Goal: Task Accomplishment & Management: Complete application form

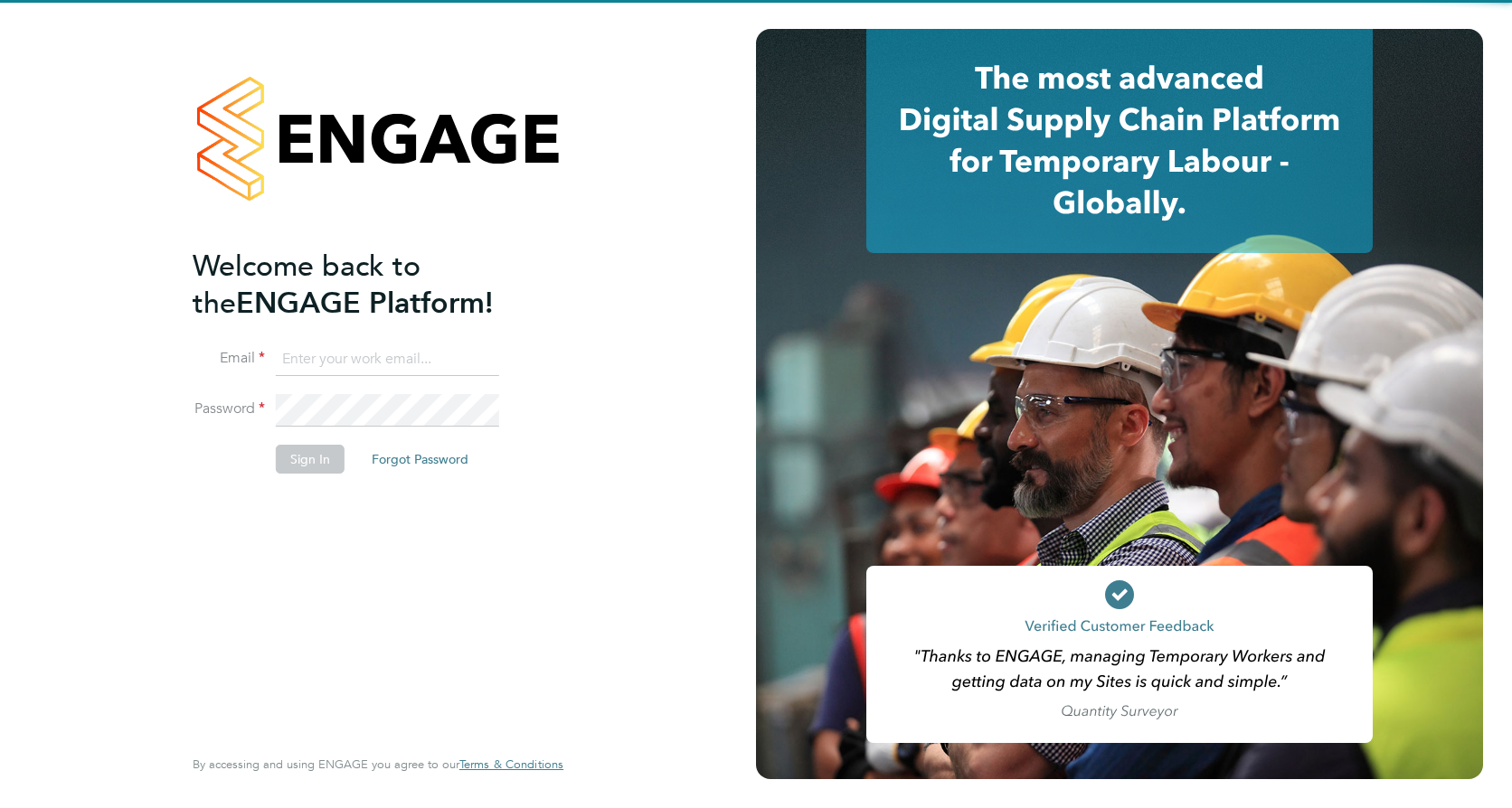
type input "finlay.daly@vistry.co.uk"
drag, startPoint x: 470, startPoint y: 601, endPoint x: 452, endPoint y: 584, distance: 24.8
click at [469, 602] on div "Welcome back to the ENGAGE Platform! Email finlay.daly@vistry.co.uk Password Si…" at bounding box center [368, 494] width 352 height 493
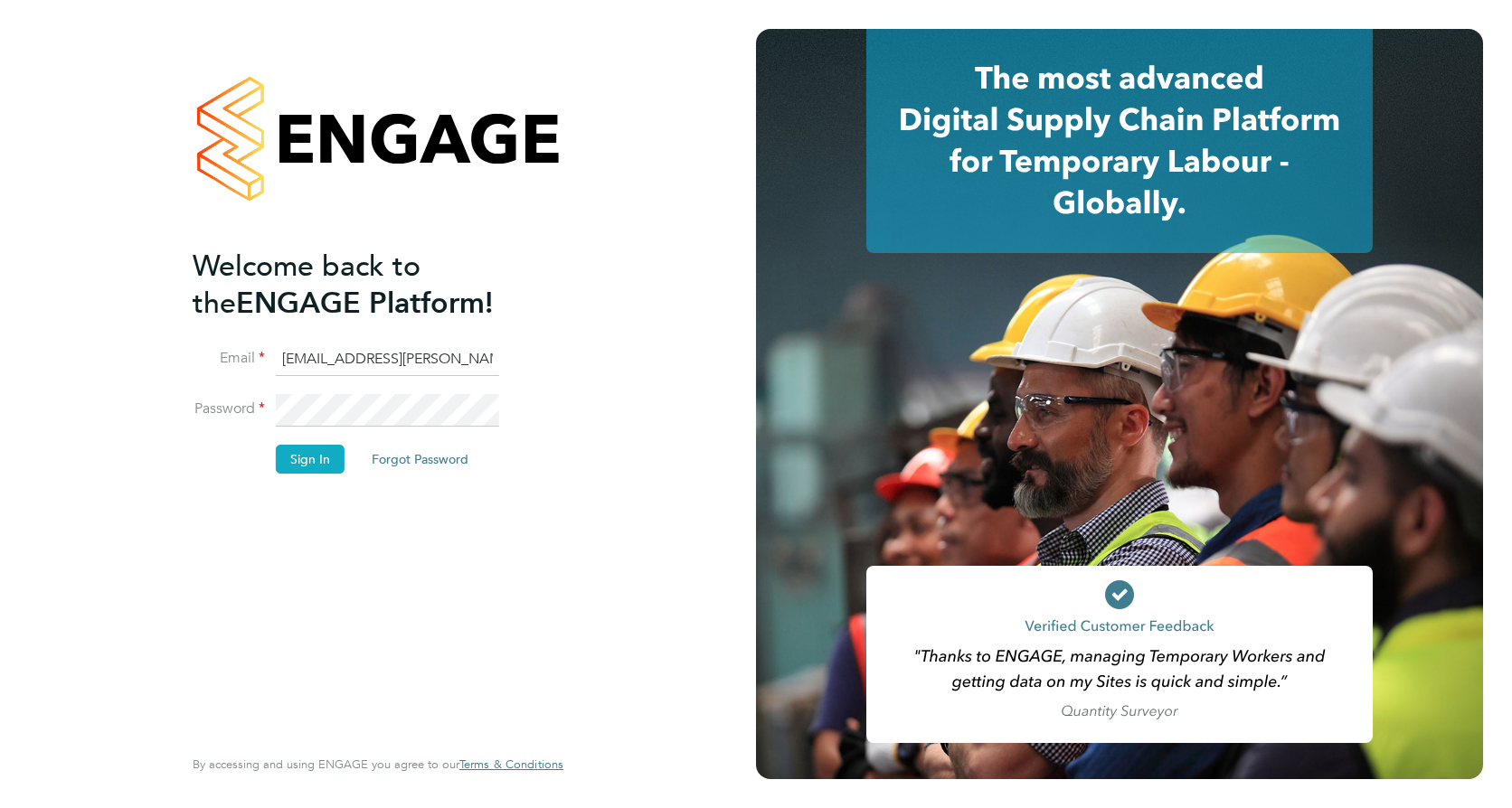
click at [321, 457] on button "Sign In" at bounding box center [310, 459] width 69 height 29
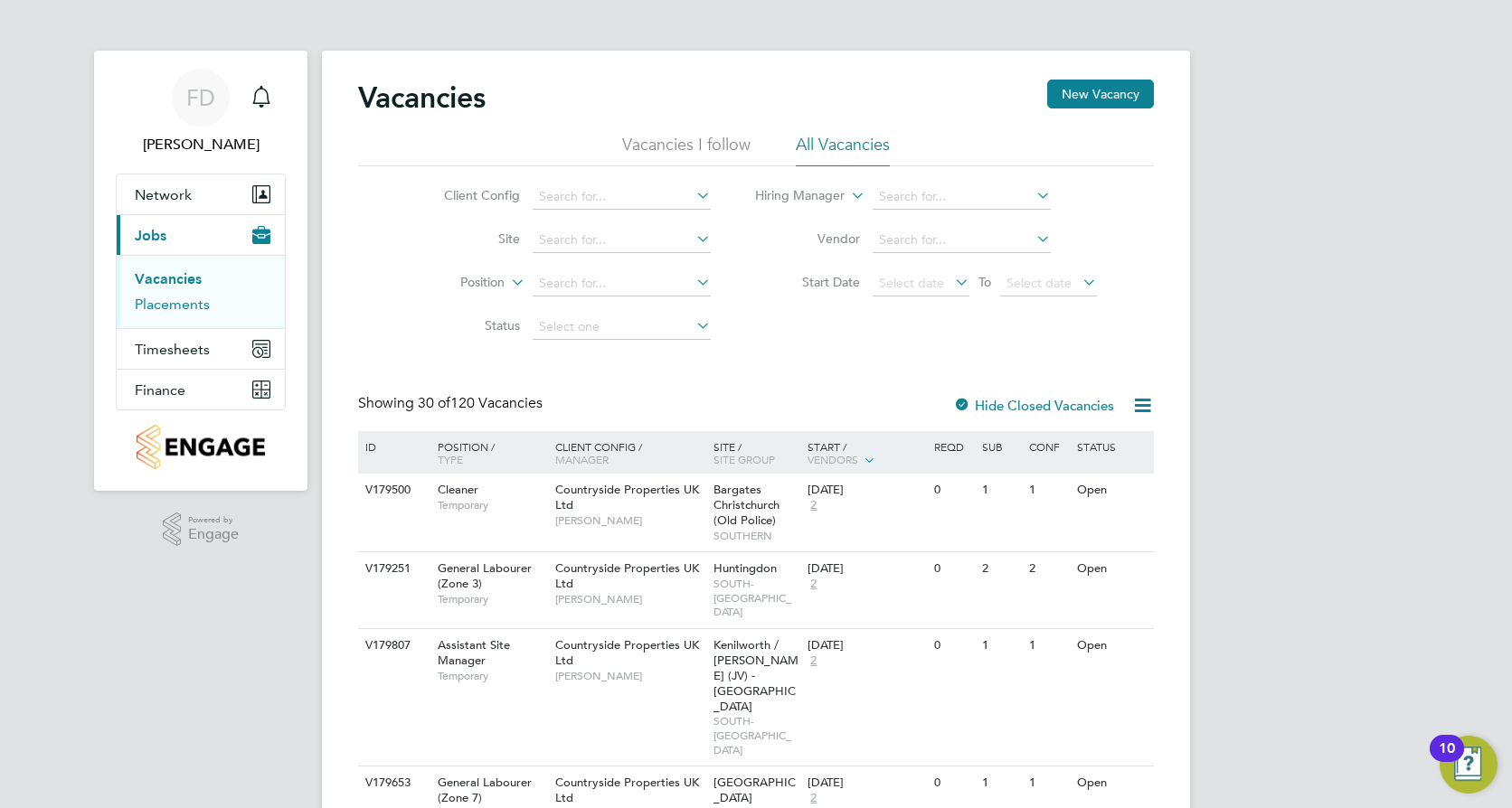
click at [179, 305] on link "Placements" at bounding box center [173, 304] width 75 height 17
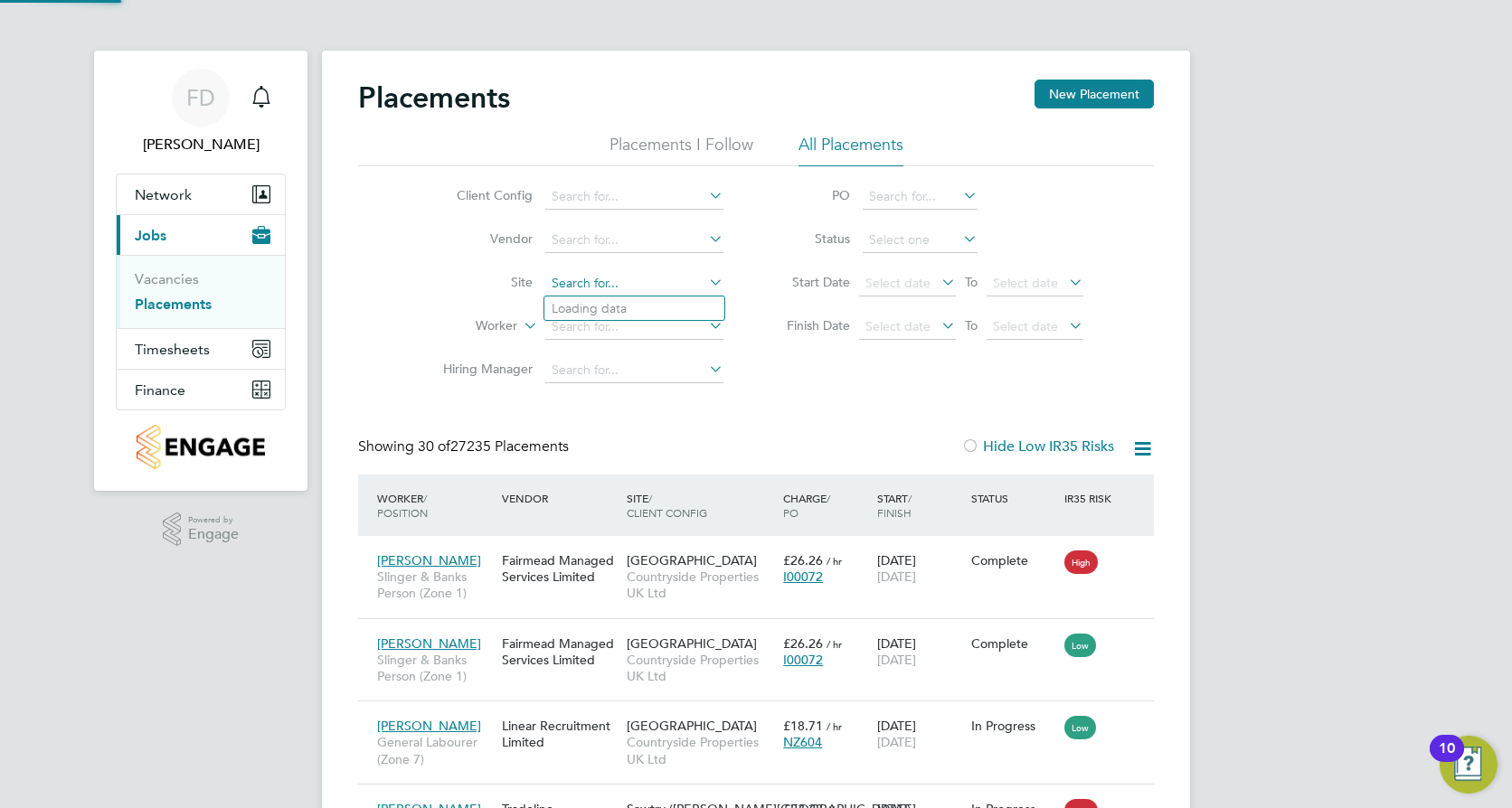
click at [598, 282] on input at bounding box center [635, 284] width 179 height 26
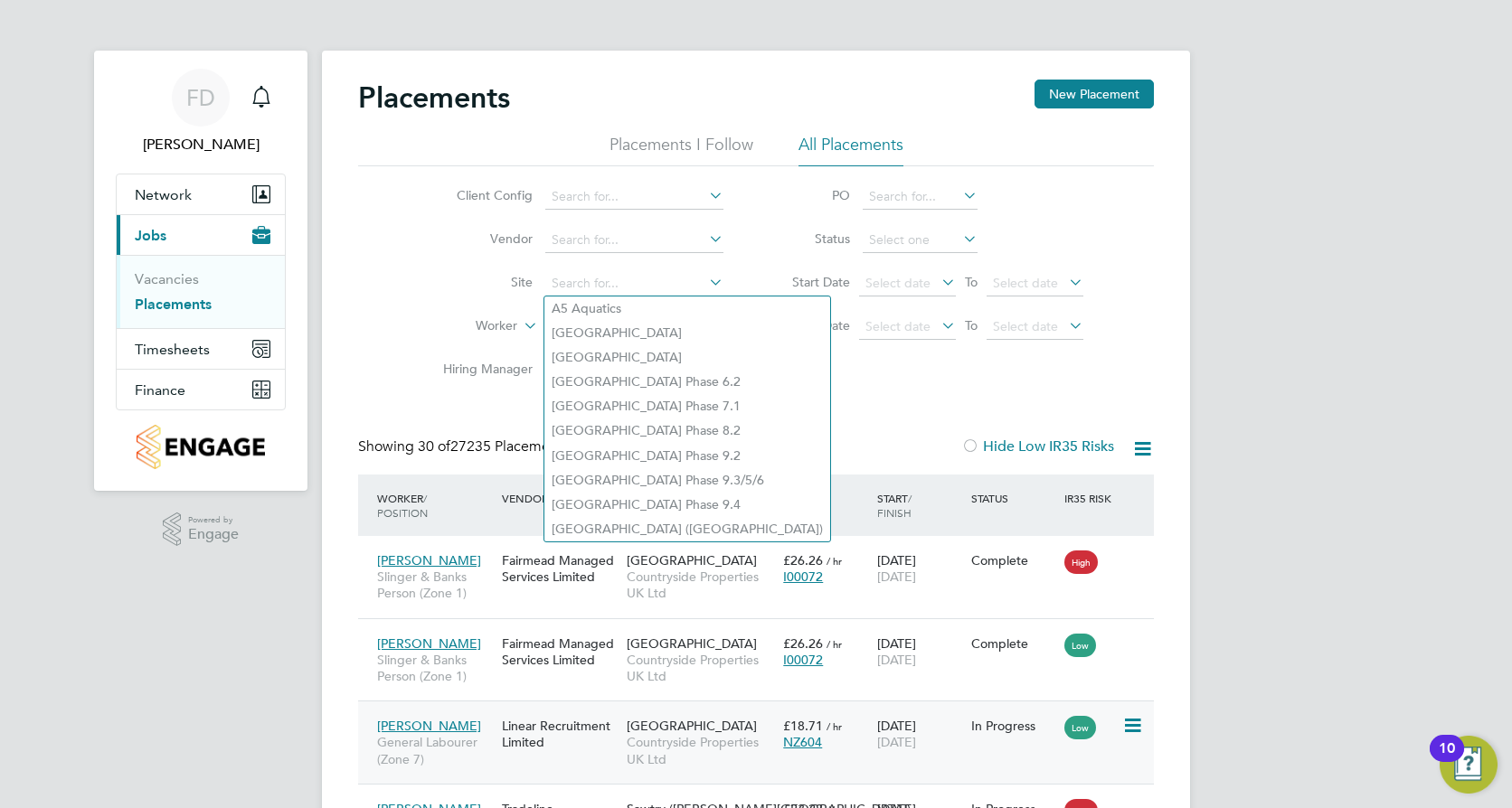
type input "o"
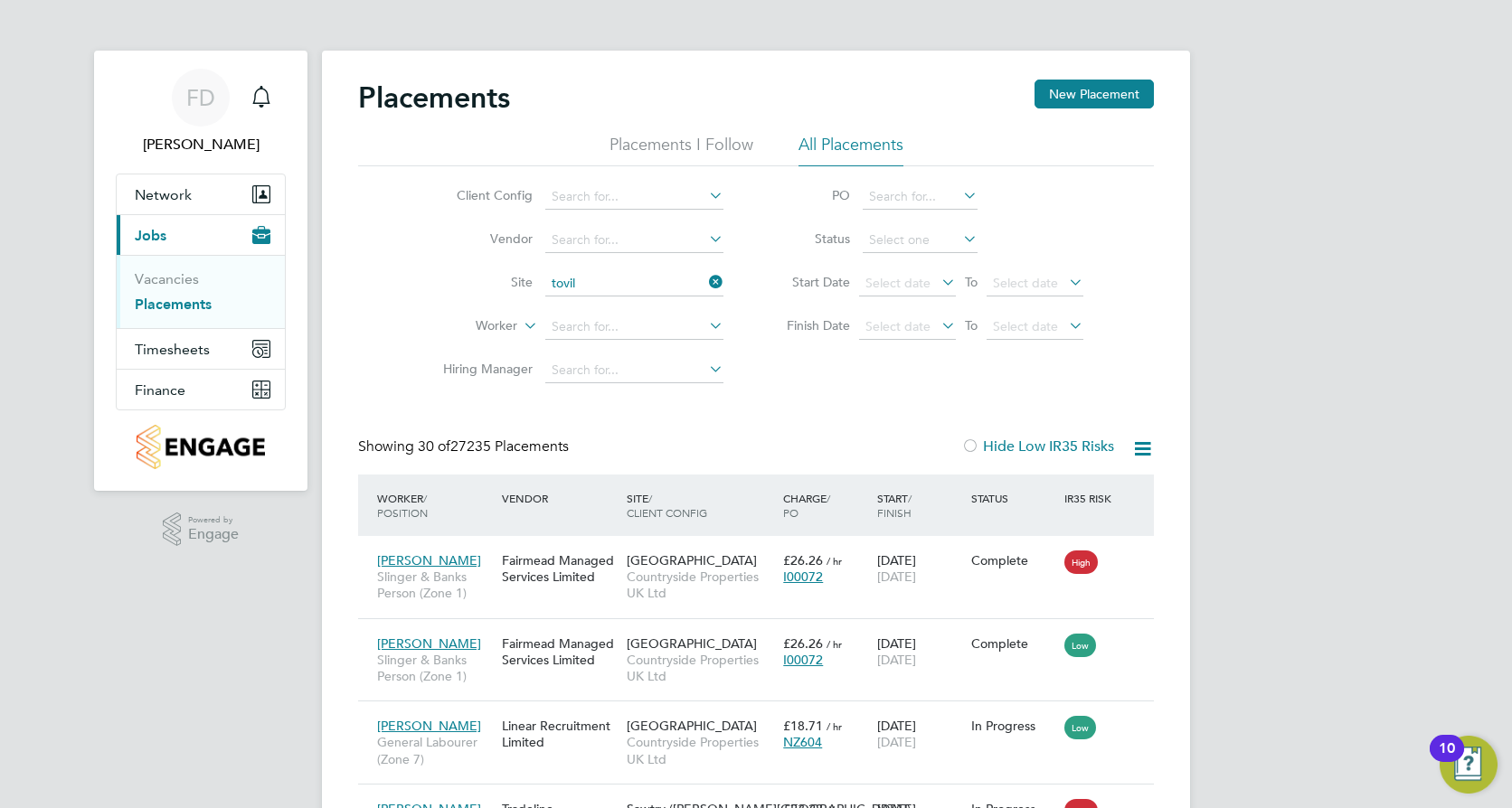
click at [595, 308] on li "Tovil" at bounding box center [635, 309] width 180 height 25
type input "Tovil"
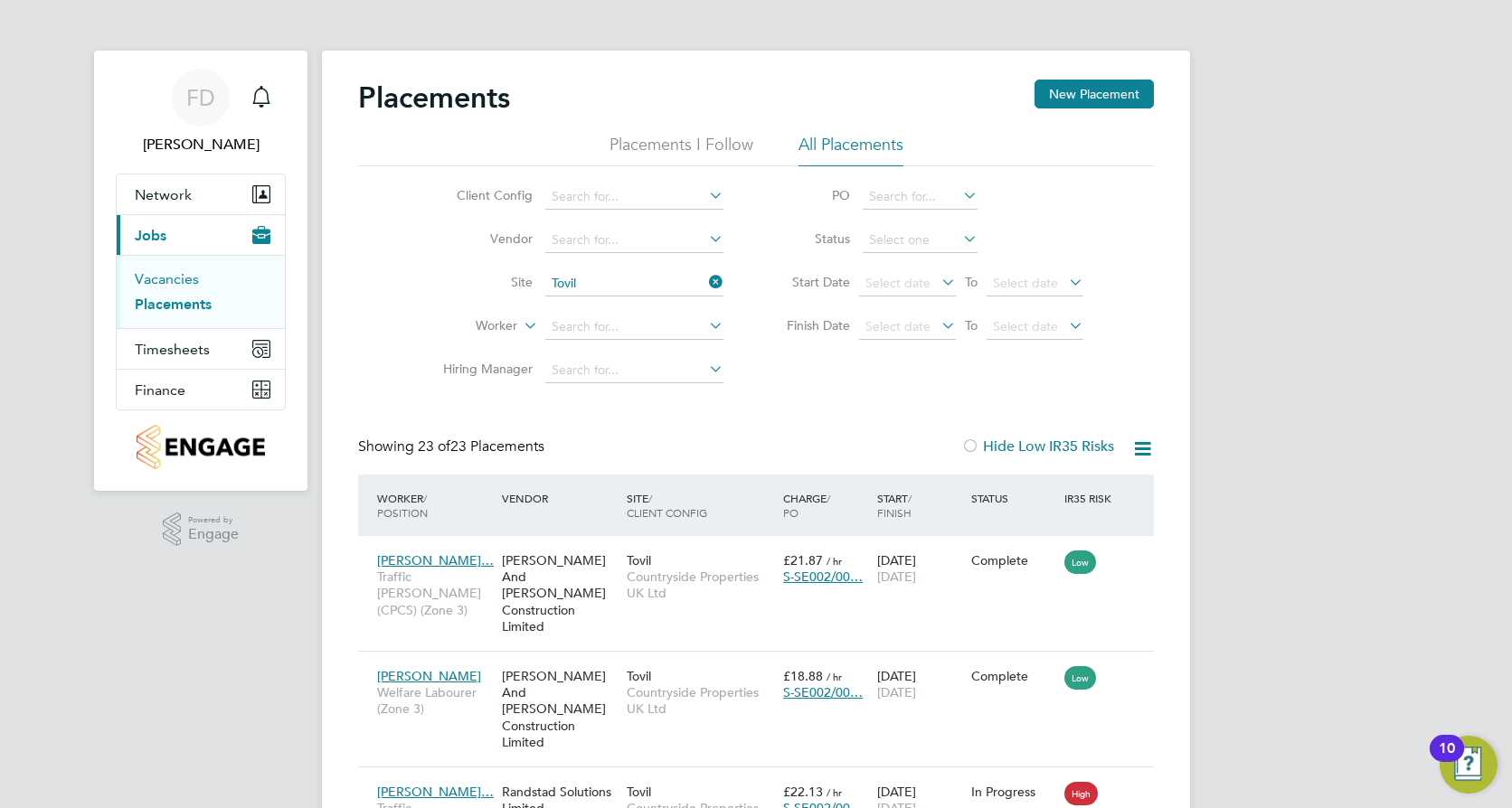
click at [194, 276] on link "Vacancies" at bounding box center [167, 278] width 64 height 17
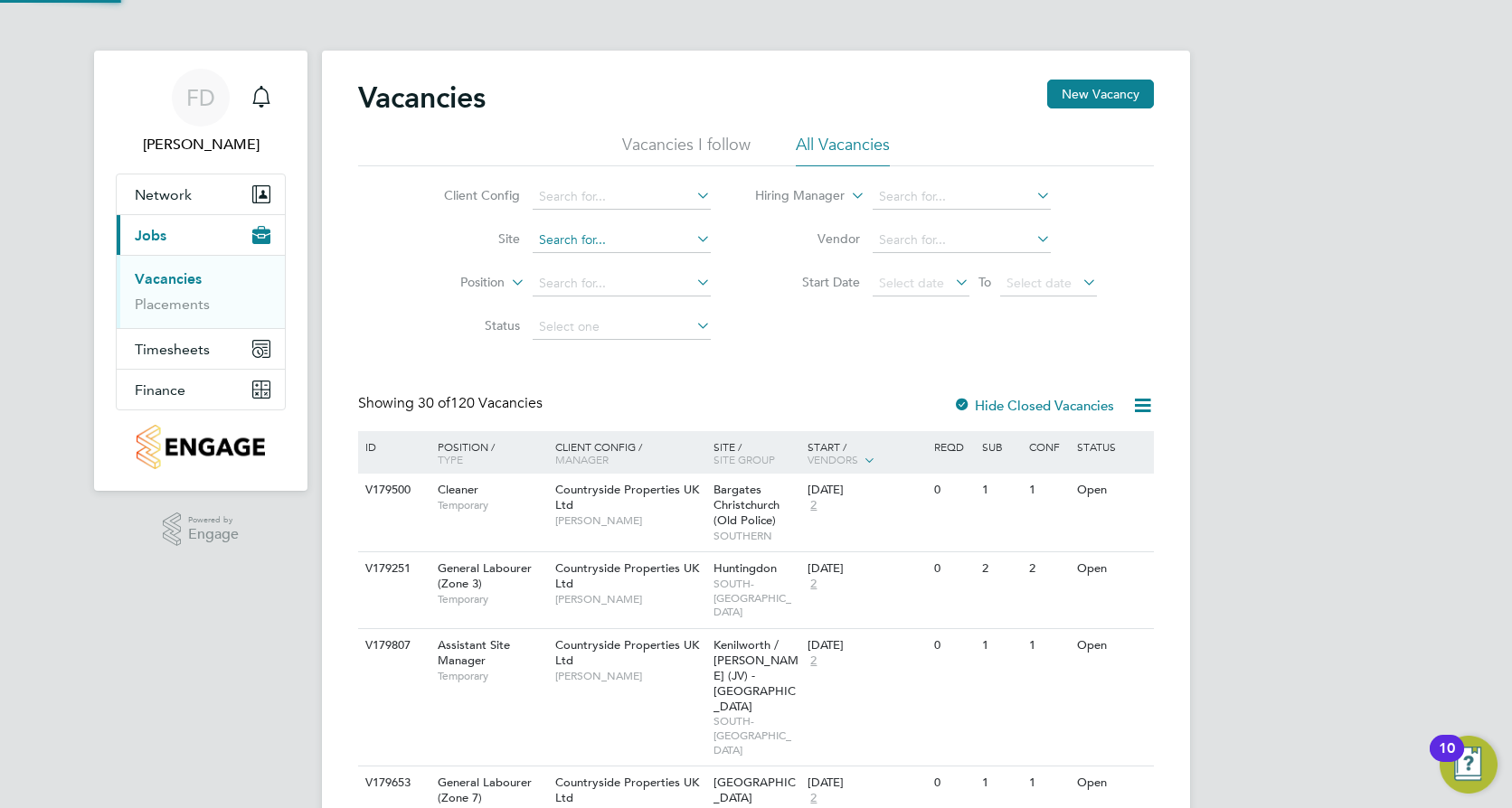
click at [630, 242] on input at bounding box center [622, 241] width 179 height 26
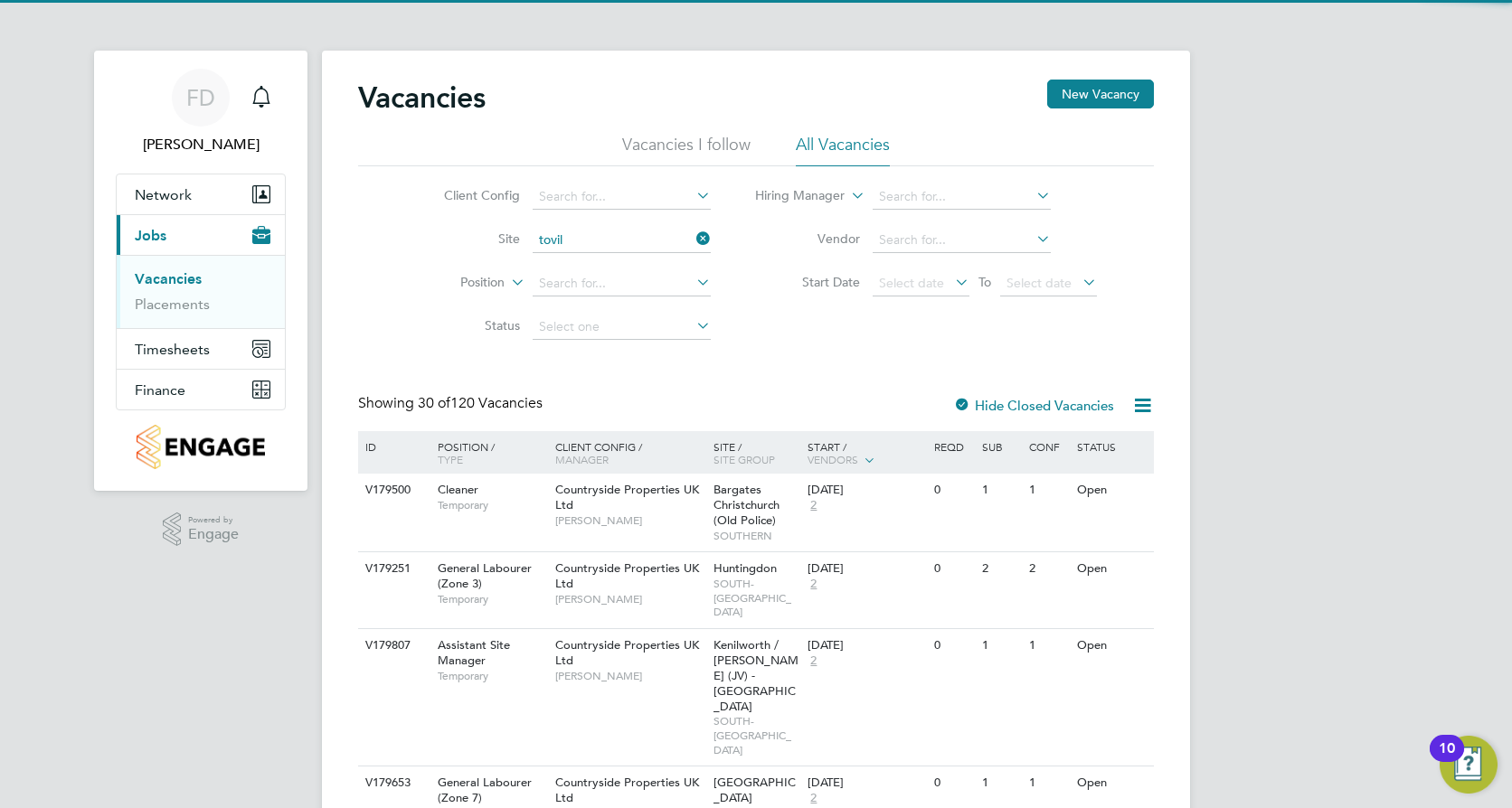
click at [634, 265] on li "Tovil" at bounding box center [621, 264] width 180 height 25
type input "Tovil"
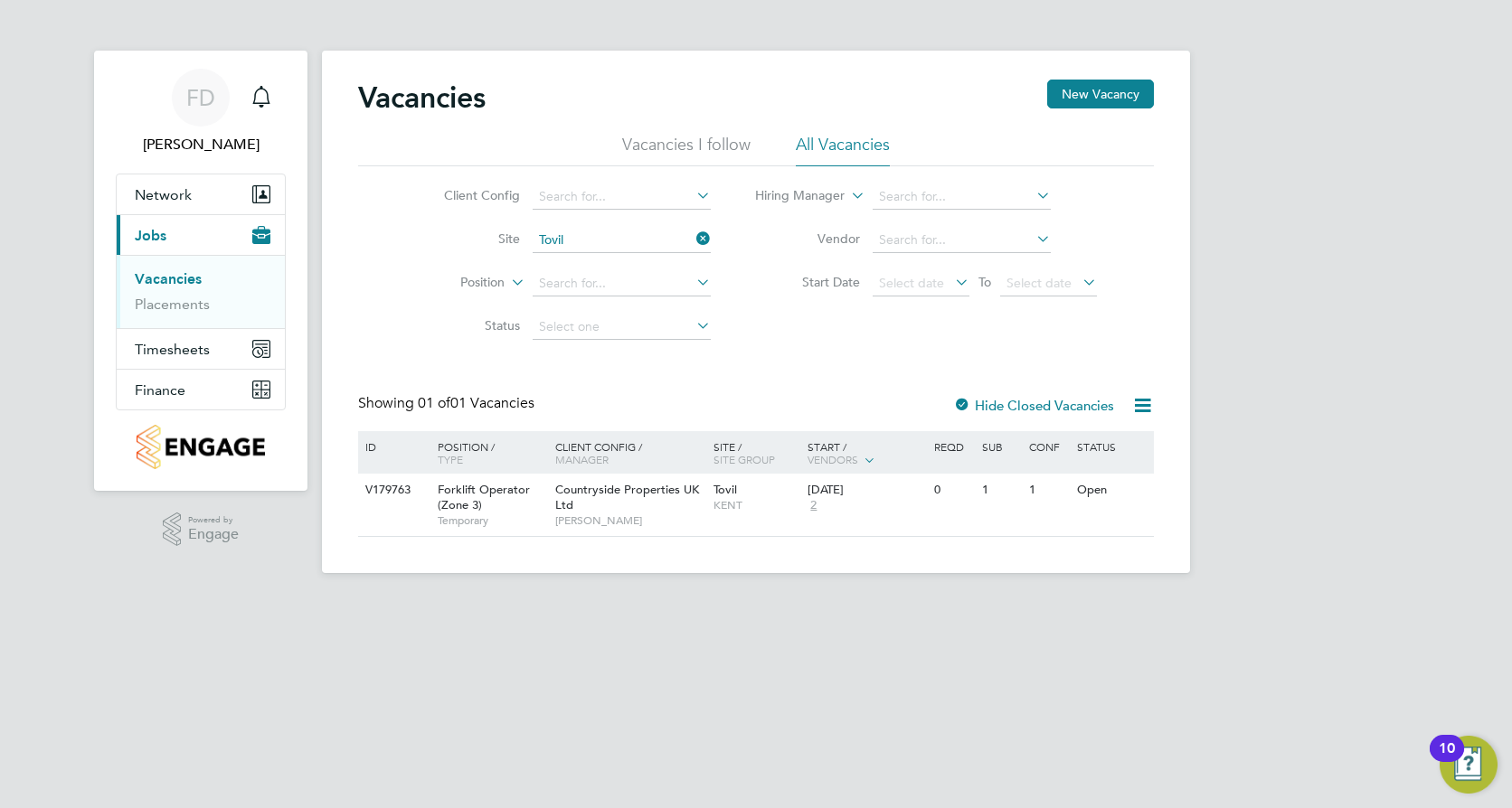
click at [1323, 404] on div "FD Finlay Daly Notifications Applications: Network Team Members Sites Workers C…" at bounding box center [756, 301] width 1512 height 602
click at [1102, 96] on button "New Vacancy" at bounding box center [1100, 94] width 107 height 29
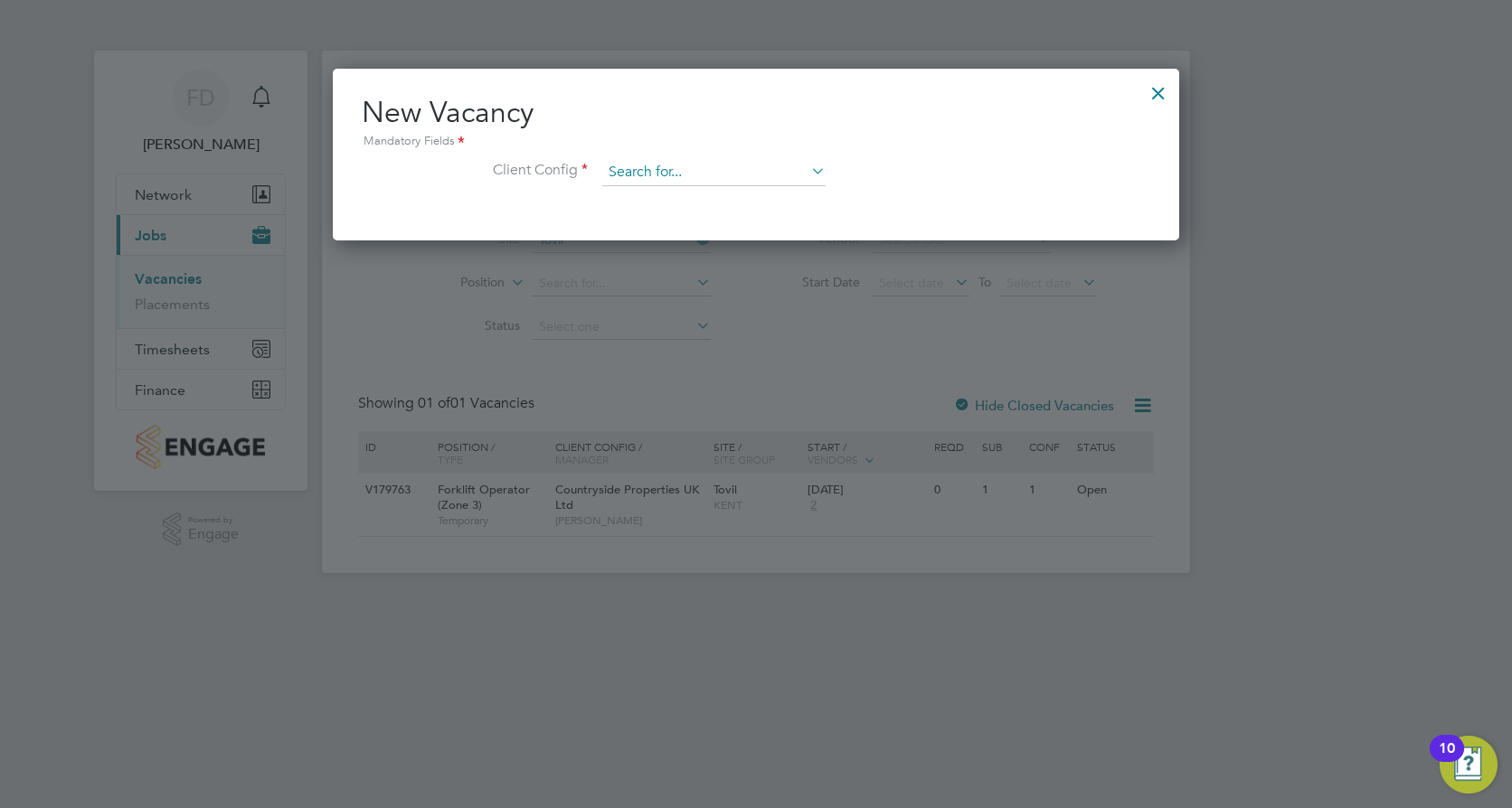
click at [783, 175] on input at bounding box center [714, 172] width 223 height 27
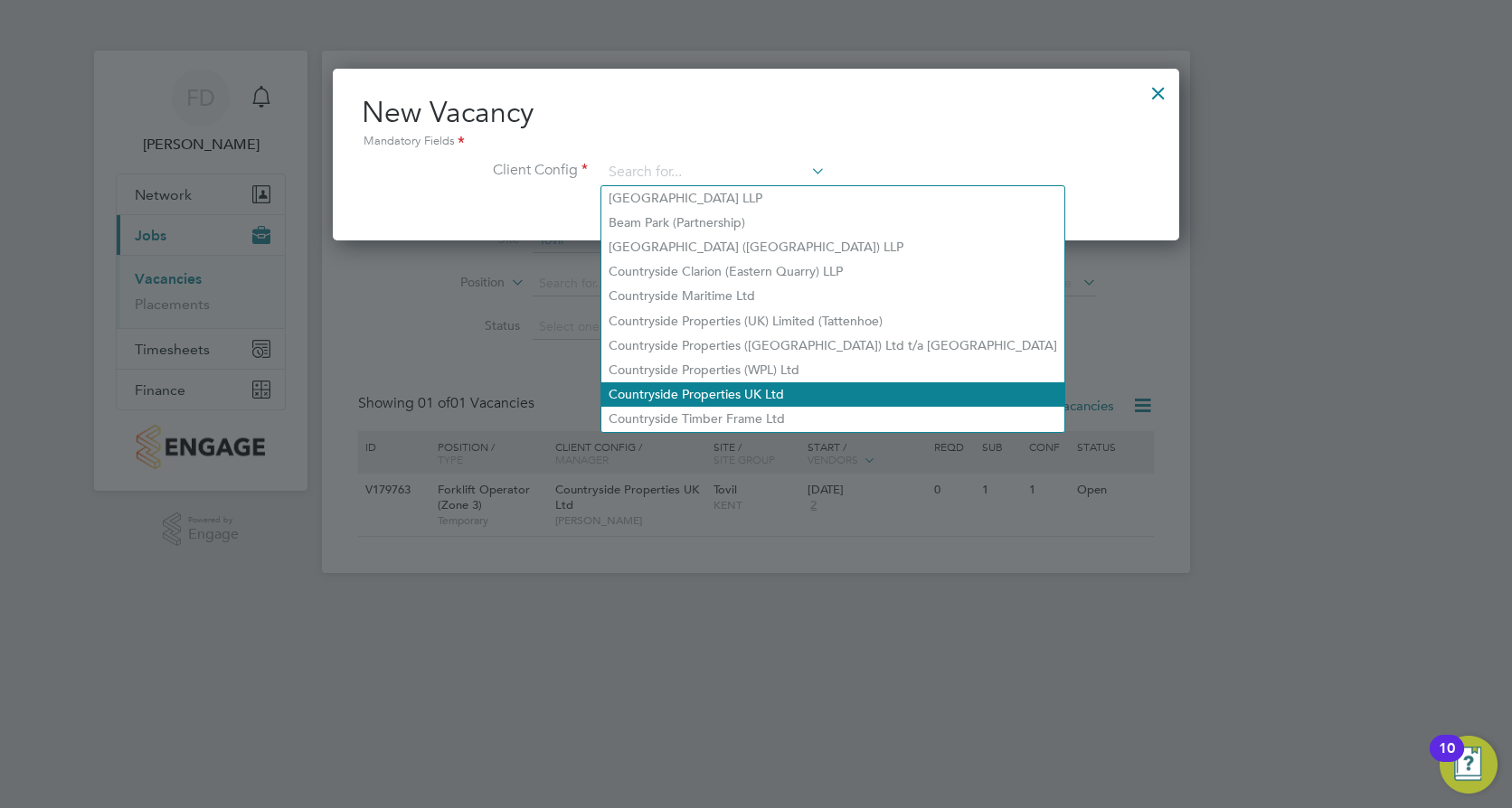
click at [806, 383] on li "Countryside Properties UK Ltd" at bounding box center [832, 395] width 463 height 25
type input "Countryside Properties UK Ltd"
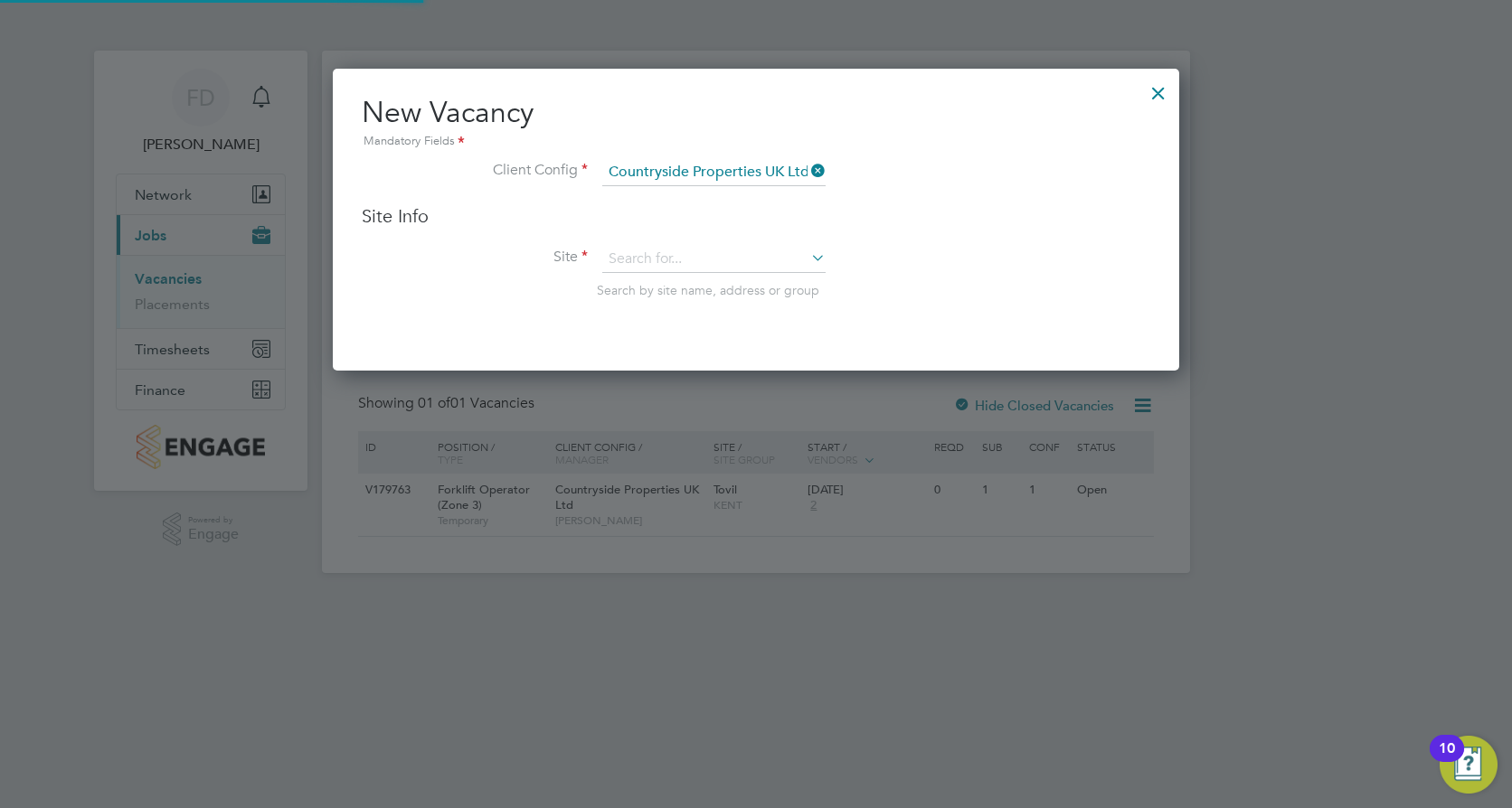
scroll to position [303, 848]
click at [761, 257] on input at bounding box center [714, 258] width 223 height 27
click at [766, 296] on li "Tovil" at bounding box center [714, 285] width 225 height 25
type input "Tovil"
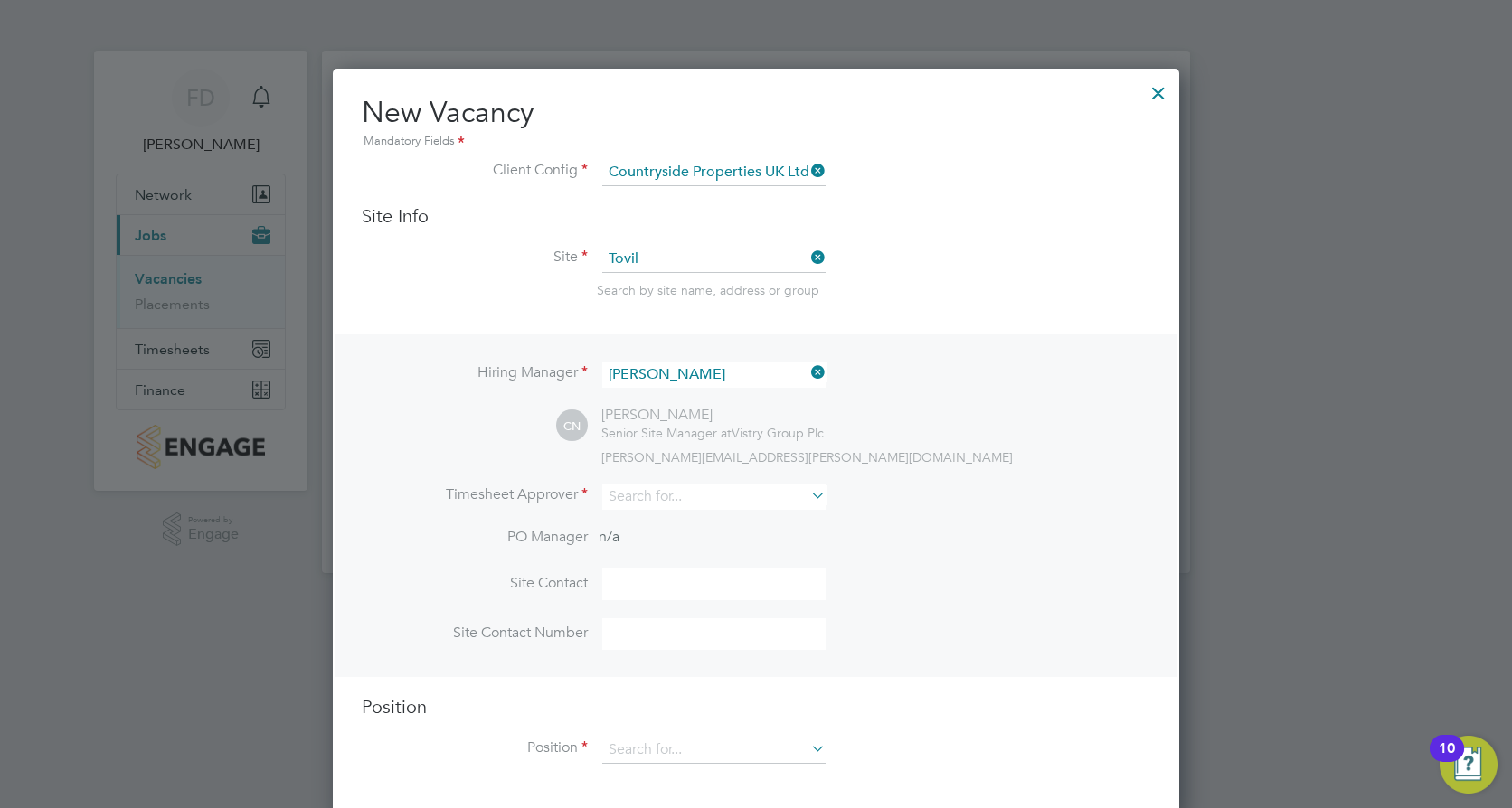
scroll to position [751, 848]
click at [697, 272] on div "Vacancies New Vacancy Vacancies I follow All Vacancies Client Config Site Tovil…" at bounding box center [756, 312] width 869 height 523
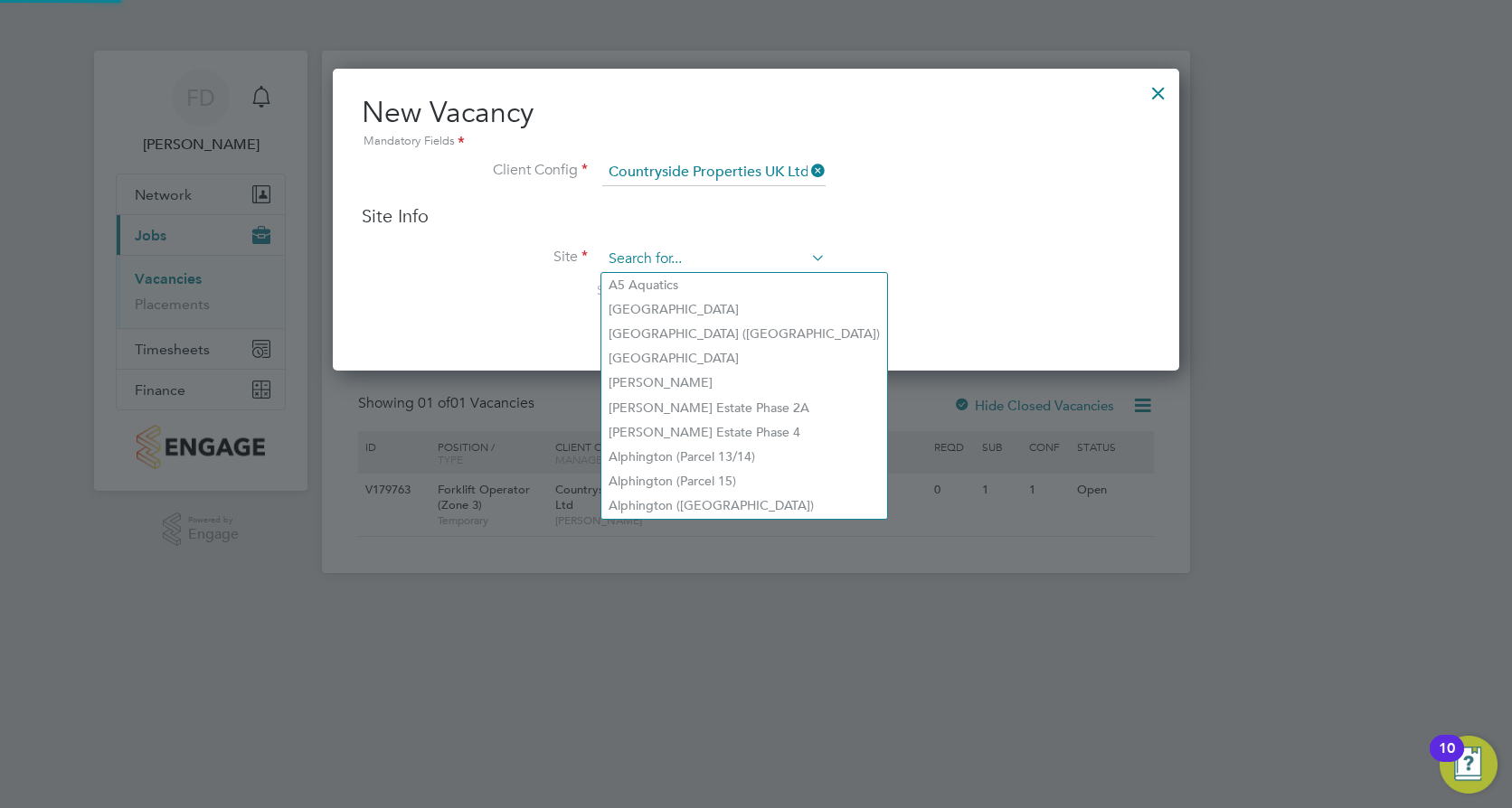
scroll to position [303, 848]
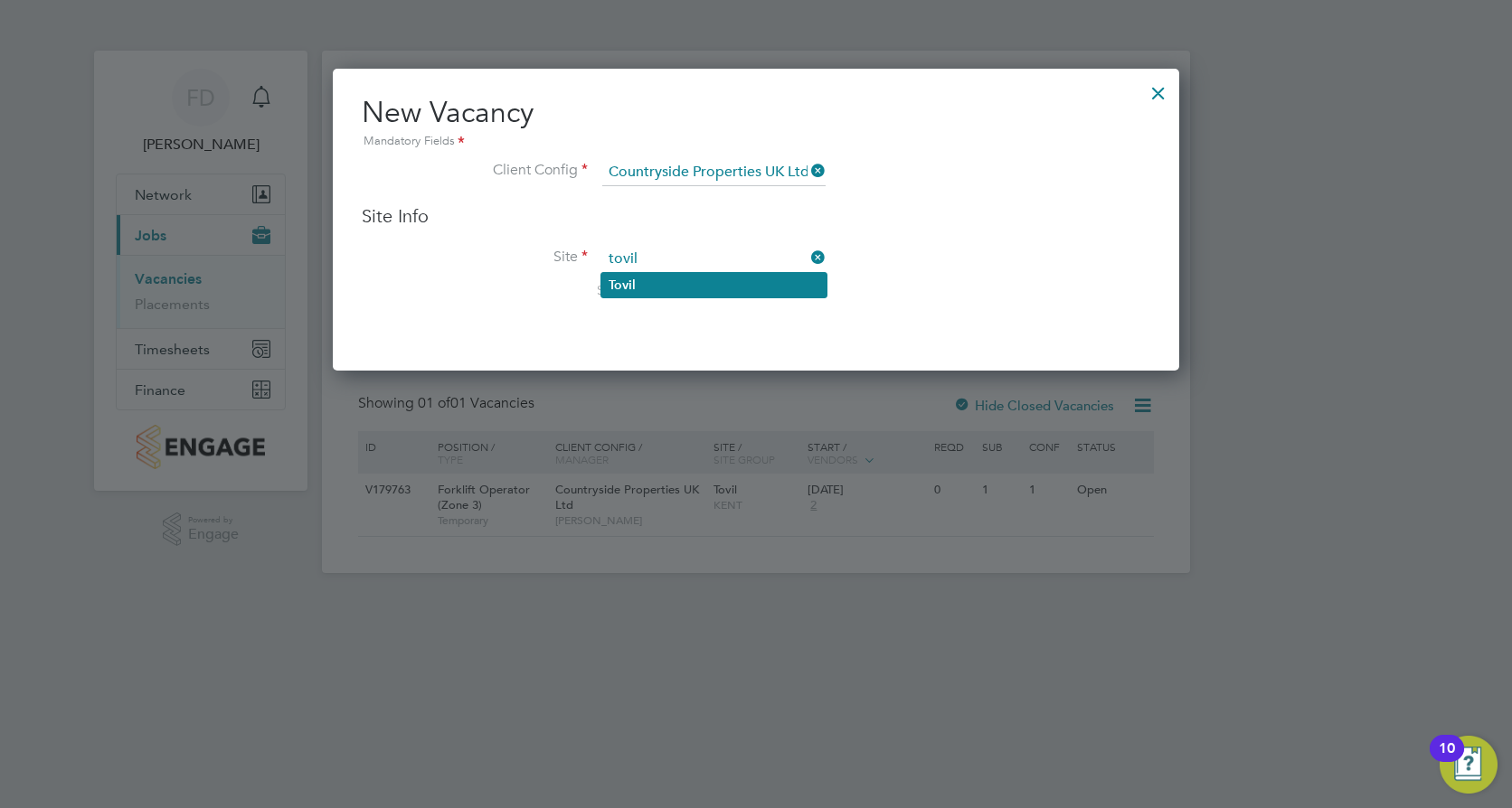
click at [712, 286] on li "Tovil" at bounding box center [714, 285] width 225 height 25
type input "Tovil"
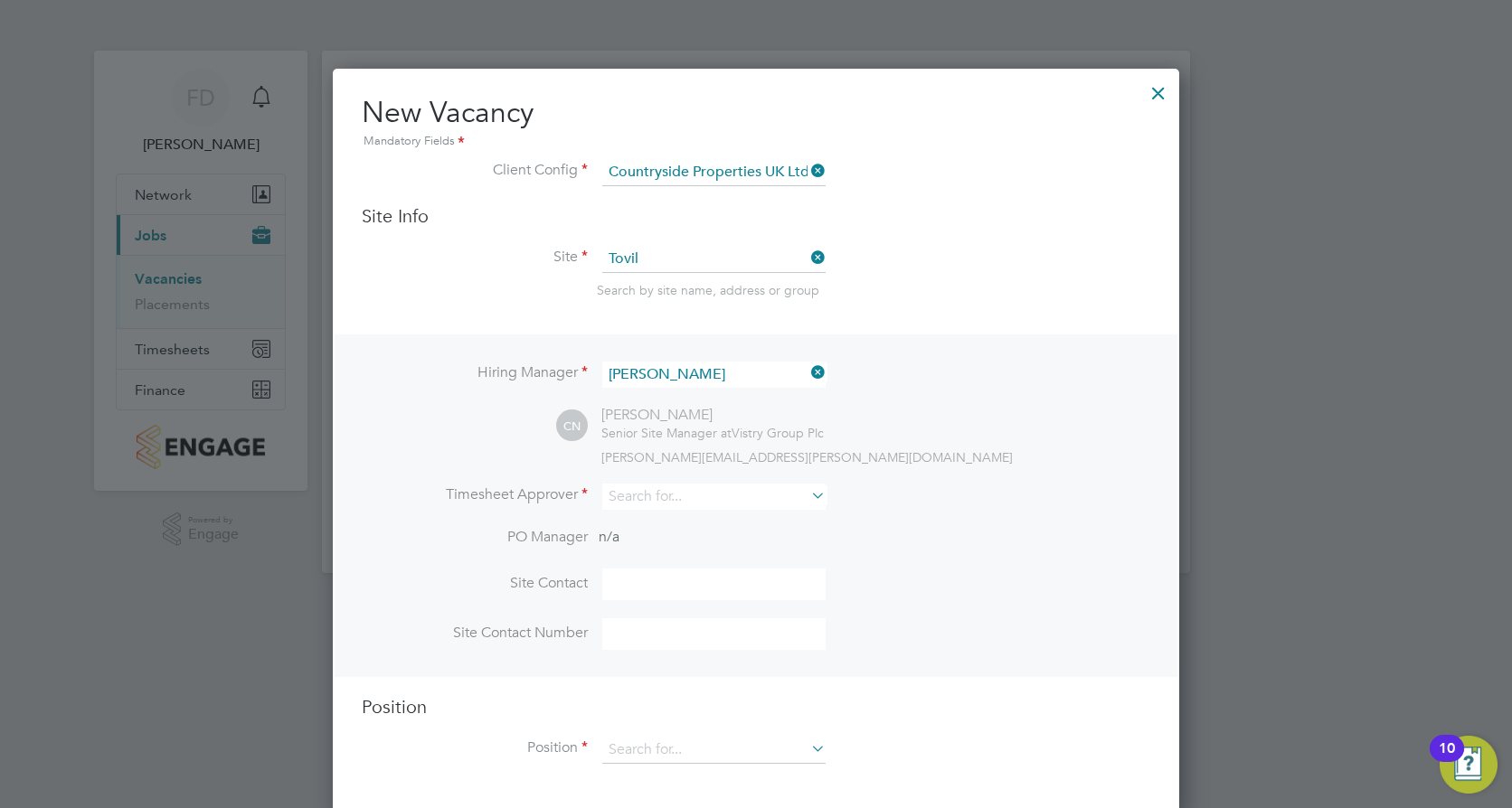
click at [807, 372] on icon at bounding box center [807, 373] width 0 height 26
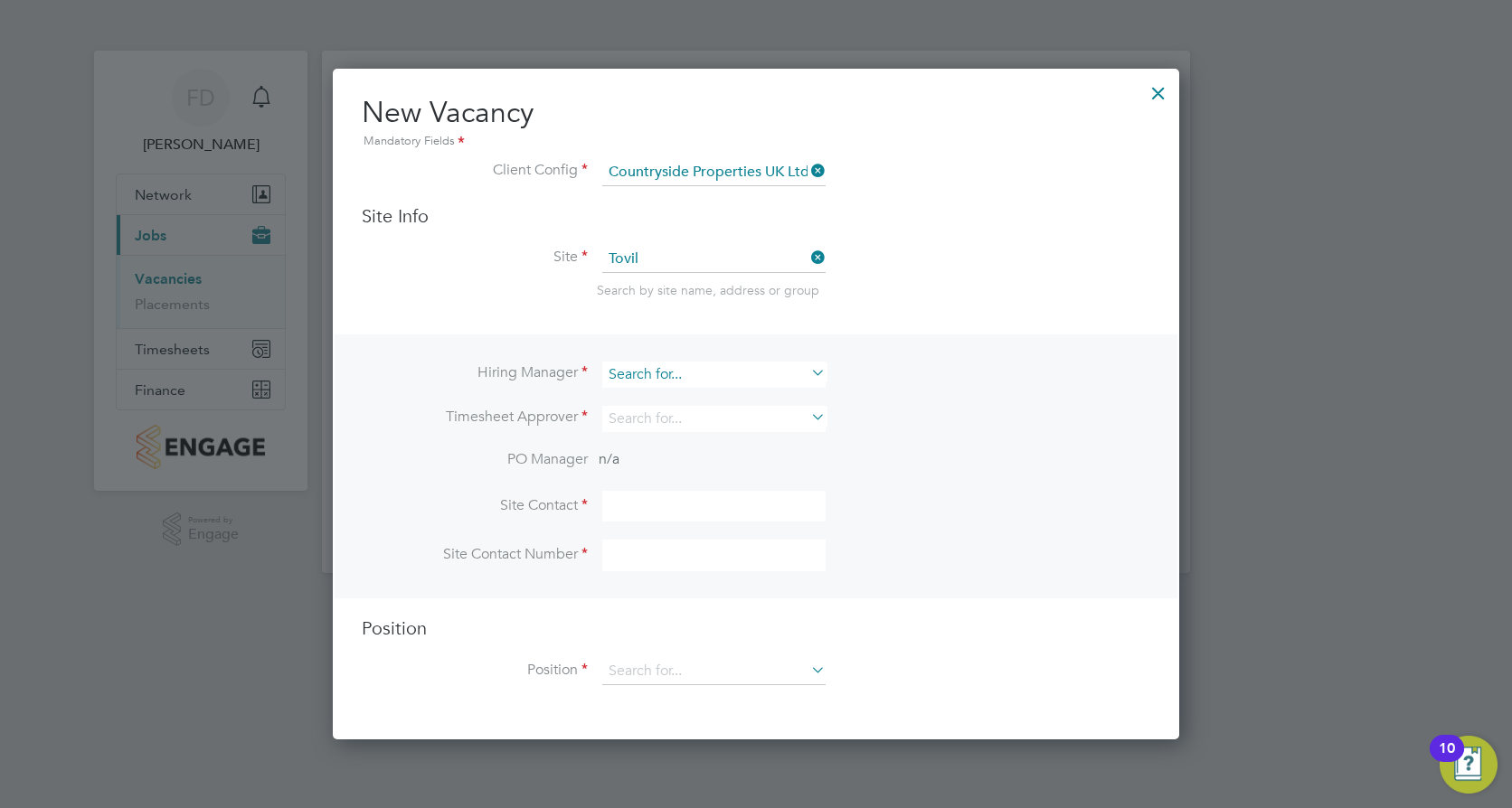
click at [708, 373] on input at bounding box center [714, 375] width 223 height 27
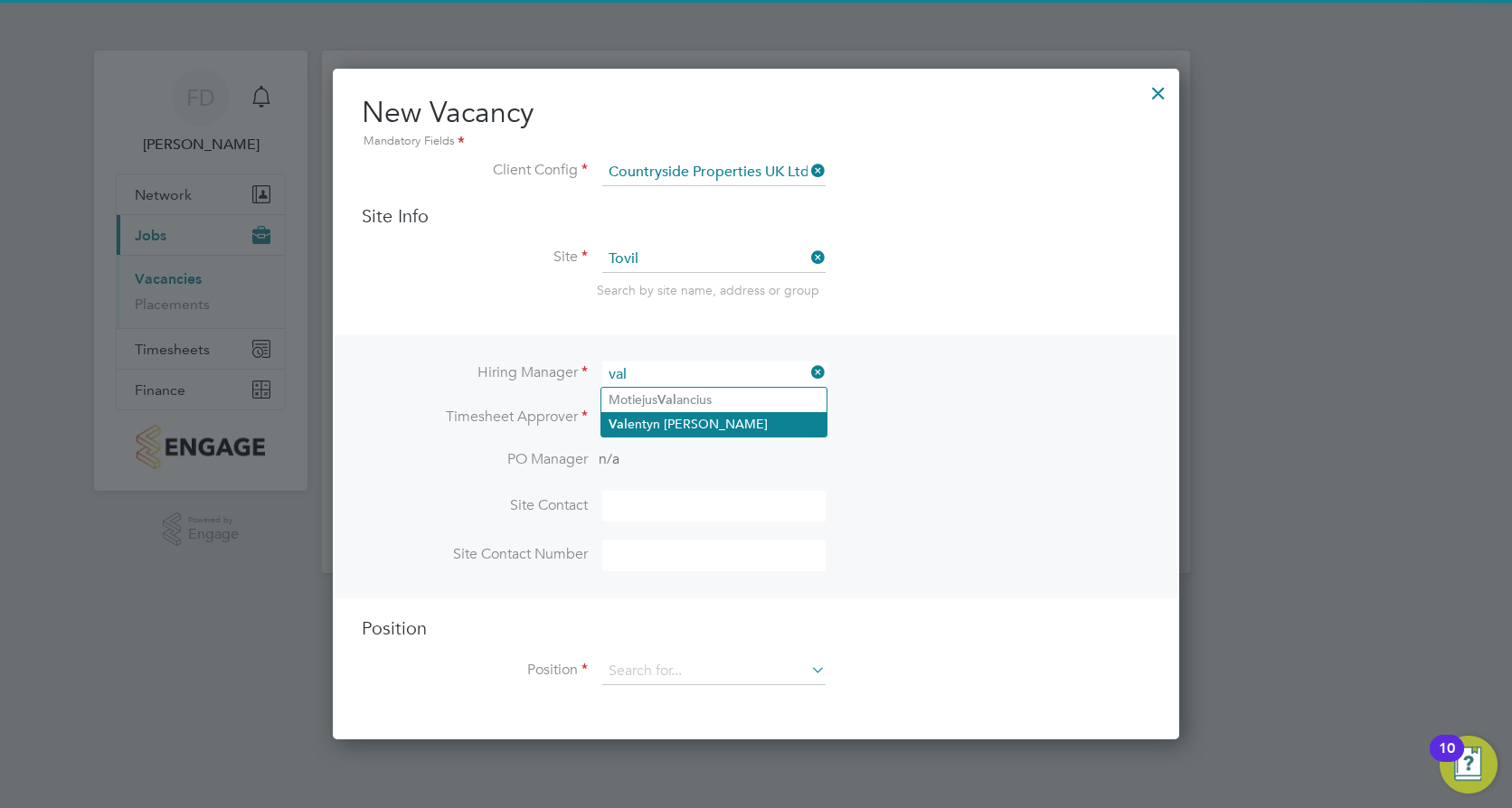
click at [744, 417] on li "Val entyn [PERSON_NAME]" at bounding box center [714, 424] width 225 height 25
type input "[PERSON_NAME]"
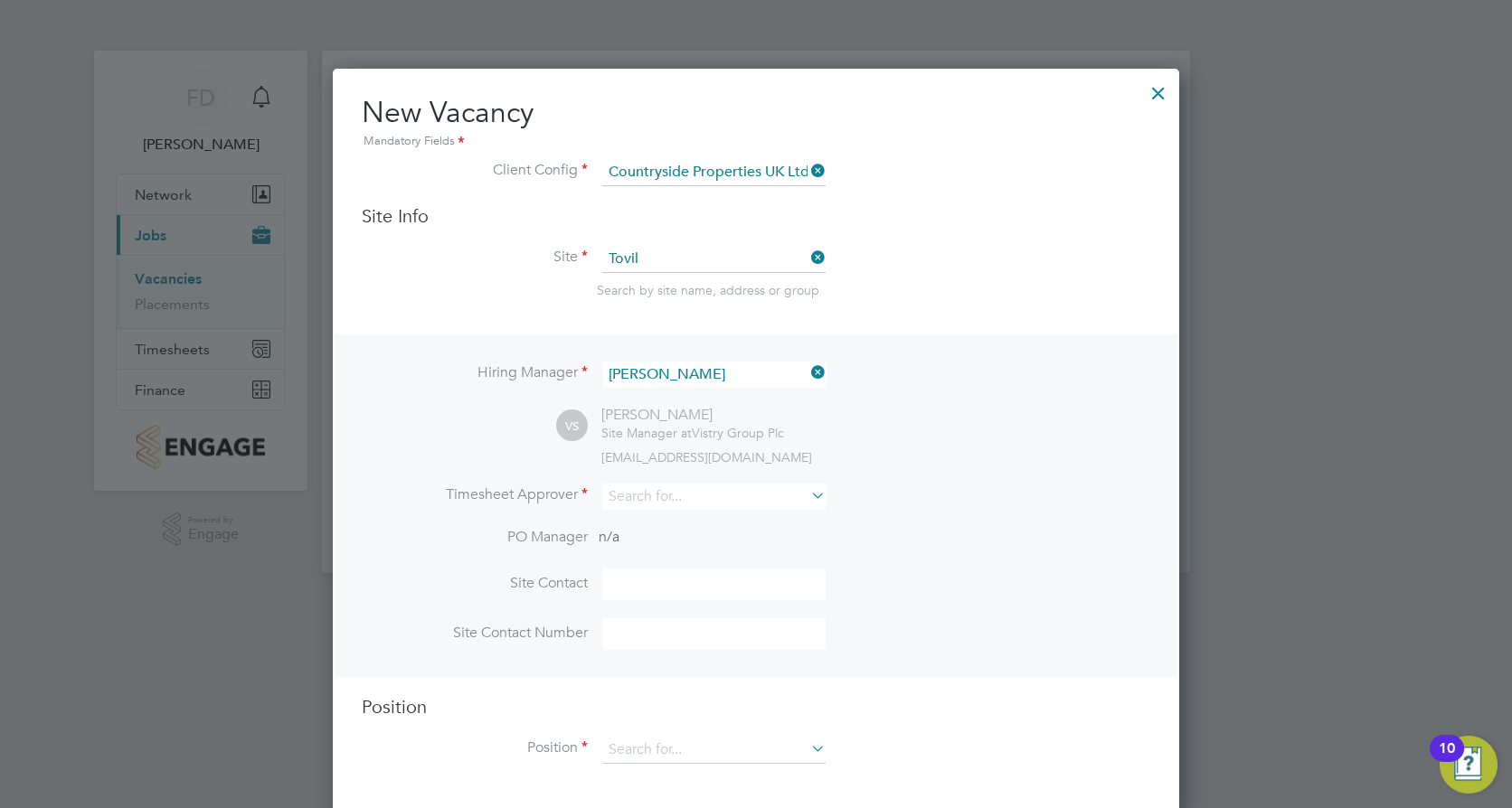
scroll to position [751, 848]
click at [768, 499] on input at bounding box center [714, 496] width 223 height 27
click at [741, 539] on li "Val entyn [PERSON_NAME]" at bounding box center [714, 548] width 225 height 25
type input "[PERSON_NAME]"
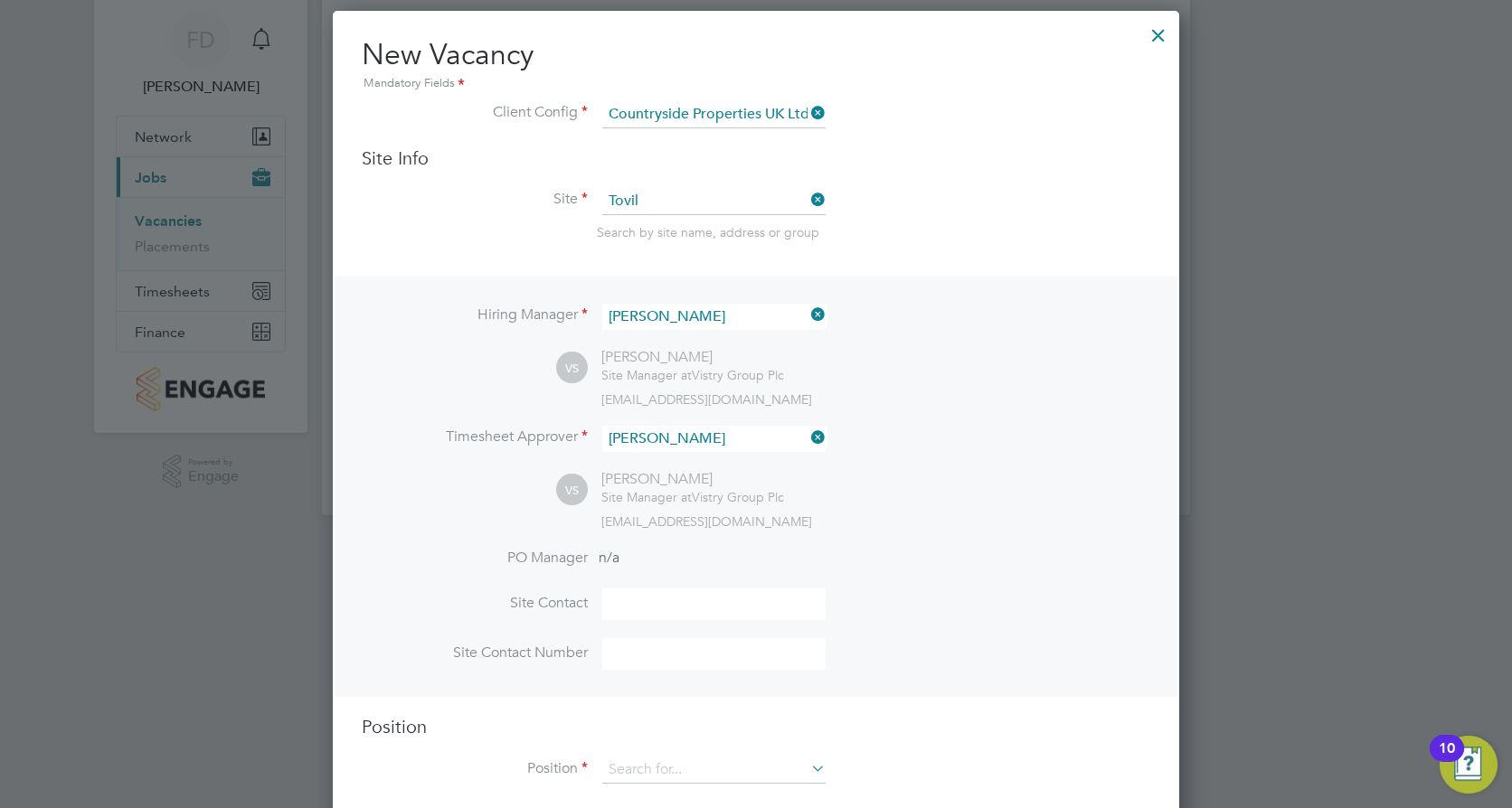
scroll to position [90, 0]
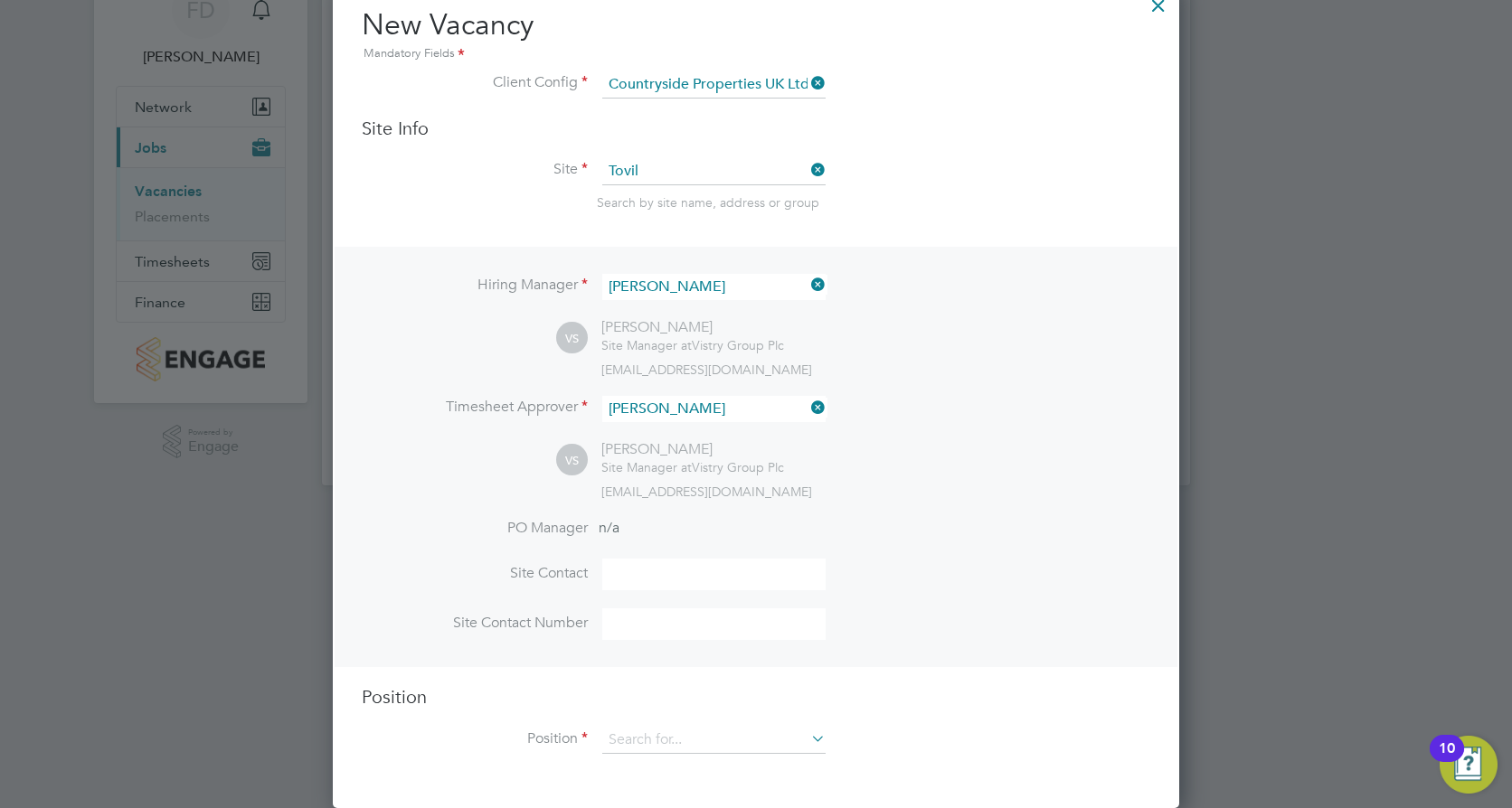
click at [741, 578] on input at bounding box center [714, 574] width 223 height 32
click at [844, 542] on li "PO Manager n/a" at bounding box center [756, 539] width 789 height 40
click at [752, 738] on input at bounding box center [714, 740] width 223 height 27
type input "Appointed Person (Zone 6)"
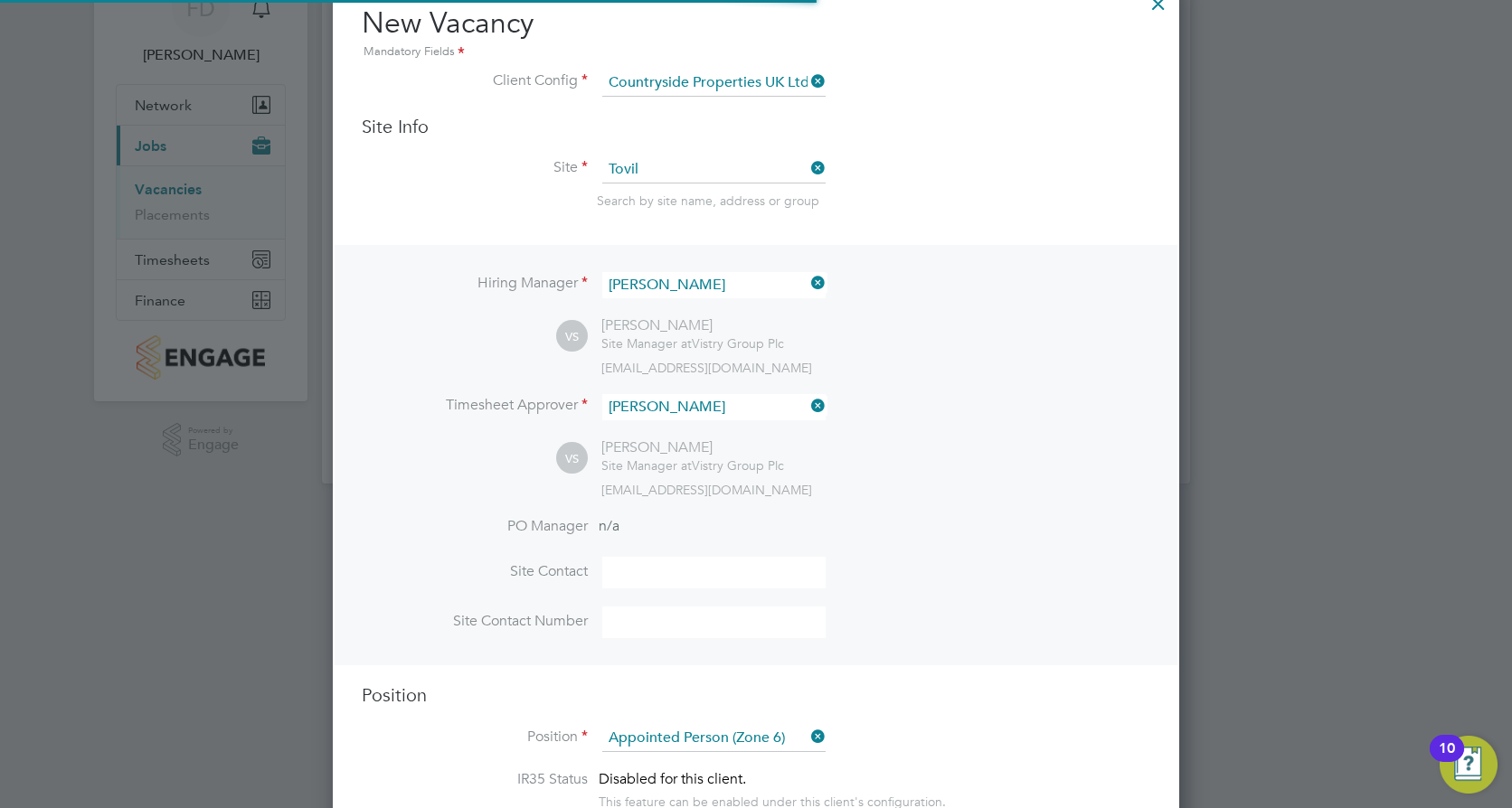
scroll to position [273, 0]
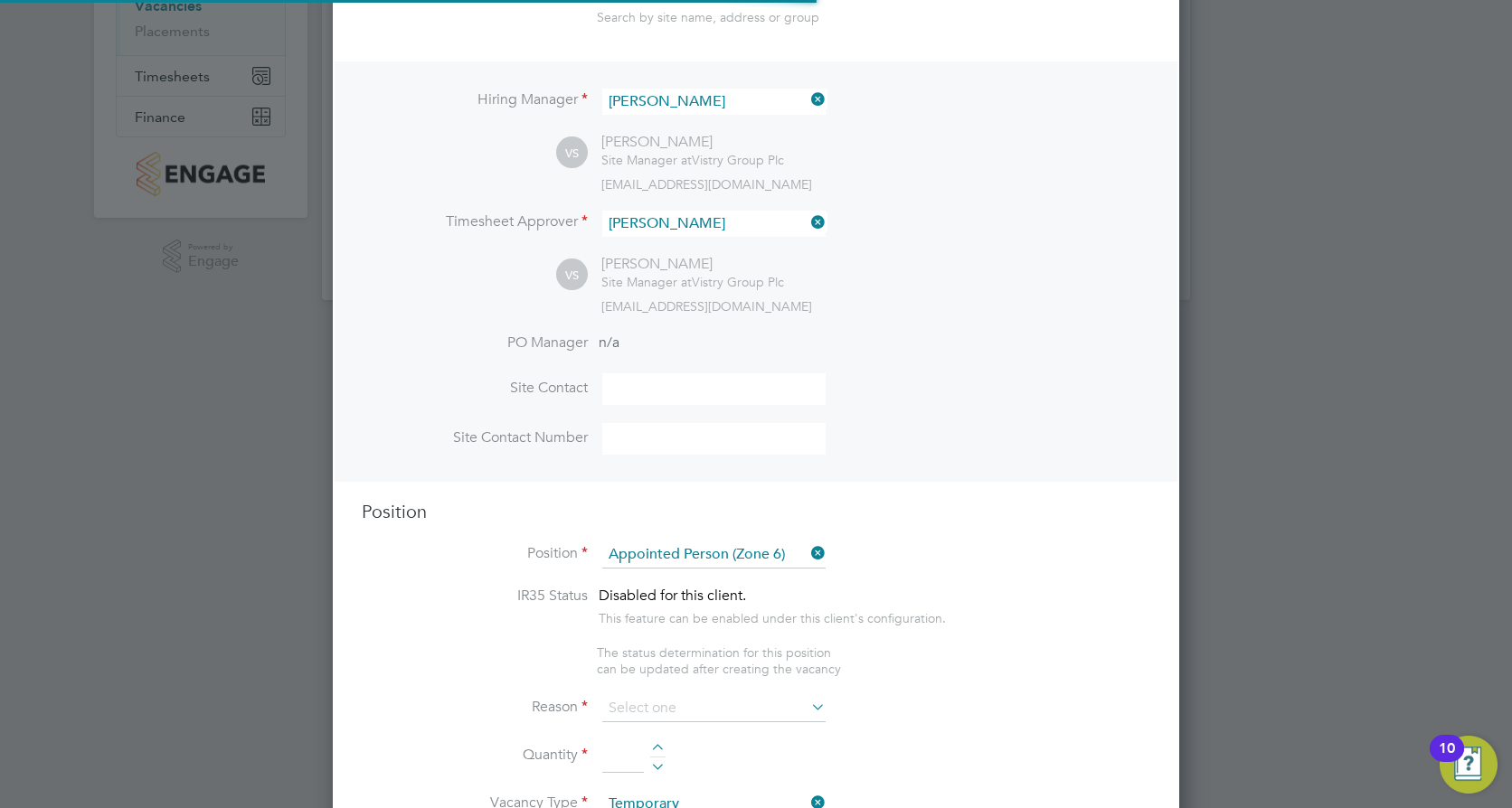
type textarea "- The Appointed Person (AP) shall ensure that the Construction Phase Lifting Pl…"
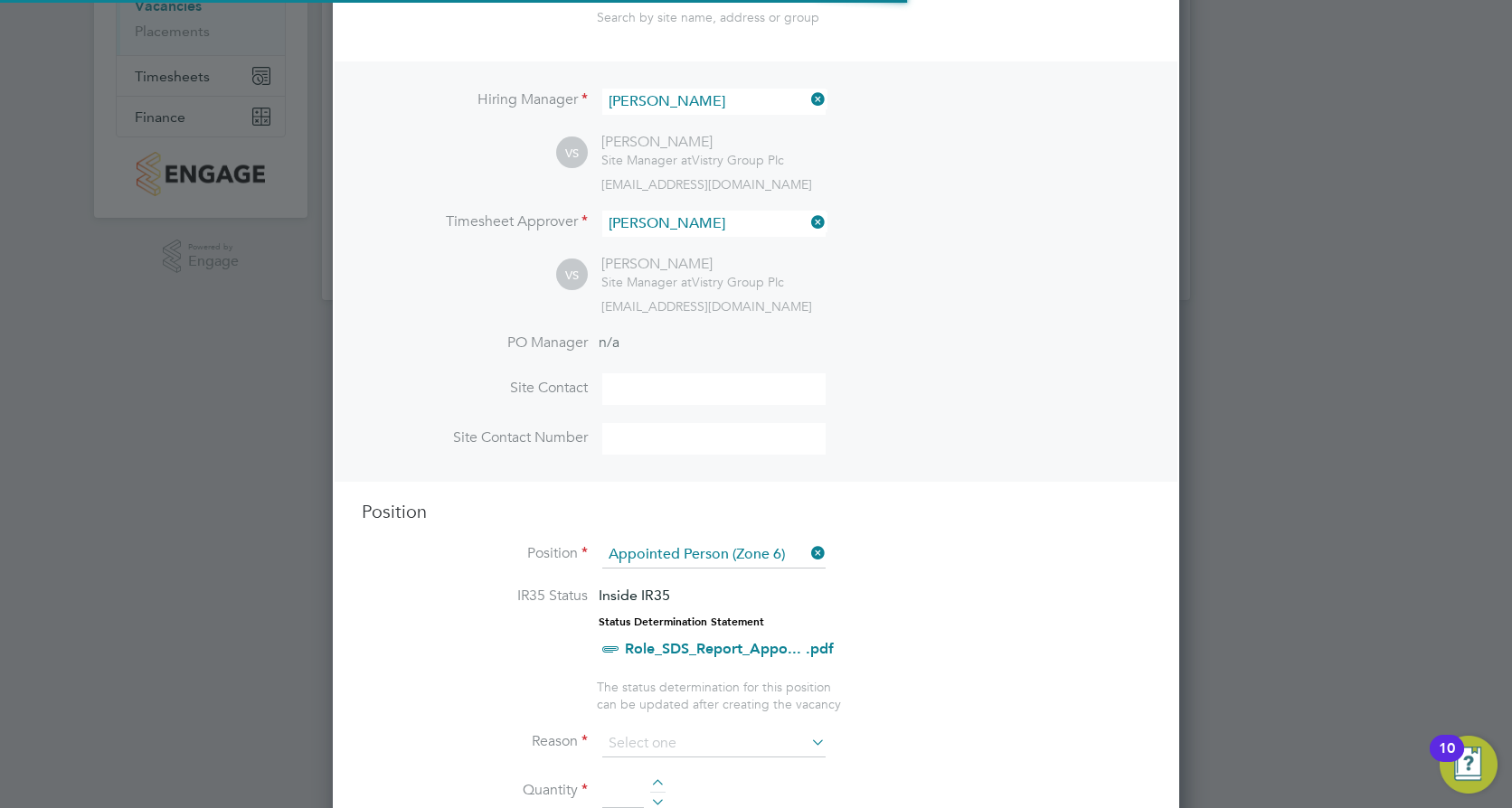
scroll to position [53, 95]
click at [807, 554] on icon at bounding box center [807, 553] width 0 height 26
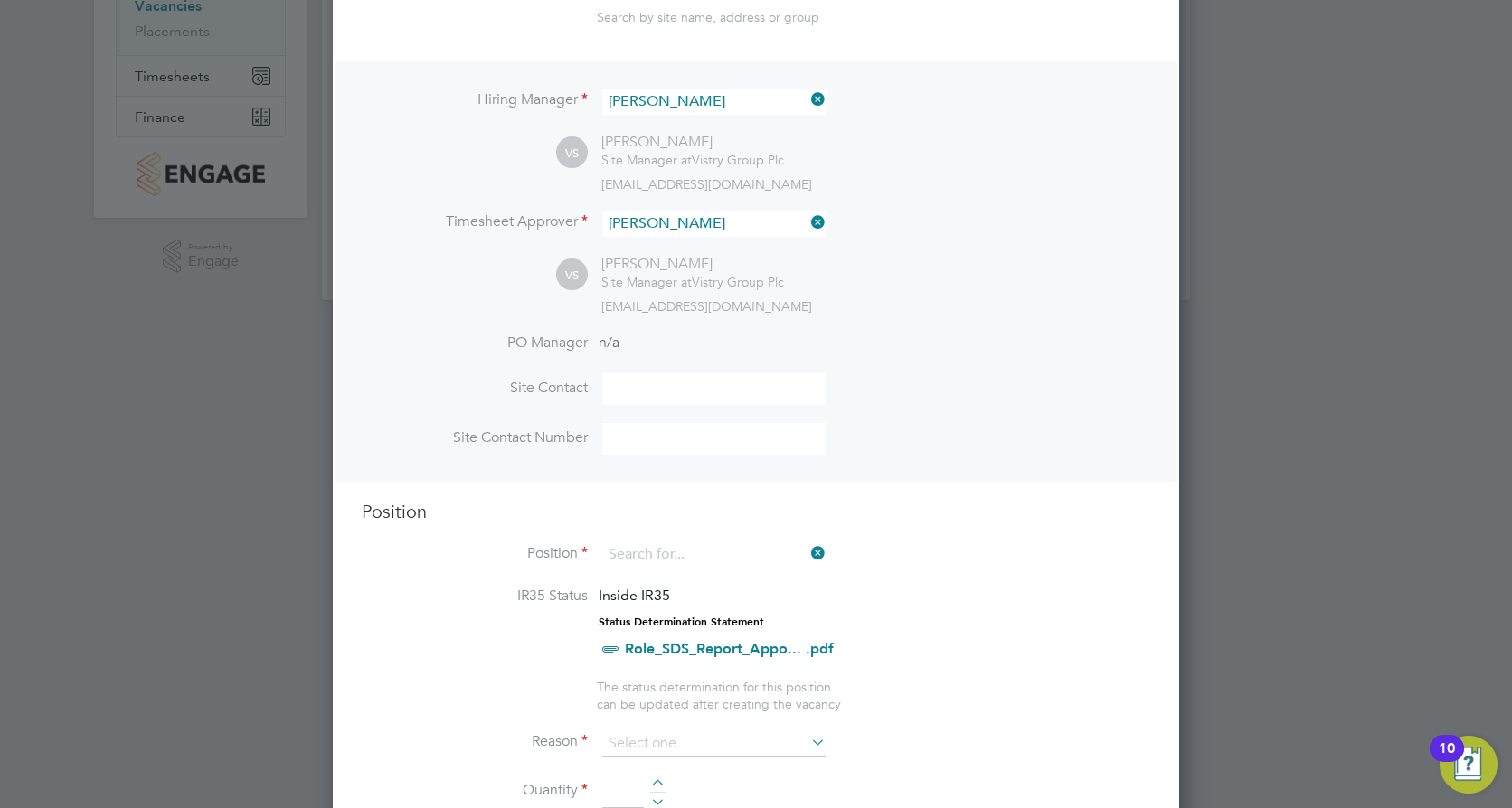
scroll to position [90, 0]
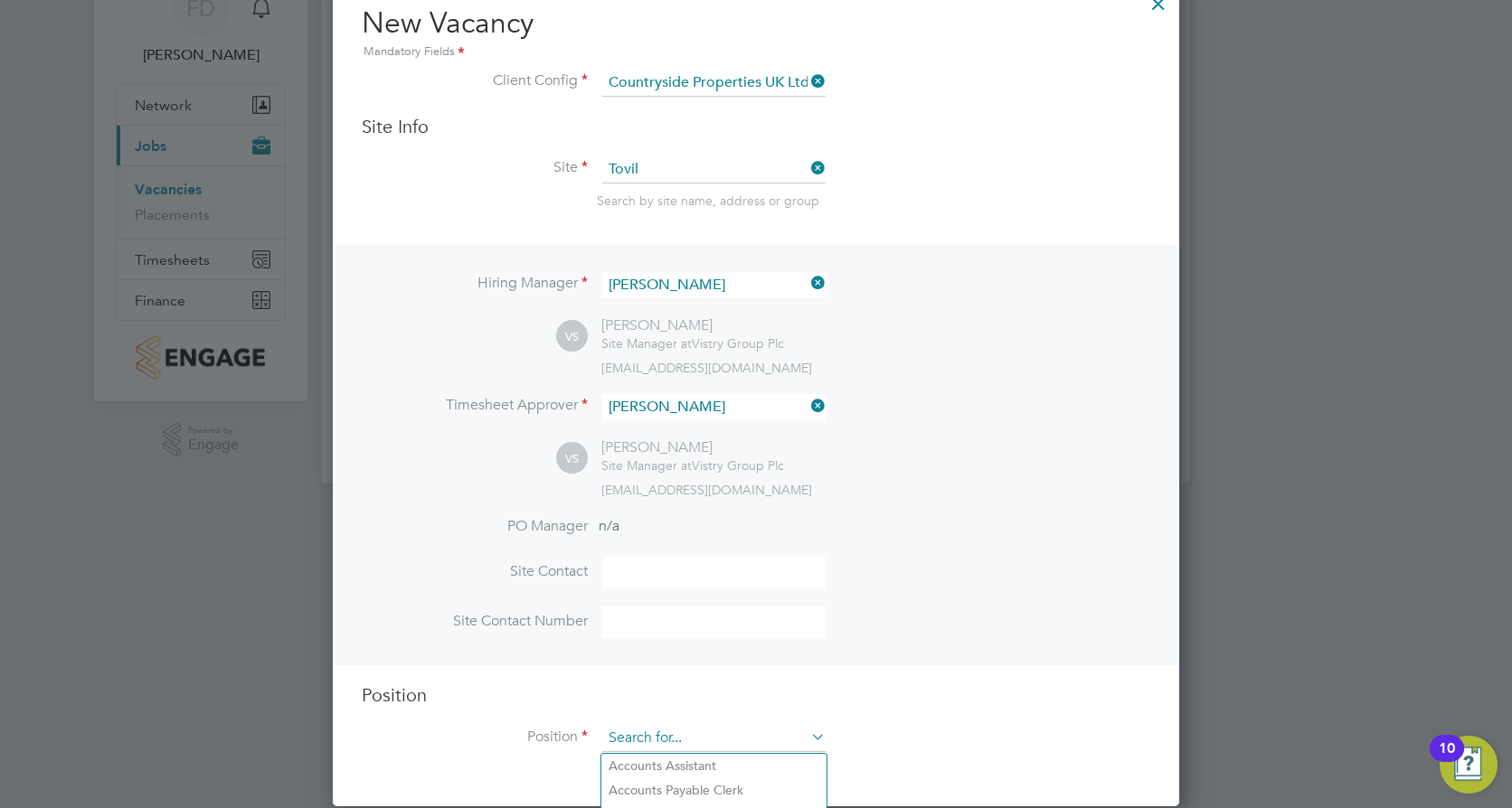
click at [752, 749] on input at bounding box center [714, 738] width 223 height 27
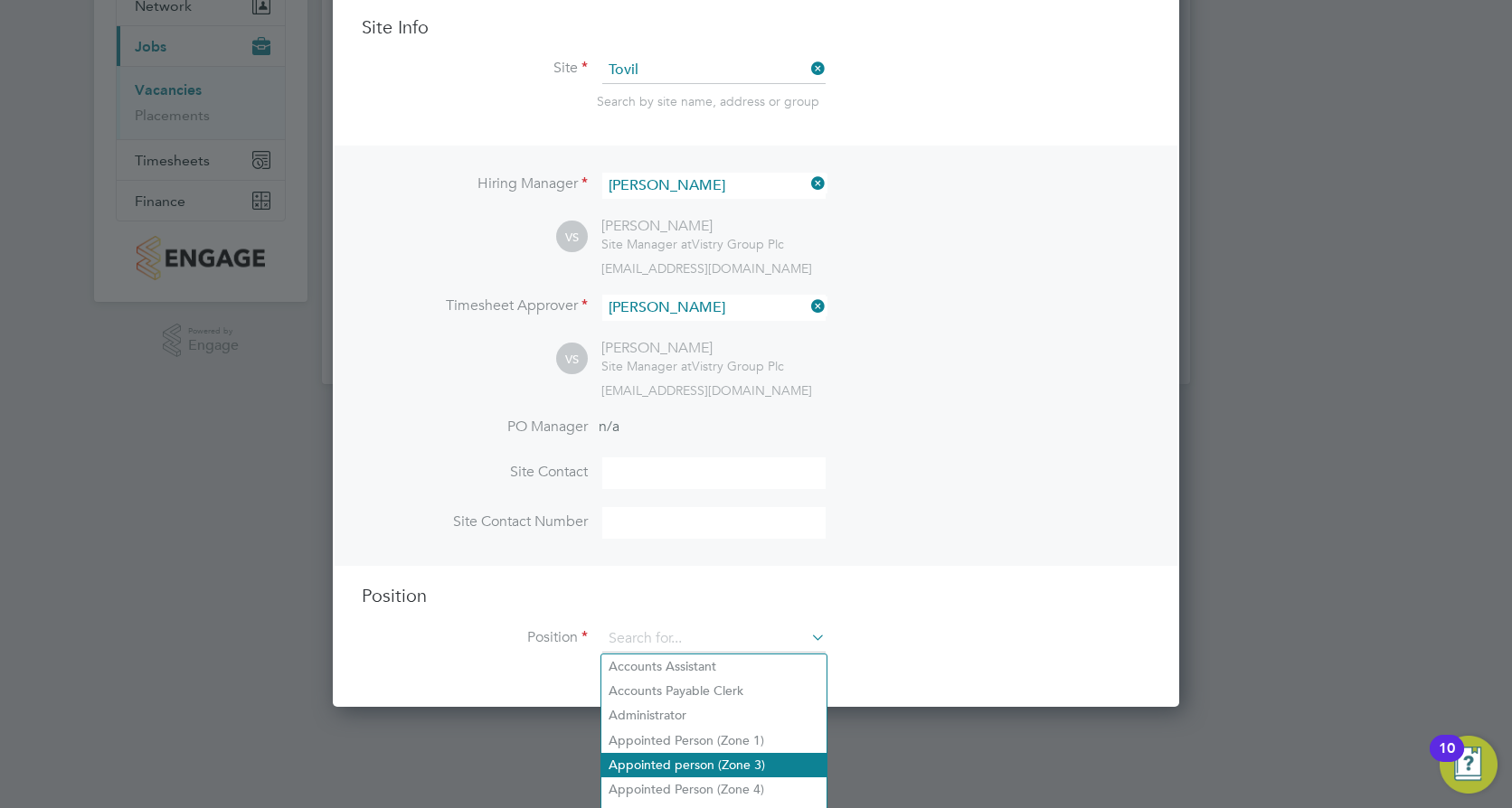
scroll to position [273, 0]
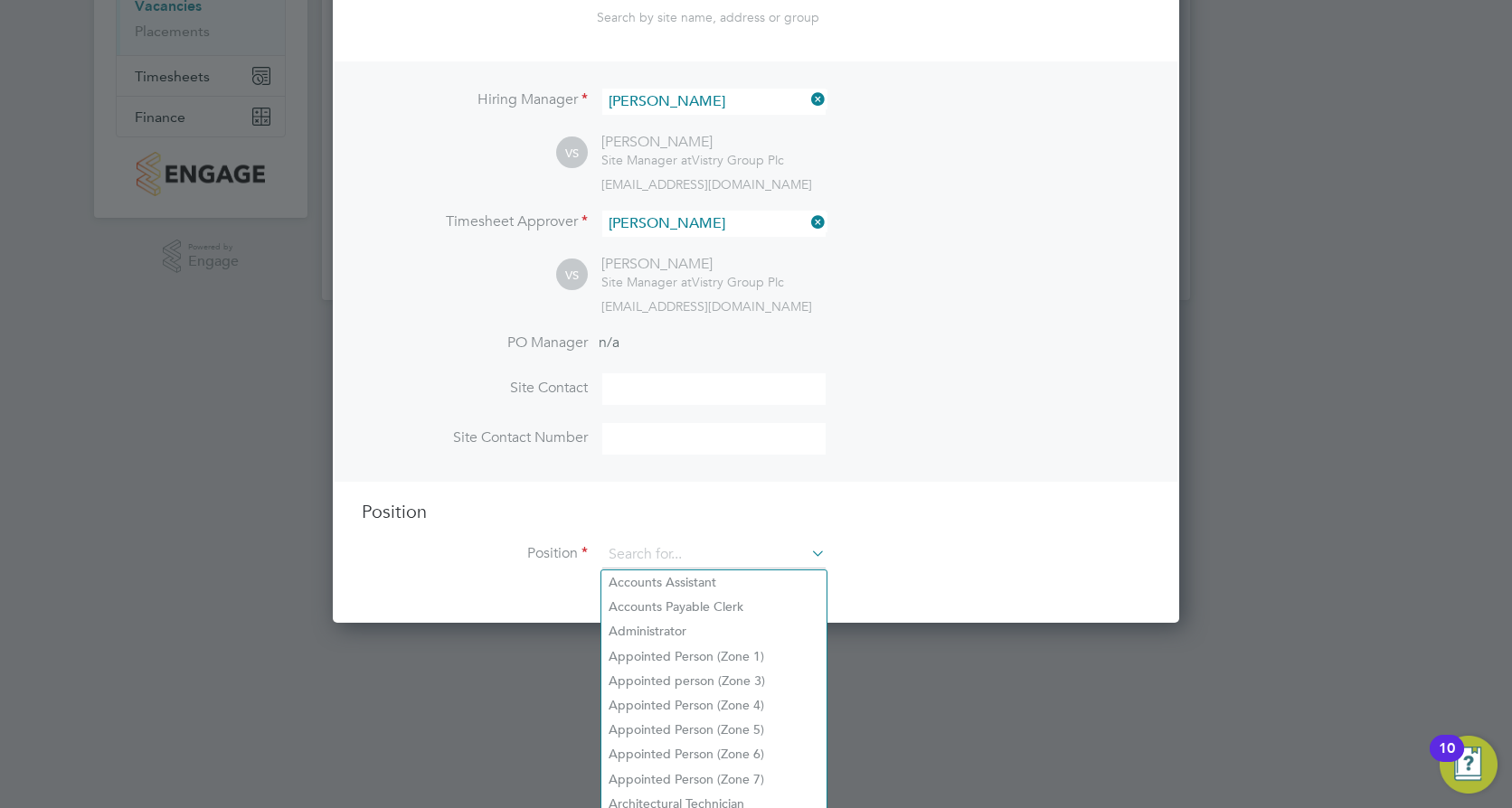
click at [882, 490] on ng-template "Hiring Manager Valentyn Samchuk VS Valentyn Samchuk Site Manager at Vistry Grou…" at bounding box center [756, 324] width 789 height 525
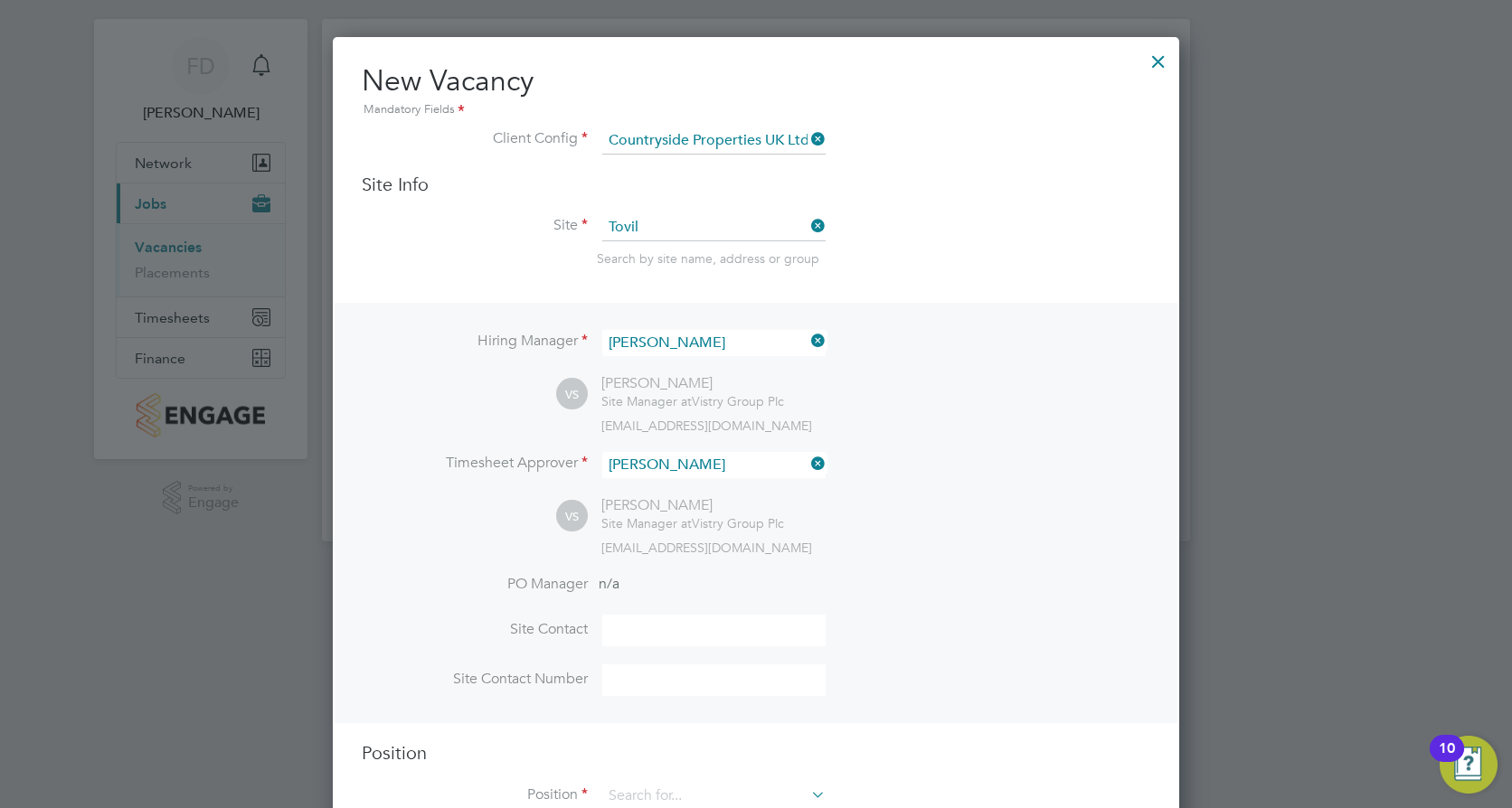
scroll to position [0, 0]
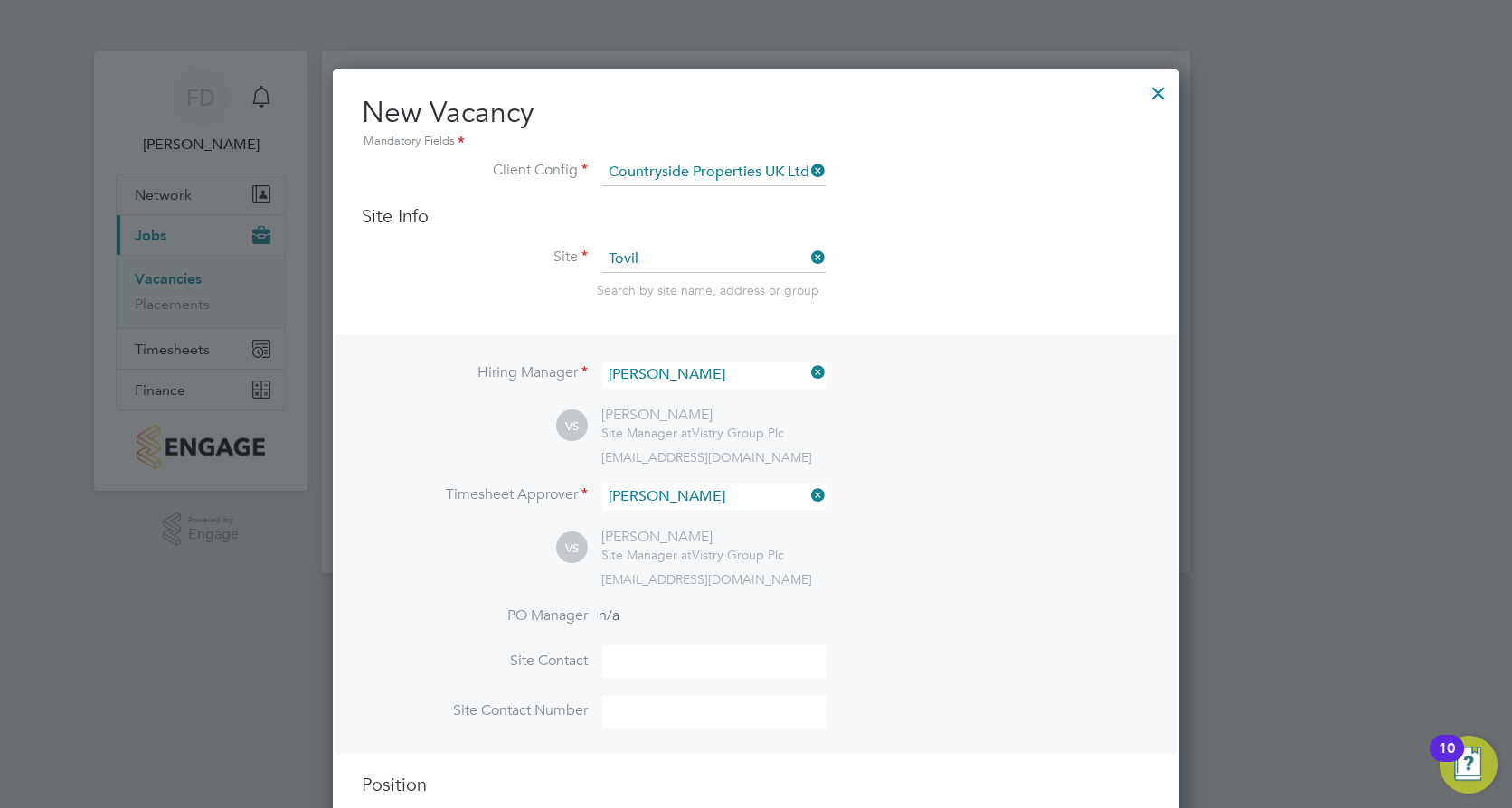
click at [1163, 92] on div at bounding box center [1158, 88] width 33 height 33
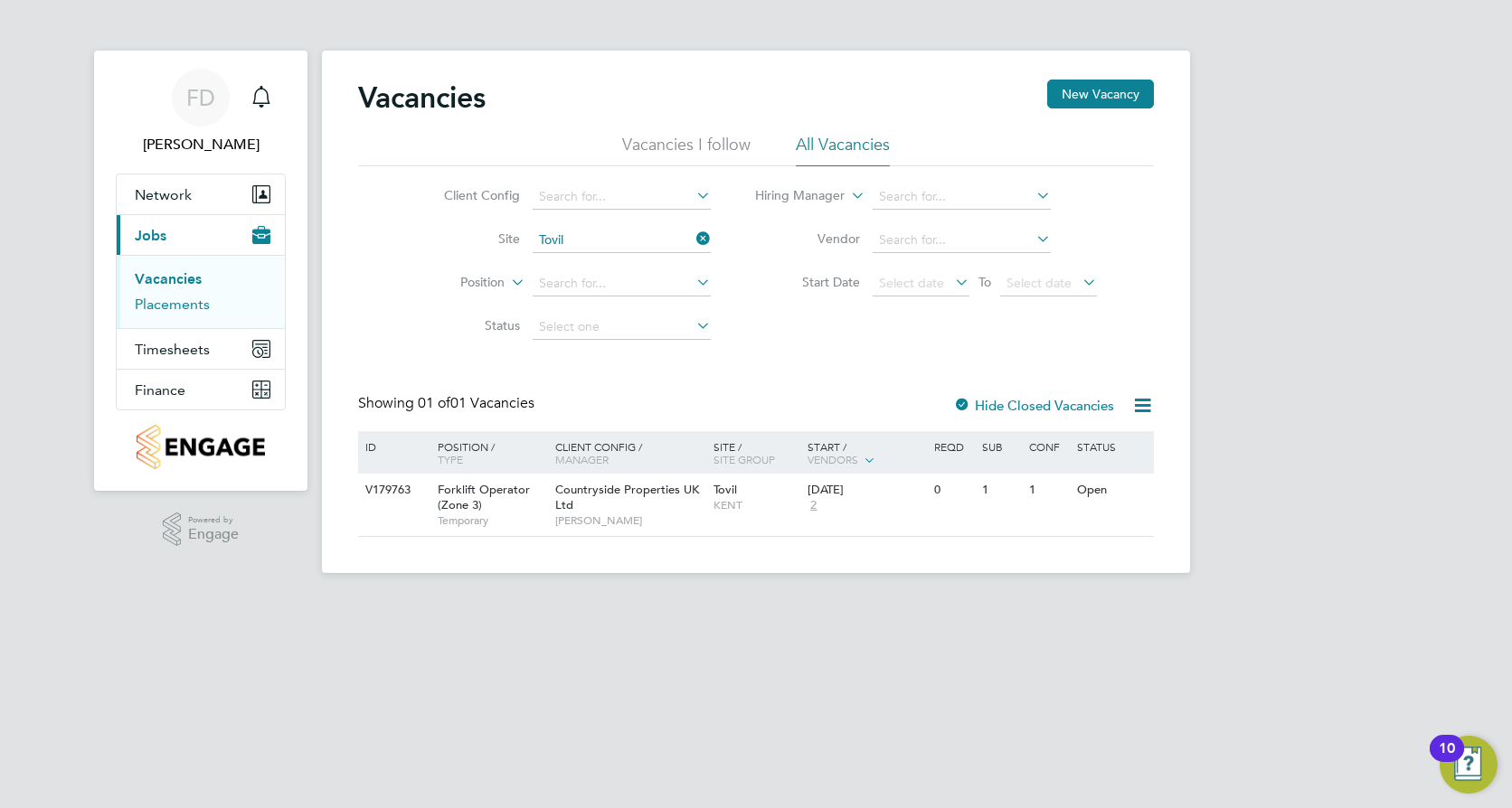
click at [174, 305] on link "Placements" at bounding box center [173, 304] width 75 height 17
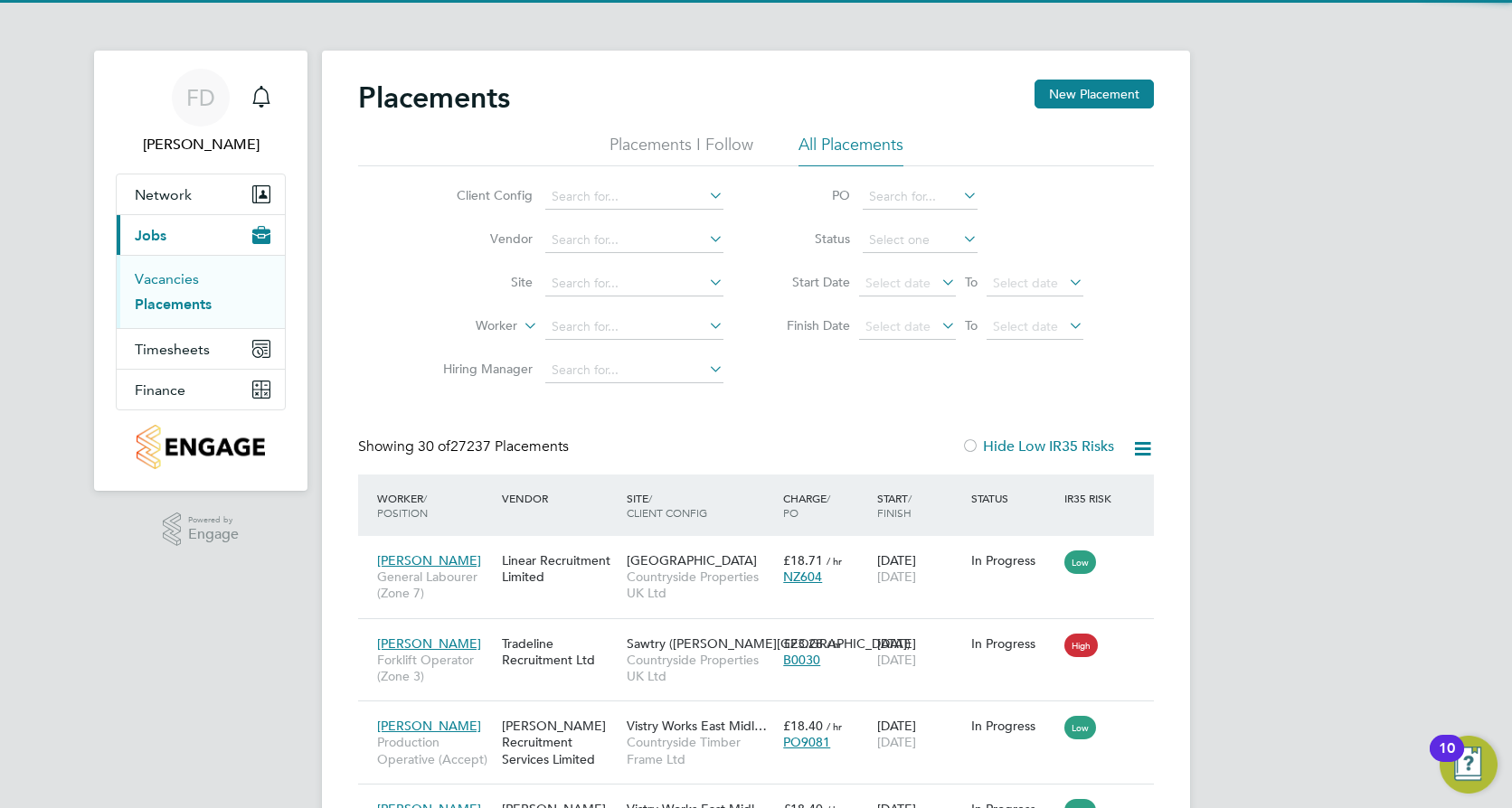
scroll to position [9, 9]
click at [196, 275] on link "Vacancies" at bounding box center [167, 278] width 64 height 17
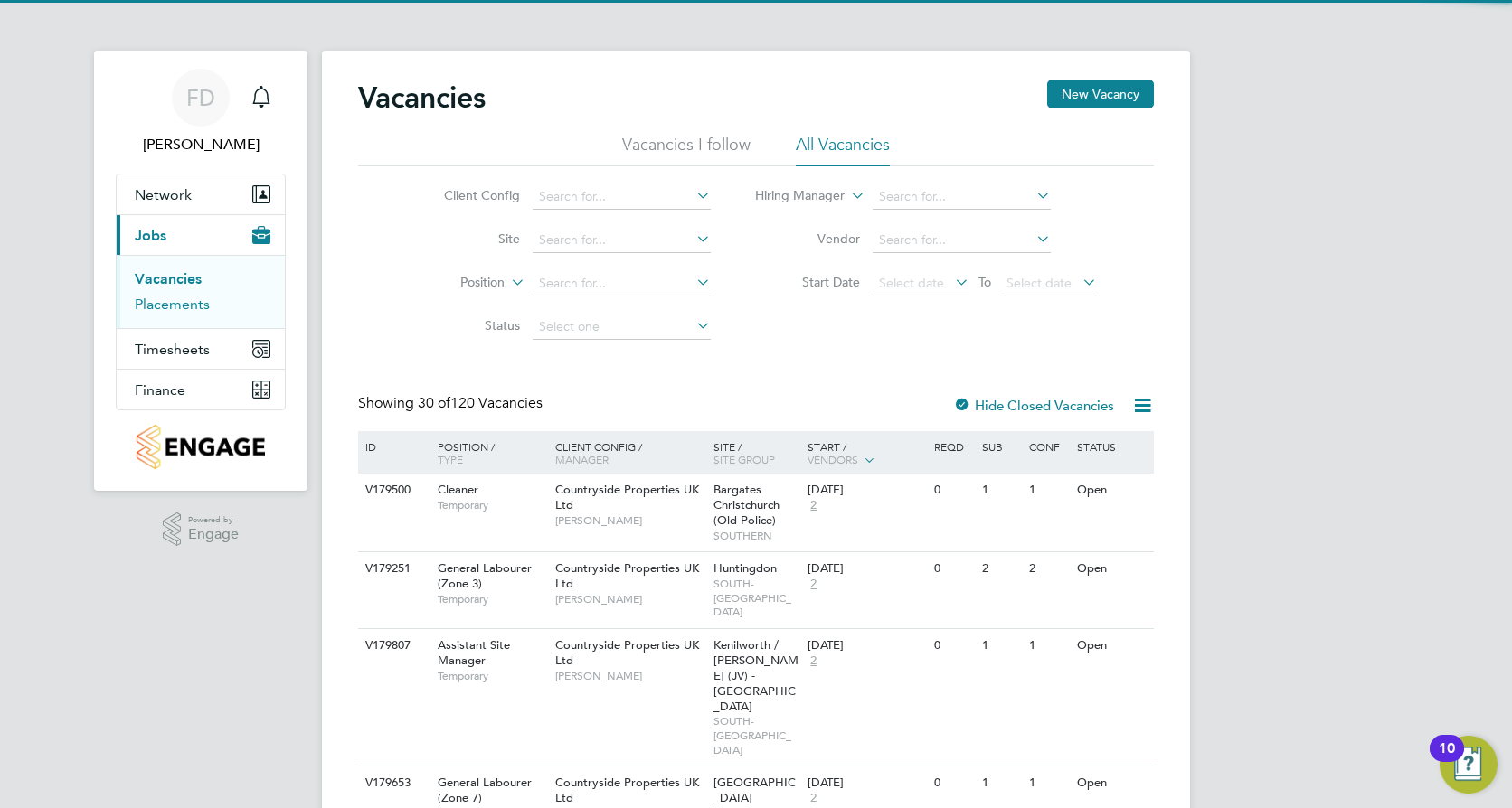
click at [194, 301] on link "Placements" at bounding box center [173, 304] width 75 height 17
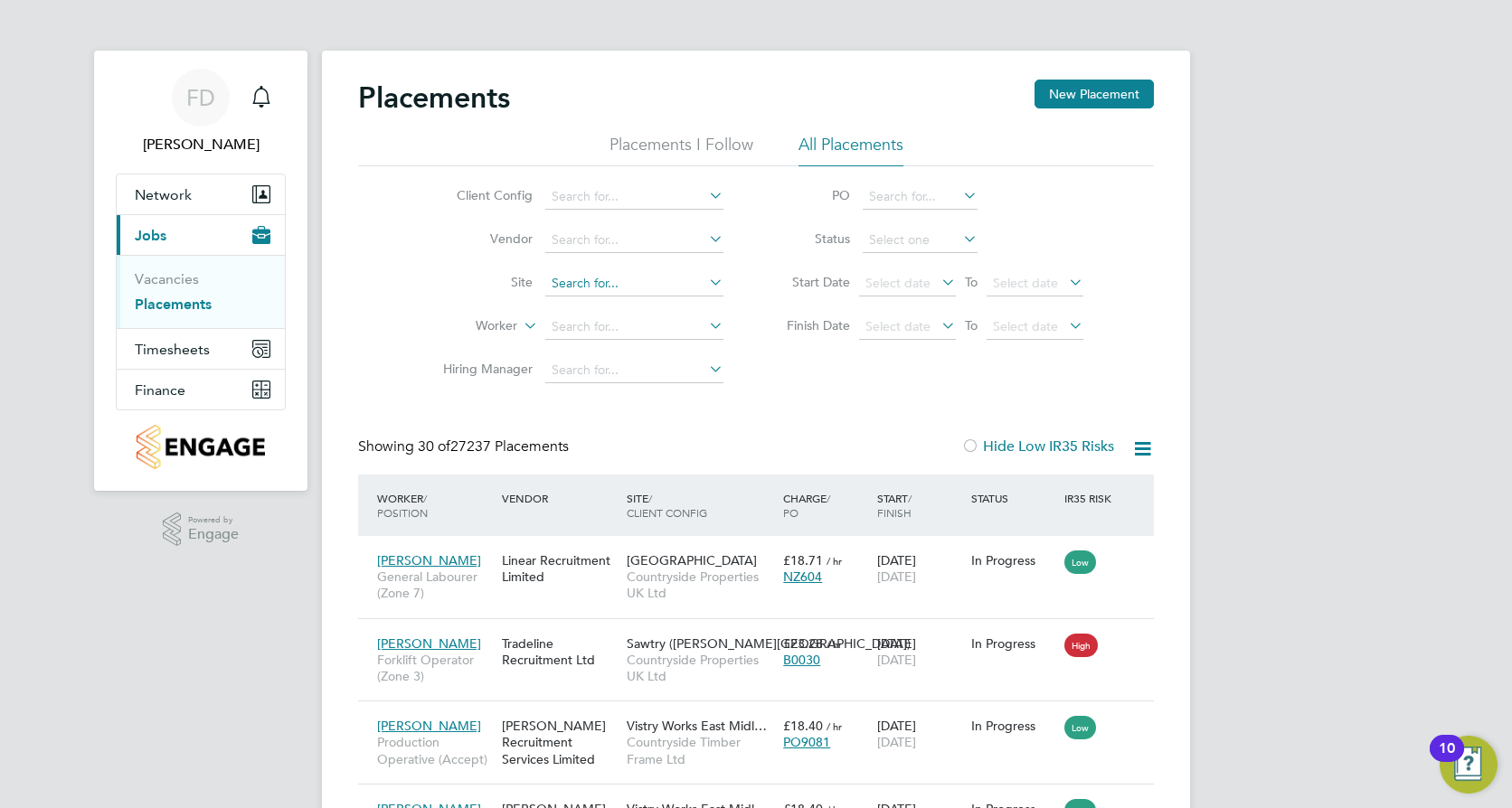
click at [644, 275] on input at bounding box center [635, 284] width 179 height 26
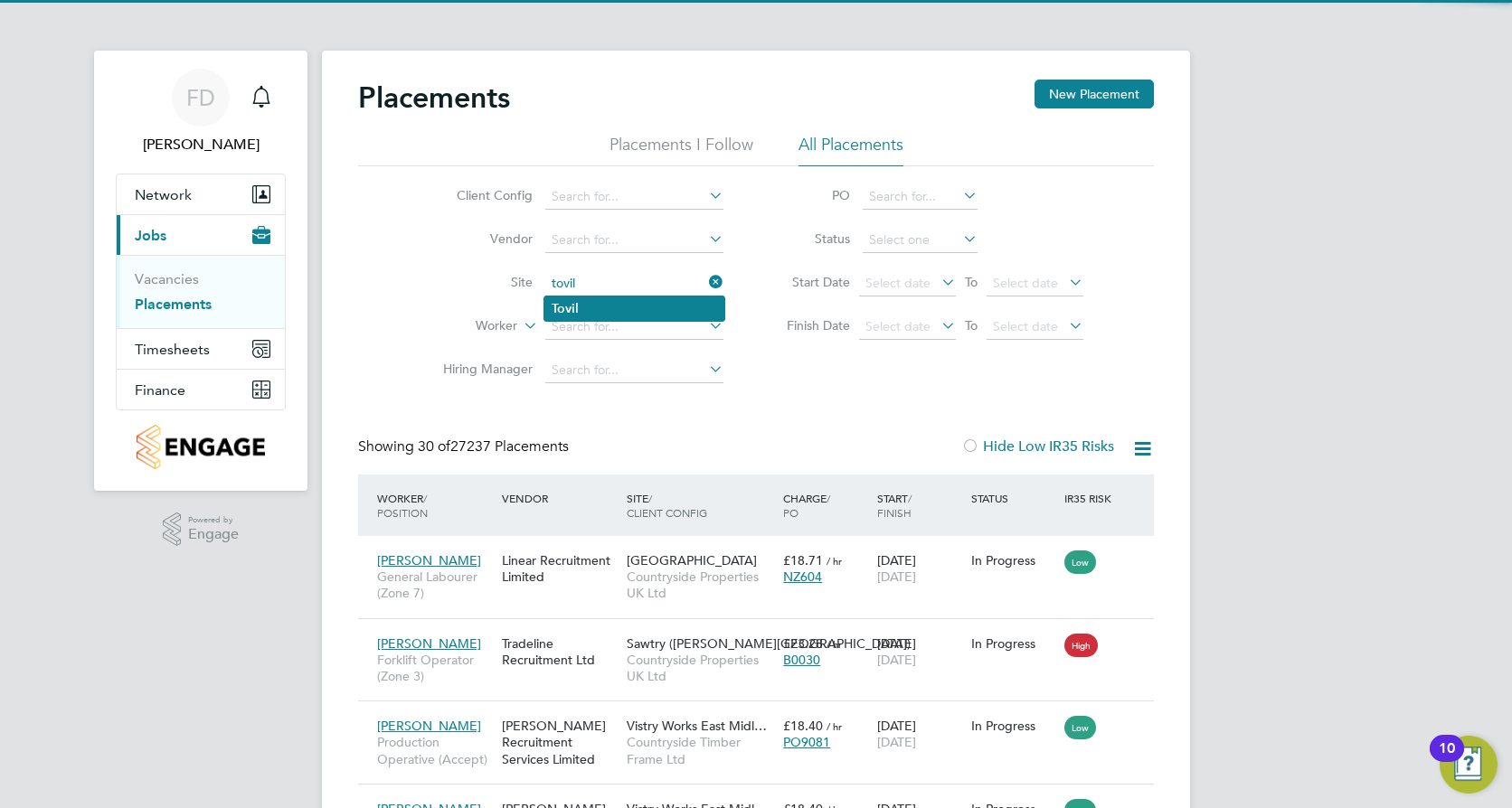
click at [653, 301] on li "Tovil" at bounding box center [635, 309] width 180 height 25
type input "Tovil"
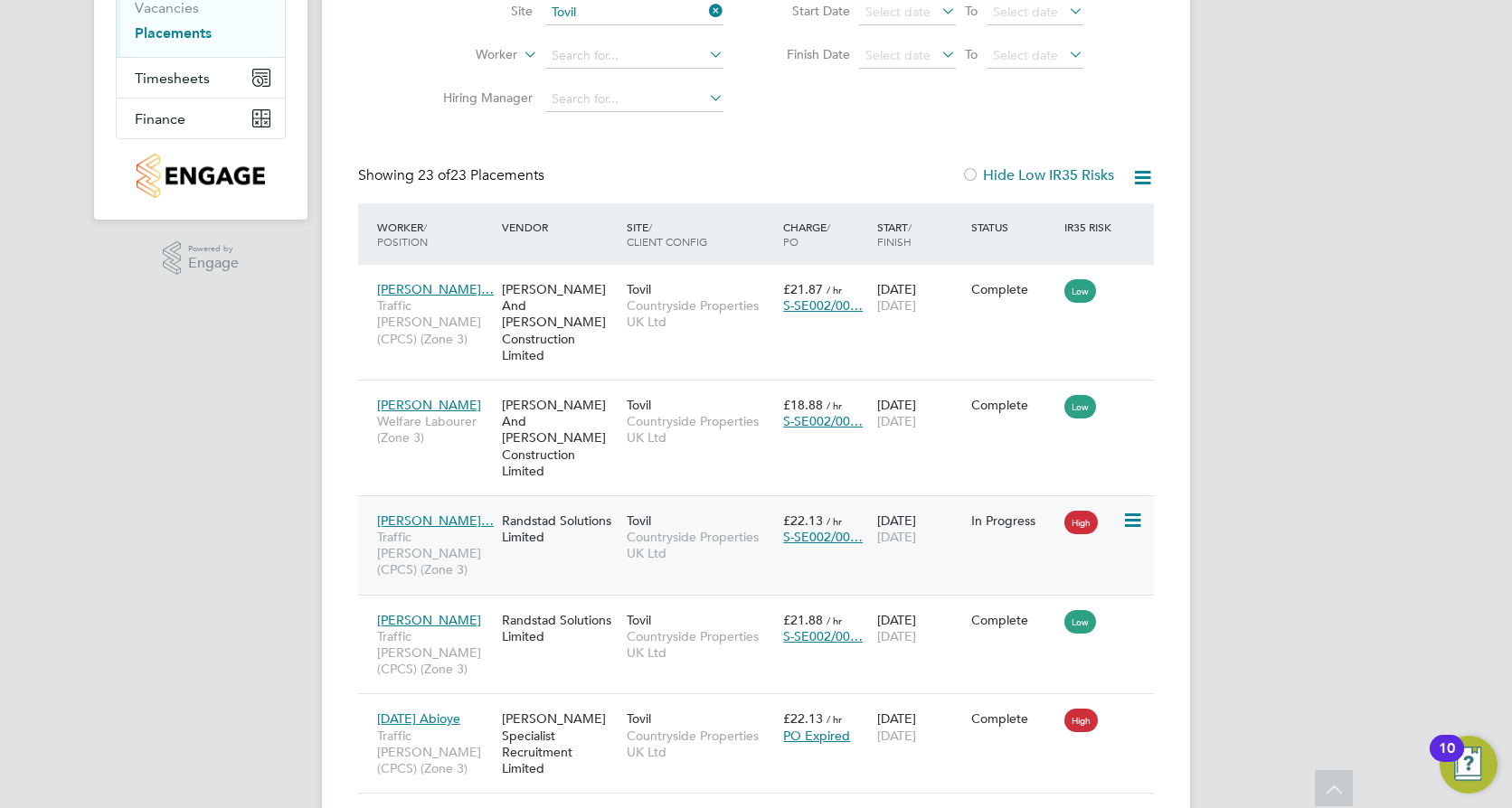
drag, startPoint x: 446, startPoint y: 490, endPoint x: 418, endPoint y: 481, distance: 29.4
click at [418, 513] on span "Danilson Stelvio…" at bounding box center [435, 521] width 116 height 16
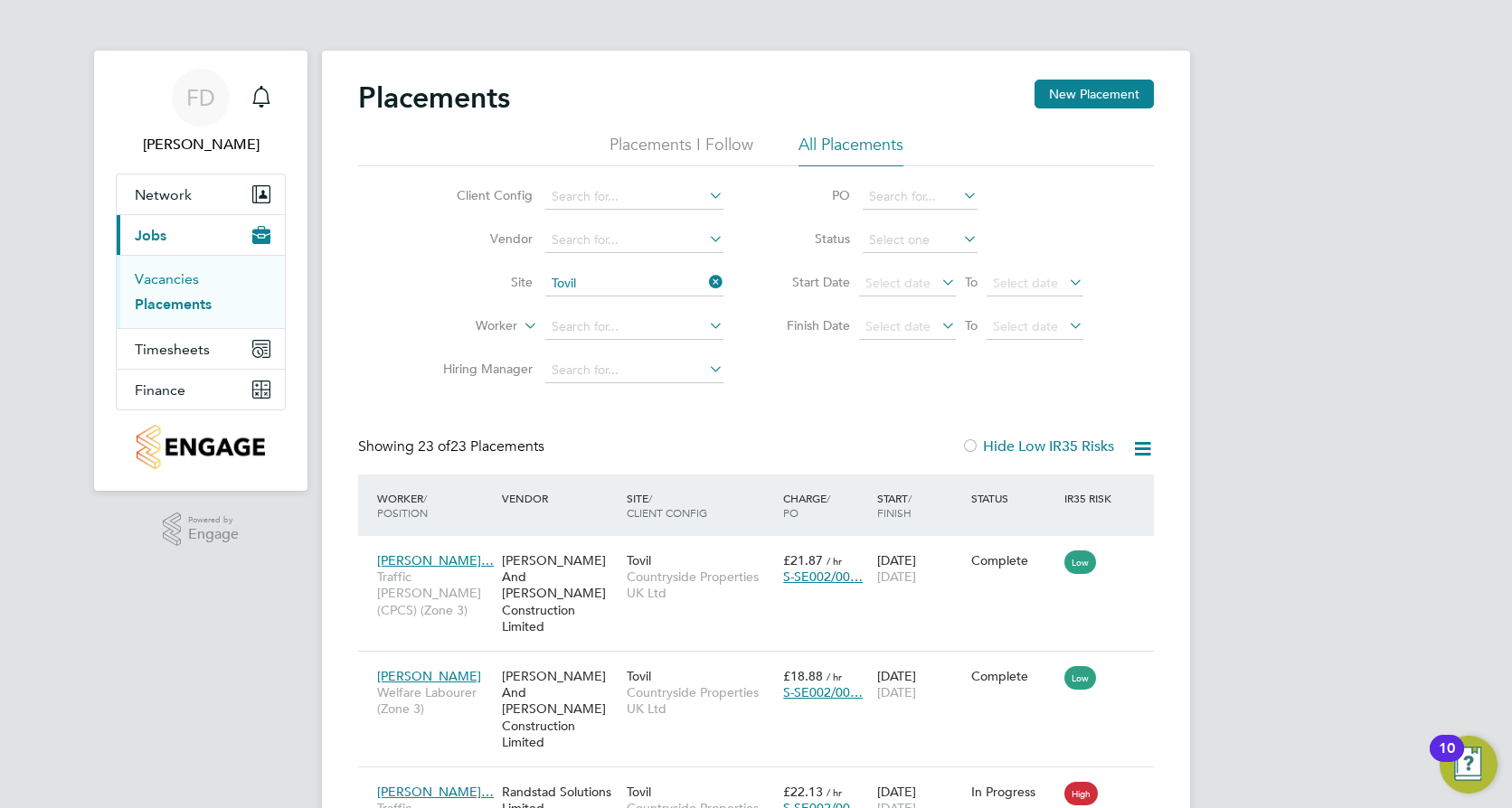
click at [180, 274] on link "Vacancies" at bounding box center [167, 278] width 64 height 17
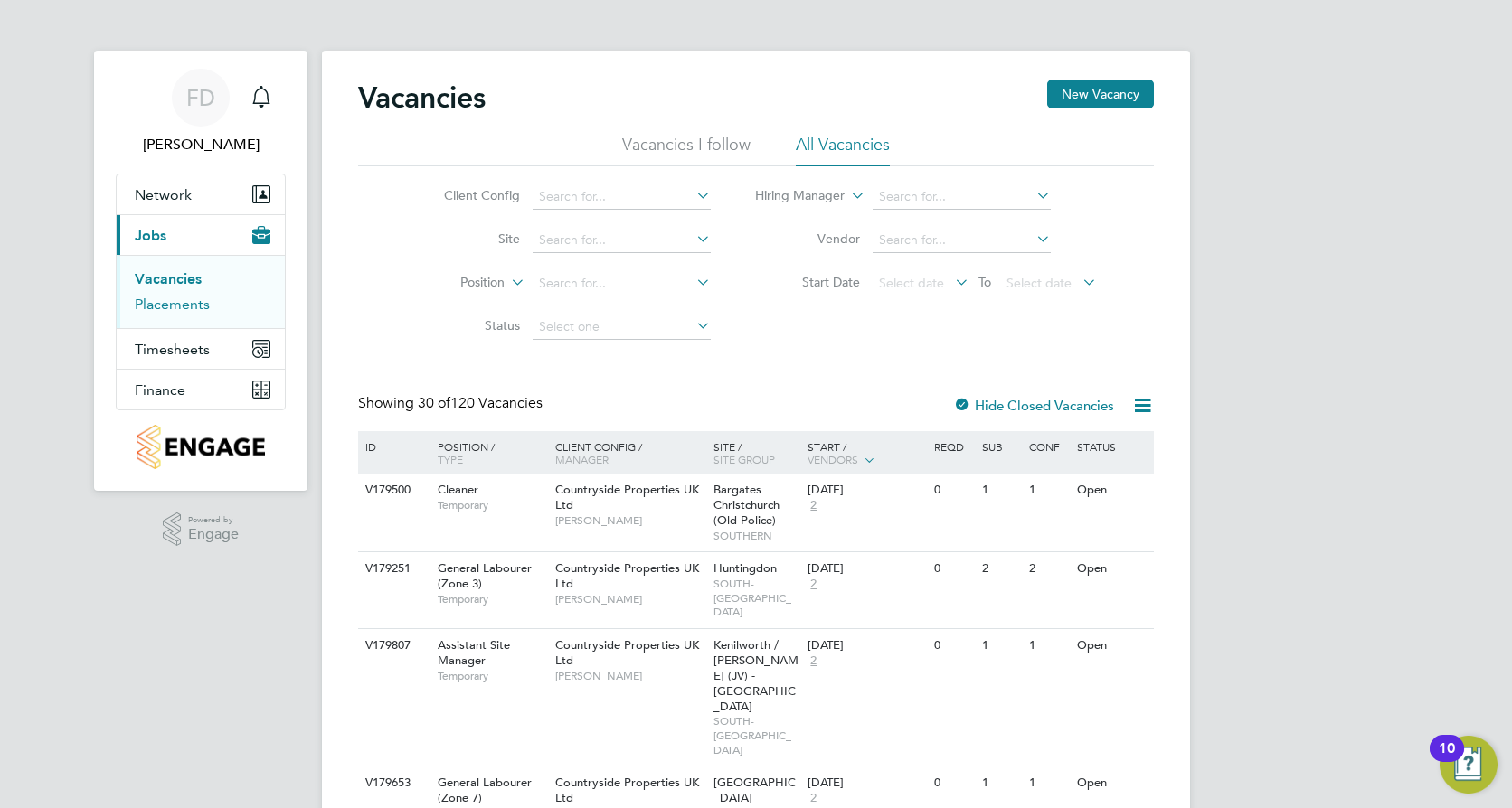
click at [192, 297] on link "Placements" at bounding box center [173, 304] width 75 height 17
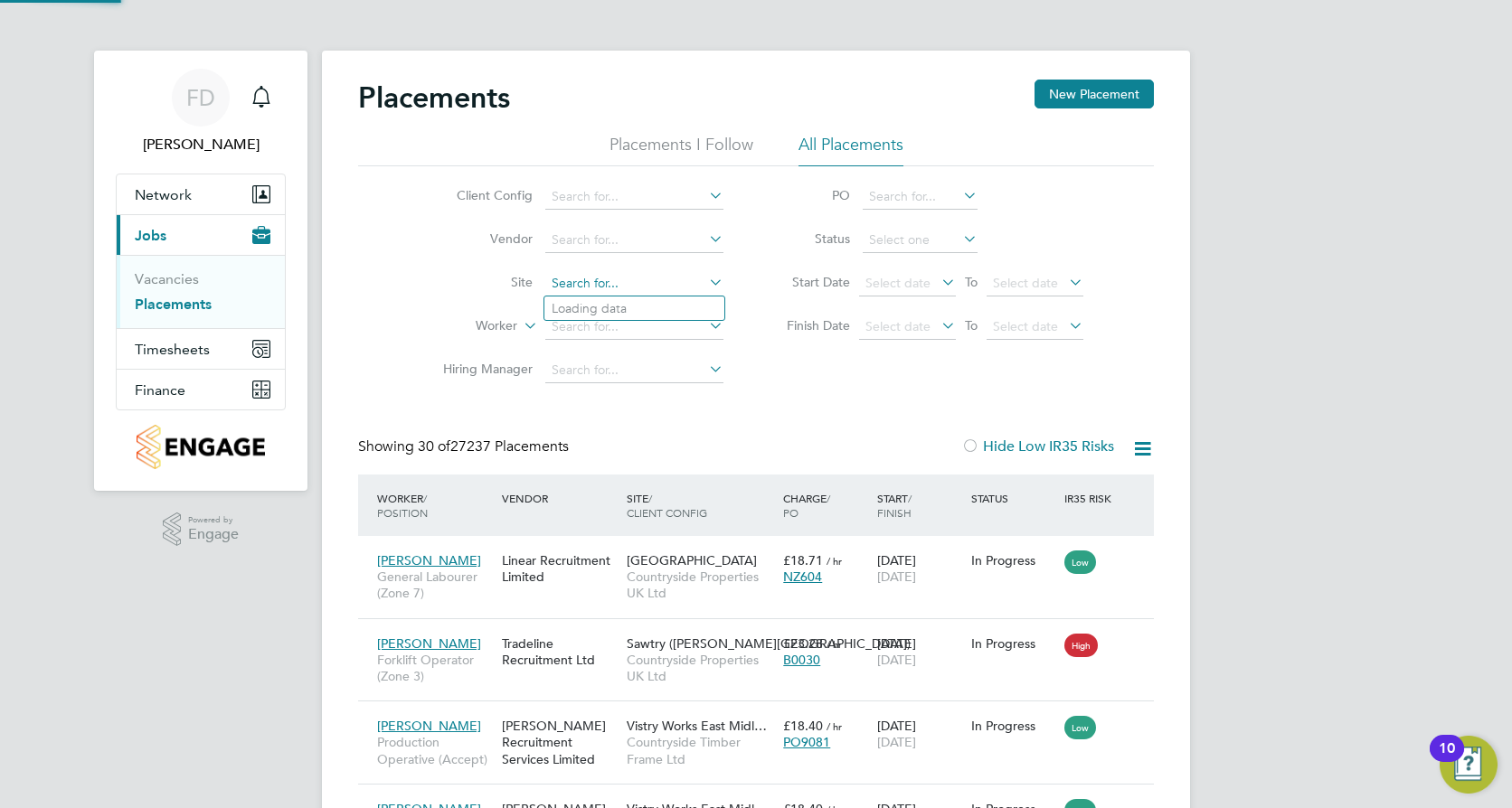
click at [610, 275] on input at bounding box center [635, 284] width 179 height 26
click at [595, 313] on li "Tov il" at bounding box center [635, 309] width 180 height 25
type input "Tovil"
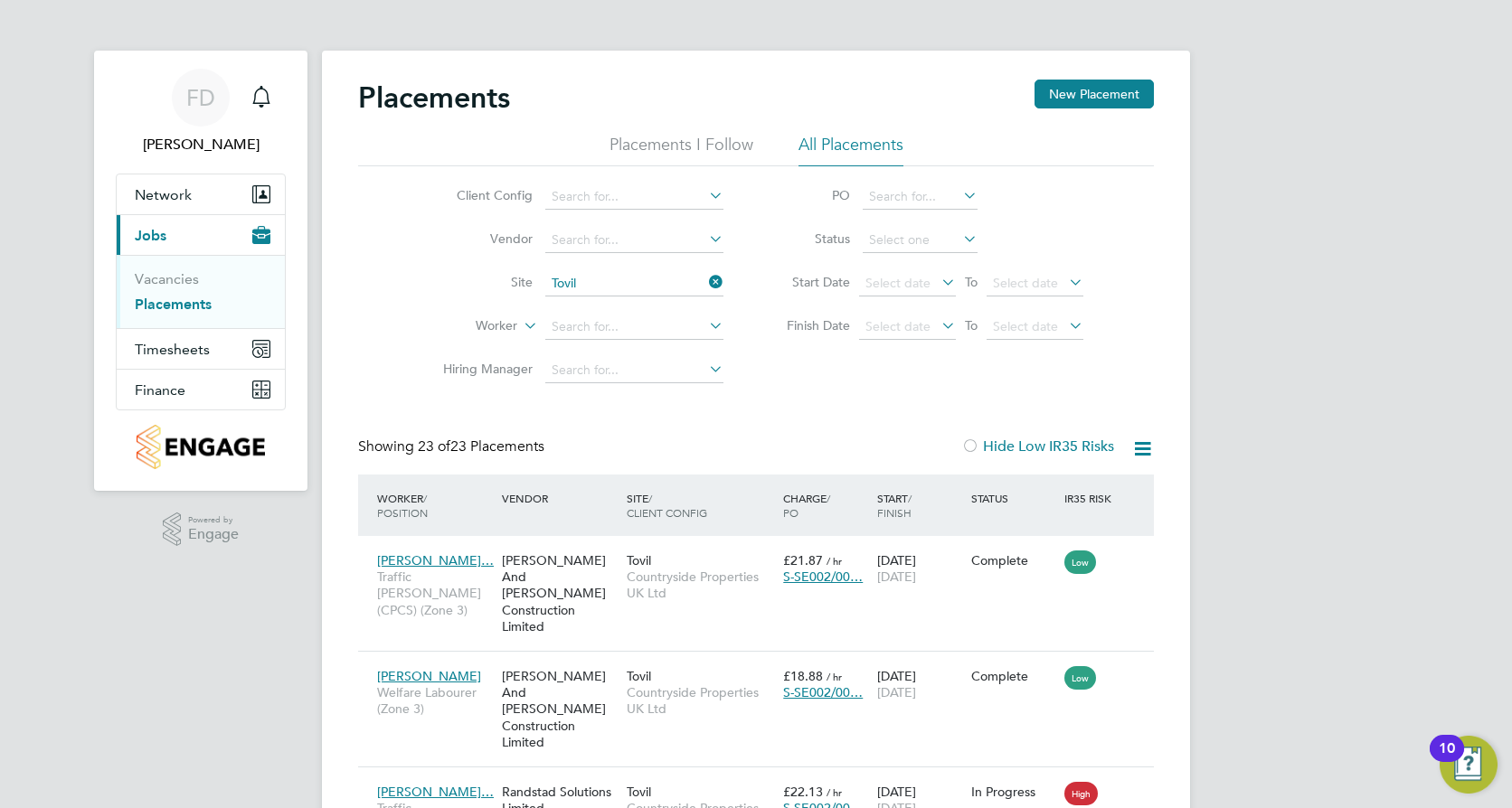
click at [959, 236] on icon at bounding box center [959, 239] width 0 height 26
click at [959, 243] on icon at bounding box center [959, 239] width 0 height 26
click at [942, 234] on input at bounding box center [920, 241] width 114 height 26
click at [931, 330] on li "In Progress" at bounding box center [920, 335] width 116 height 24
type input "In Progress"
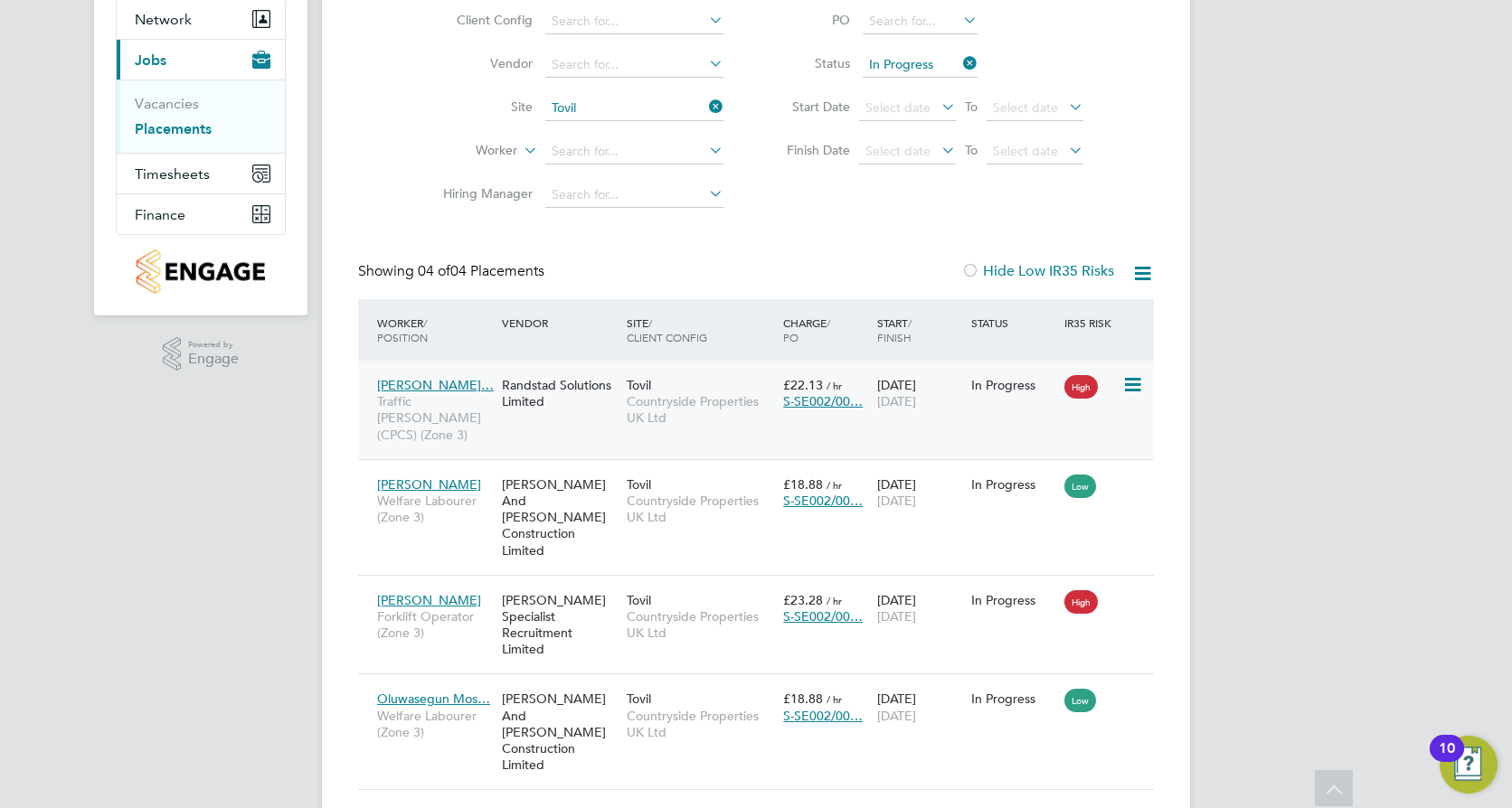
click at [1137, 384] on icon at bounding box center [1131, 385] width 18 height 22
click at [1088, 460] on li "Replace Worker" at bounding box center [1077, 462] width 128 height 26
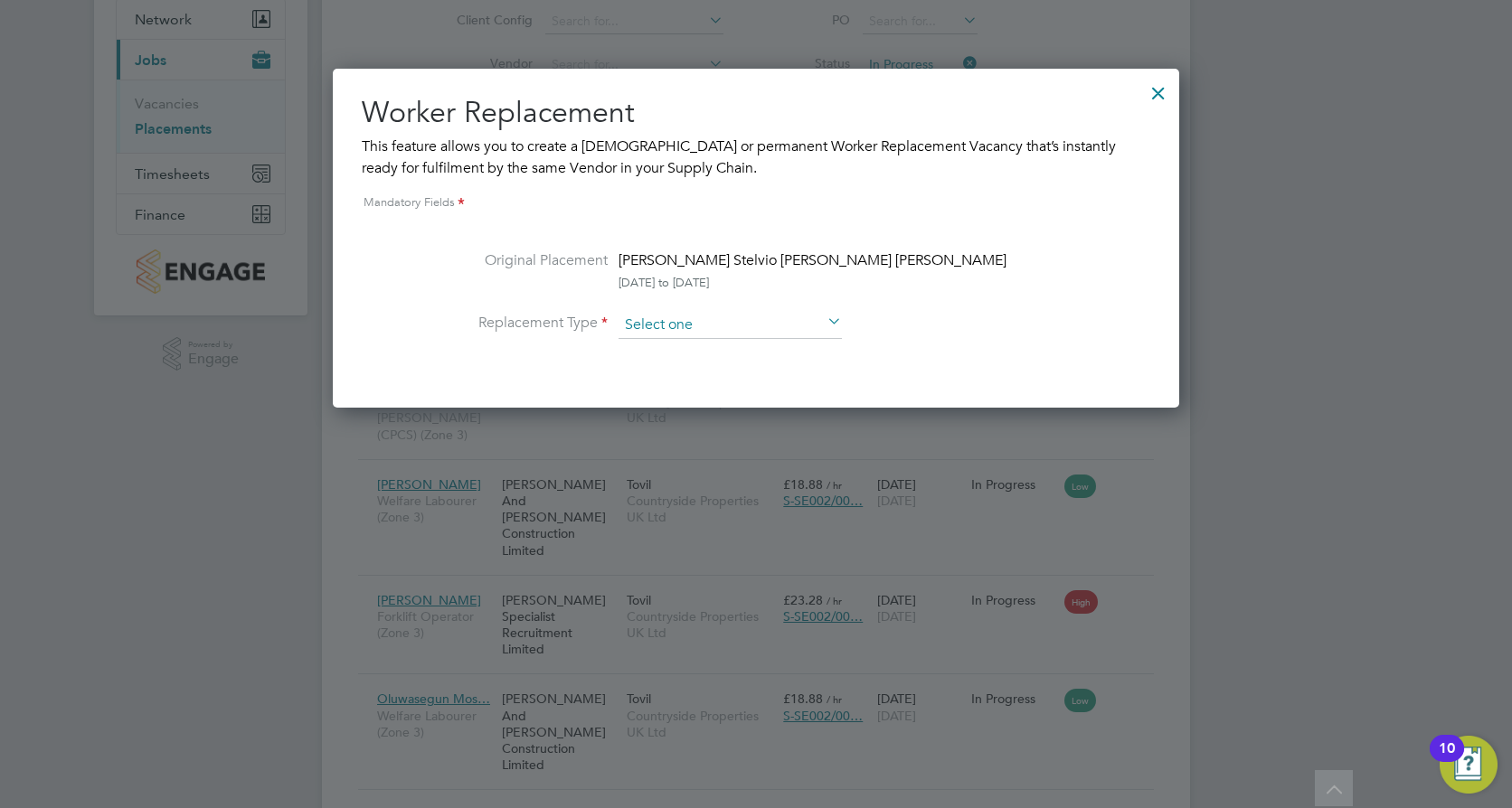
click at [813, 325] on input at bounding box center [730, 325] width 223 height 27
click at [789, 355] on li "Temporary" at bounding box center [730, 351] width 225 height 24
type input "Temporary"
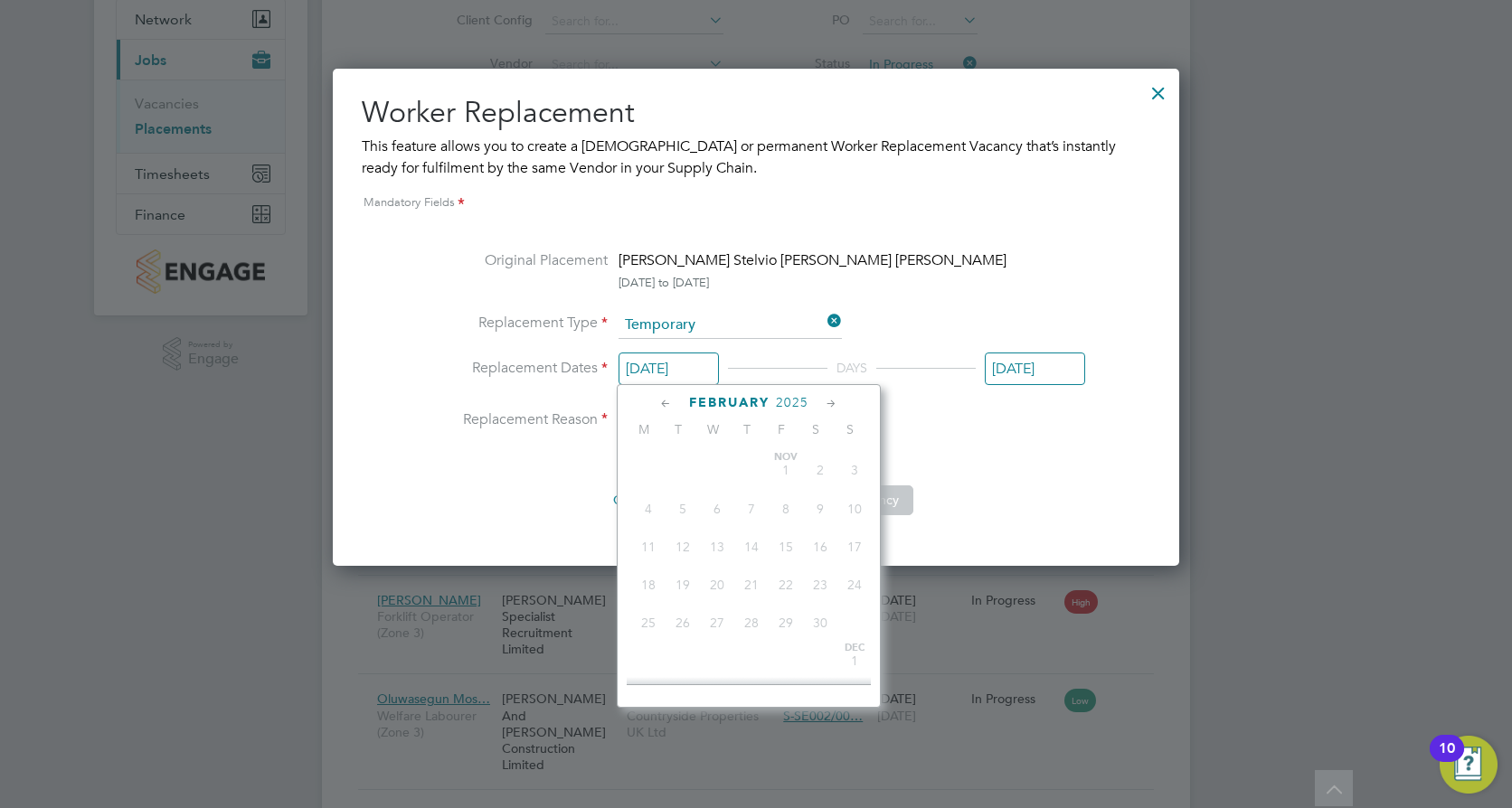
click at [702, 370] on input "[DATE]" at bounding box center [669, 369] width 101 height 34
click at [831, 404] on icon at bounding box center [831, 404] width 17 height 20
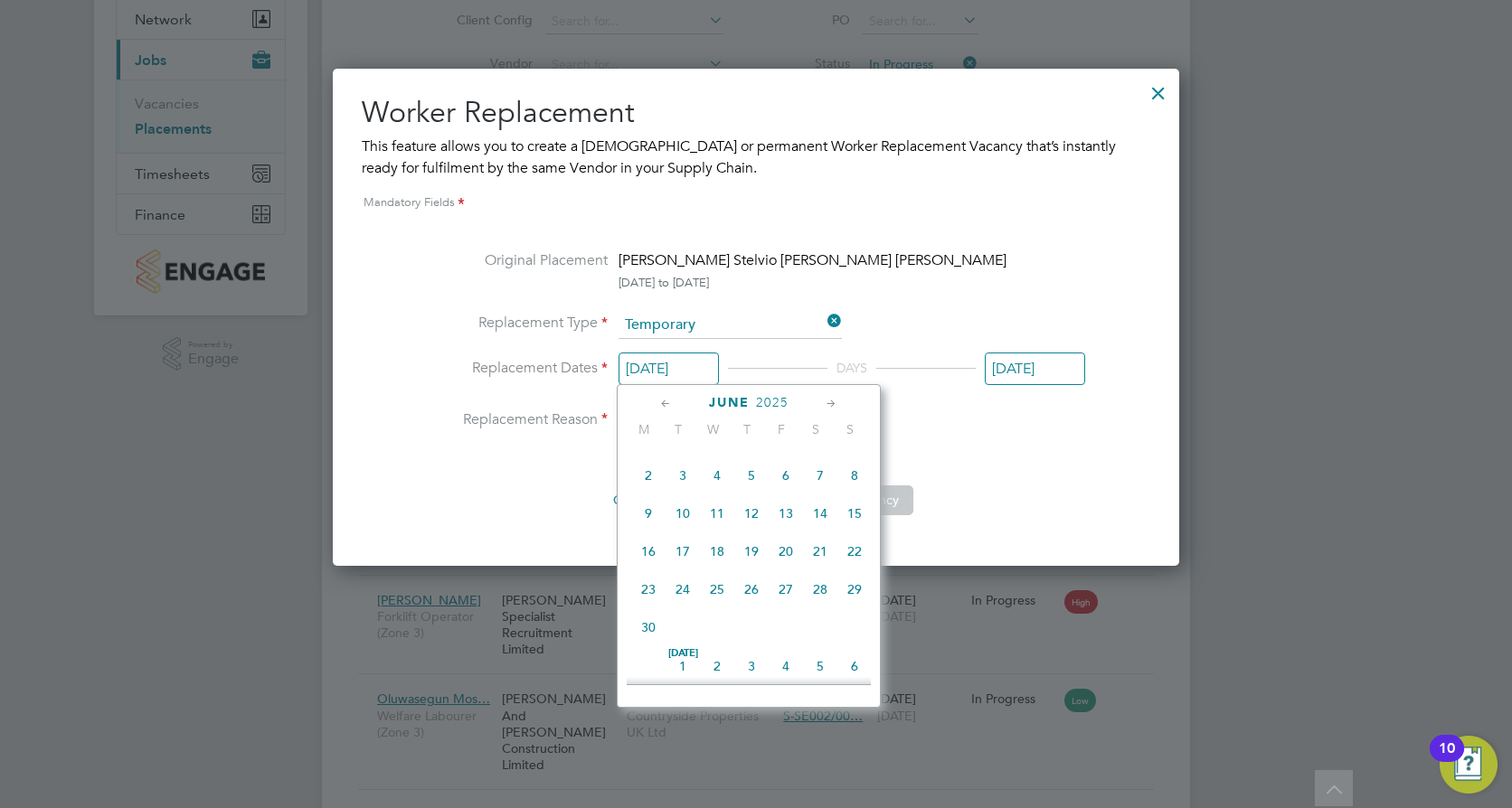
click at [831, 404] on icon at bounding box center [831, 404] width 17 height 20
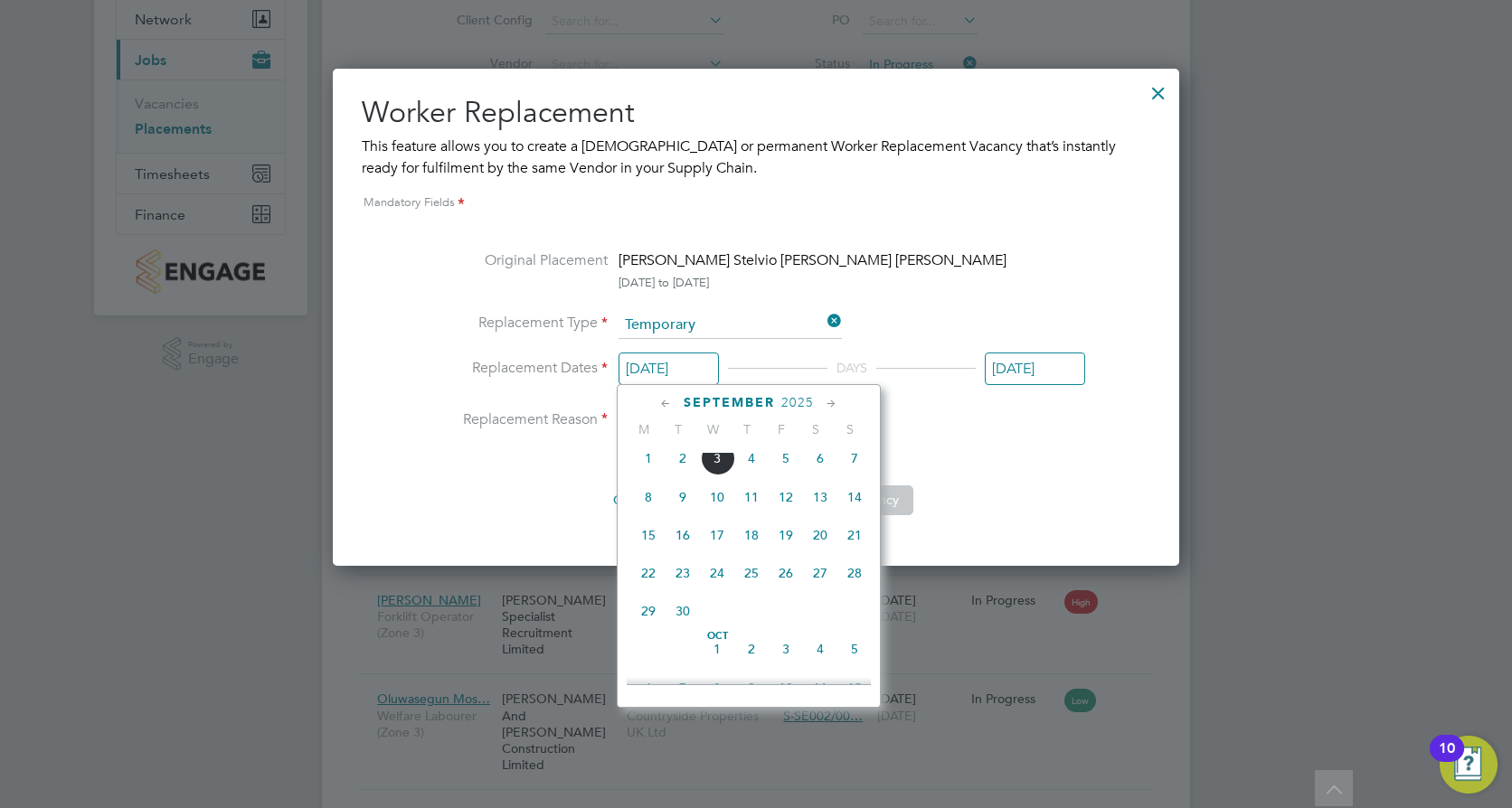
click at [649, 476] on span "Sep 1" at bounding box center [648, 458] width 35 height 35
type input "[DATE]"
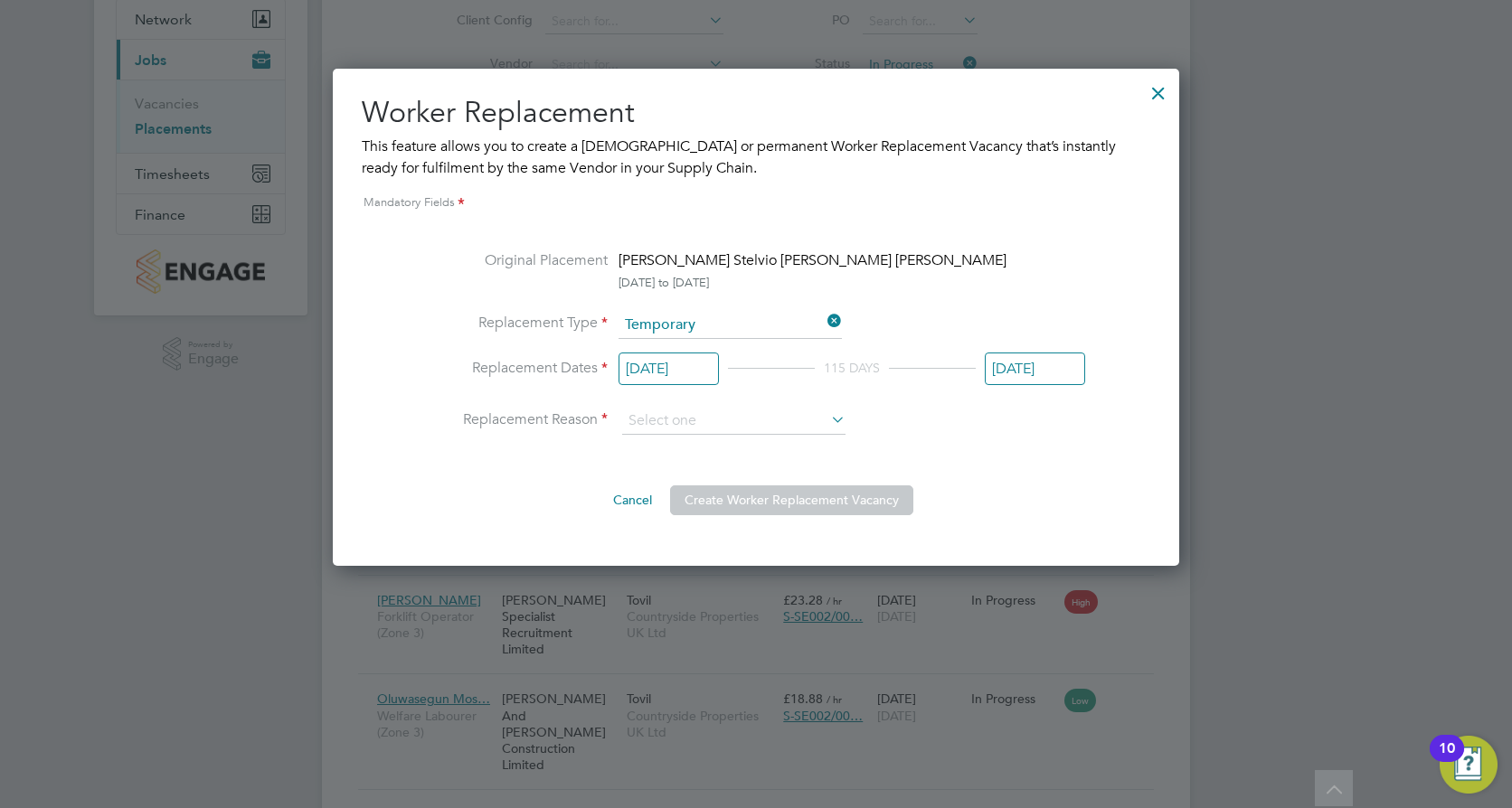
click at [1018, 370] on input "[DATE]" at bounding box center [1035, 369] width 101 height 34
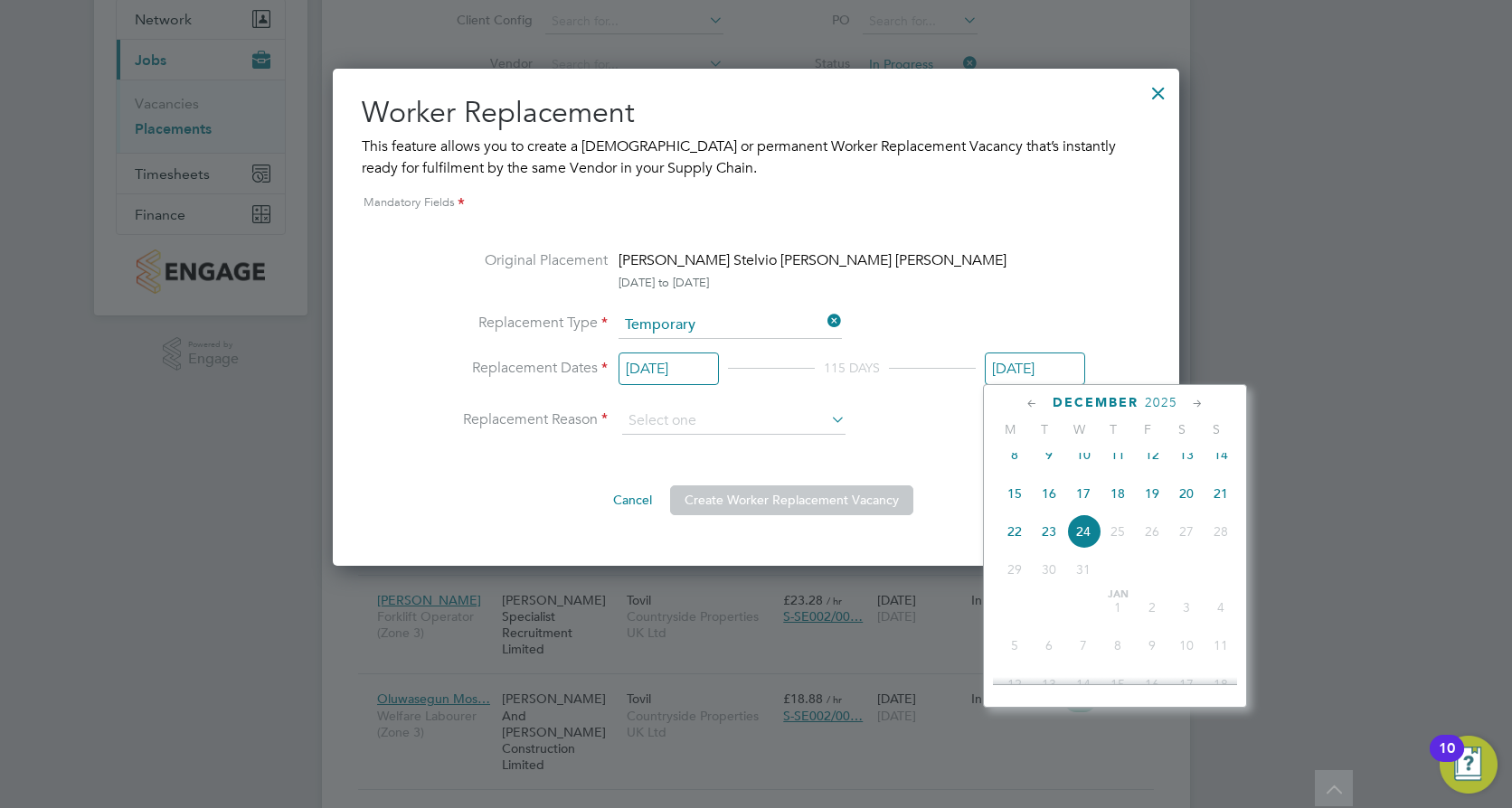
click at [1035, 404] on icon at bounding box center [1031, 404] width 17 height 20
click at [1043, 468] on span "2" at bounding box center [1049, 470] width 35 height 35
type input "[DATE]"
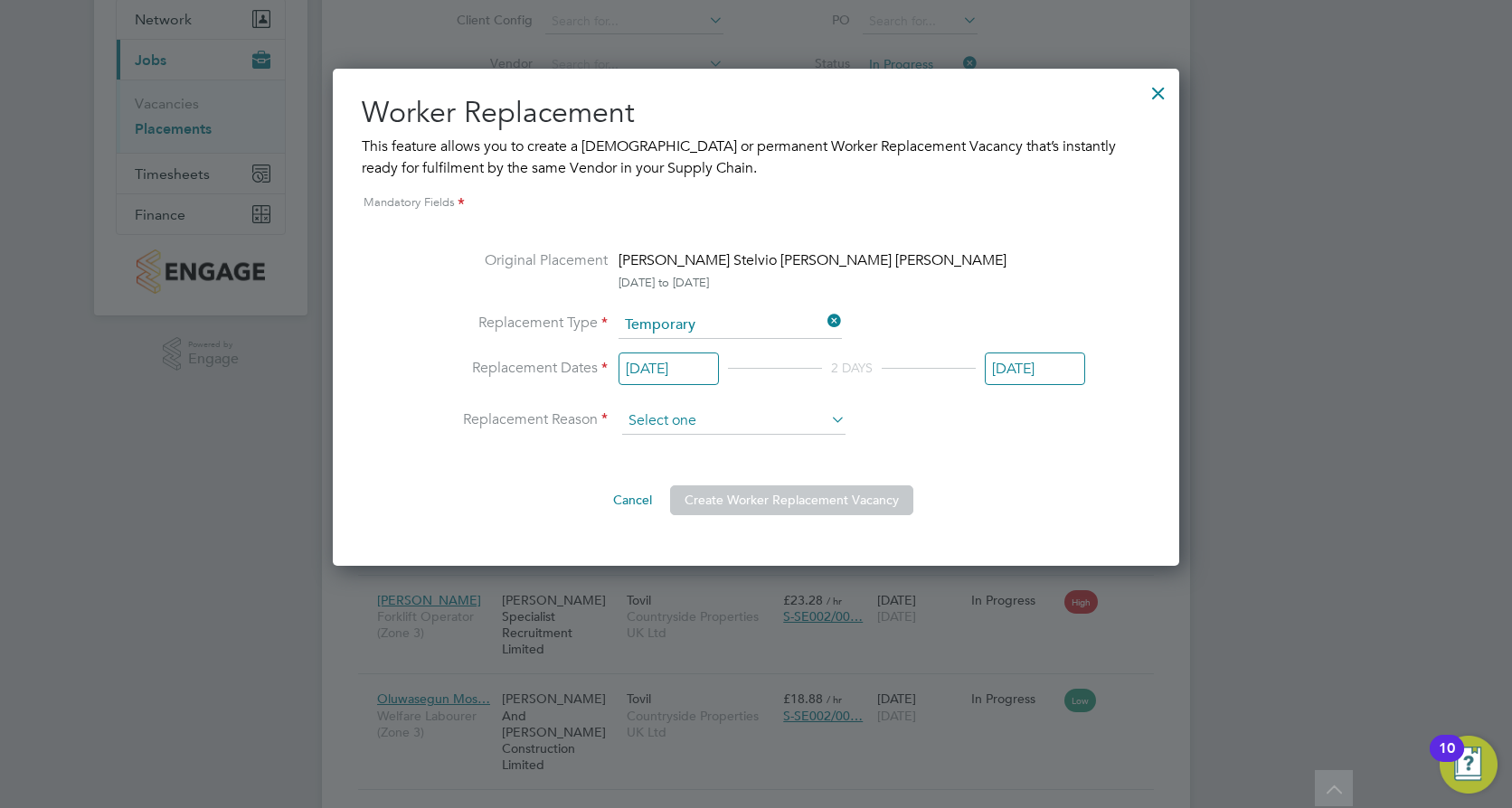
click at [752, 427] on input at bounding box center [733, 420] width 223 height 27
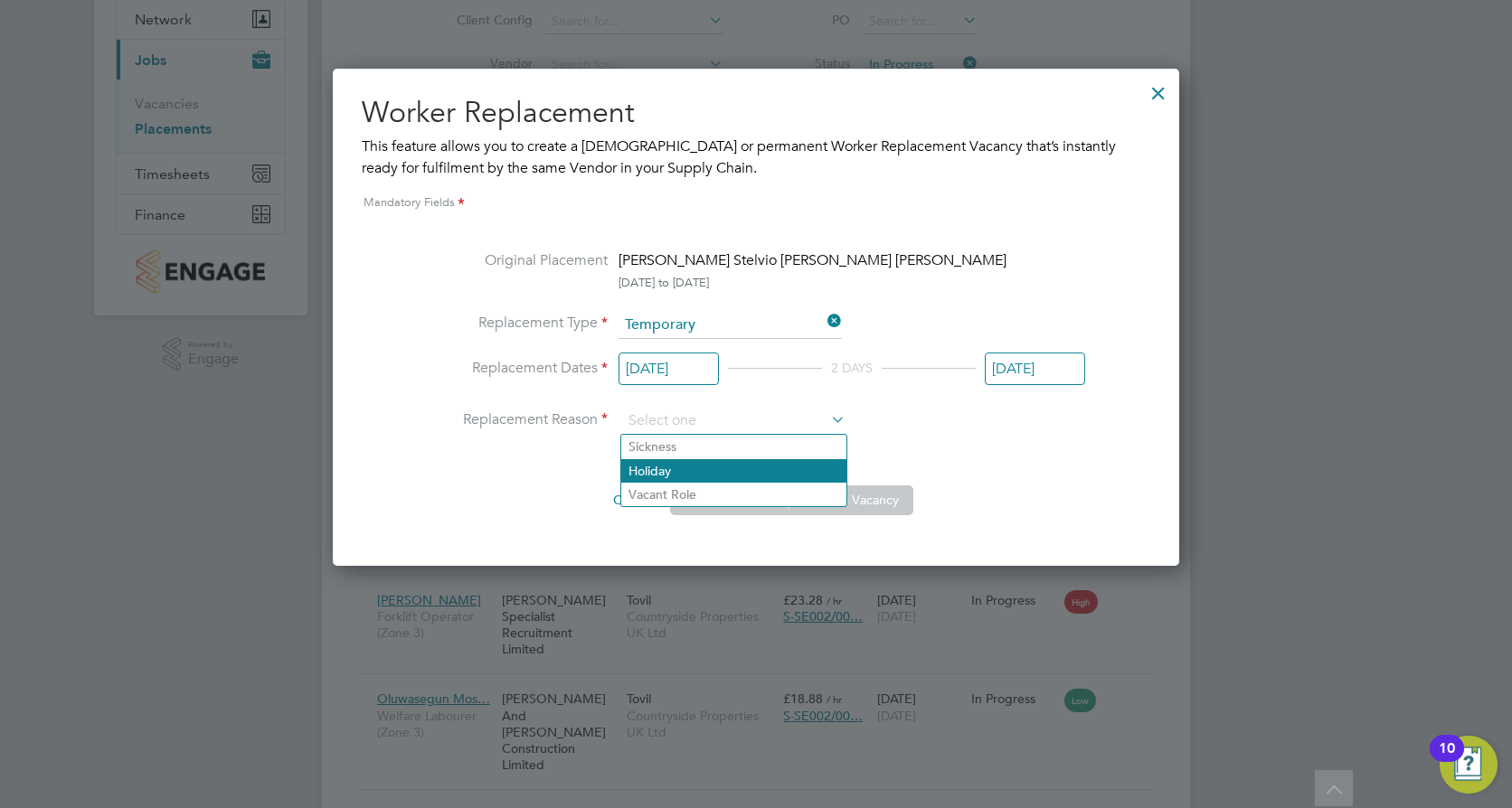
click at [734, 473] on li "Holiday" at bounding box center [734, 472] width 225 height 24
type input "Holiday"
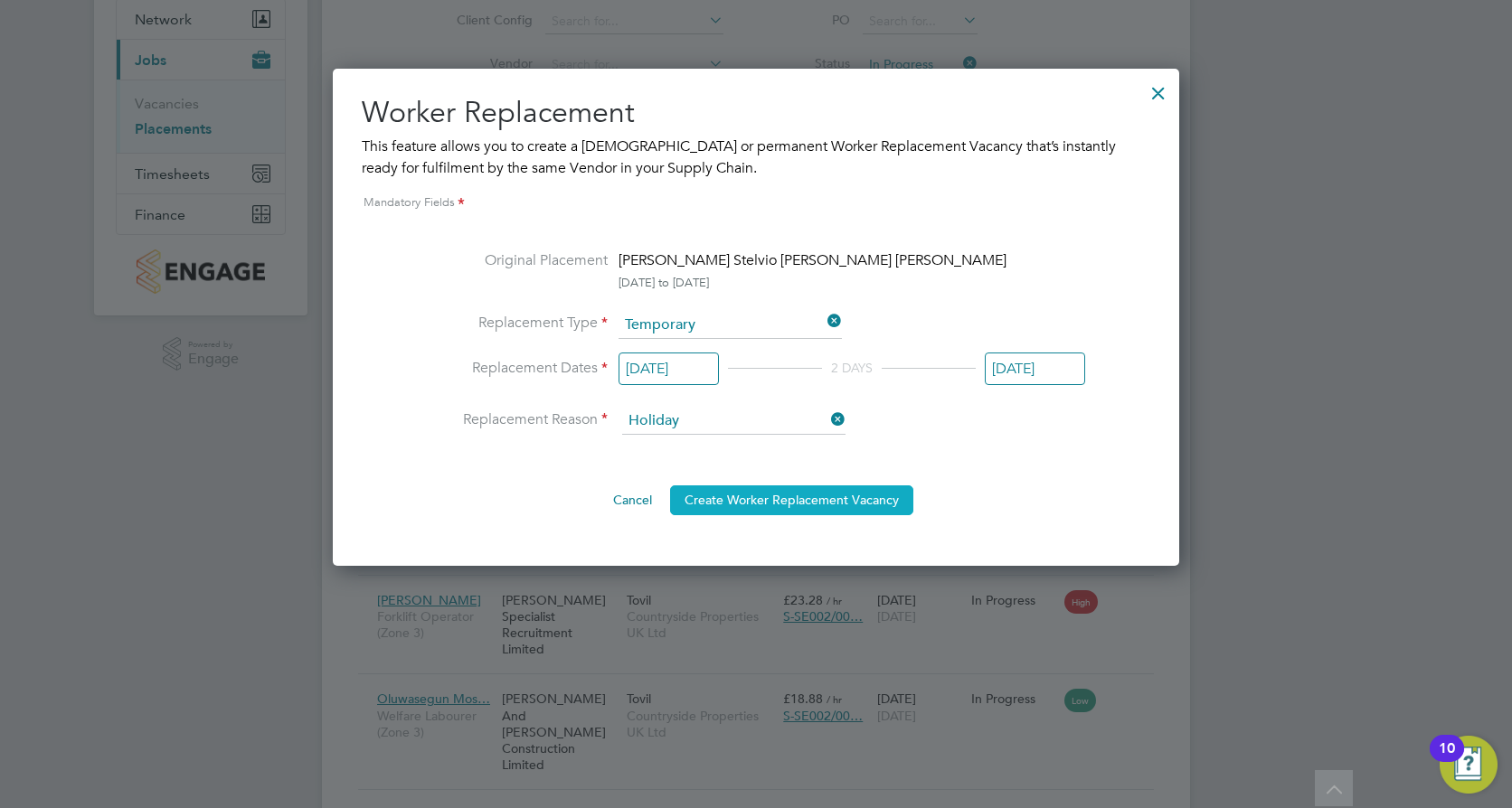
click at [867, 507] on button "Create Worker Replacement Vacancy" at bounding box center [792, 499] width 244 height 29
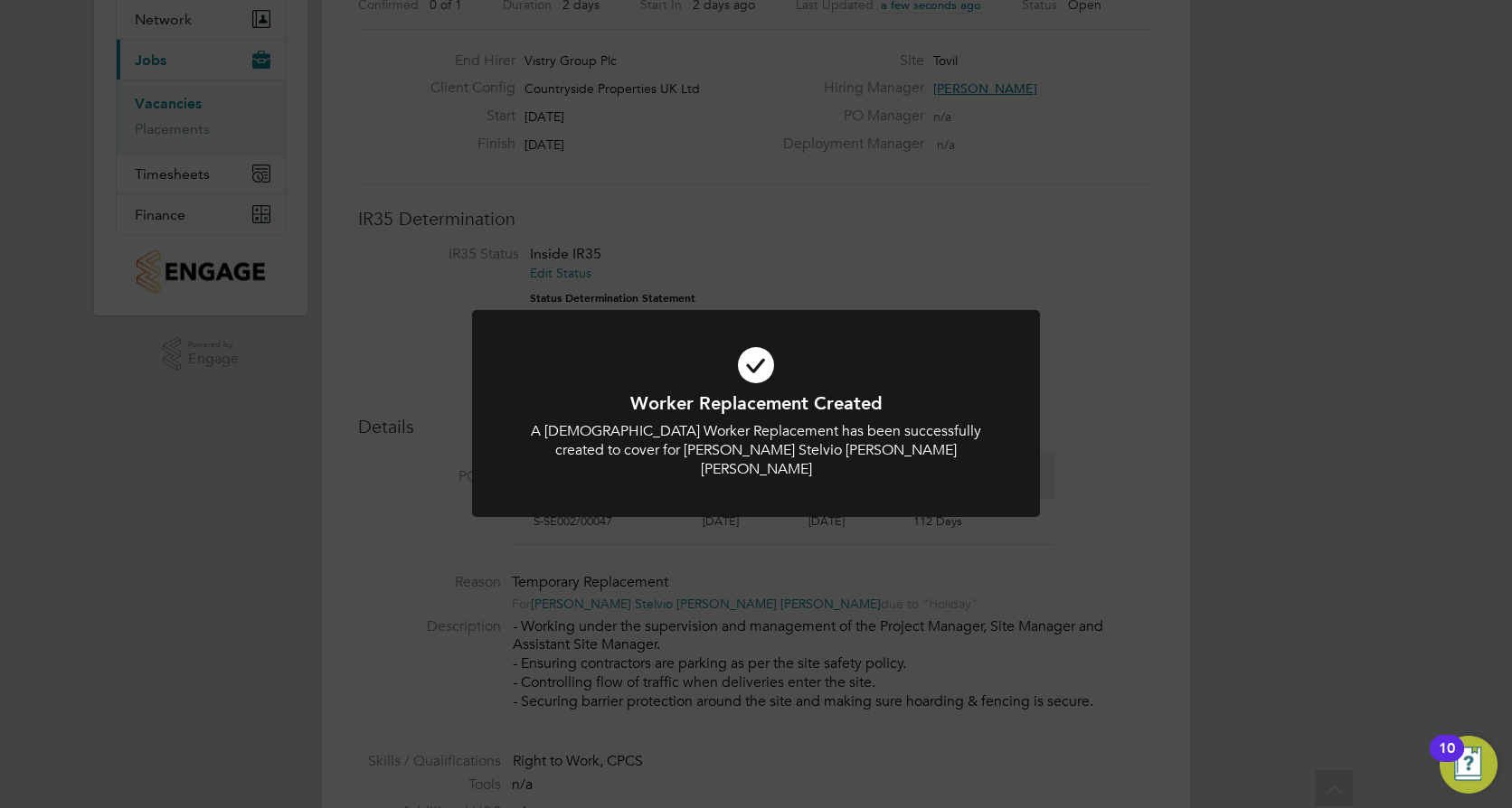
click at [972, 331] on icon at bounding box center [756, 364] width 471 height 70
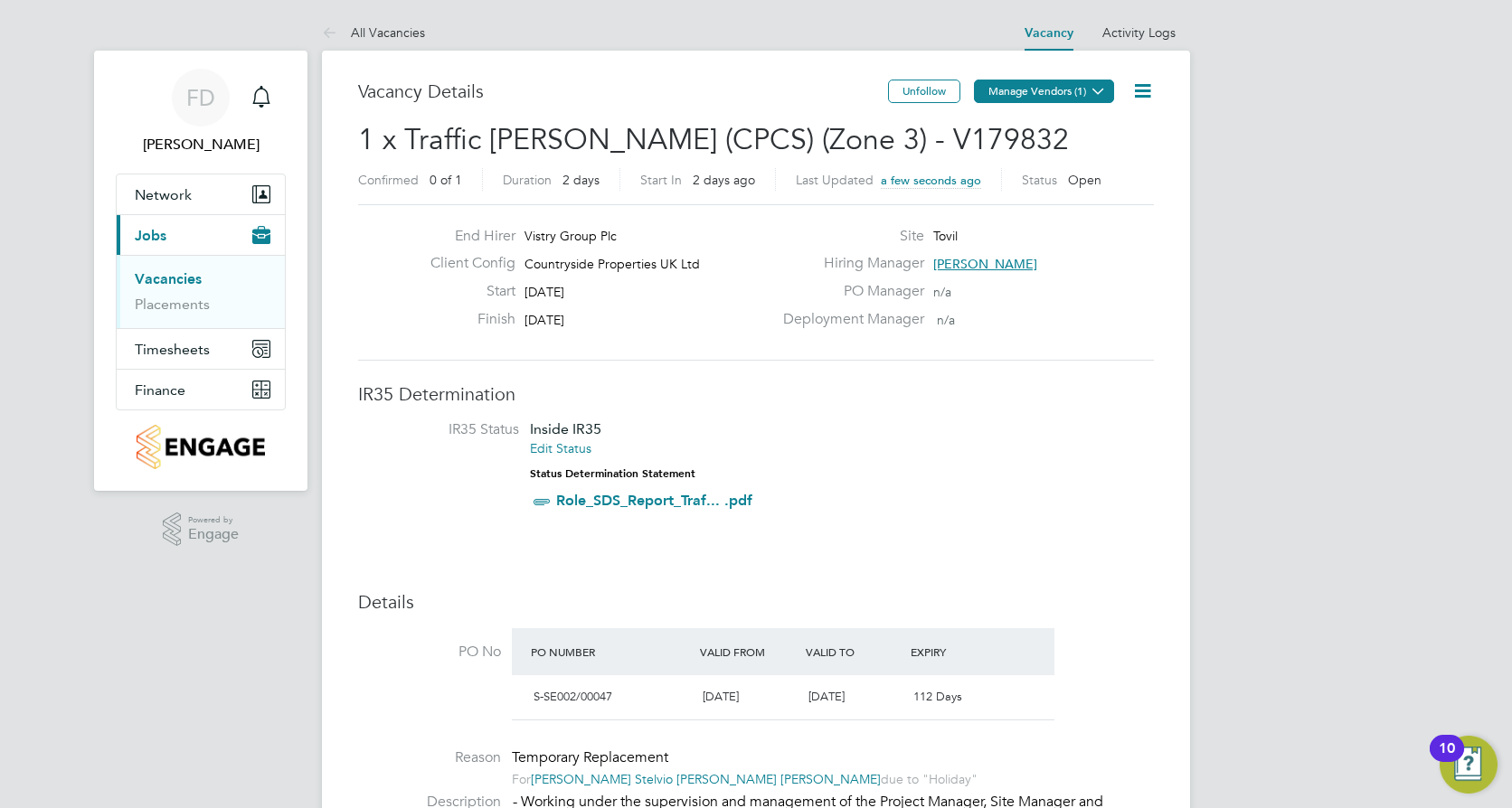
click at [1087, 81] on button "Manage Vendors (1)" at bounding box center [1044, 92] width 140 height 24
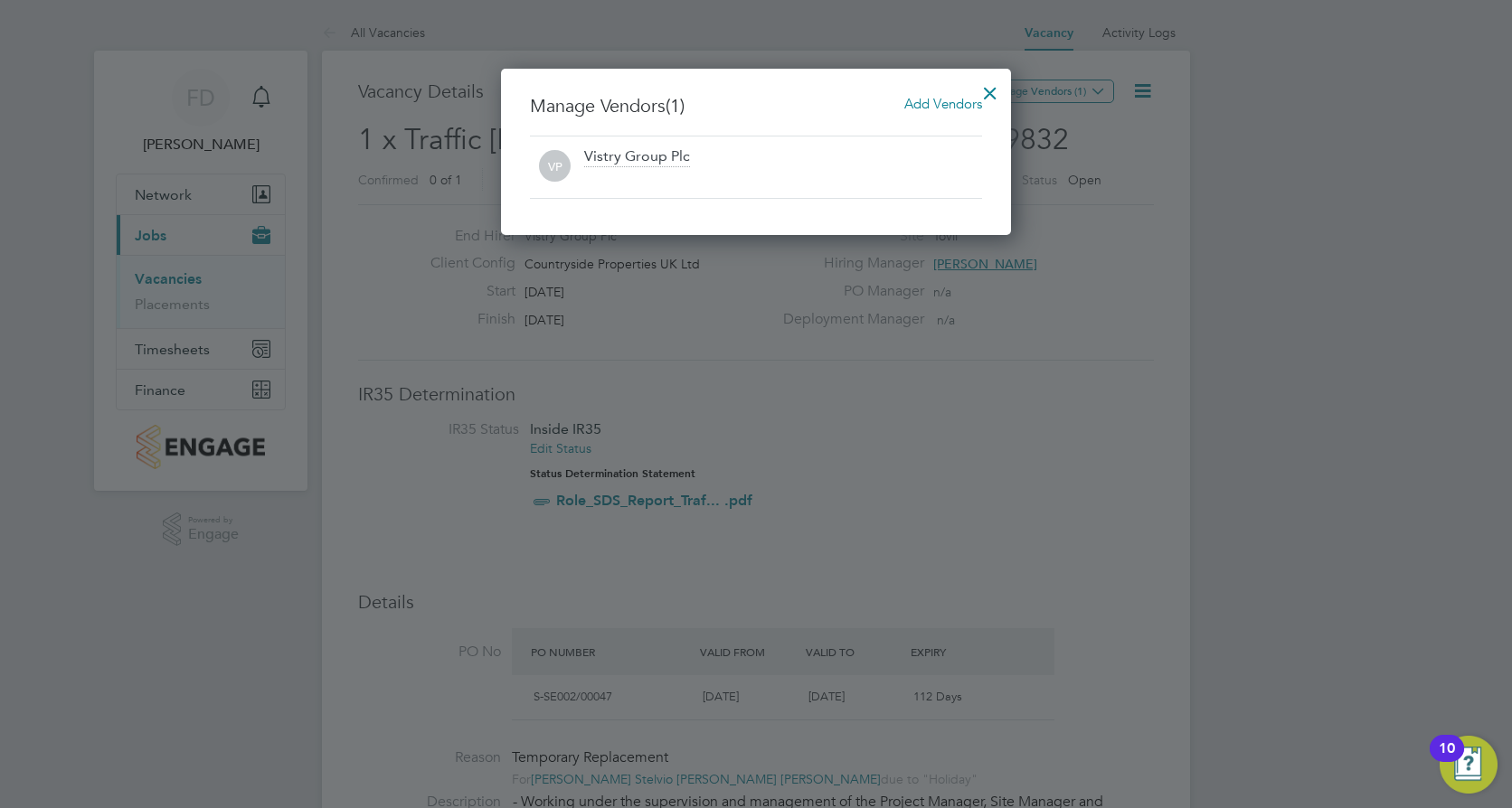
click at [937, 108] on span "Add Vendors" at bounding box center [943, 103] width 78 height 17
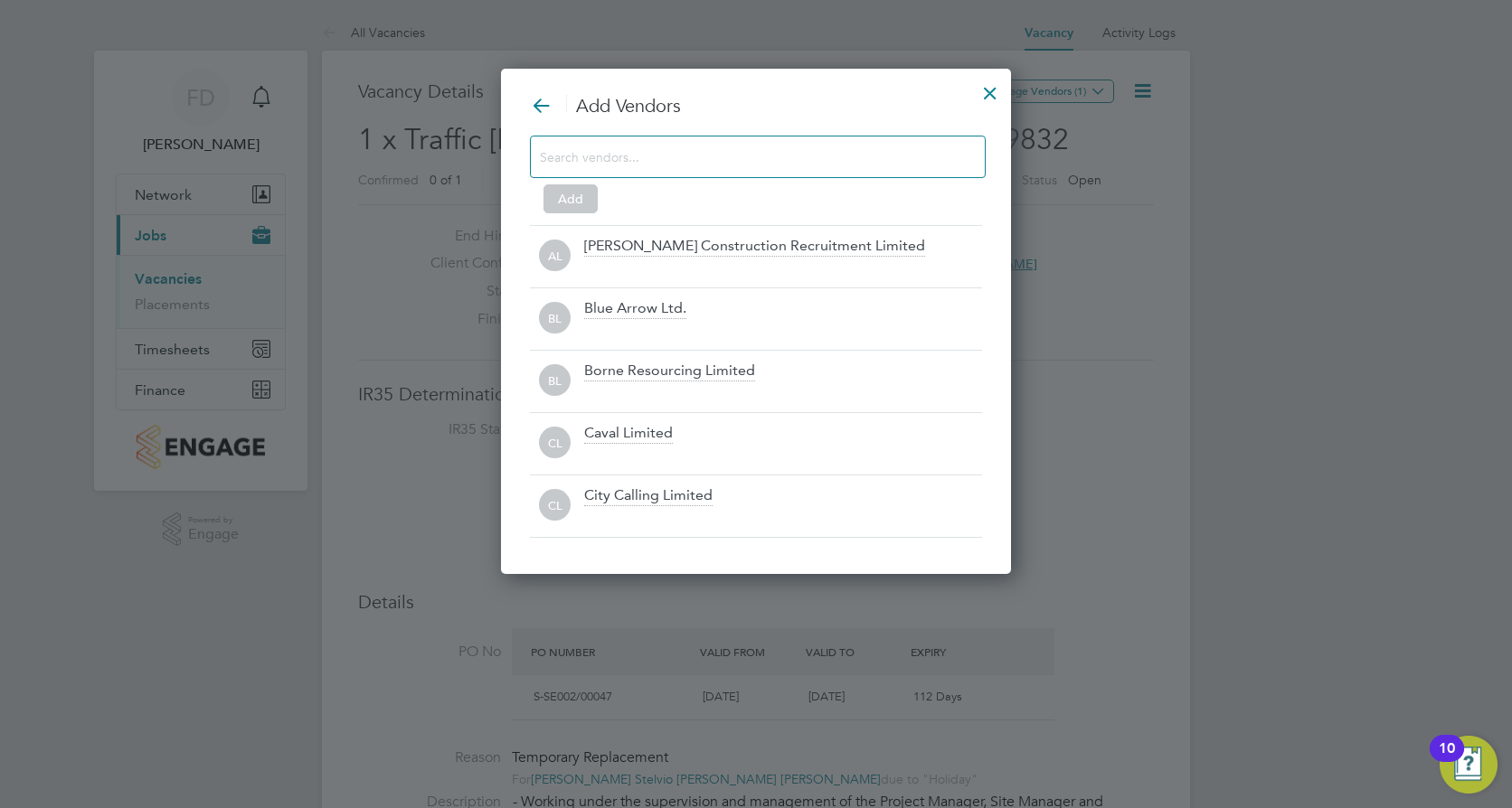
click at [737, 171] on div at bounding box center [758, 156] width 456 height 42
click at [727, 161] on input at bounding box center [743, 157] width 407 height 24
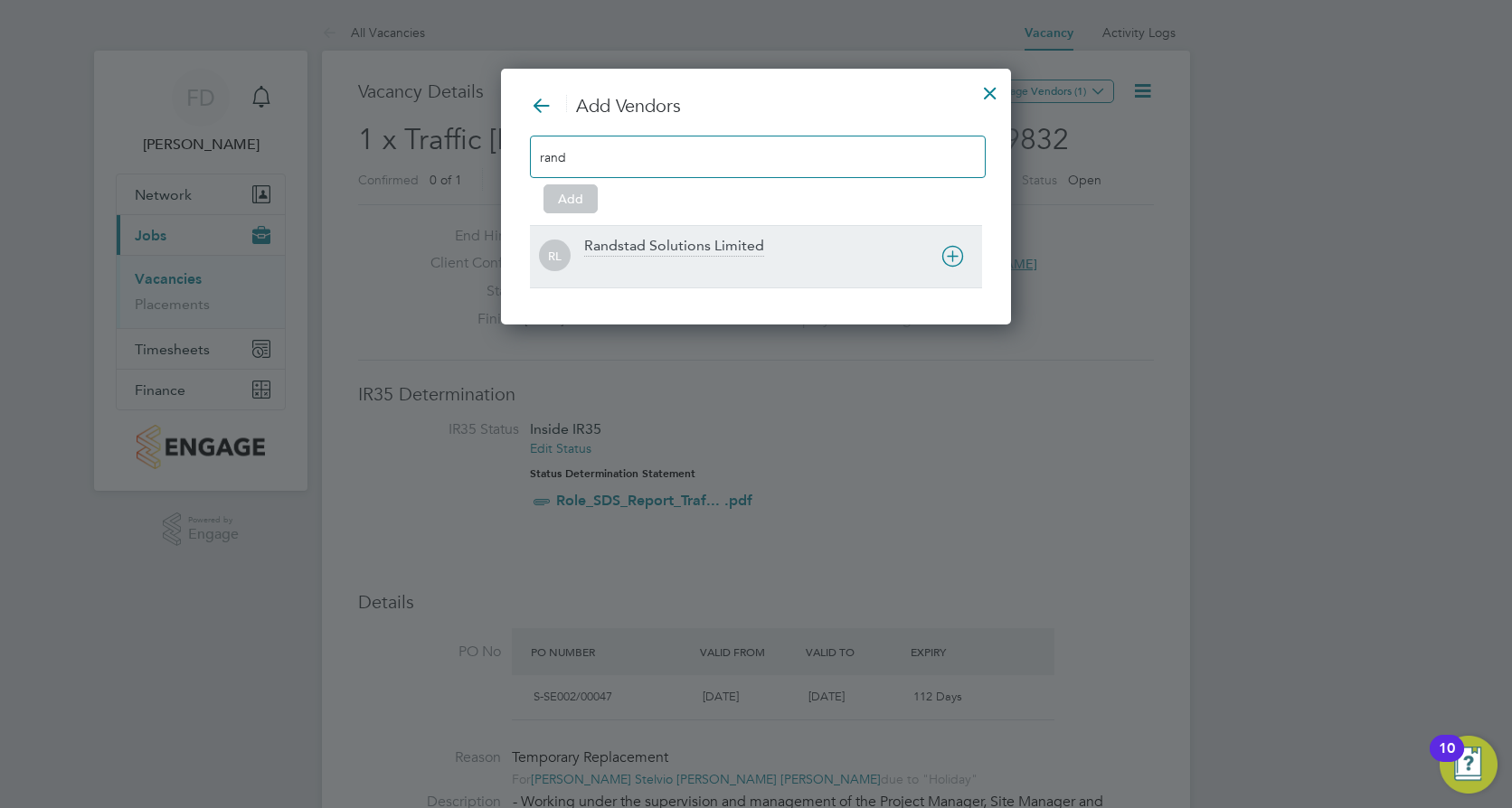
type input "rand"
click at [801, 272] on div at bounding box center [783, 268] width 398 height 18
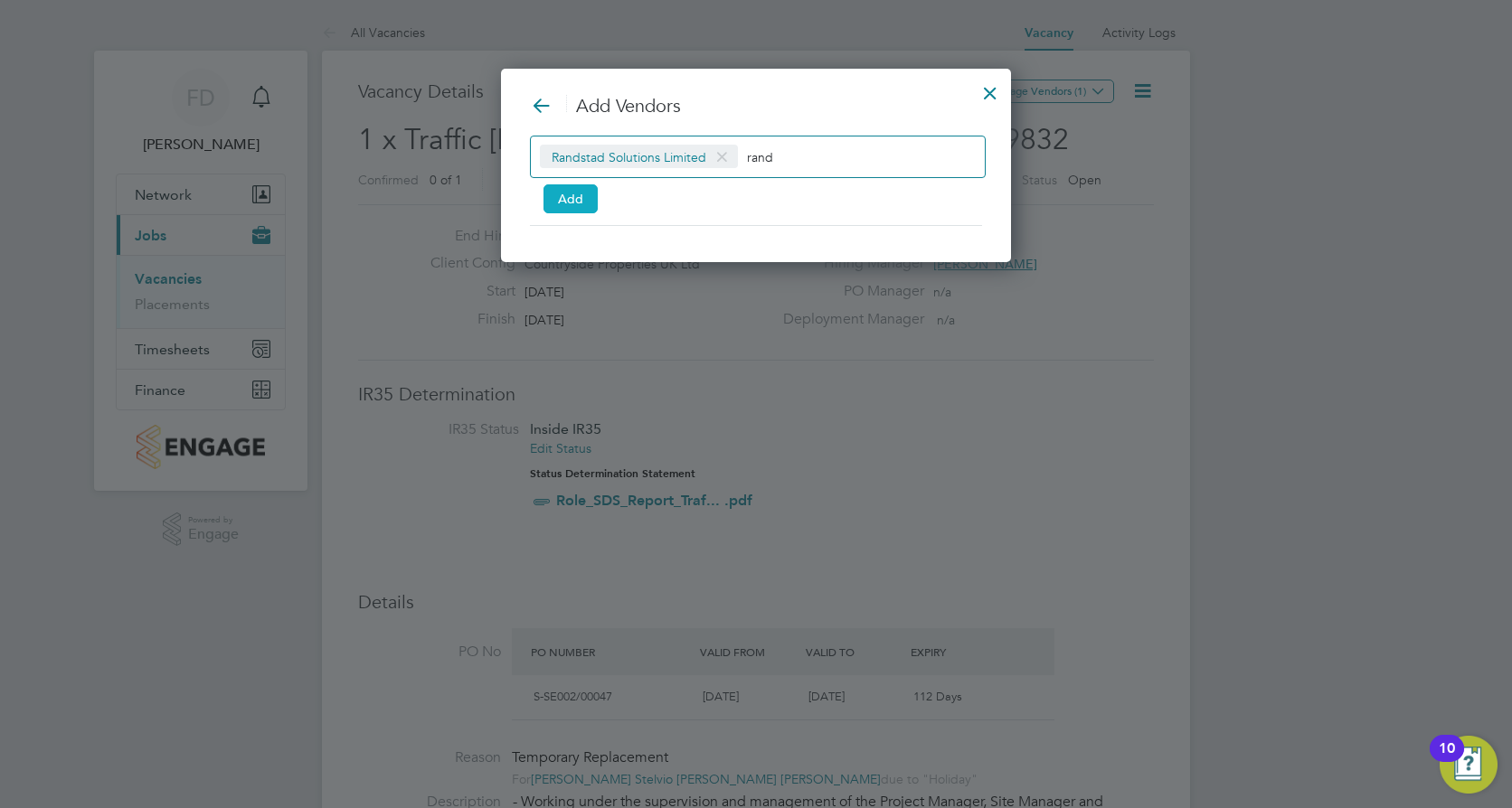
click at [580, 207] on button "Add" at bounding box center [570, 198] width 54 height 29
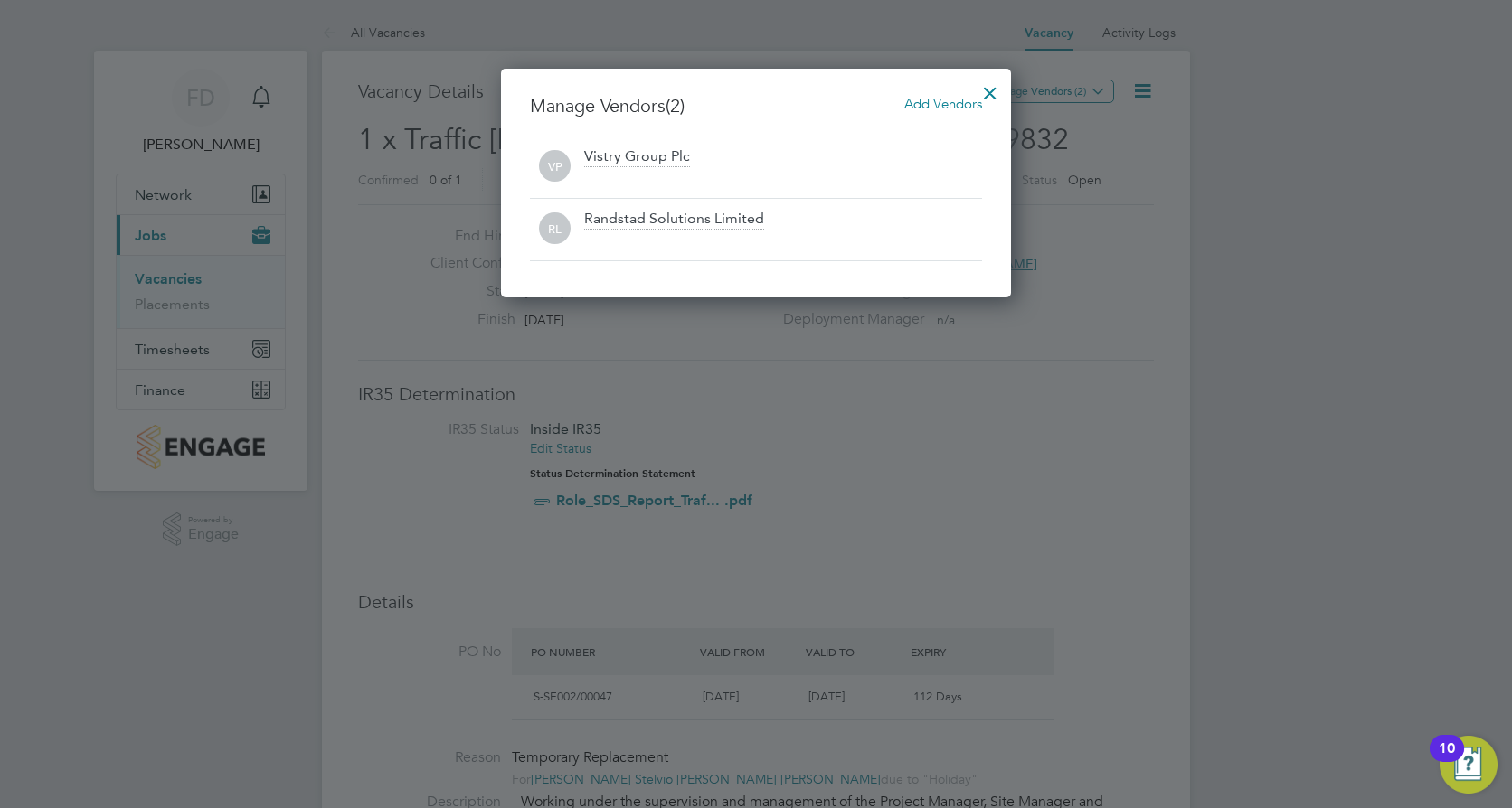
click at [992, 85] on div at bounding box center [990, 88] width 33 height 33
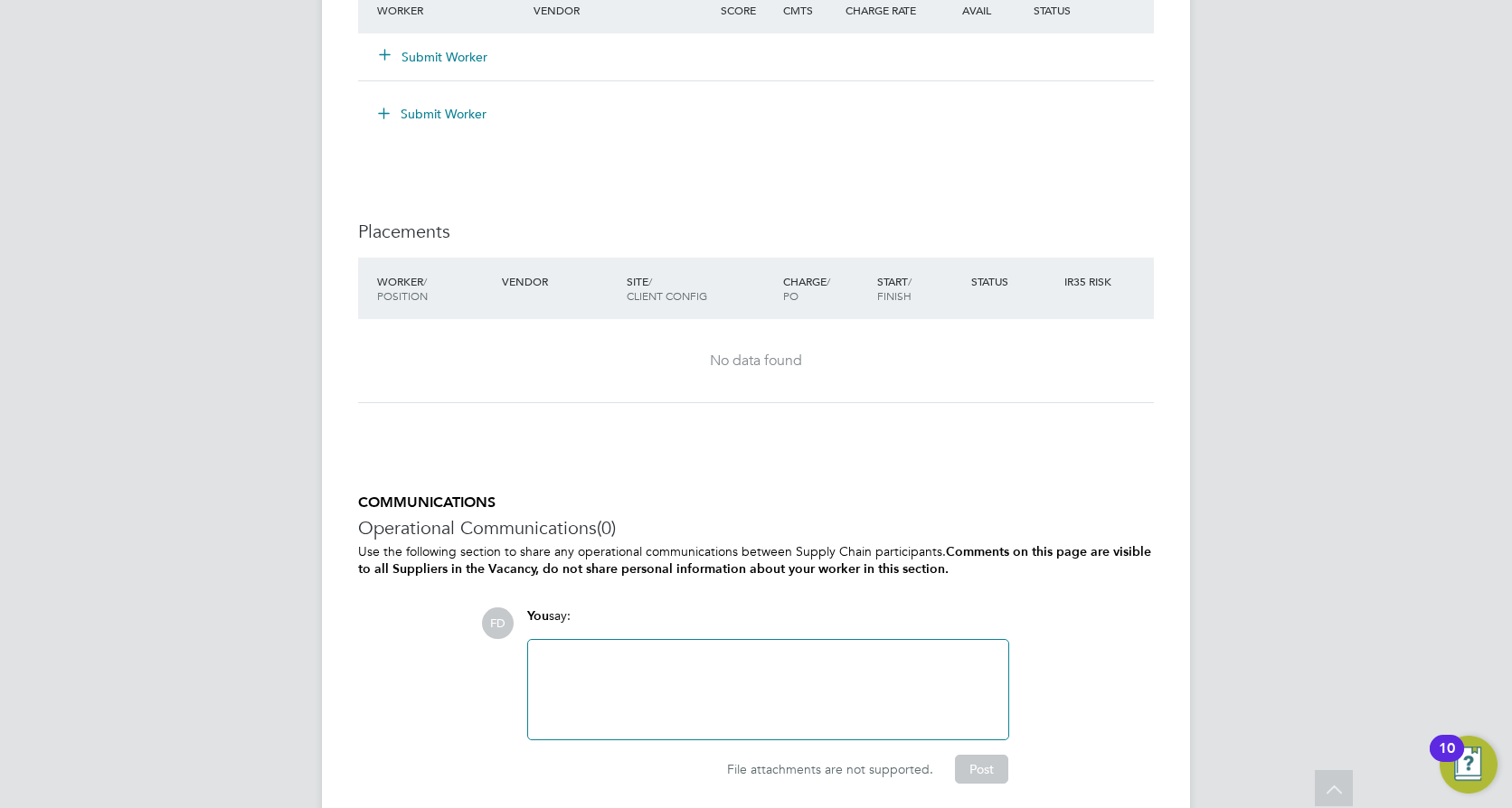
scroll to position [1616, 0]
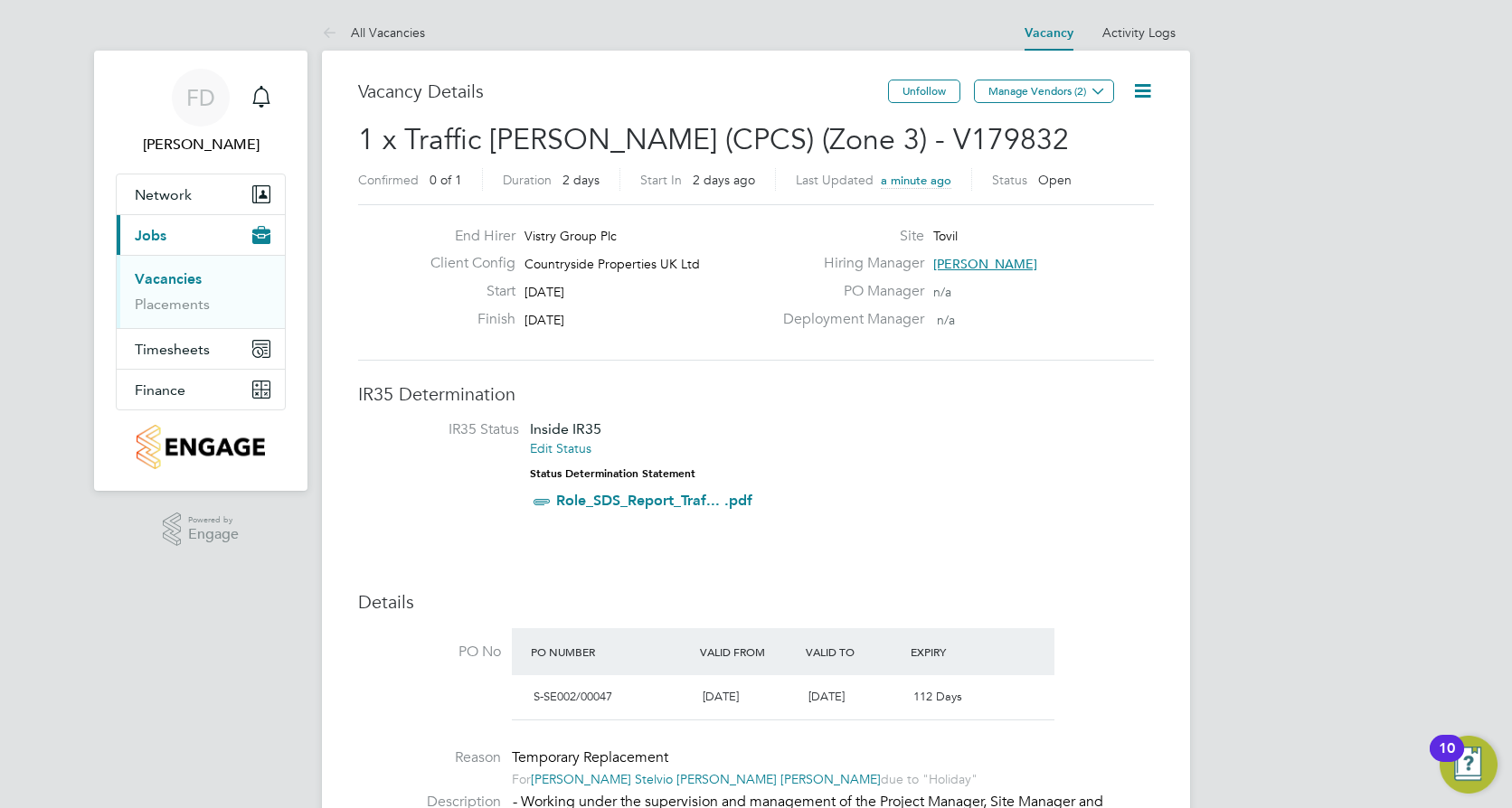
click at [177, 273] on link "Vacancies" at bounding box center [169, 278] width 67 height 17
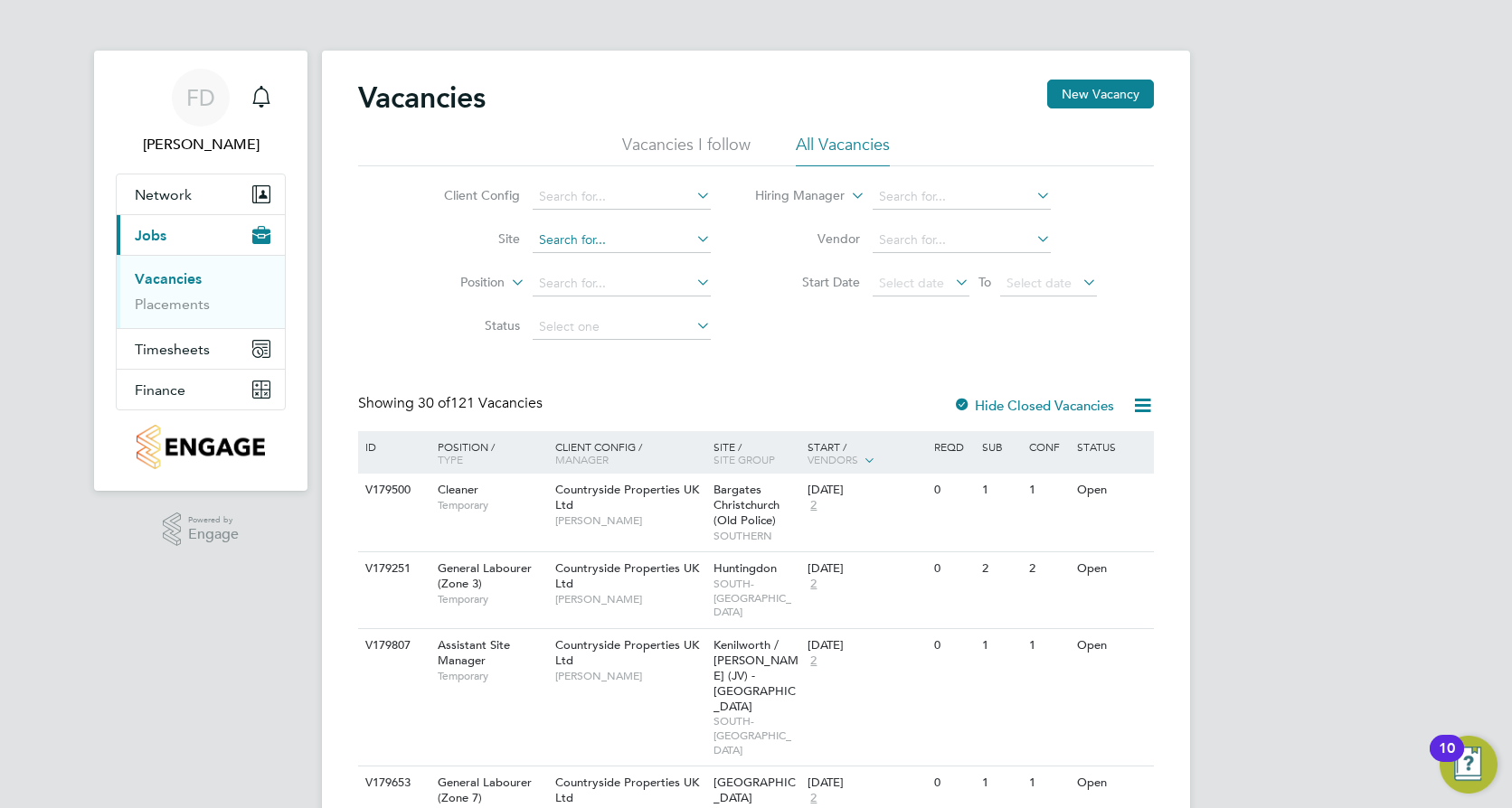
click at [577, 242] on input at bounding box center [622, 241] width 179 height 26
click at [585, 266] on li "Tov il" at bounding box center [621, 264] width 180 height 25
type input "Tovil"
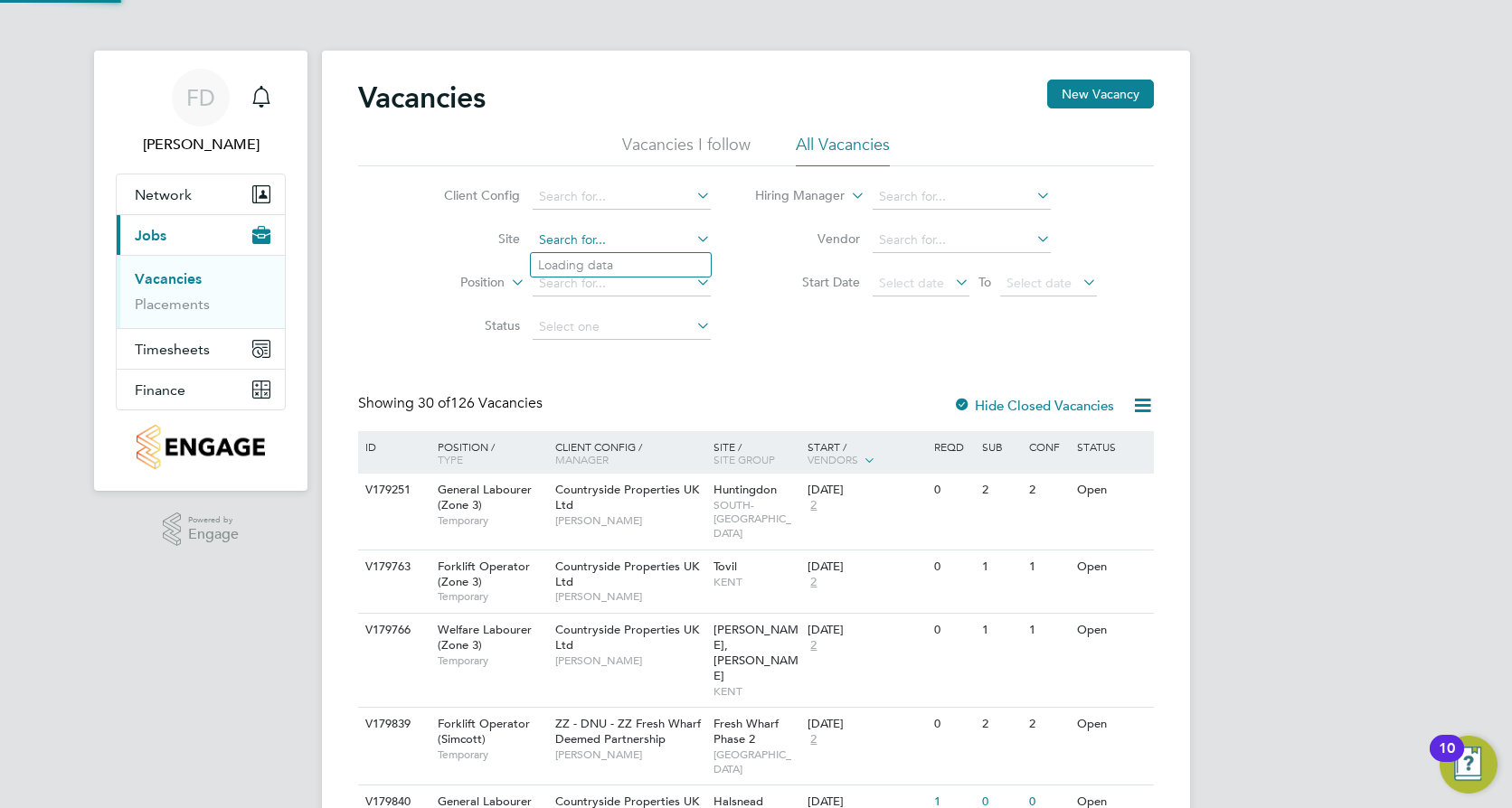
click at [624, 248] on input at bounding box center [622, 241] width 179 height 26
click at [630, 265] on li "Tovil" at bounding box center [621, 265] width 180 height 25
type input "Tovil"
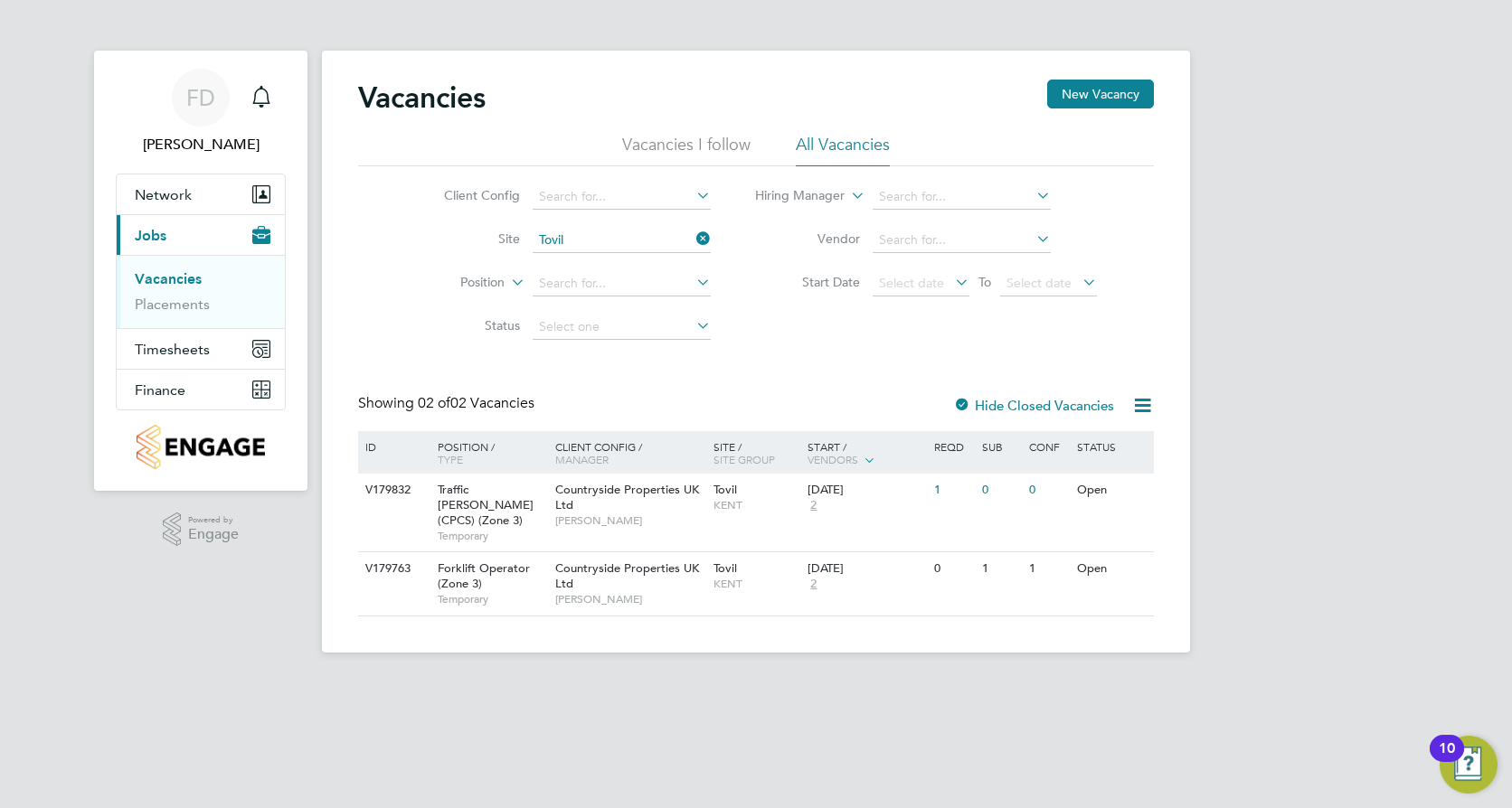
click at [1133, 401] on icon at bounding box center [1142, 405] width 23 height 23
click at [1124, 444] on li "Download Vacancies Report" at bounding box center [1060, 449] width 184 height 26
click at [187, 303] on link "Placements" at bounding box center [173, 304] width 75 height 17
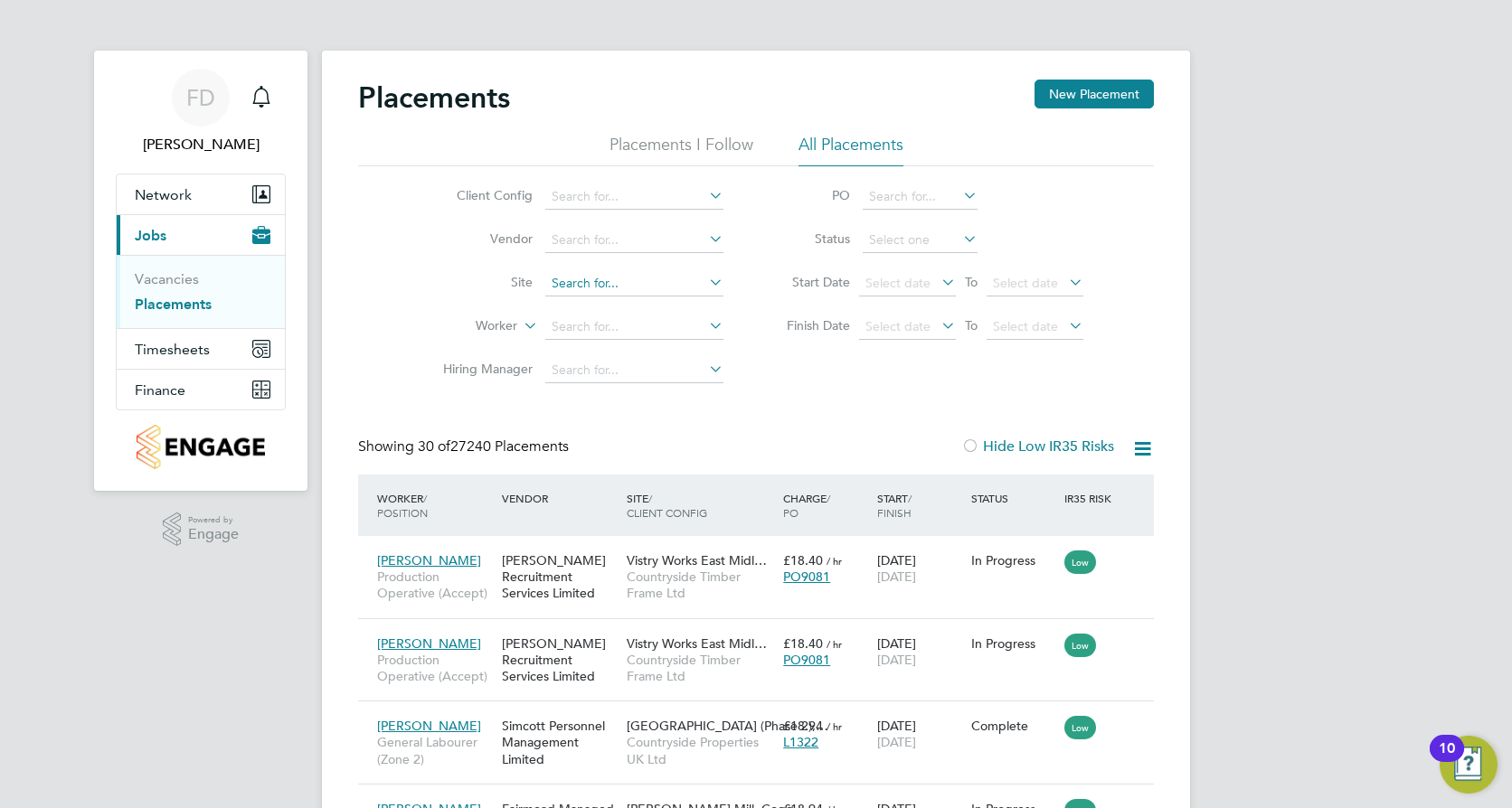
click at [666, 276] on input at bounding box center [635, 284] width 179 height 26
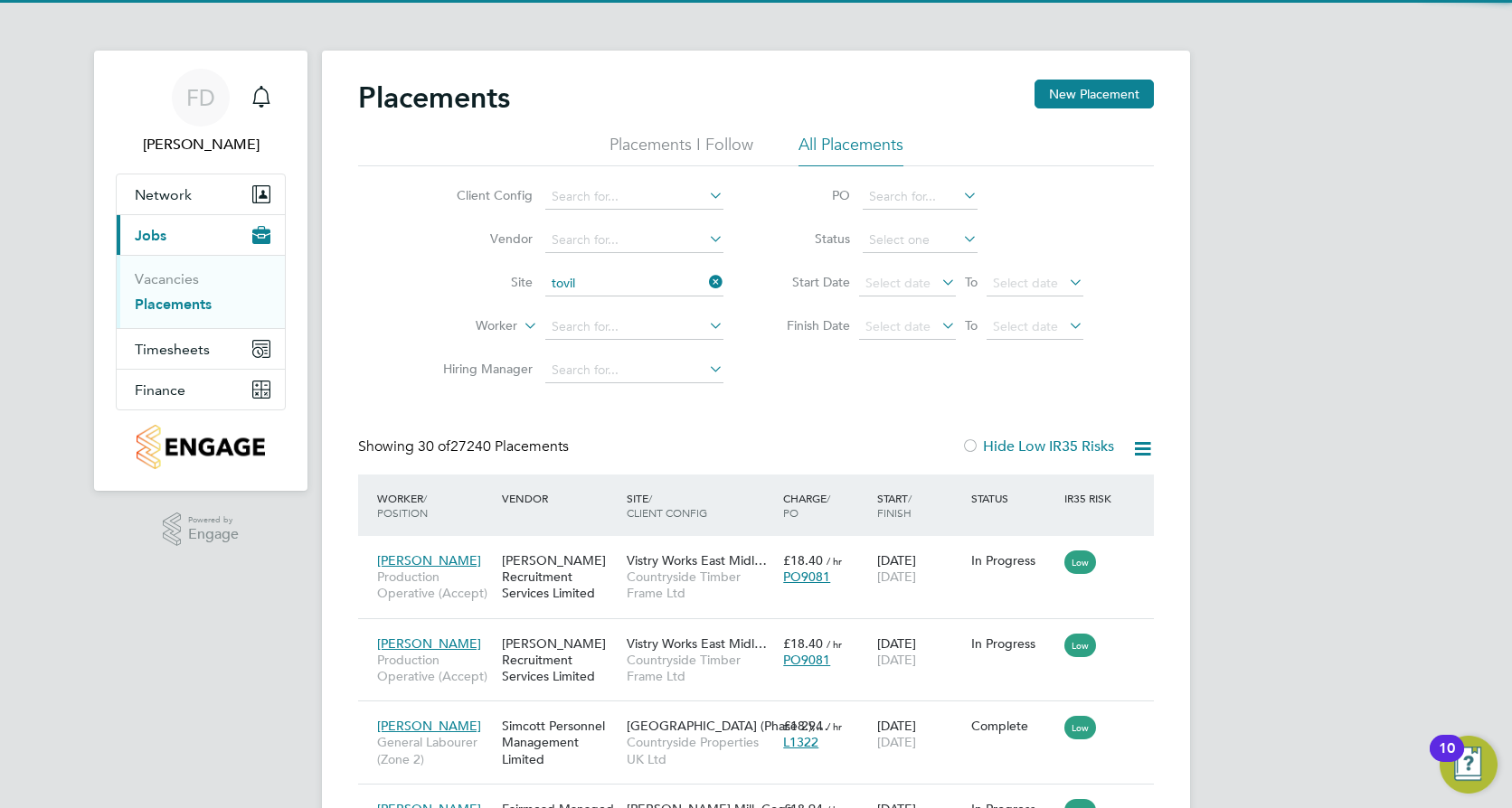
click at [671, 300] on li "Tovil" at bounding box center [635, 308] width 180 height 25
type input "Tovil"
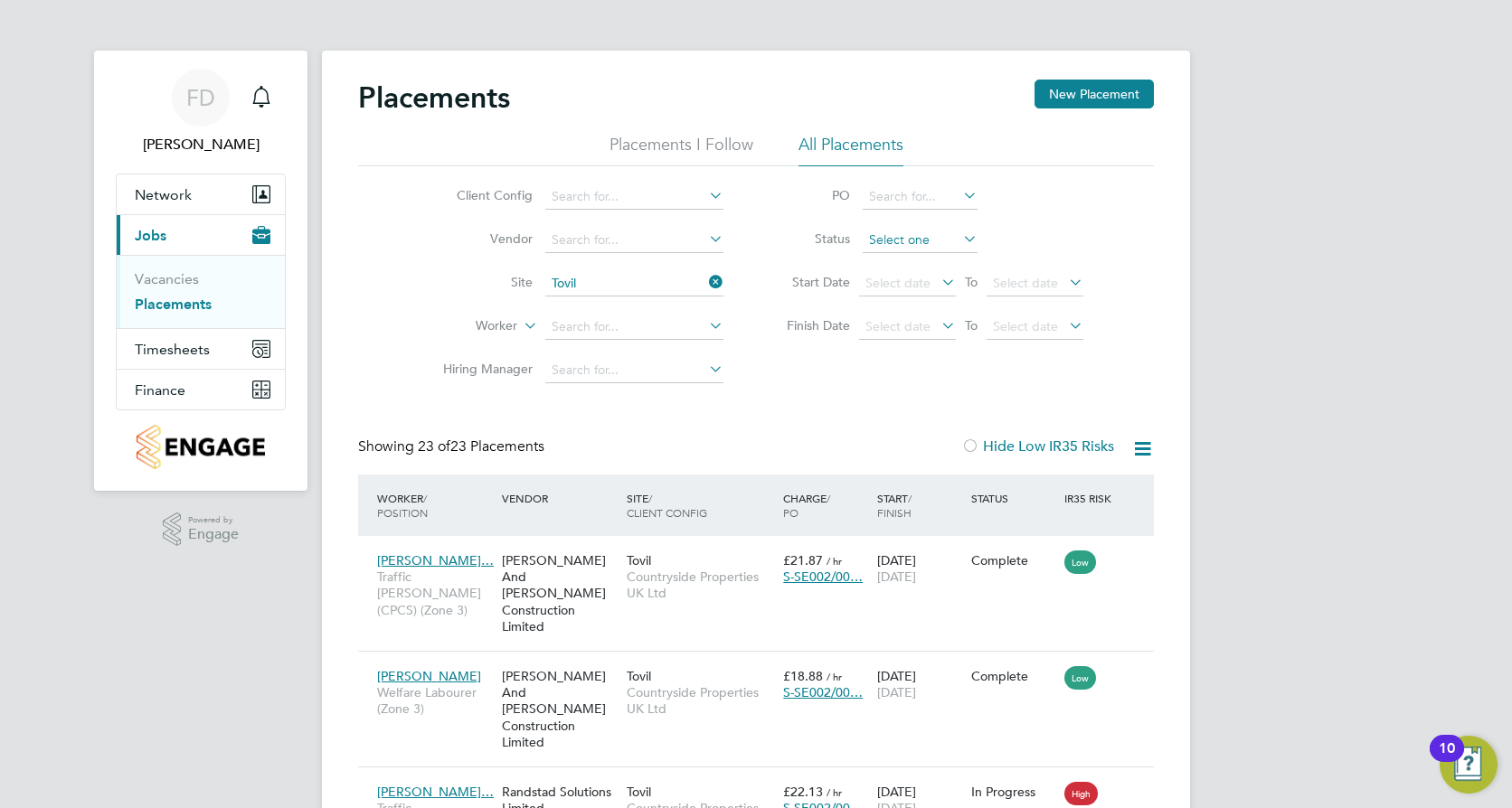
click at [936, 236] on input at bounding box center [920, 241] width 114 height 26
click at [1125, 233] on div "Client Config Vendor Site Tovil Worker Hiring Manager PO Status Start Date Sele…" at bounding box center [756, 279] width 795 height 226
click at [1146, 443] on icon at bounding box center [1142, 449] width 23 height 23
click at [1114, 484] on li "Download Placements Report" at bounding box center [1053, 492] width 192 height 26
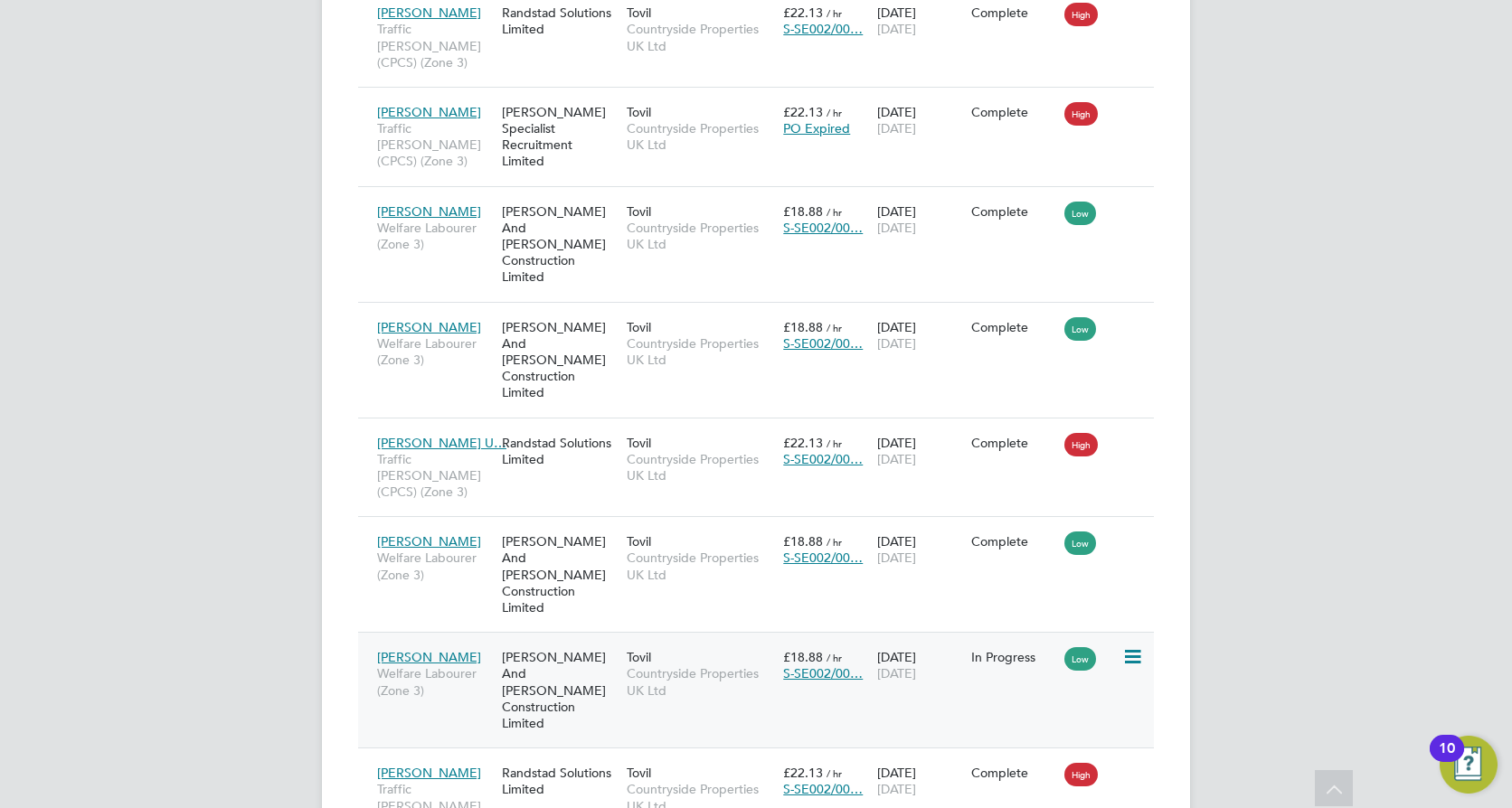
scroll to position [1085, 0]
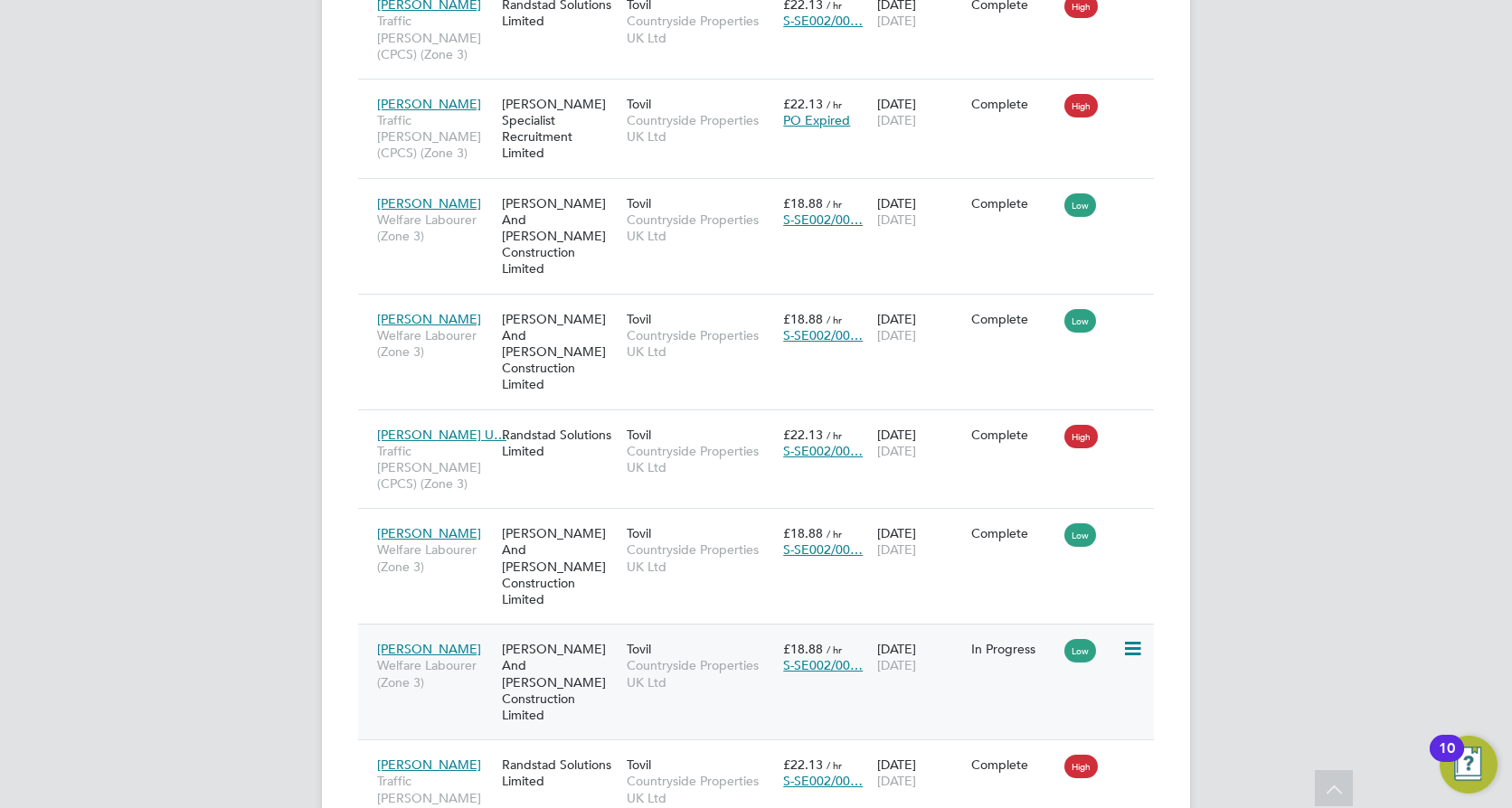
click at [1128, 638] on icon at bounding box center [1131, 649] width 18 height 22
click at [967, 632] on div "In Progress" at bounding box center [1014, 649] width 94 height 35
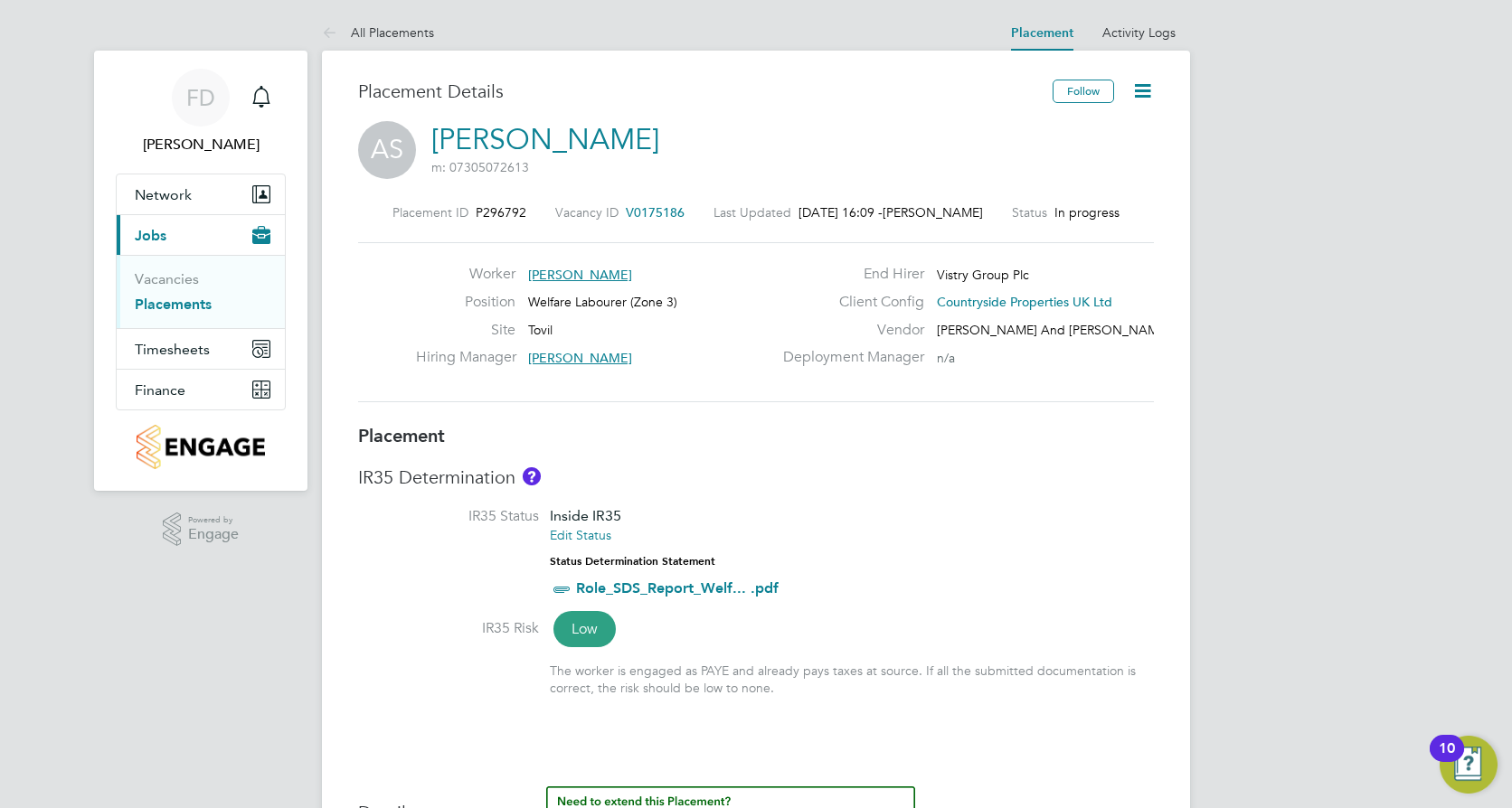
click at [1148, 89] on icon at bounding box center [1142, 91] width 23 height 23
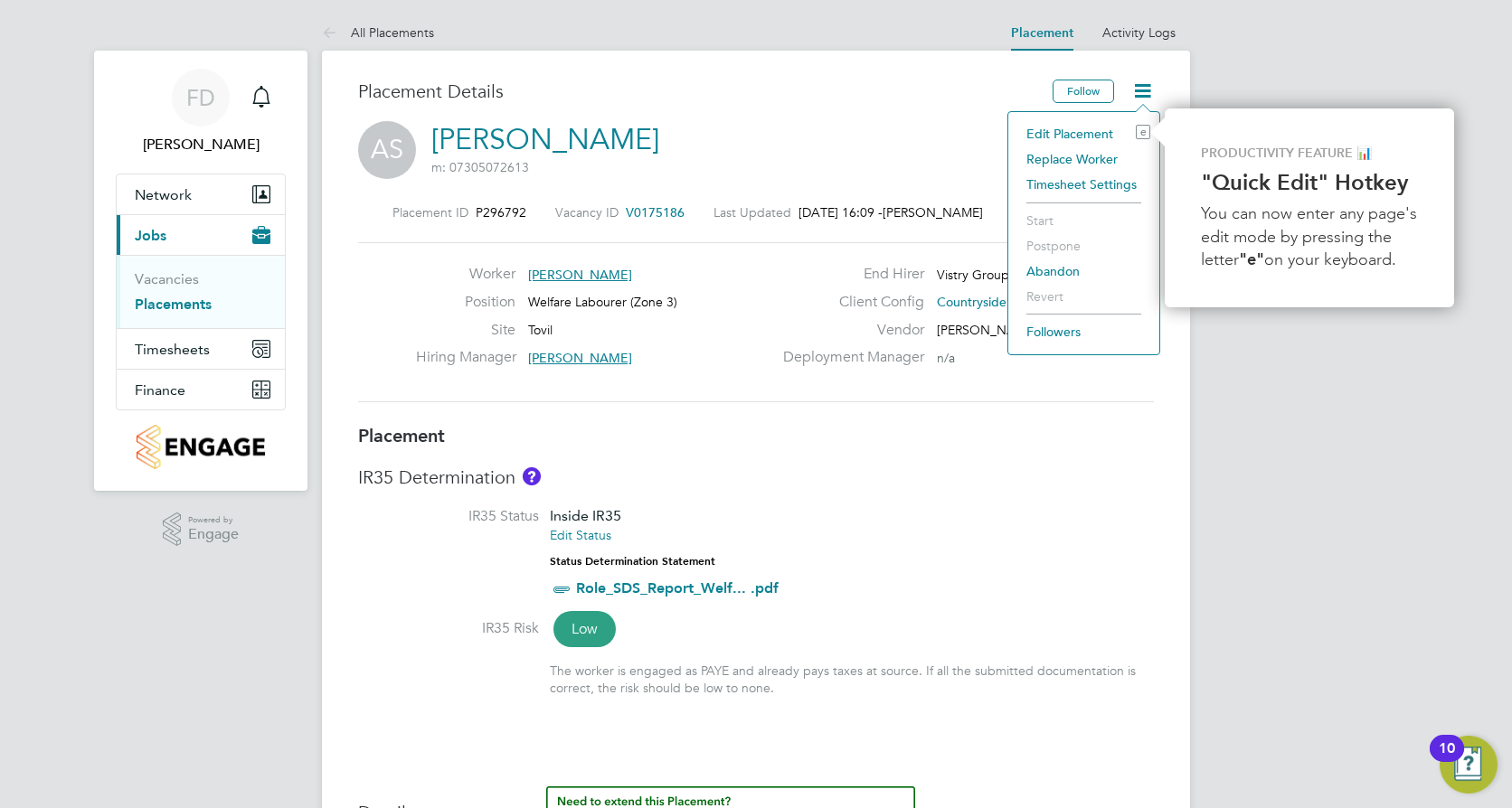
click at [1045, 269] on li "Abandon" at bounding box center [1084, 271] width 133 height 26
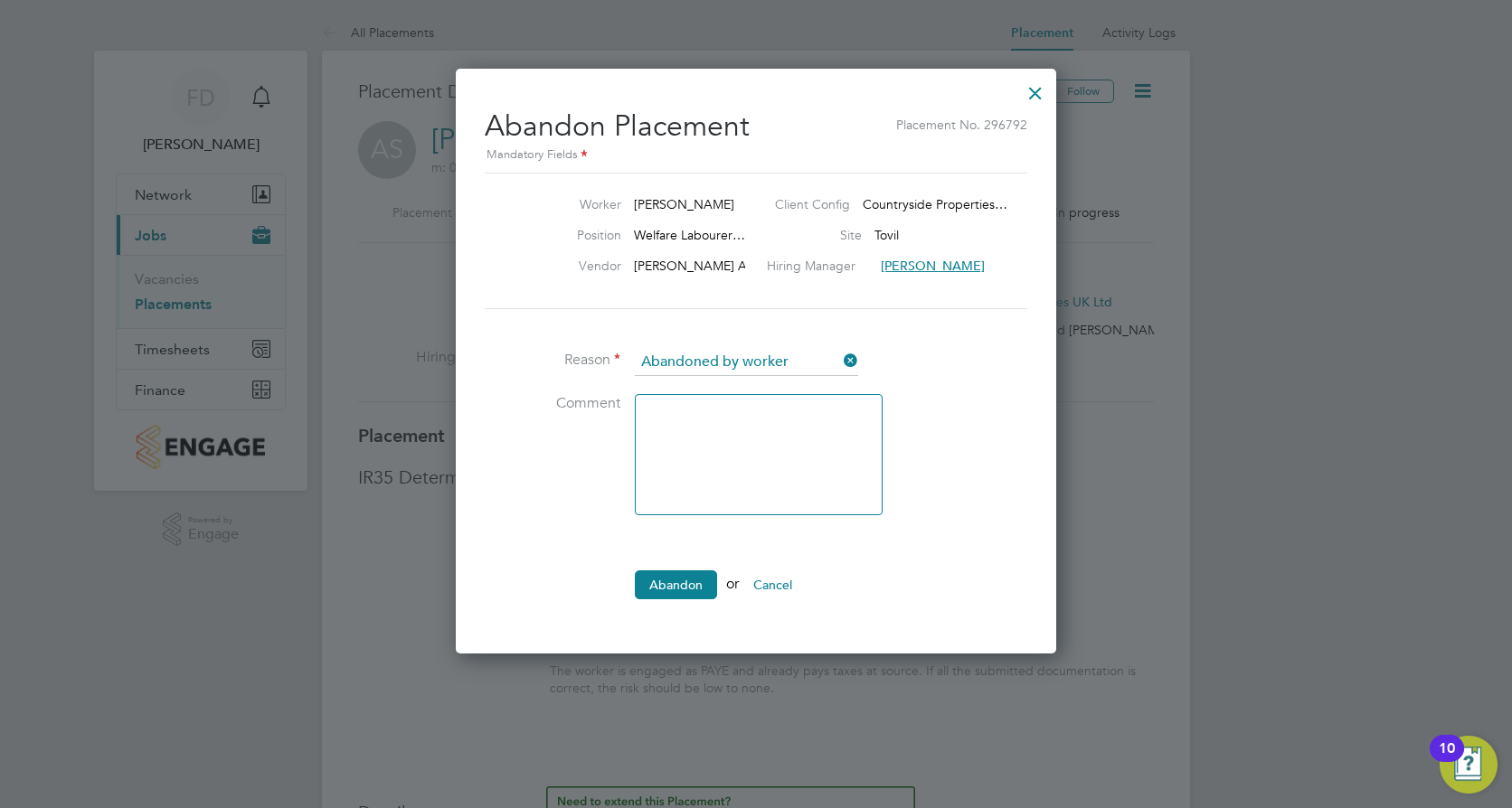
click at [840, 361] on icon at bounding box center [840, 361] width 0 height 26
click at [788, 362] on input at bounding box center [746, 362] width 223 height 27
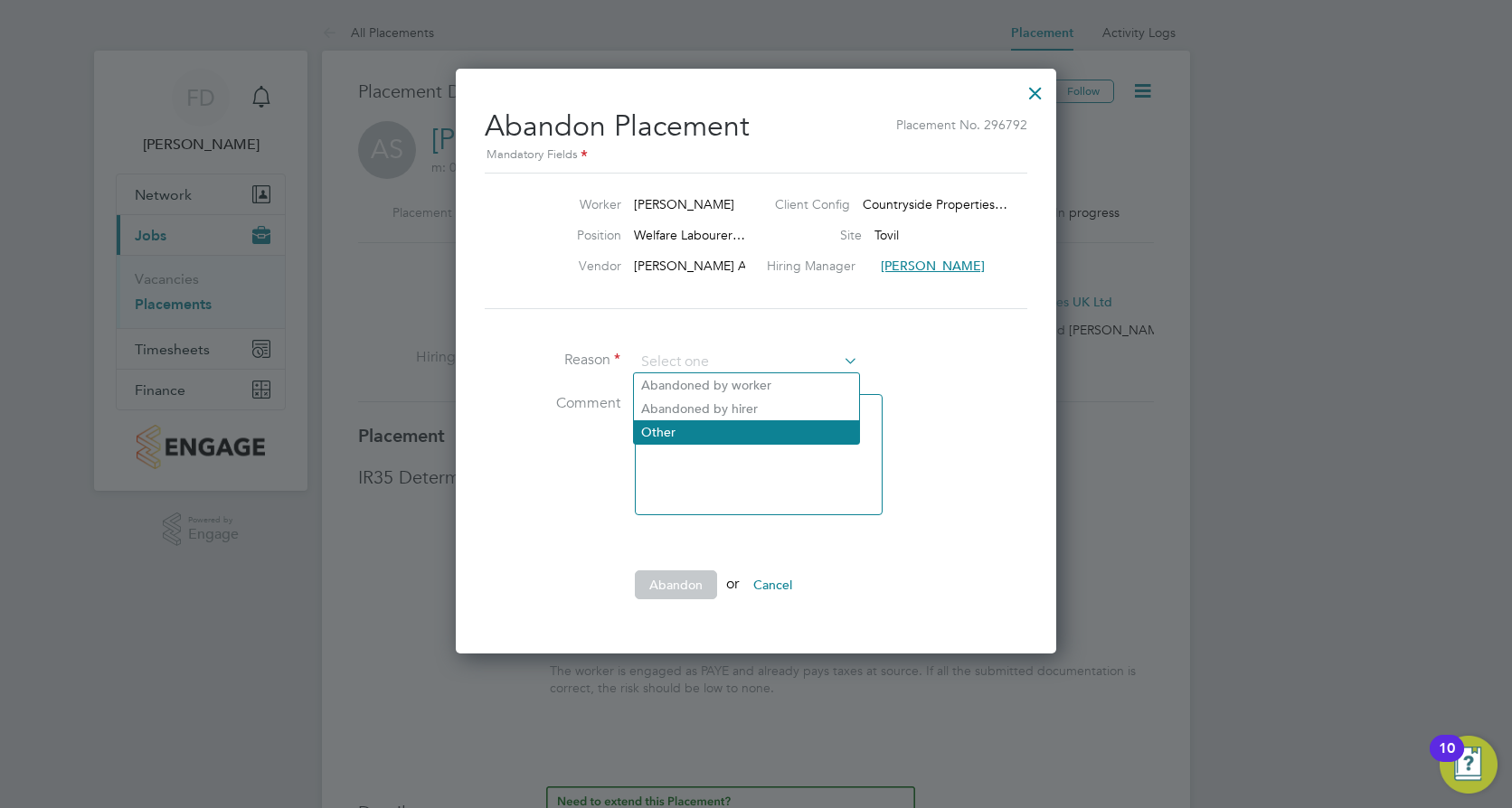
click at [758, 425] on li "Other" at bounding box center [746, 432] width 225 height 24
type input "Other"
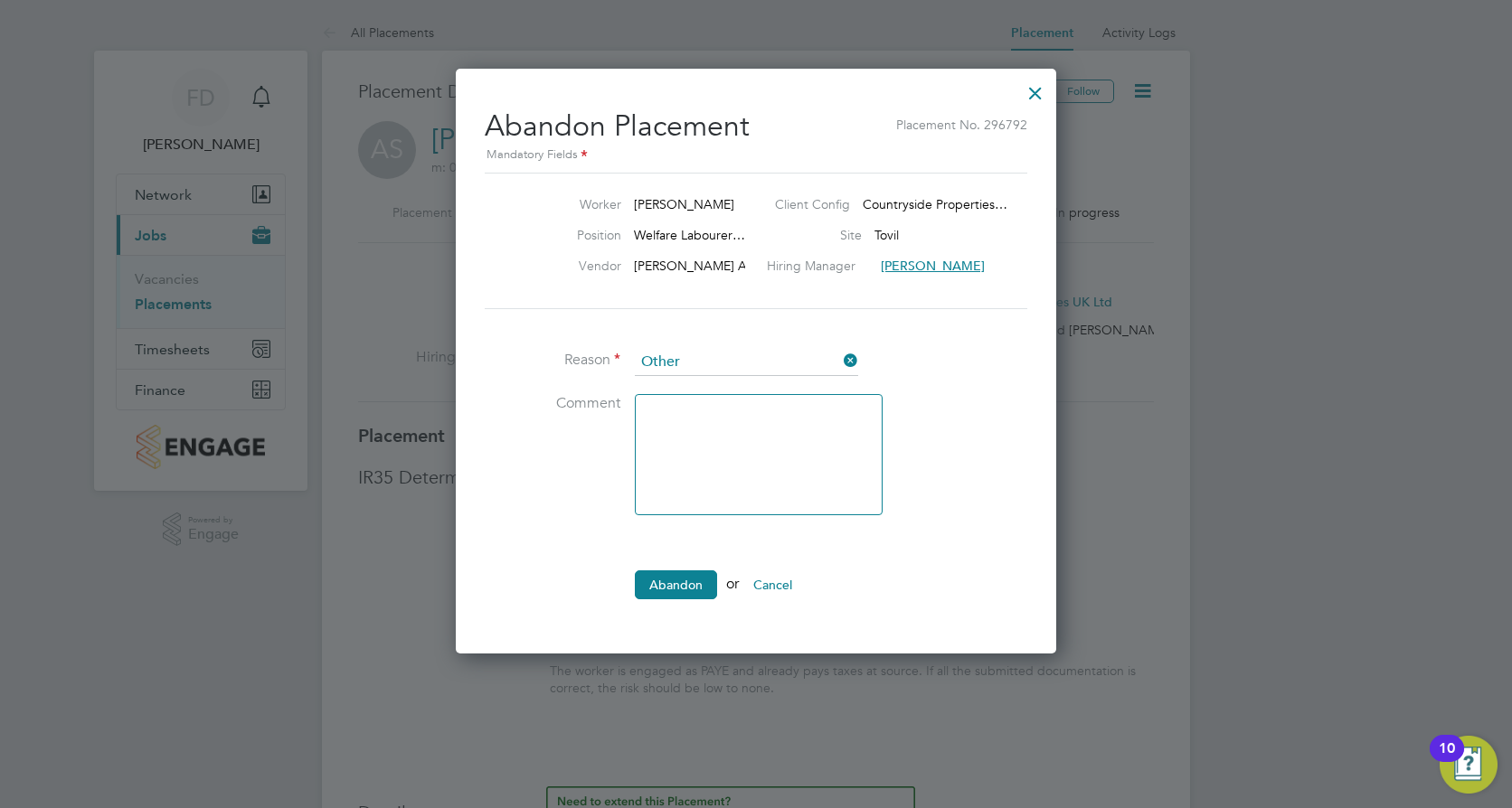
click at [758, 424] on textarea at bounding box center [758, 455] width 248 height 121
click at [787, 420] on textarea "Replaced by" at bounding box center [758, 455] width 248 height 121
paste textarea "[PERSON_NAME]"
type textarea "Replaced by [PERSON_NAME]"
drag, startPoint x: 731, startPoint y: 443, endPoint x: 739, endPoint y: 411, distance: 33.0
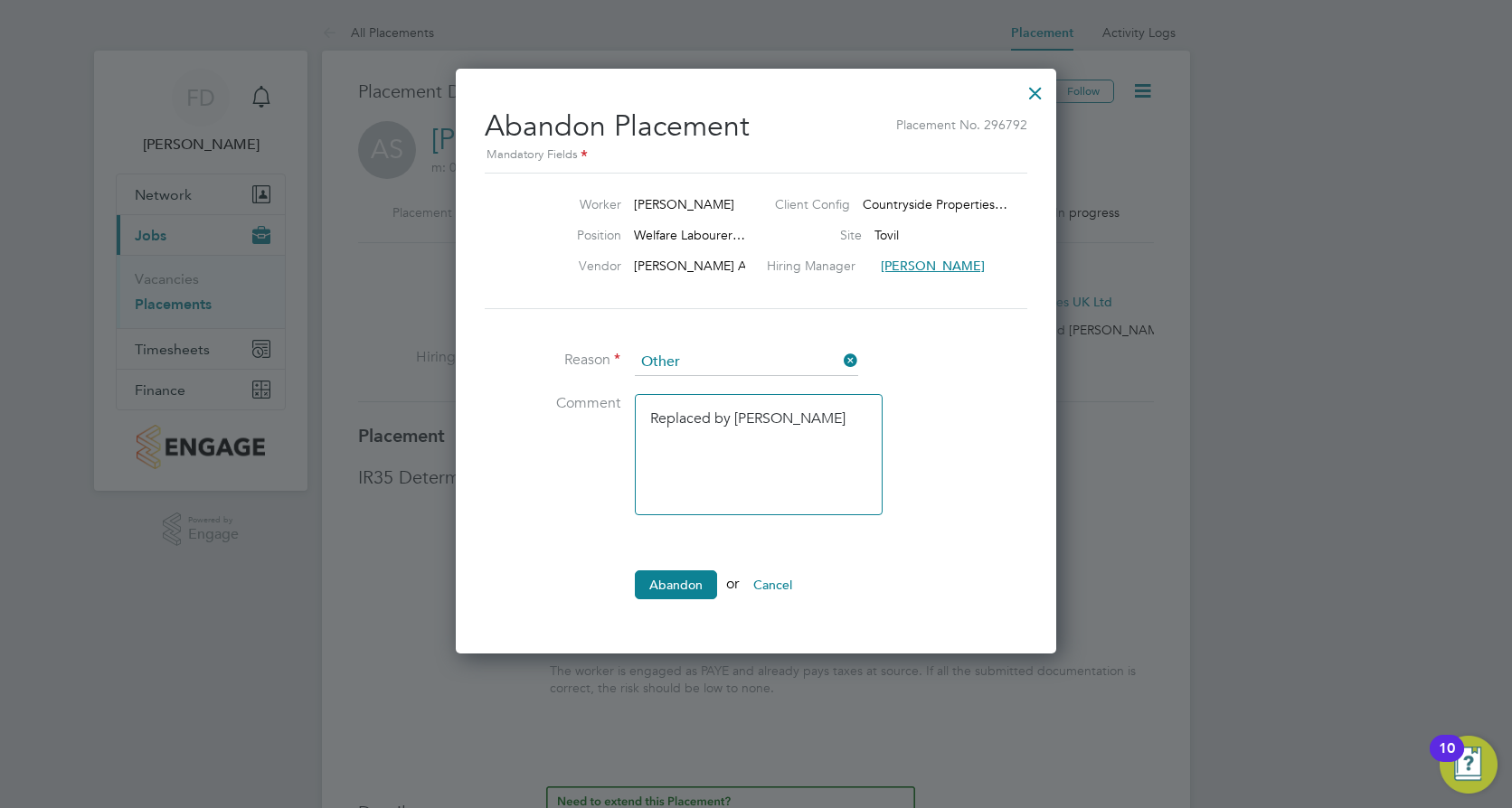
click at [739, 411] on textarea "Replaced by [PERSON_NAME]" at bounding box center [758, 455] width 248 height 121
click at [676, 588] on button "Abandon" at bounding box center [675, 584] width 82 height 29
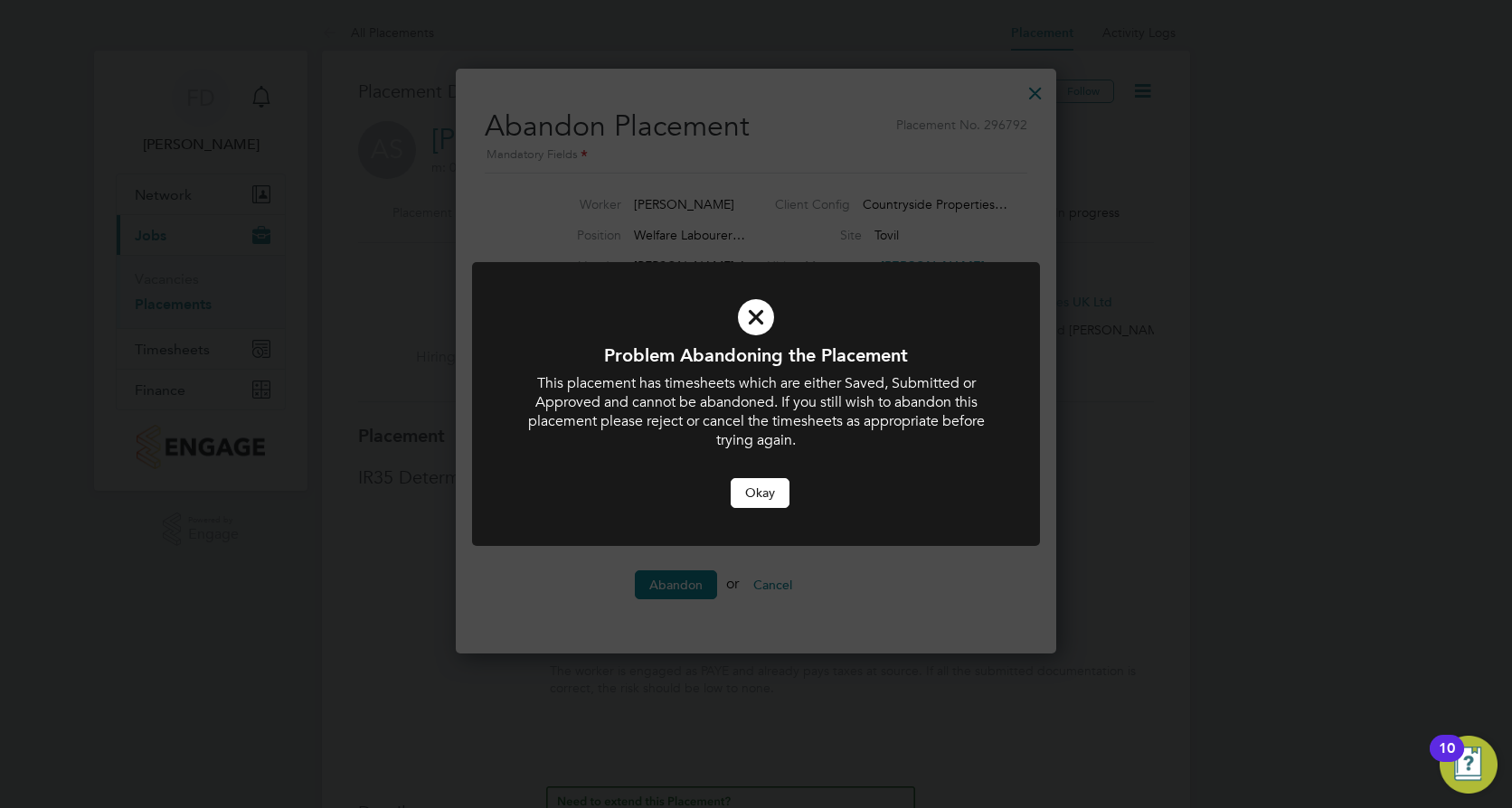
click at [771, 496] on button "Okay" at bounding box center [760, 492] width 59 height 29
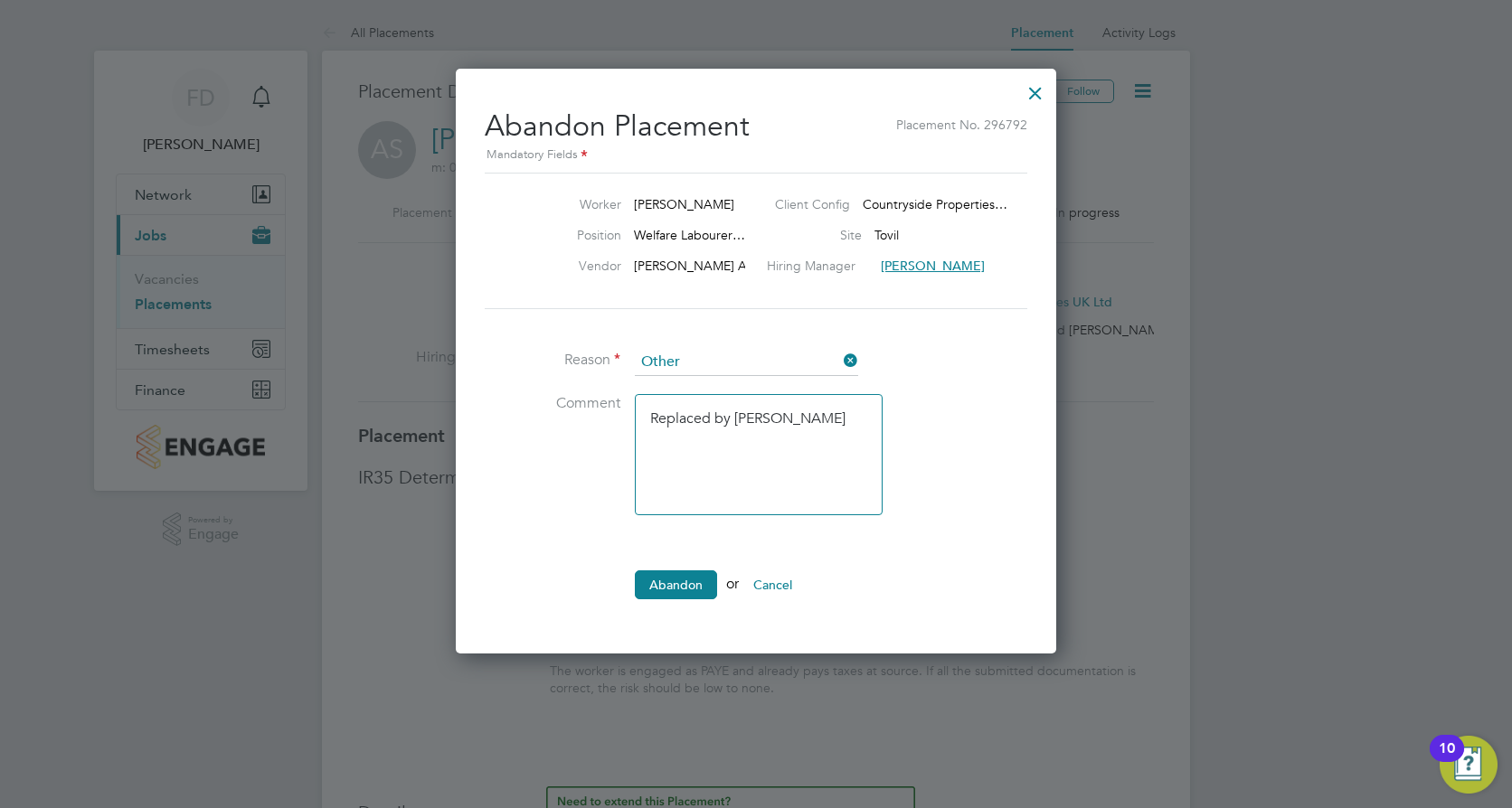
click at [795, 575] on button "Cancel" at bounding box center [773, 584] width 68 height 29
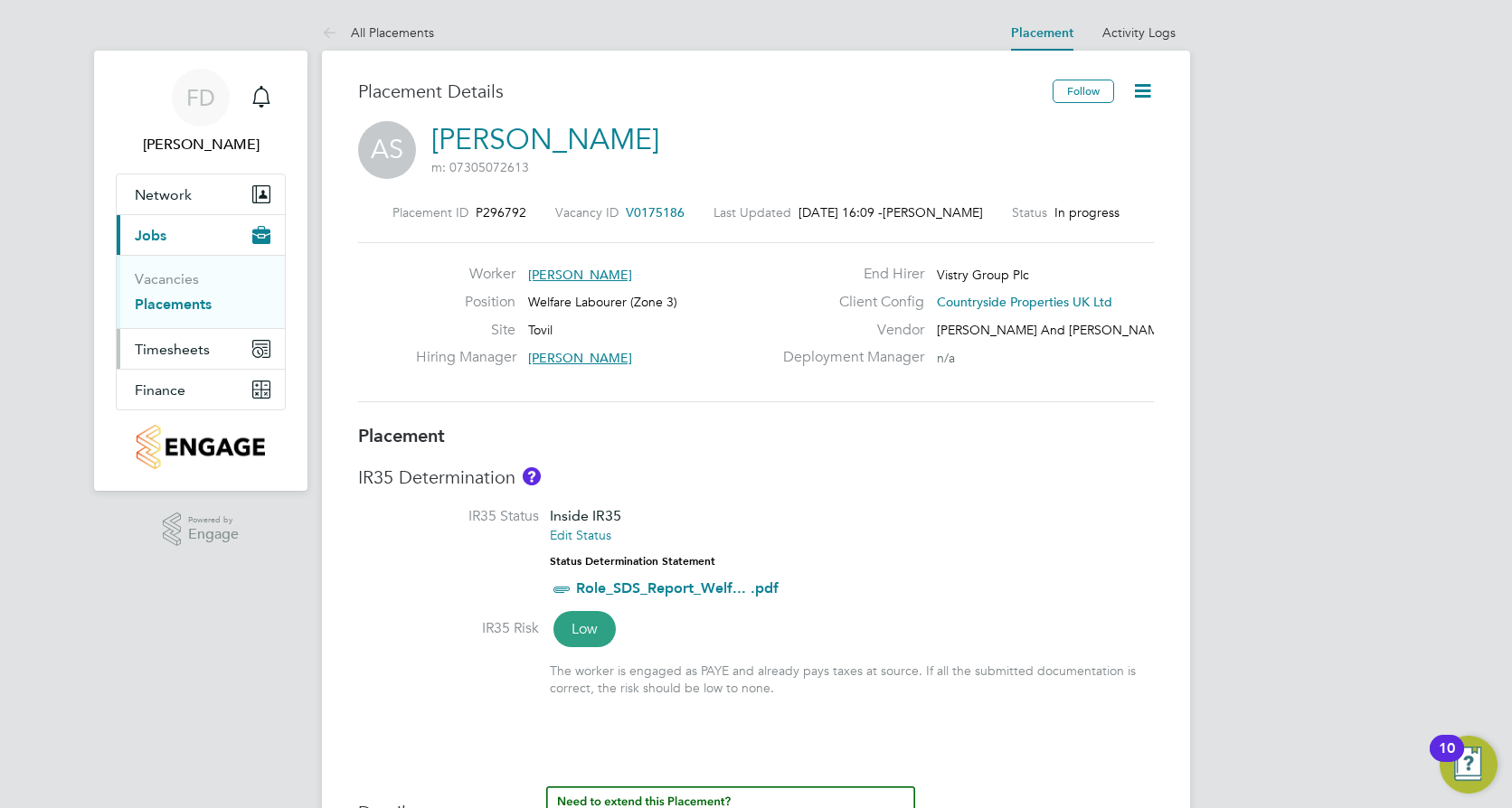
click at [195, 350] on span "Timesheets" at bounding box center [173, 348] width 75 height 17
click at [191, 319] on link "Timesheets" at bounding box center [173, 319] width 75 height 17
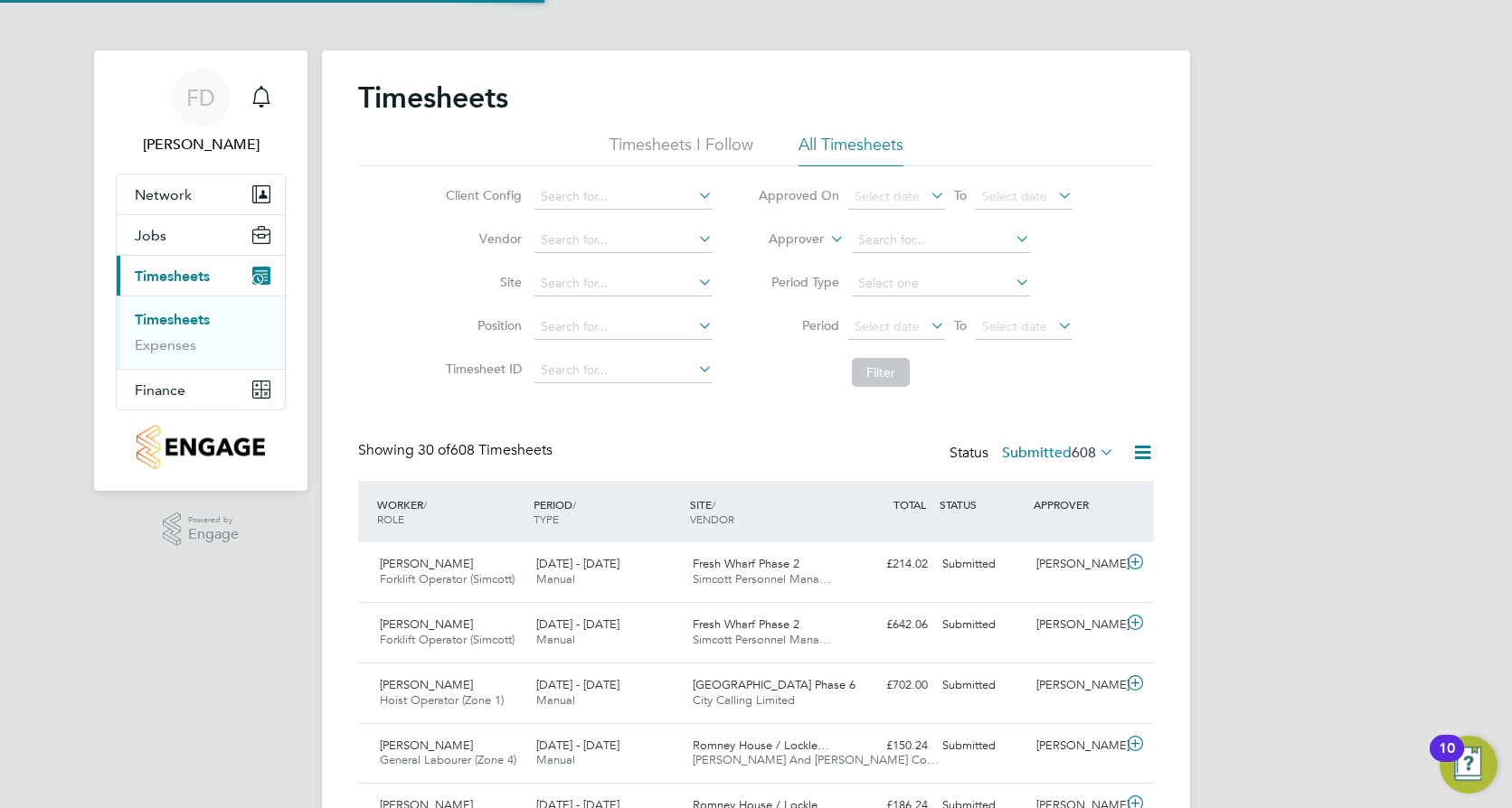
scroll to position [46, 157]
click at [596, 284] on input at bounding box center [624, 284] width 179 height 26
click at [610, 308] on li "Tovil" at bounding box center [623, 309] width 180 height 25
type input "Tovil"
click at [891, 374] on button "Filter" at bounding box center [880, 372] width 58 height 29
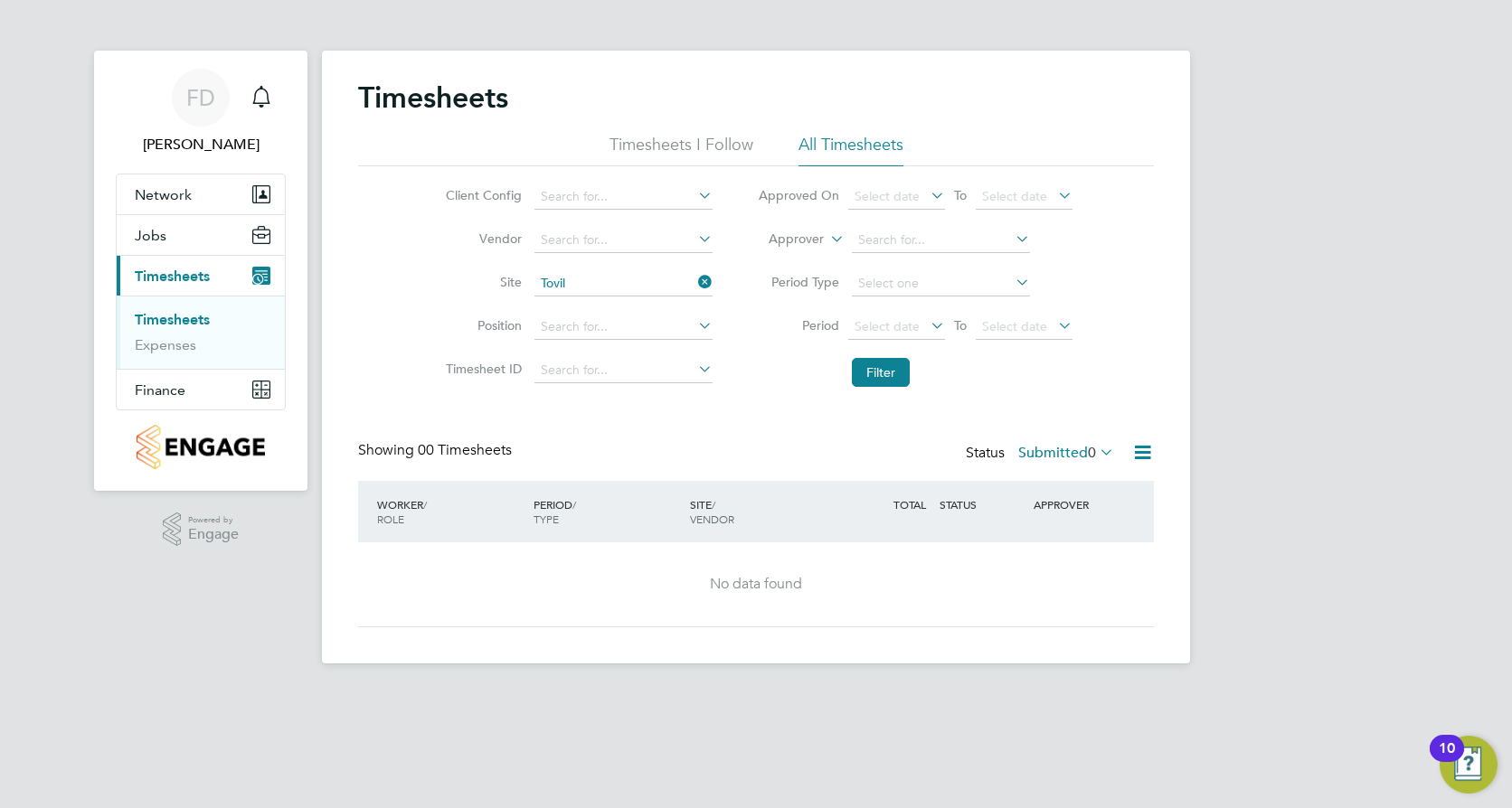
click at [717, 145] on li "Timesheets I Follow" at bounding box center [682, 150] width 144 height 33
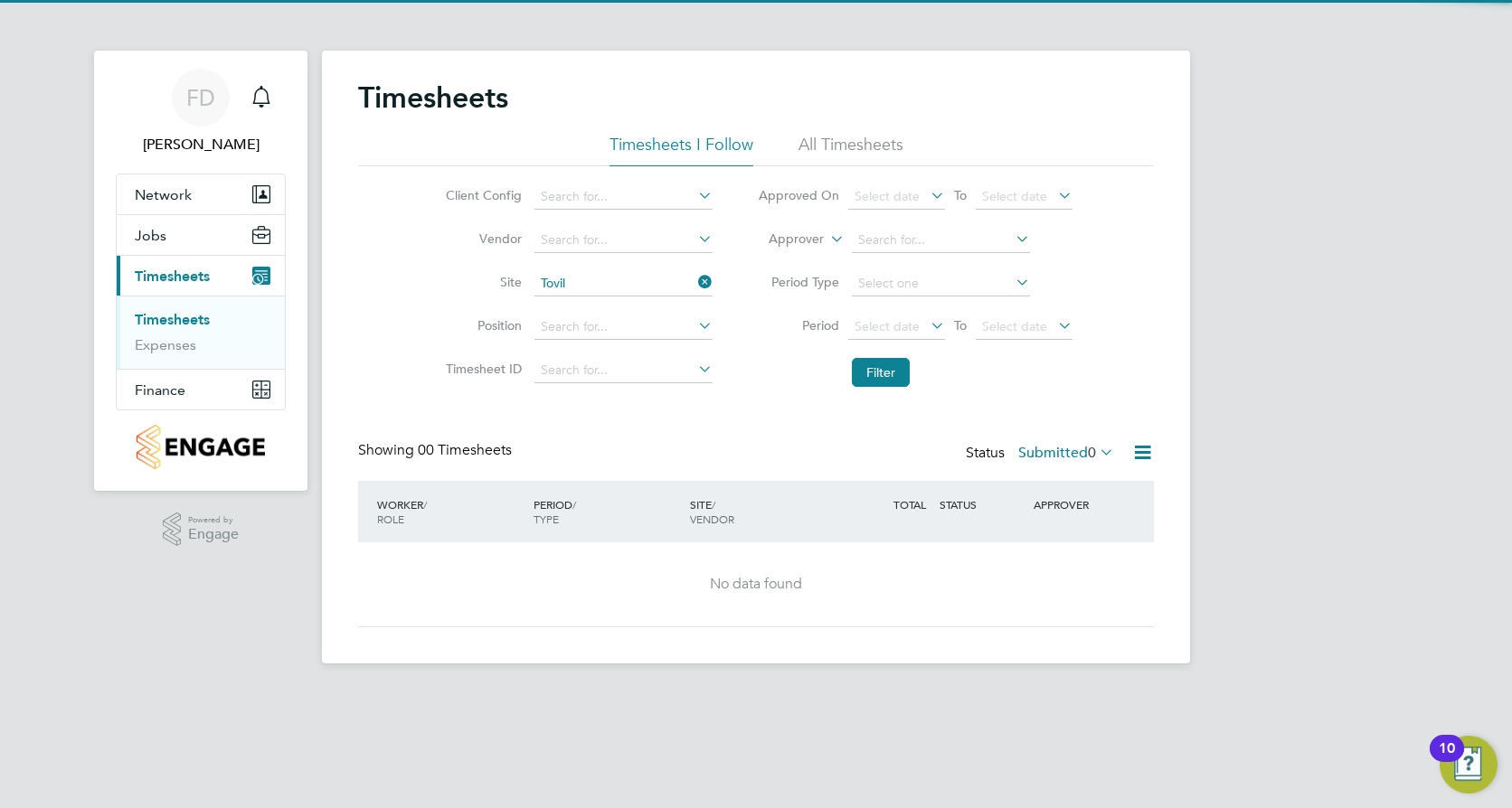
click at [866, 148] on li "All Timesheets" at bounding box center [851, 150] width 105 height 33
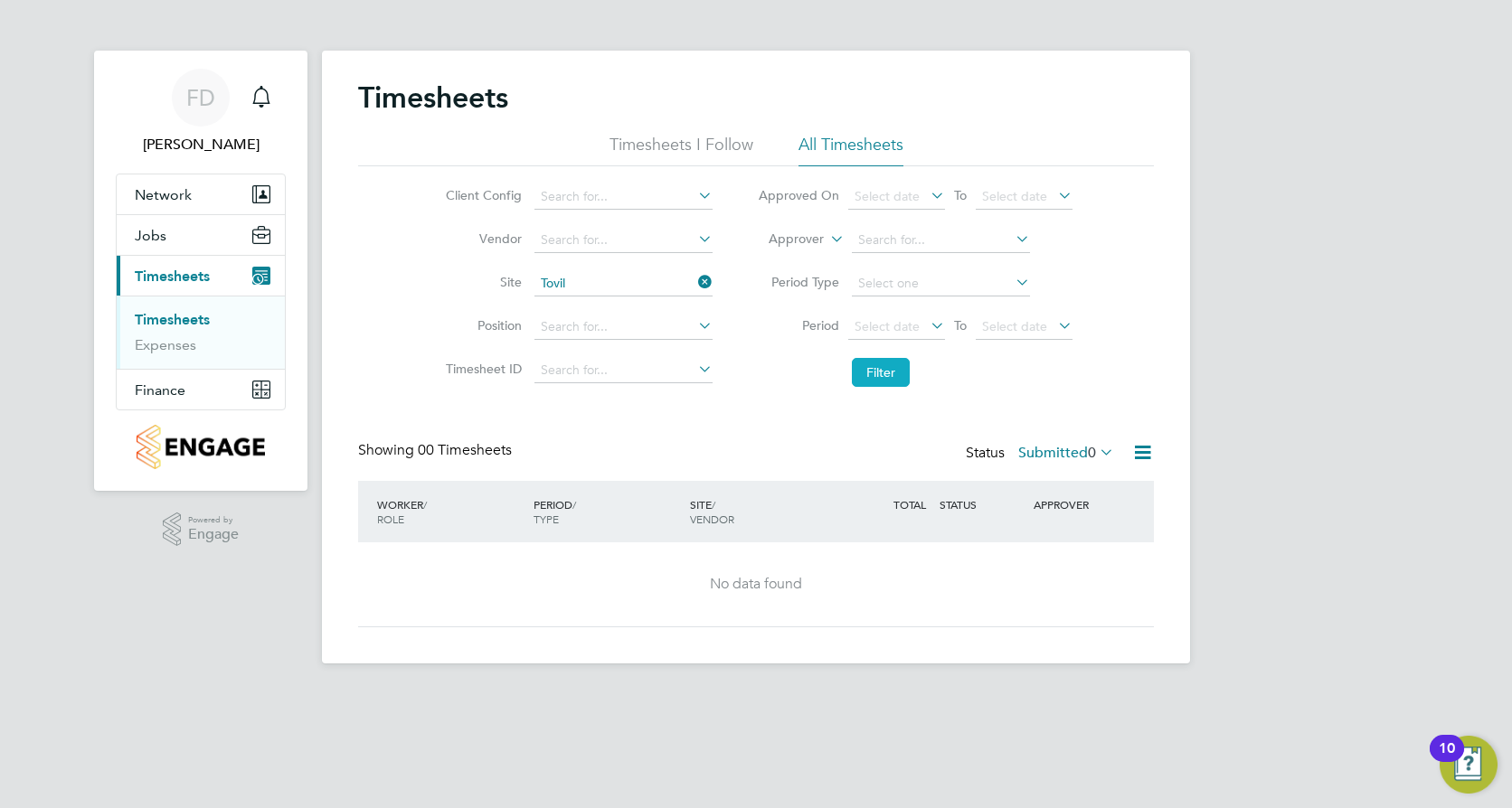
click at [885, 380] on button "Filter" at bounding box center [880, 372] width 58 height 29
click at [695, 282] on icon at bounding box center [695, 282] width 0 height 26
click at [685, 285] on input at bounding box center [624, 284] width 179 height 26
click at [687, 314] on li "Tovi l" at bounding box center [623, 309] width 180 height 25
type input "Tovil"
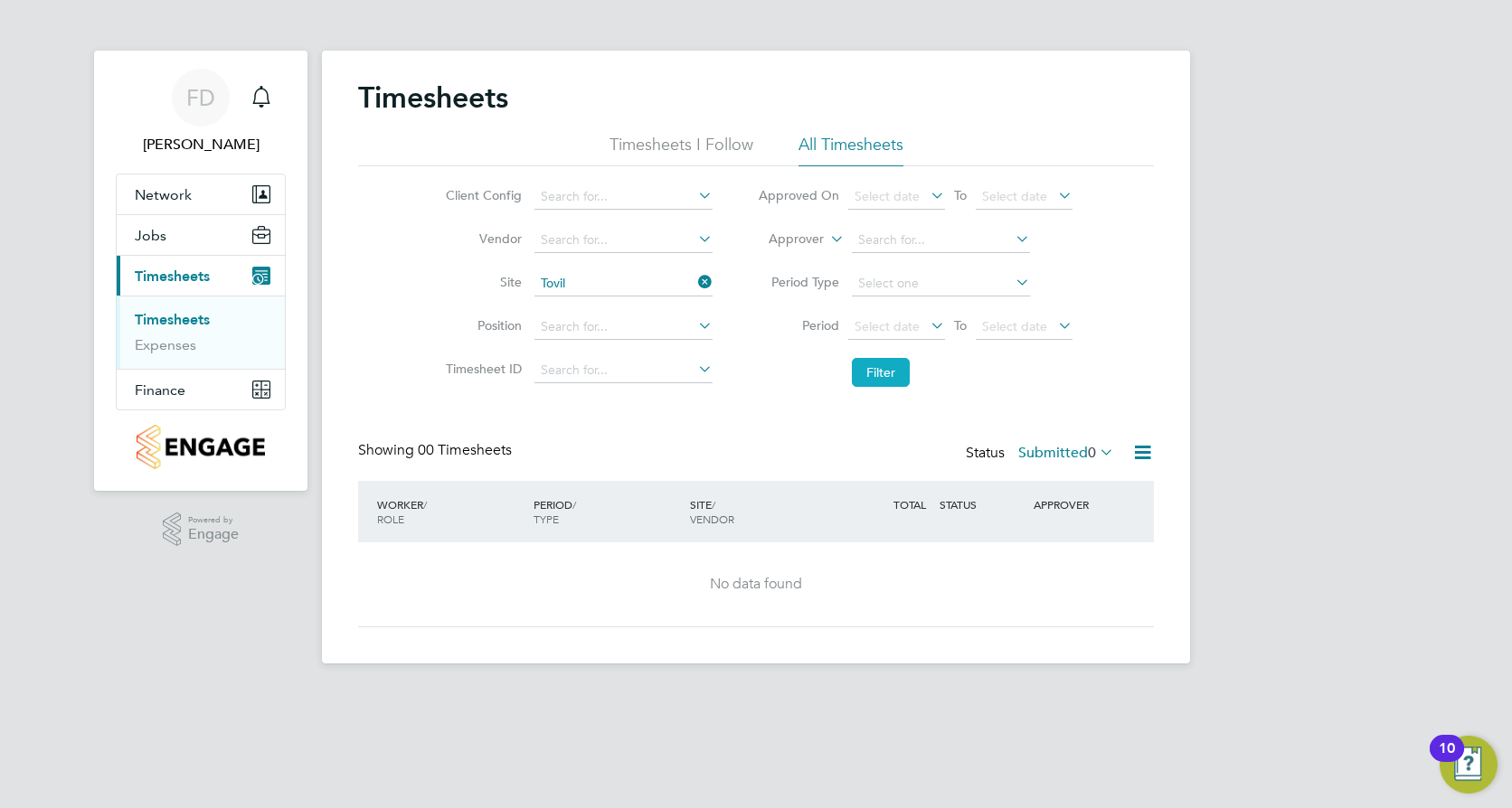
click at [860, 379] on button "Filter" at bounding box center [880, 372] width 58 height 29
click at [695, 276] on icon at bounding box center [695, 282] width 0 height 26
click at [881, 380] on button "Filter" at bounding box center [880, 372] width 58 height 29
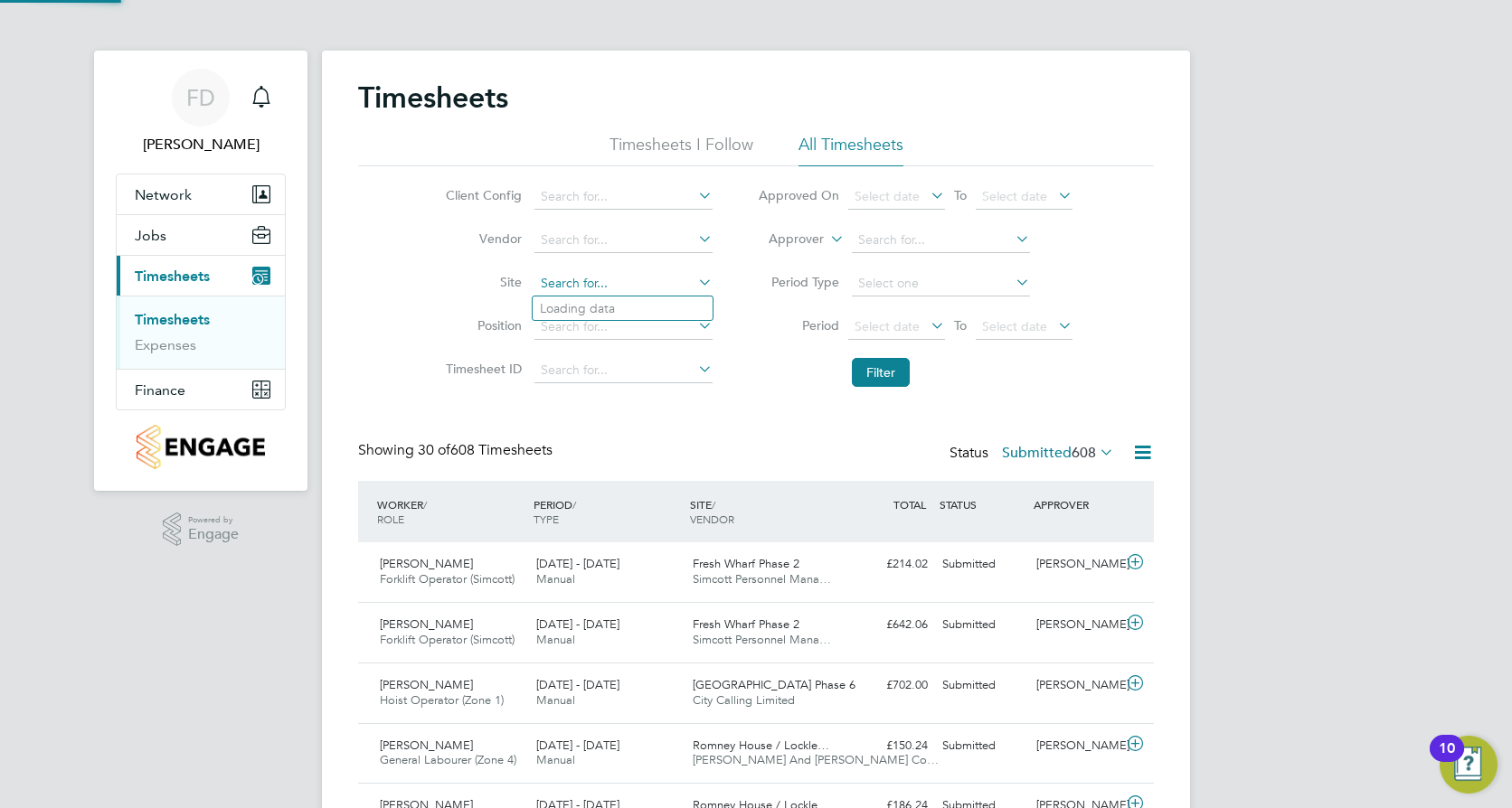
click at [630, 284] on input at bounding box center [624, 284] width 179 height 26
click at [702, 308] on li "Tovil" at bounding box center [623, 309] width 180 height 25
type input "Tovil"
click at [695, 323] on icon at bounding box center [695, 326] width 0 height 26
type input "welfare la"
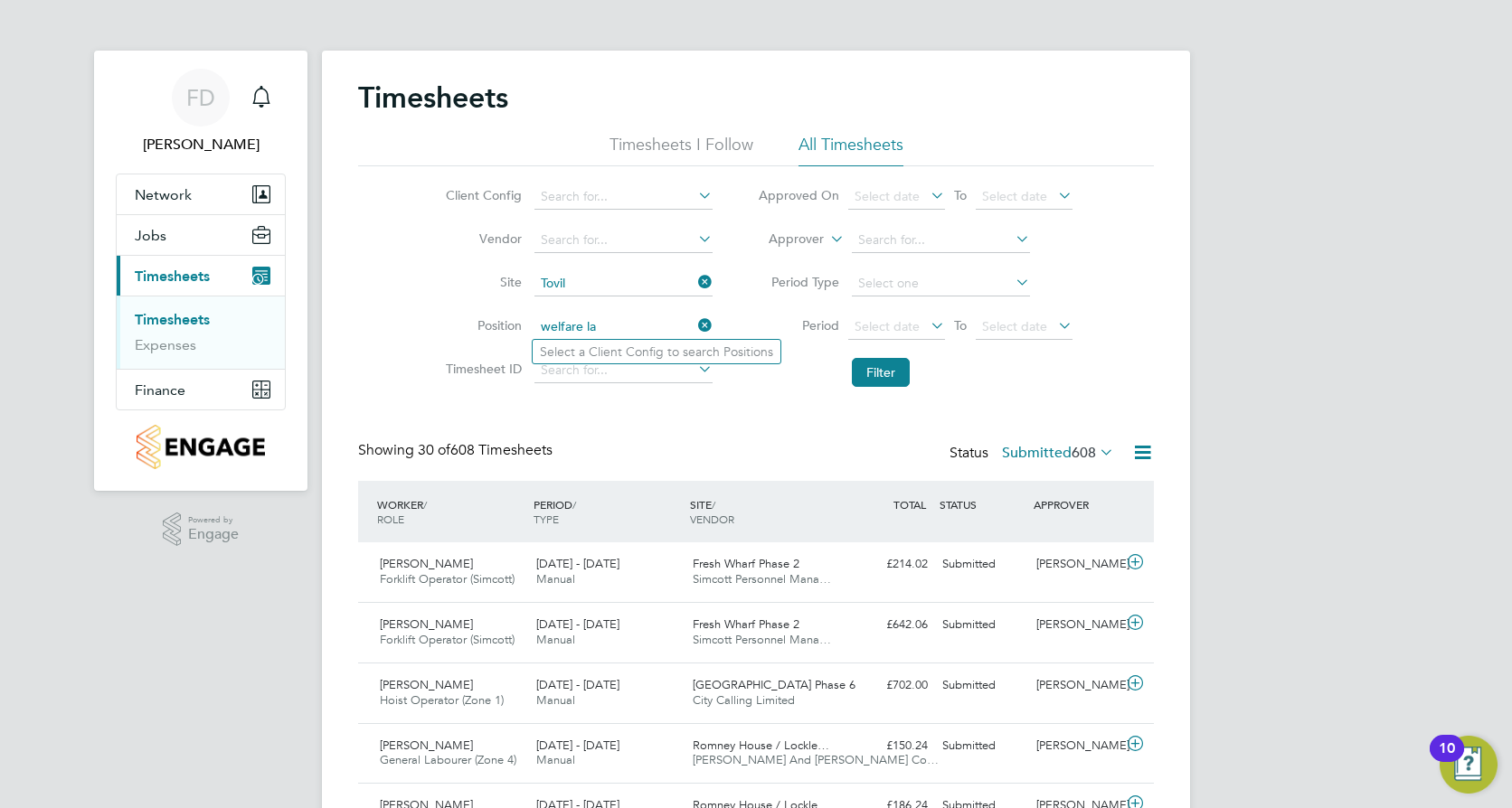
click at [695, 321] on icon at bounding box center [695, 326] width 0 height 26
click at [676, 203] on input at bounding box center [624, 197] width 179 height 26
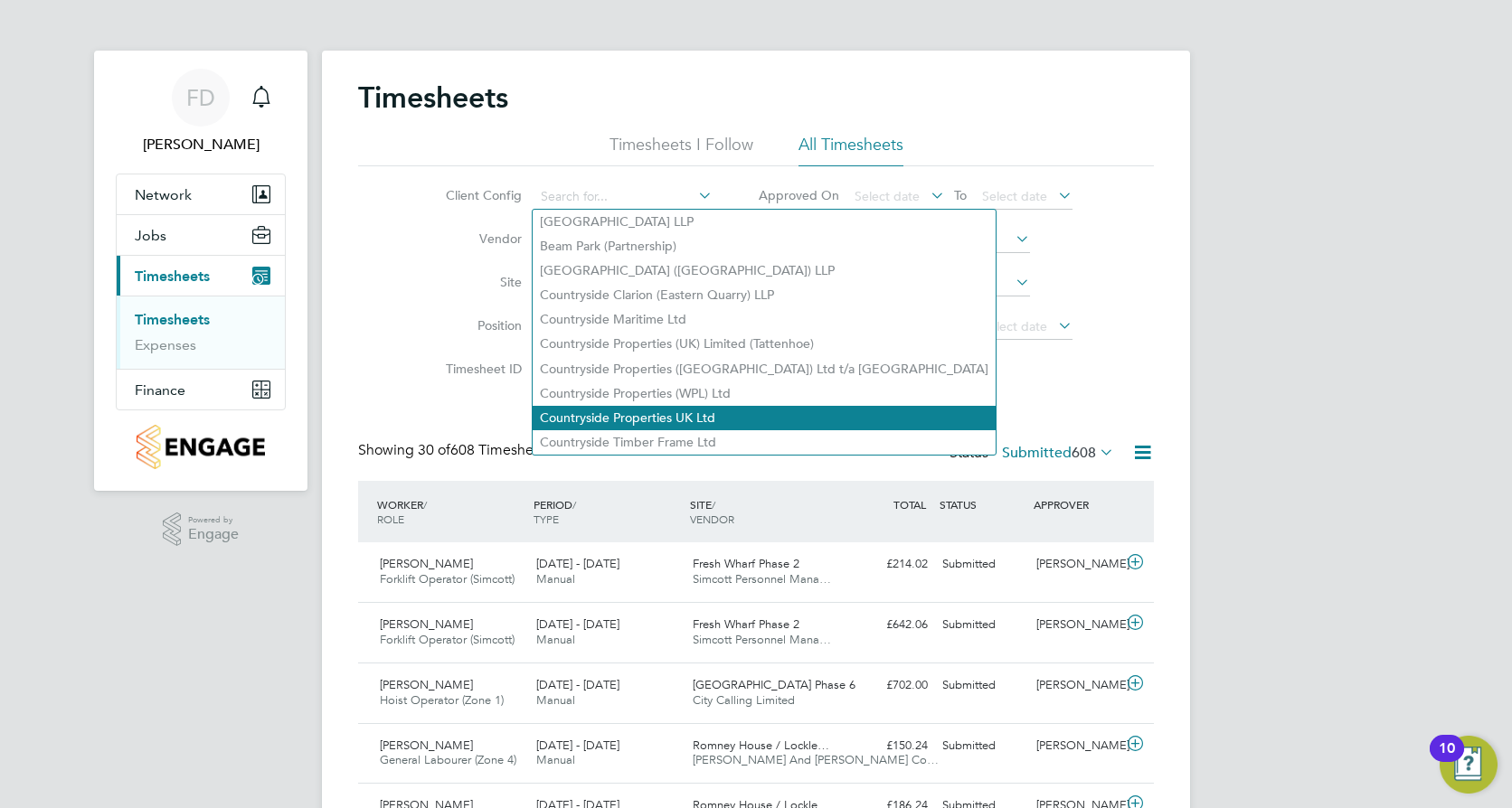
click at [718, 408] on li "Countryside Properties UK Ltd" at bounding box center [764, 417] width 463 height 25
type input "Countryside Properties UK Ltd"
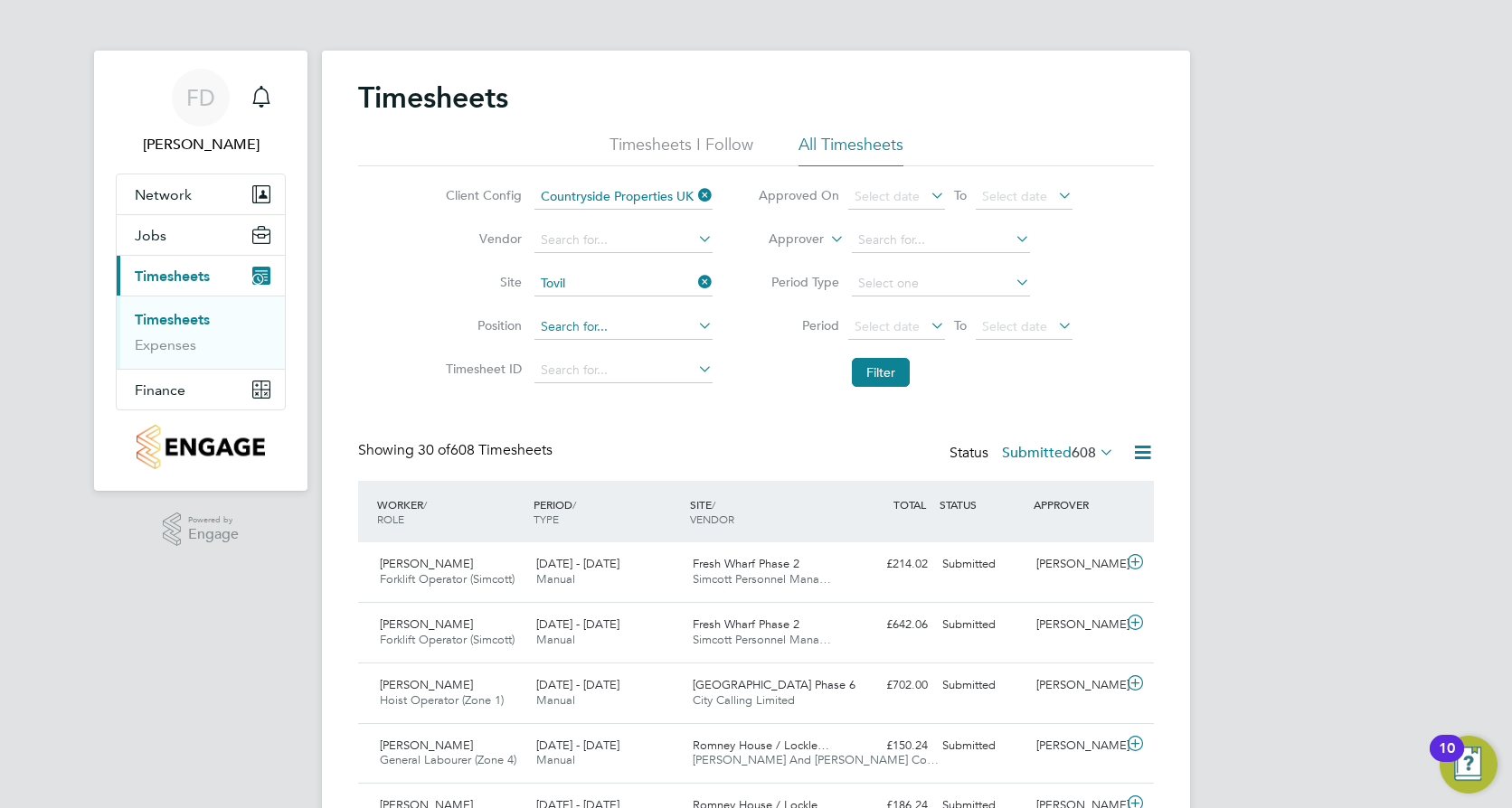
click at [669, 322] on input at bounding box center [624, 328] width 179 height 26
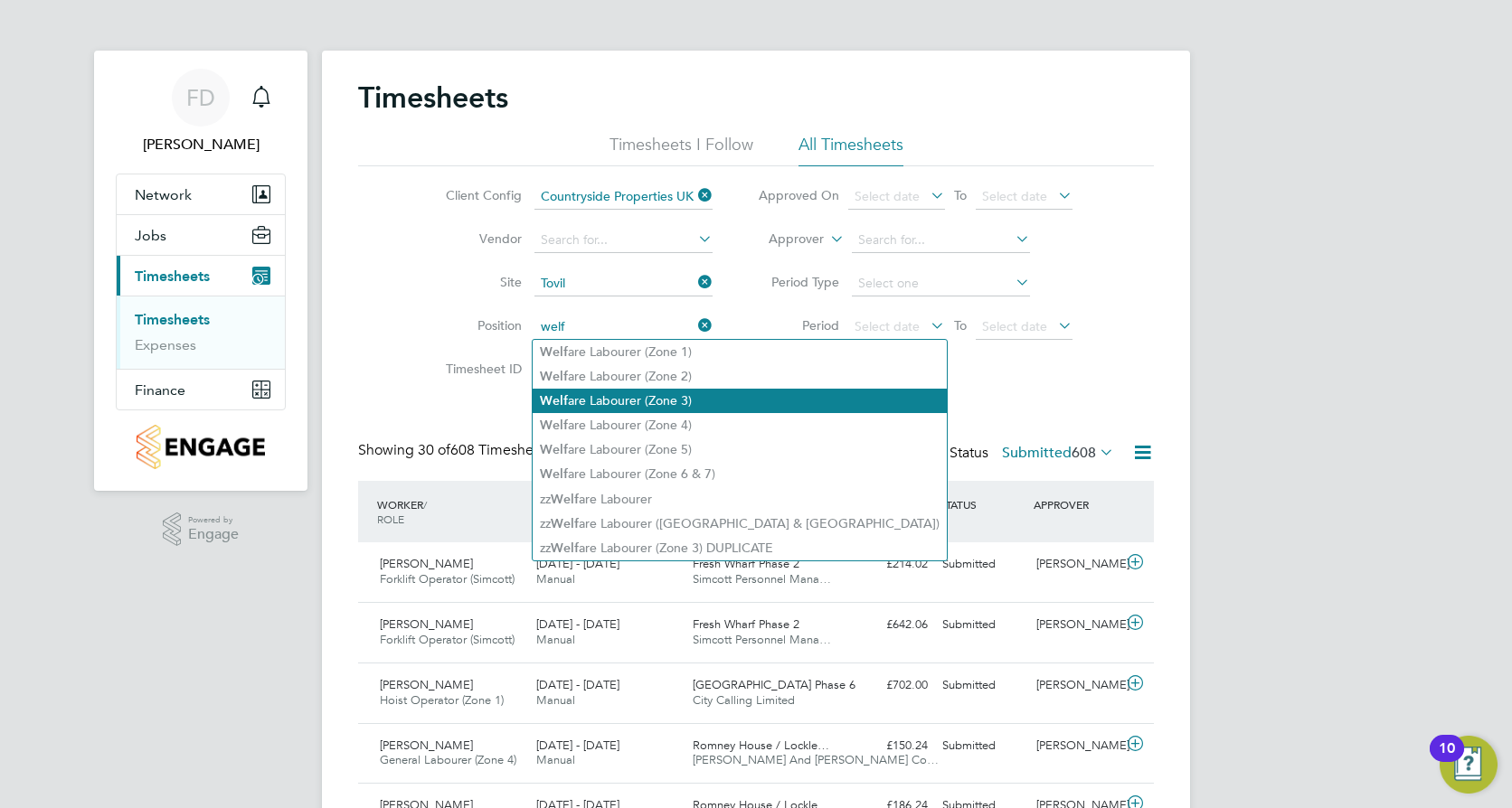
click at [726, 392] on li "Welf are Labourer (Zone 3)" at bounding box center [740, 401] width 415 height 25
type input "Welfare Labourer (Zone 3)"
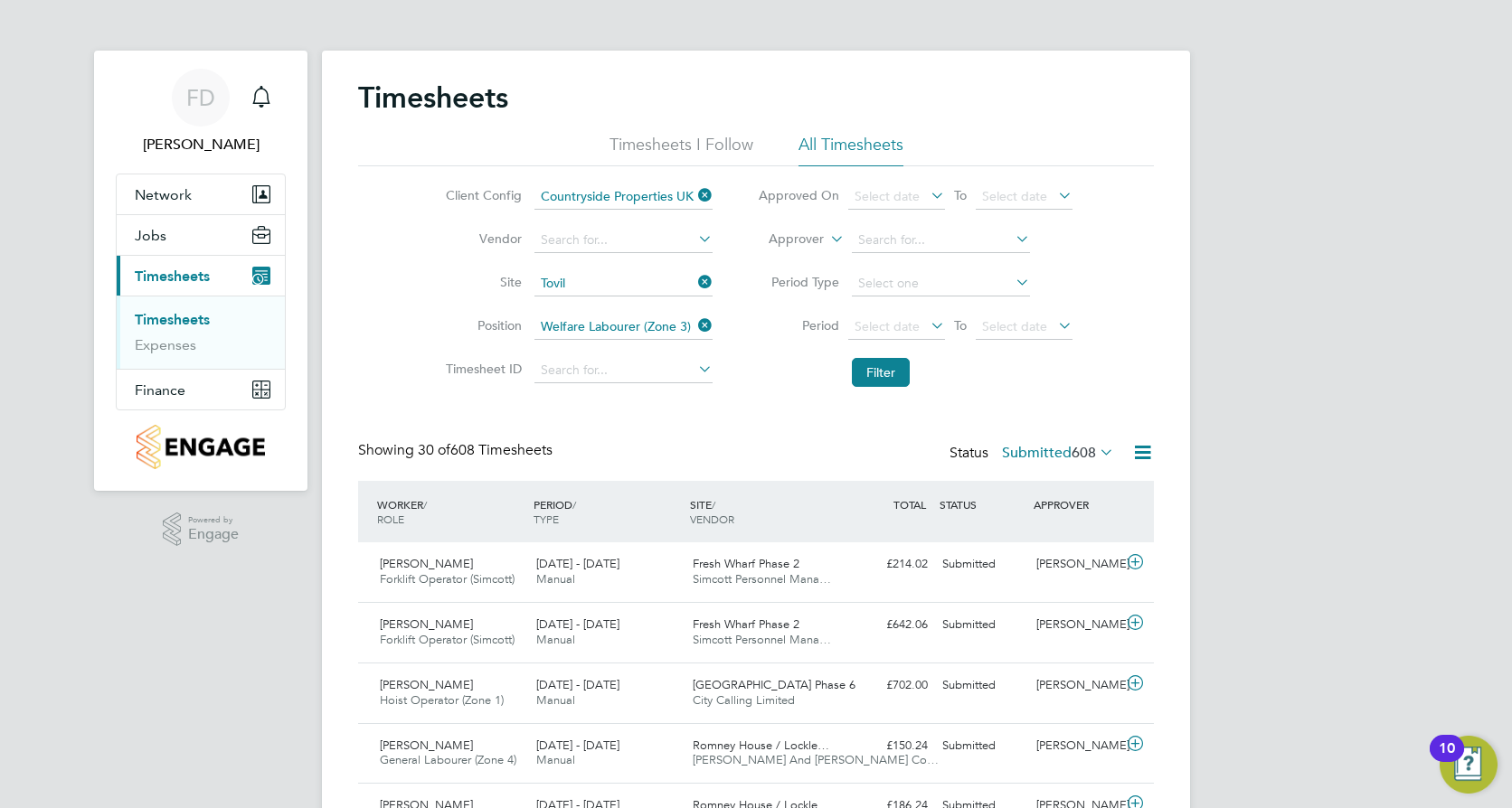
click at [868, 381] on button "Filter" at bounding box center [880, 372] width 58 height 29
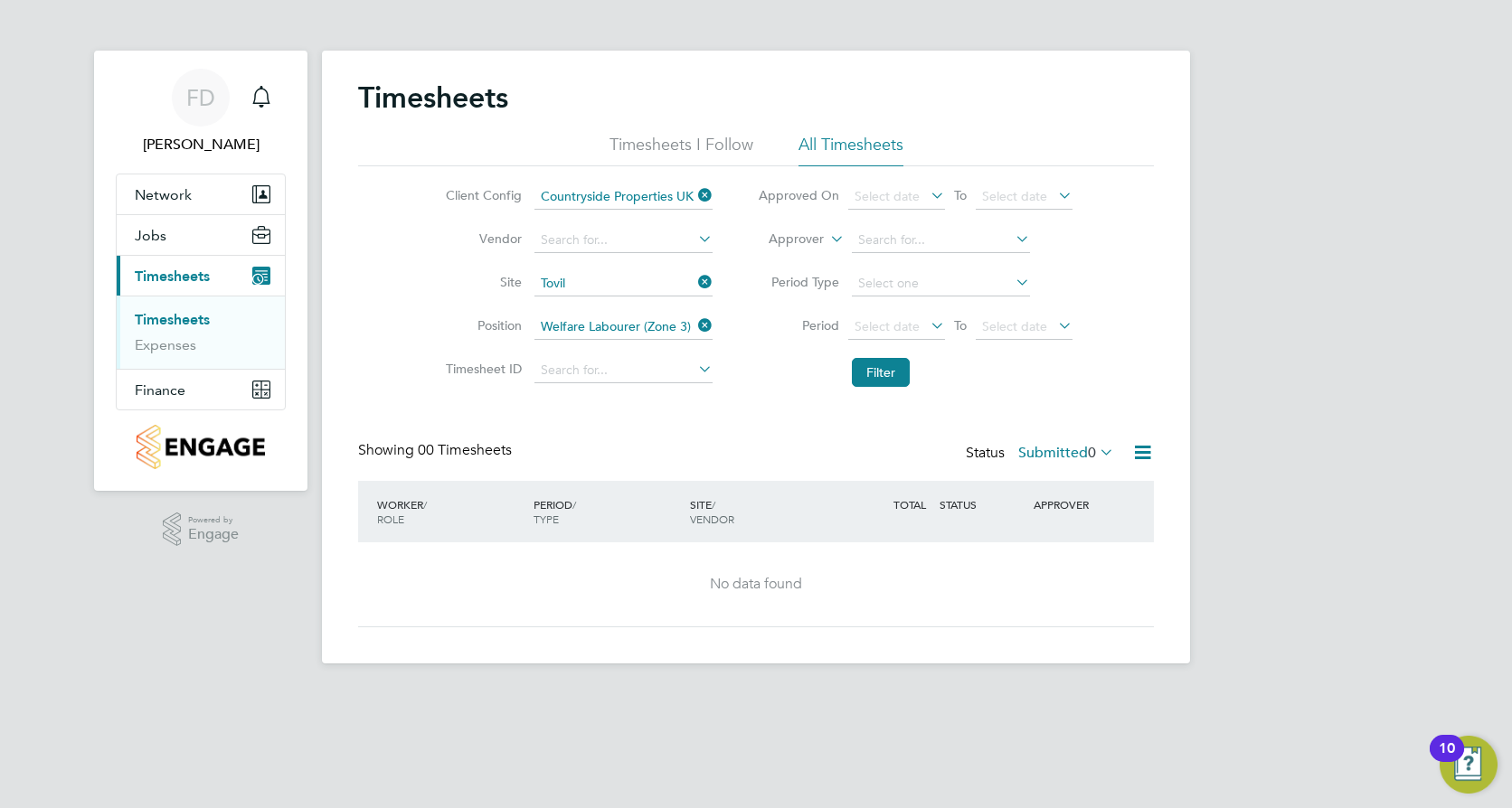
click at [695, 327] on icon at bounding box center [695, 326] width 0 height 26
click at [893, 379] on button "Filter" at bounding box center [880, 372] width 58 height 29
click at [1096, 450] on icon at bounding box center [1096, 452] width 0 height 26
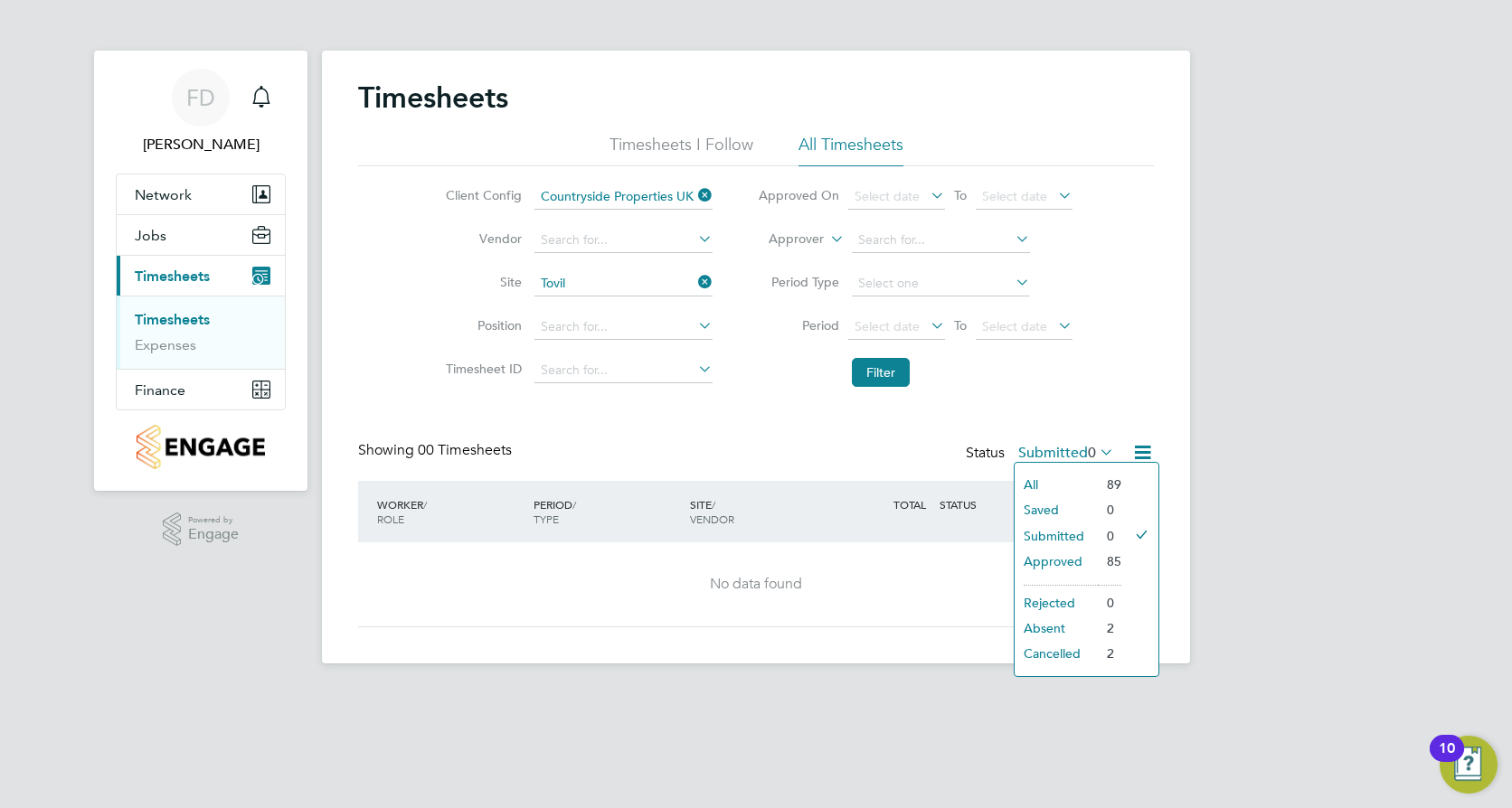
click at [1078, 478] on li "All" at bounding box center [1056, 484] width 83 height 26
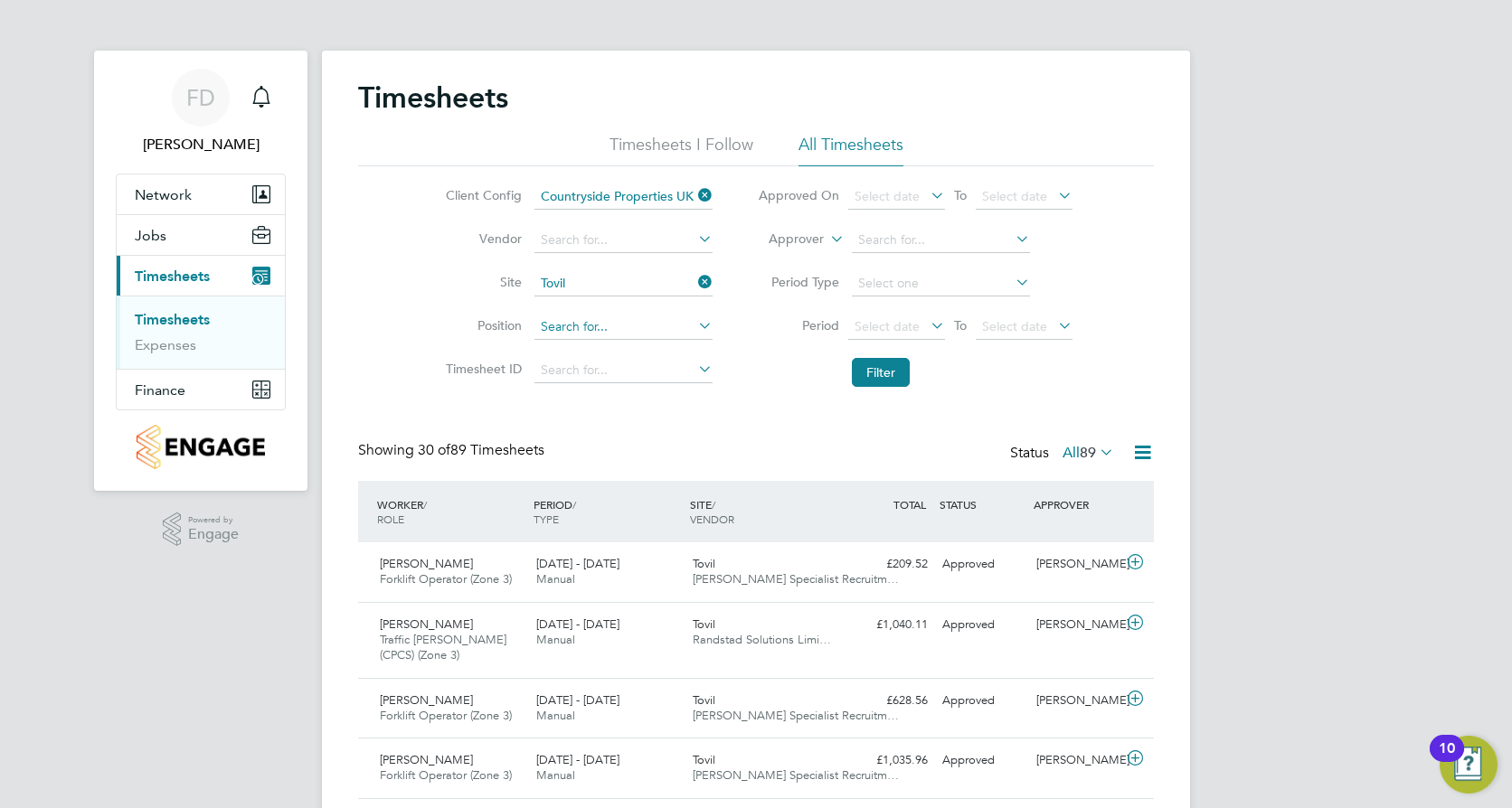
click at [656, 322] on input at bounding box center [624, 328] width 179 height 26
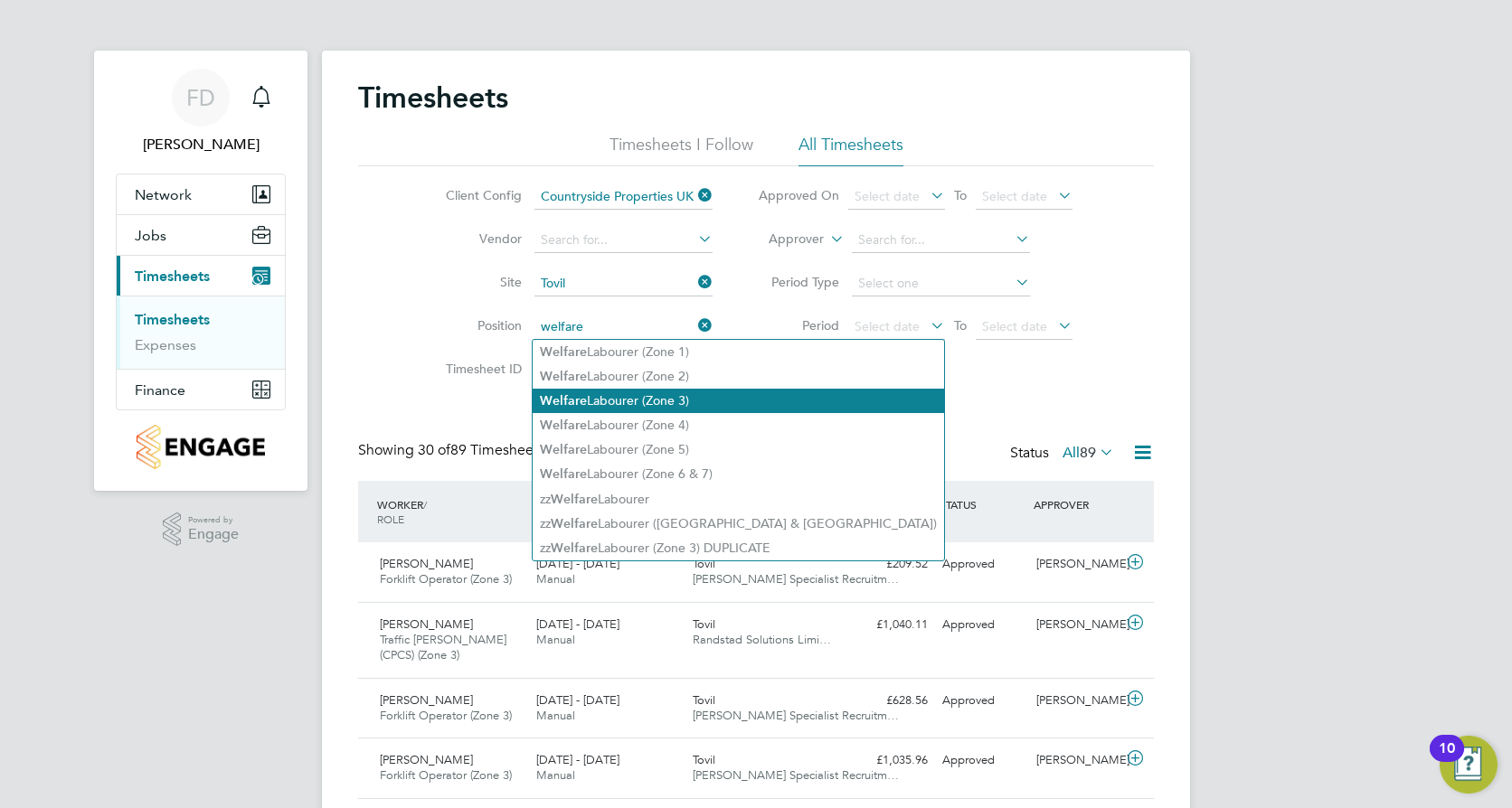
click at [709, 395] on li "Welfare Labourer (Zone 3)" at bounding box center [738, 401] width 412 height 25
type input "Welfare Labourer (Zone 3)"
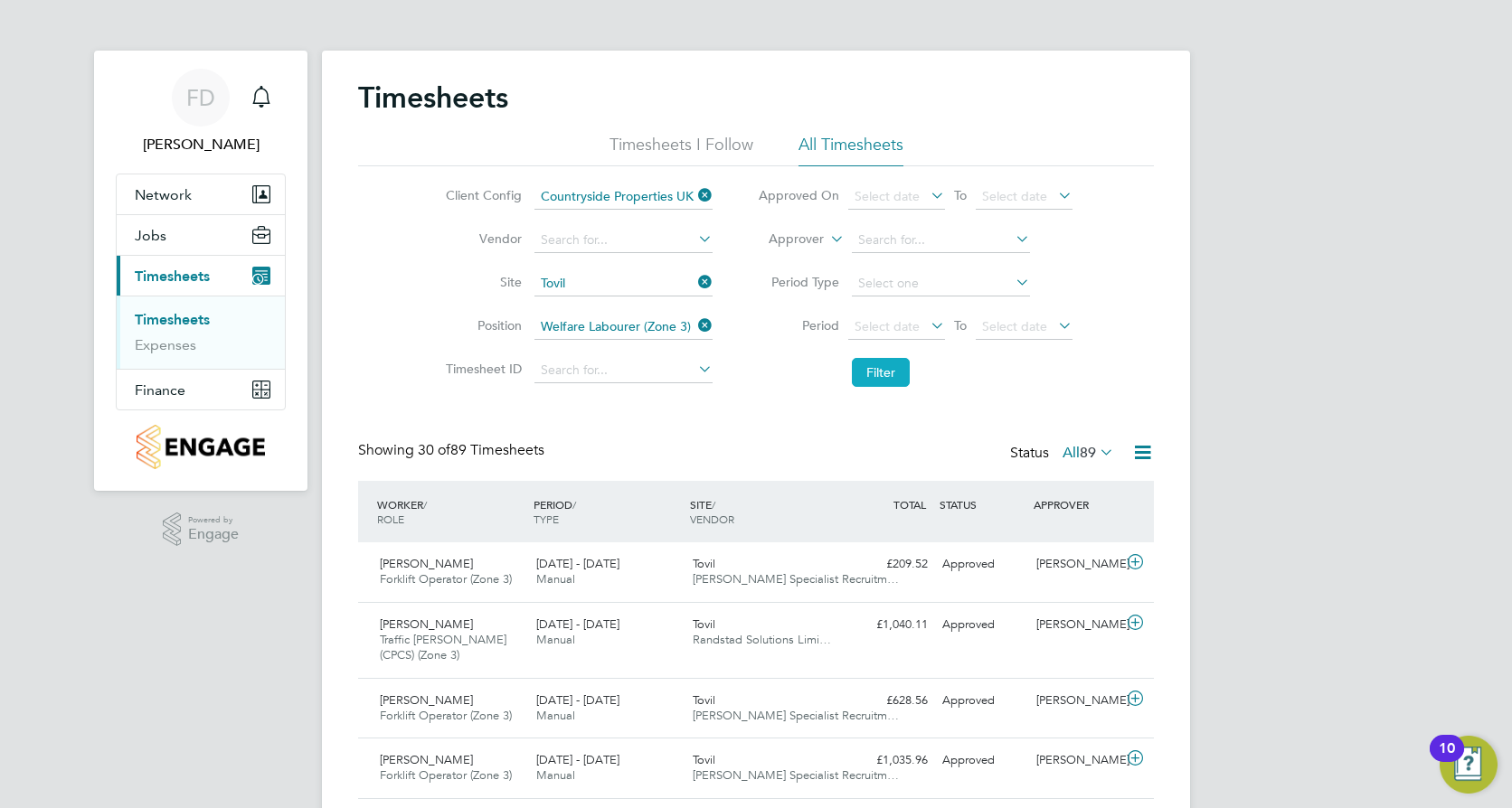
click at [889, 371] on button "Filter" at bounding box center [880, 372] width 58 height 29
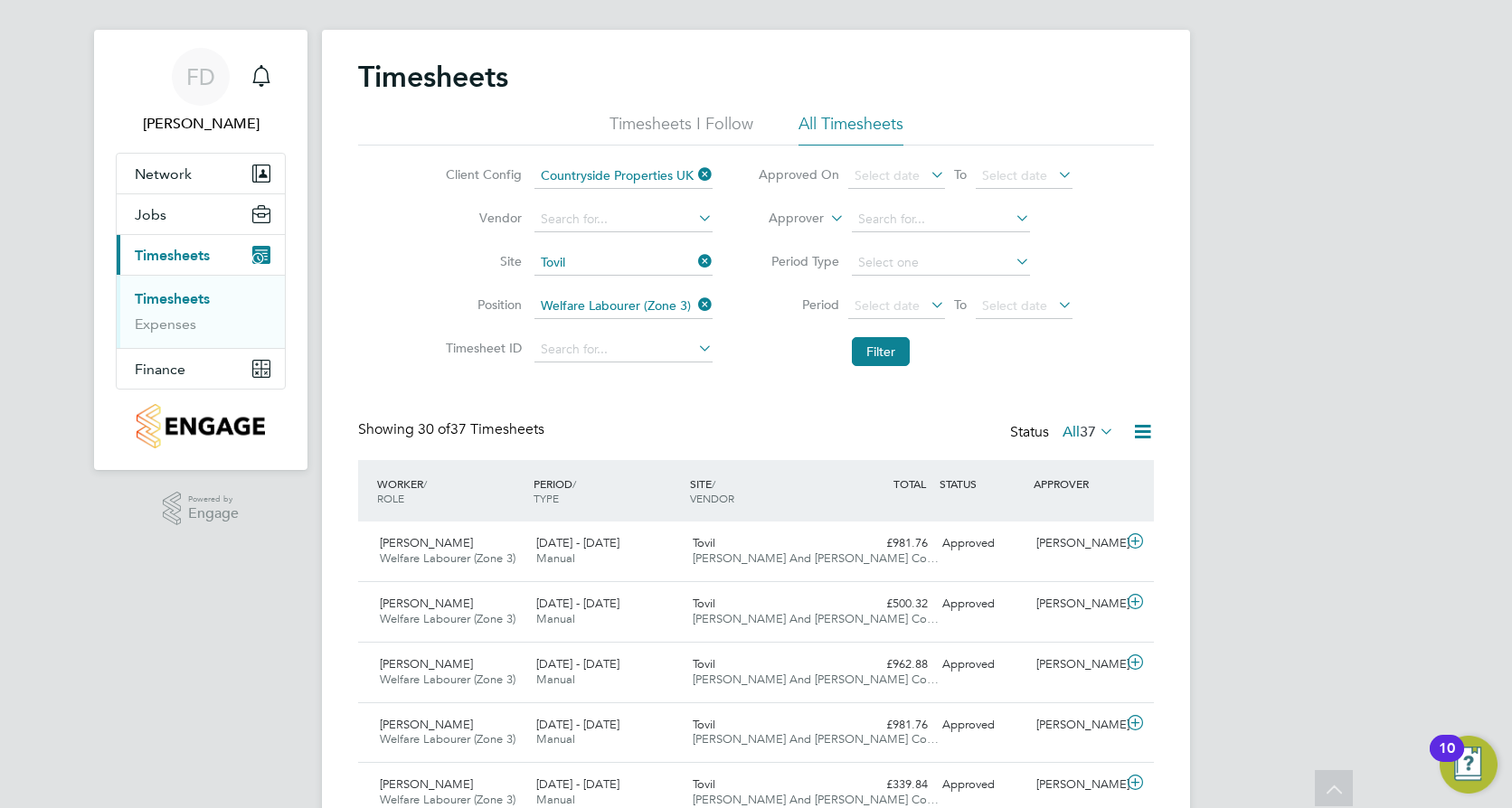
scroll to position [0, 0]
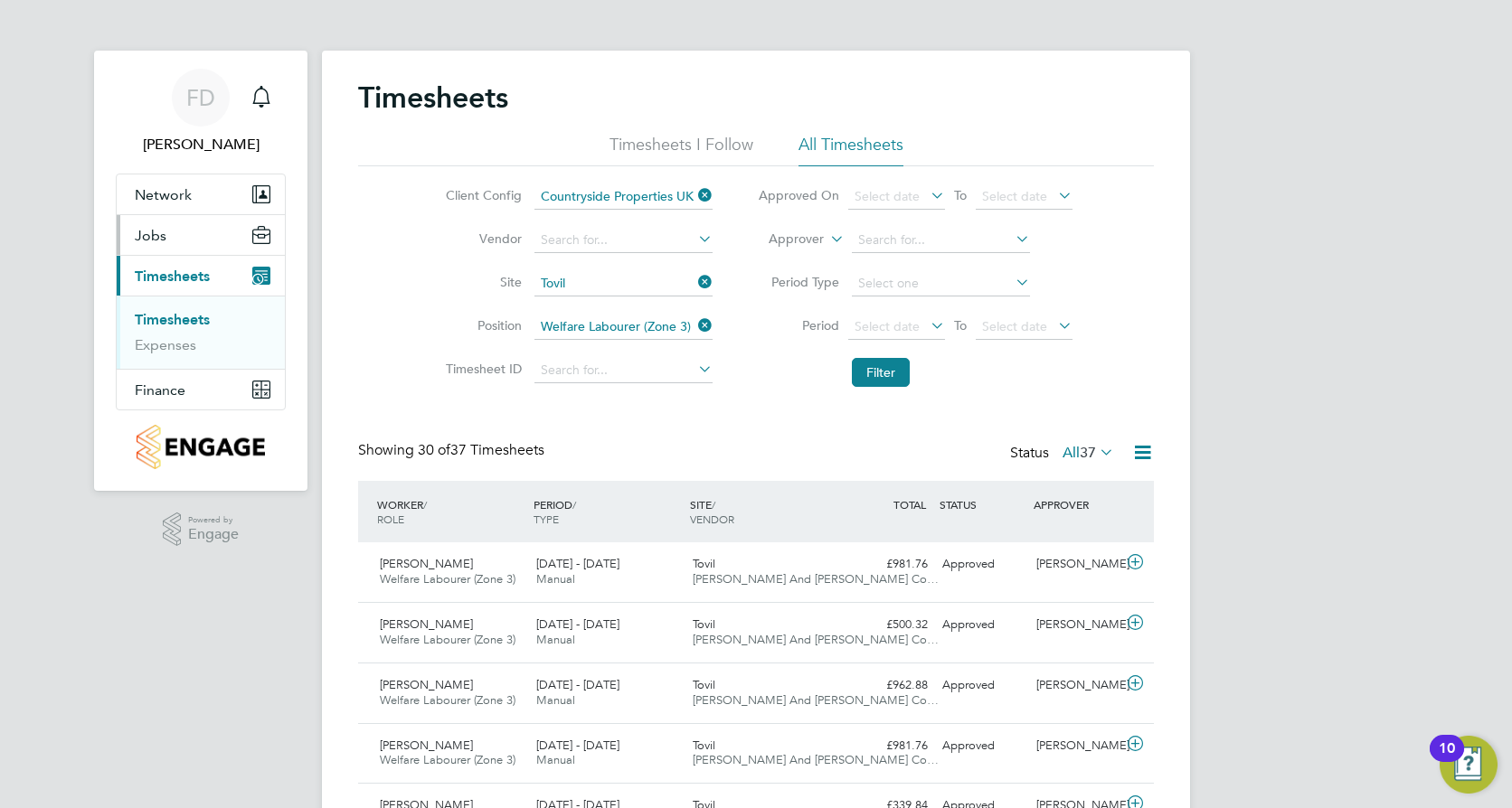
click at [178, 236] on button "Jobs" at bounding box center [200, 235] width 168 height 39
click at [183, 281] on link "Vacancies" at bounding box center [167, 278] width 64 height 17
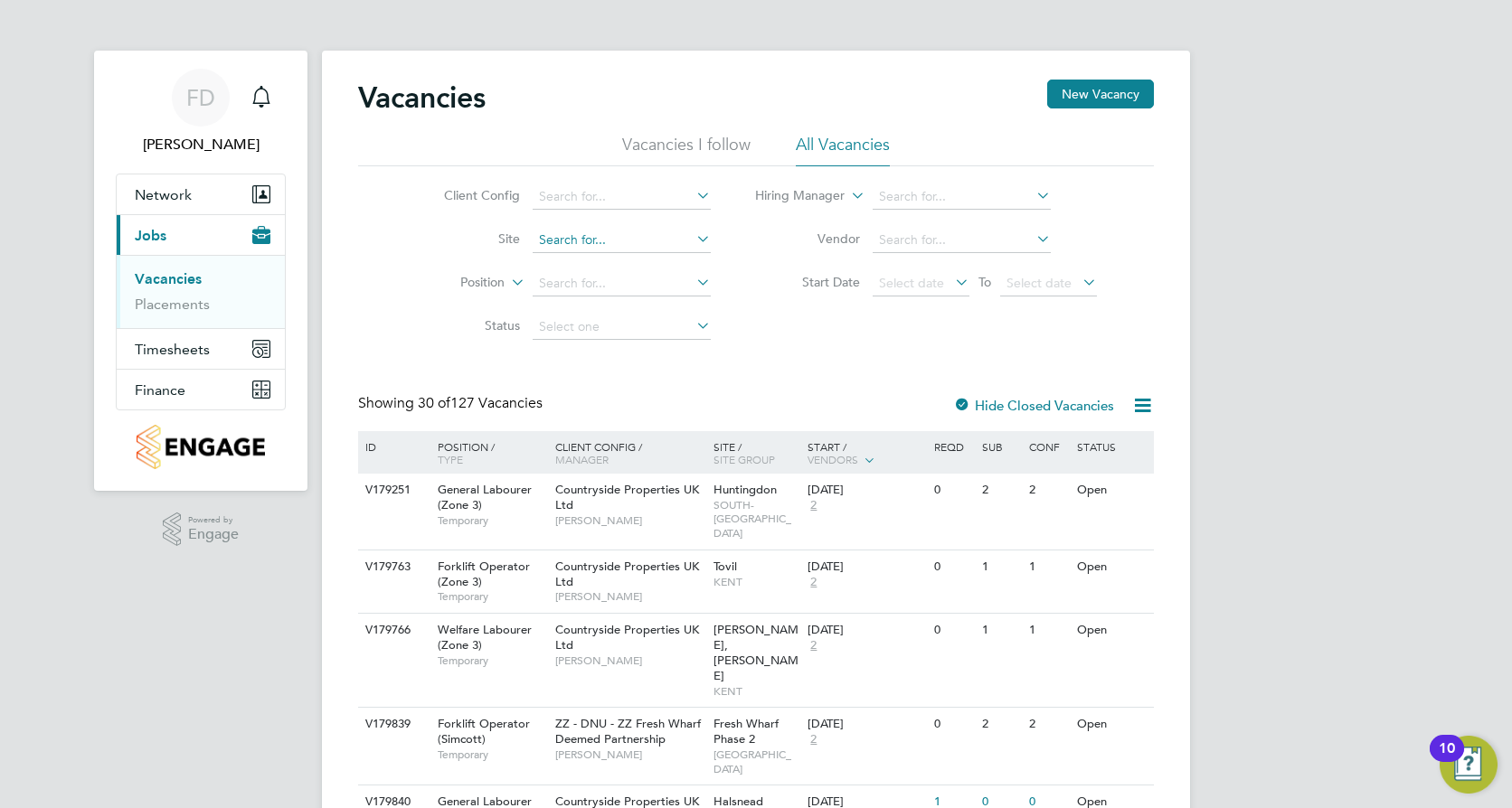
click at [621, 242] on input at bounding box center [622, 241] width 179 height 26
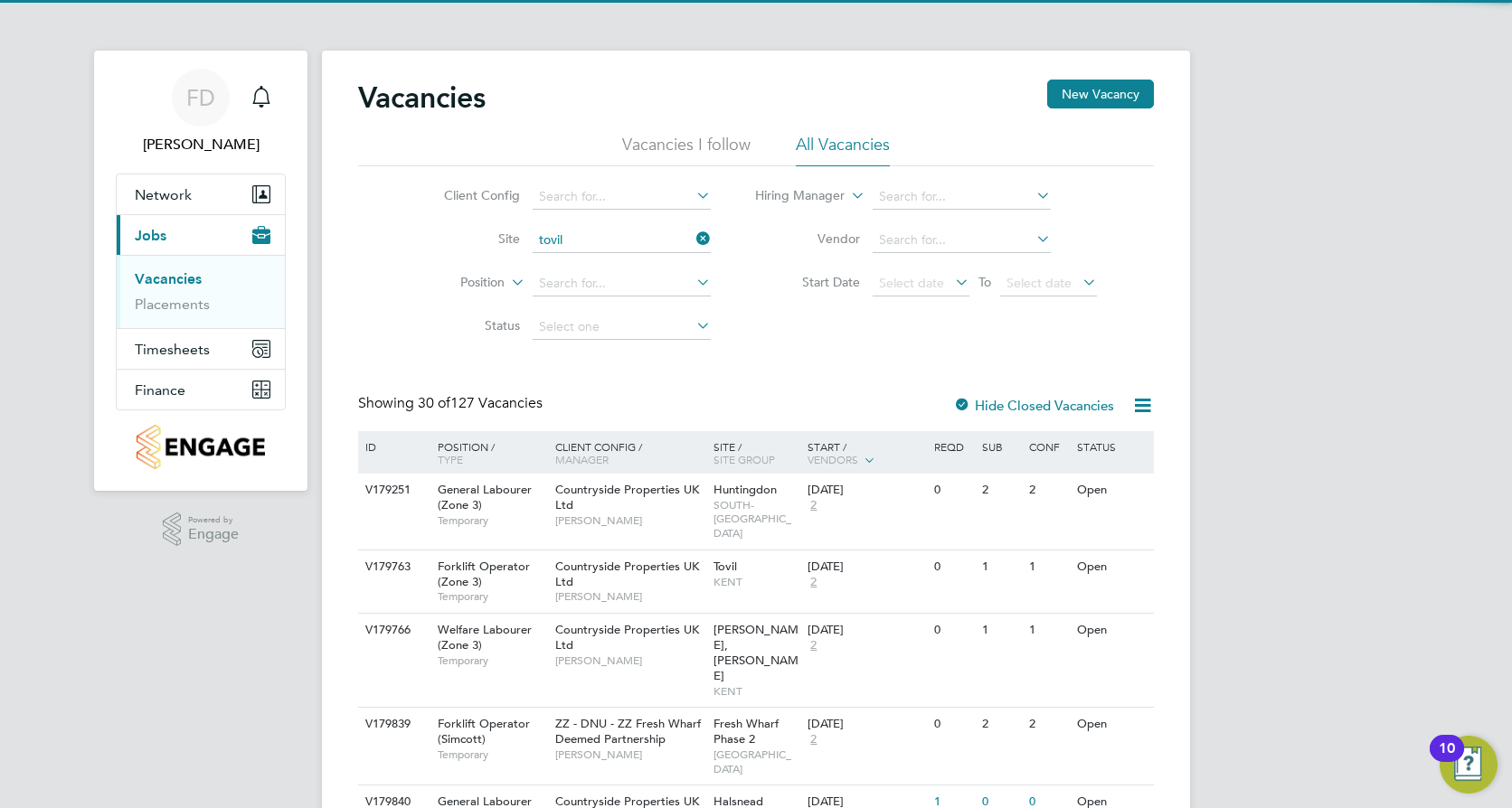
click at [632, 264] on li "Tovil" at bounding box center [621, 265] width 180 height 25
type input "Tovil"
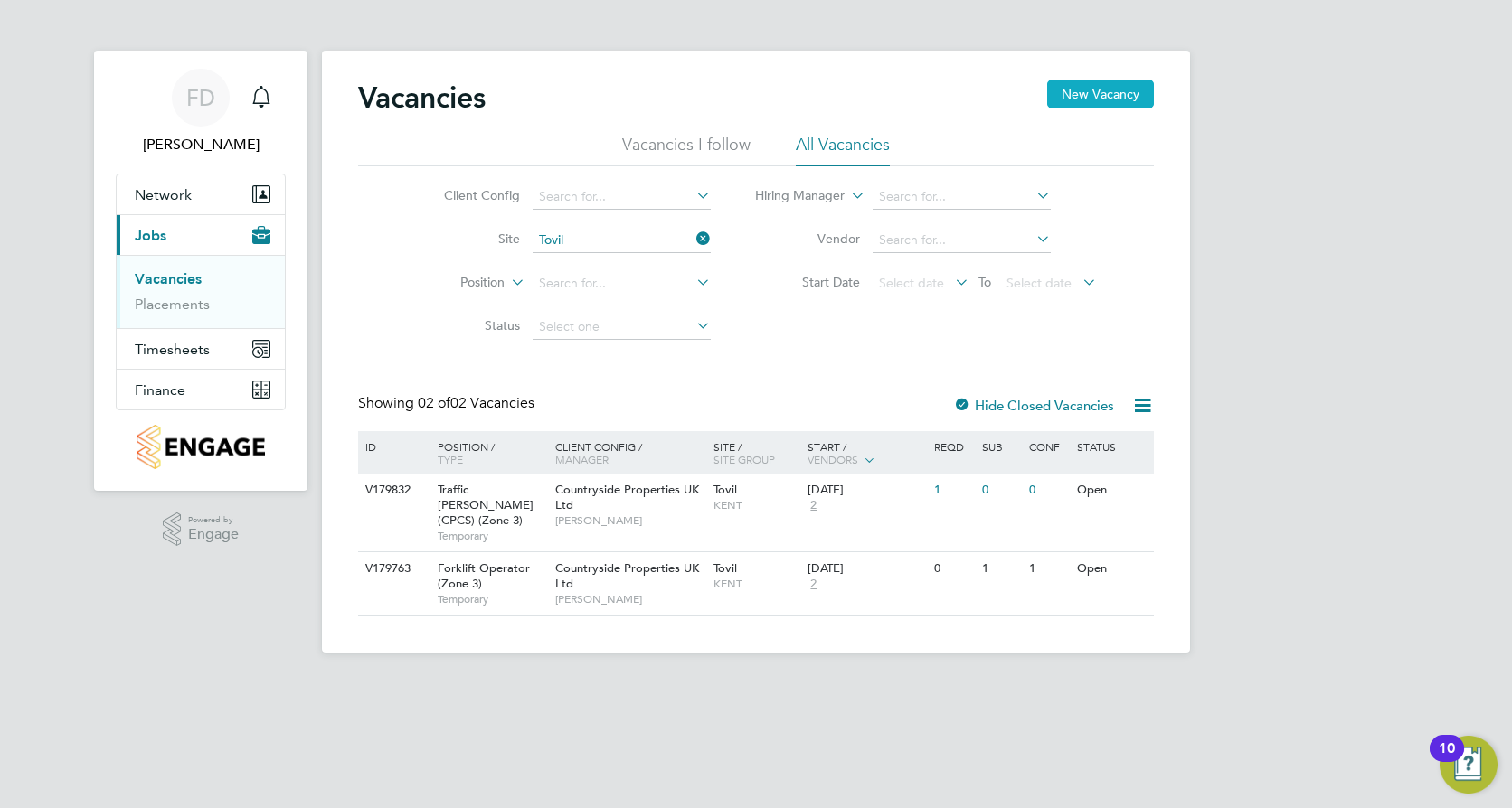
click at [1085, 99] on button "New Vacancy" at bounding box center [1100, 94] width 107 height 29
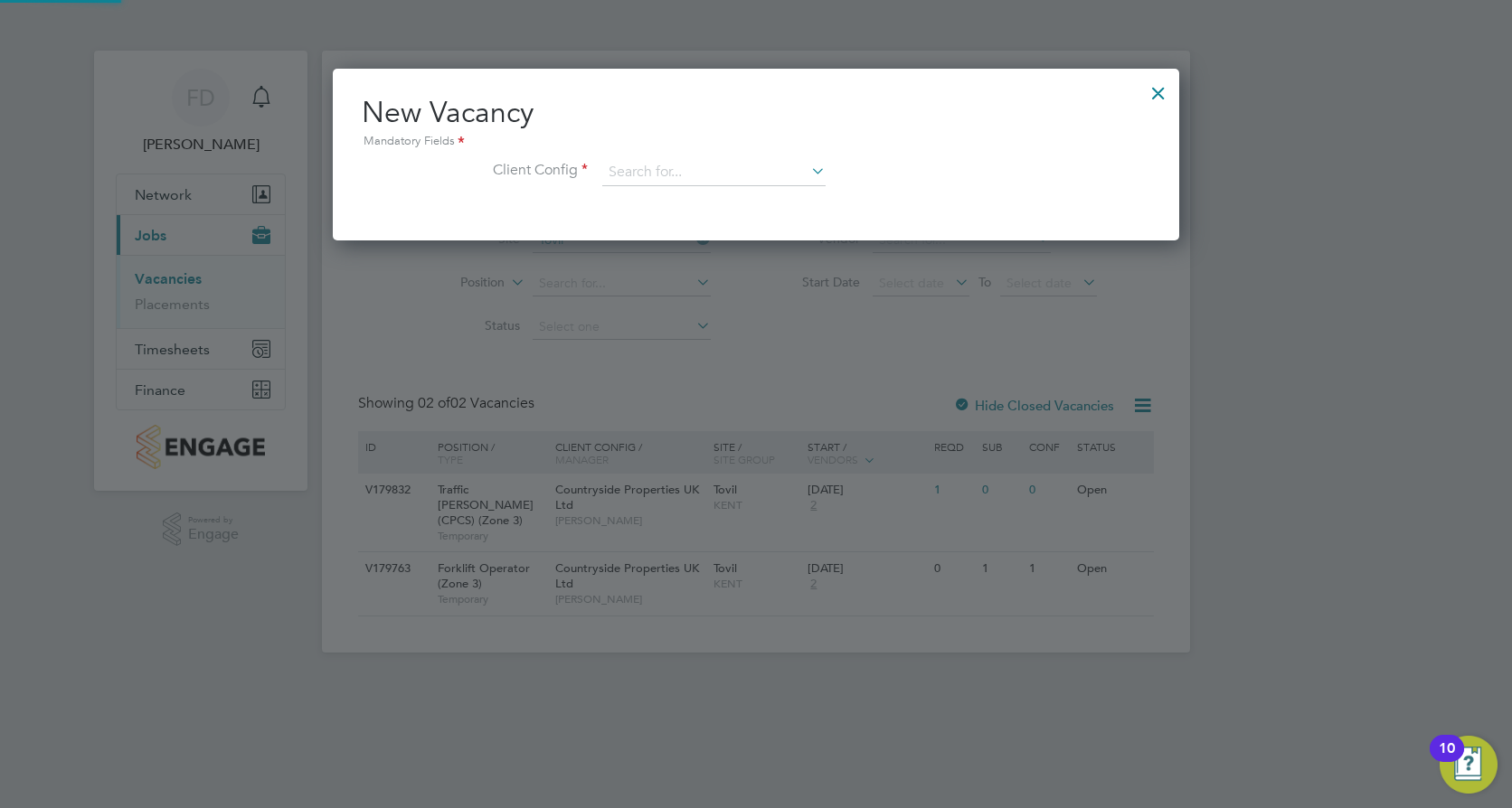
scroll to position [172, 848]
click at [719, 172] on input at bounding box center [714, 172] width 223 height 27
click at [774, 389] on li "Countryside Properties UK Ltd" at bounding box center [832, 395] width 463 height 25
type input "Countryside Properties UK Ltd"
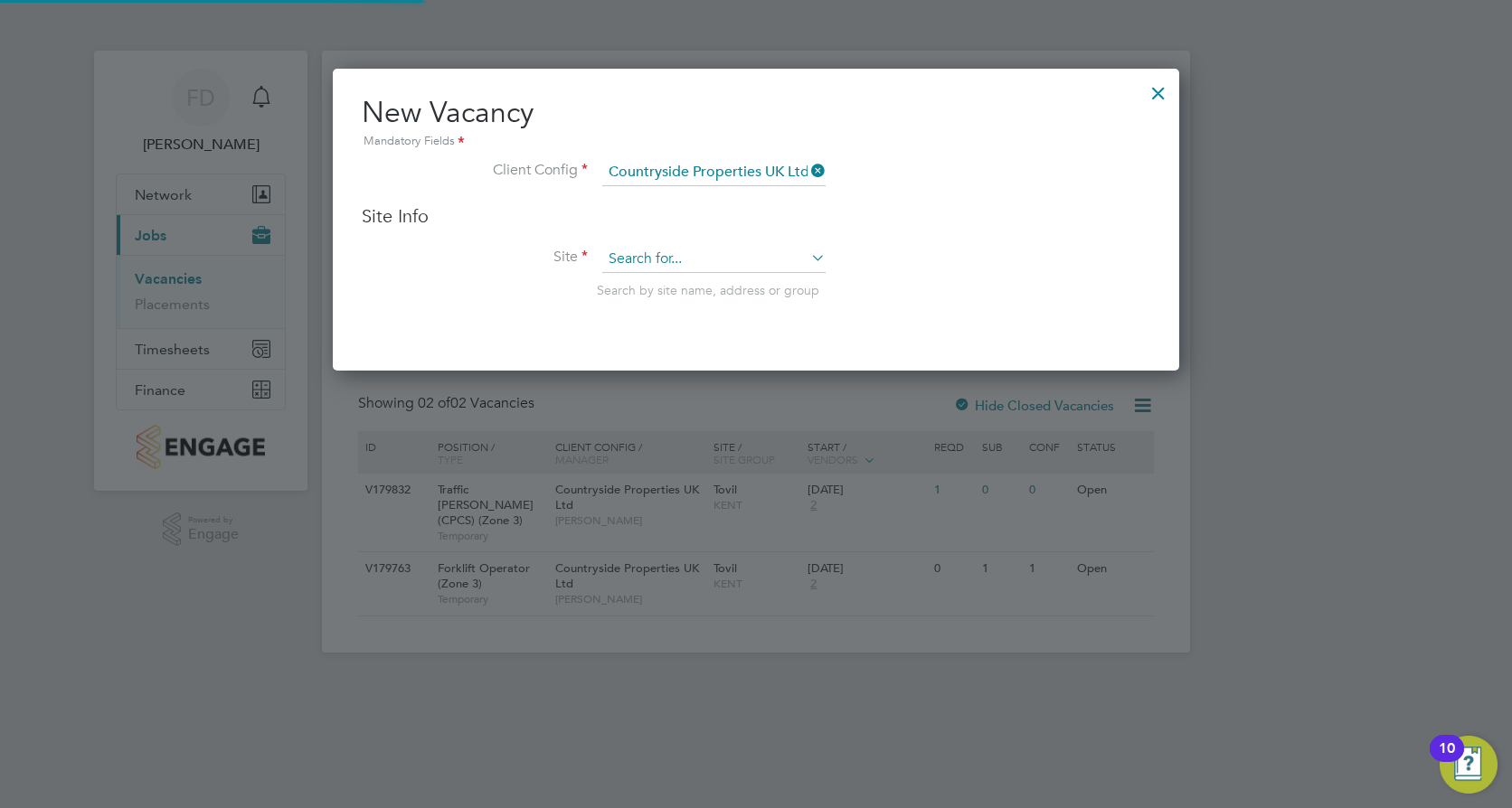
click at [731, 262] on input at bounding box center [714, 258] width 223 height 27
click at [733, 277] on li "Tovil" at bounding box center [714, 285] width 225 height 25
type input "Tovil"
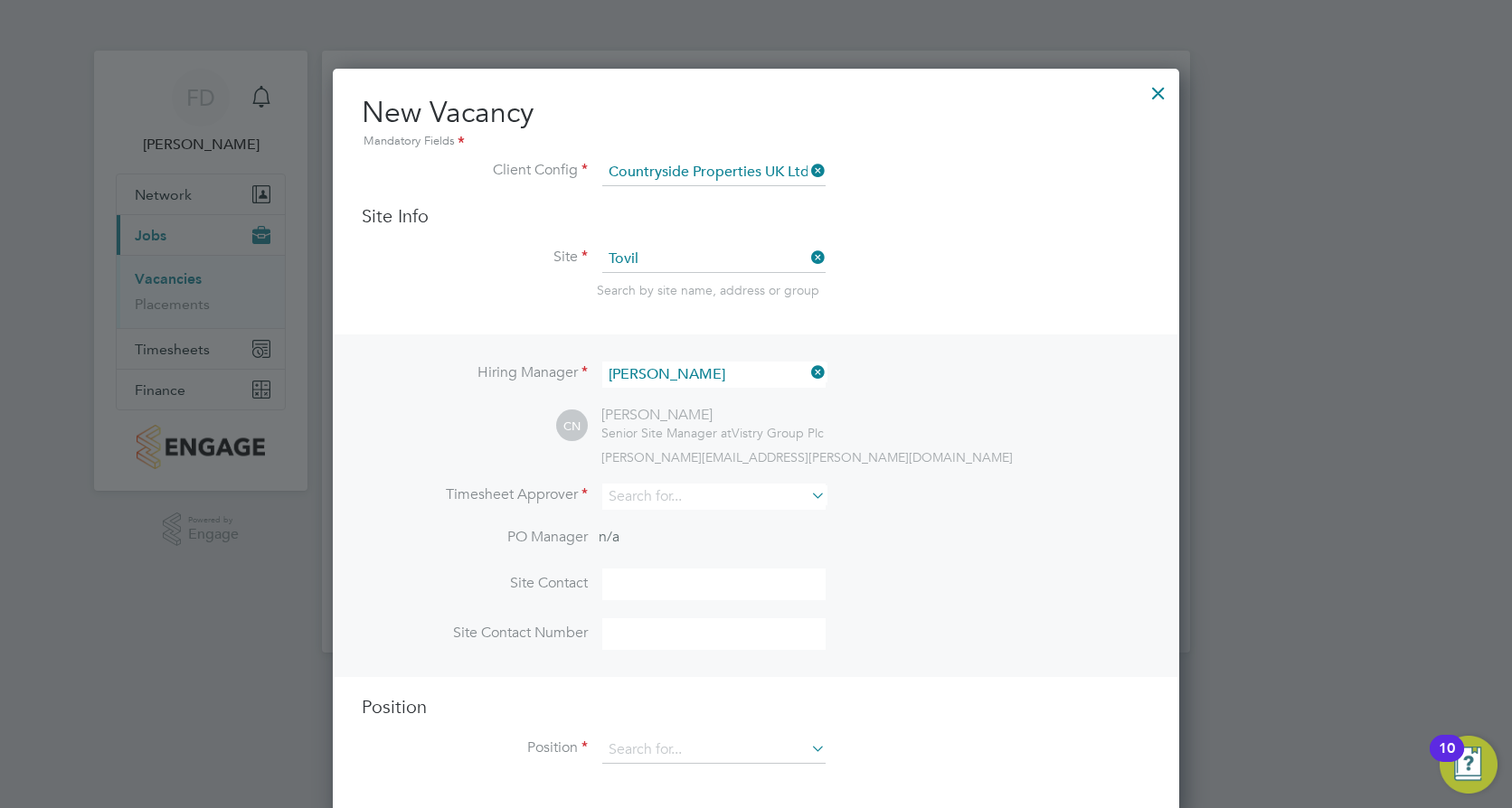
click at [807, 371] on icon at bounding box center [807, 373] width 0 height 26
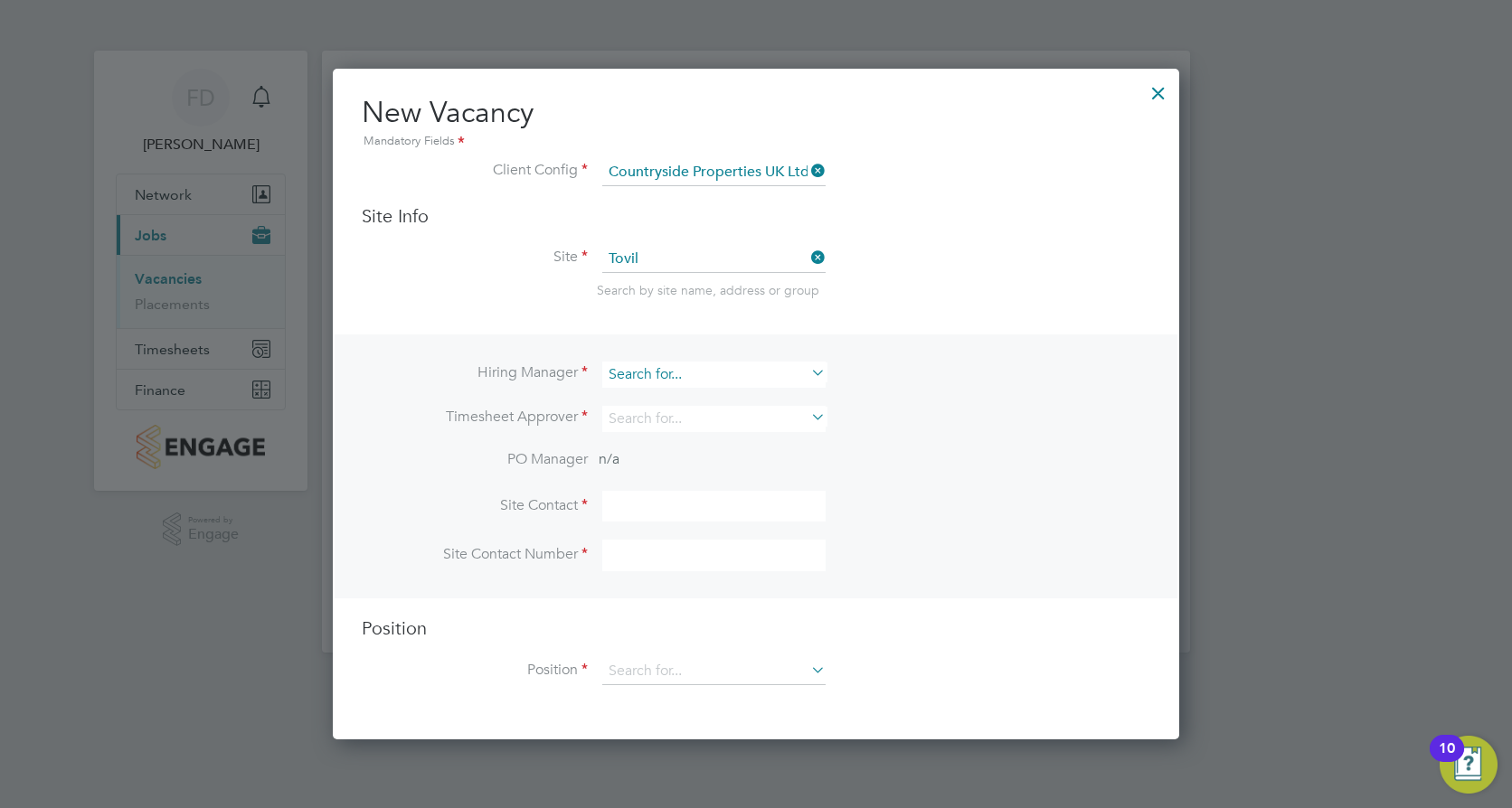
click at [770, 381] on input at bounding box center [714, 375] width 223 height 27
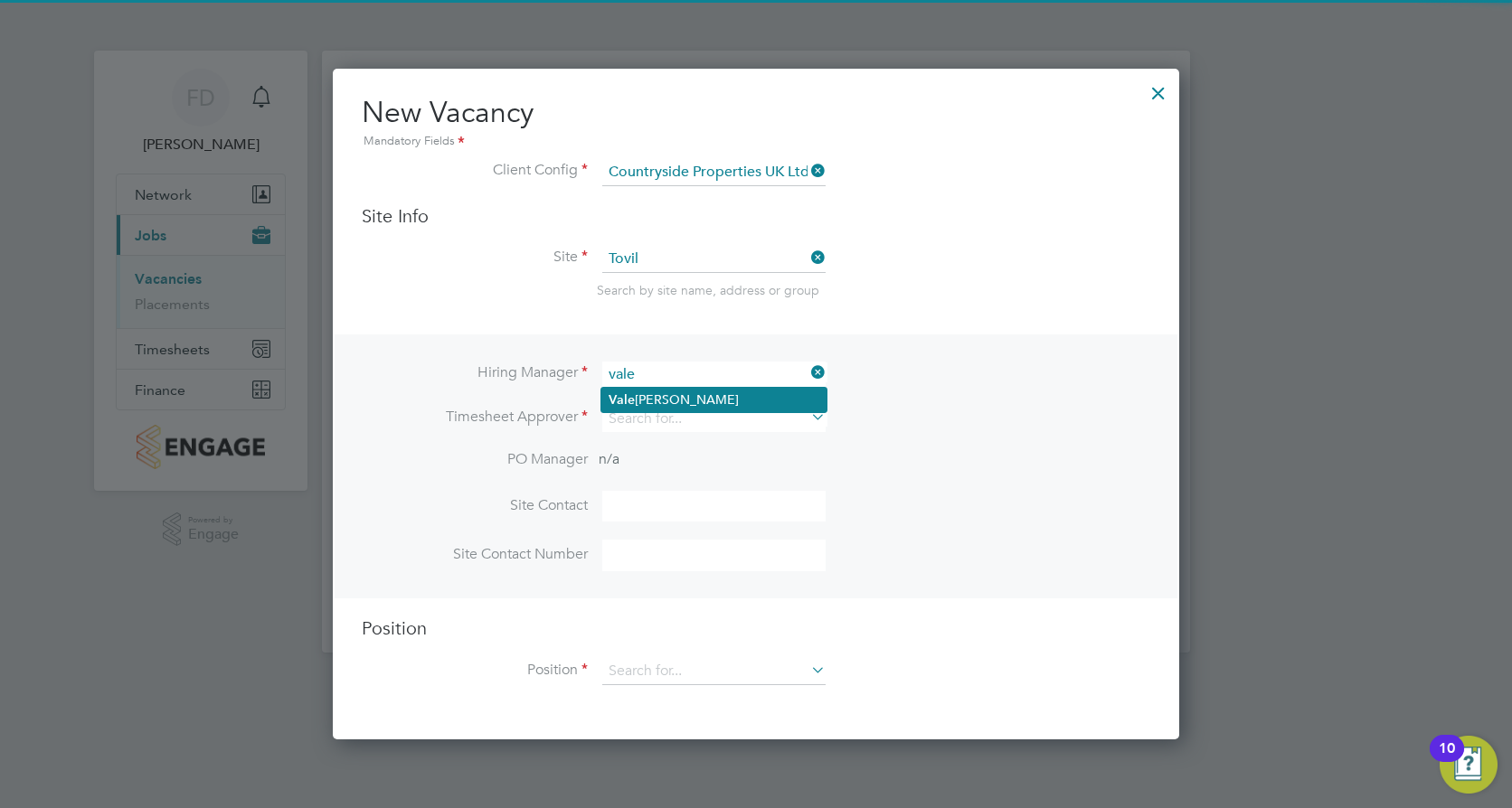
click at [741, 392] on li "Vale [PERSON_NAME]" at bounding box center [714, 400] width 225 height 25
type input "[PERSON_NAME]"
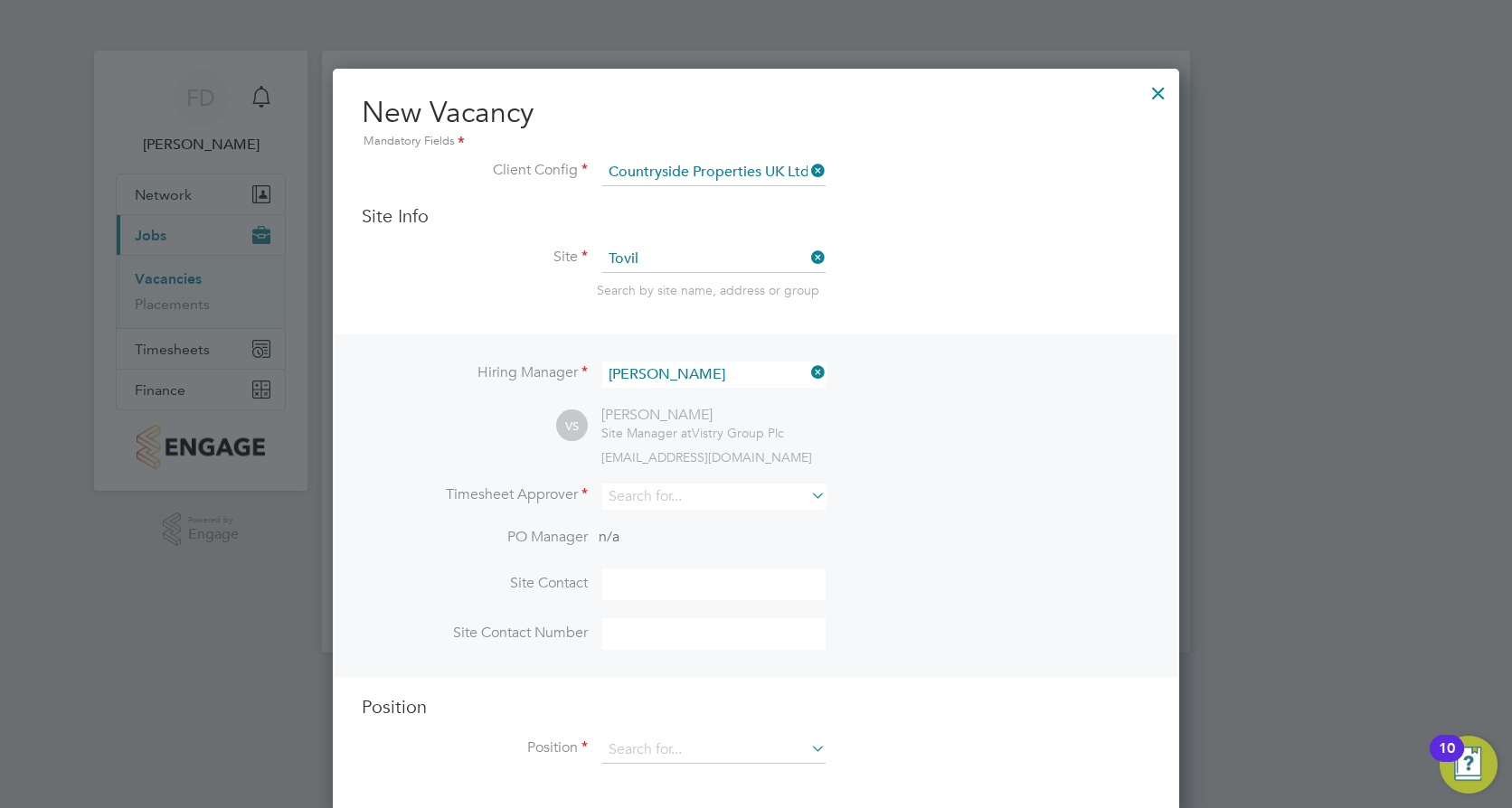
scroll to position [751, 848]
click at [721, 507] on input at bounding box center [714, 496] width 223 height 27
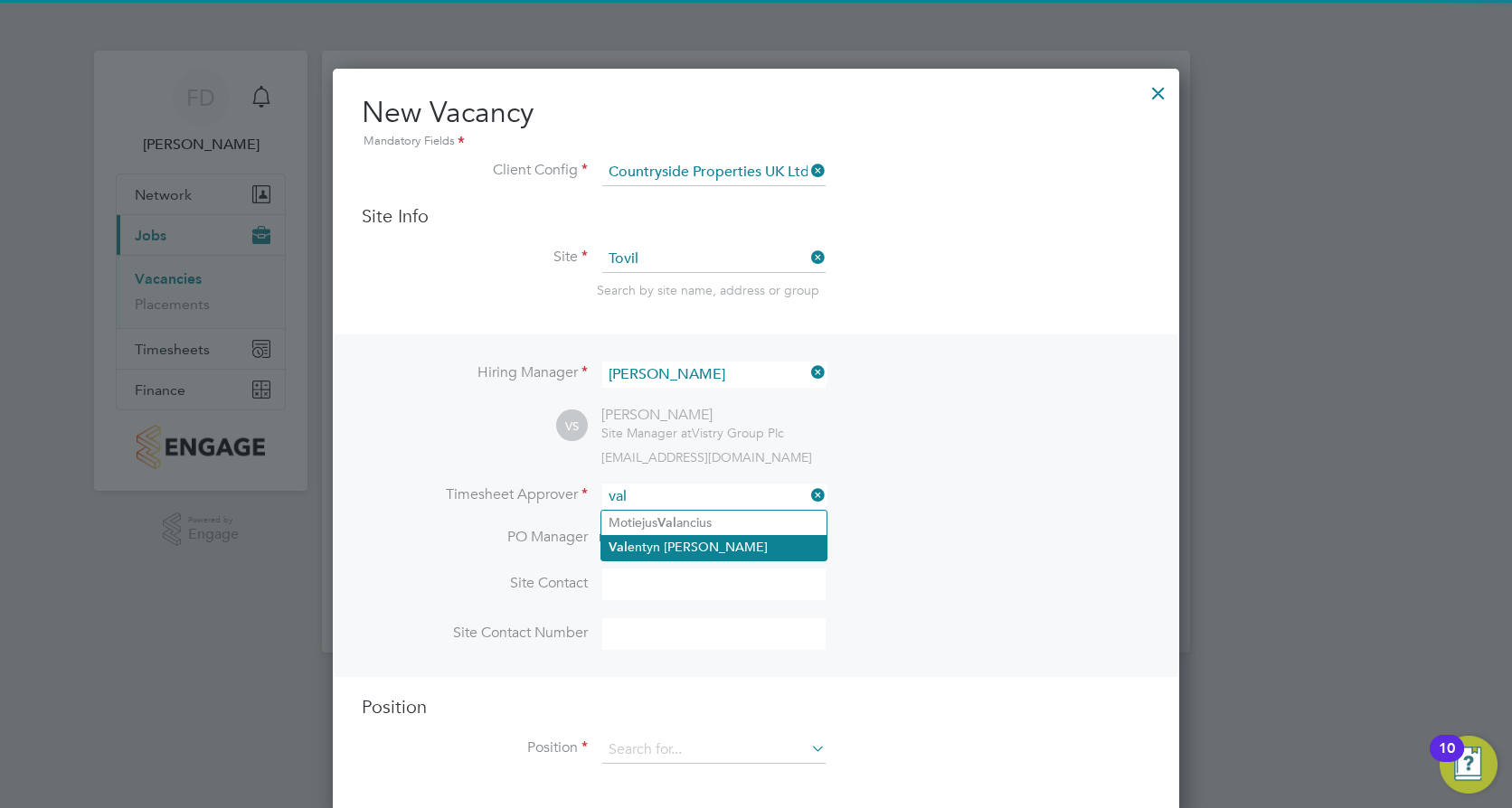
click at [731, 539] on li "Val entyn [PERSON_NAME]" at bounding box center [714, 548] width 225 height 25
type input "[PERSON_NAME]"
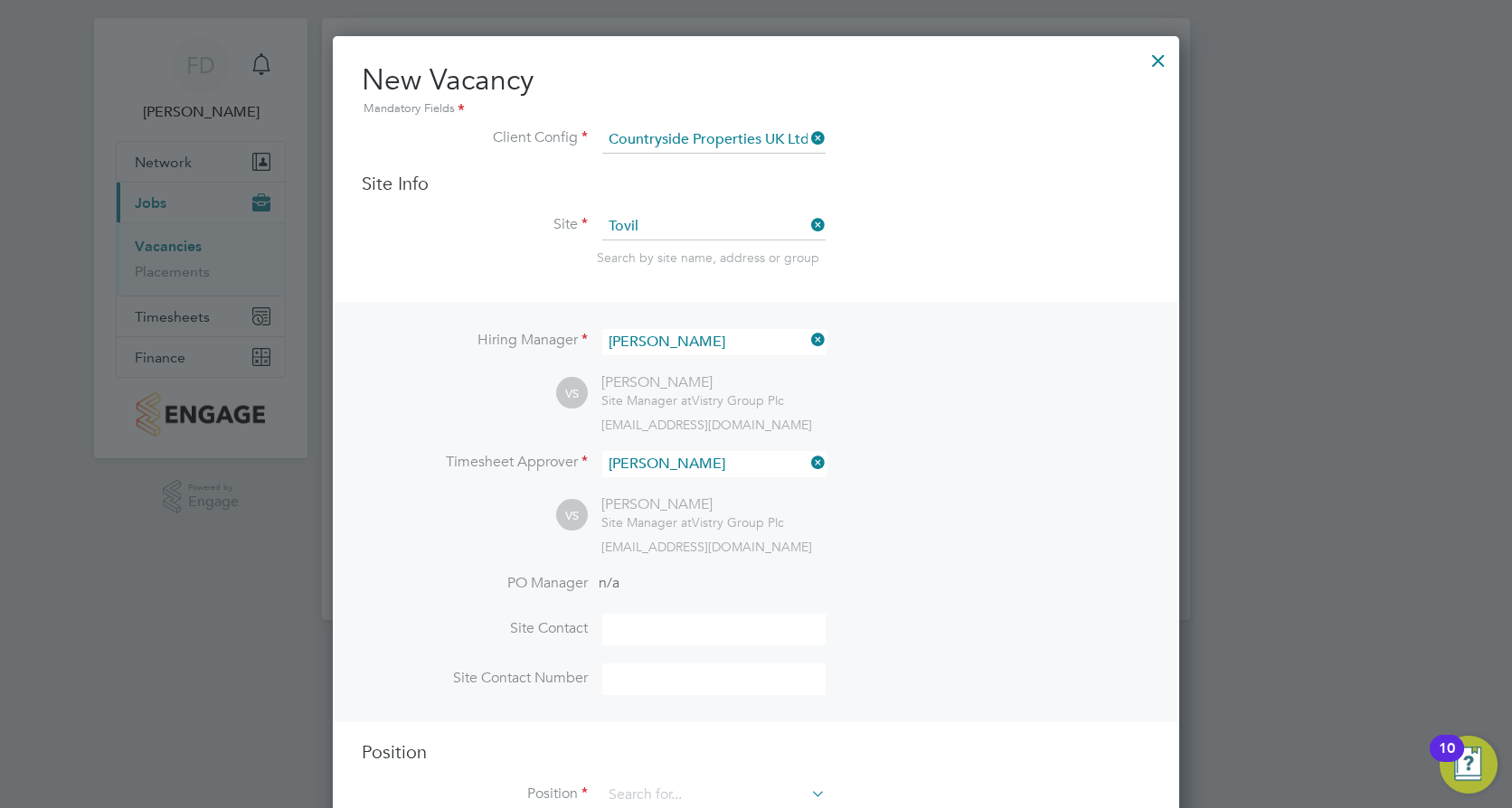
scroll to position [90, 0]
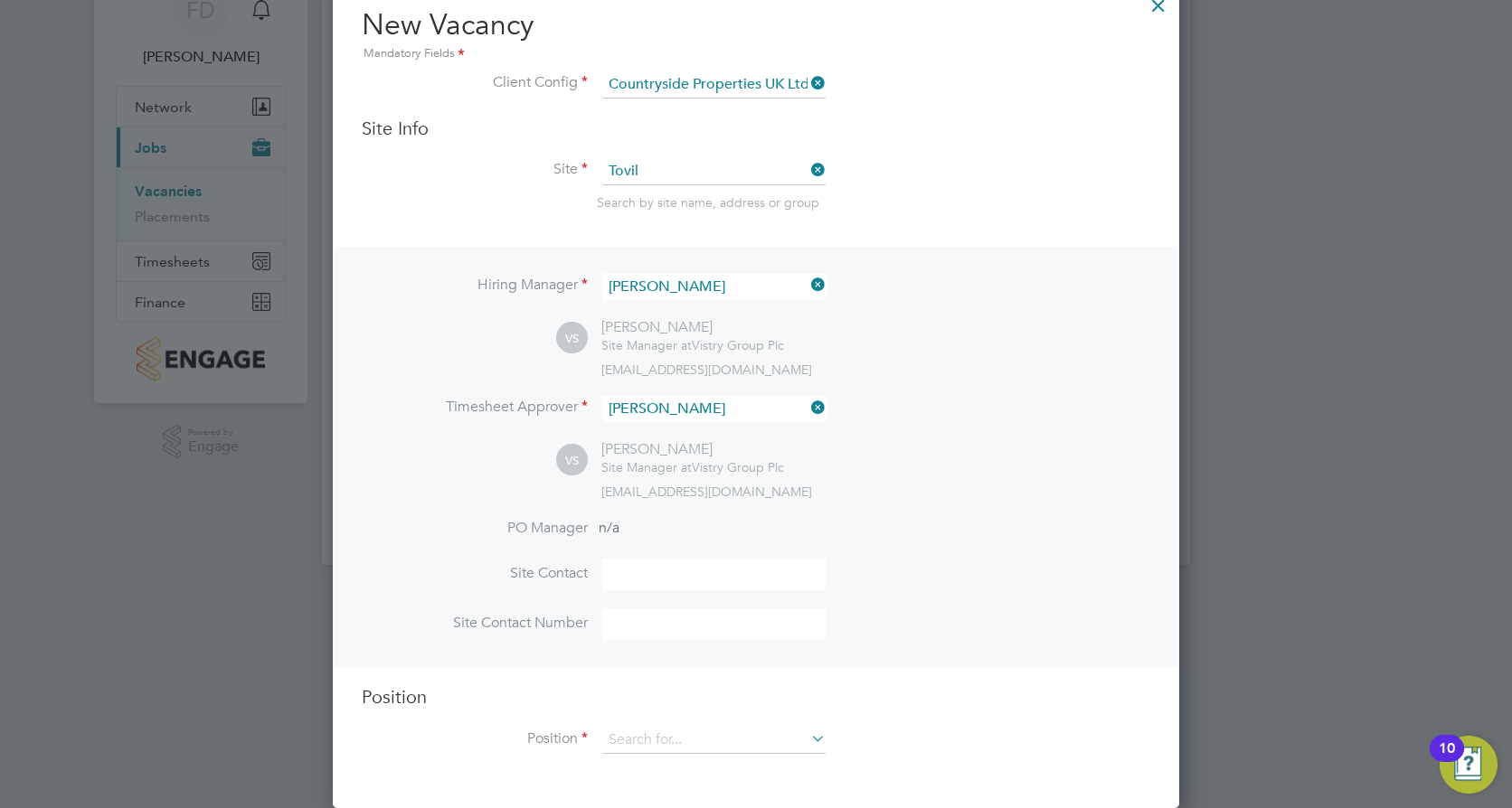
click at [743, 578] on input at bounding box center [714, 574] width 223 height 32
click at [764, 560] on input at bounding box center [714, 574] width 223 height 32
click at [866, 523] on li "PO Manager n/a" at bounding box center [756, 539] width 789 height 40
click at [731, 742] on input at bounding box center [714, 740] width 223 height 27
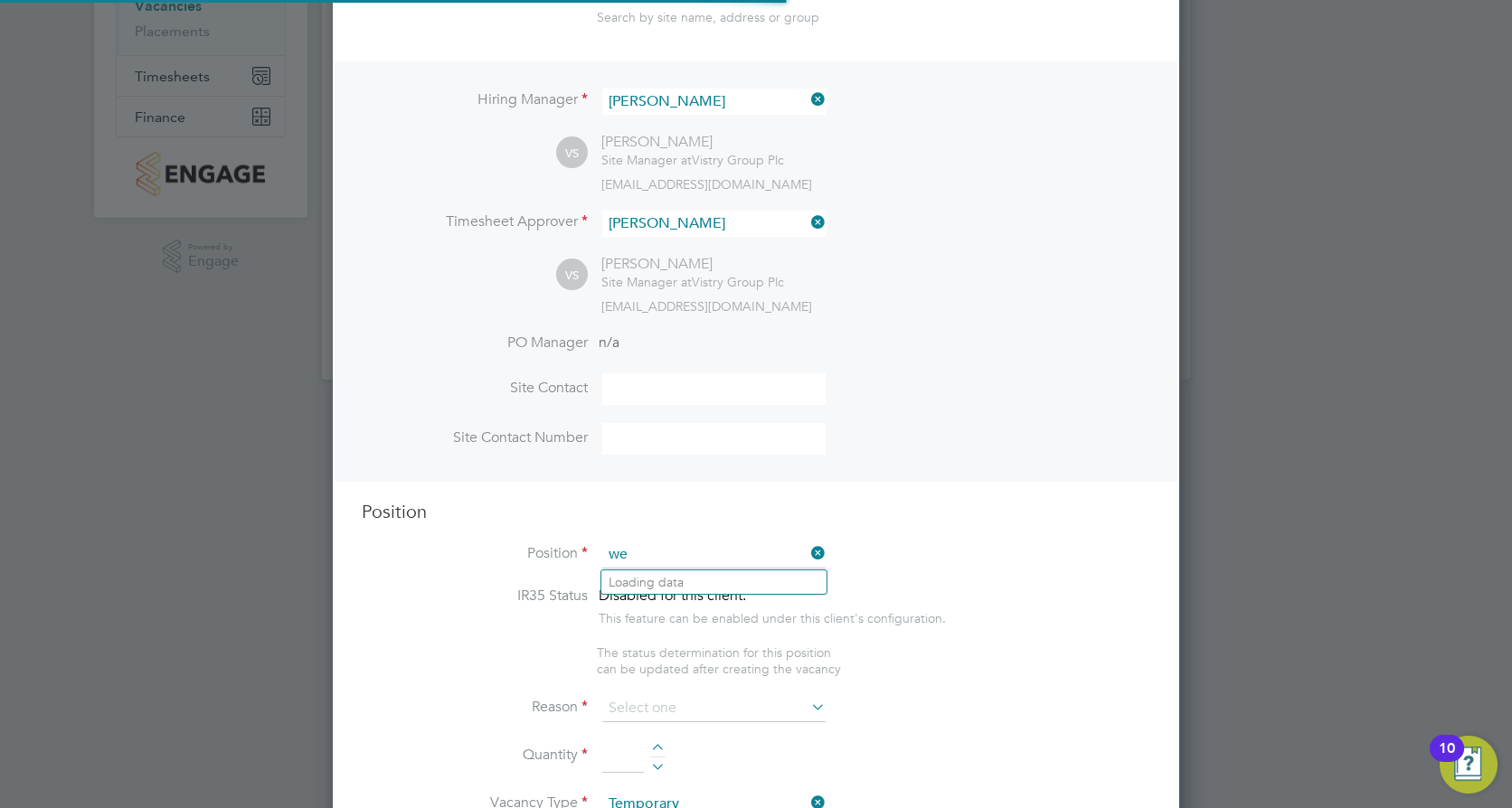
scroll to position [2599, 848]
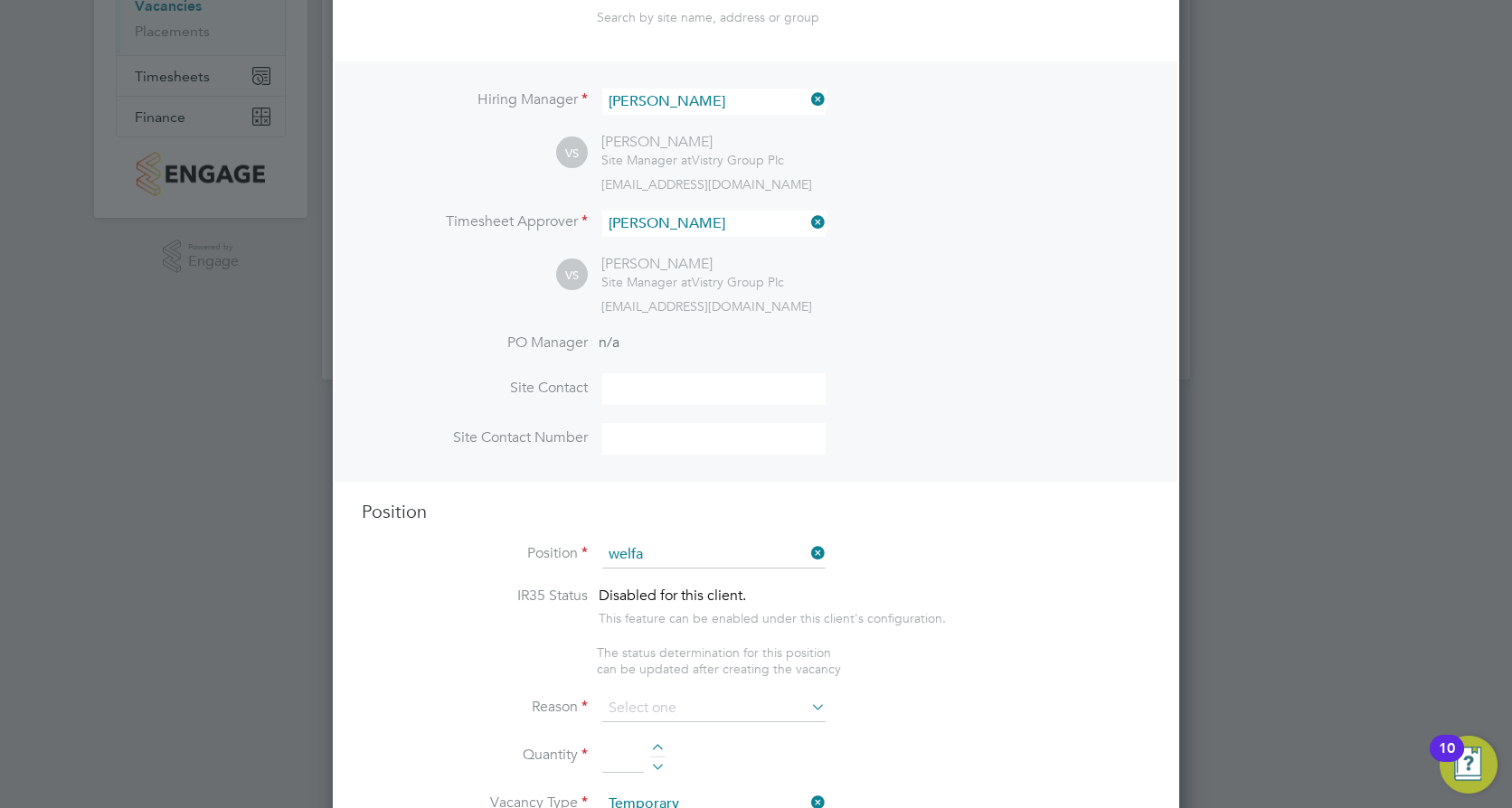
click at [776, 623] on li "Welfa re Labourer (Zone 3)" at bounding box center [714, 631] width 225 height 25
type input "Welfare Labourer (Zone 3)"
type textarea "- General labouring duties - Cleaning the canteen, site changing rooms, toilets…"
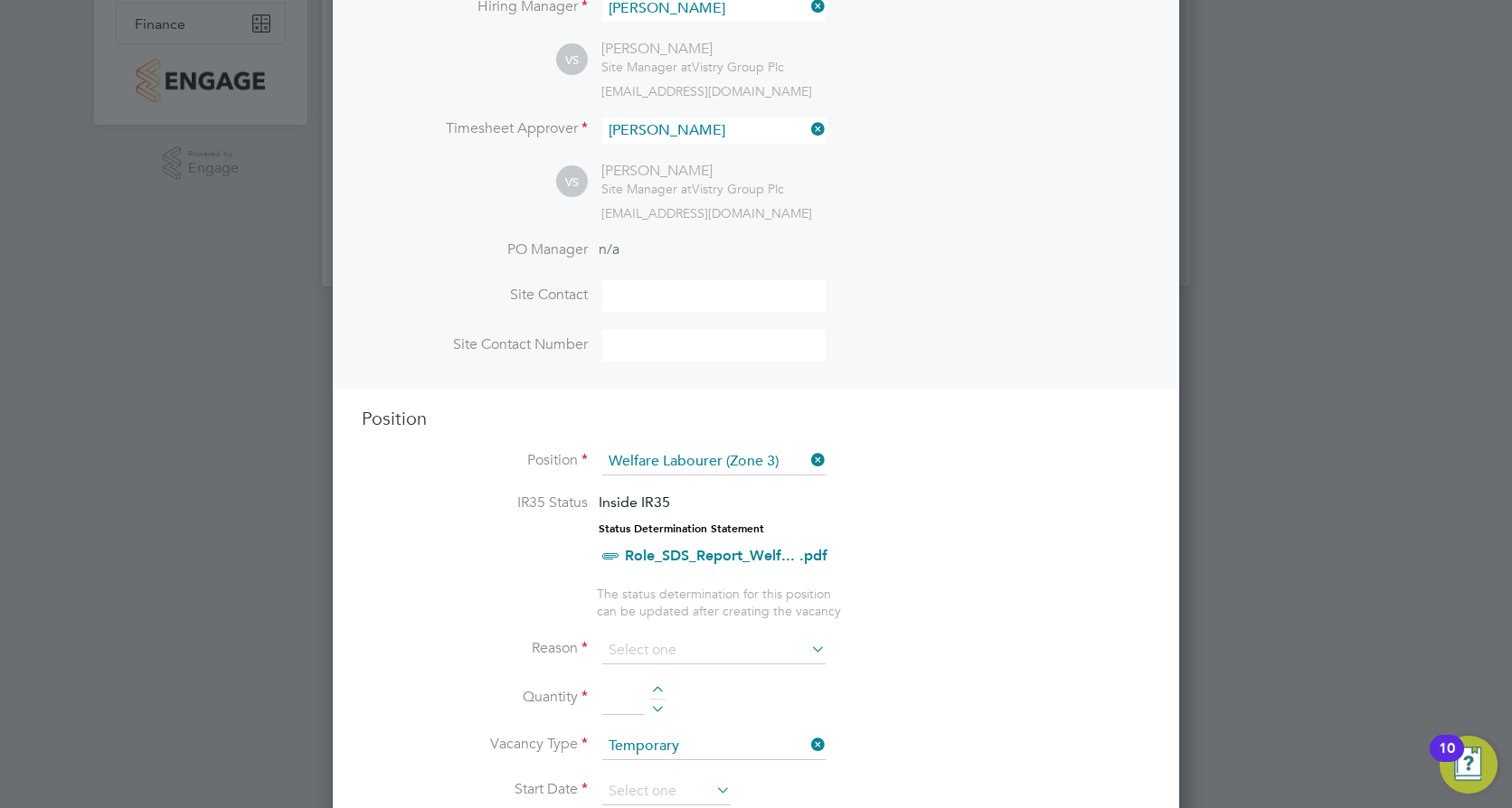
scroll to position [454, 0]
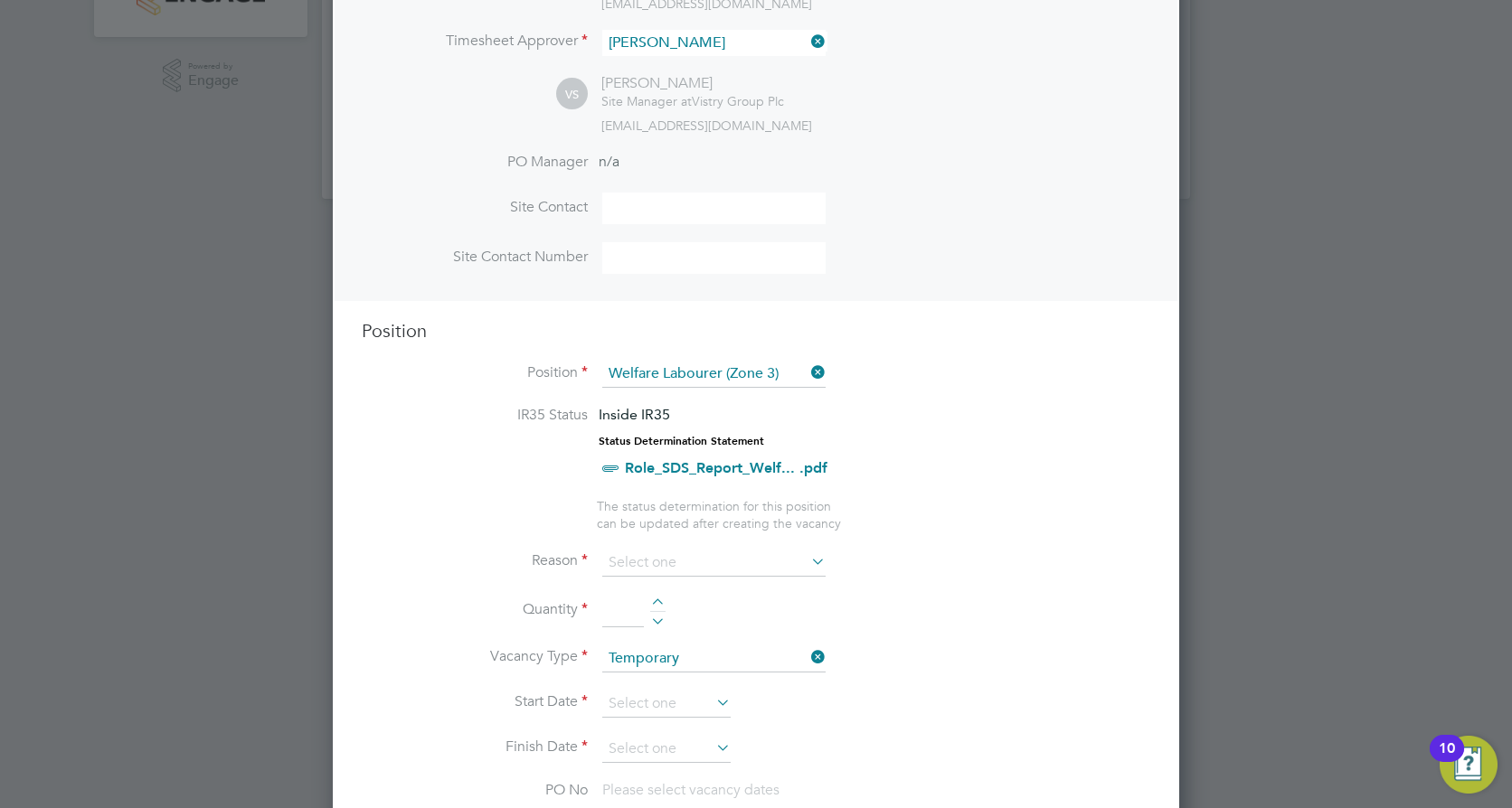
click at [807, 366] on icon at bounding box center [807, 373] width 0 height 26
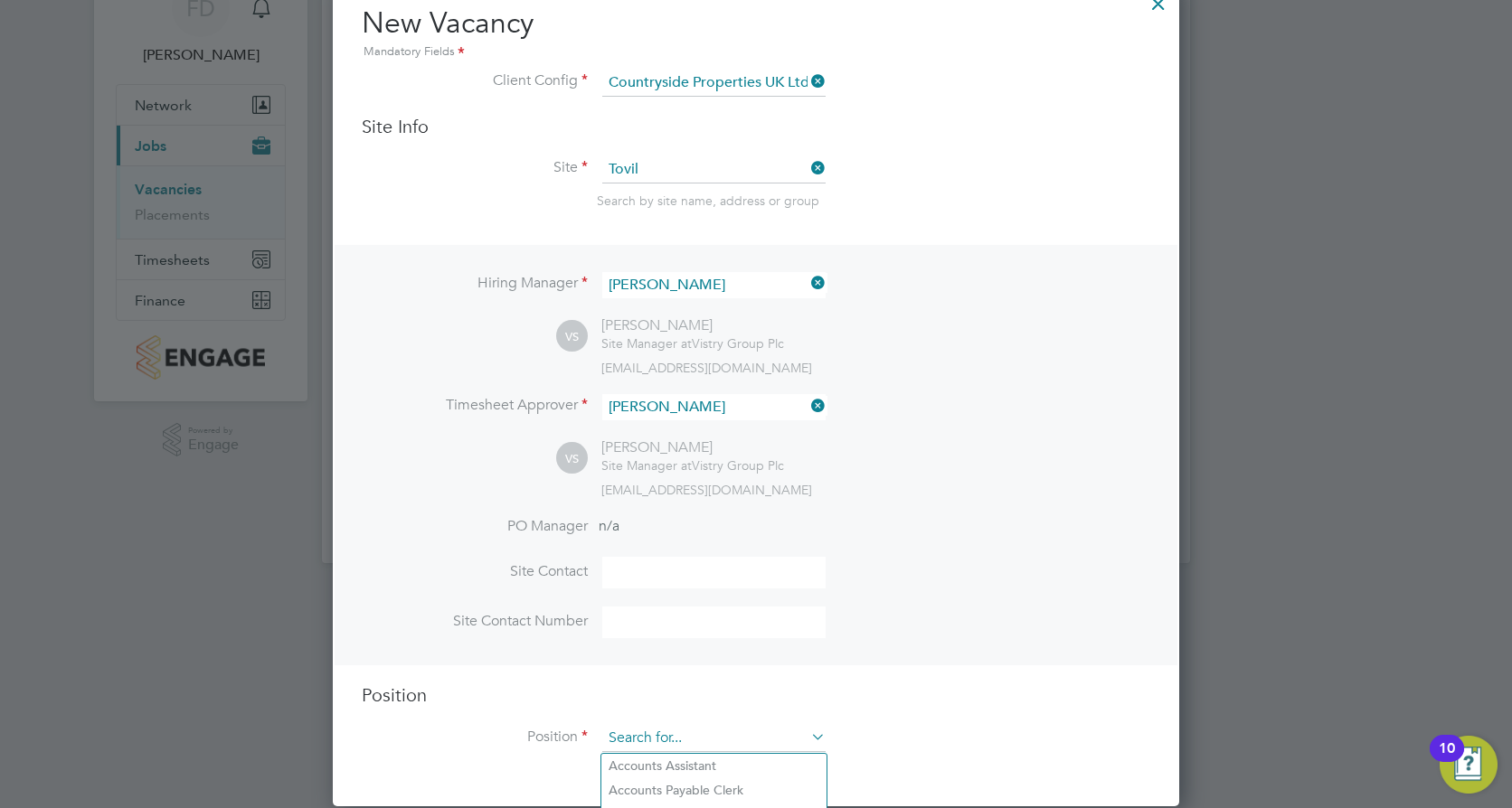
click at [760, 741] on input at bounding box center [714, 738] width 223 height 27
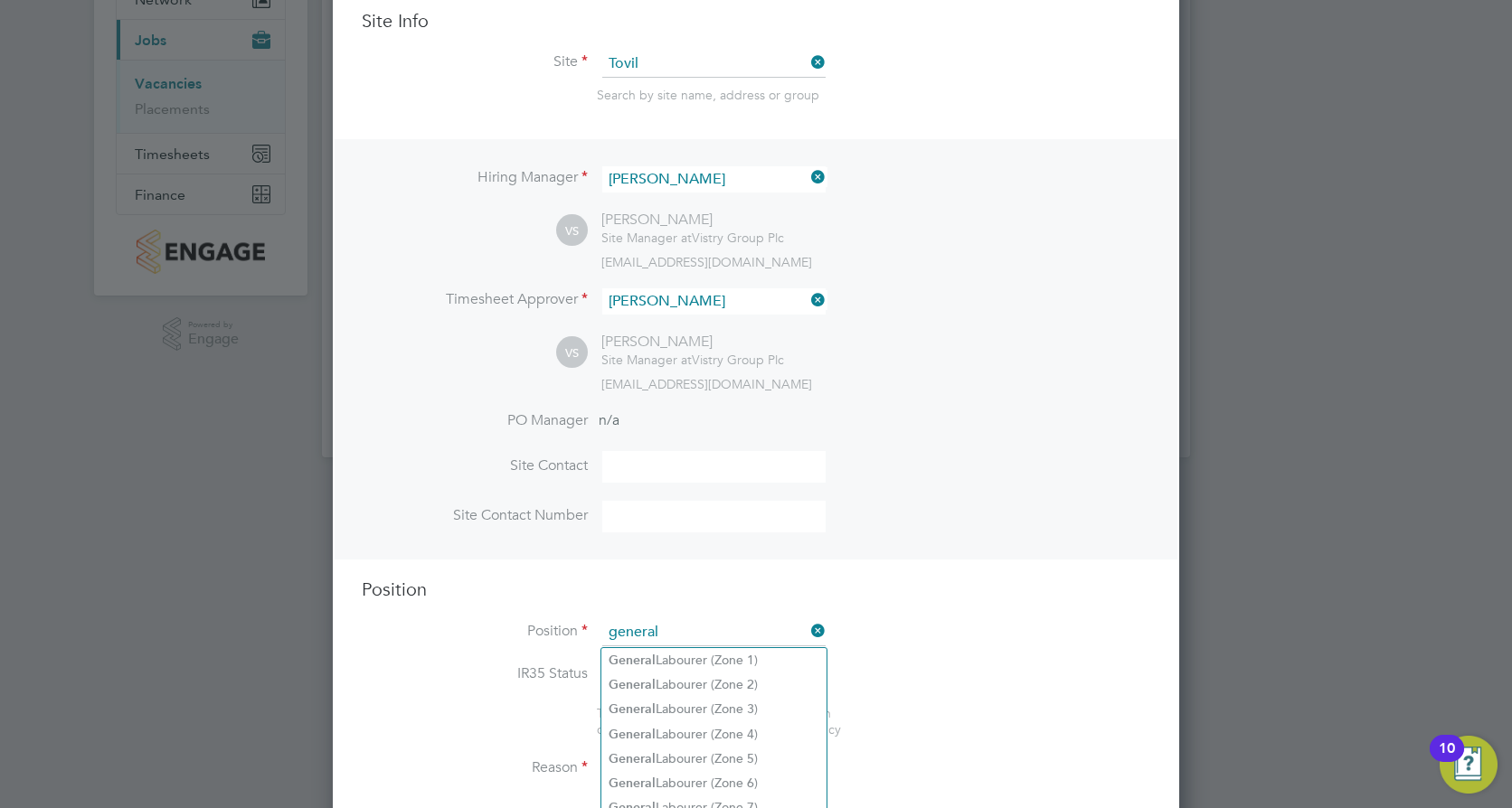
scroll to position [361, 0]
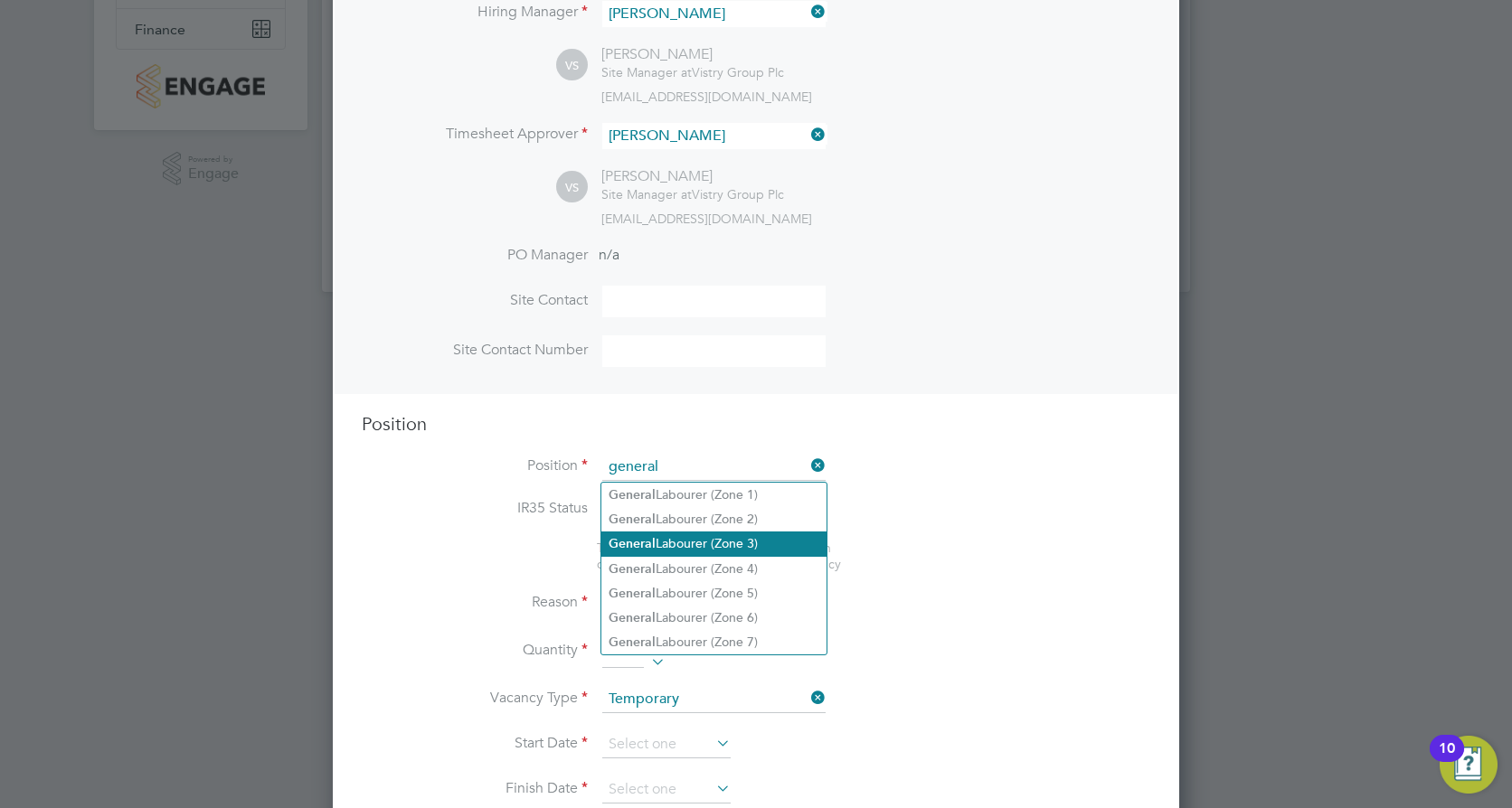
click at [769, 536] on li "General Labourer (Zone 3)" at bounding box center [714, 544] width 225 height 25
type input "General Labourer (Zone 3)"
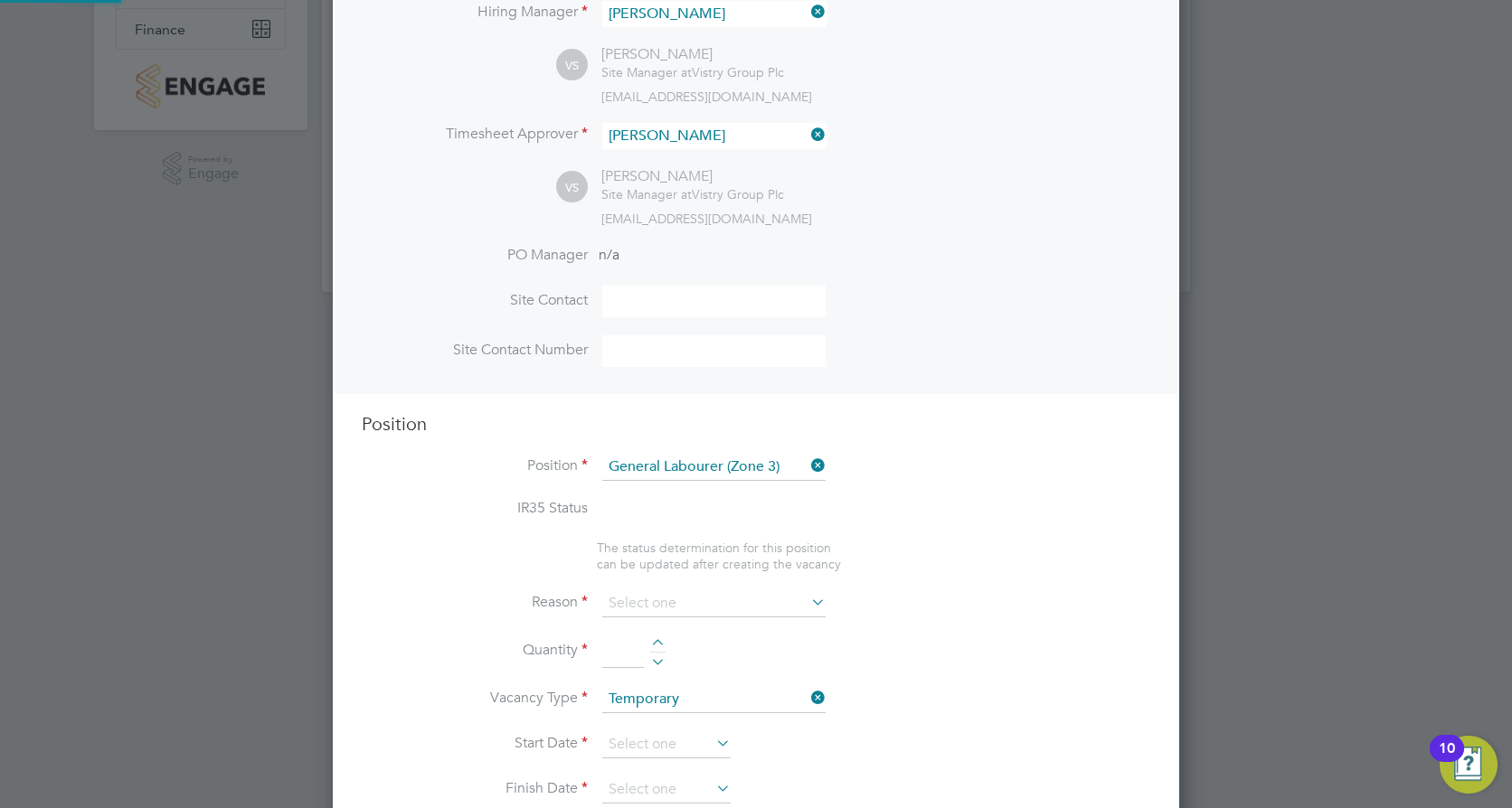
type textarea "- General labouring duties - Supporting the trades on site - Moving materials a…"
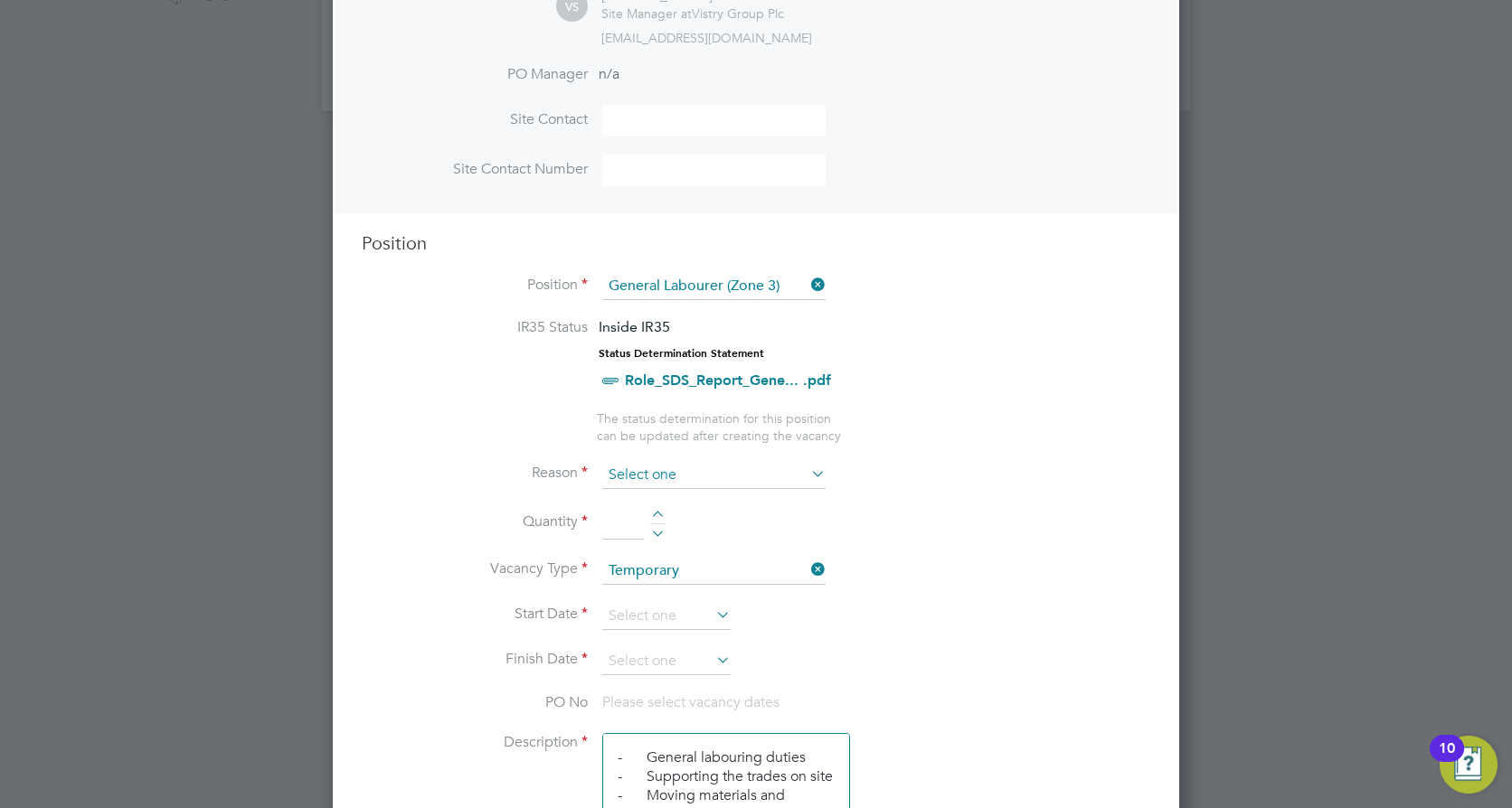
click at [733, 482] on input at bounding box center [714, 475] width 223 height 27
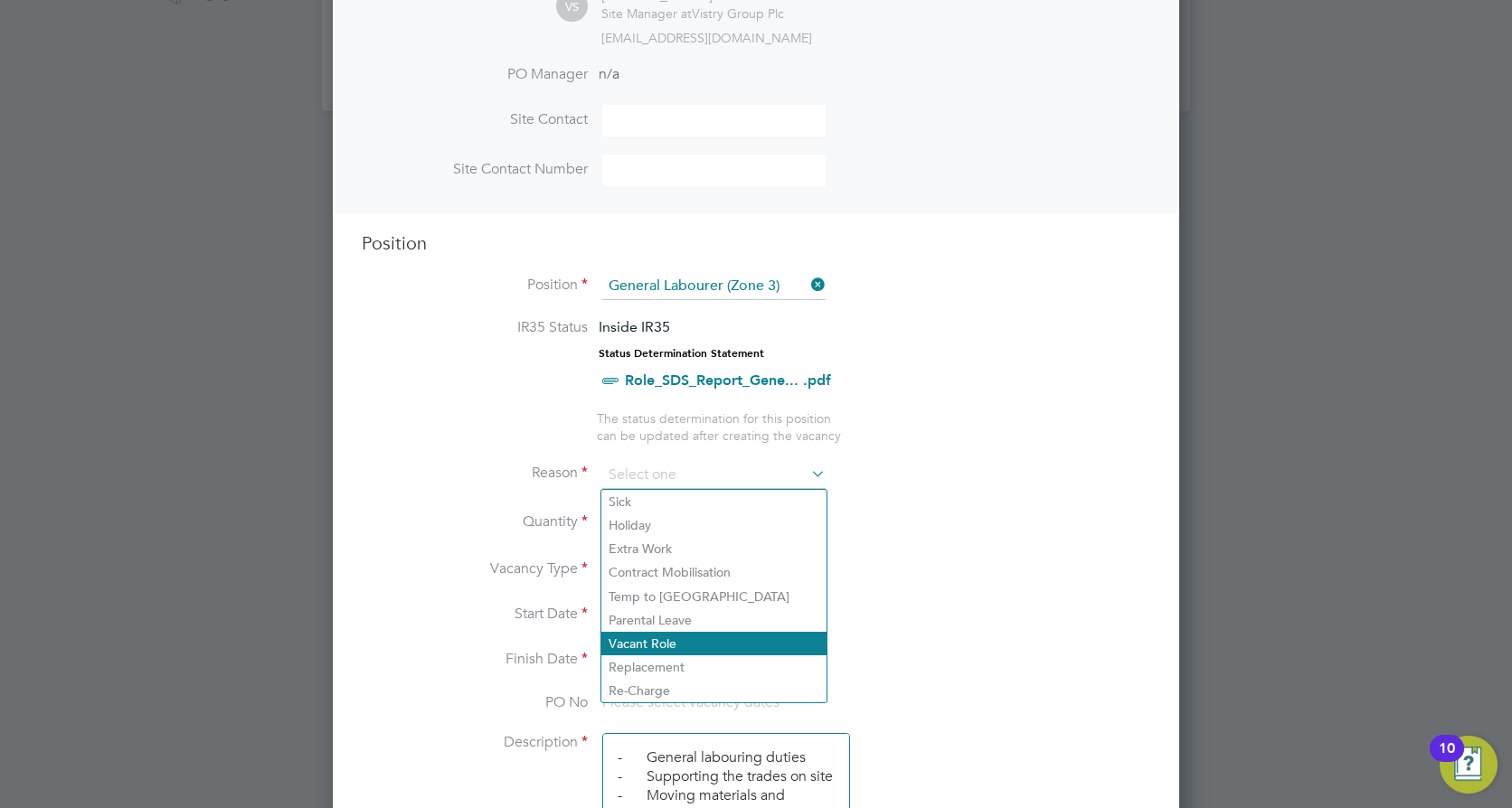
click at [774, 640] on li "Vacant Role" at bounding box center [714, 644] width 225 height 24
type input "Vacant Role"
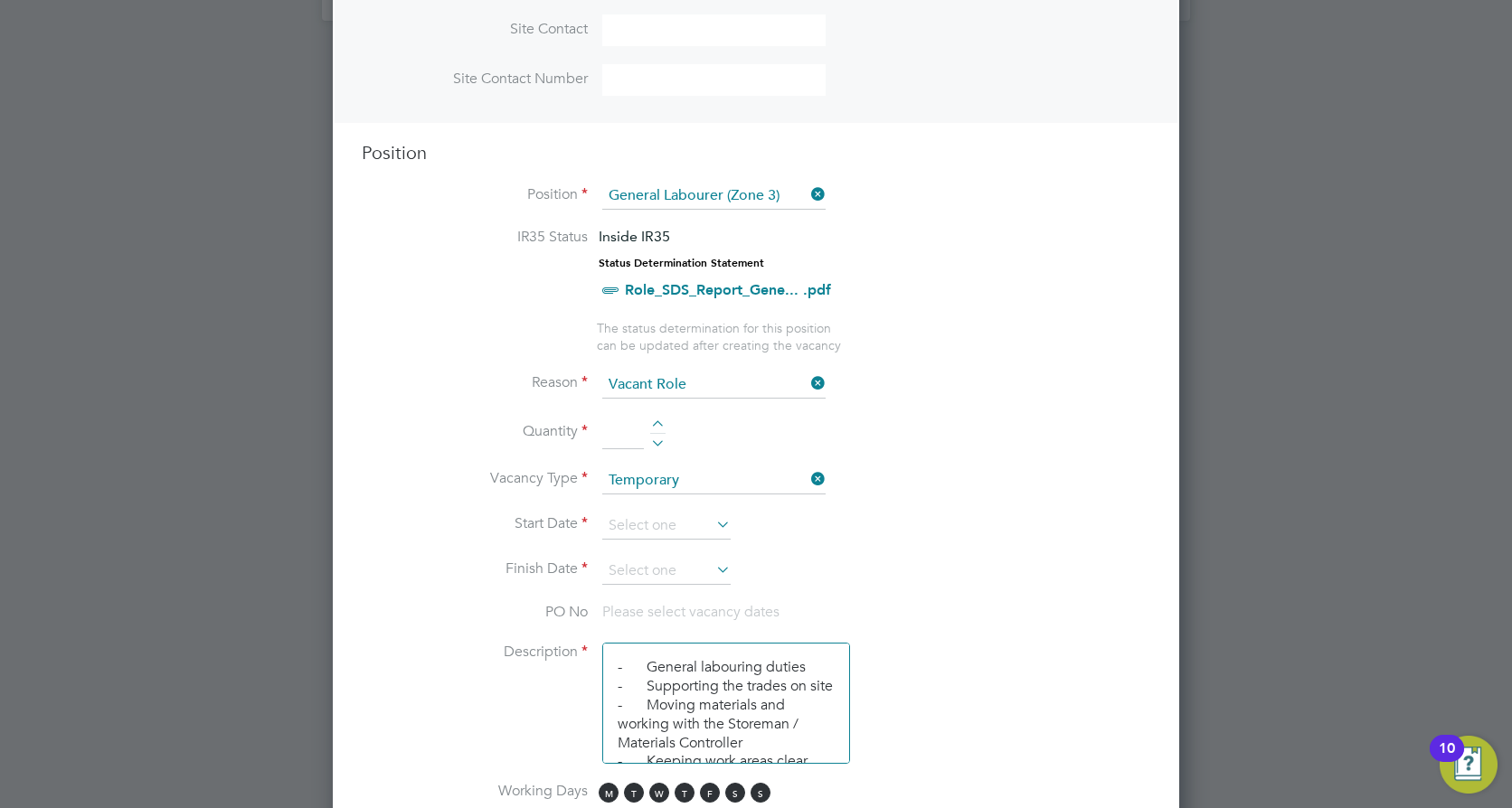
click at [660, 421] on div at bounding box center [658, 426] width 16 height 13
type input "1"
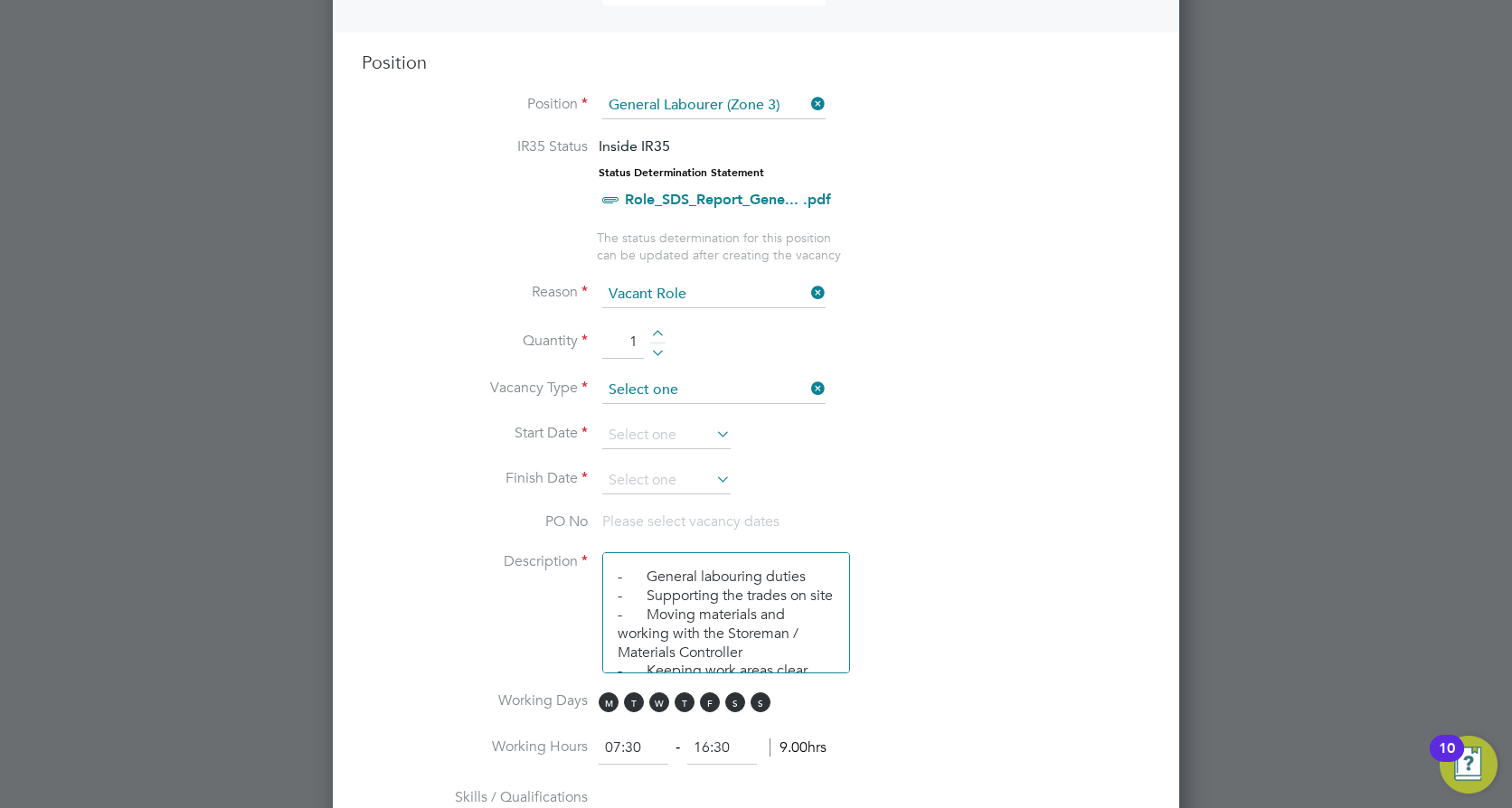
click at [806, 392] on input at bounding box center [714, 390] width 223 height 27
click at [795, 432] on li "Permanent" at bounding box center [714, 440] width 225 height 24
type input "Permanent"
click at [713, 439] on icon at bounding box center [713, 434] width 0 height 26
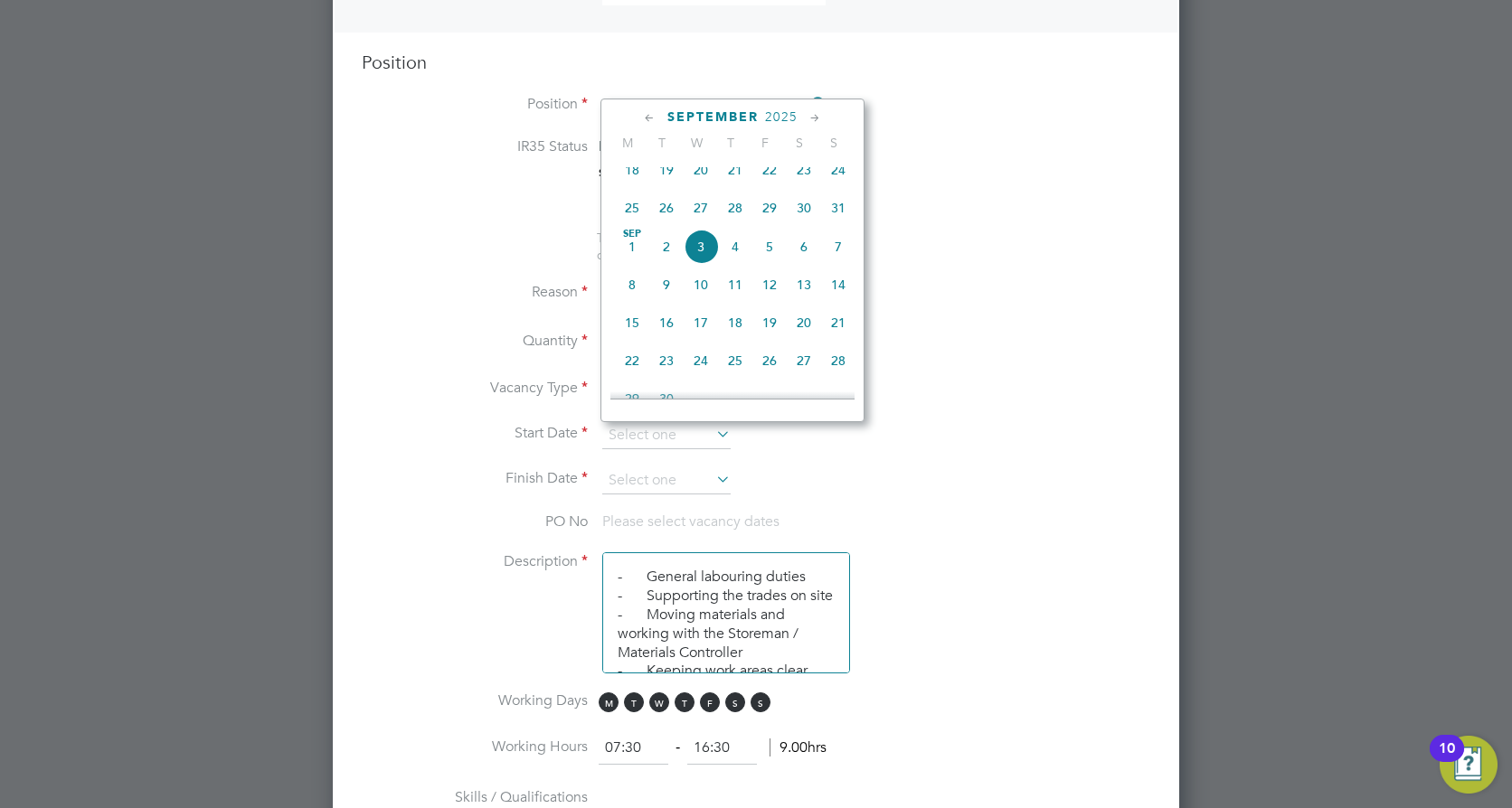
click at [693, 218] on span "27" at bounding box center [701, 207] width 35 height 35
type input "[DATE]"
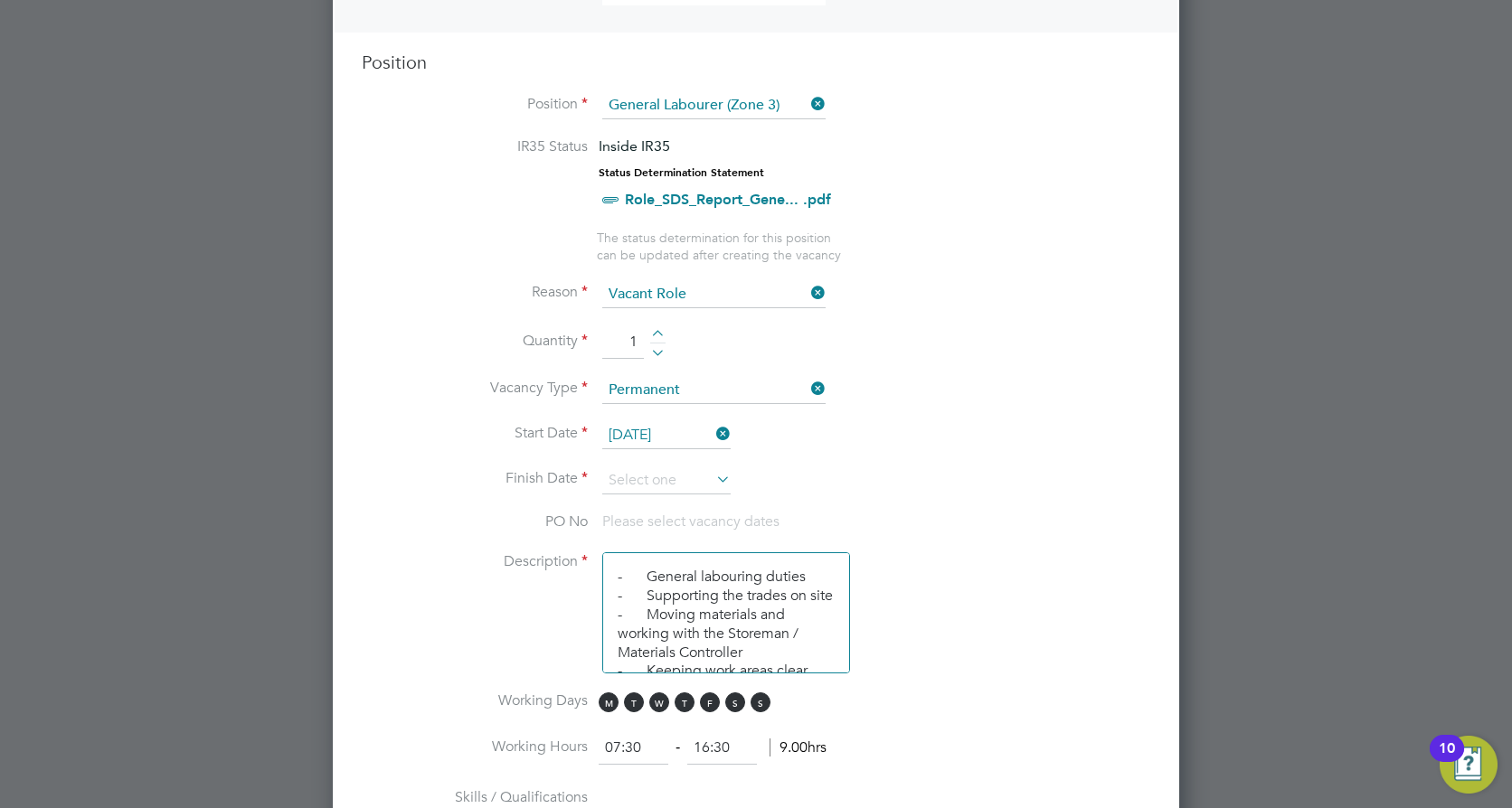
drag, startPoint x: 704, startPoint y: 471, endPoint x: 705, endPoint y: 460, distance: 11.0
click at [704, 471] on input at bounding box center [666, 480] width 128 height 27
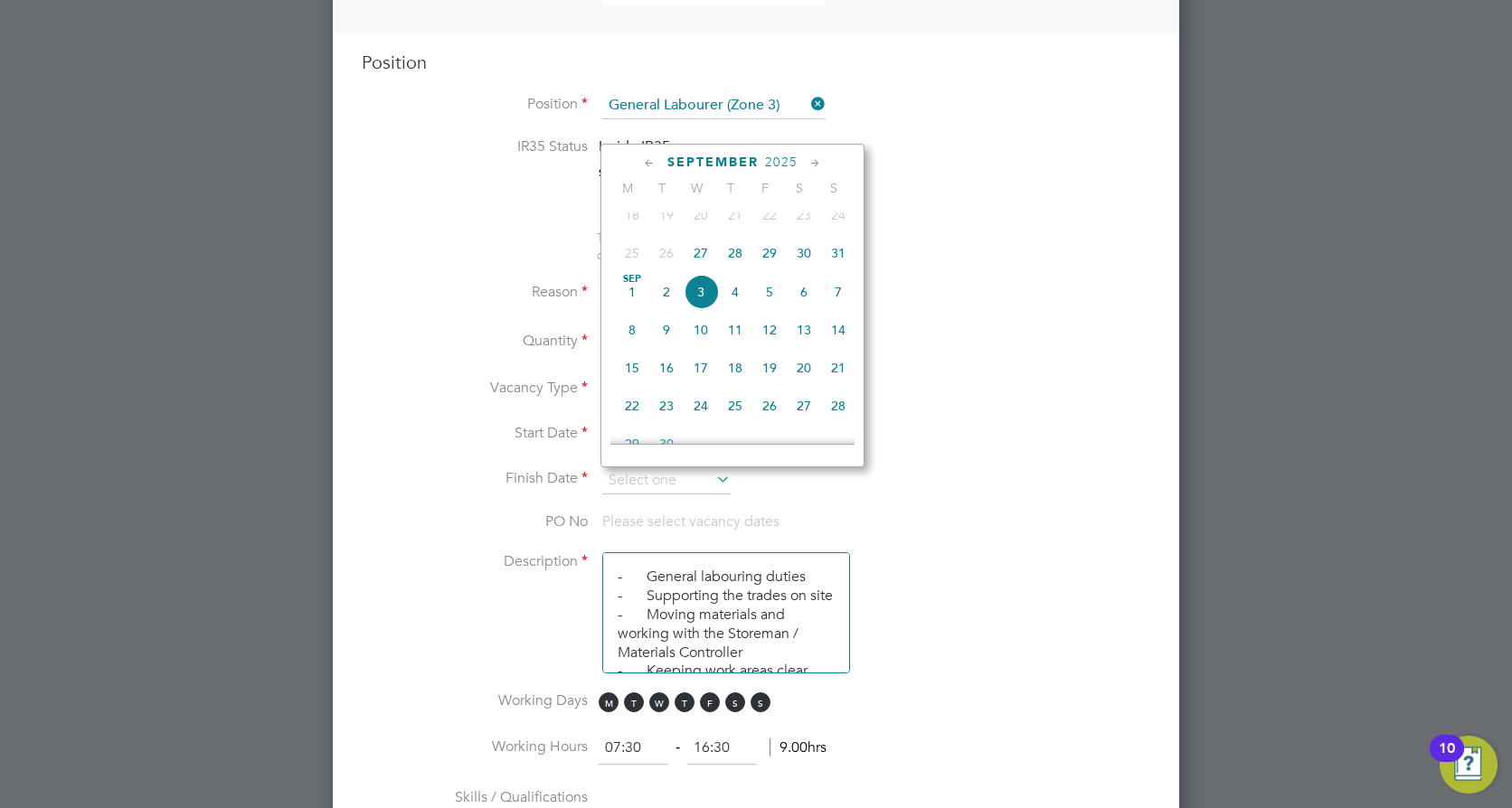
click at [817, 170] on icon at bounding box center [814, 164] width 17 height 20
click at [817, 168] on icon at bounding box center [814, 164] width 17 height 20
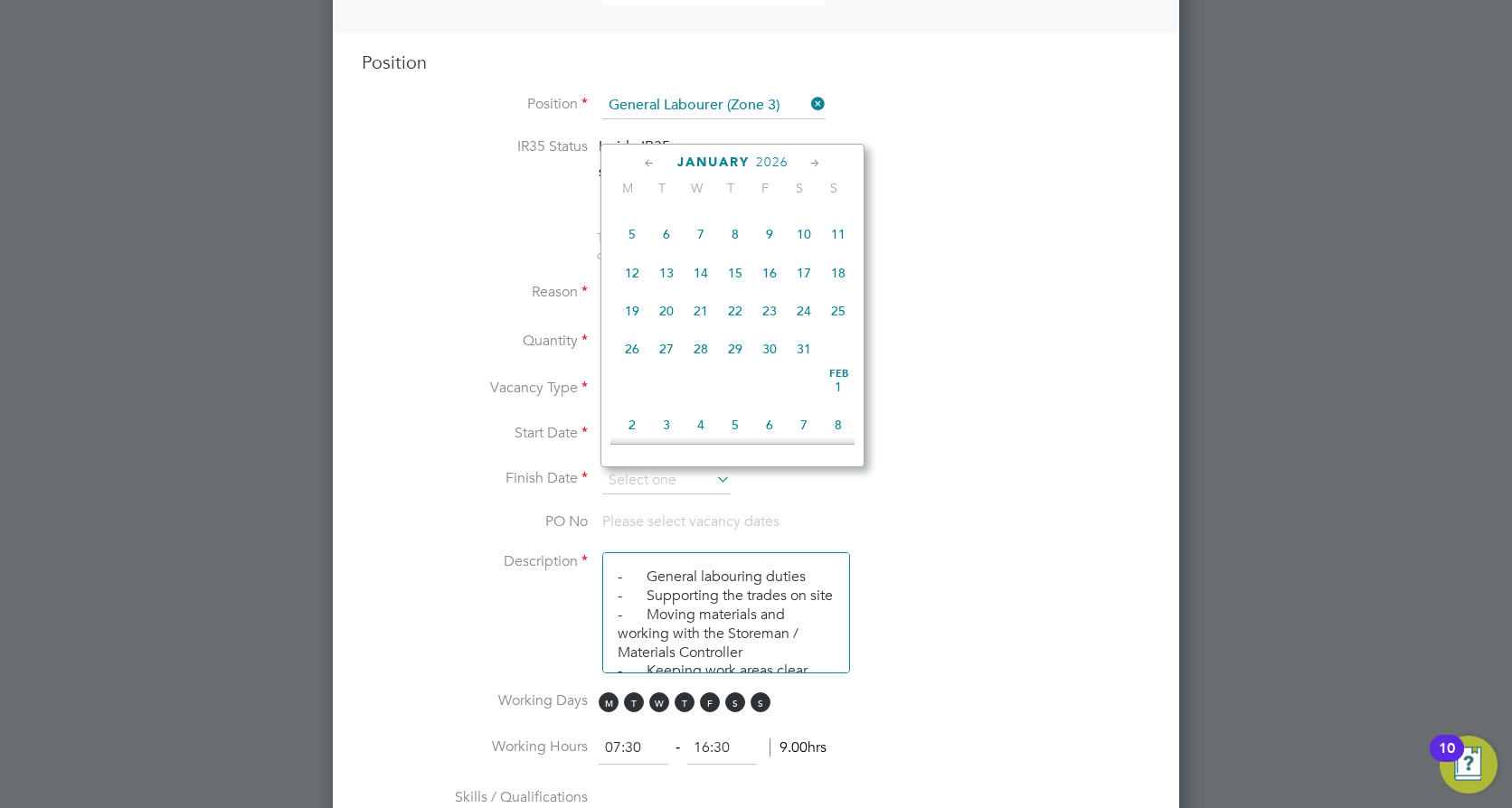
click at [647, 162] on icon at bounding box center [649, 164] width 17 height 20
click at [700, 371] on span "31" at bounding box center [701, 353] width 35 height 35
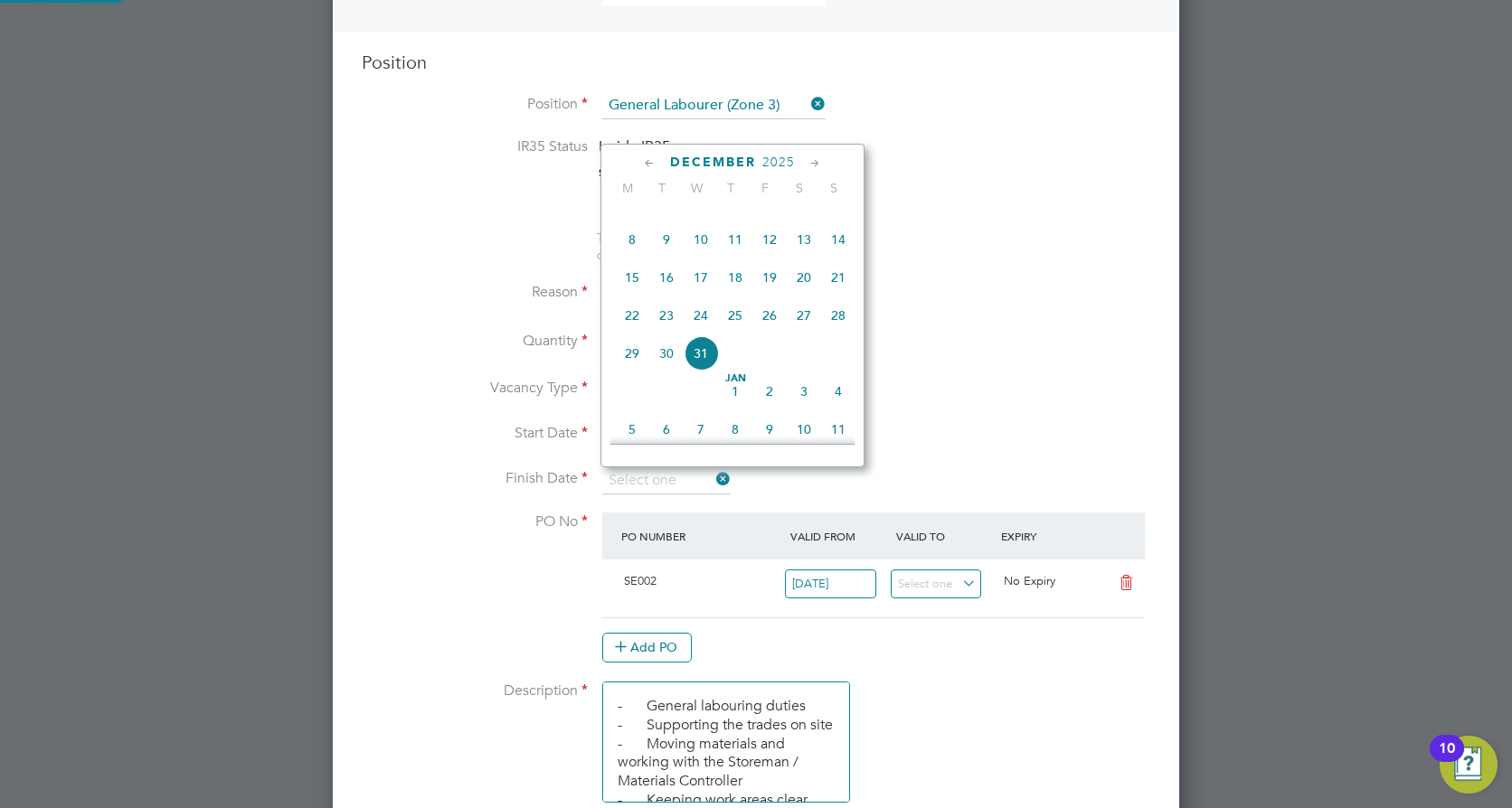
type input "[DATE]"
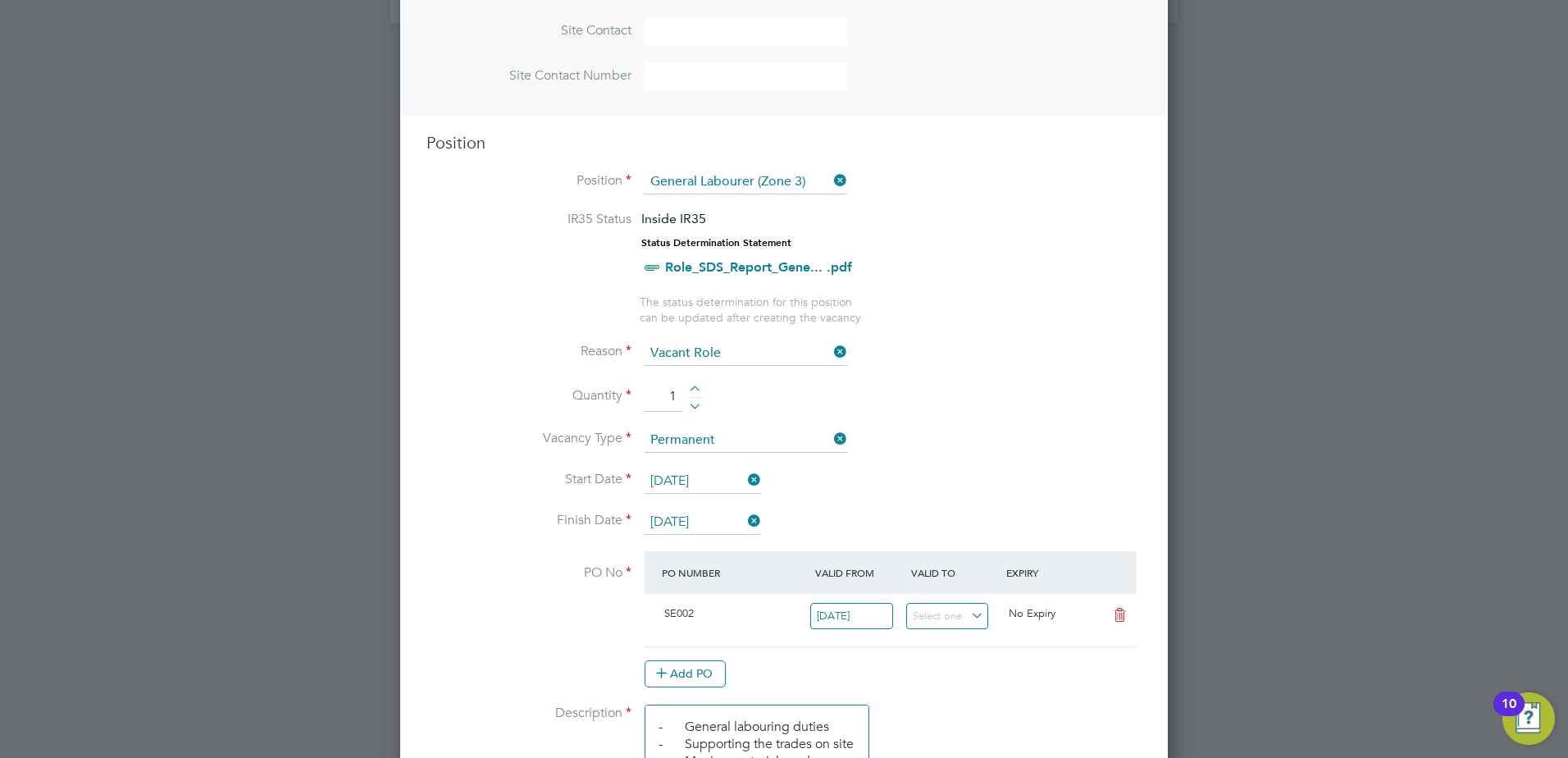
scroll to position [574, 0]
drag, startPoint x: 643, startPoint y: 182, endPoint x: 690, endPoint y: 141, distance: 62.4
click at [690, 141] on div "Position Position General Labourer (Zone 3) IR35 Status Inside IR35 Status Dete…" at bounding box center [784, 747] width 715 height 1239
drag, startPoint x: 690, startPoint y: 141, endPoint x: 622, endPoint y: 132, distance: 68.6
click at [622, 132] on h3 "Position" at bounding box center [784, 139] width 715 height 21
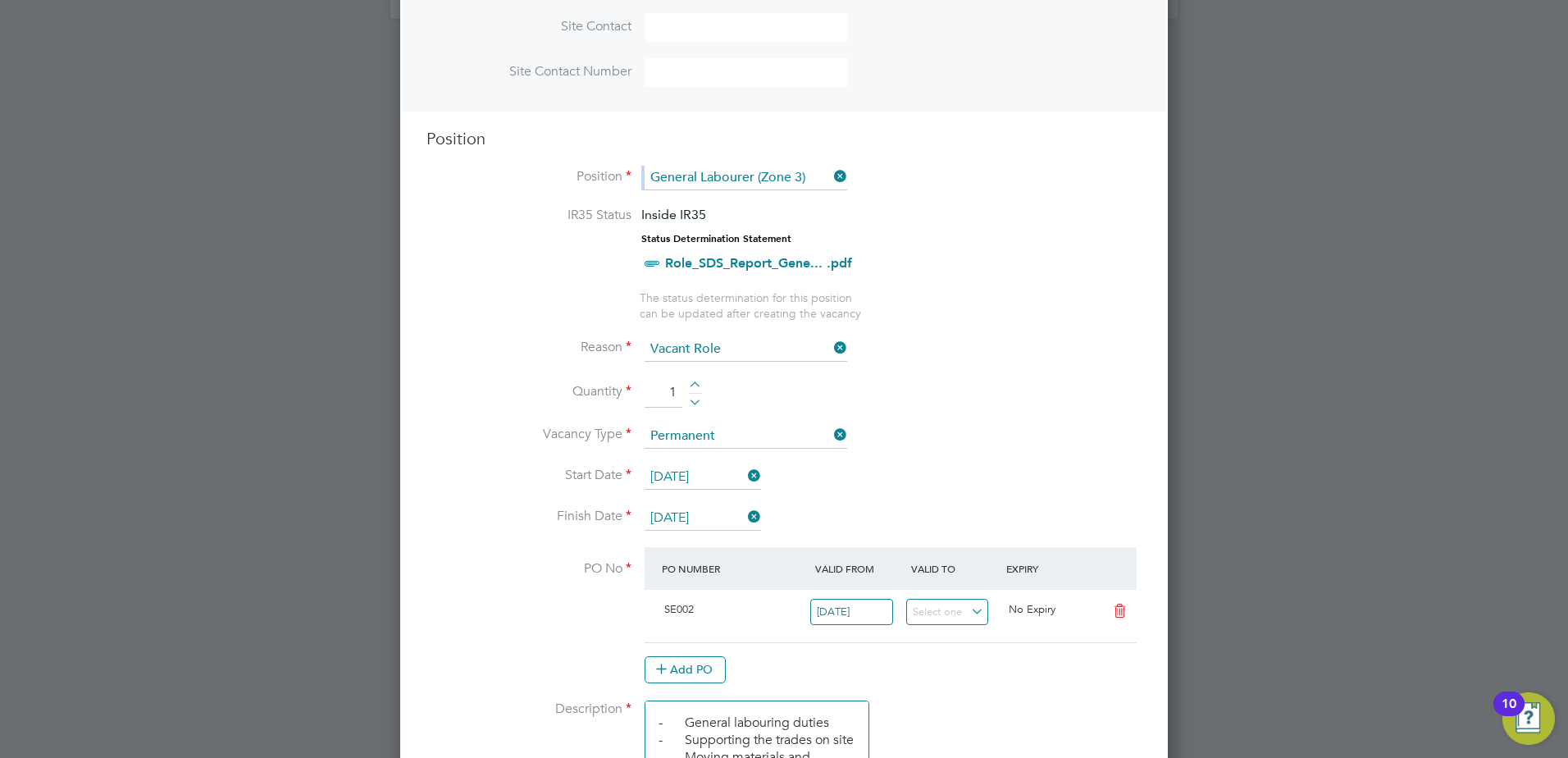
click at [590, 179] on label "Position" at bounding box center [529, 176] width 205 height 17
click at [618, 179] on label "Position" at bounding box center [529, 176] width 205 height 17
click at [626, 171] on label "Position" at bounding box center [529, 176] width 205 height 17
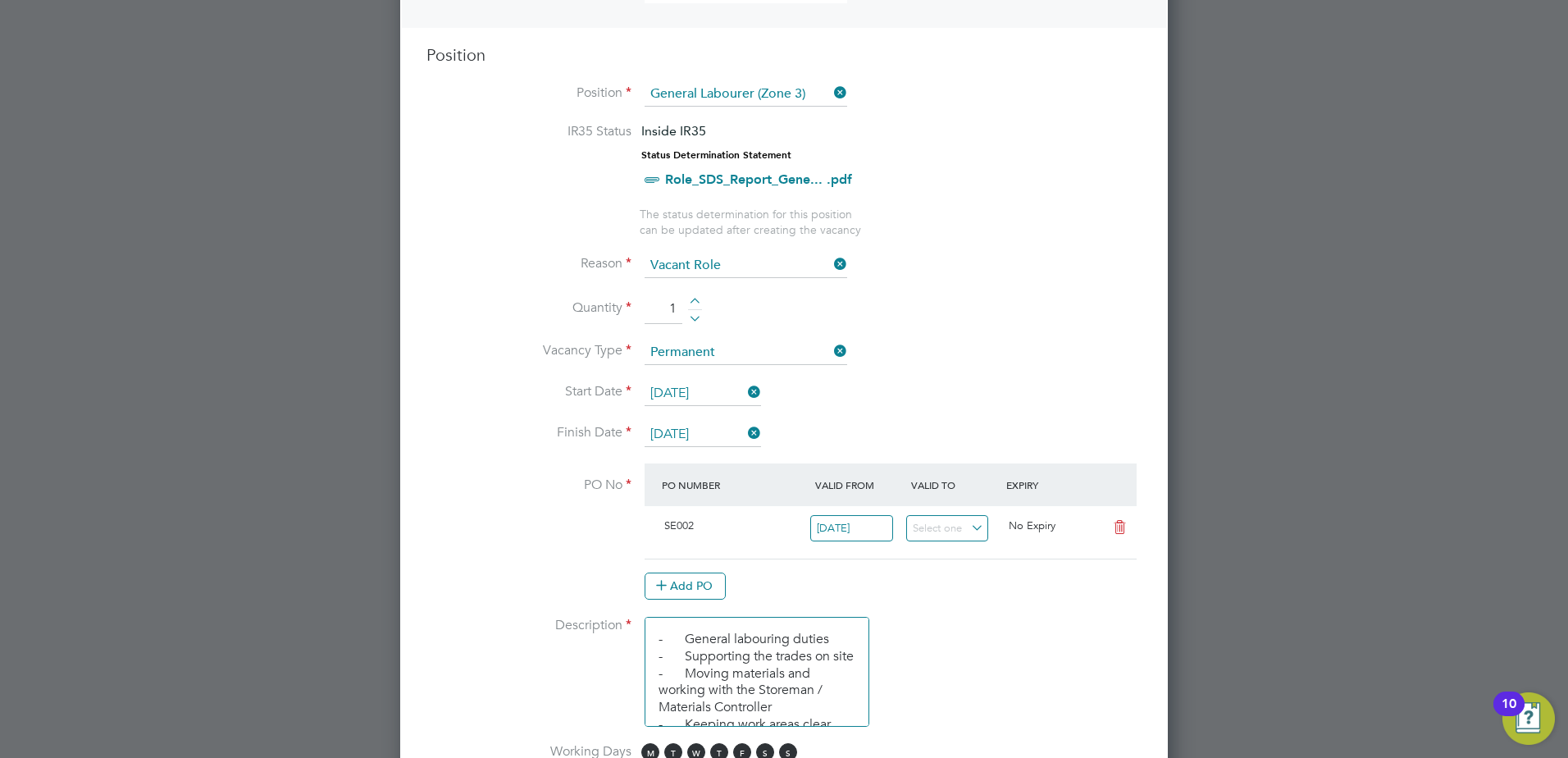
scroll to position [737, 0]
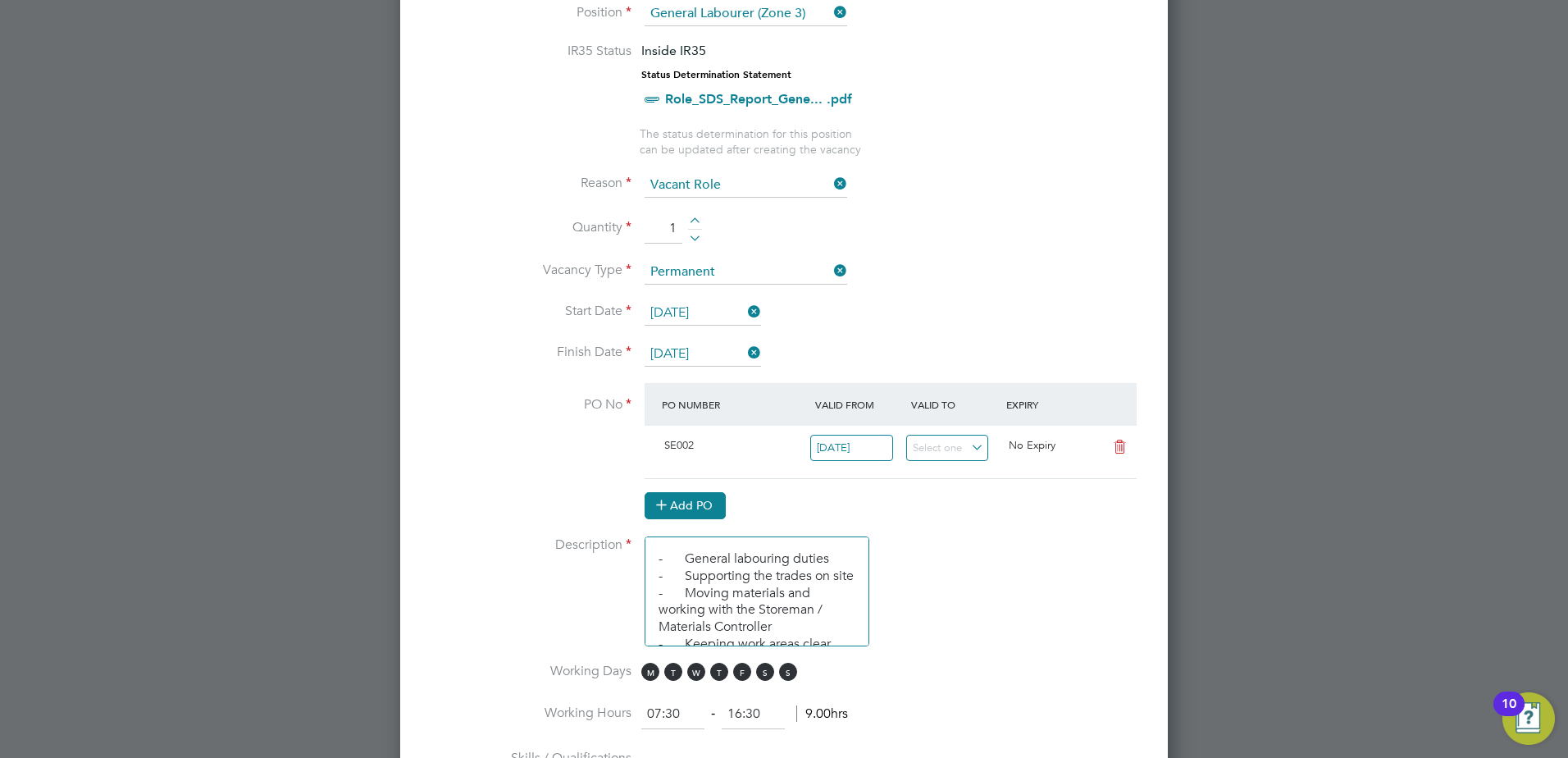
click at [712, 507] on button "Add PO" at bounding box center [685, 505] width 81 height 26
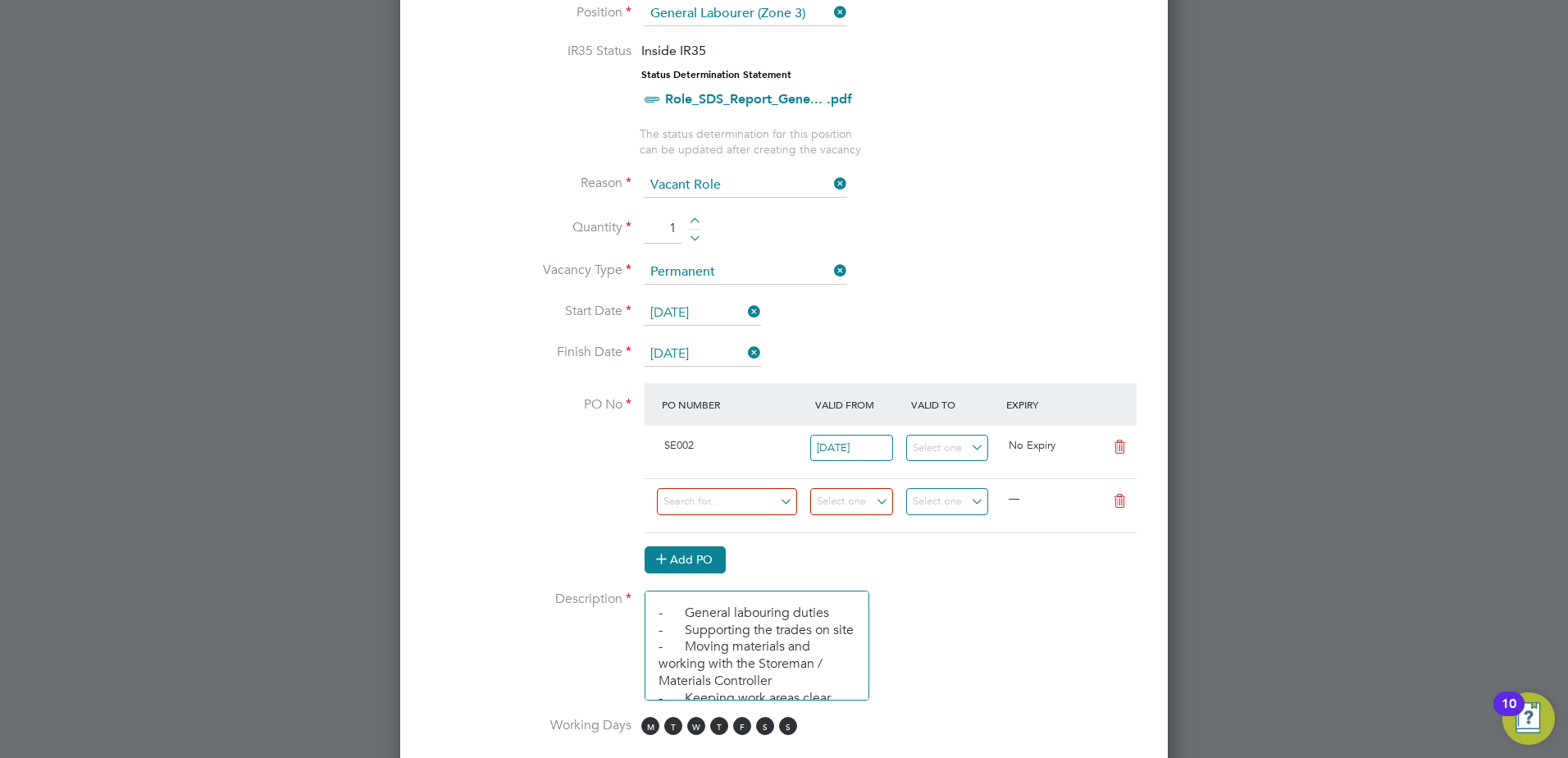
scroll to position [2530, 769]
click at [743, 510] on input at bounding box center [727, 501] width 141 height 27
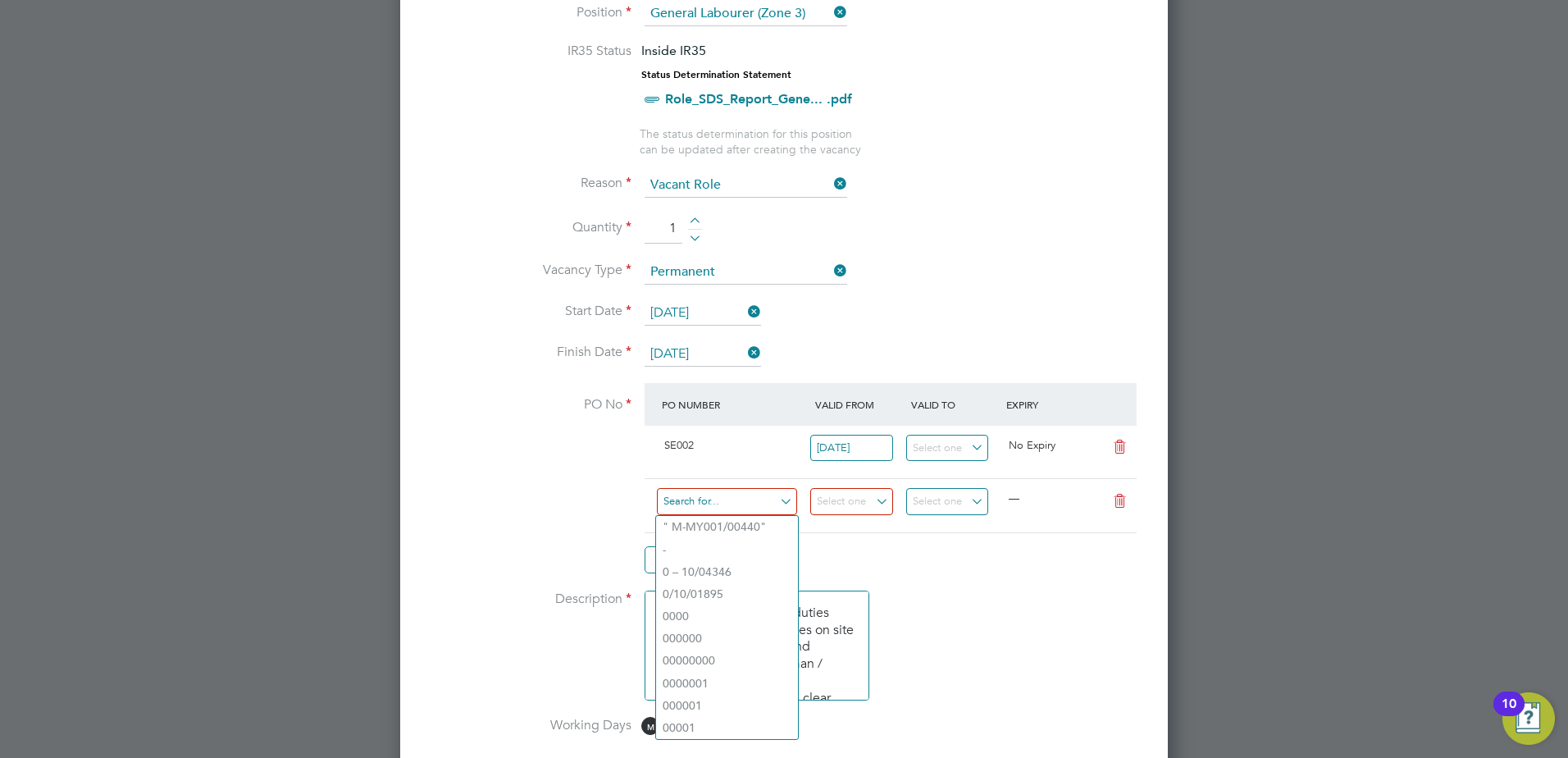
paste input "S-SE002/00080"
type input "S-SE002/00080"
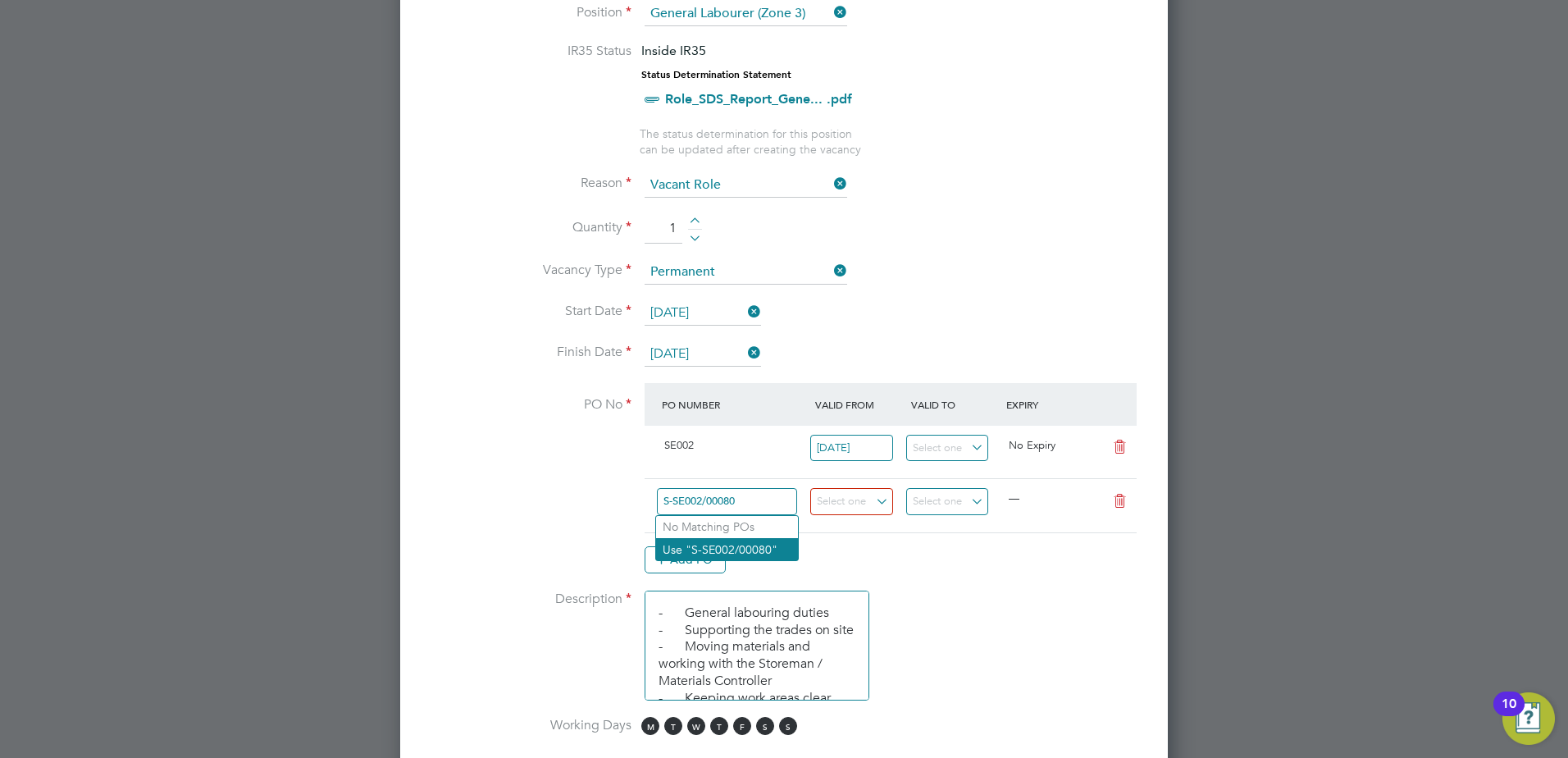
click at [753, 551] on li "Use "S-SE002/00080"" at bounding box center [727, 549] width 142 height 22
click at [872, 512] on input at bounding box center [851, 501] width 83 height 27
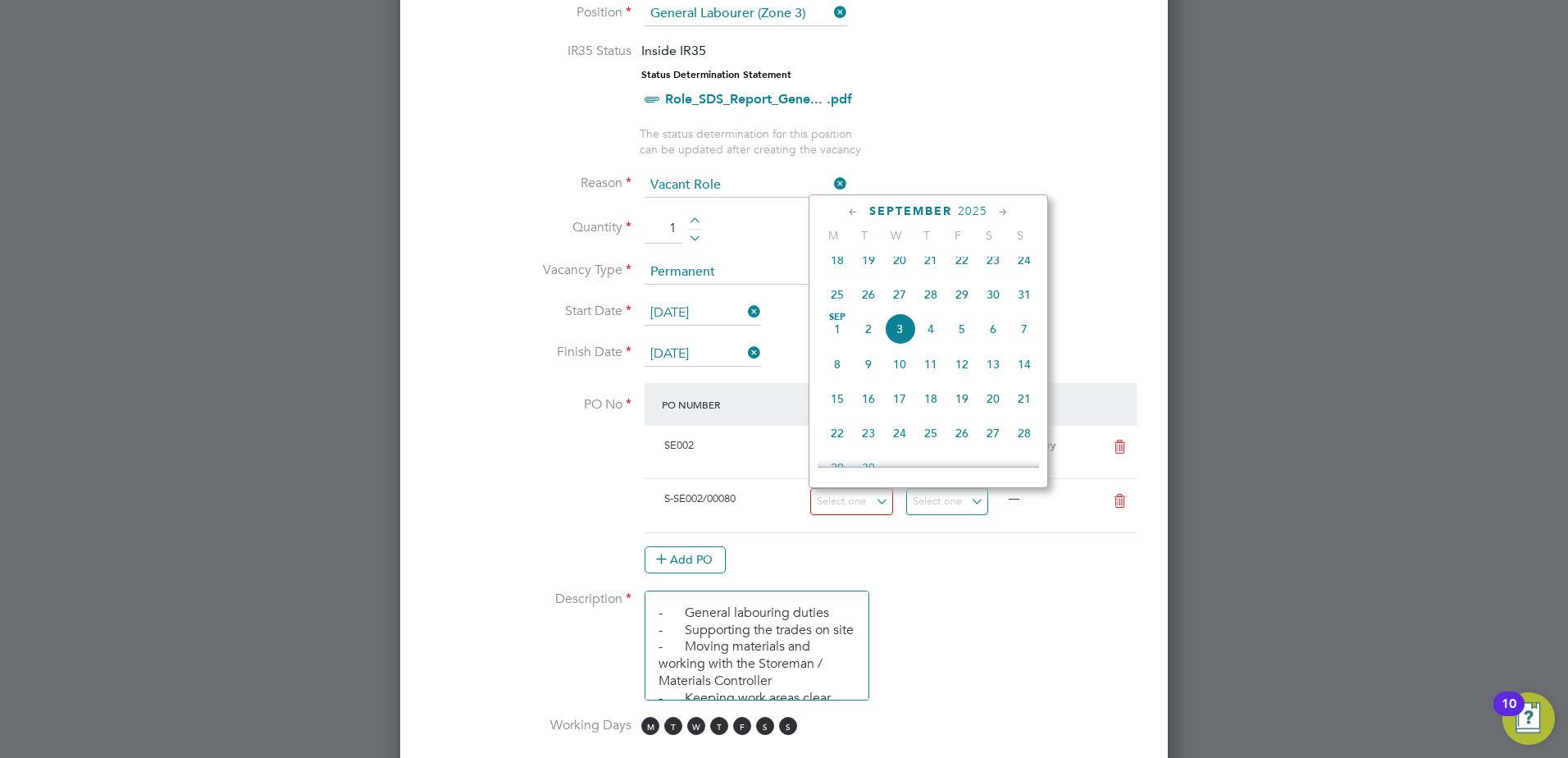
click at [898, 304] on span "27" at bounding box center [899, 294] width 31 height 31
type input "[DATE]"
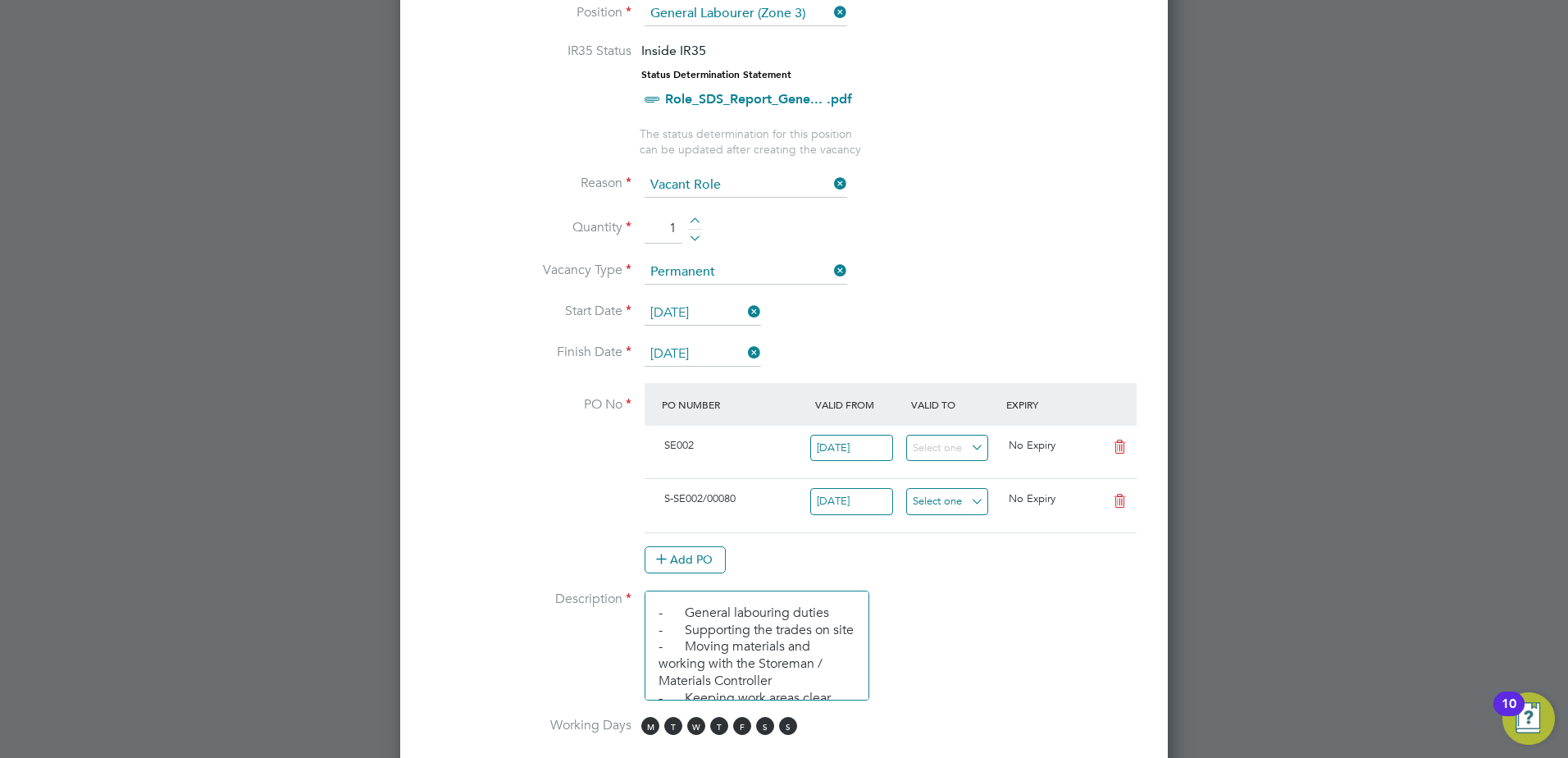
click at [955, 502] on input at bounding box center [948, 501] width 83 height 27
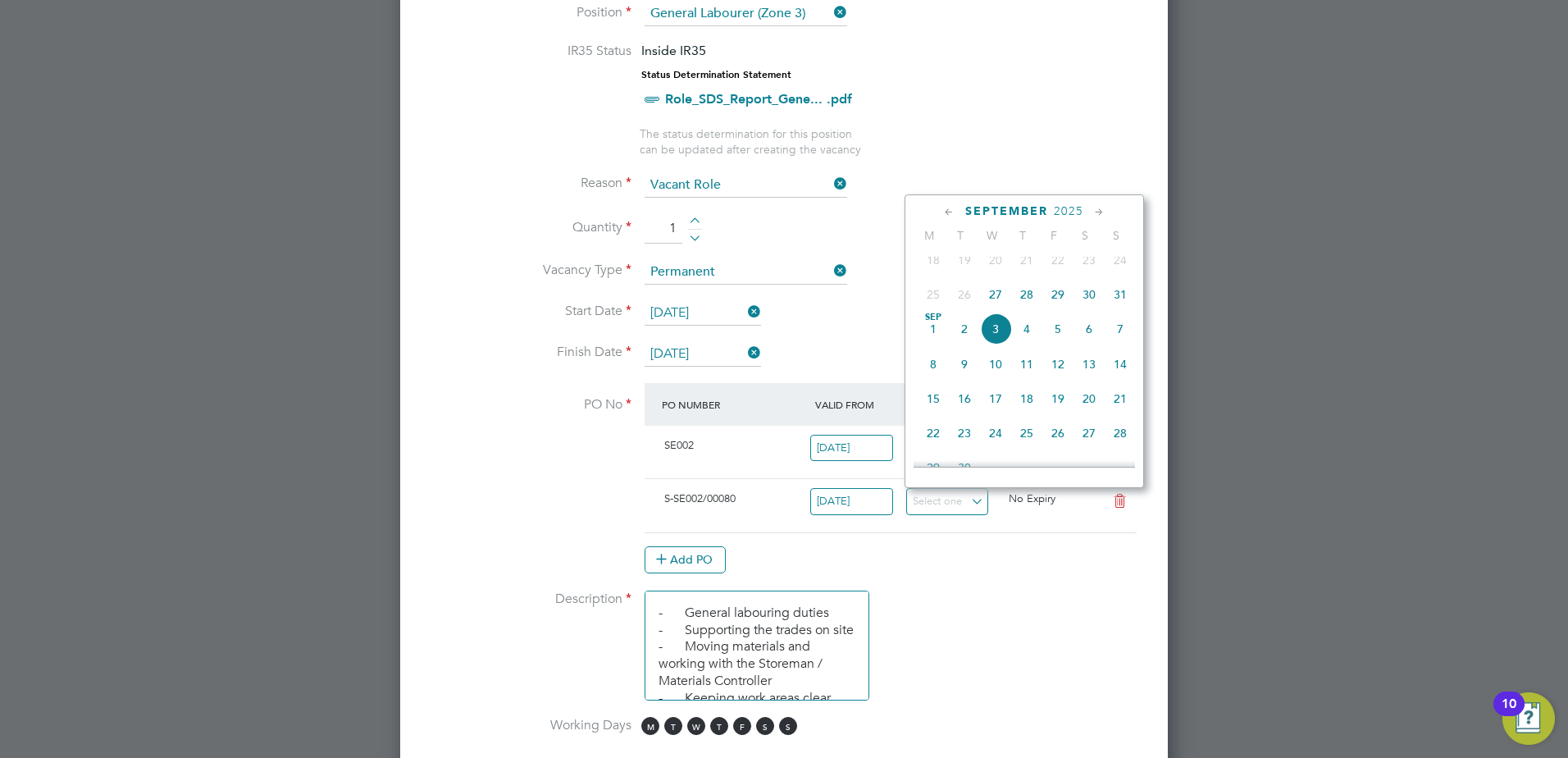
click at [1101, 221] on icon at bounding box center [1099, 212] width 15 height 18
click at [1101, 215] on icon at bounding box center [1099, 212] width 15 height 18
click at [1100, 215] on icon at bounding box center [1099, 212] width 15 height 18
click at [986, 401] on span "31" at bounding box center [995, 385] width 31 height 31
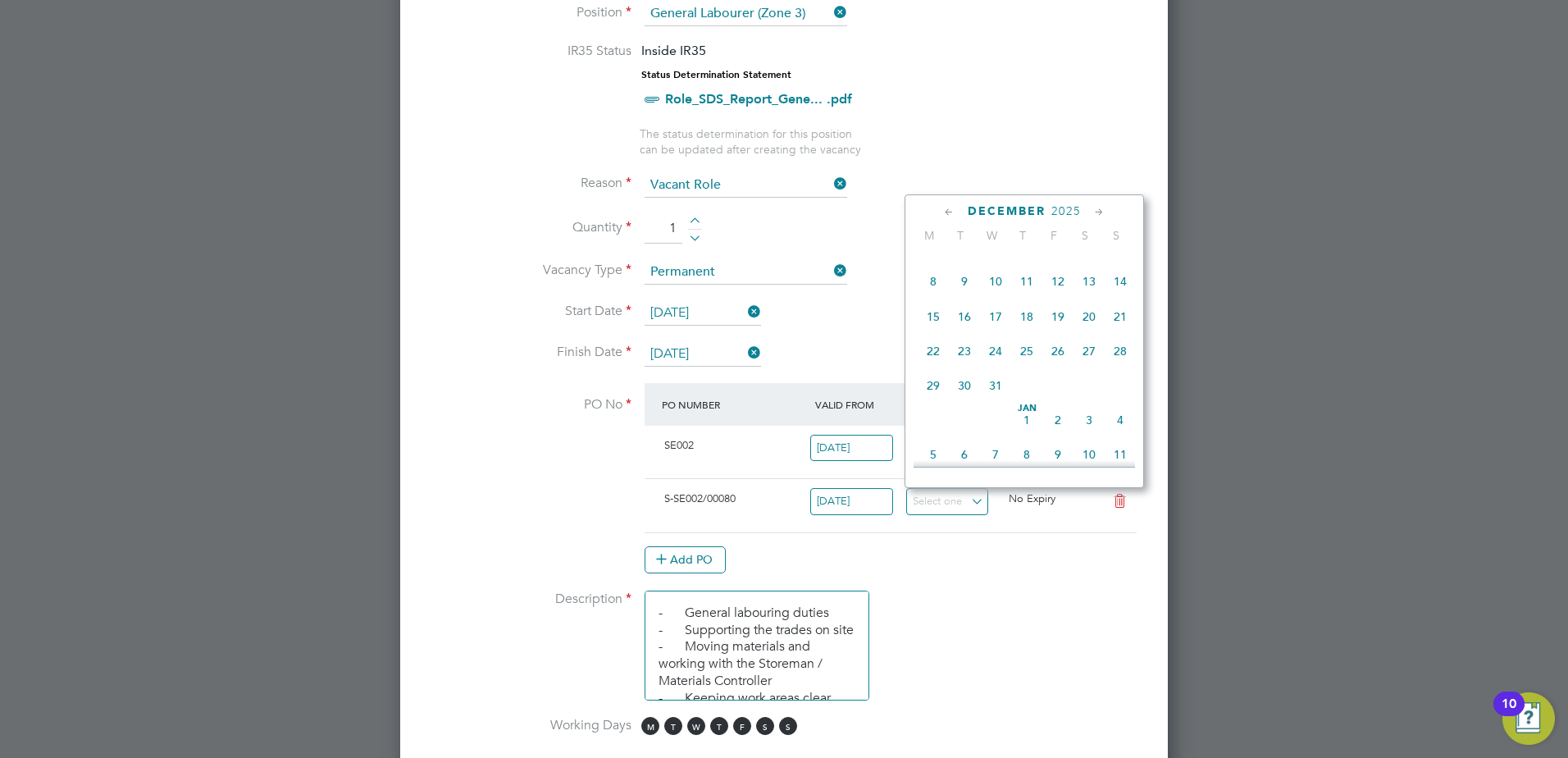
type input "[DATE]"
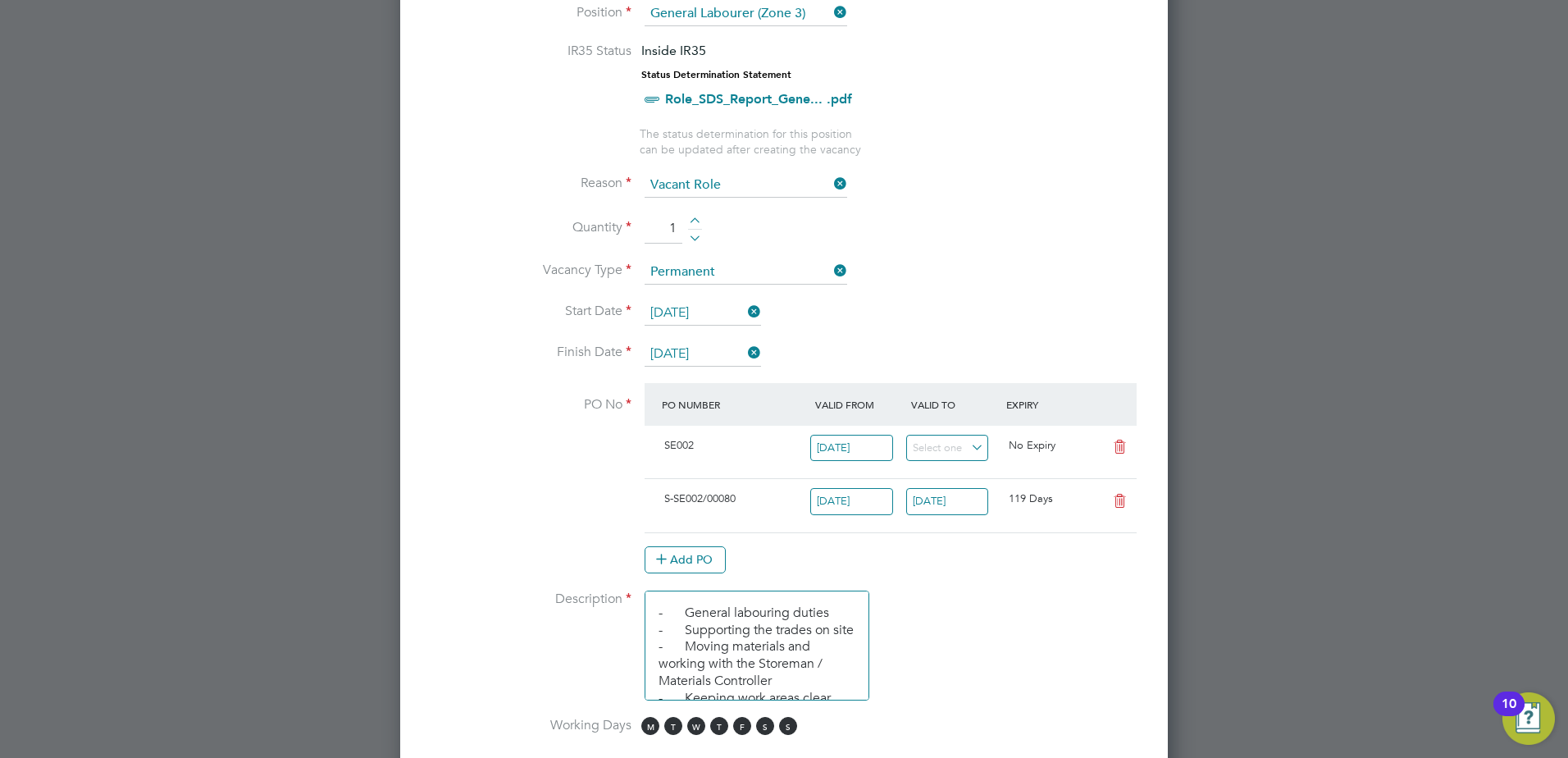
click at [1124, 446] on icon at bounding box center [1120, 447] width 21 height 13
type input "[DATE]"
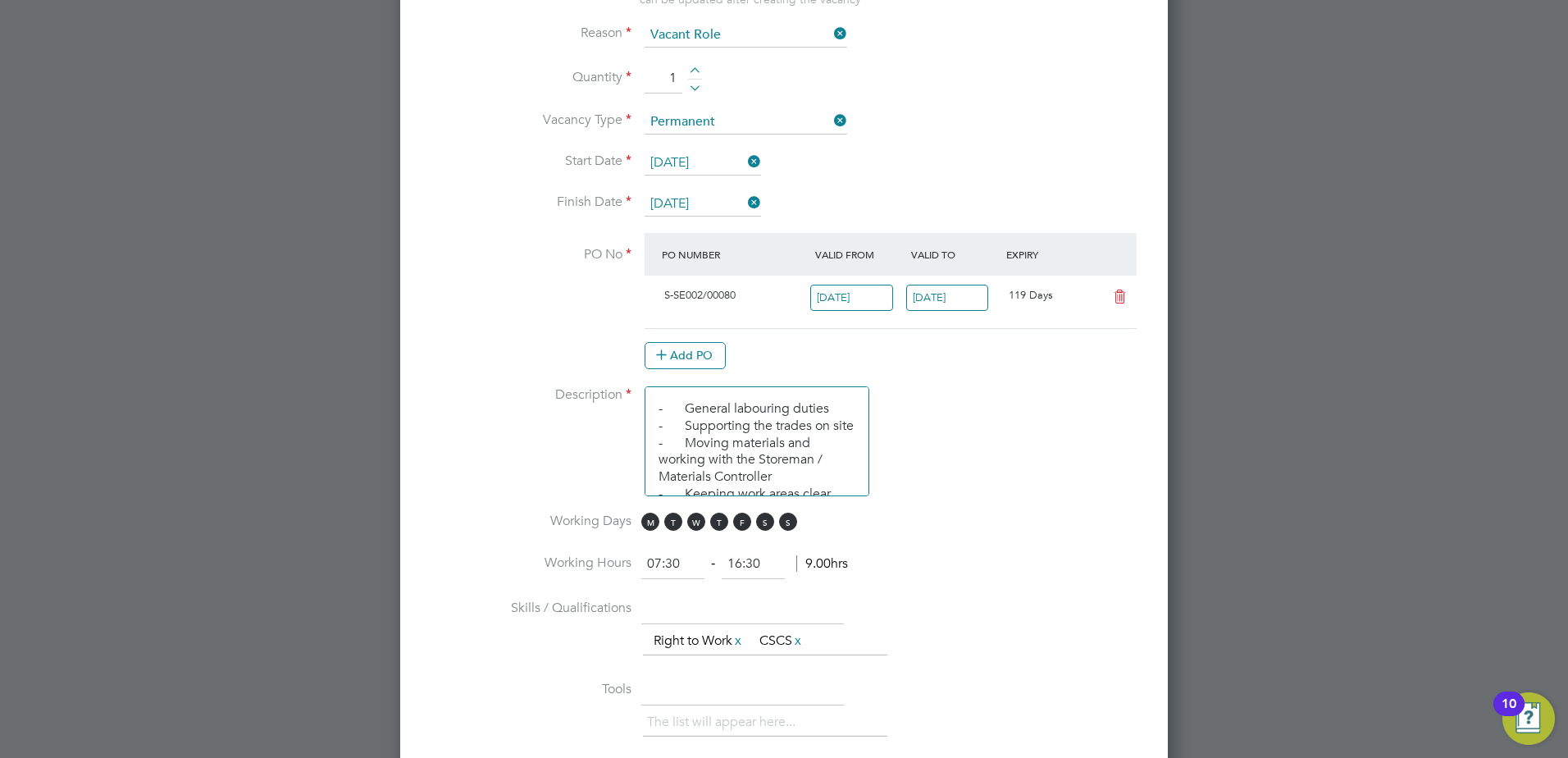
scroll to position [901, 0]
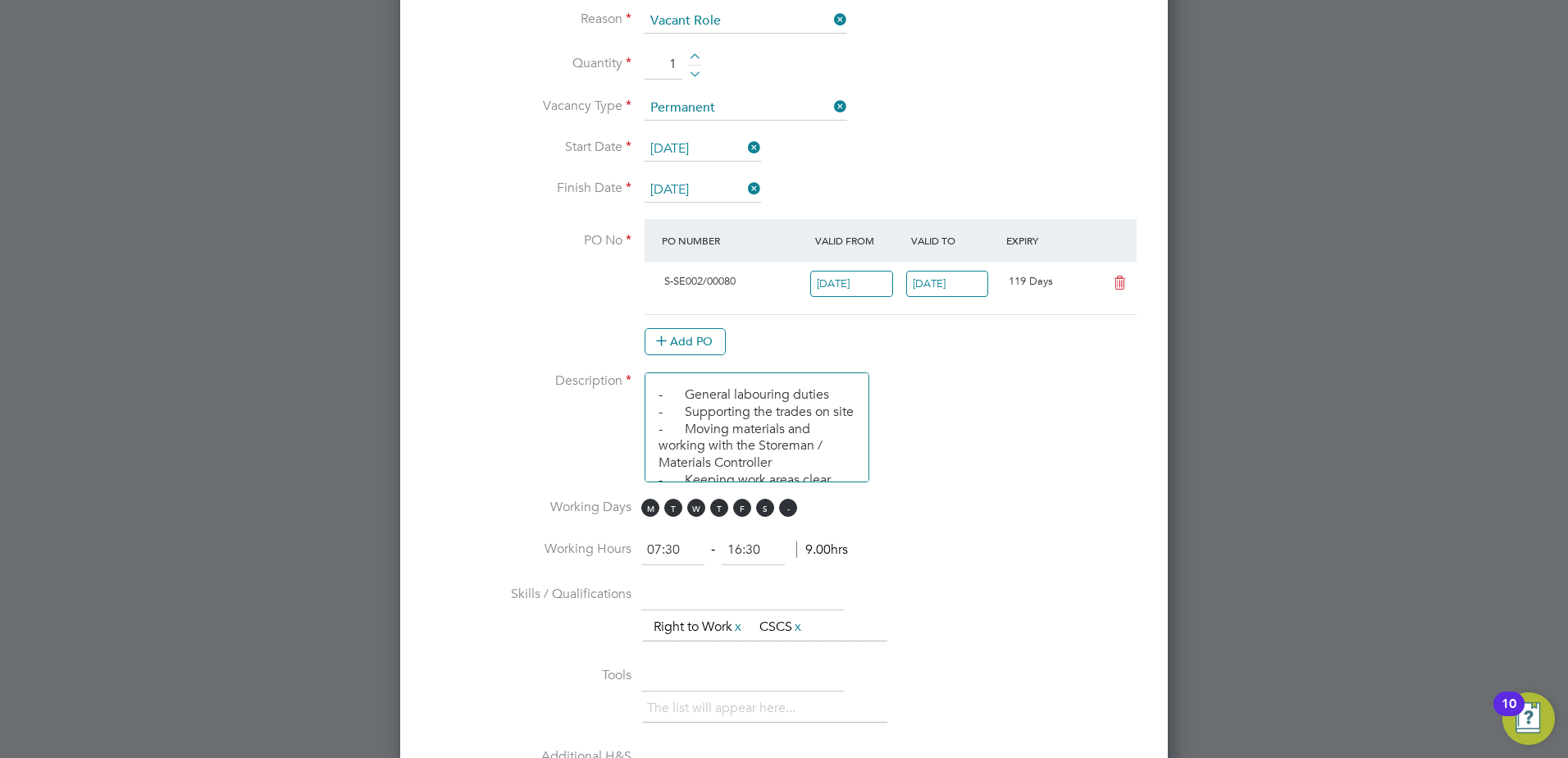
click at [786, 513] on span "S" at bounding box center [788, 507] width 18 height 18
click at [767, 510] on span "S" at bounding box center [765, 507] width 18 height 18
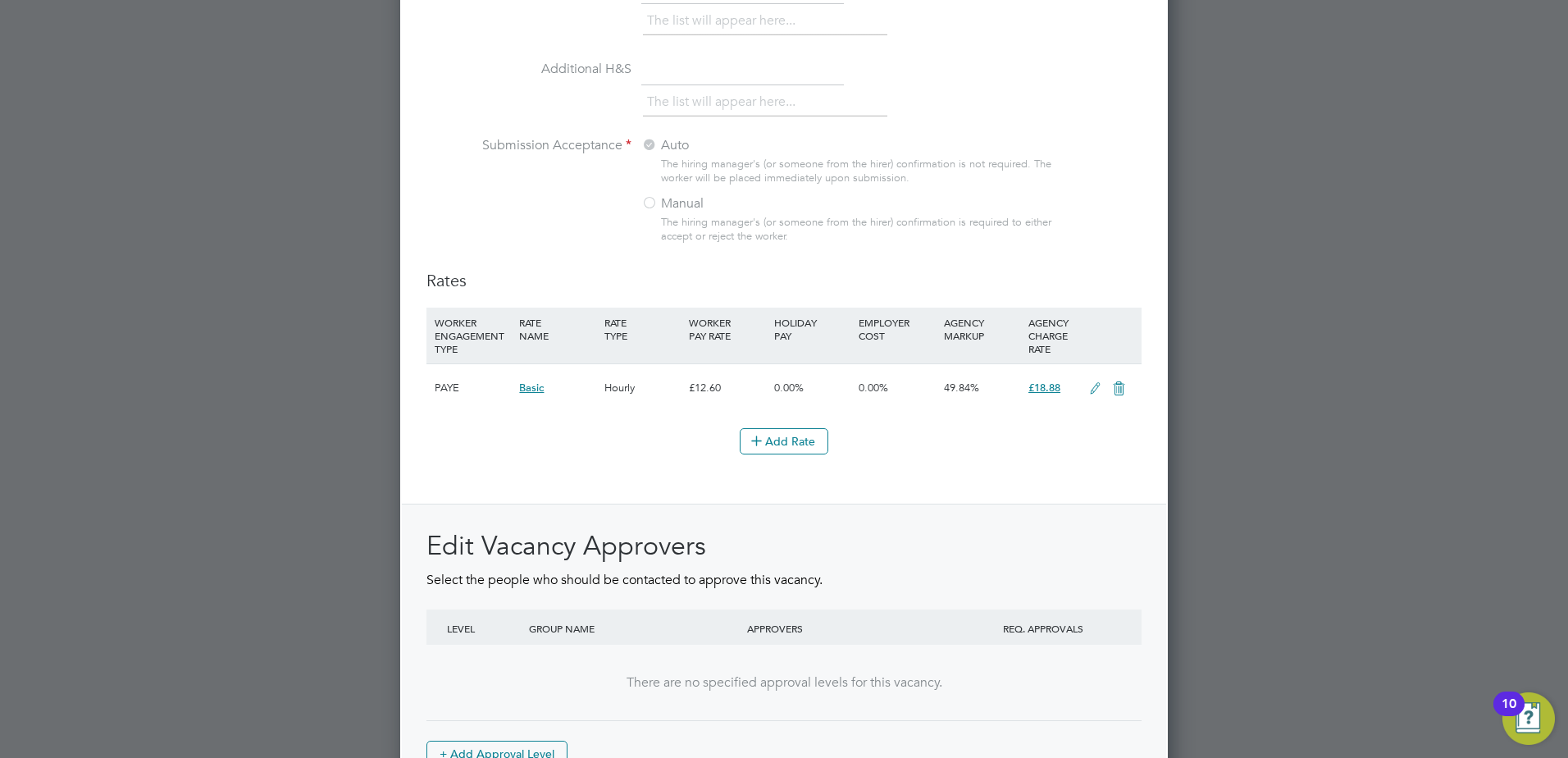
scroll to position [1780, 0]
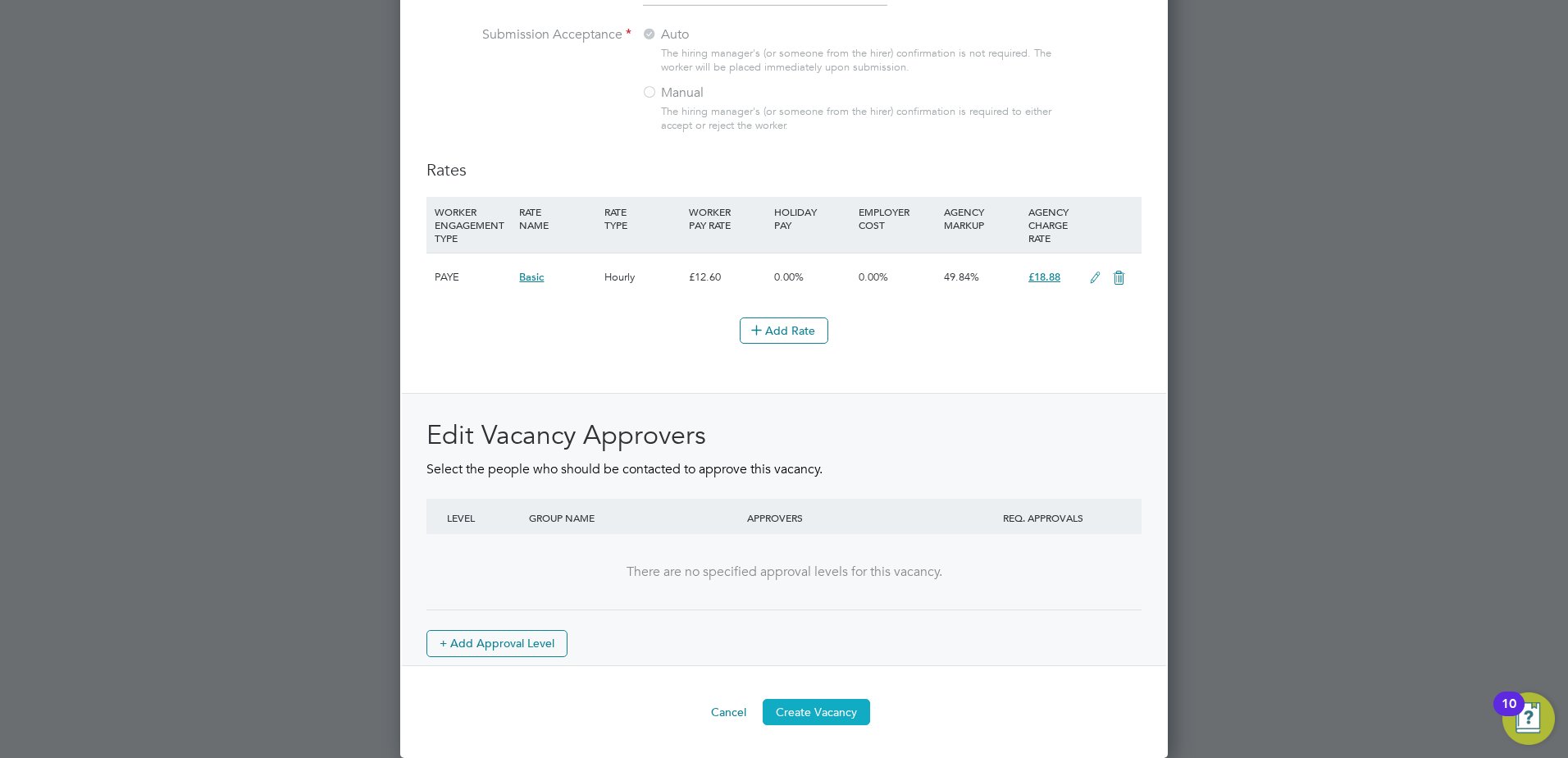
click at [816, 713] on button "Create Vacancy" at bounding box center [816, 711] width 107 height 26
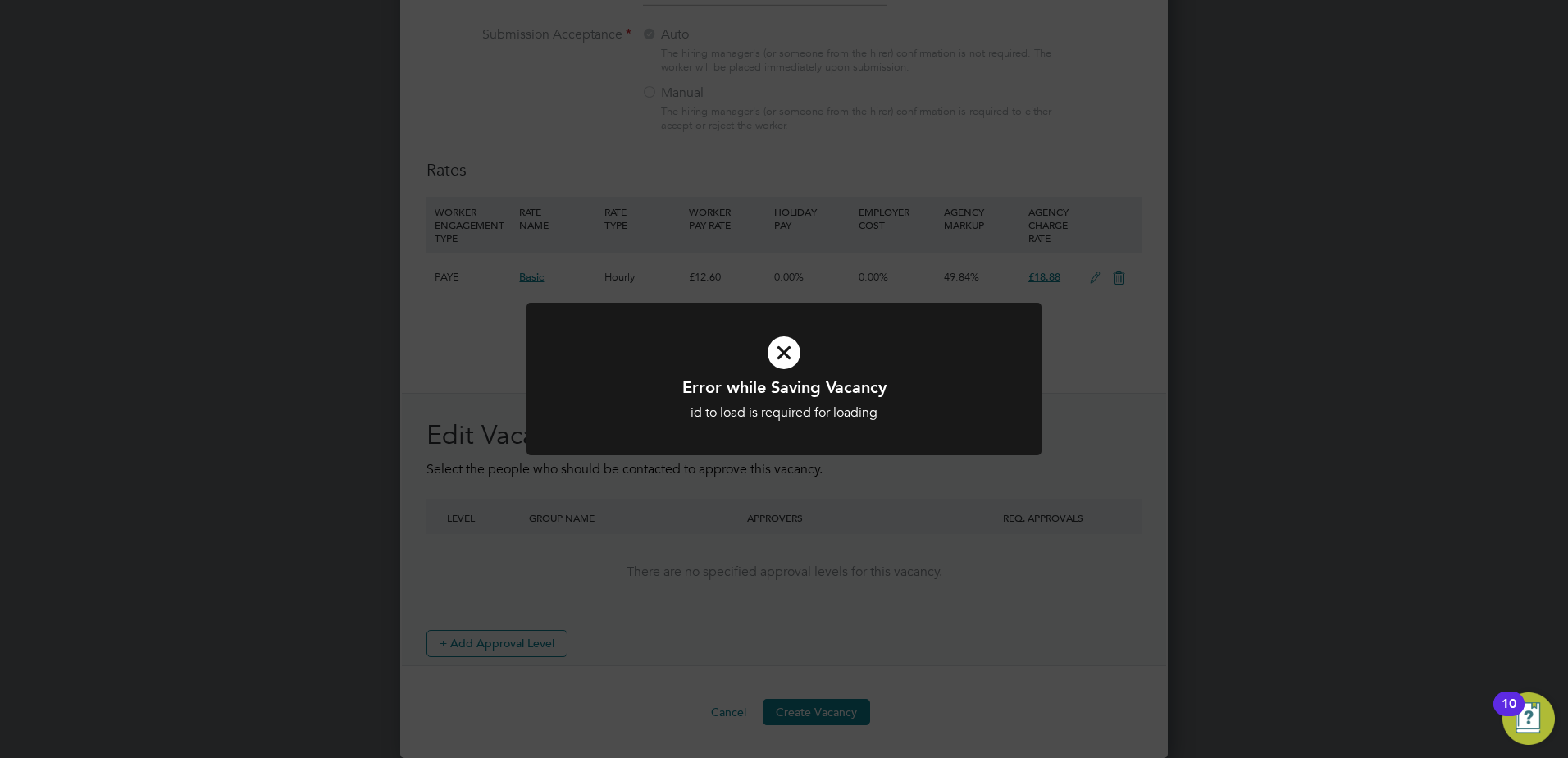
click at [797, 415] on div "id to load is required for loading" at bounding box center [784, 413] width 427 height 17
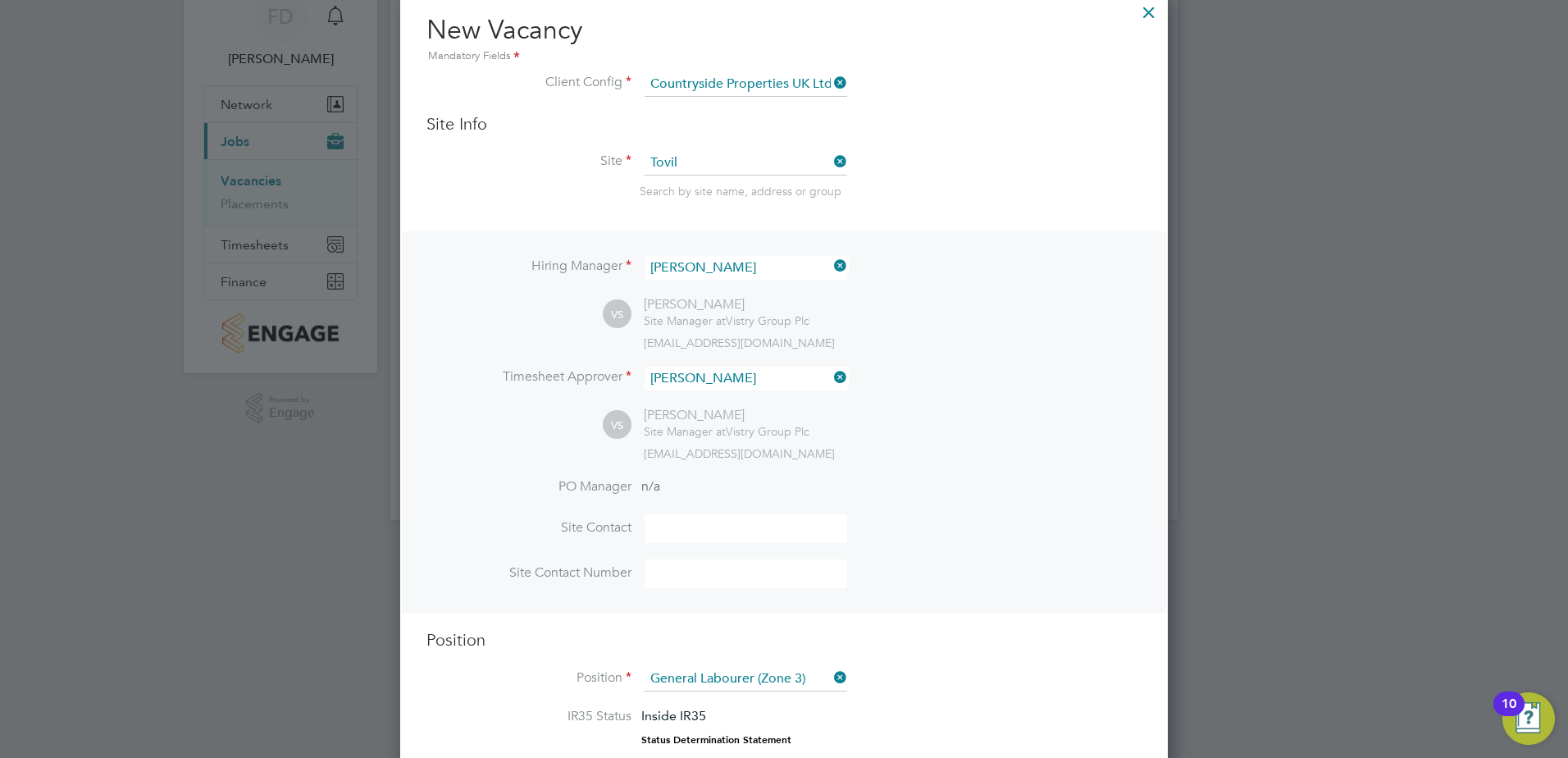
scroll to position [0, 0]
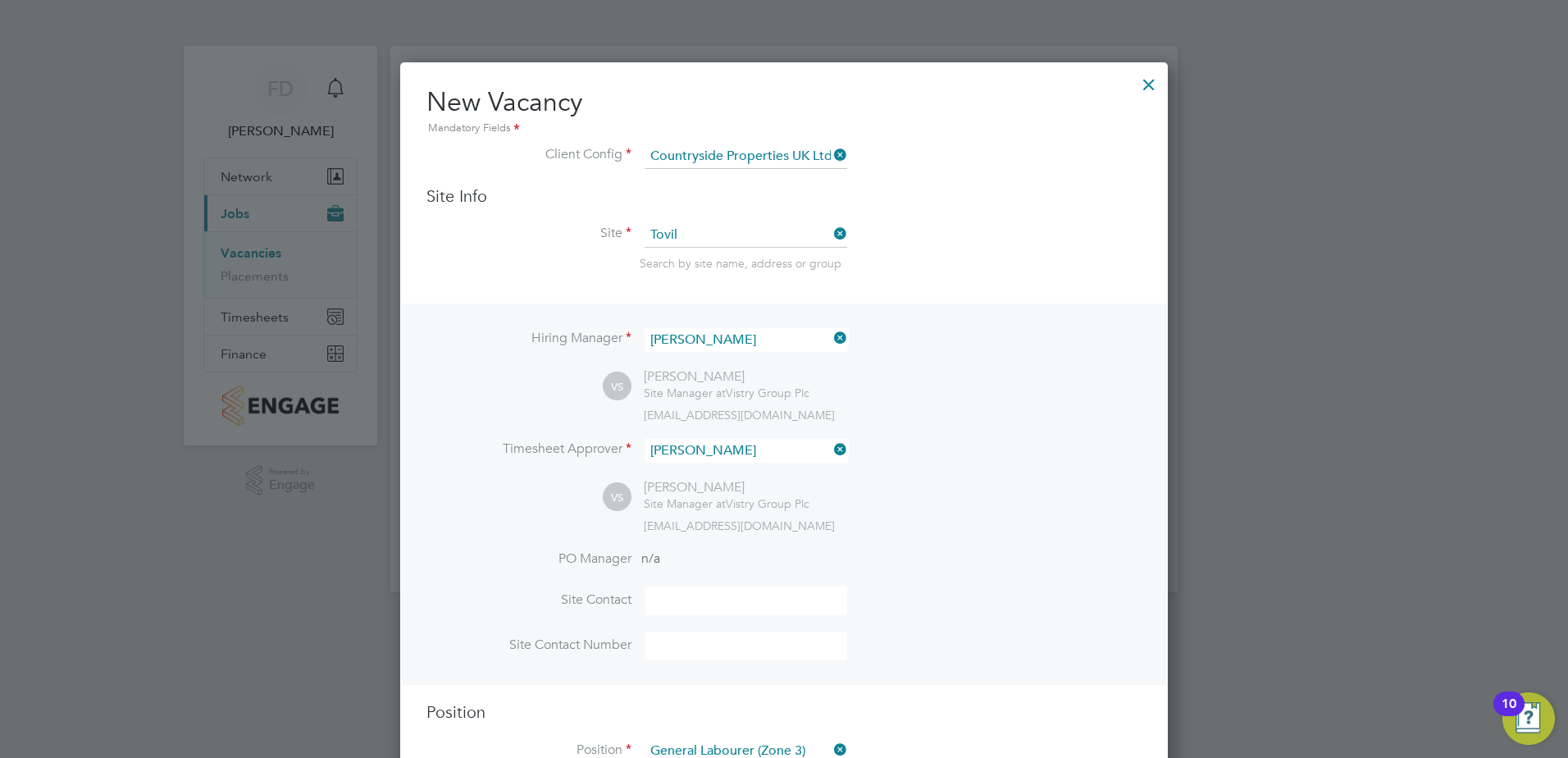
click at [1157, 87] on div at bounding box center [1148, 80] width 30 height 30
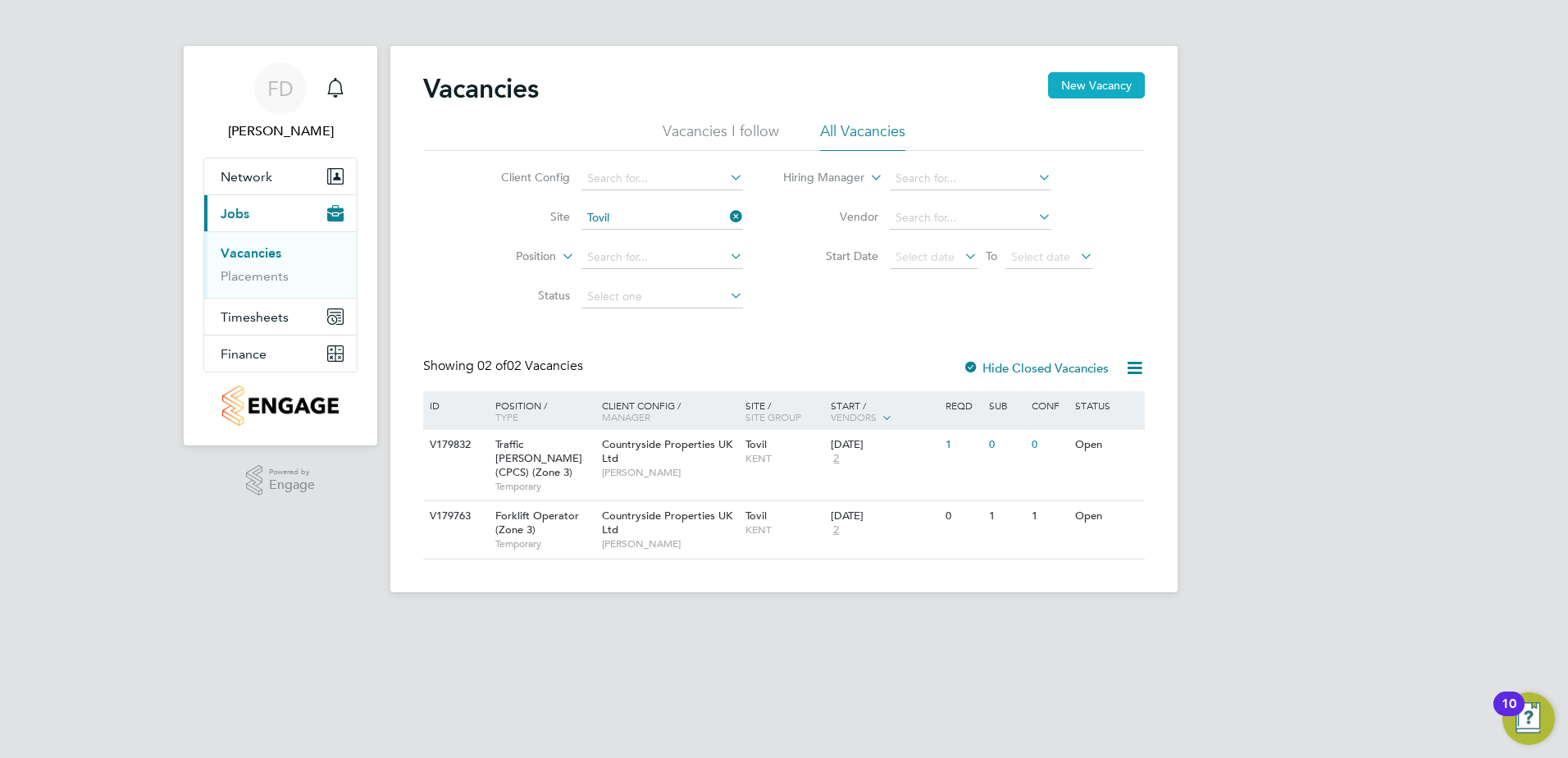
click at [1112, 83] on button "New Vacancy" at bounding box center [1096, 85] width 97 height 26
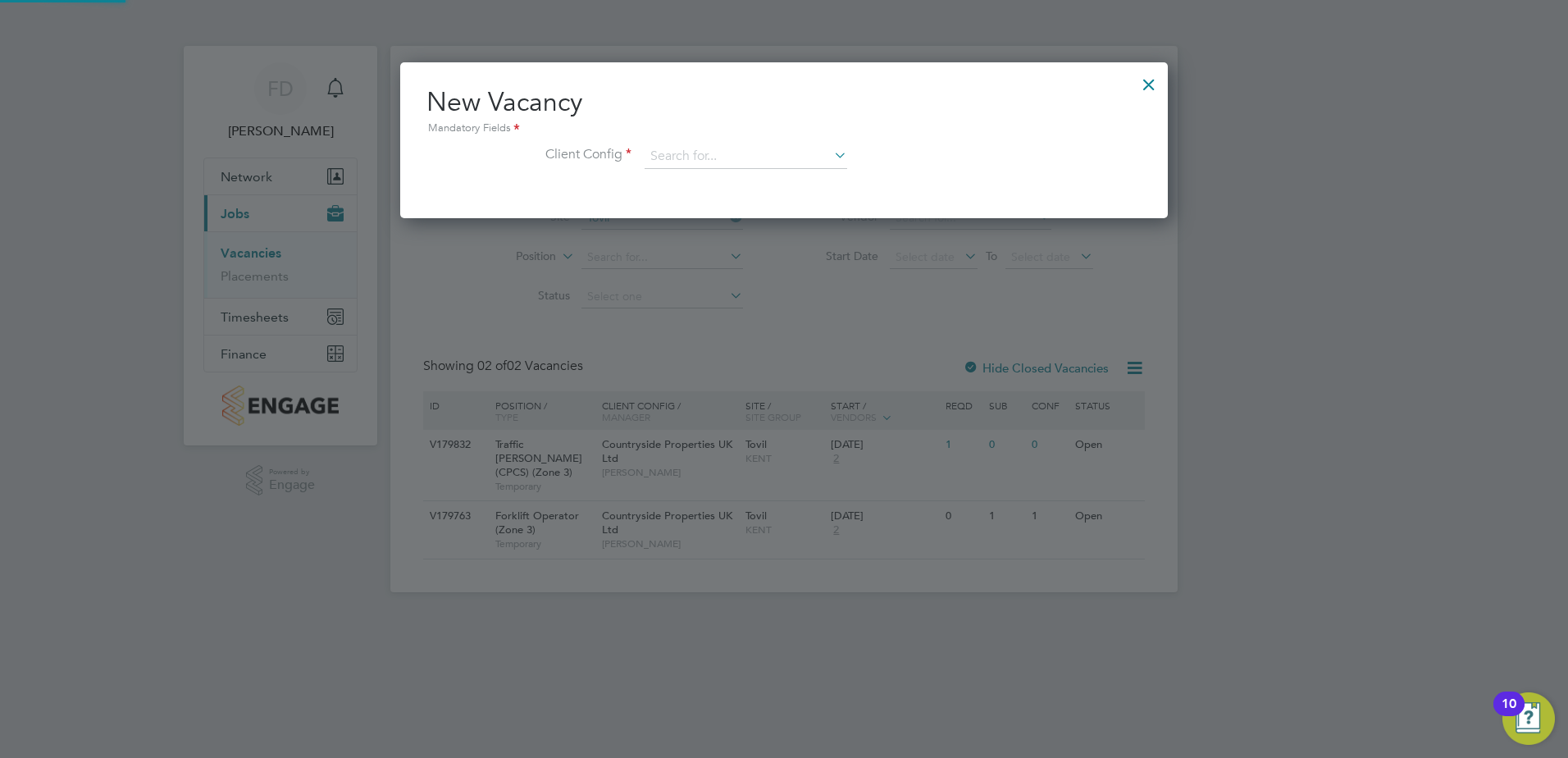
scroll to position [156, 769]
click at [690, 154] on input at bounding box center [746, 156] width 202 height 24
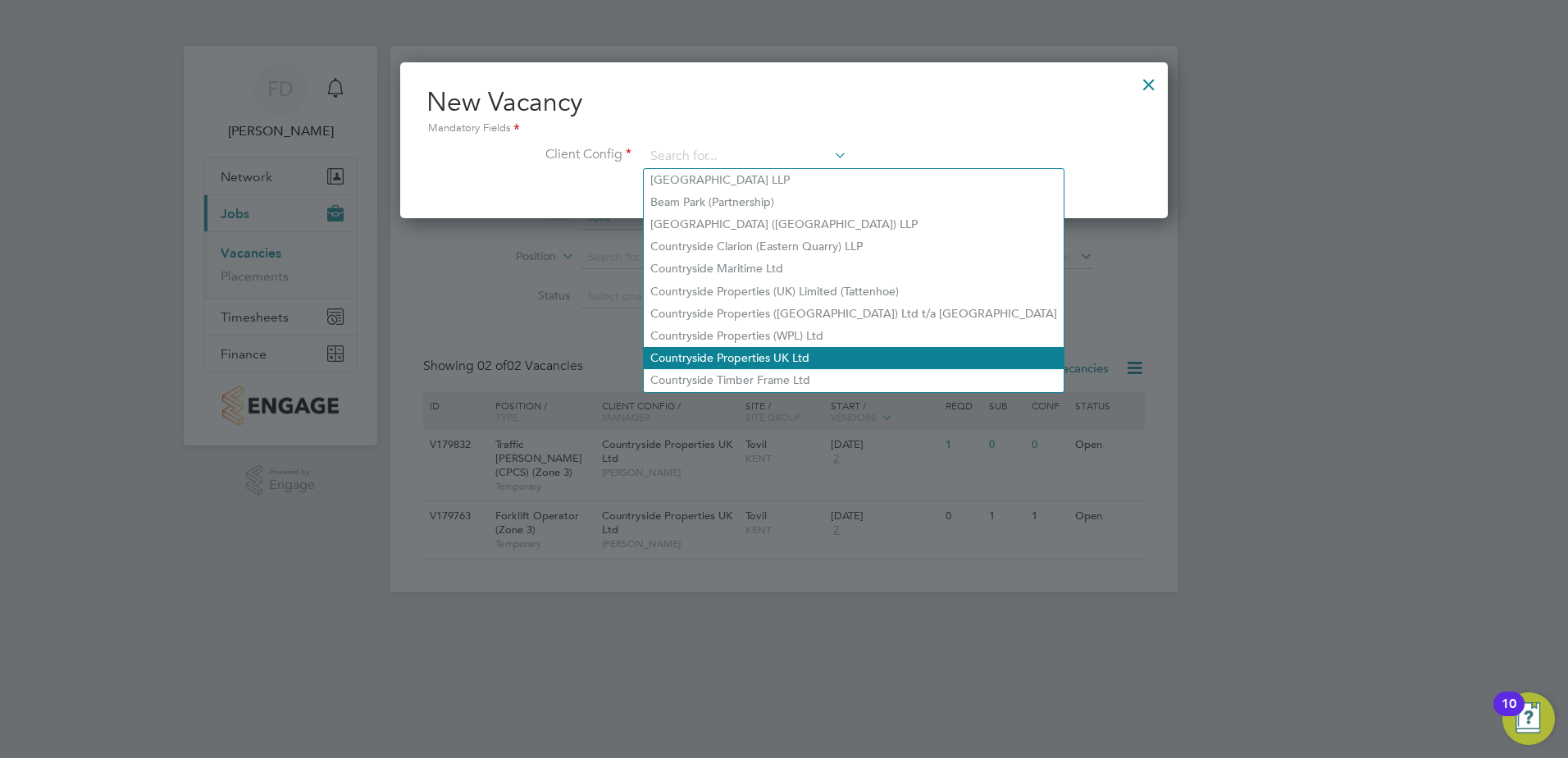
click at [767, 347] on li "Countryside Properties UK Ltd" at bounding box center [853, 358] width 420 height 22
type input "Countryside Properties UK Ltd"
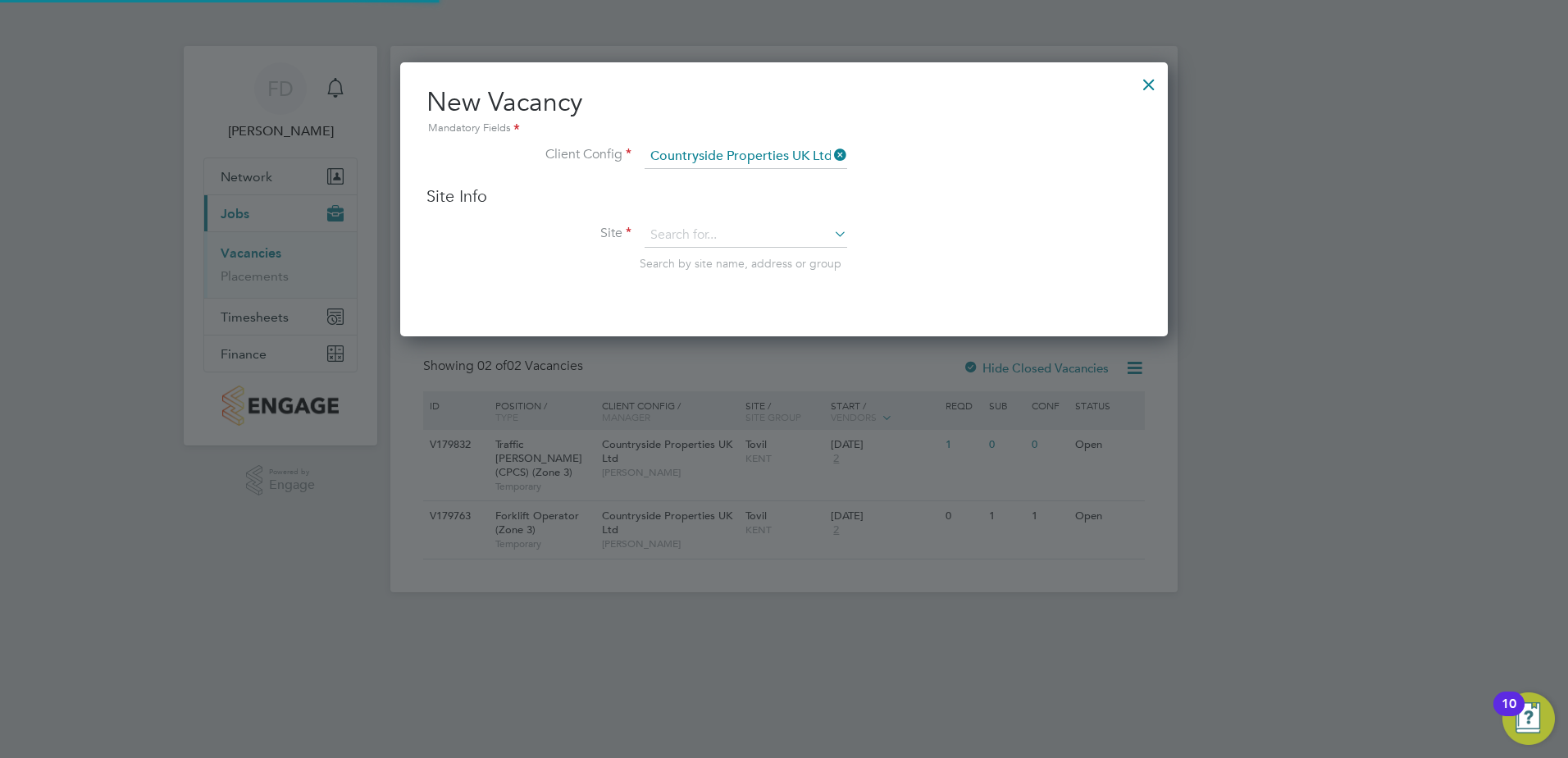
scroll to position [275, 769]
click at [777, 239] on input at bounding box center [746, 234] width 202 height 24
click at [741, 251] on li "Tov il" at bounding box center [746, 259] width 204 height 22
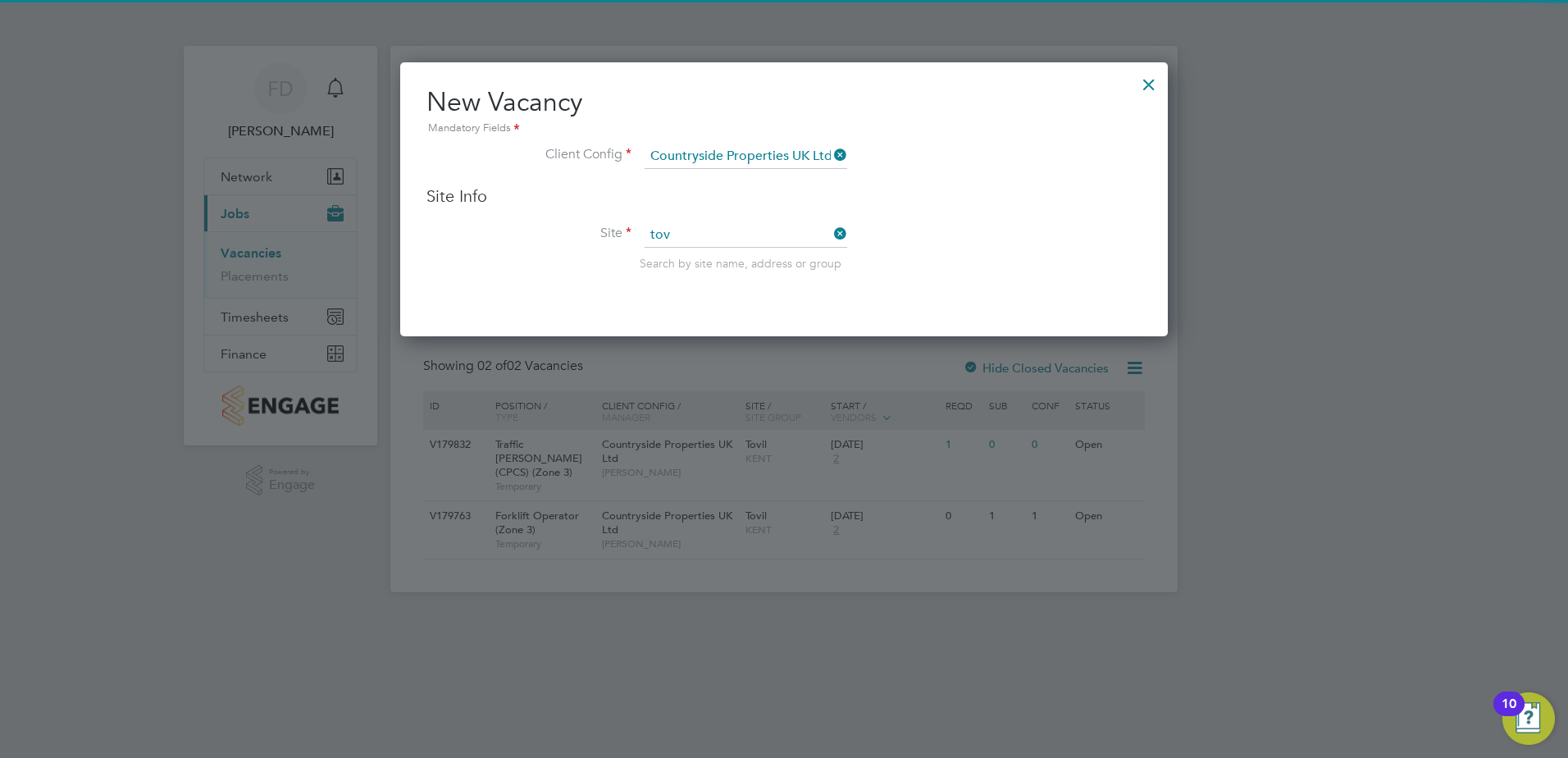
type input "Tovil"
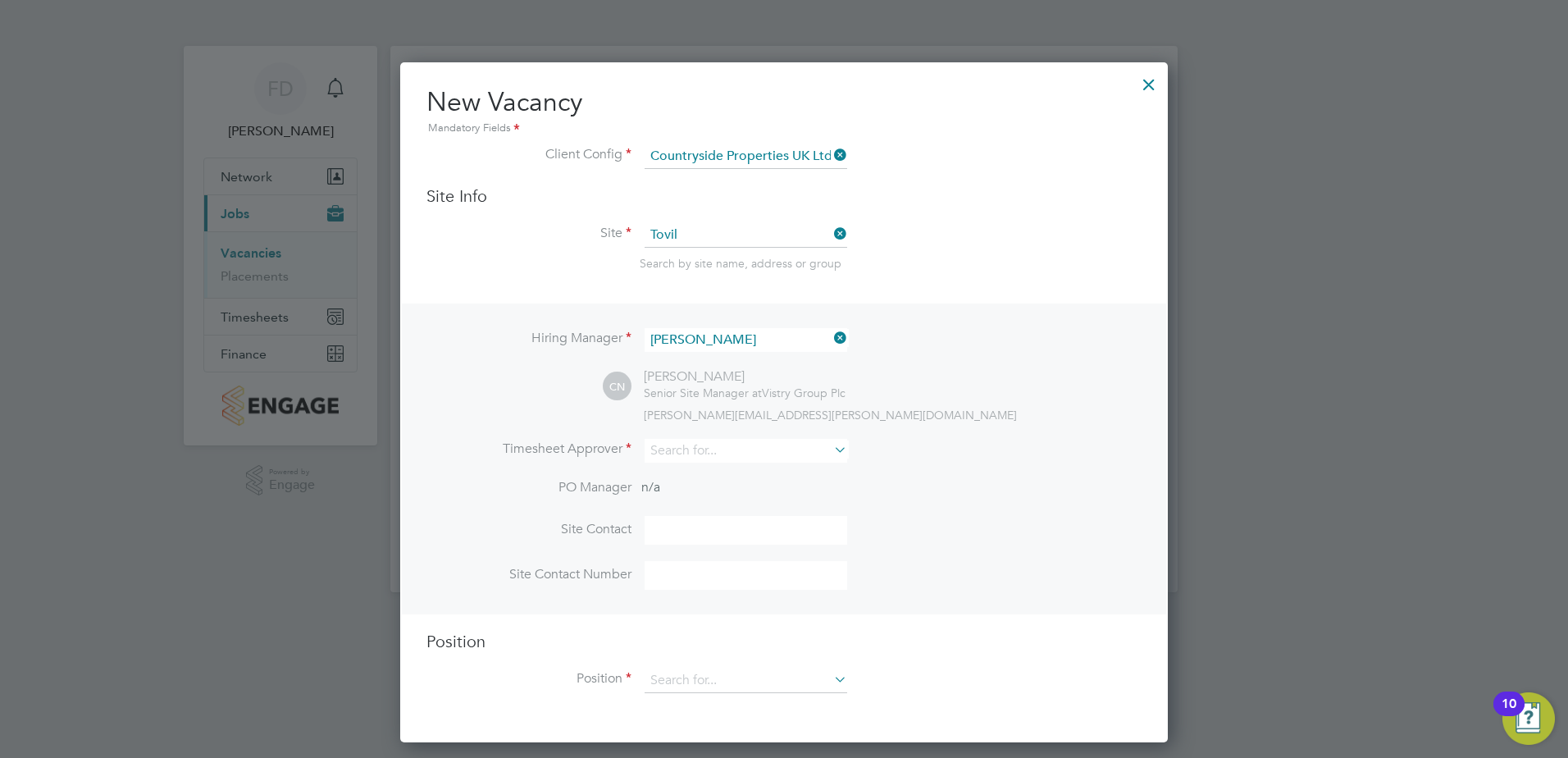
click at [831, 336] on icon at bounding box center [831, 338] width 0 height 23
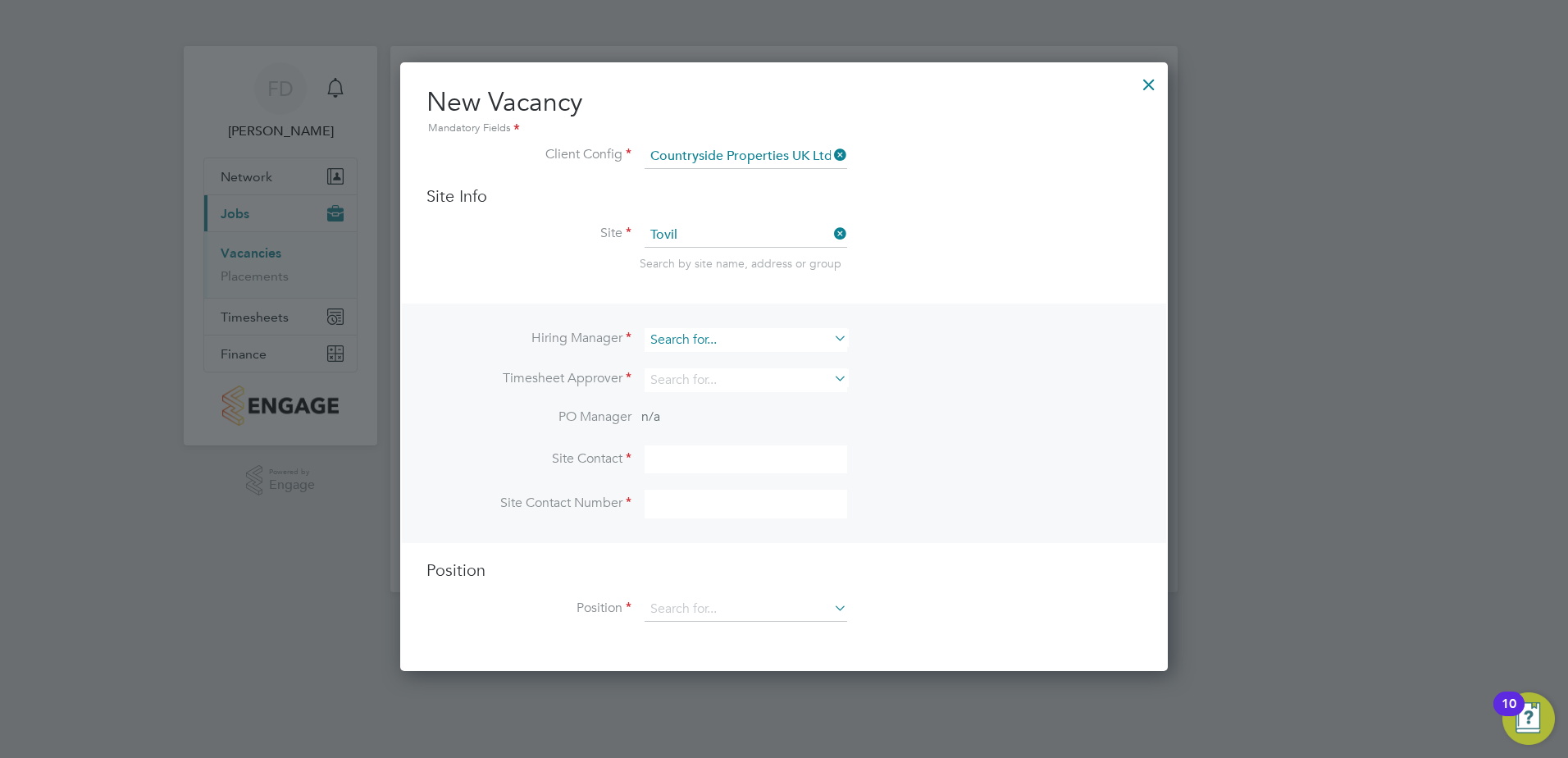
scroll to position [610, 769]
click at [805, 339] on input at bounding box center [746, 340] width 202 height 24
type input "c"
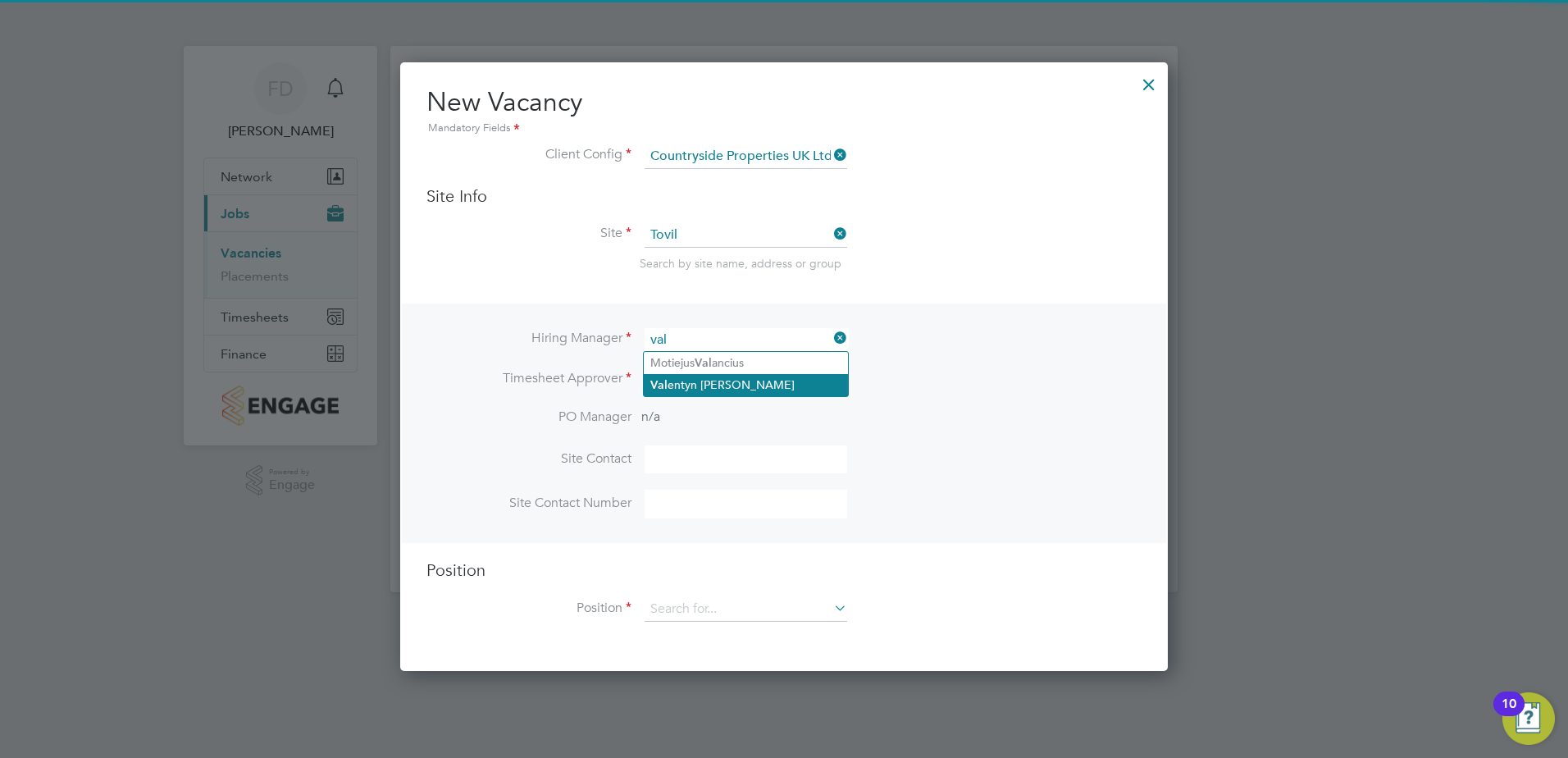
click at [780, 385] on li "Val entyn [PERSON_NAME]" at bounding box center [746, 385] width 204 height 22
type input "[PERSON_NAME]"
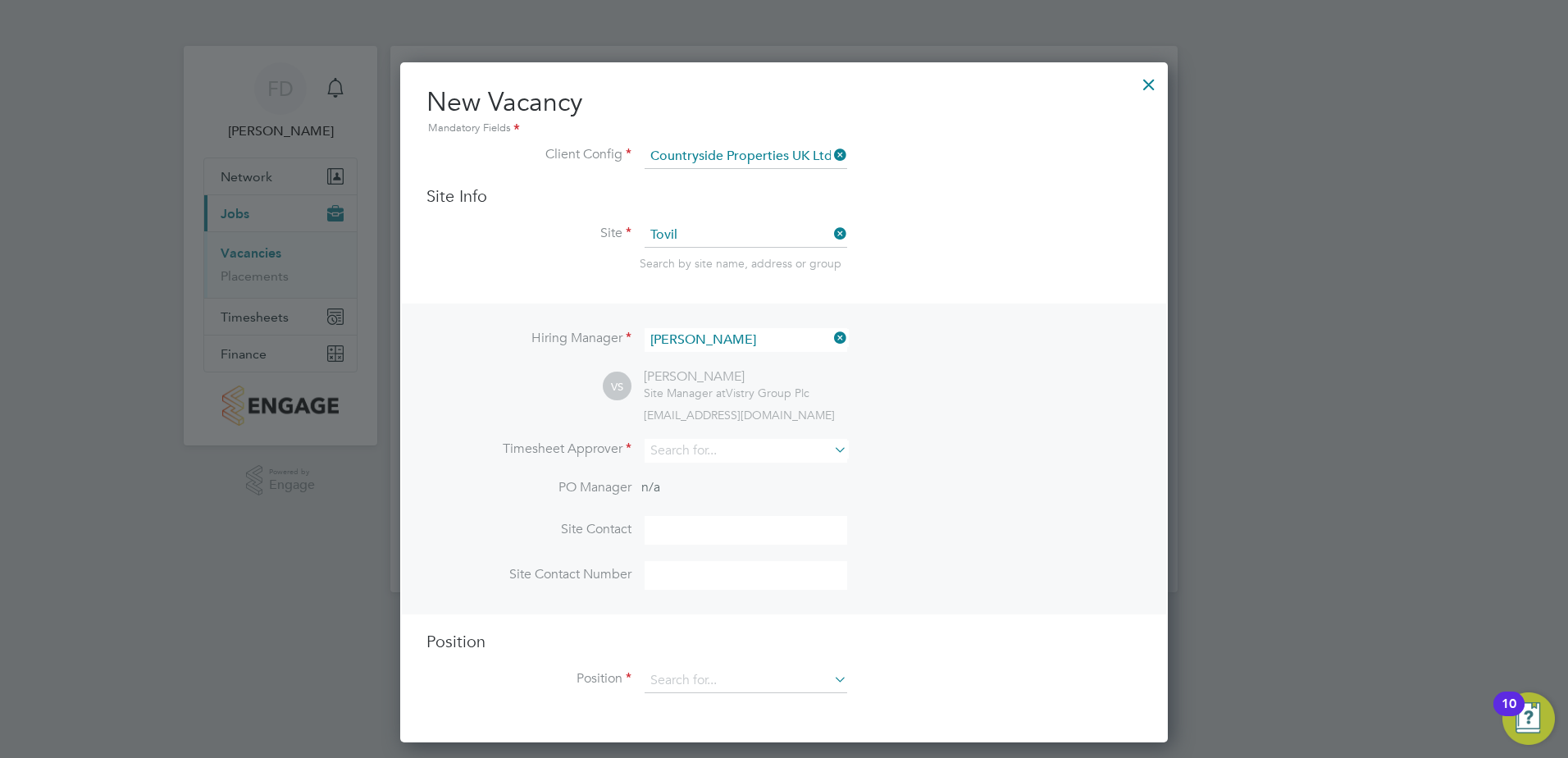
scroll to position [681, 769]
click at [746, 458] on input at bounding box center [746, 450] width 202 height 24
click at [741, 575] on li "Va [PERSON_NAME]" at bounding box center [746, 585] width 204 height 22
type input "[PERSON_NAME]"
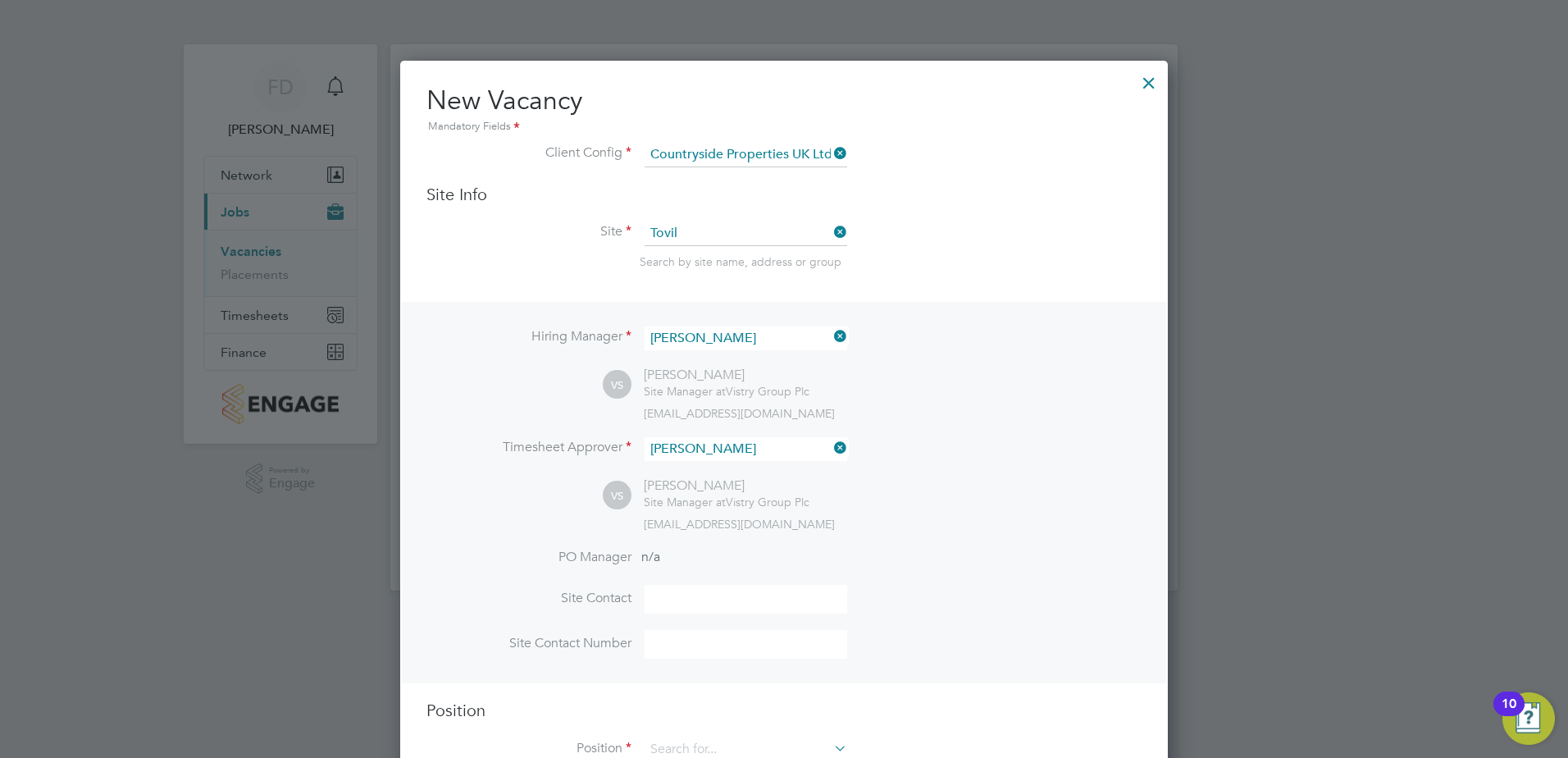
scroll to position [0, 0]
click at [704, 608] on input at bounding box center [746, 600] width 202 height 29
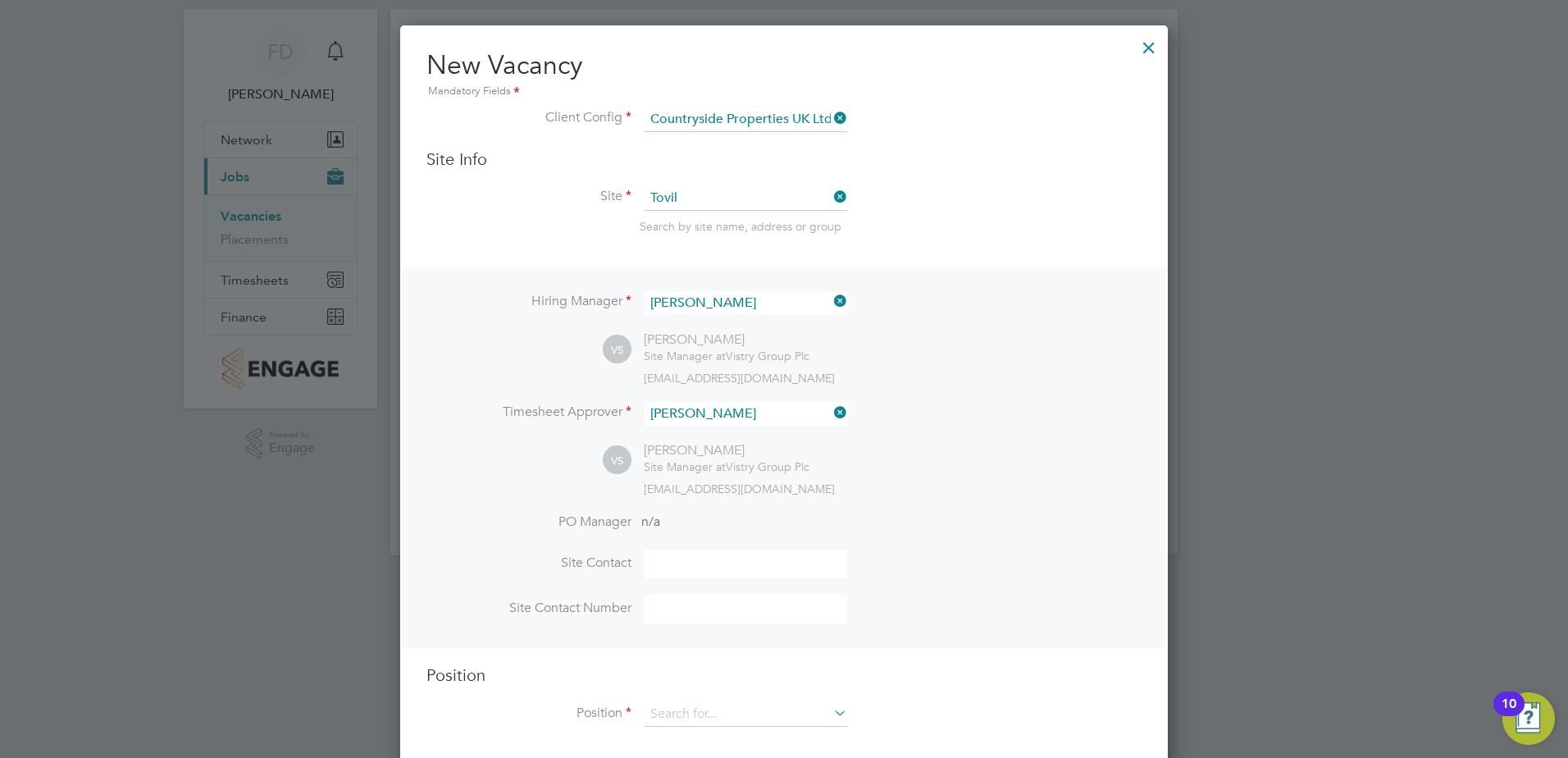
scroll to position [56, 0]
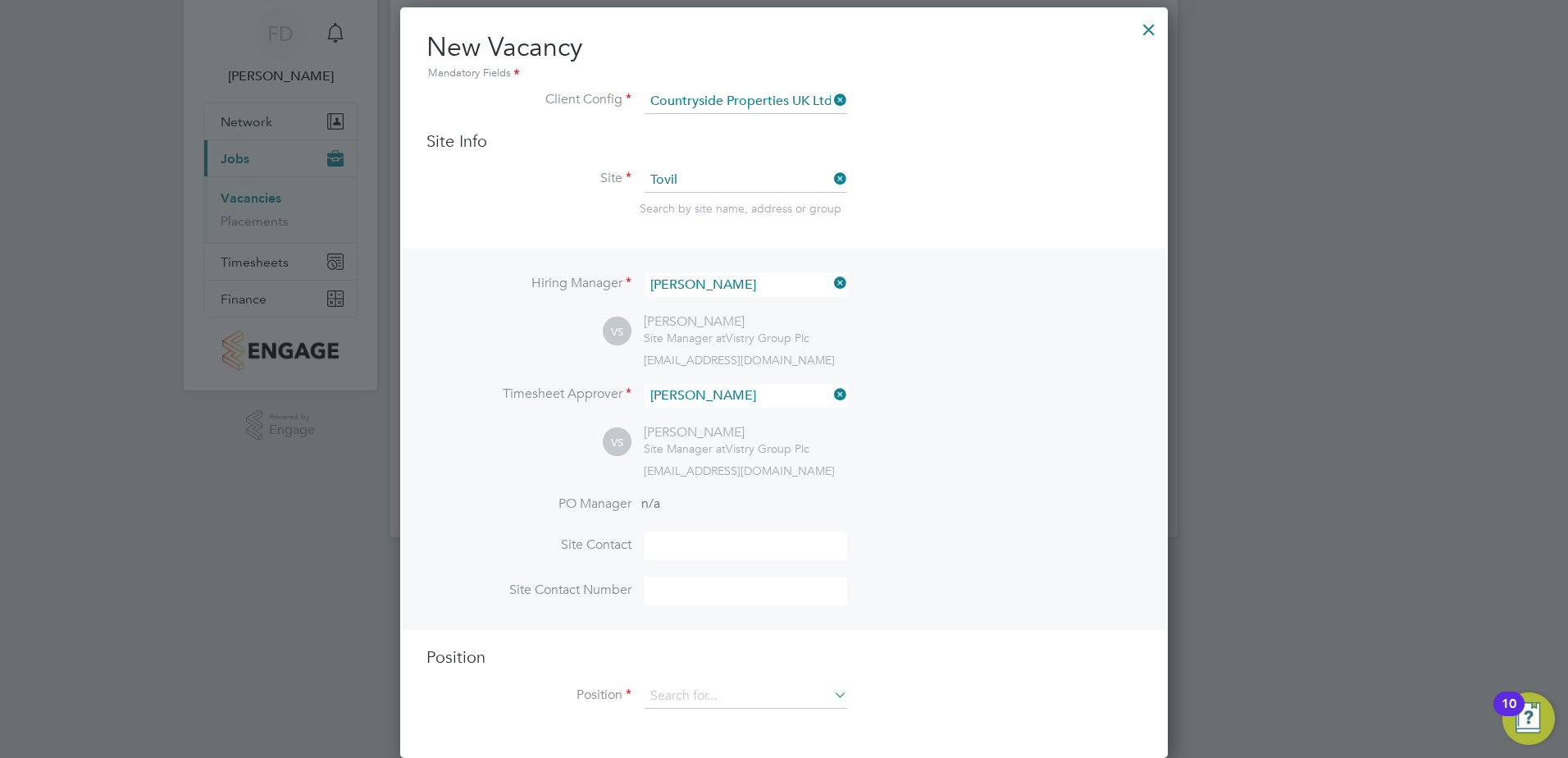
click at [1009, 466] on div "[EMAIL_ADDRESS][DOMAIN_NAME]" at bounding box center [892, 471] width 498 height 14
click at [763, 696] on input at bounding box center [746, 695] width 202 height 24
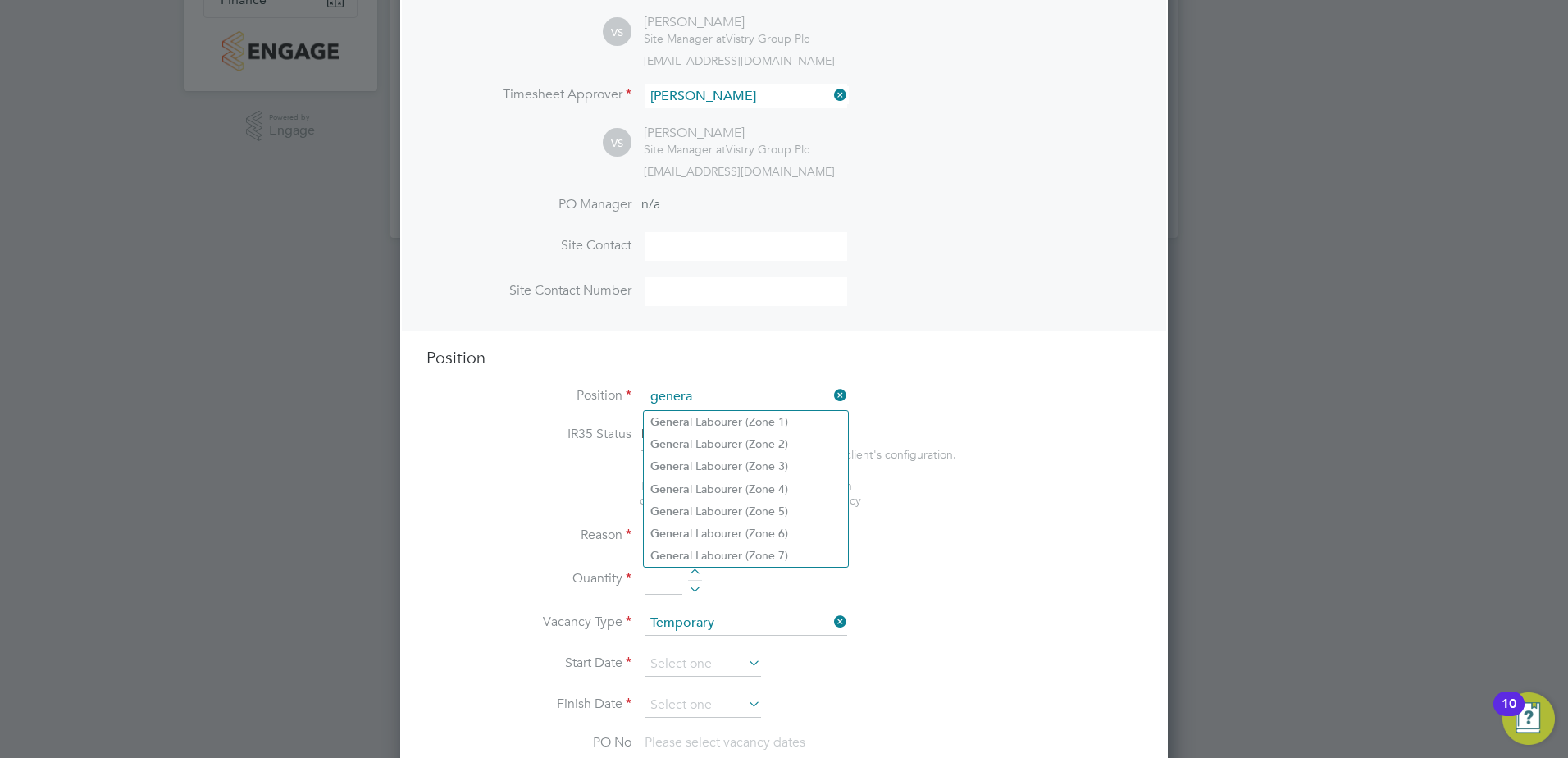
scroll to position [385, 0]
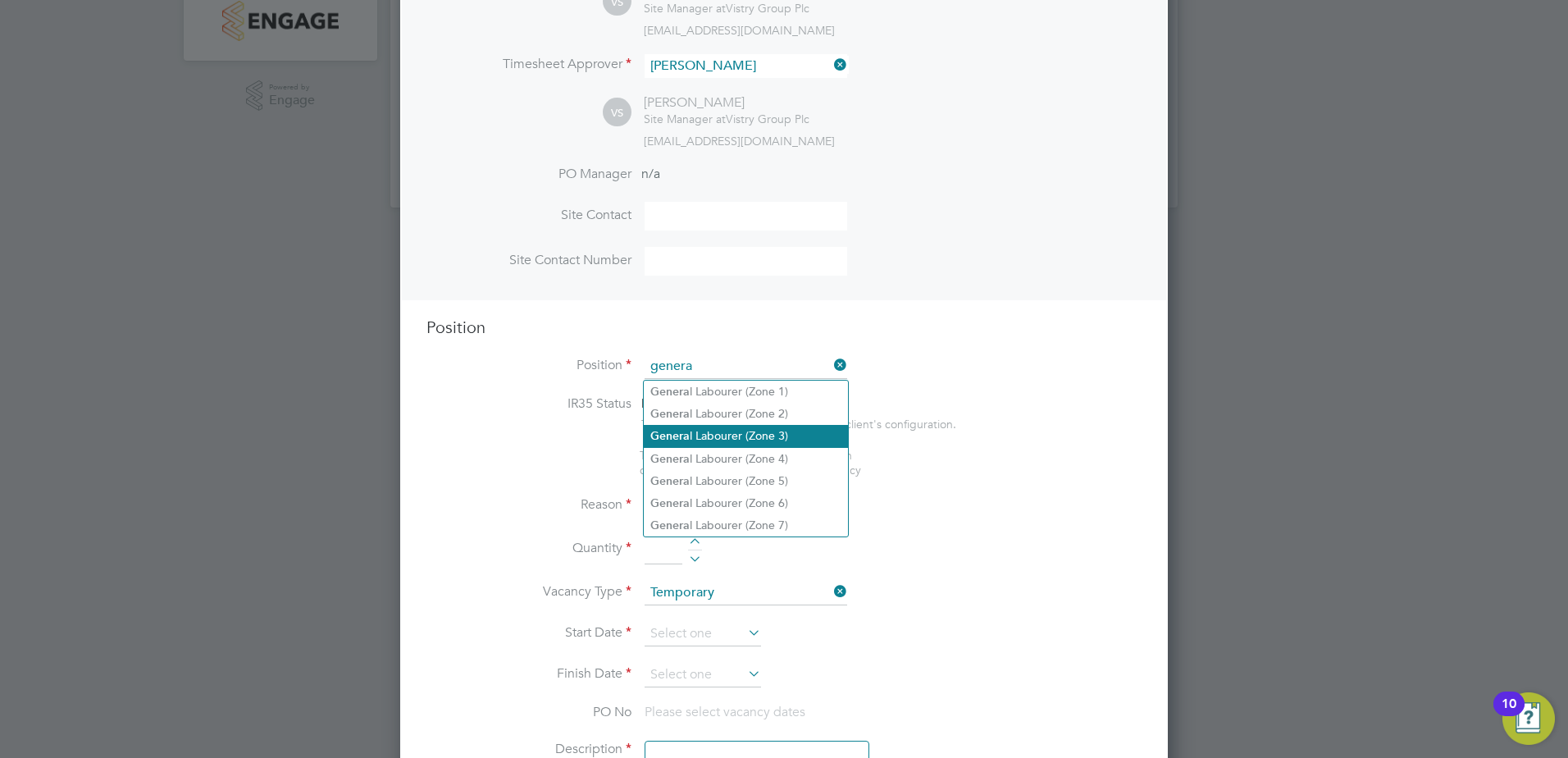
click at [801, 430] on li "Genera l Labourer (Zone 3)" at bounding box center [746, 436] width 204 height 22
type input "General Labourer (Zone 3)"
type textarea "- General labouring duties - Supporting the trades on site - Moving materials a…"
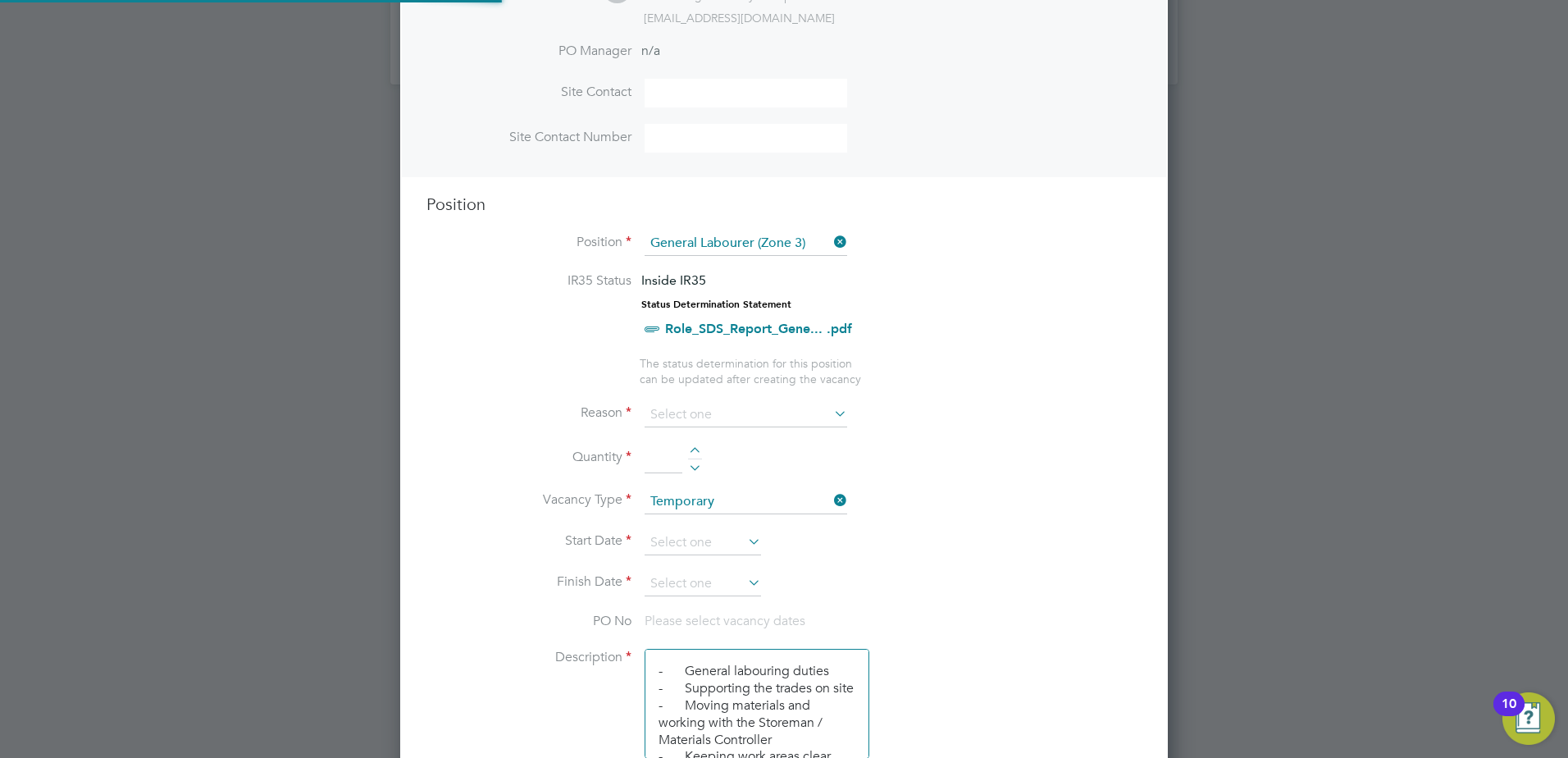
scroll to position [631, 0]
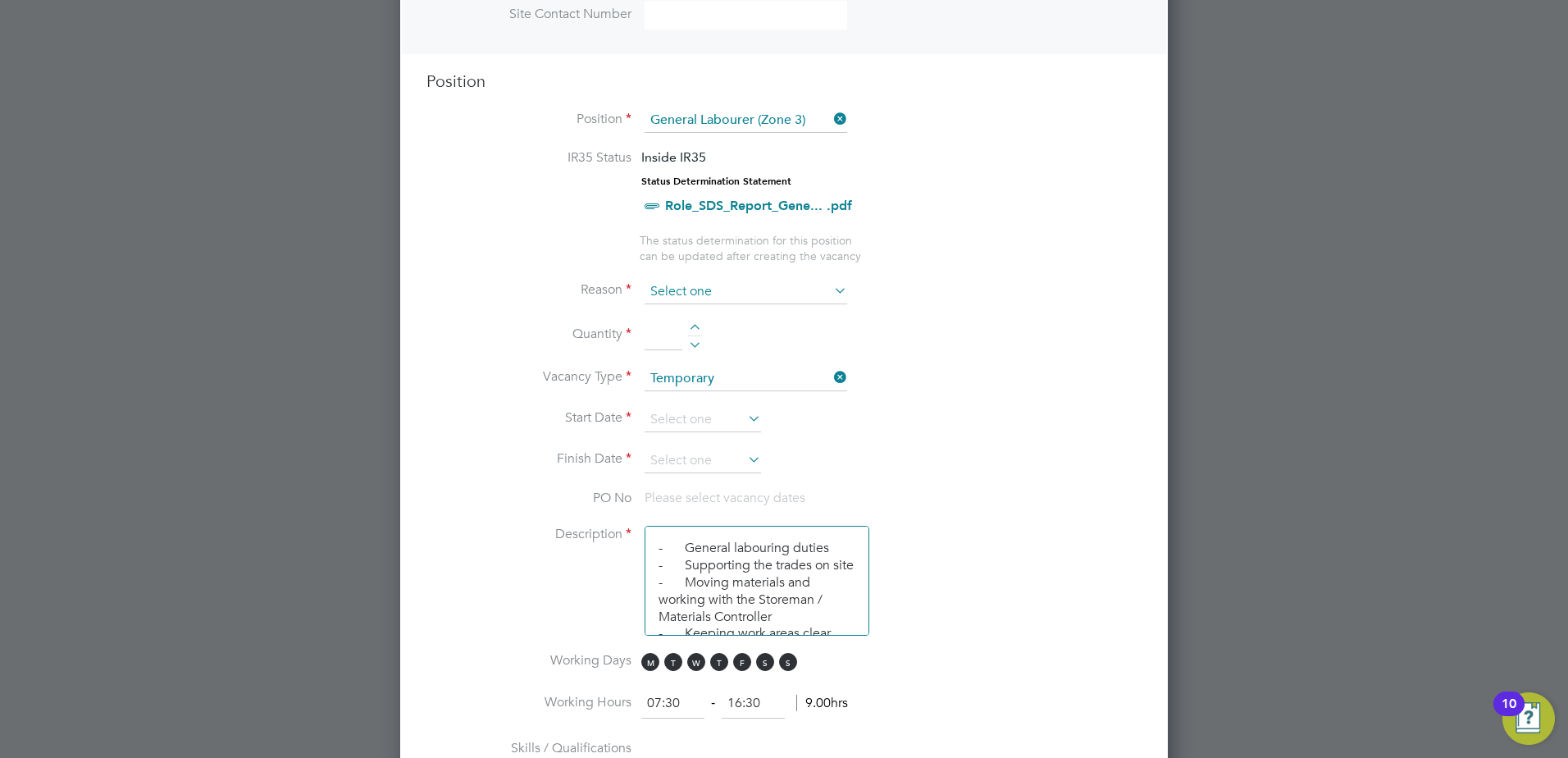
click at [767, 292] on input at bounding box center [746, 291] width 202 height 24
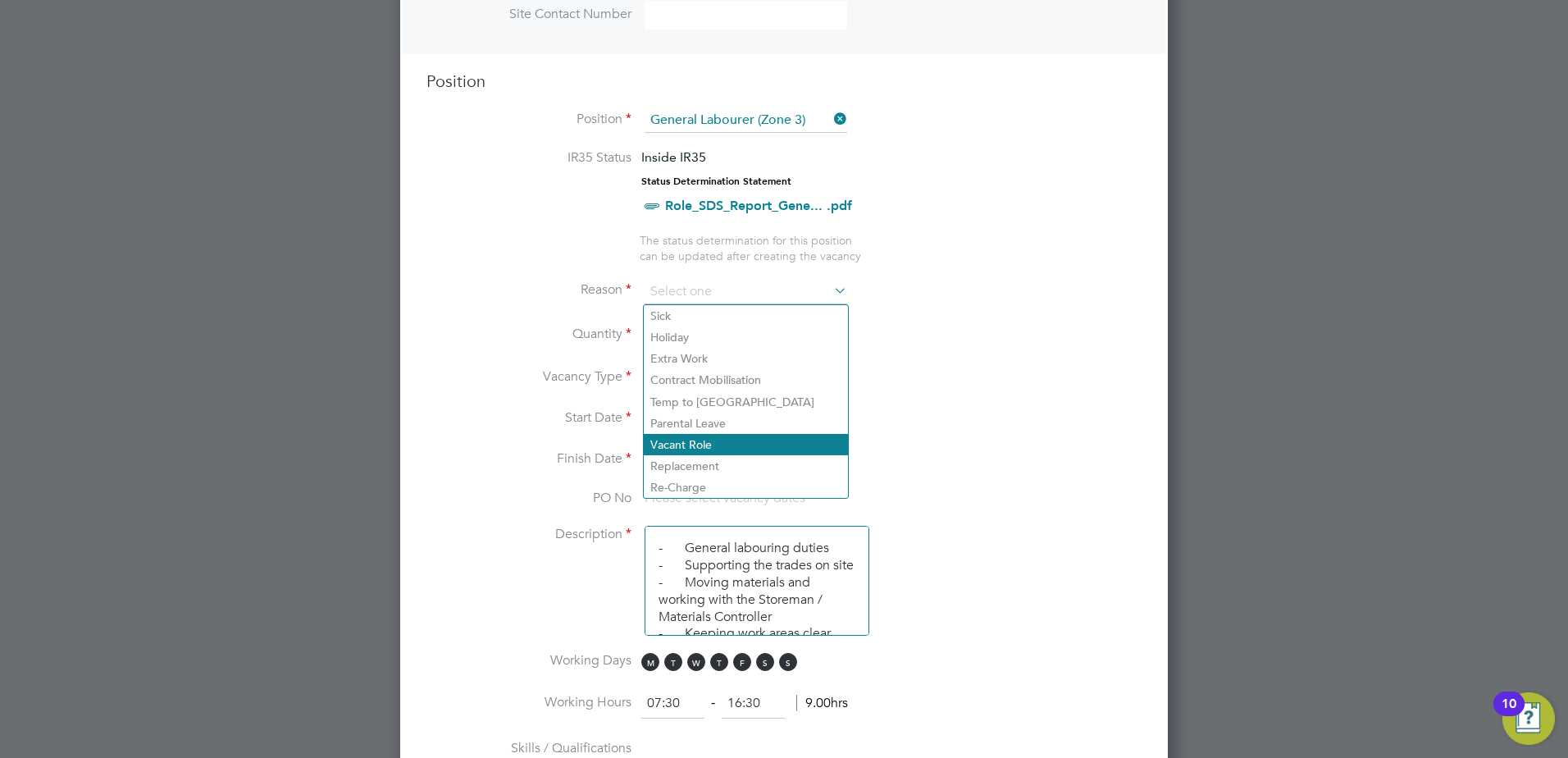
click at [731, 444] on li "Vacant Role" at bounding box center [746, 445] width 204 height 21
type input "Vacant Role"
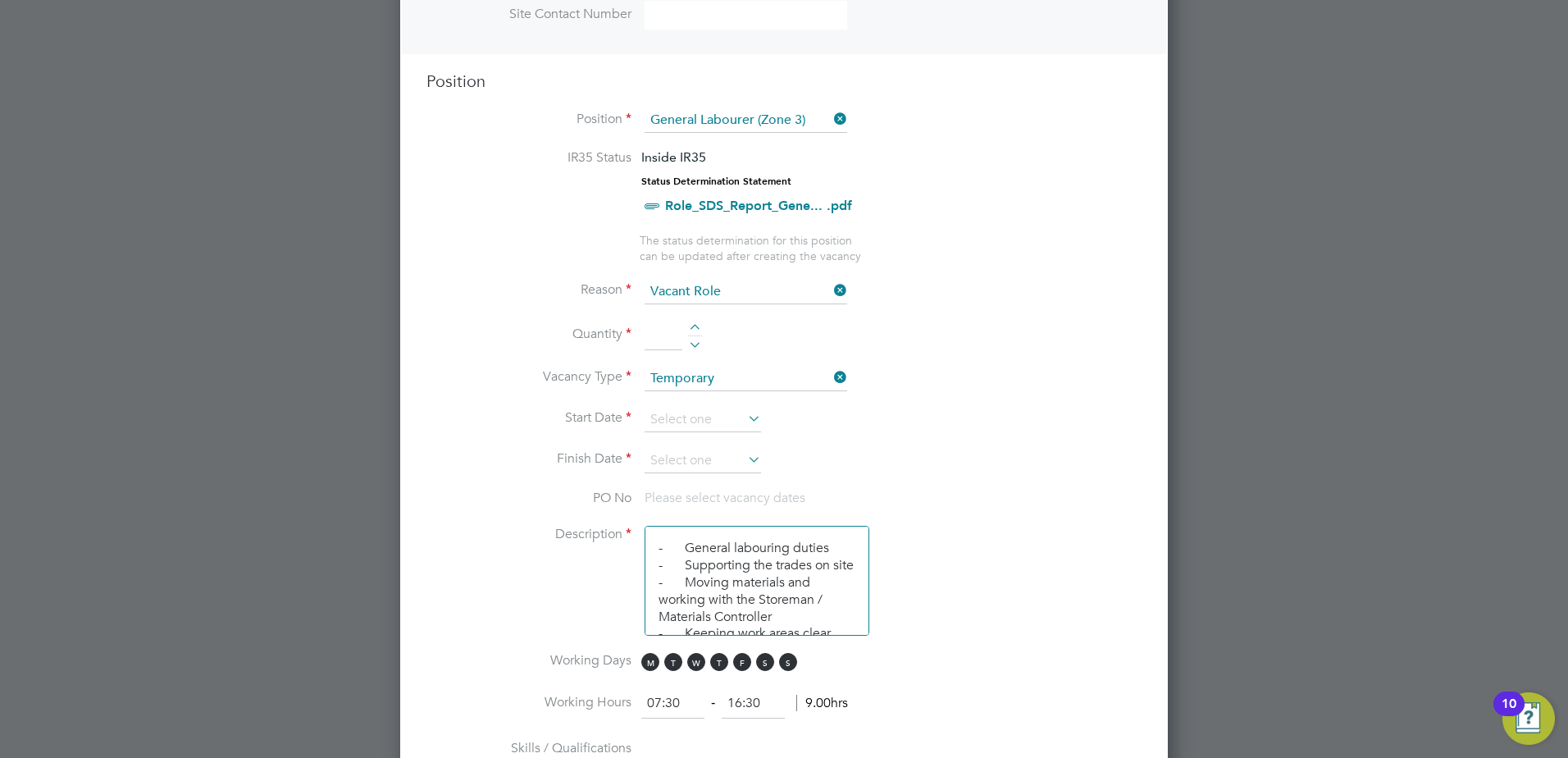
click at [694, 325] on div at bounding box center [695, 329] width 14 height 12
type input "1"
click at [737, 423] on input at bounding box center [703, 419] width 116 height 24
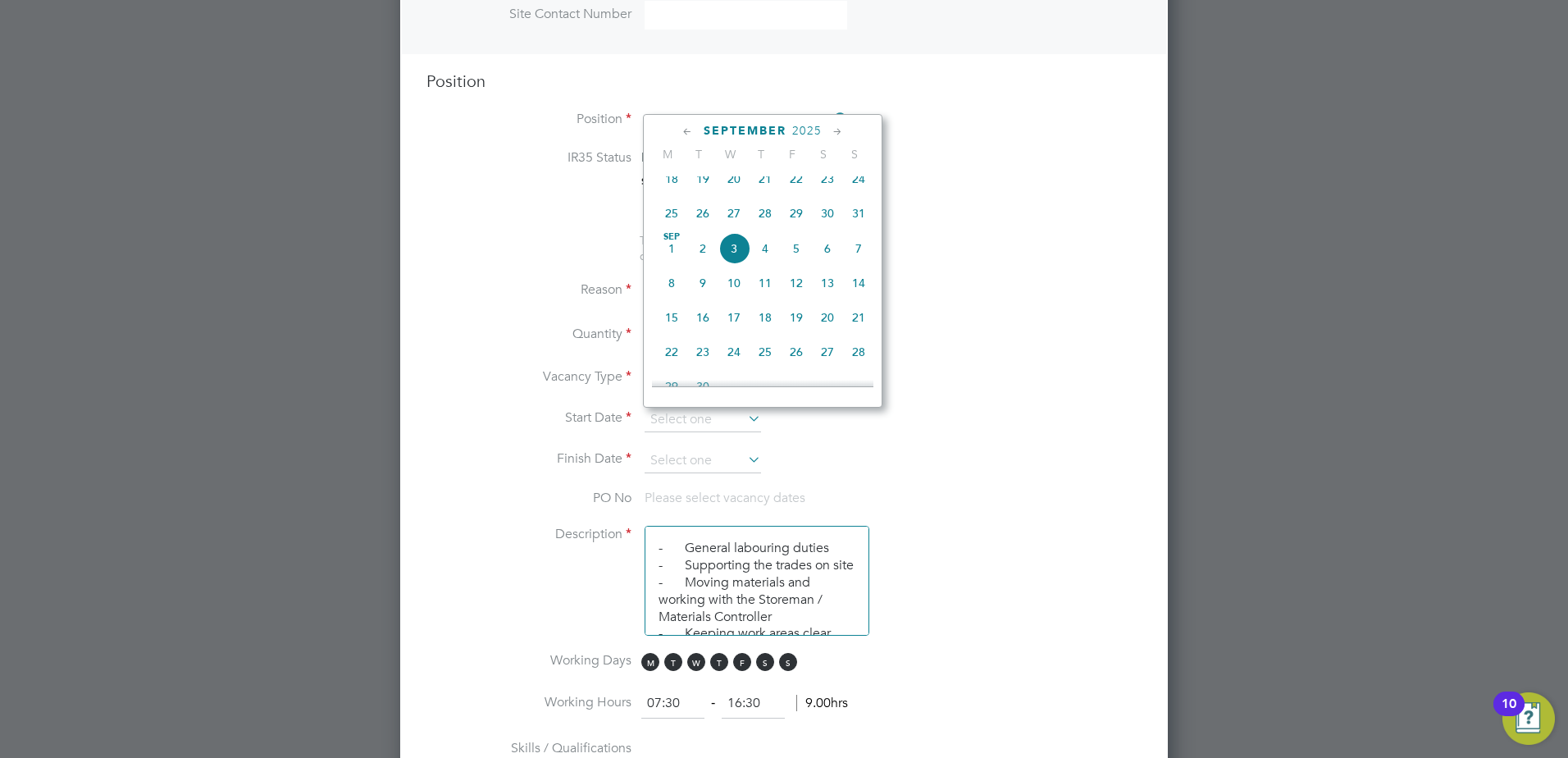
click at [733, 224] on span "27" at bounding box center [734, 213] width 31 height 31
type input "[DATE]"
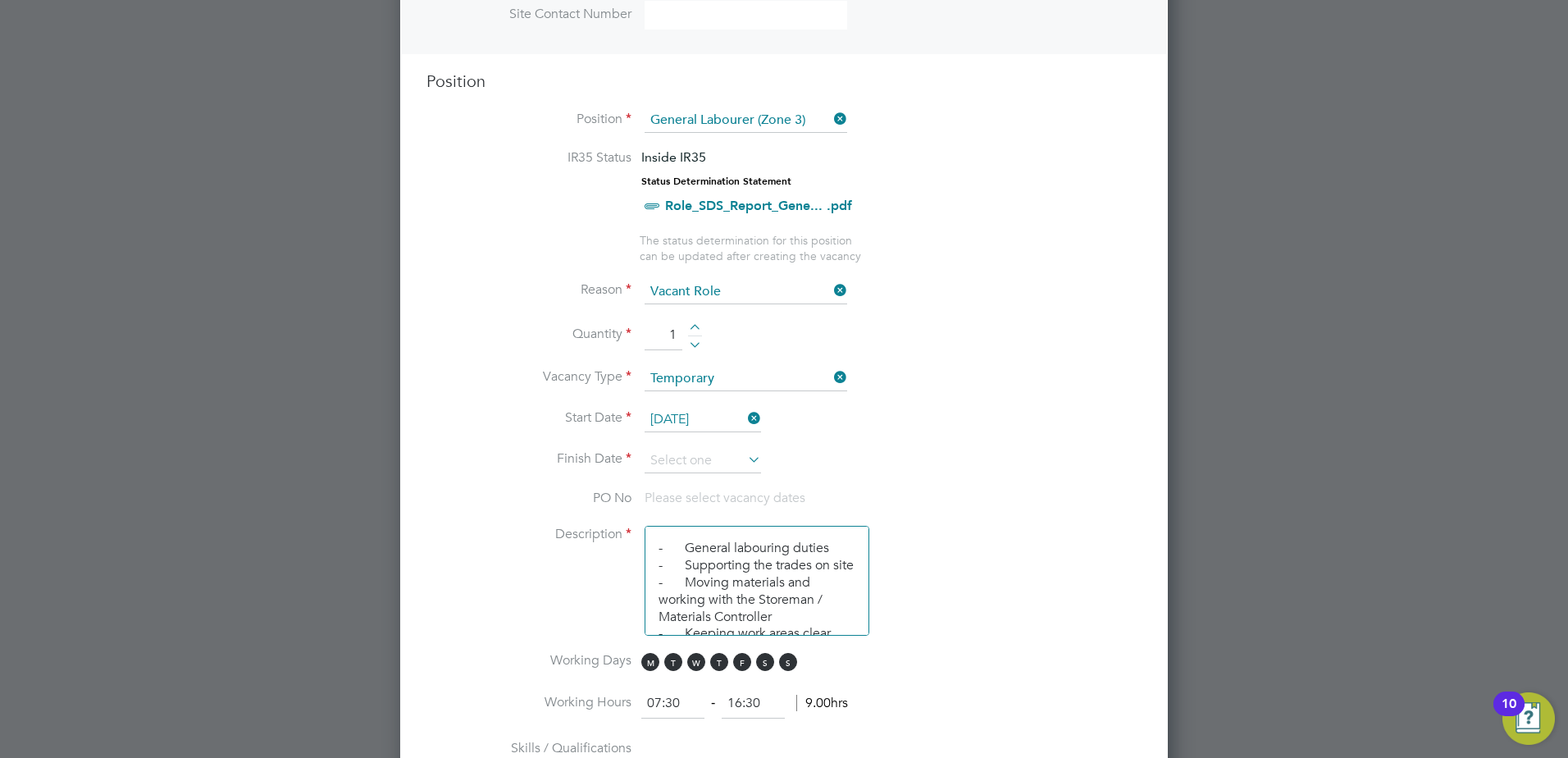
click at [745, 458] on icon at bounding box center [745, 459] width 0 height 23
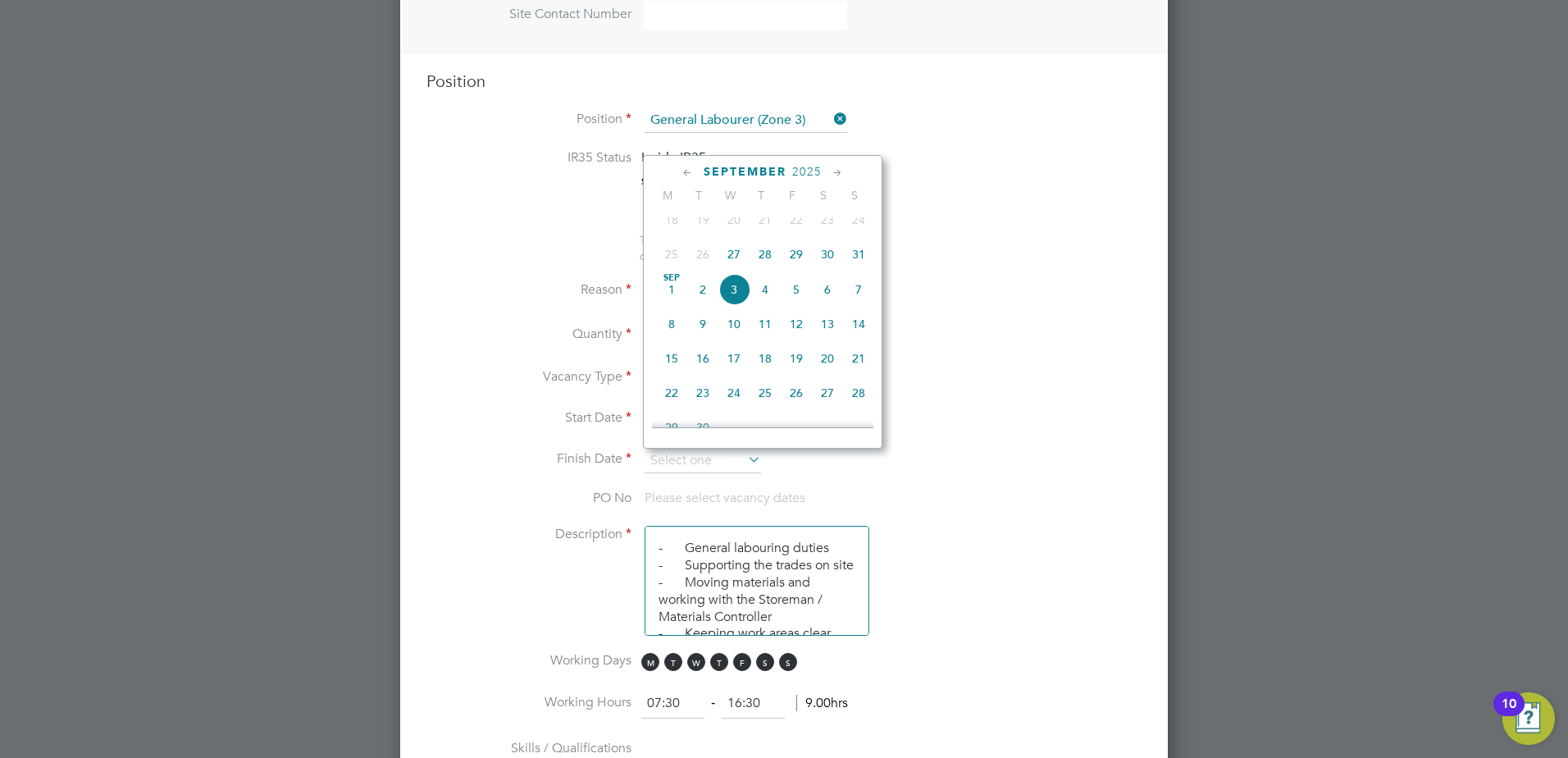
click at [840, 172] on icon at bounding box center [837, 173] width 15 height 18
click at [734, 361] on span "31" at bounding box center [734, 345] width 31 height 31
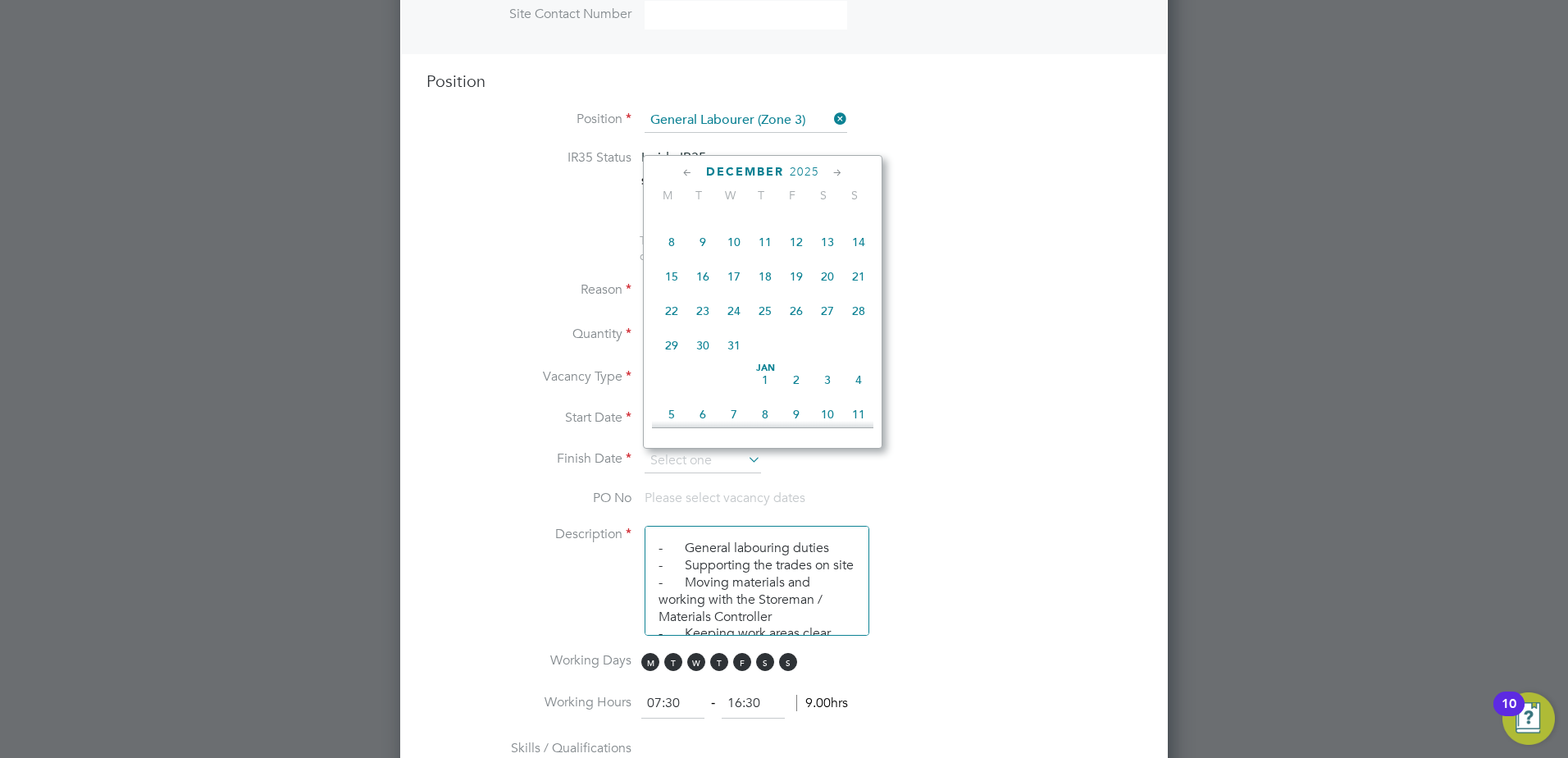
type input "[DATE]"
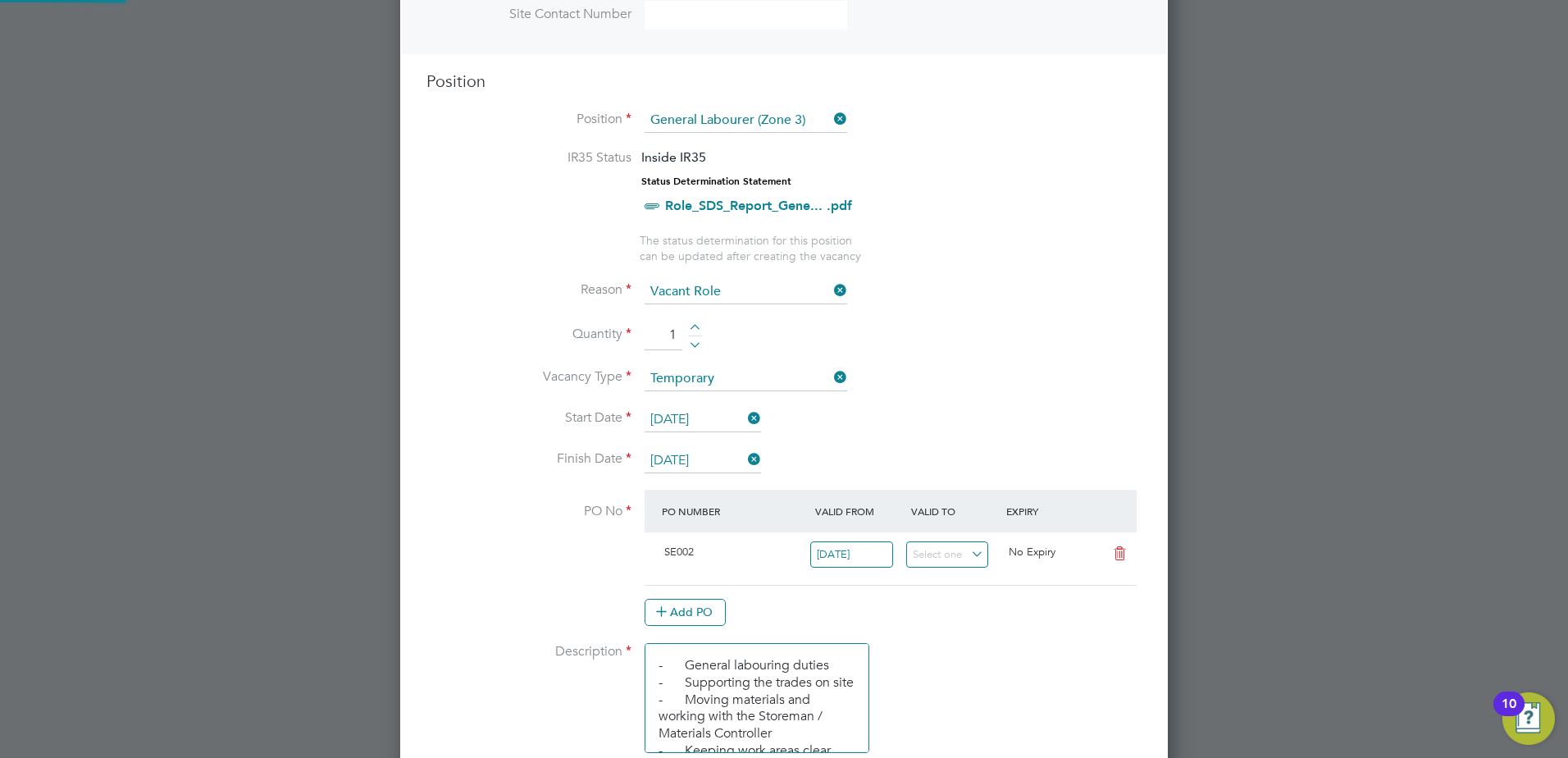
scroll to position [8, 8]
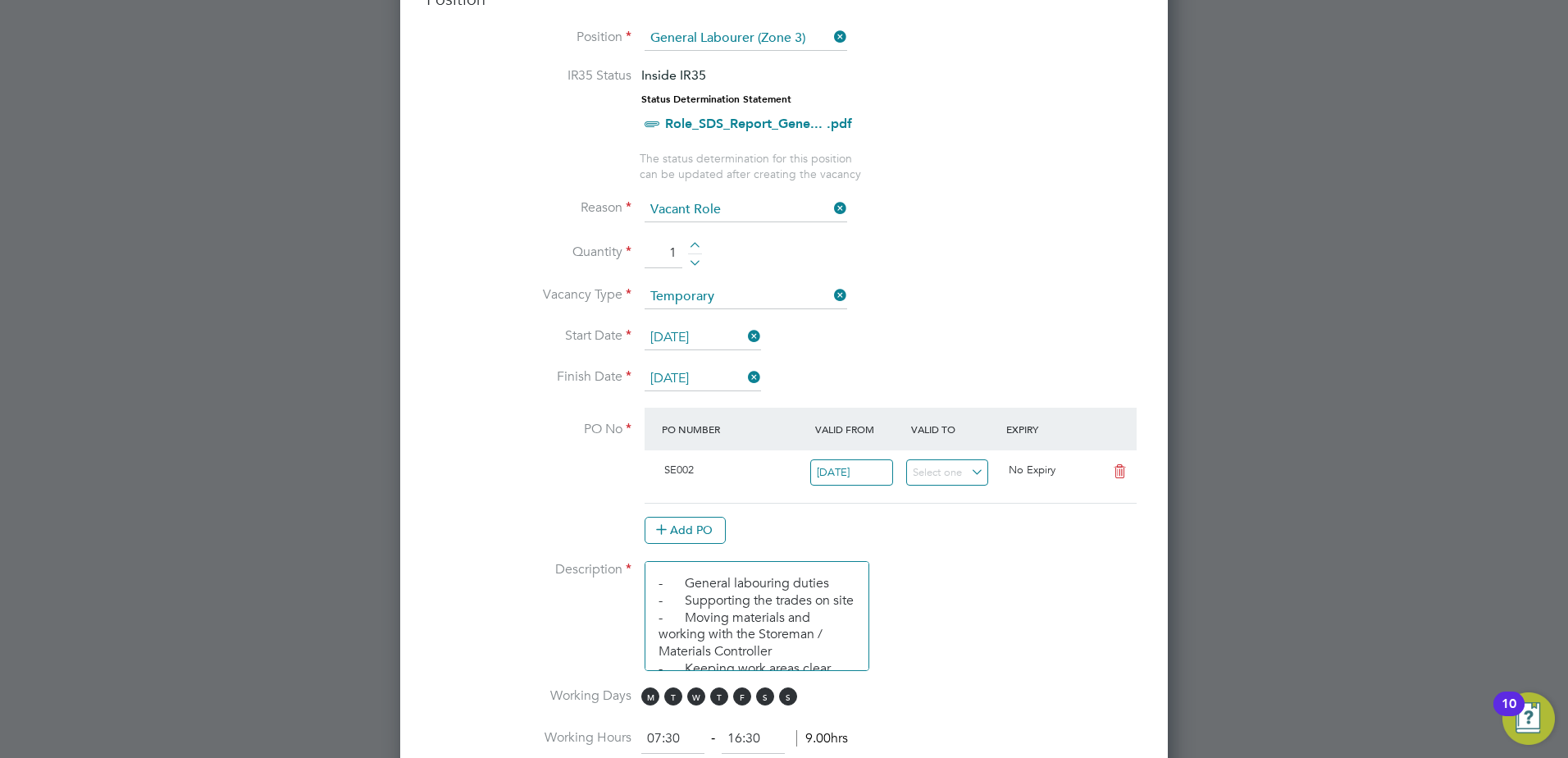
click at [831, 296] on icon at bounding box center [831, 295] width 0 height 23
click at [815, 302] on input at bounding box center [746, 296] width 202 height 24
click at [746, 347] on li "Permanent" at bounding box center [746, 342] width 204 height 21
type input "Permanent"
click at [694, 530] on button "Add PO" at bounding box center [685, 529] width 81 height 26
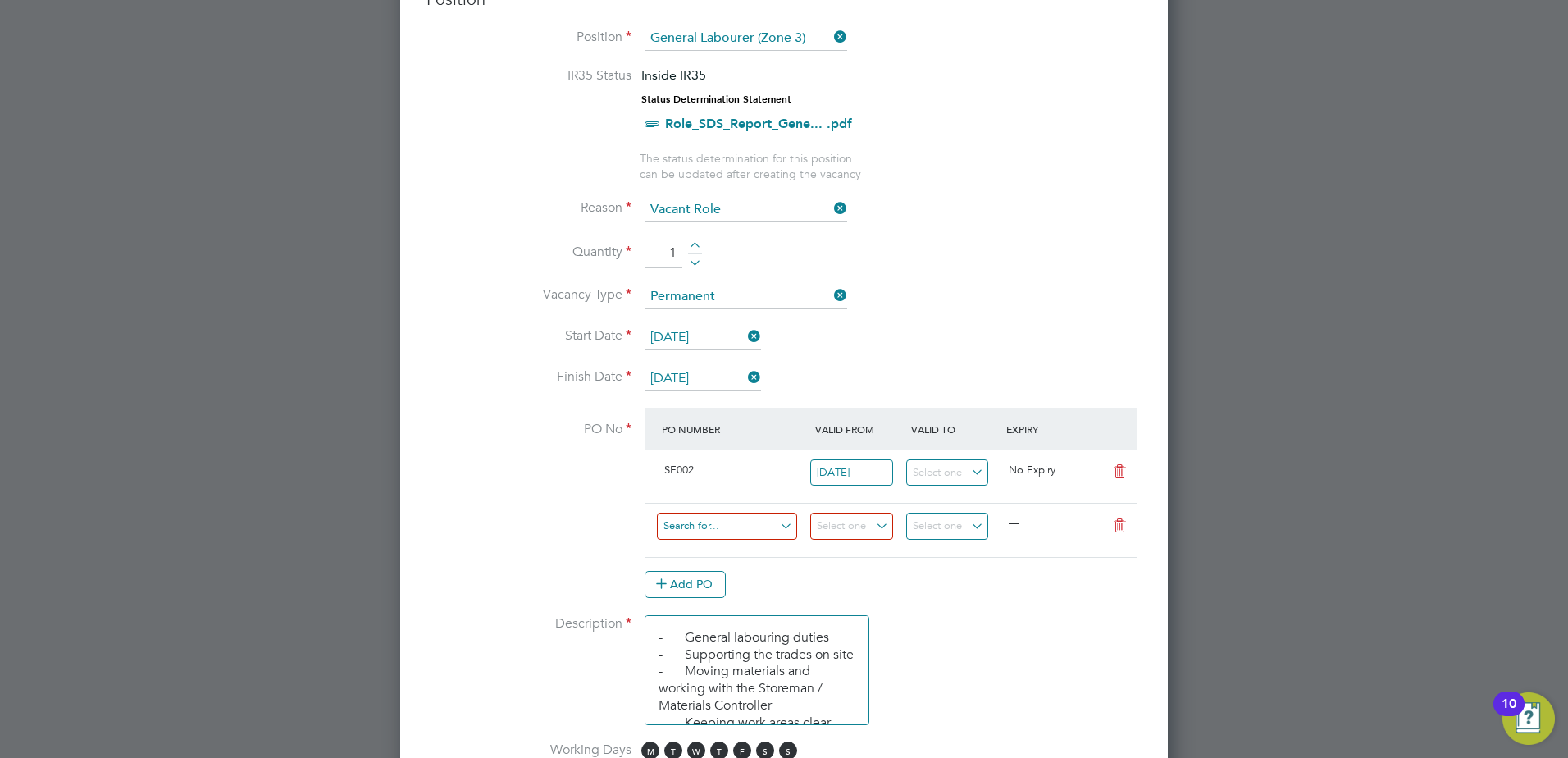
click at [734, 532] on input at bounding box center [727, 526] width 141 height 27
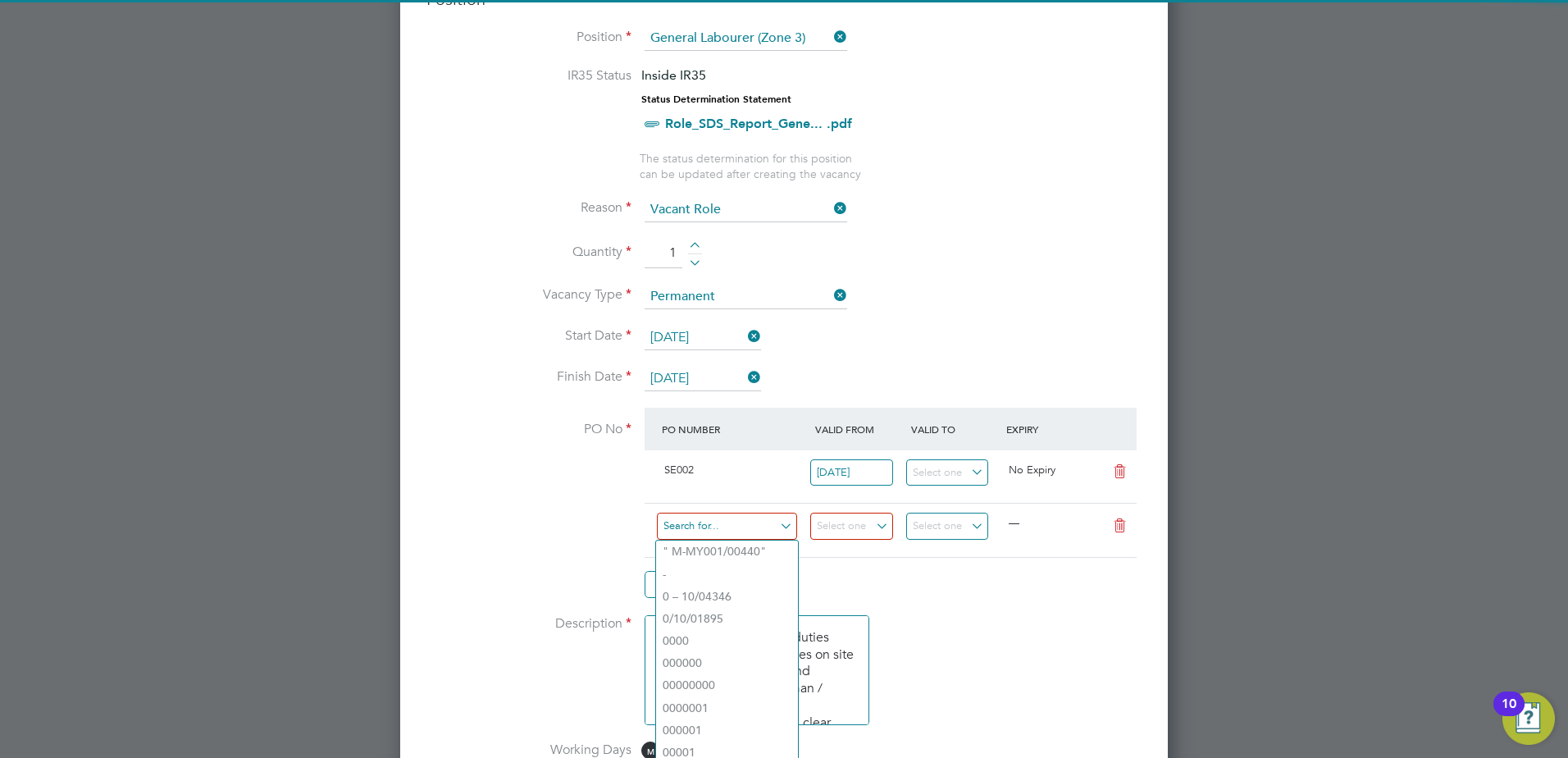
paste input "S-SE002/00080"
type input "S-SE002/00080"
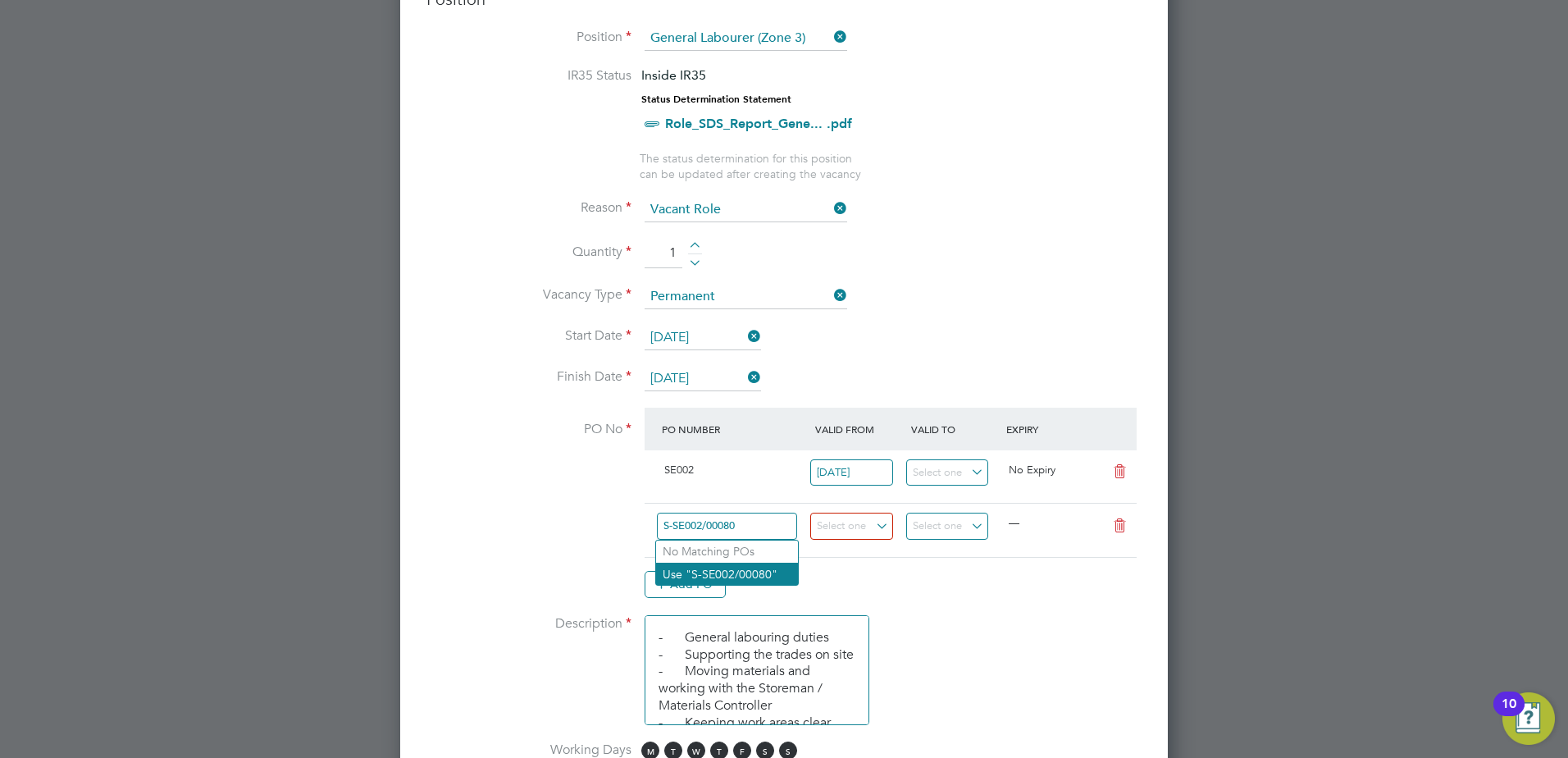
click at [765, 571] on li "Use "S-SE002/00080"" at bounding box center [727, 574] width 142 height 22
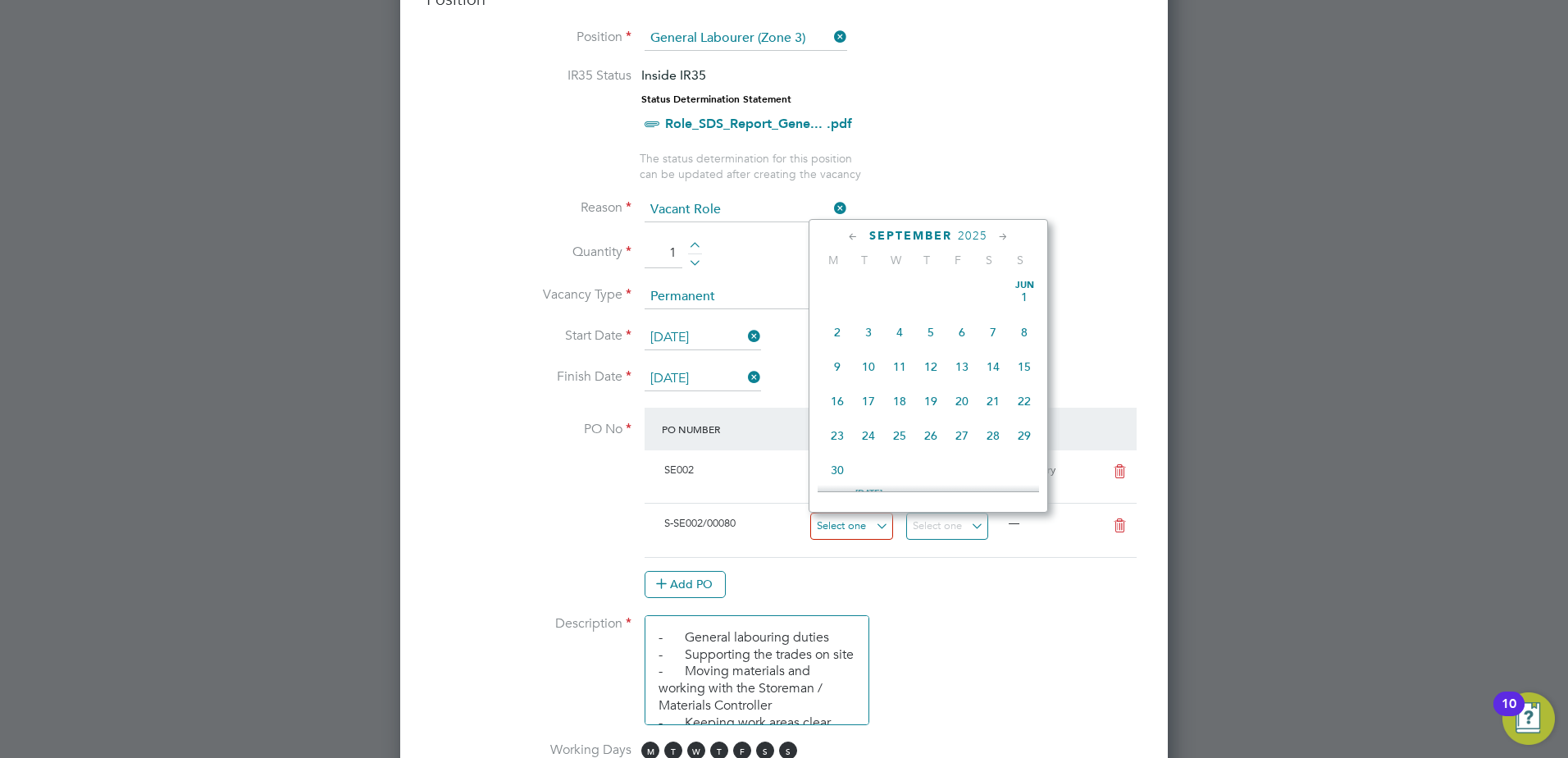
click at [867, 527] on input at bounding box center [851, 526] width 83 height 27
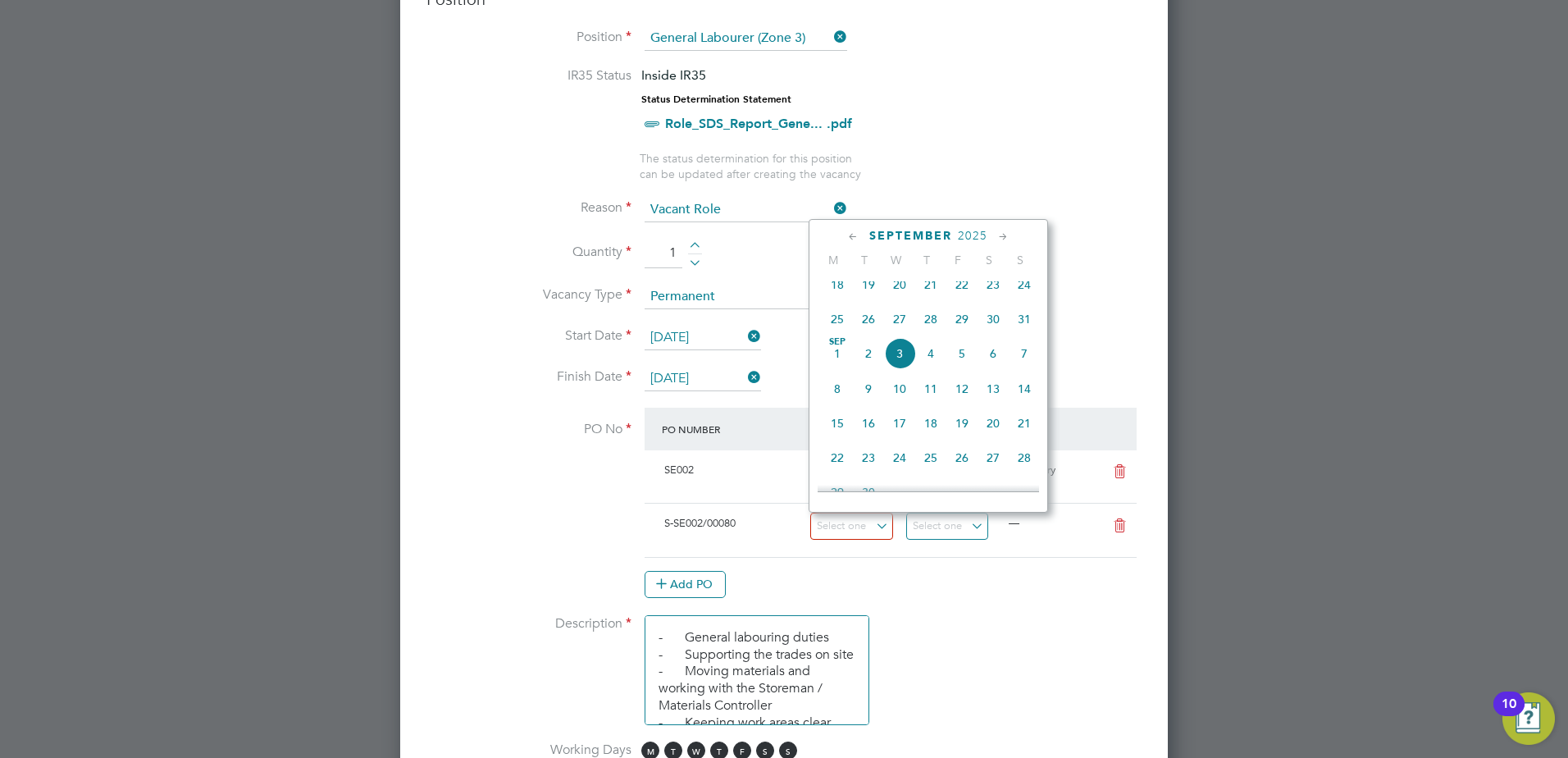
click at [888, 328] on span "27" at bounding box center [899, 319] width 31 height 31
type input "[DATE]"
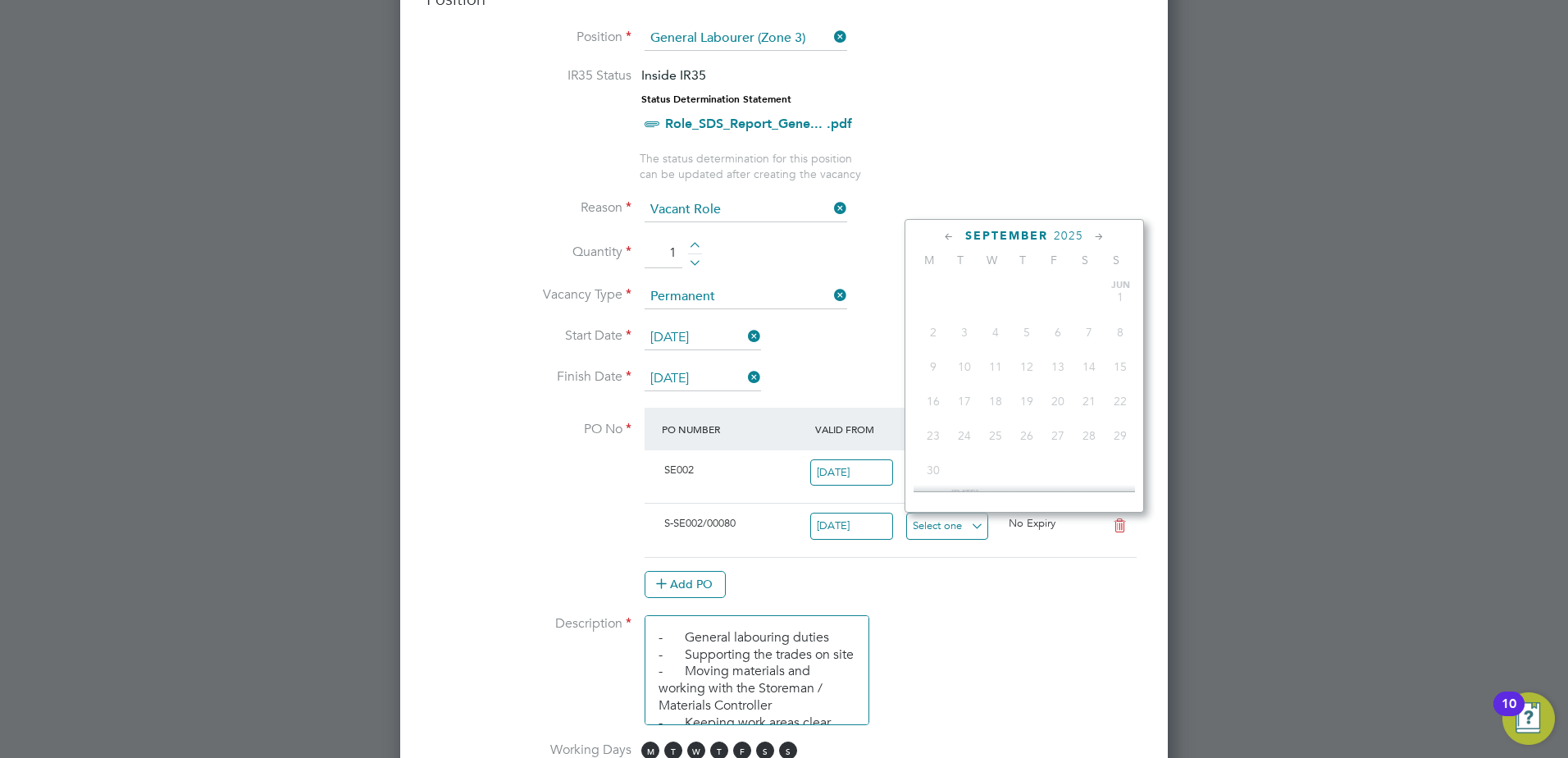
click at [976, 520] on input at bounding box center [948, 526] width 83 height 27
click at [1092, 237] on icon at bounding box center [1099, 237] width 15 height 18
click at [991, 426] on span "31" at bounding box center [995, 410] width 31 height 31
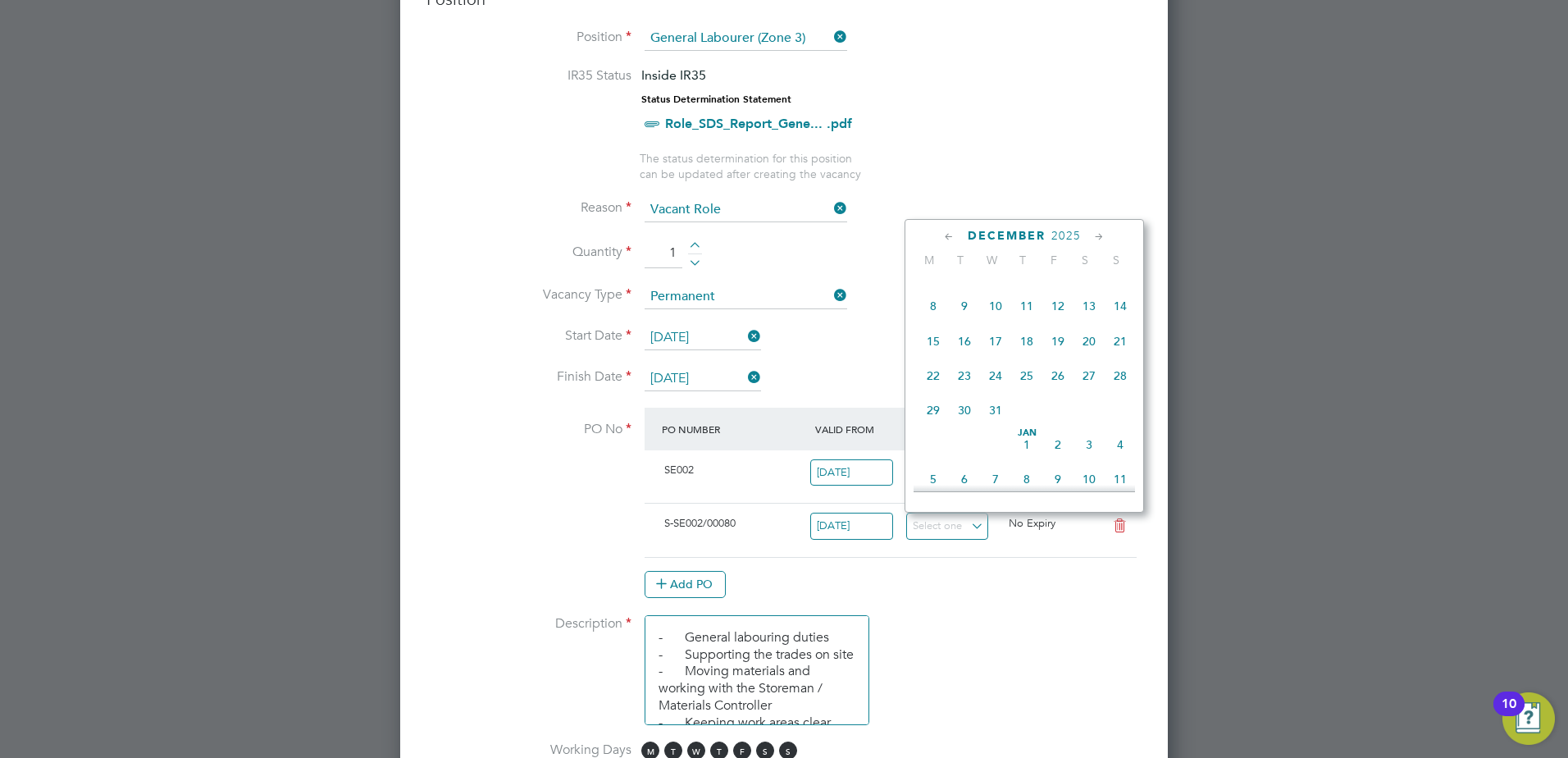
type input "[DATE]"
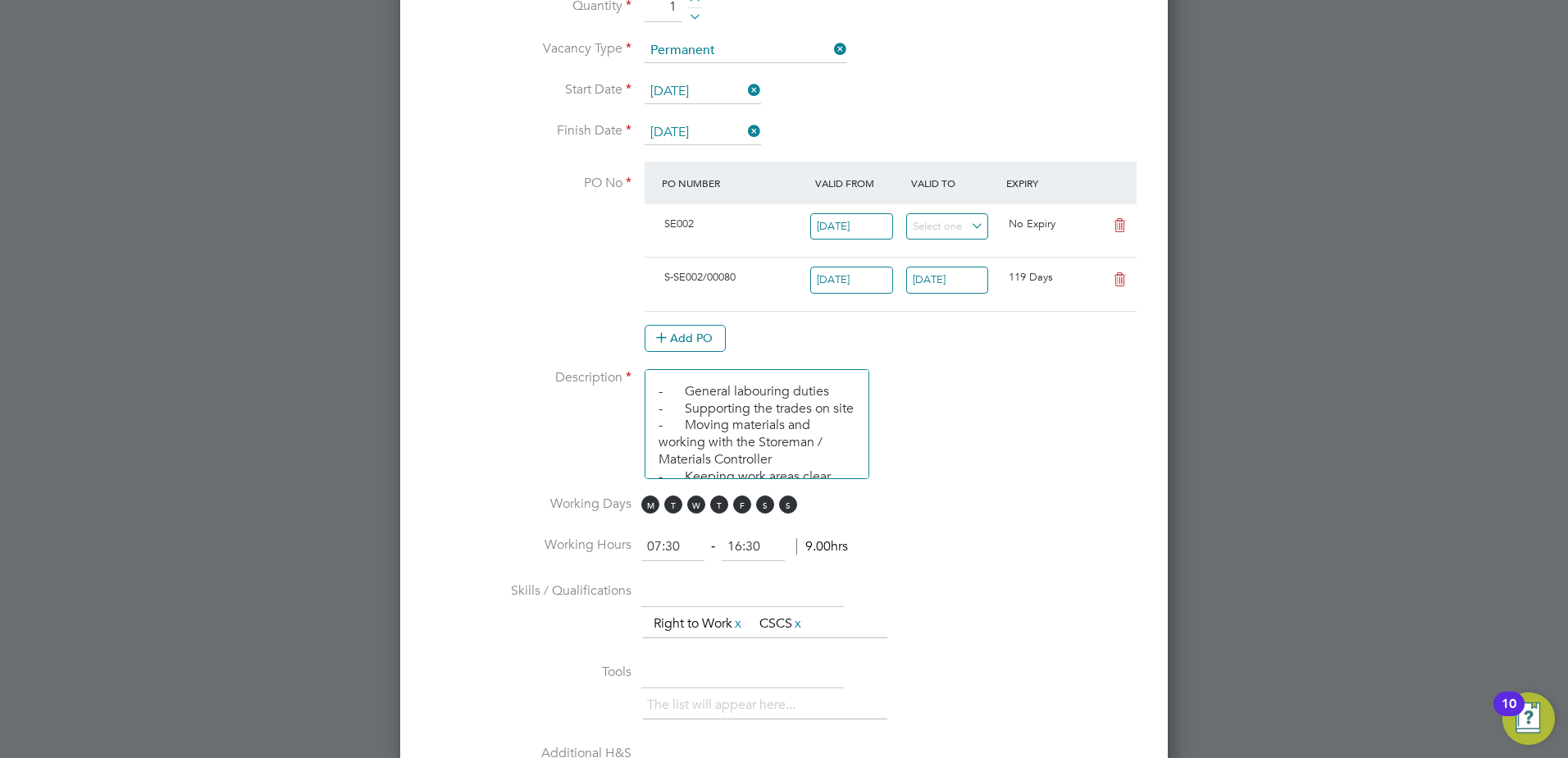
click at [774, 502] on span "M T W T F S S" at bounding box center [722, 505] width 161 height 18
click at [768, 503] on span "S" at bounding box center [765, 505] width 18 height 18
click at [787, 504] on span "S" at bounding box center [788, 505] width 18 height 18
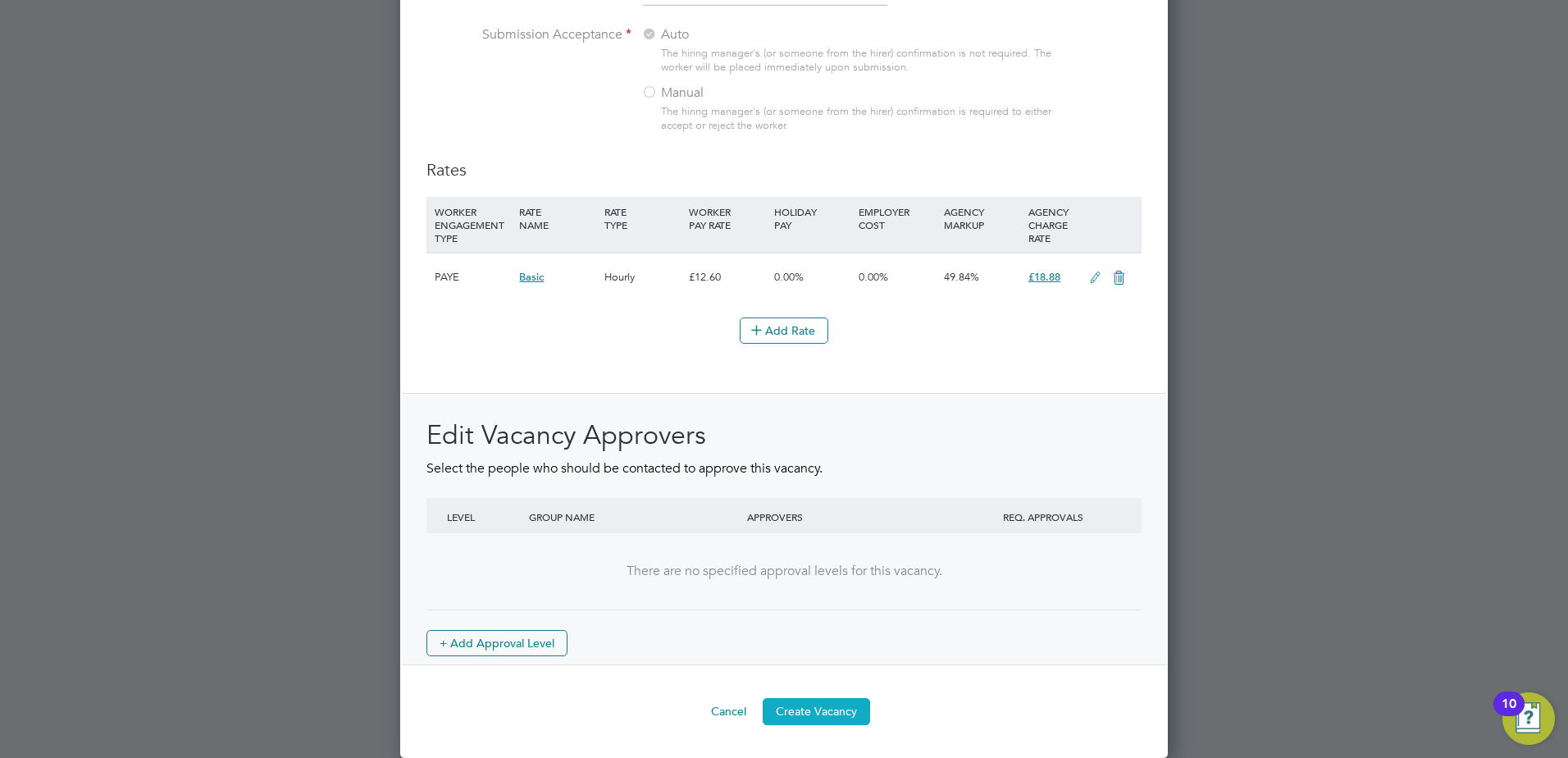
click at [822, 711] on button "Create Vacancy" at bounding box center [816, 711] width 107 height 26
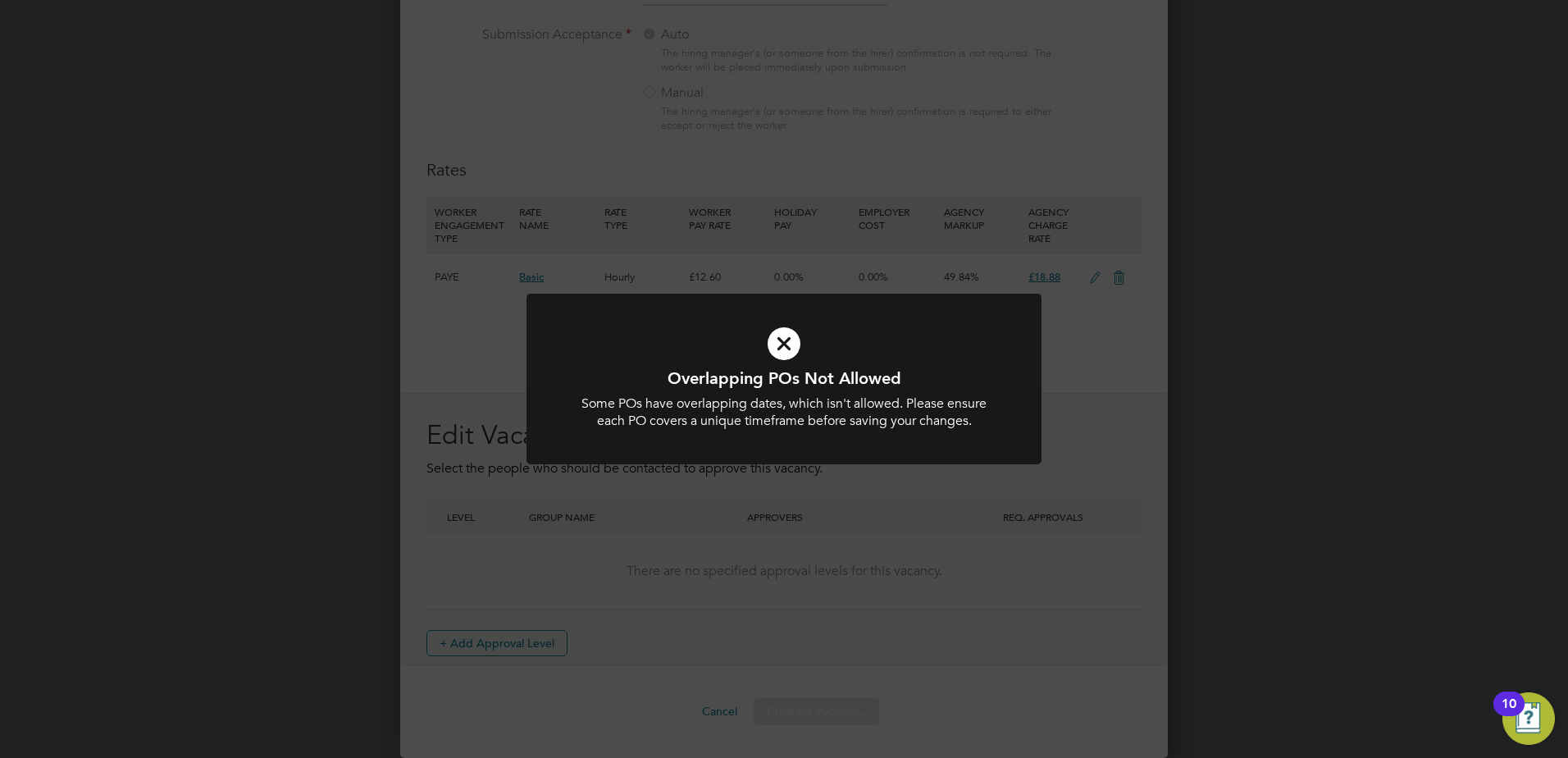
click at [915, 472] on div "Overlapping POs Not Allowed Some POs have overlapping dates, which isn't allowe…" at bounding box center [783, 388] width 515 height 191
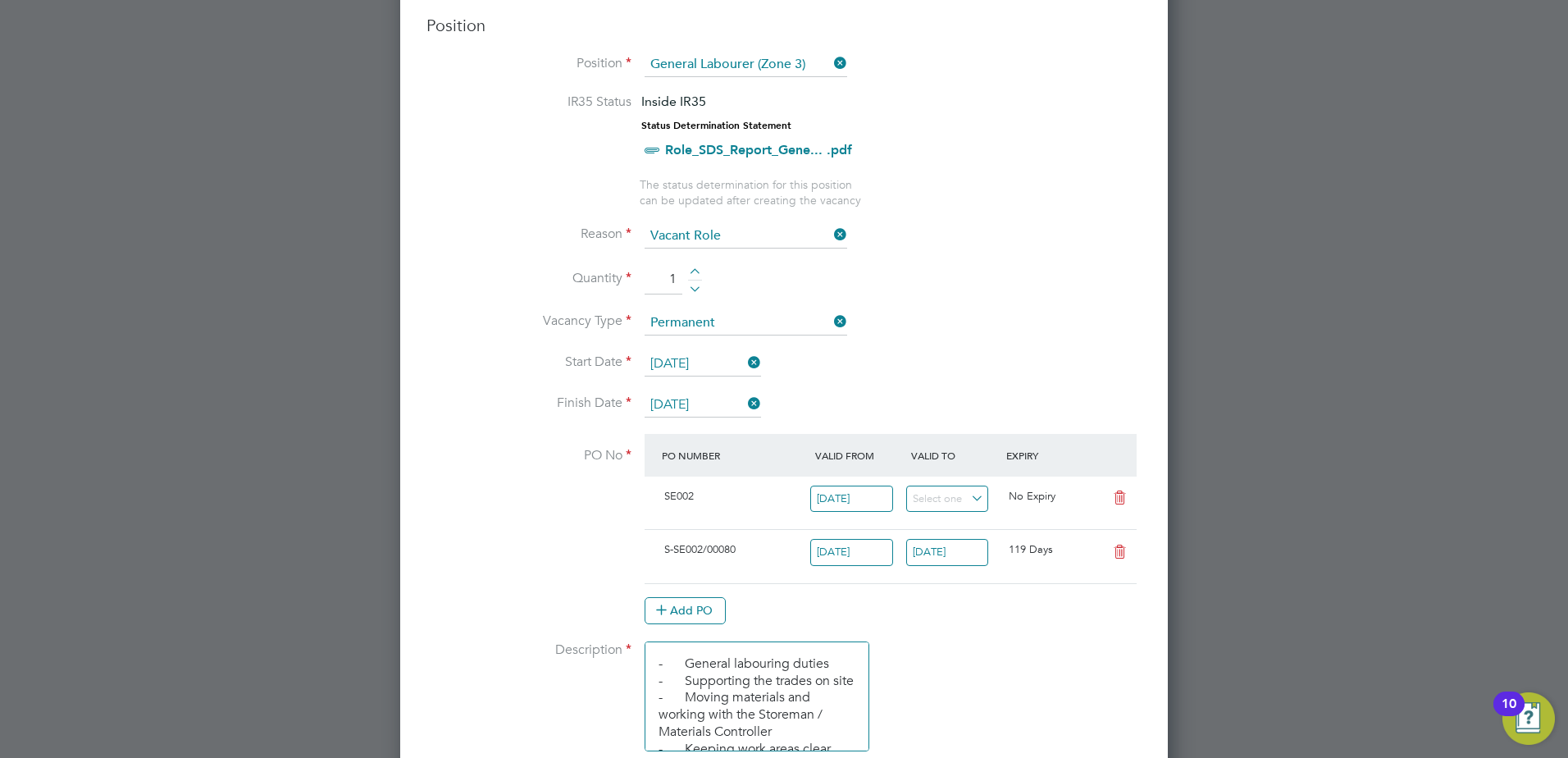
click at [1122, 498] on icon at bounding box center [1120, 498] width 21 height 13
type input "[DATE]"
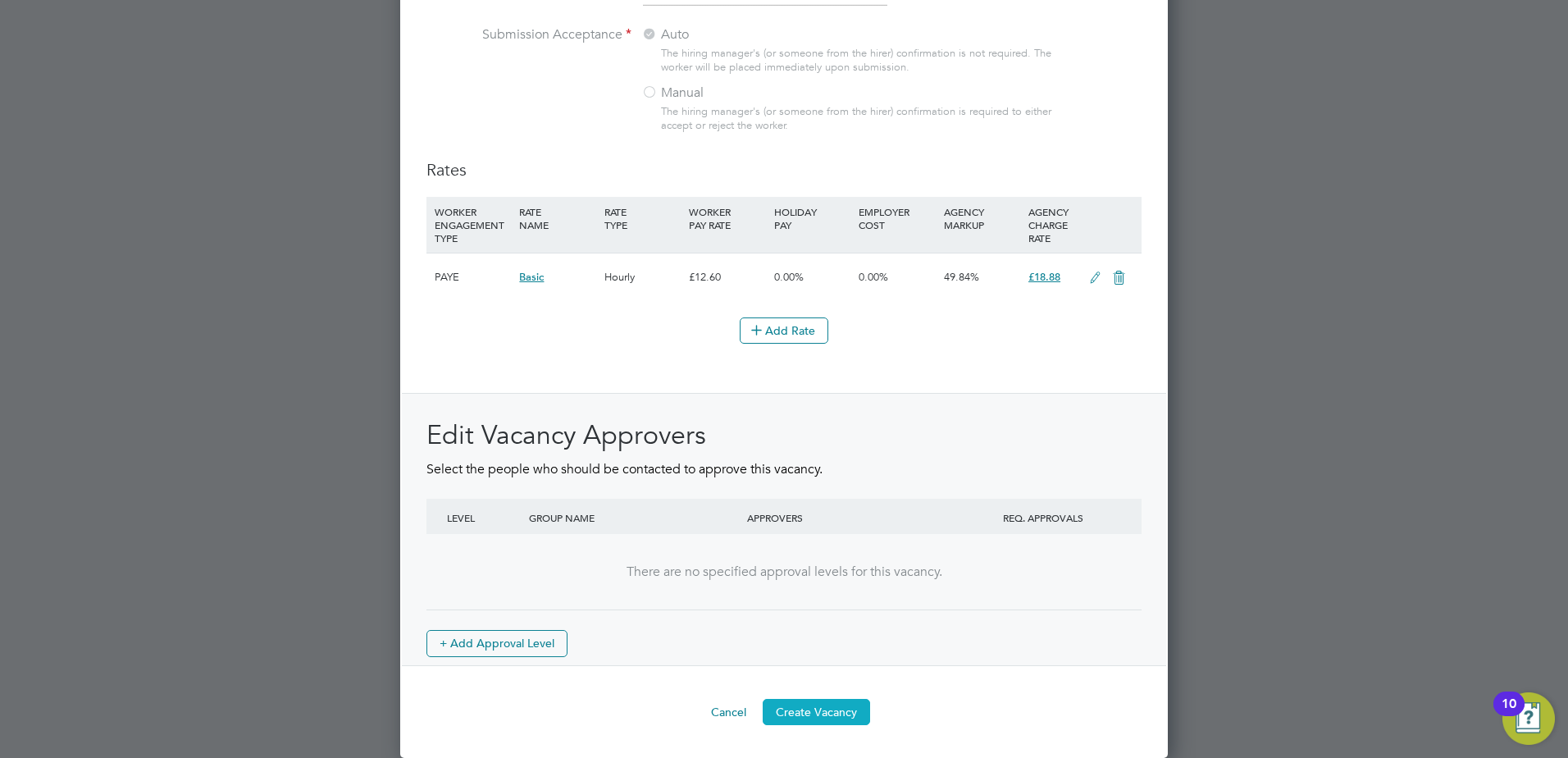
click at [855, 706] on button "Create Vacancy" at bounding box center [816, 711] width 107 height 26
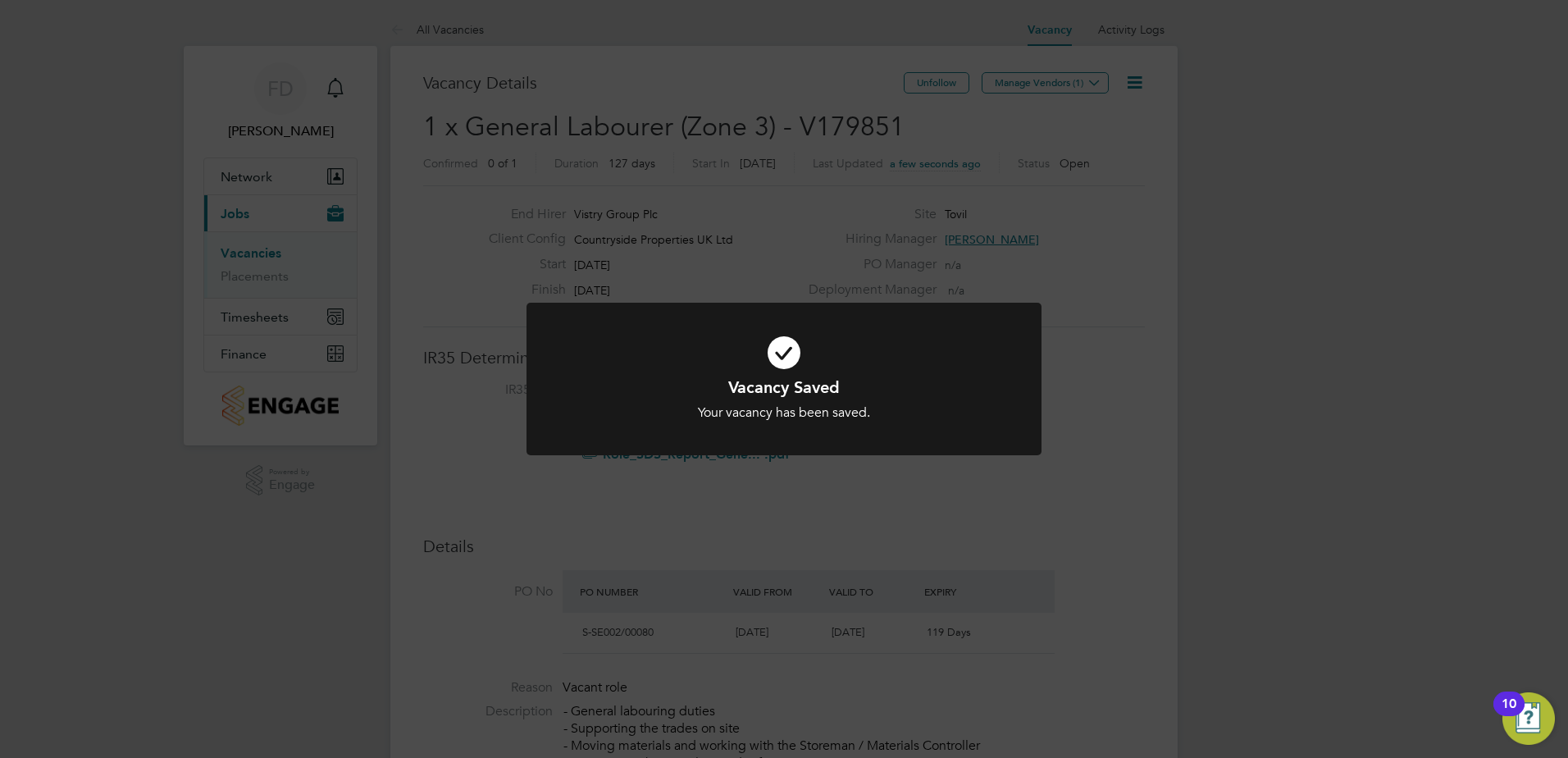
click at [1230, 404] on div "Vacancy Saved Your vacancy has been saved. Cancel Okay" at bounding box center [784, 379] width 1568 height 758
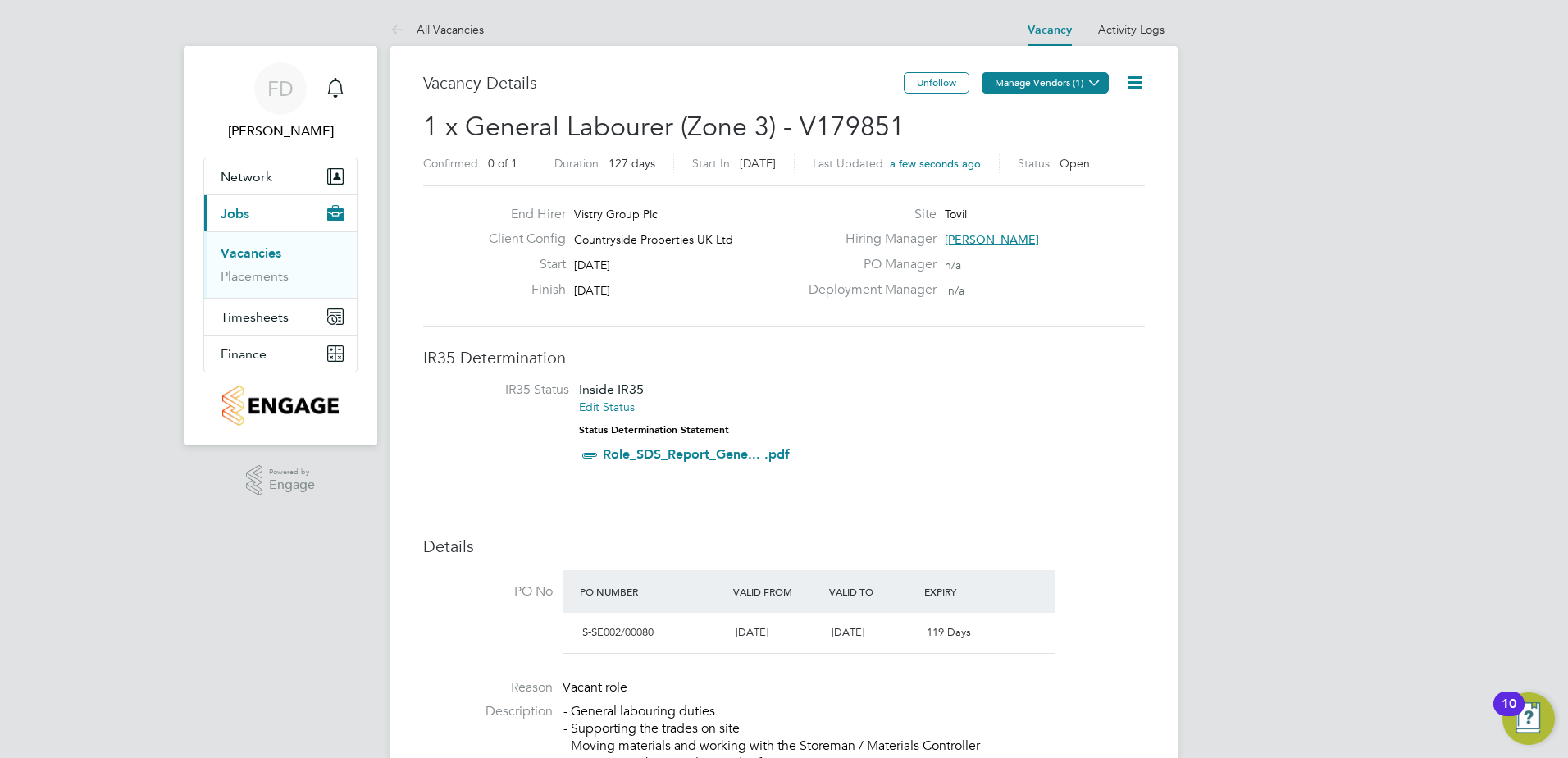
click at [1074, 82] on button "Manage Vendors (1)" at bounding box center [1045, 83] width 127 height 21
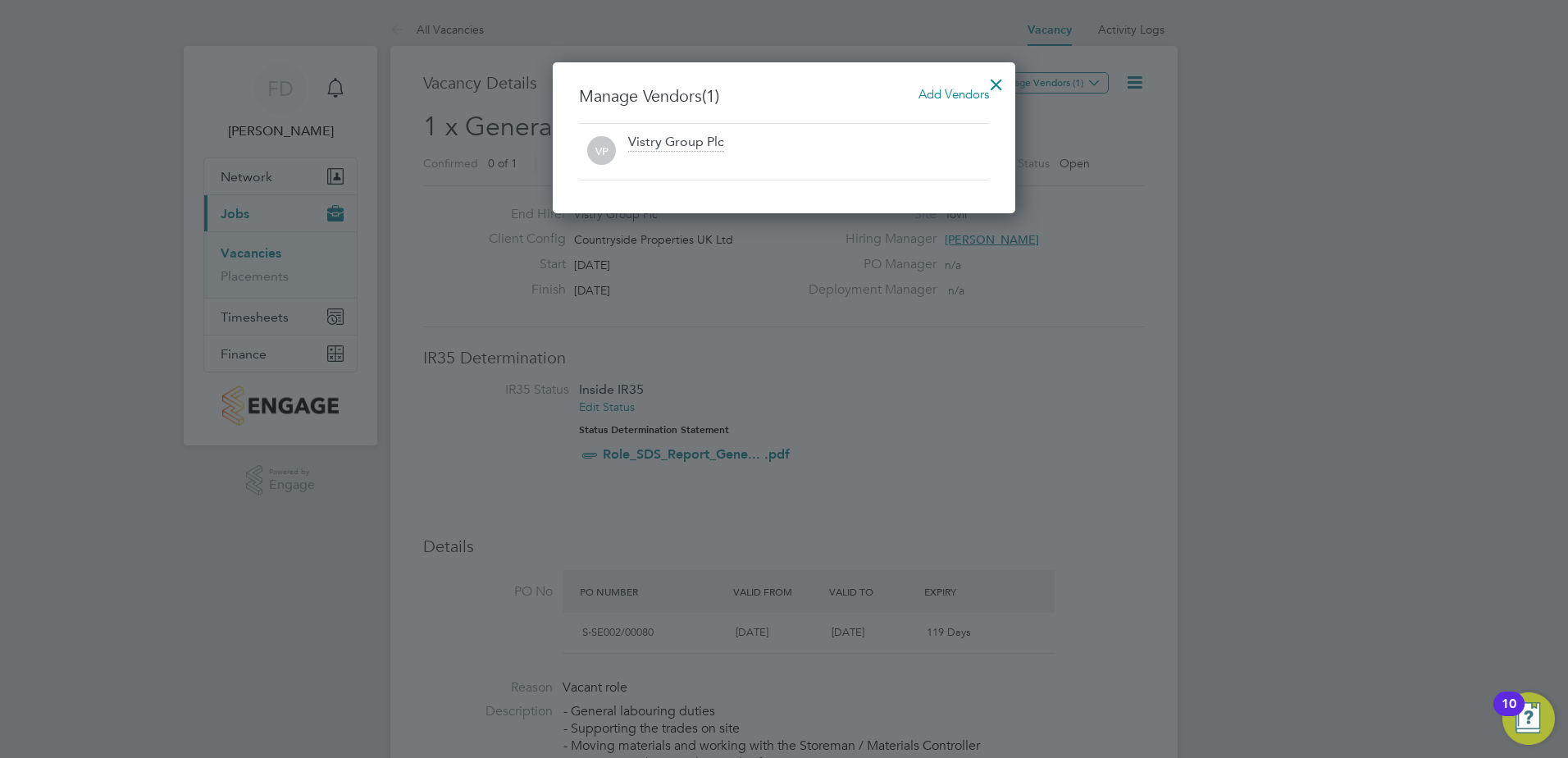
click at [950, 94] on span "Add Vendors" at bounding box center [953, 93] width 71 height 15
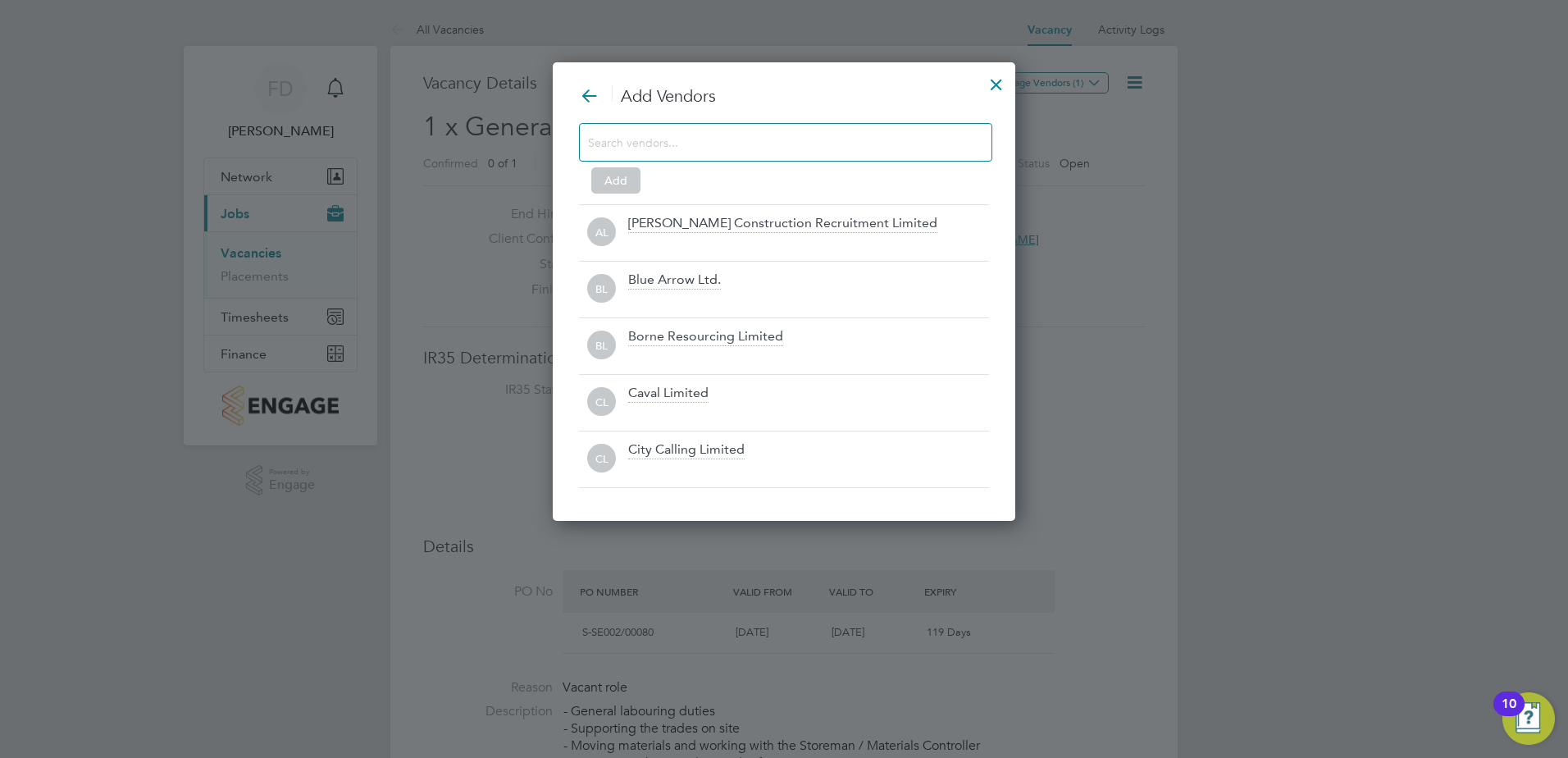
click at [749, 146] on input at bounding box center [772, 142] width 369 height 21
type input "o"
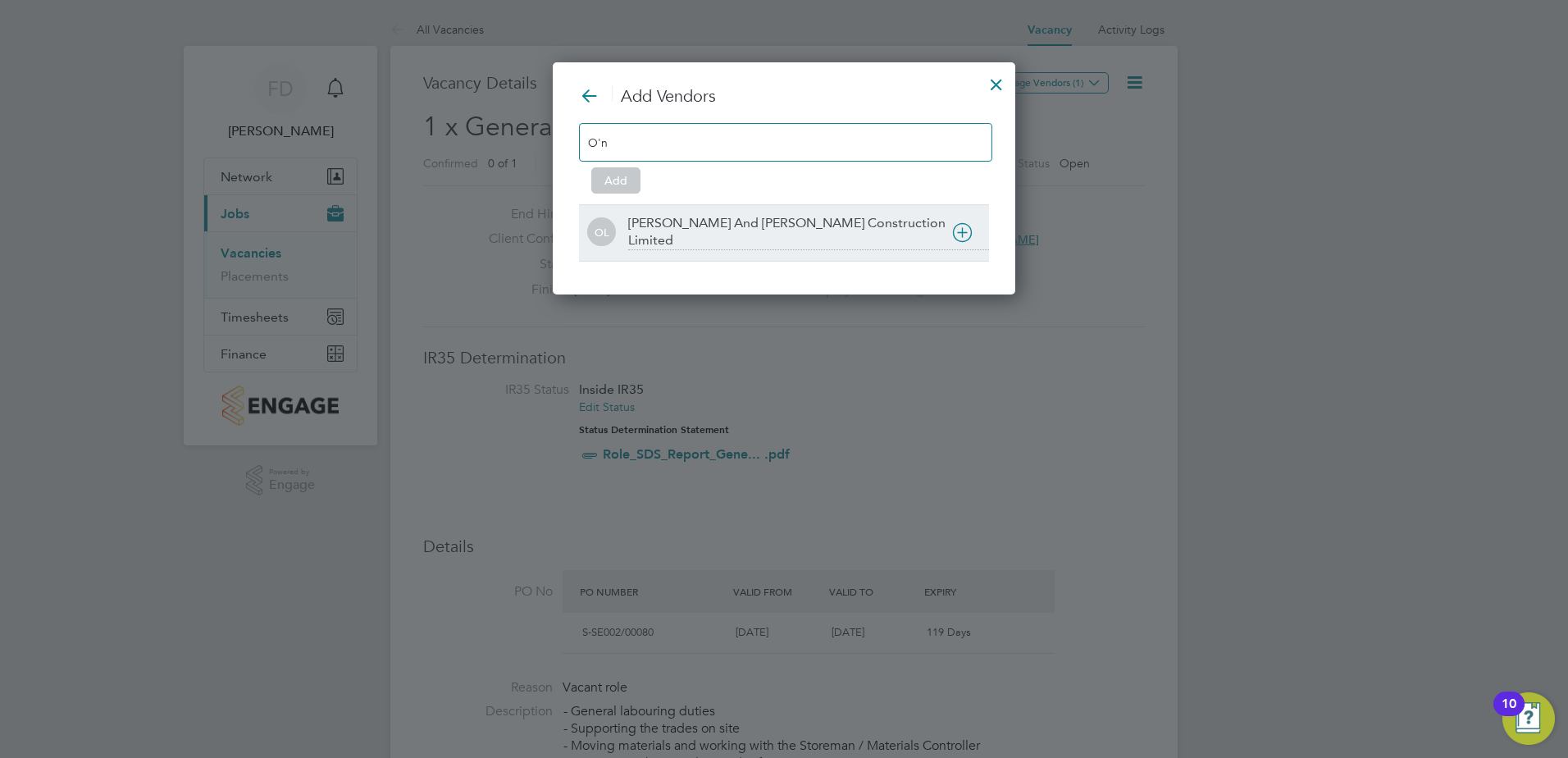
type input "O'n"
click at [820, 228] on div "[PERSON_NAME] And [PERSON_NAME] Construction Limited" at bounding box center [808, 232] width 361 height 35
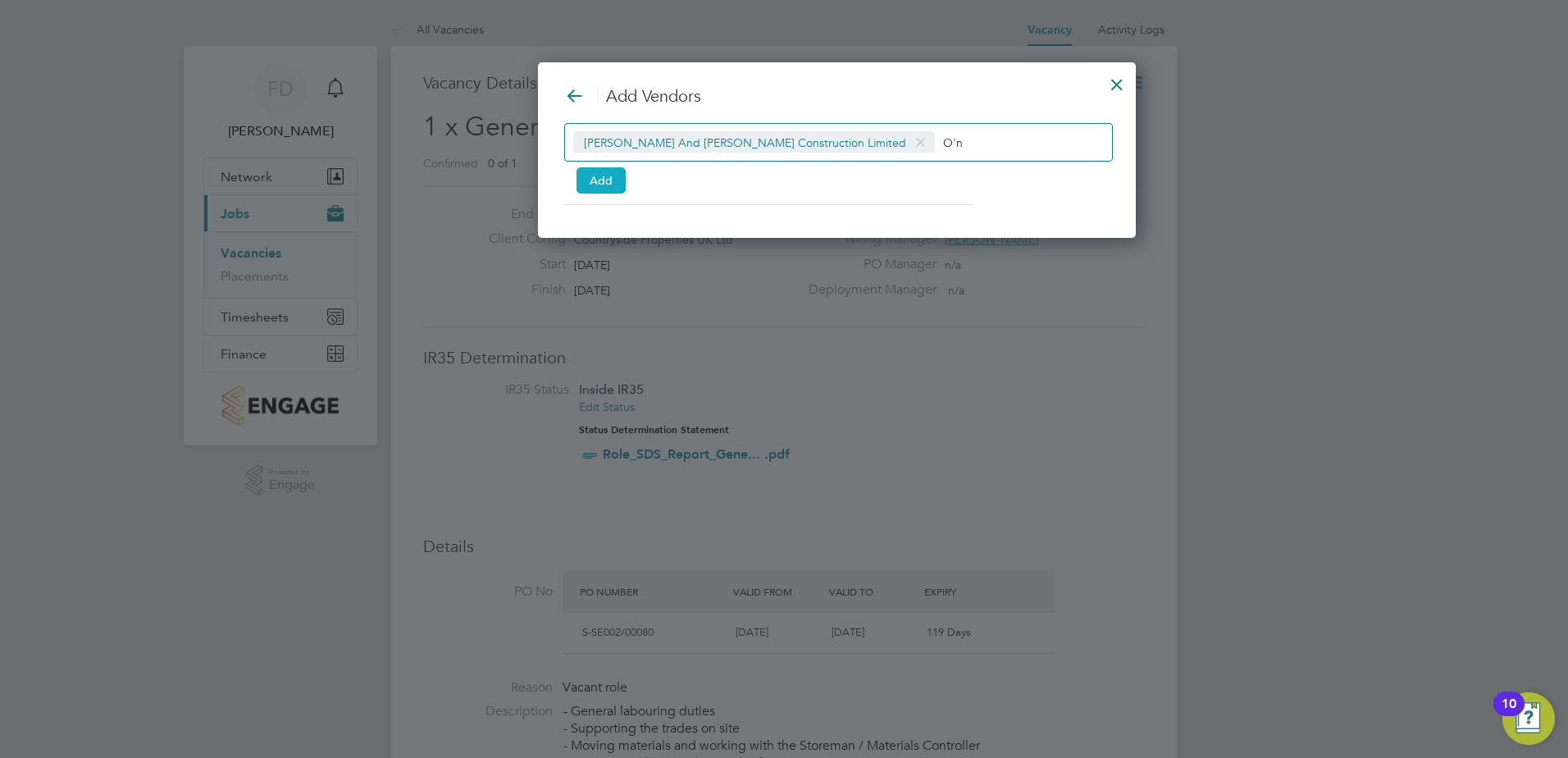
click at [600, 180] on button "Add" at bounding box center [601, 180] width 49 height 26
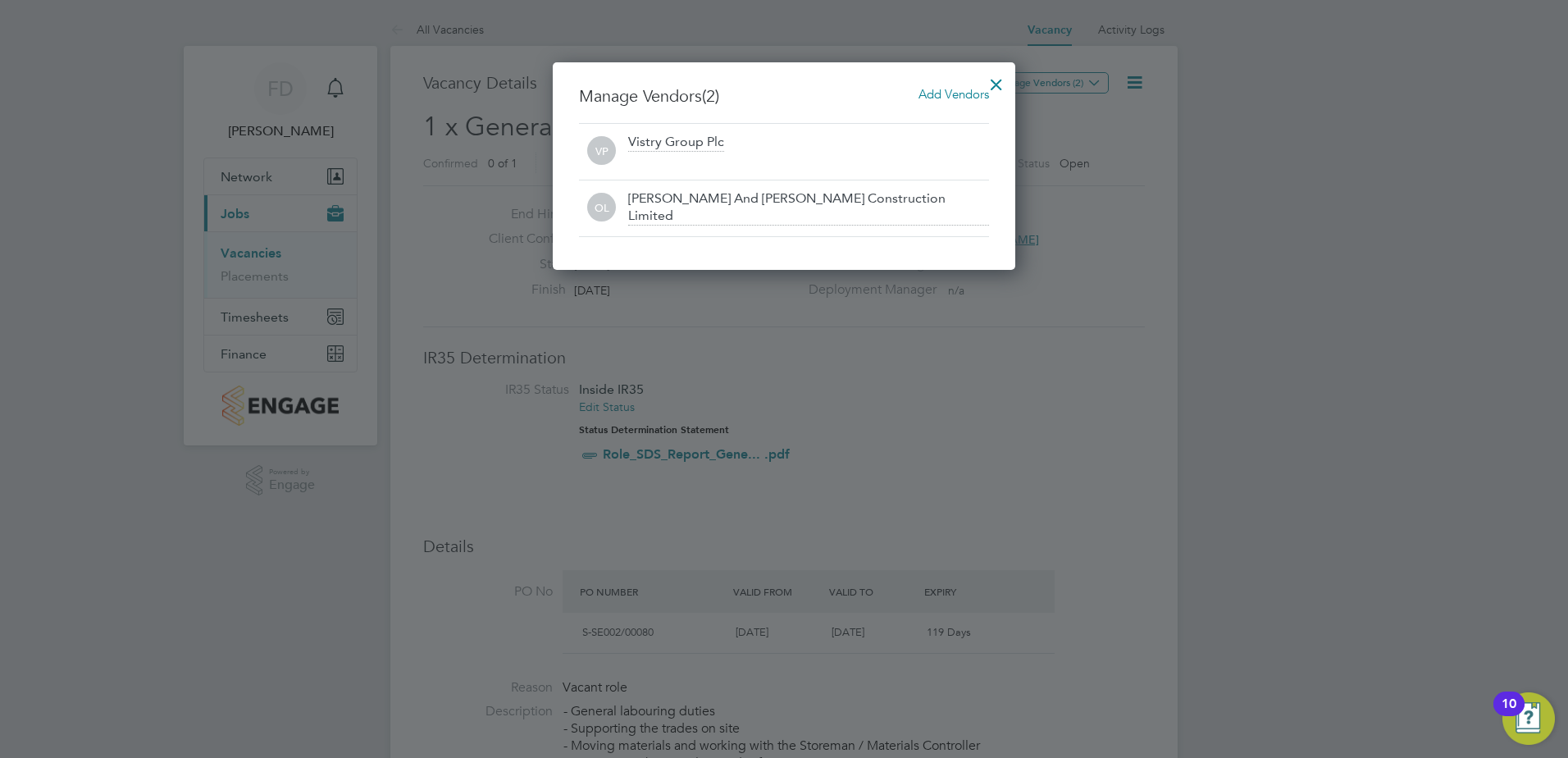
click at [1001, 78] on div at bounding box center [996, 80] width 30 height 30
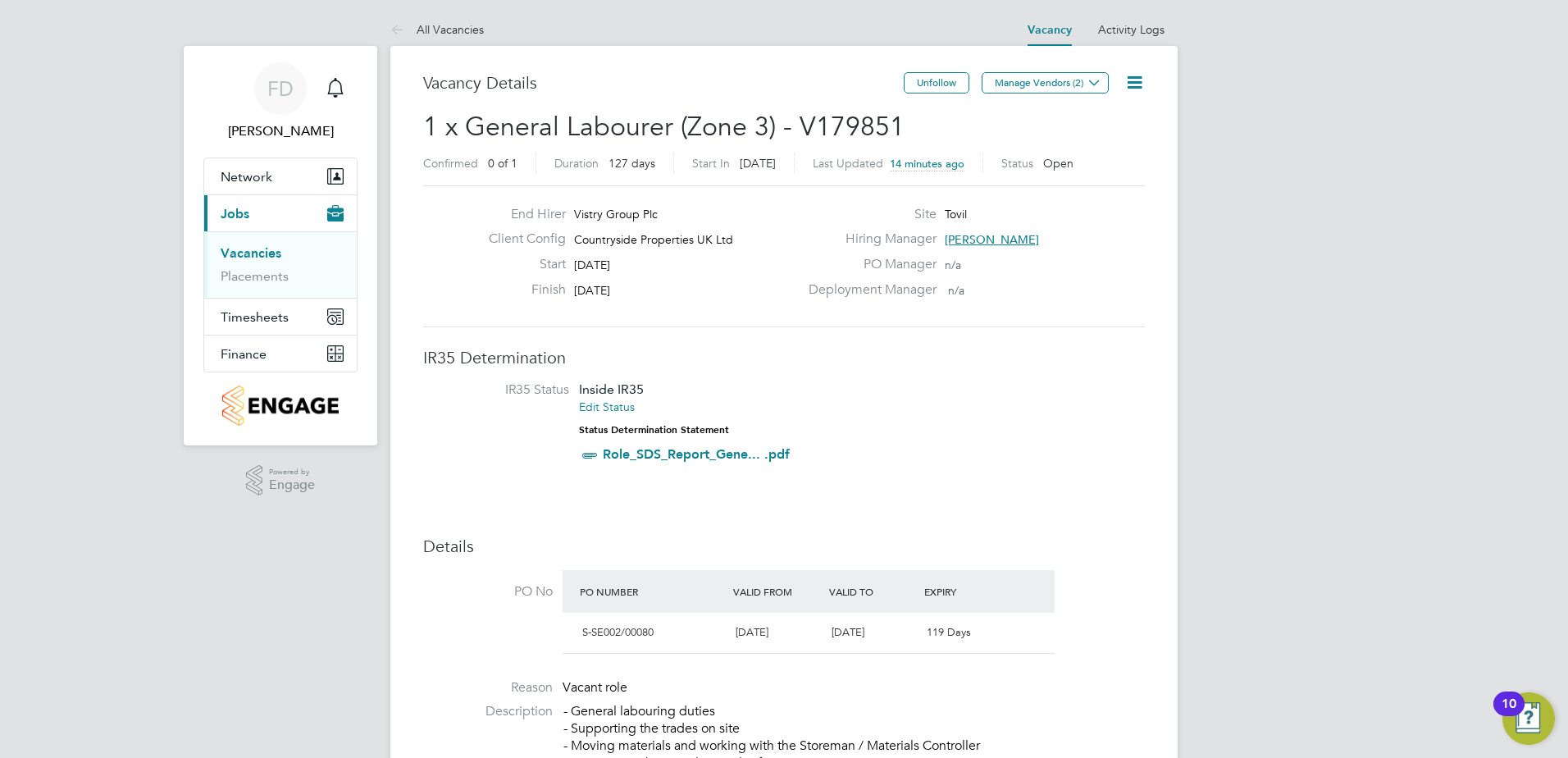
click at [268, 257] on link "Vacancies" at bounding box center [251, 252] width 61 height 15
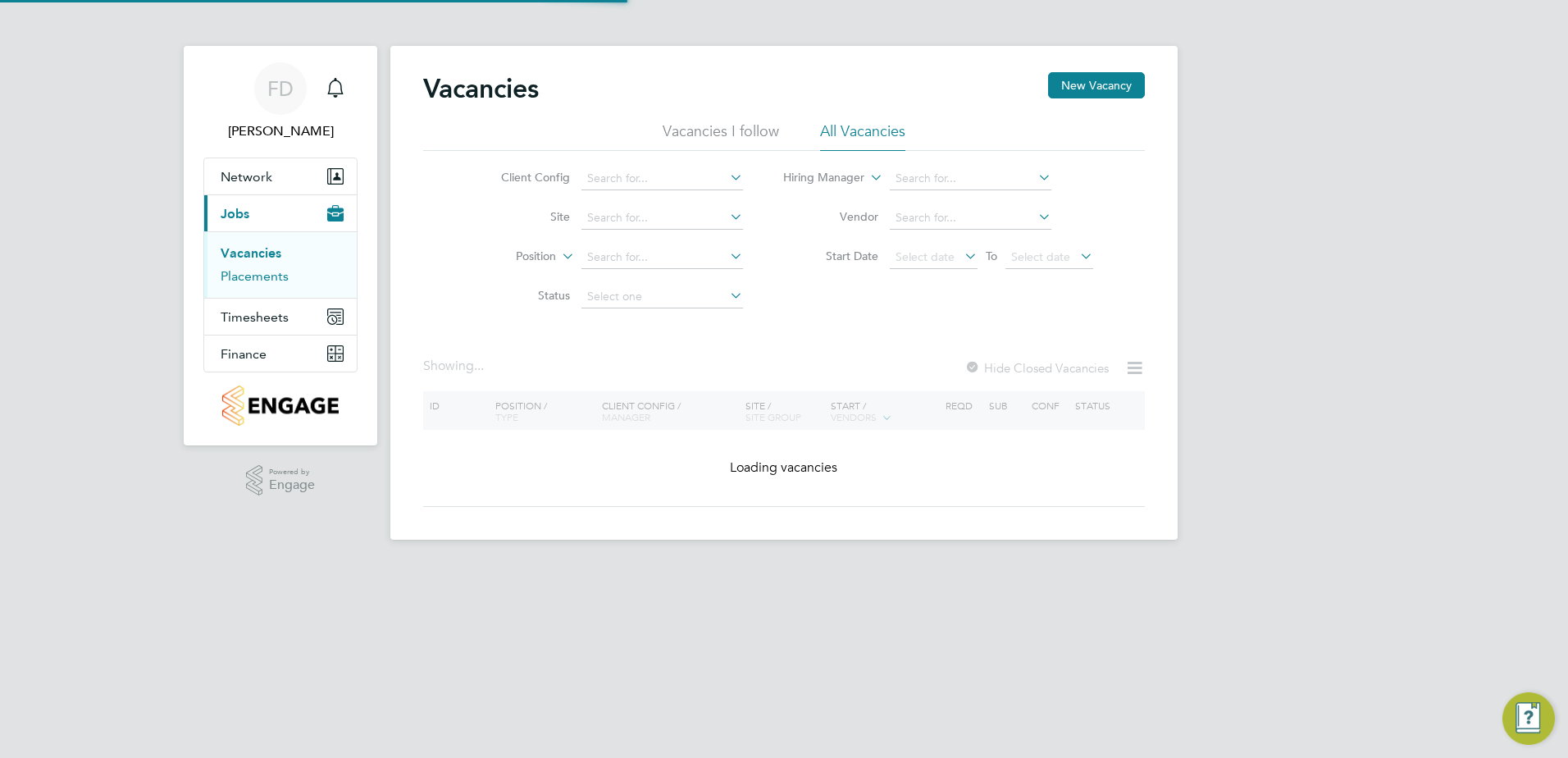
click at [268, 277] on link "Placements" at bounding box center [255, 276] width 68 height 15
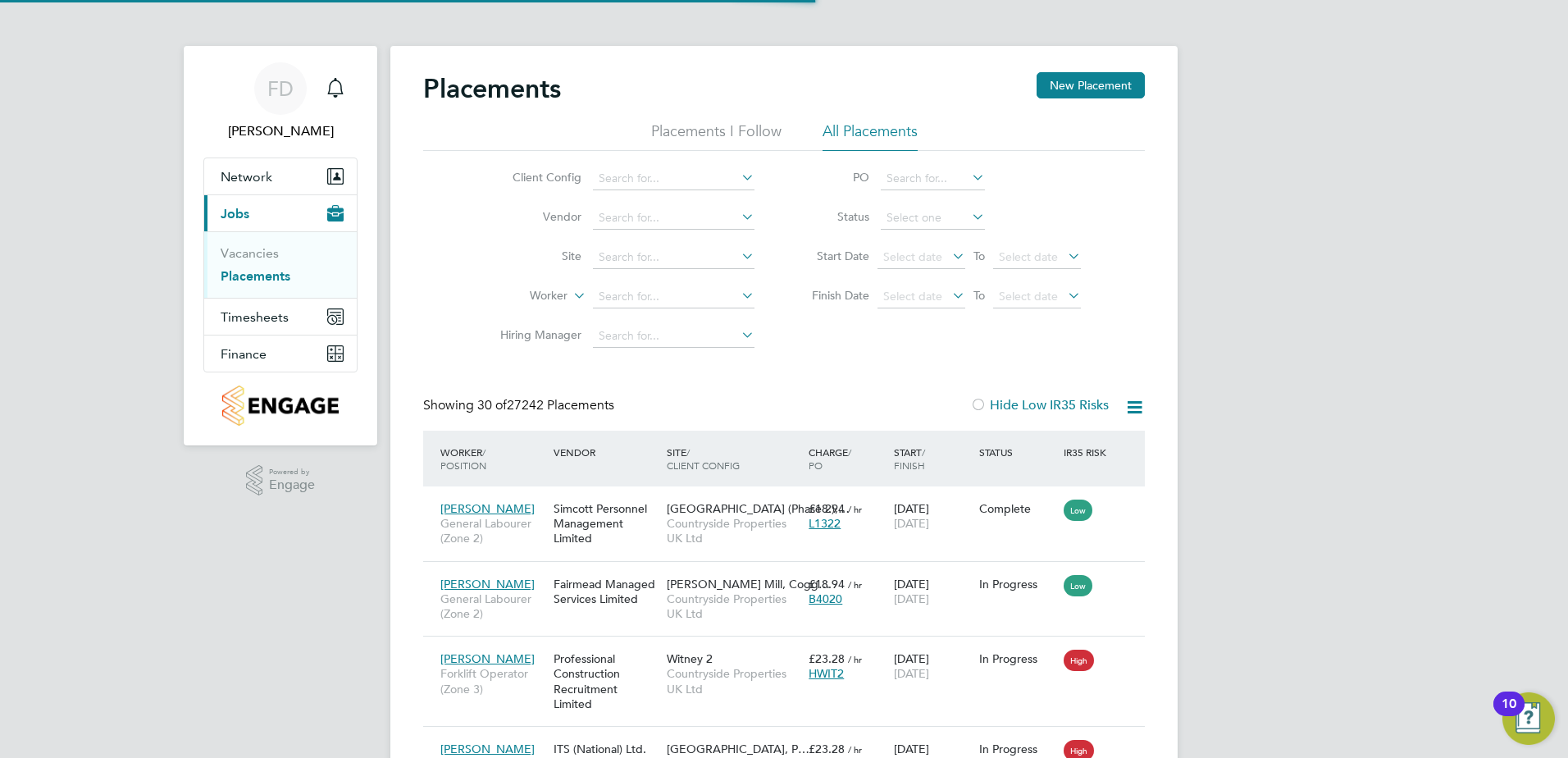
scroll to position [62, 142]
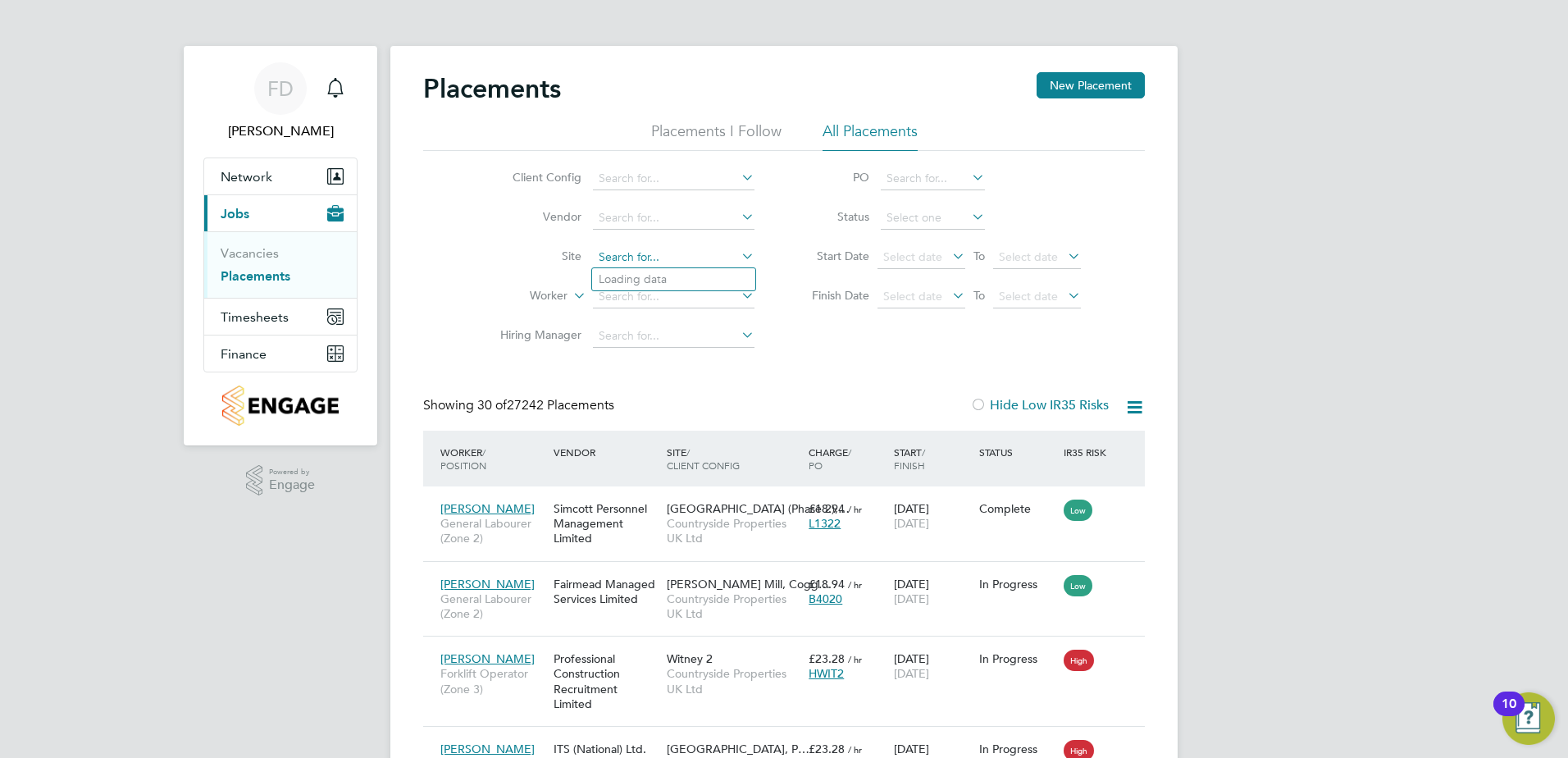
click at [623, 249] on input at bounding box center [674, 258] width 162 height 23
click at [652, 260] on input at bounding box center [674, 258] width 162 height 23
click at [670, 285] on li "Lower Herne" at bounding box center [674, 280] width 163 height 22
type input "Lower Herne"
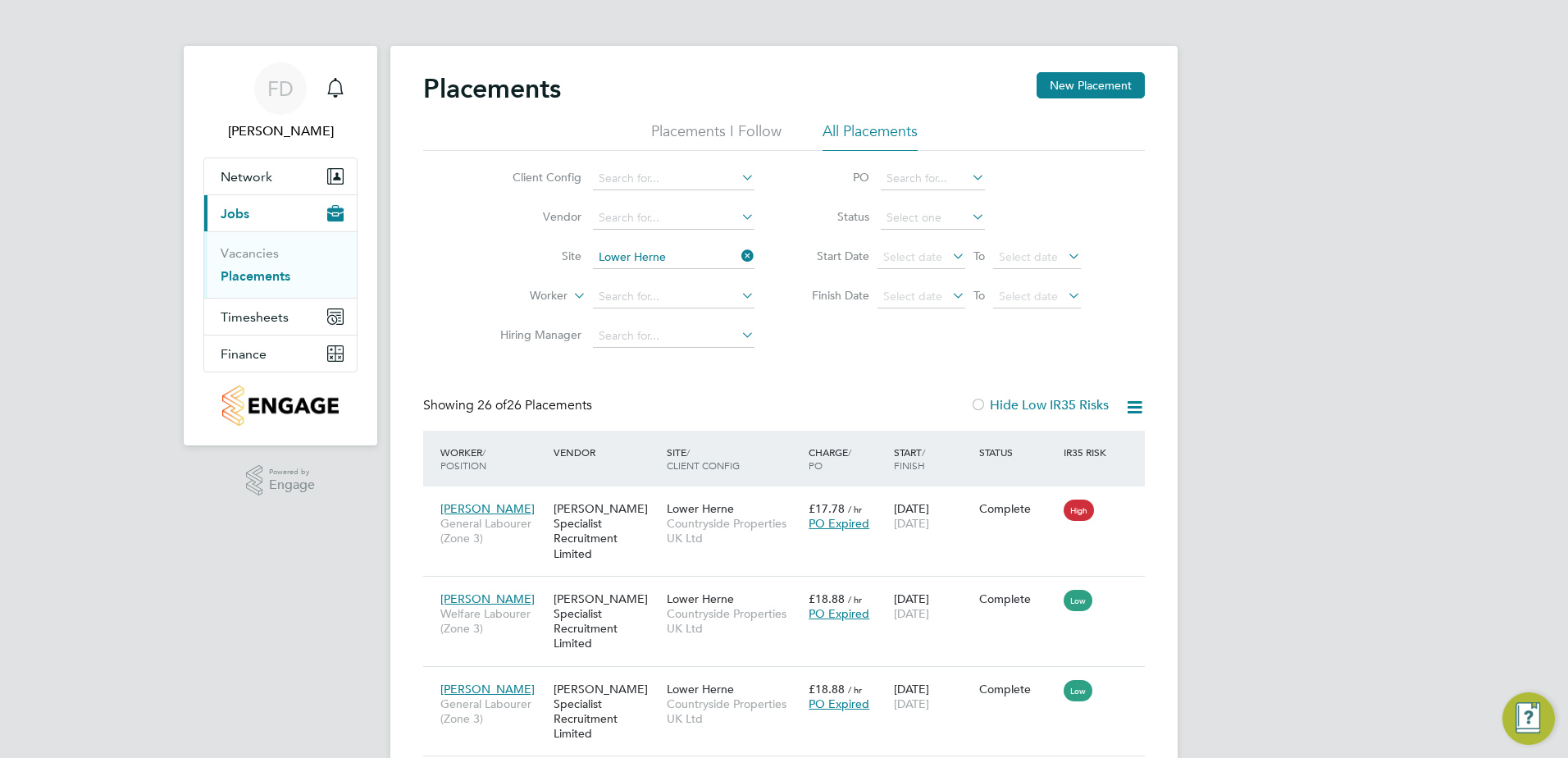
scroll to position [62, 114]
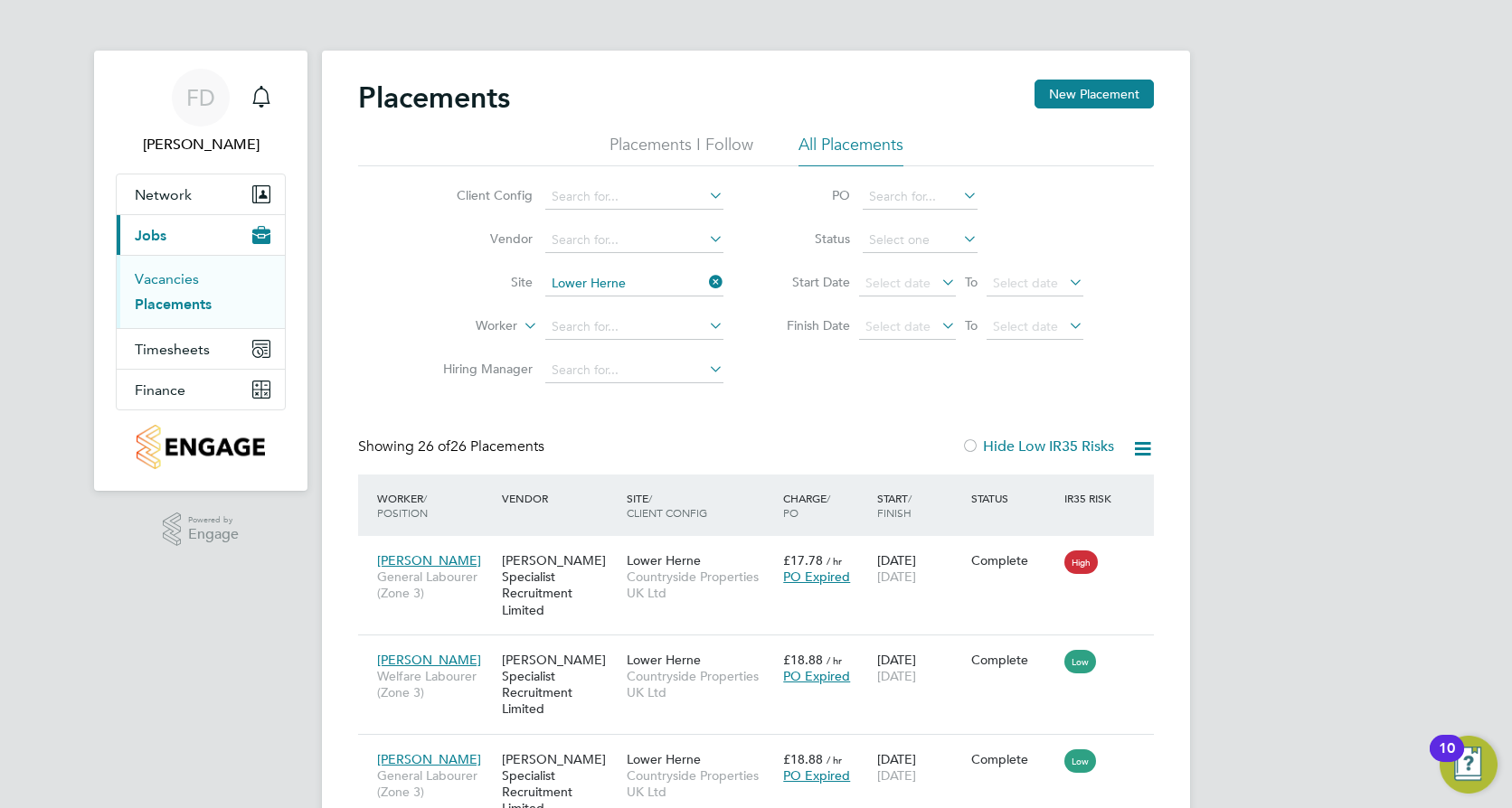
click at [179, 282] on link "Vacancies" at bounding box center [167, 278] width 64 height 17
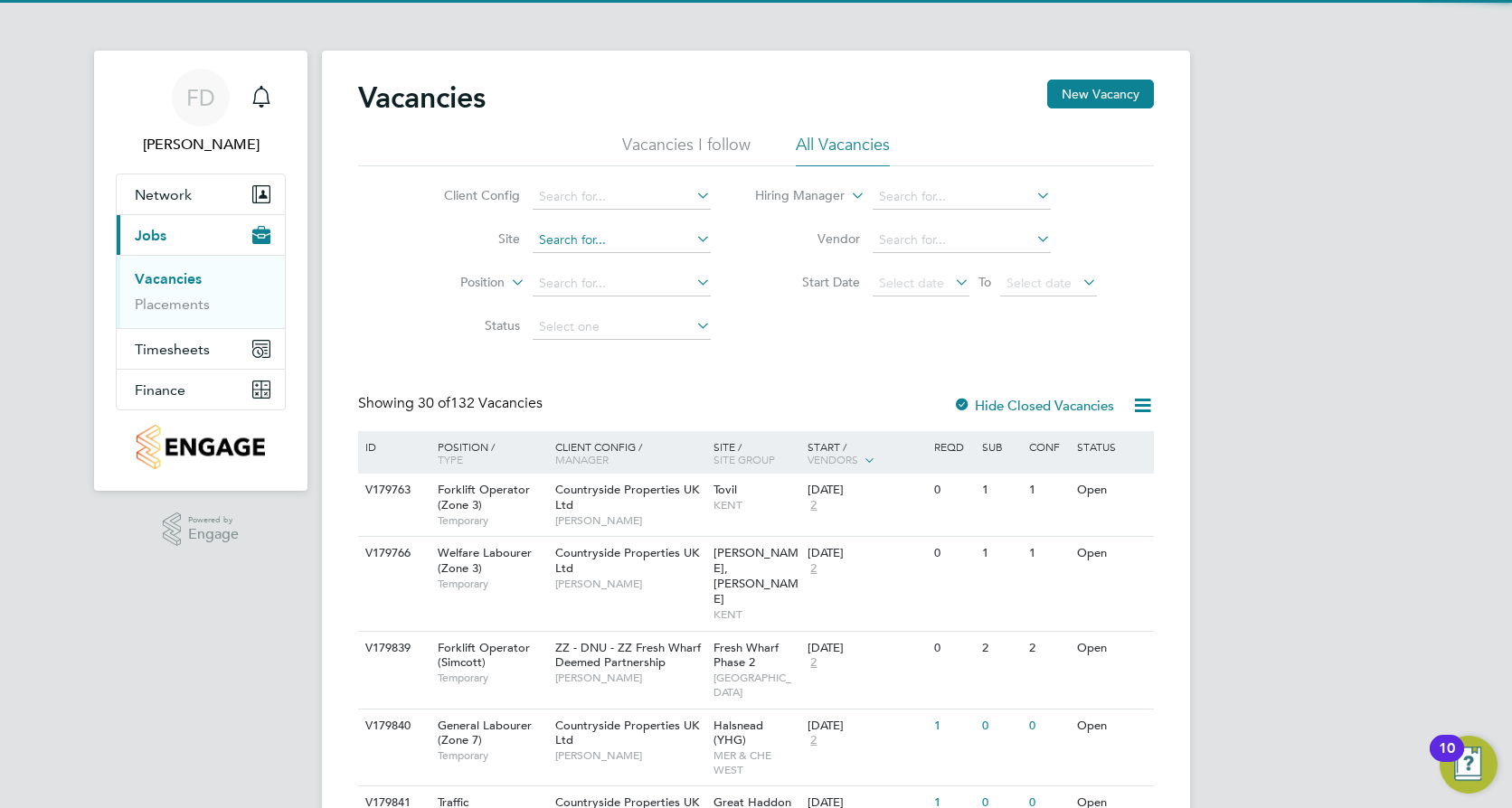
click at [644, 247] on input at bounding box center [622, 241] width 179 height 26
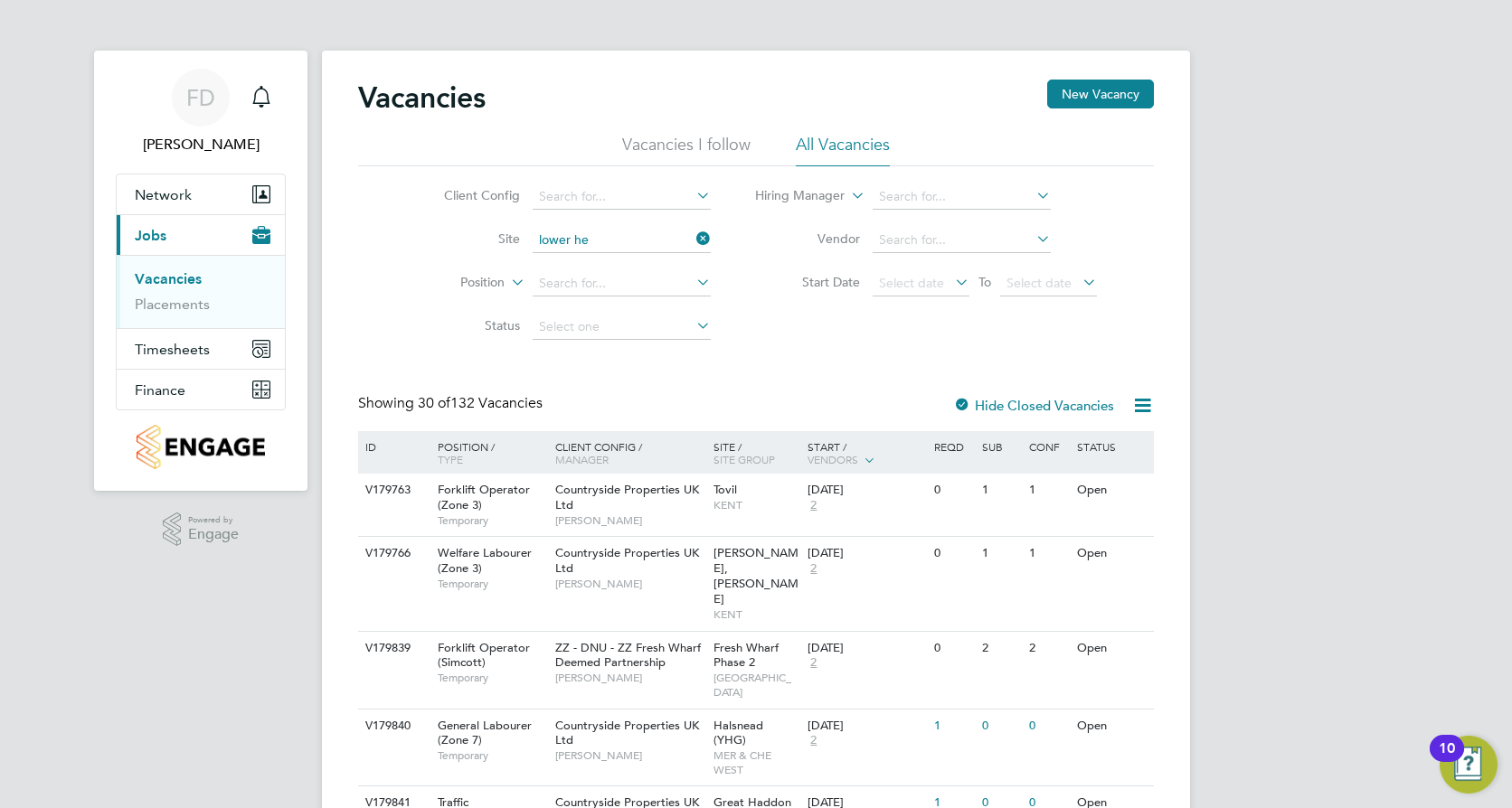
click at [571, 265] on b "Lower" at bounding box center [556, 265] width 37 height 16
type input "Lower Herne"
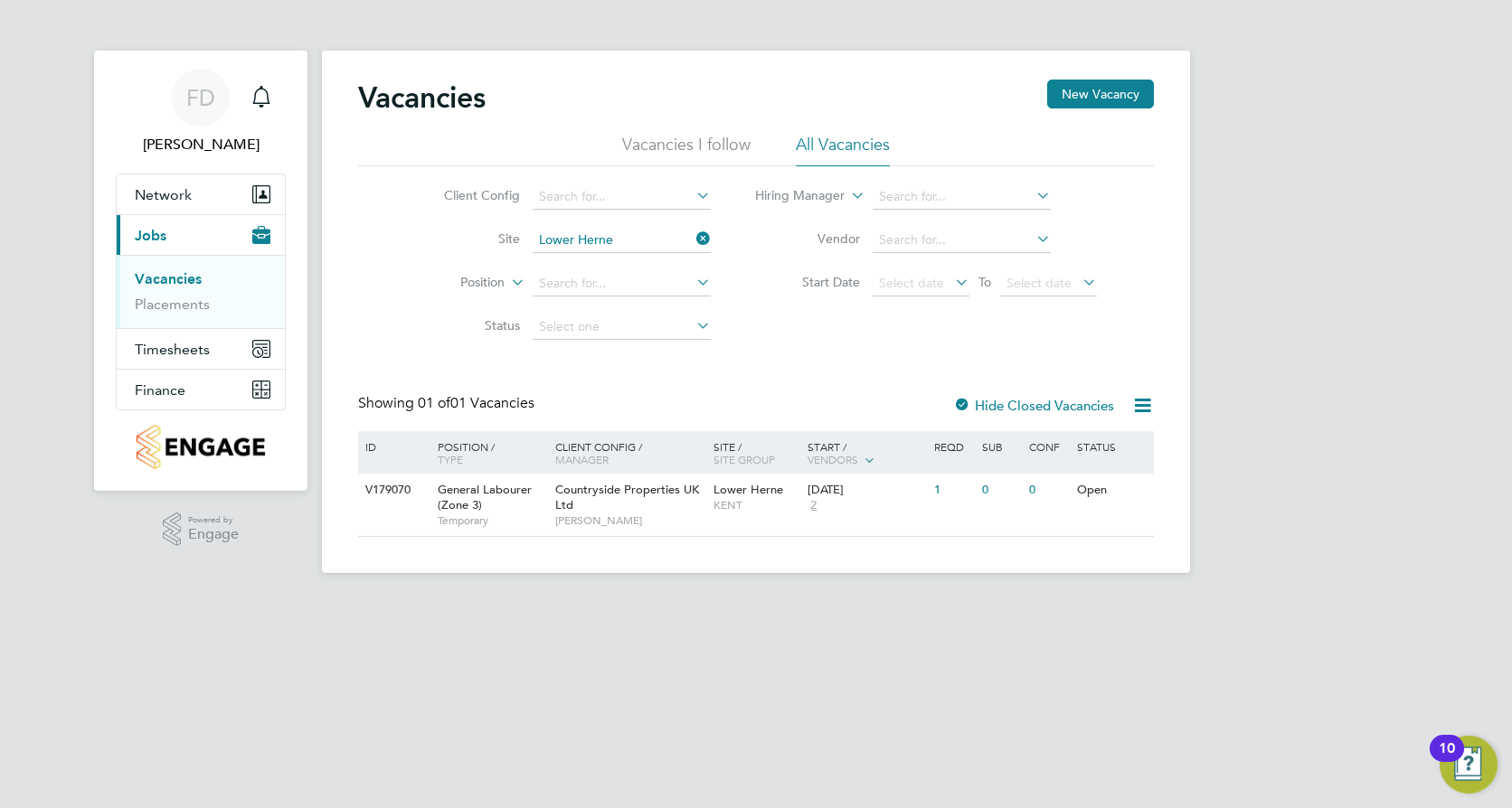
click at [1146, 400] on icon at bounding box center [1142, 405] width 23 height 23
click at [1098, 452] on li "Download Vacancies Report" at bounding box center [1060, 449] width 184 height 26
click at [681, 38] on app-barbie "Vacancies New Vacancy Vacancies I follow All Vacancies Client Config Site Lower…" at bounding box center [756, 286] width 869 height 573
click at [176, 308] on link "Placements" at bounding box center [173, 304] width 75 height 17
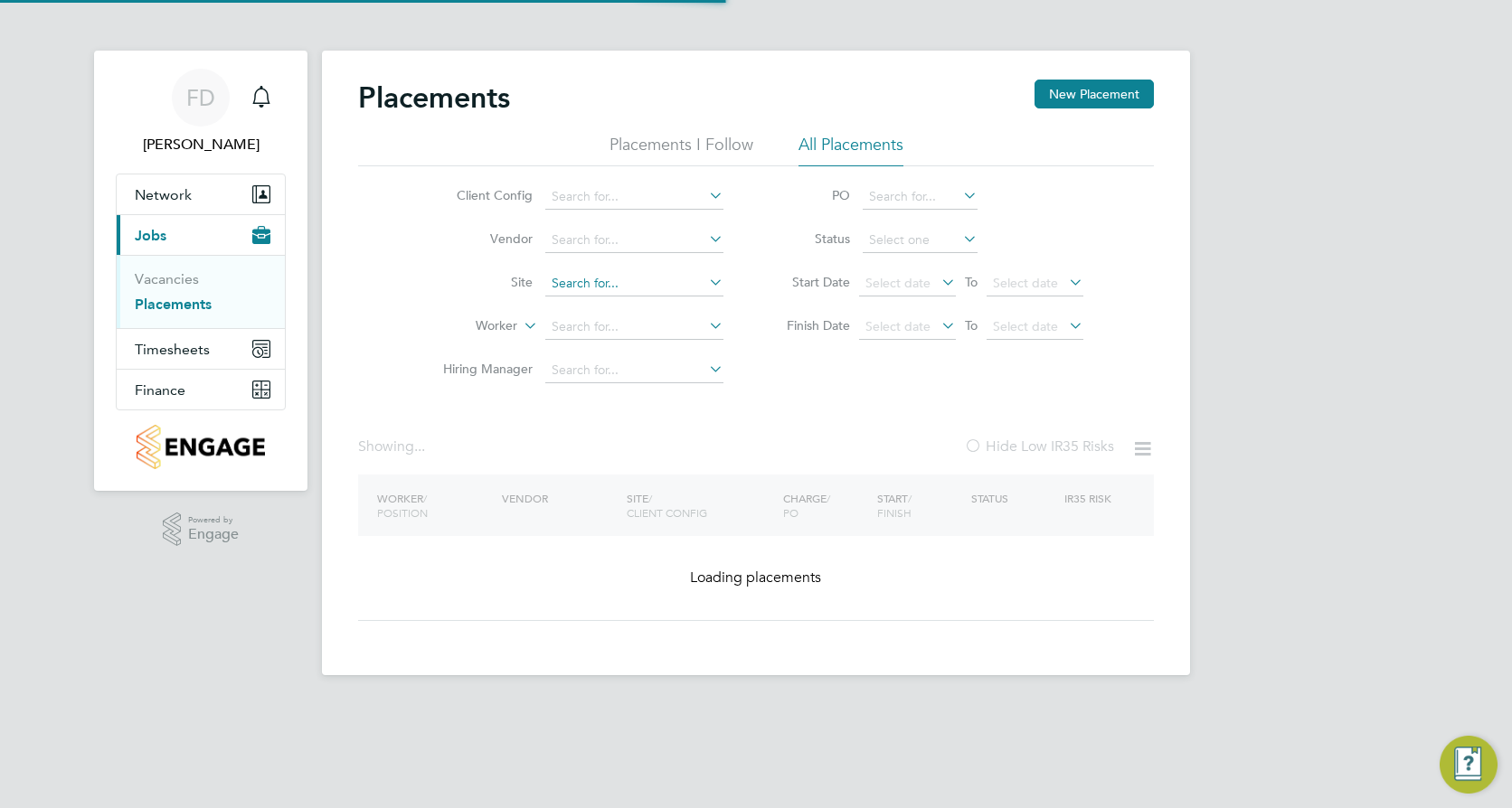
click at [622, 284] on input at bounding box center [635, 284] width 179 height 26
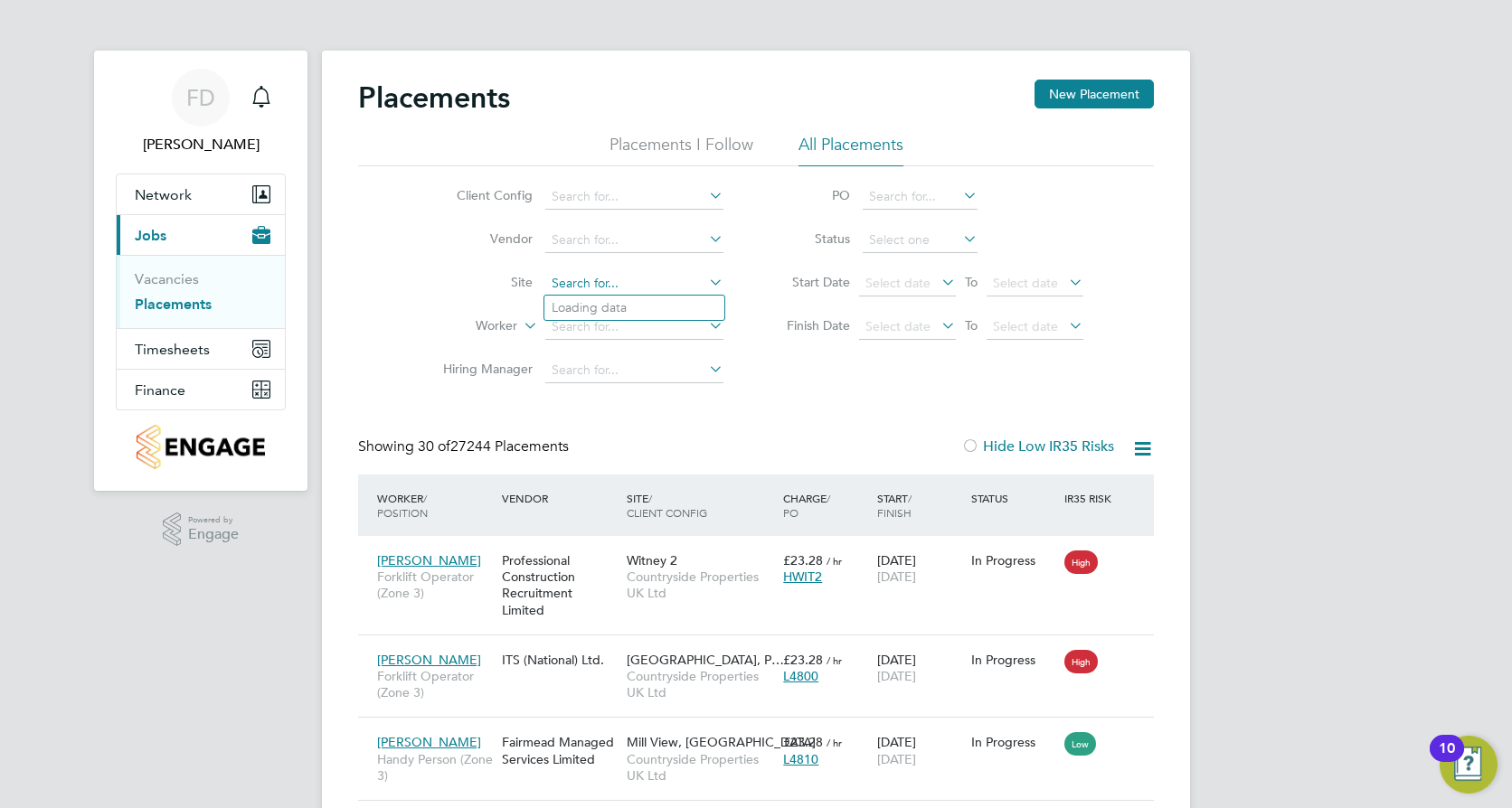
scroll to position [68, 157]
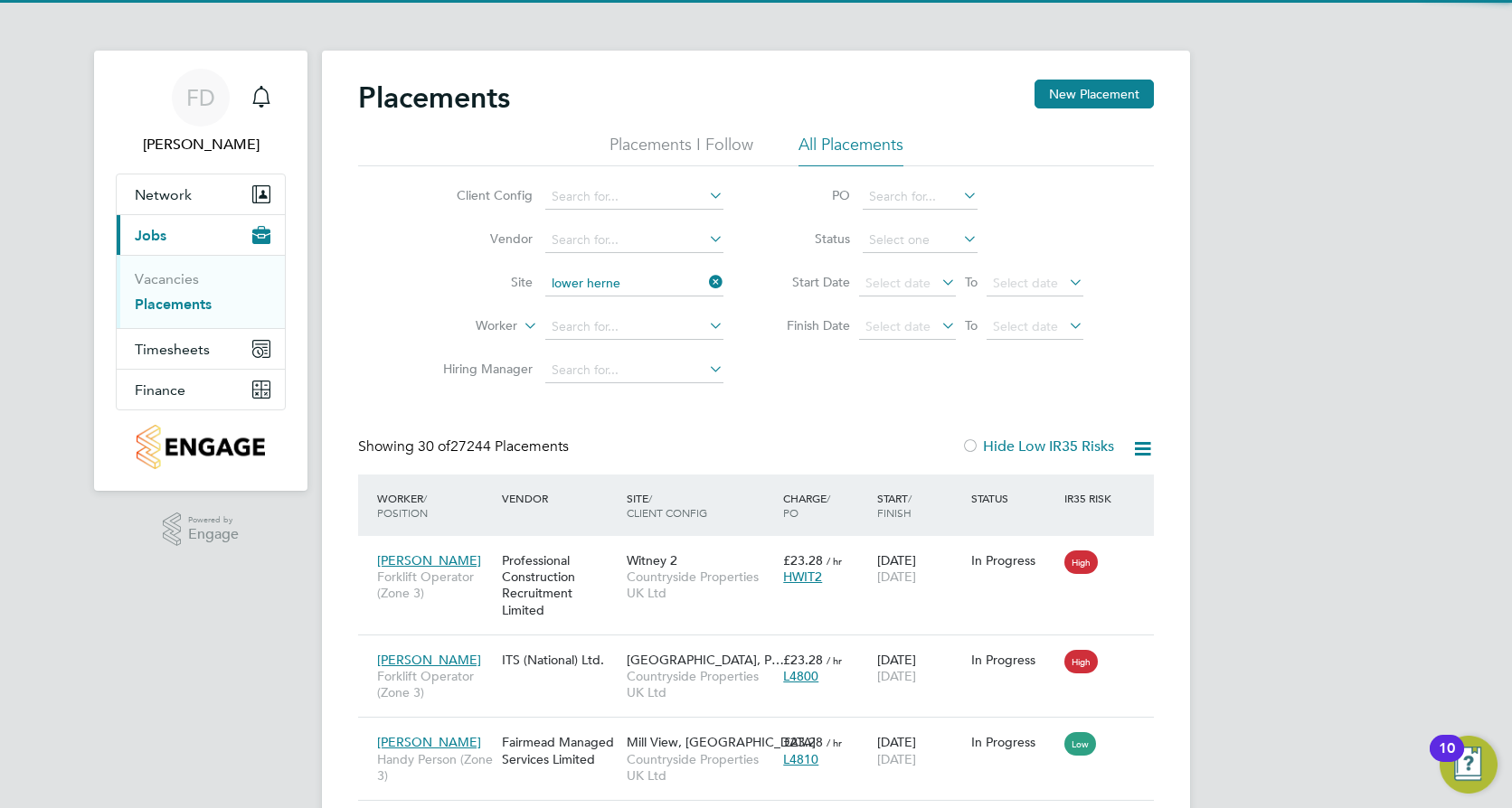
click at [656, 315] on li "Lower Herne" at bounding box center [635, 308] width 180 height 25
type input "Lower Herne"
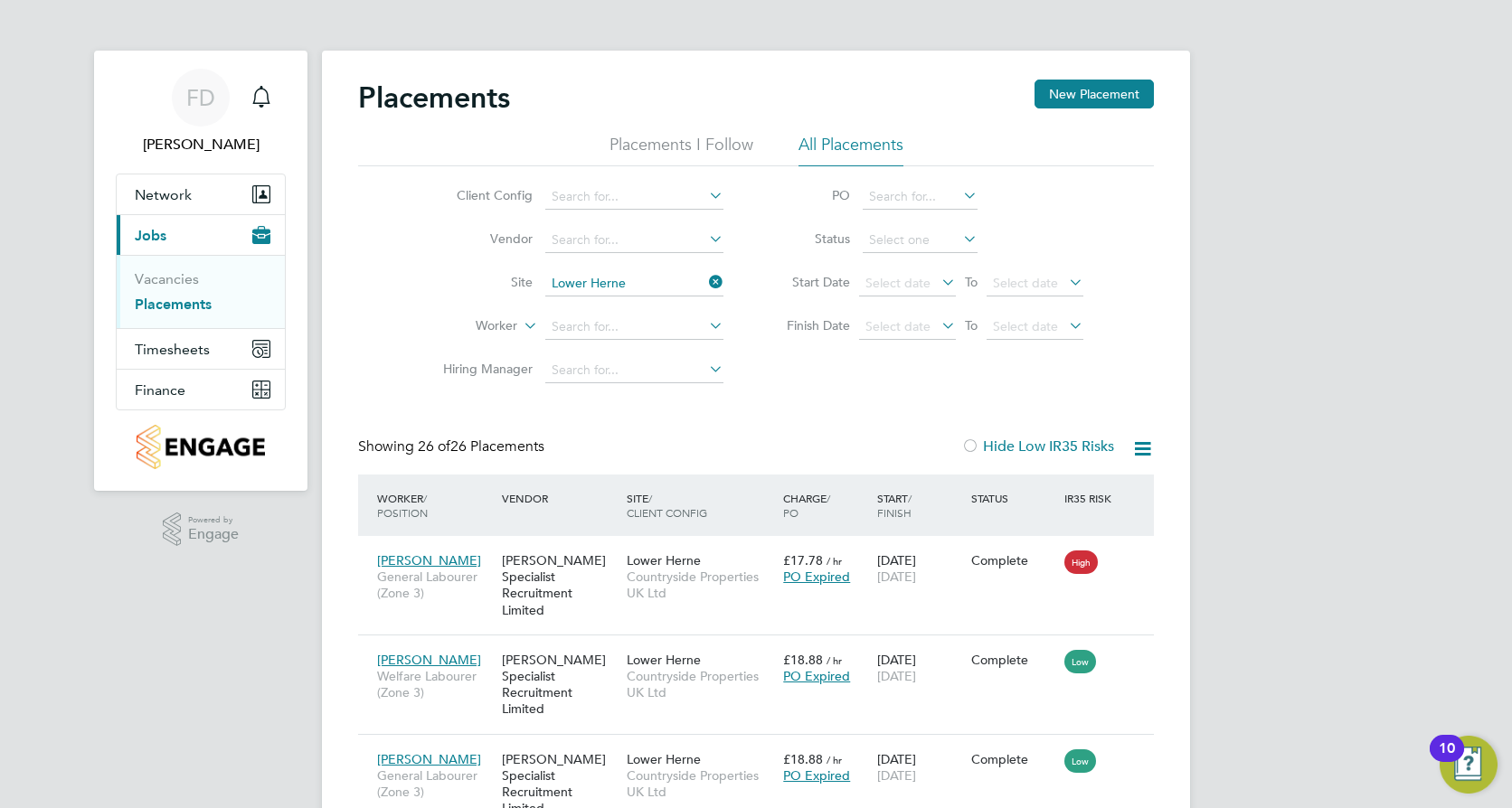
click at [1148, 447] on icon at bounding box center [1142, 449] width 23 height 23
click at [1112, 482] on li "Download Placements Report" at bounding box center [1053, 492] width 192 height 26
drag, startPoint x: 1393, startPoint y: 434, endPoint x: 1347, endPoint y: 433, distance: 46.0
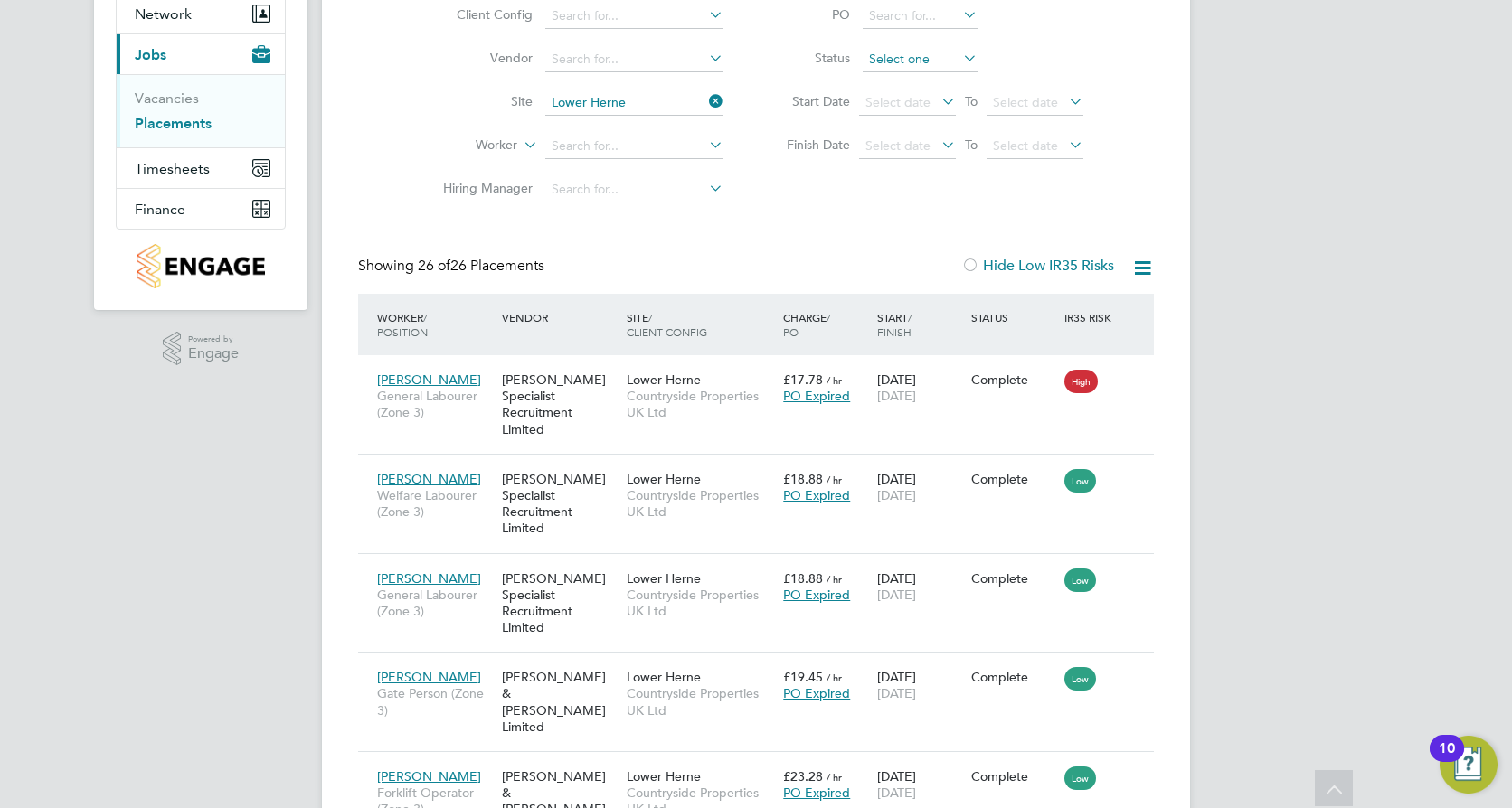
click at [949, 62] on input at bounding box center [920, 60] width 114 height 26
click at [933, 153] on li "In Progress" at bounding box center [920, 155] width 116 height 24
type input "In Progress"
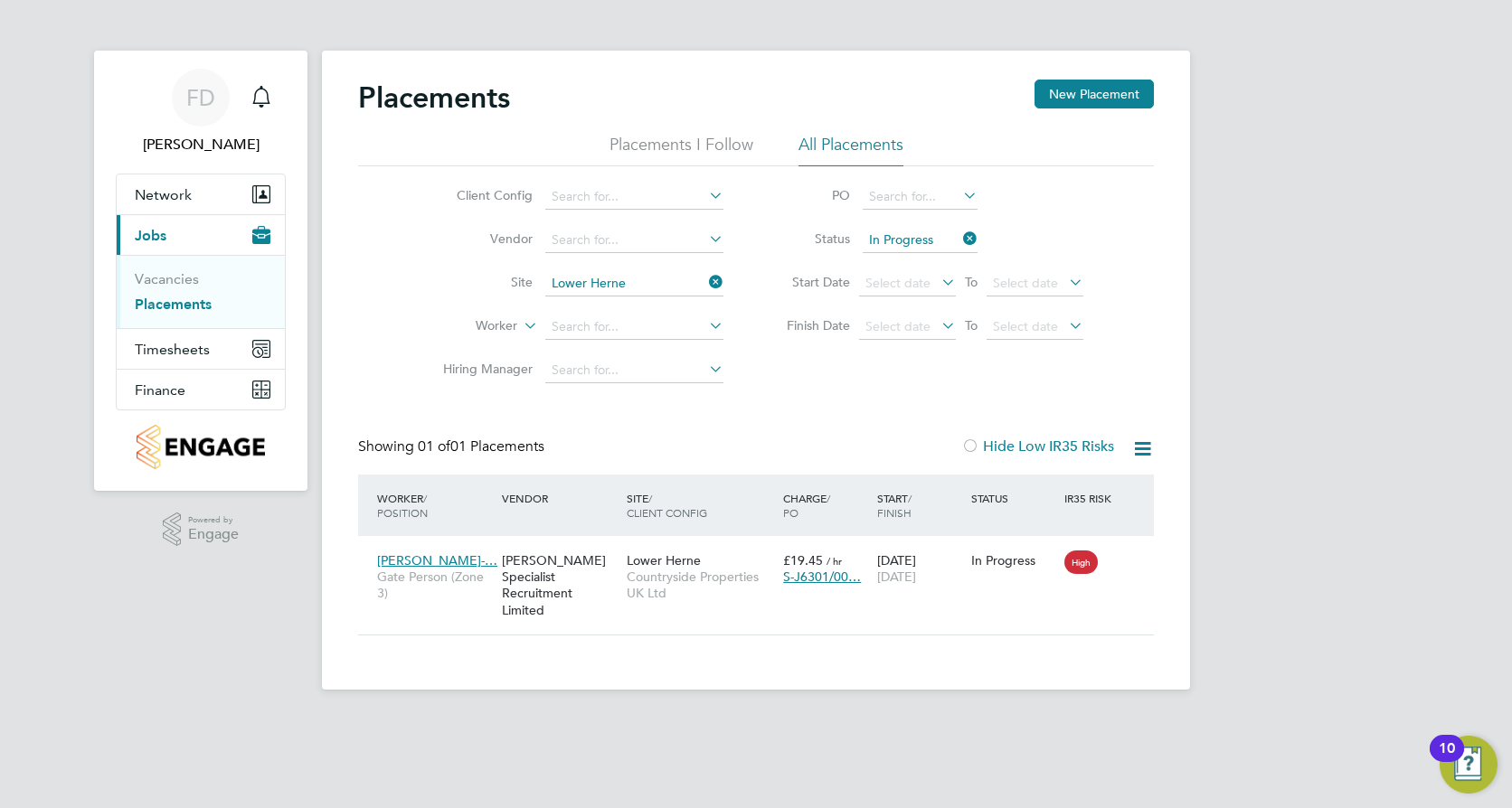
click at [959, 237] on icon at bounding box center [959, 239] width 0 height 26
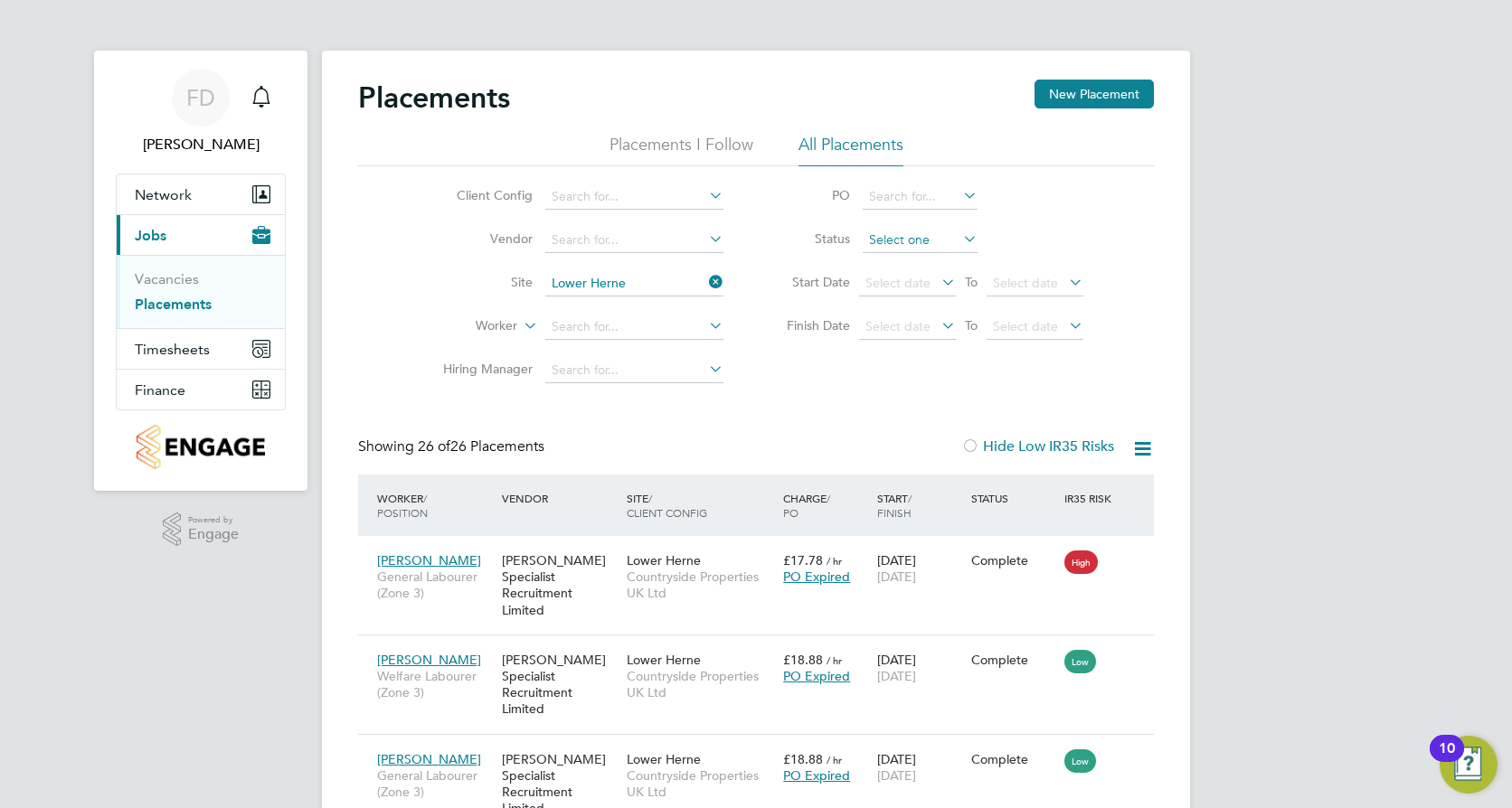
click at [946, 235] on input at bounding box center [920, 241] width 114 height 26
click at [933, 332] on li "In Progress" at bounding box center [920, 335] width 116 height 24
type input "In Progress"
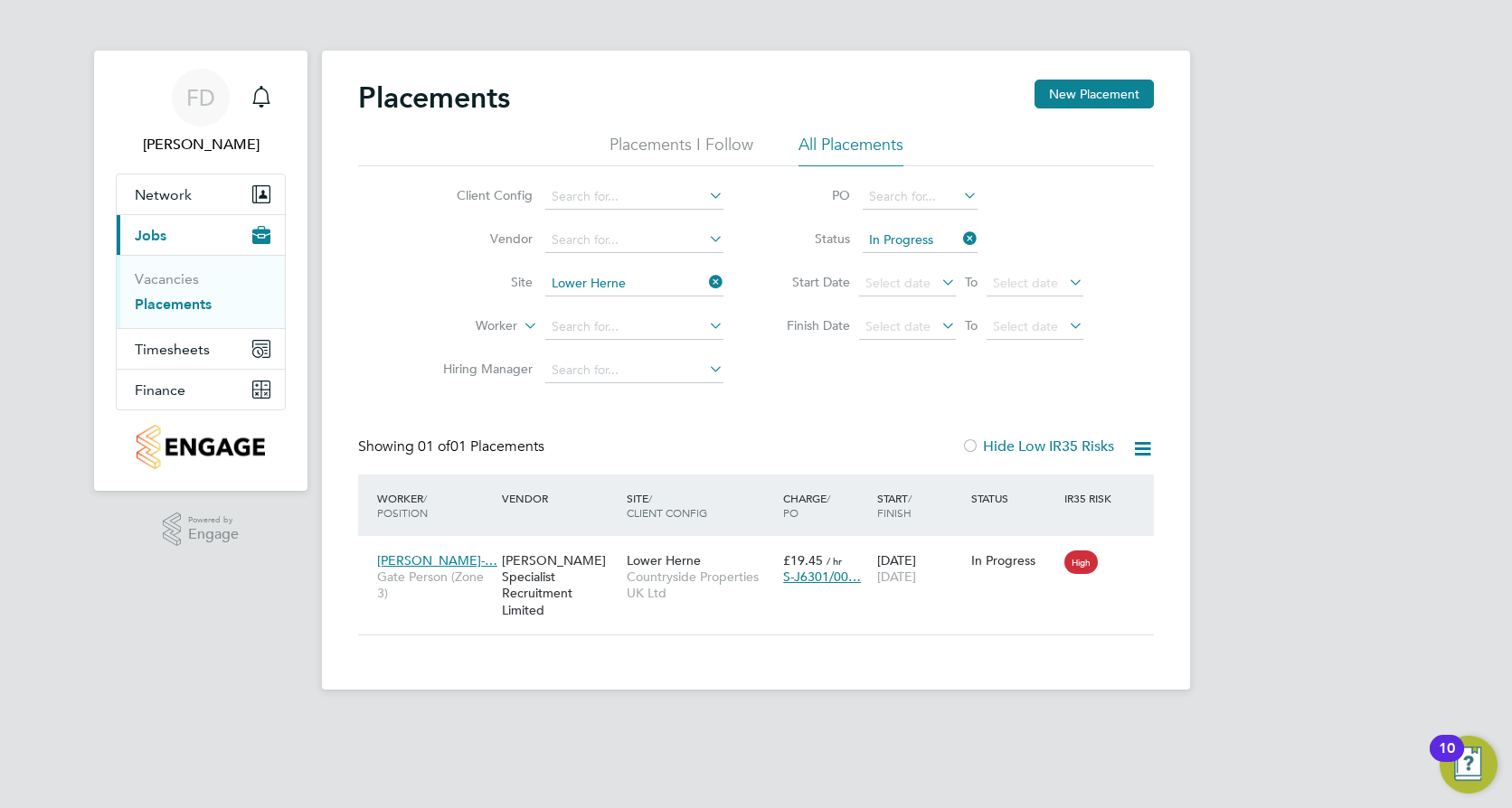
click at [959, 244] on icon at bounding box center [959, 239] width 0 height 26
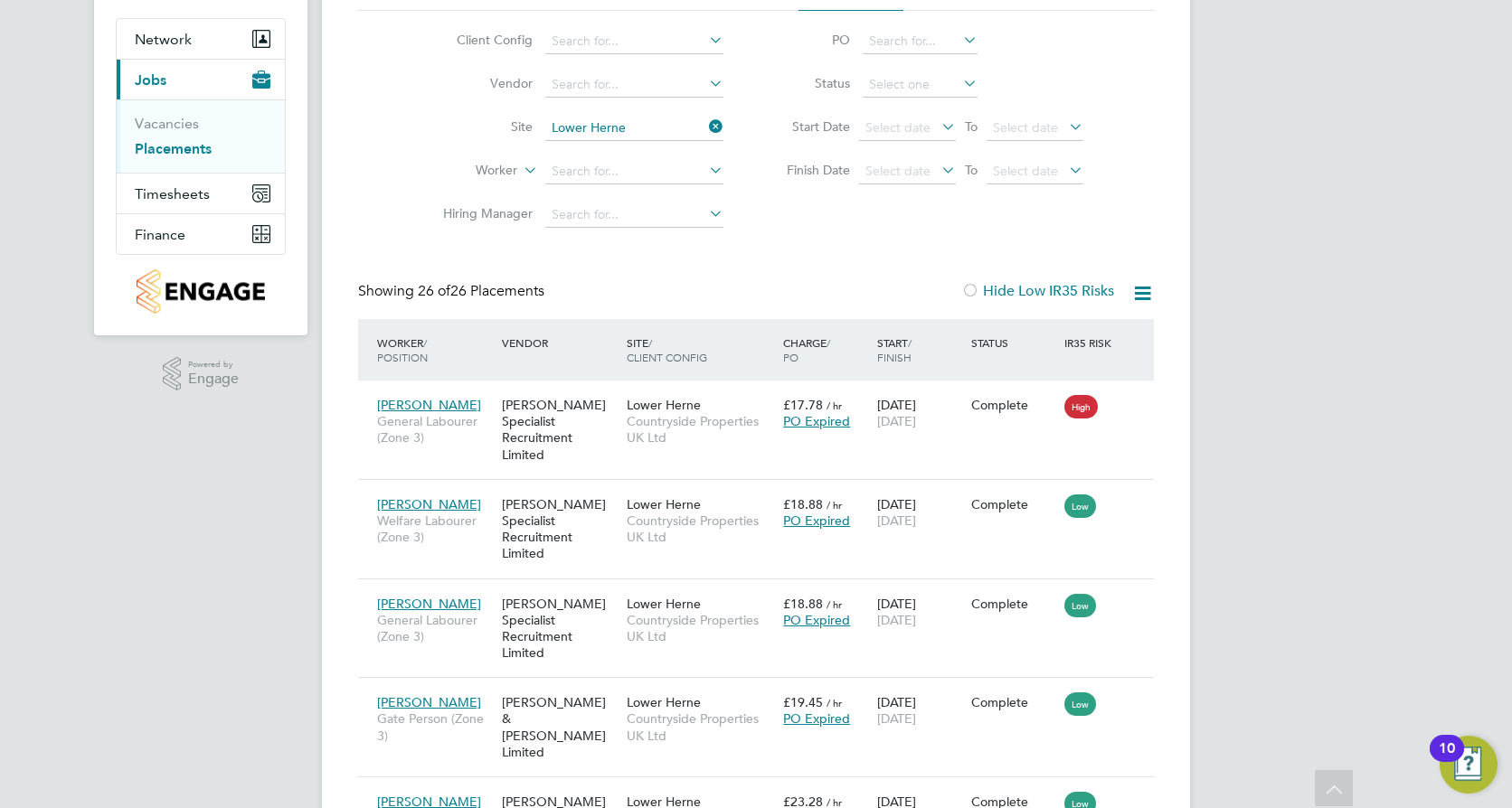
click at [1136, 297] on icon at bounding box center [1142, 293] width 23 height 23
click at [1094, 337] on li "Download Placements Report" at bounding box center [1053, 336] width 192 height 26
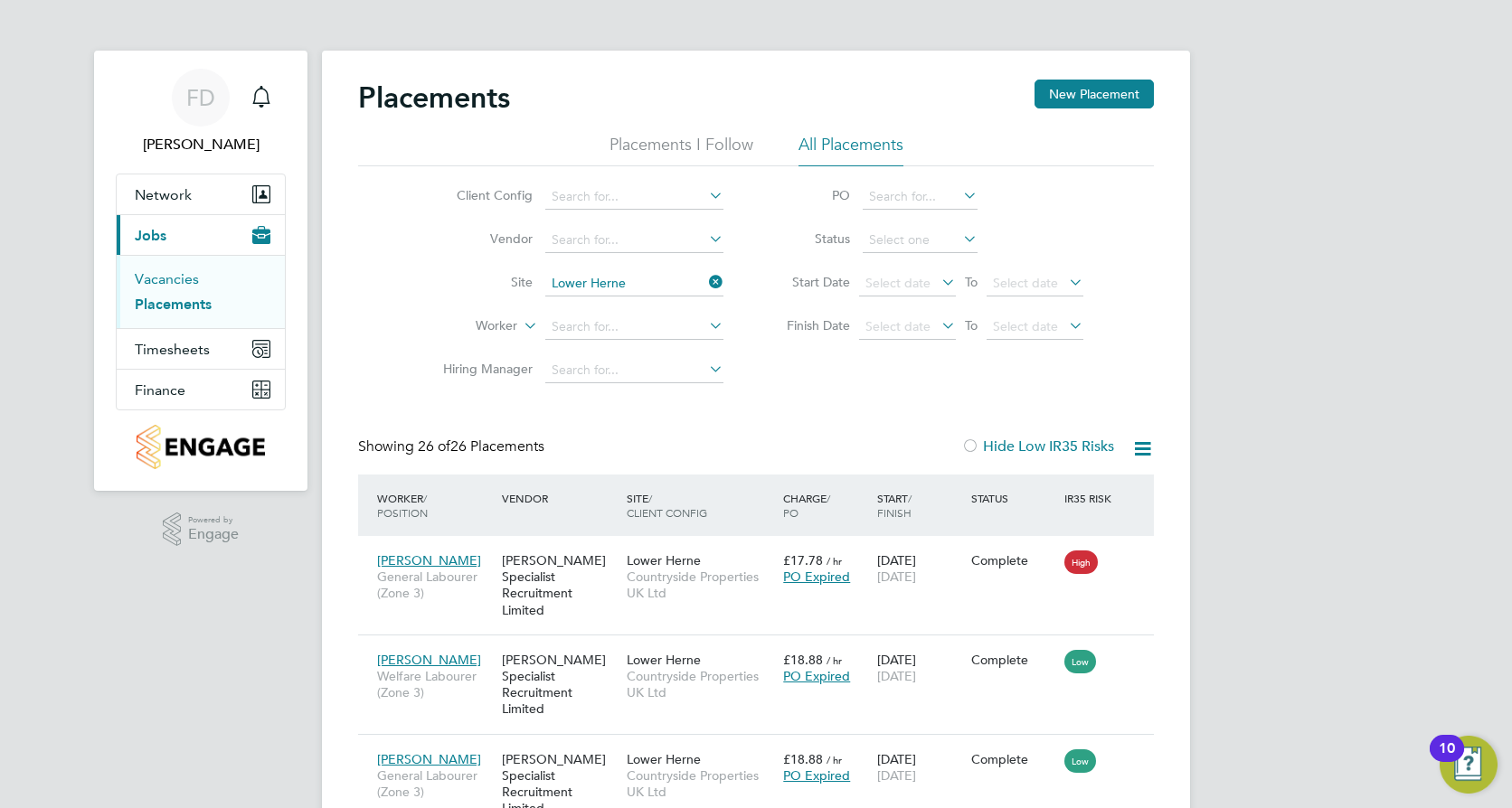
click at [176, 273] on link "Vacancies" at bounding box center [167, 278] width 64 height 17
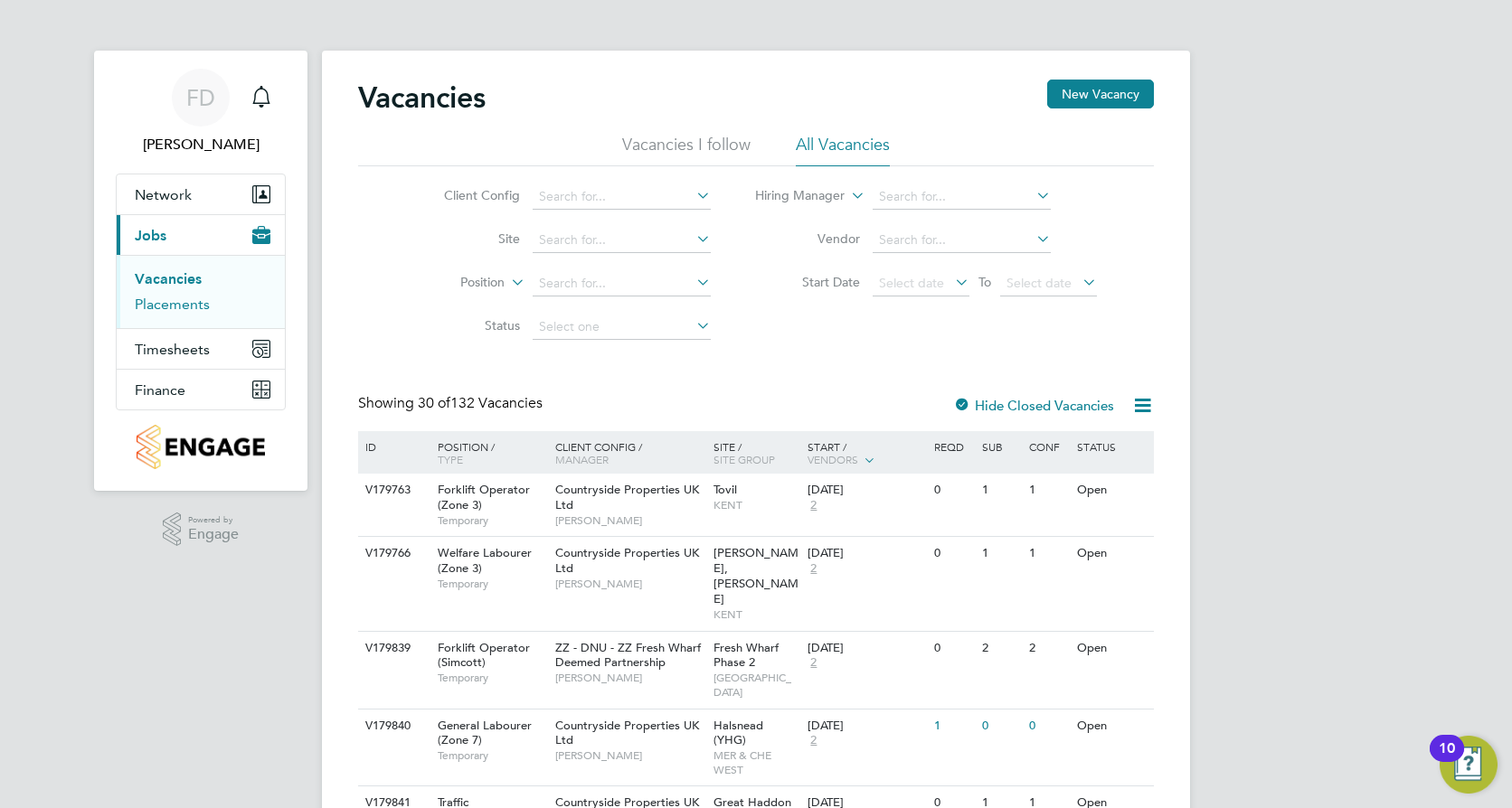
click at [181, 297] on link "Placements" at bounding box center [173, 304] width 75 height 17
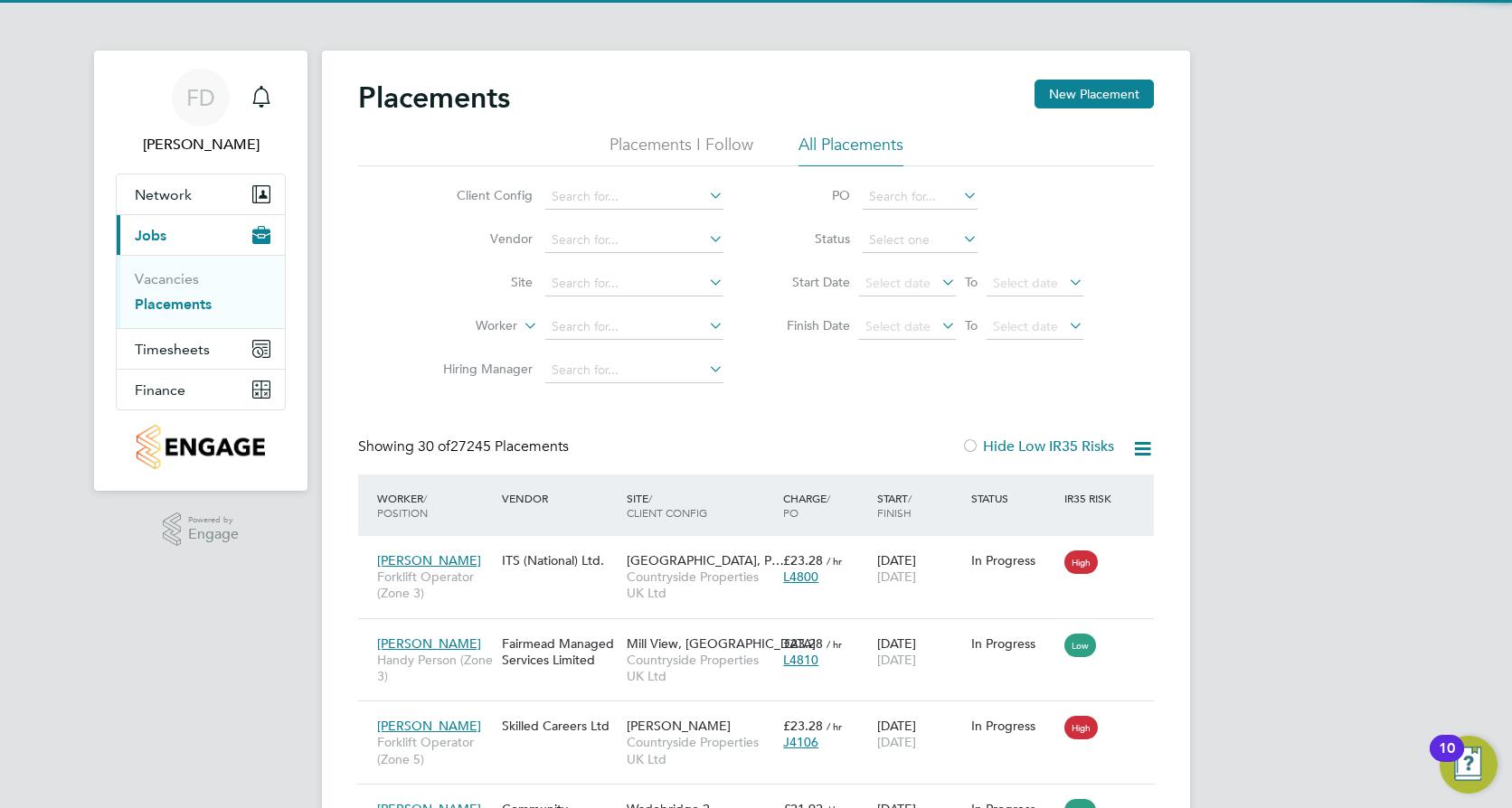
scroll to position [68, 157]
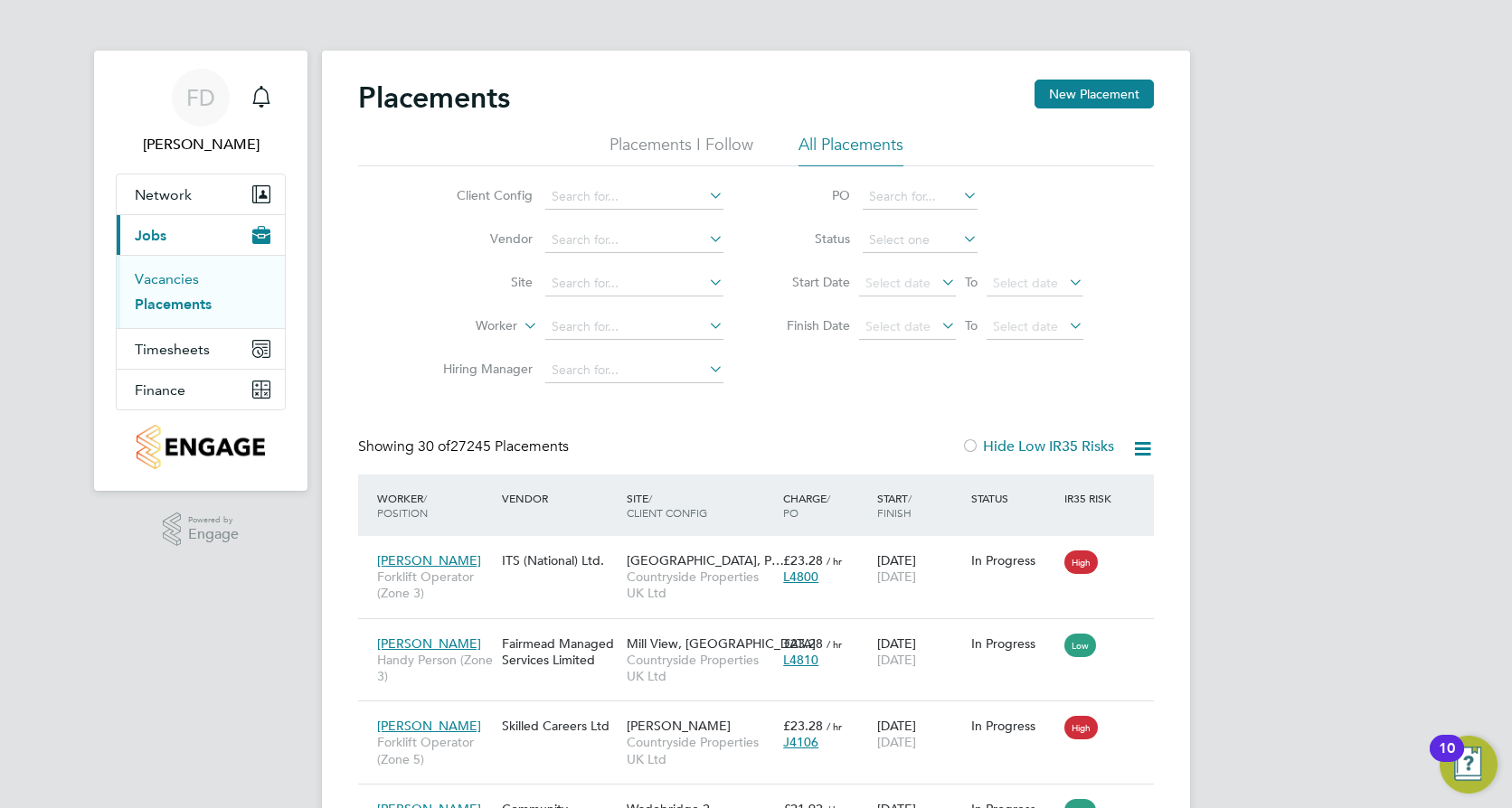
click at [164, 273] on link "Vacancies" at bounding box center [167, 278] width 64 height 17
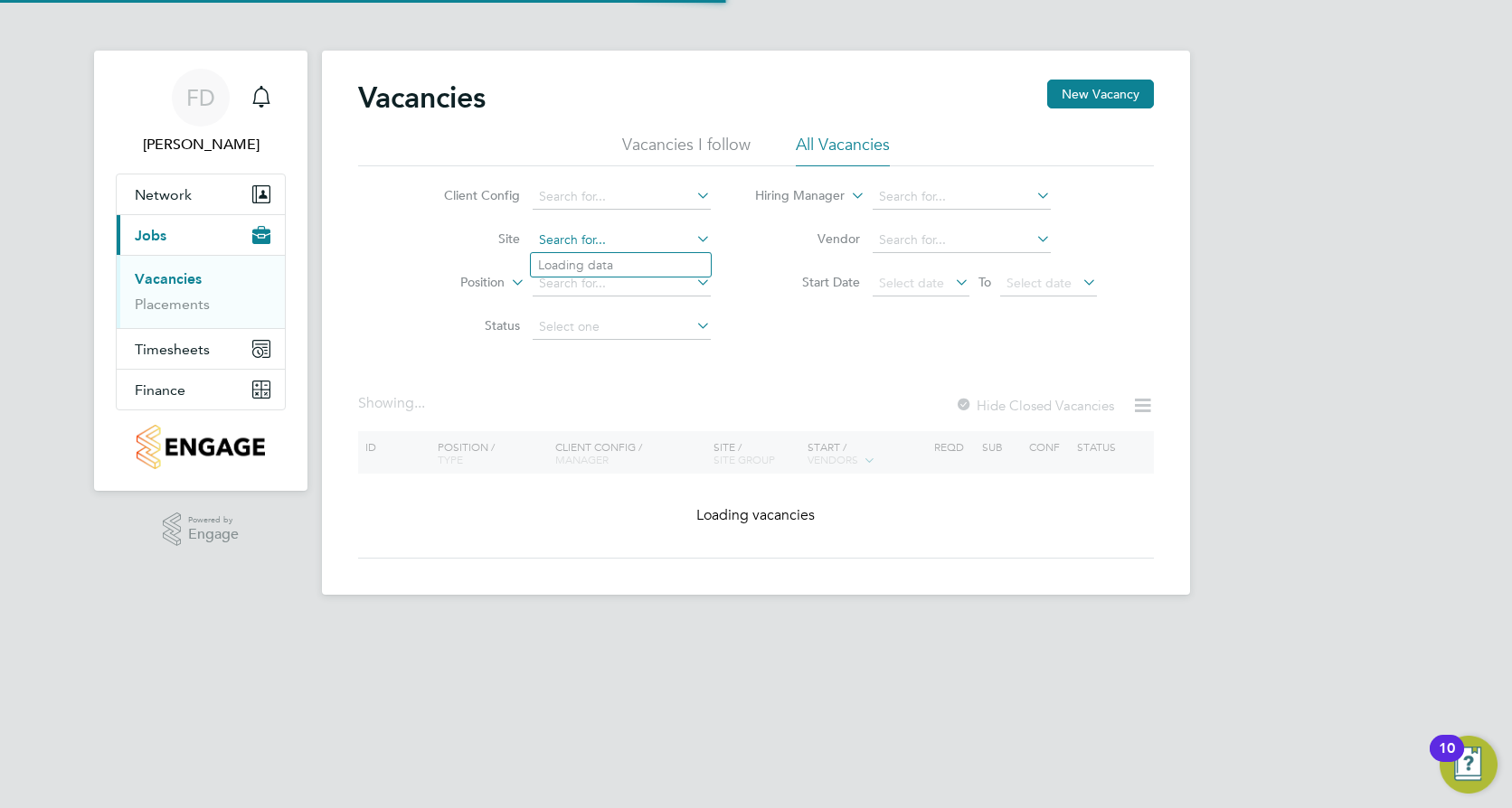
click at [619, 240] on input at bounding box center [622, 241] width 179 height 26
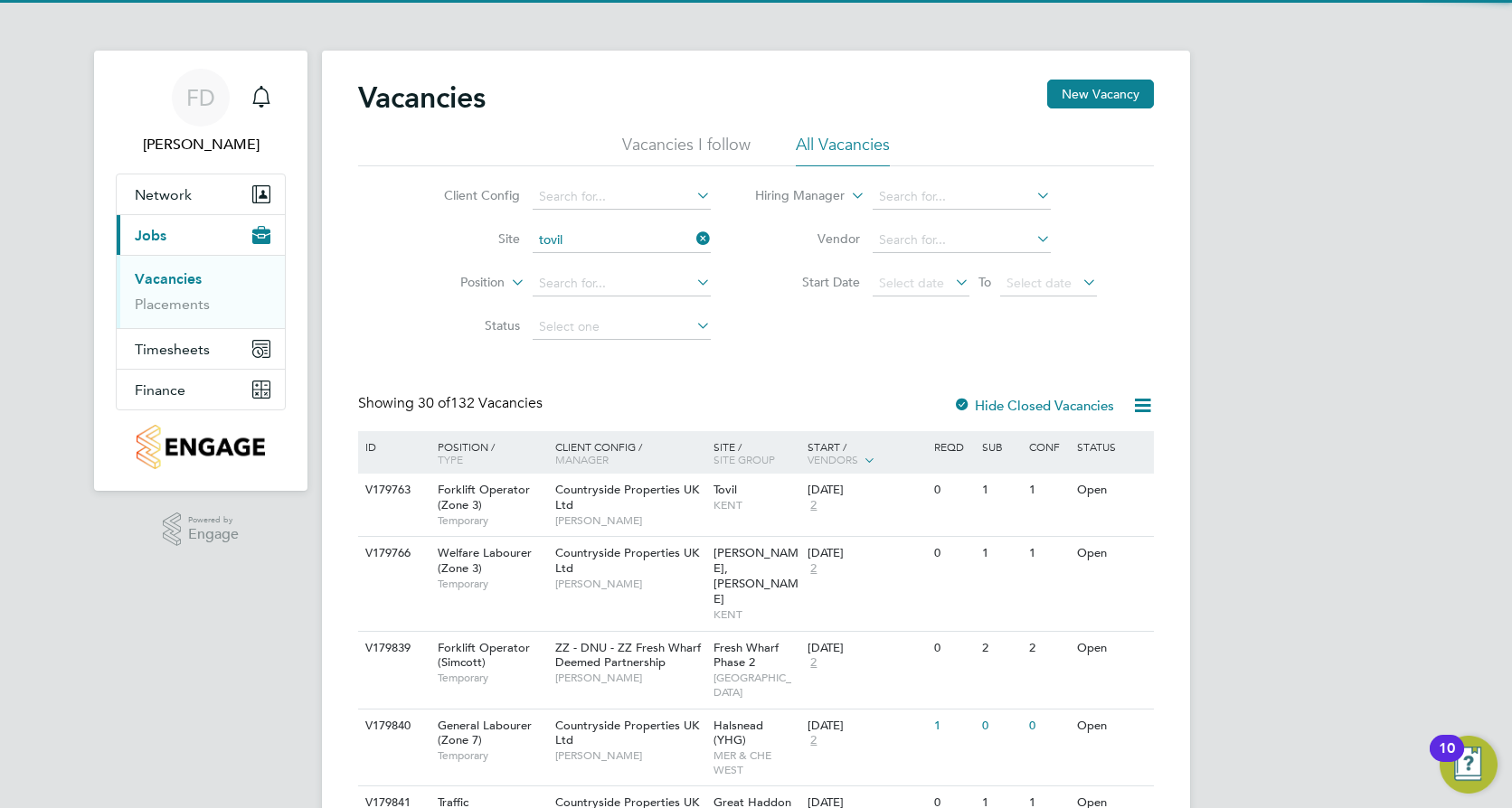
click at [668, 266] on li "Tovil" at bounding box center [621, 265] width 180 height 25
type input "Tovil"
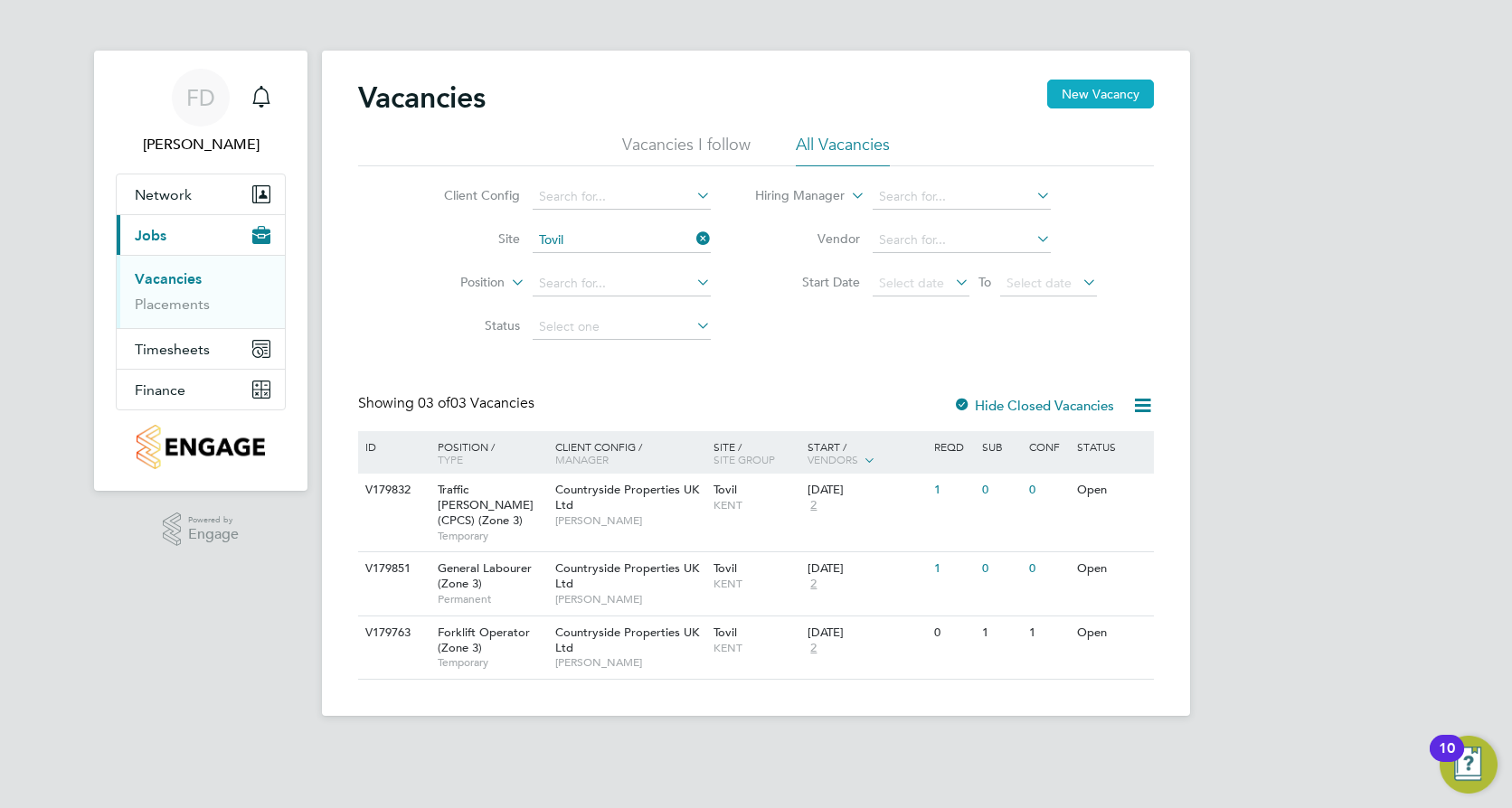
click at [1109, 100] on button "New Vacancy" at bounding box center [1100, 94] width 107 height 29
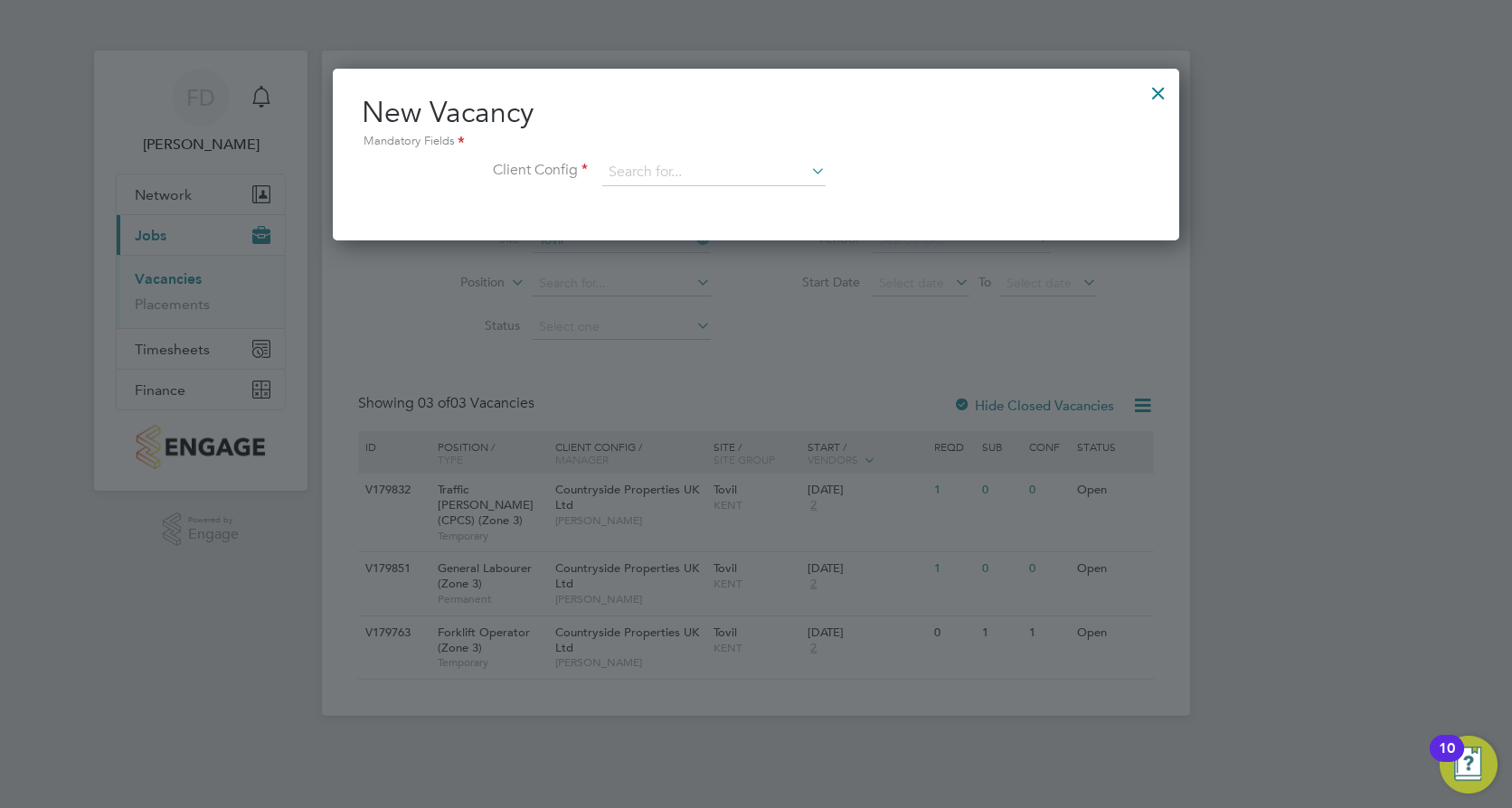
click at [807, 169] on icon at bounding box center [807, 171] width 0 height 26
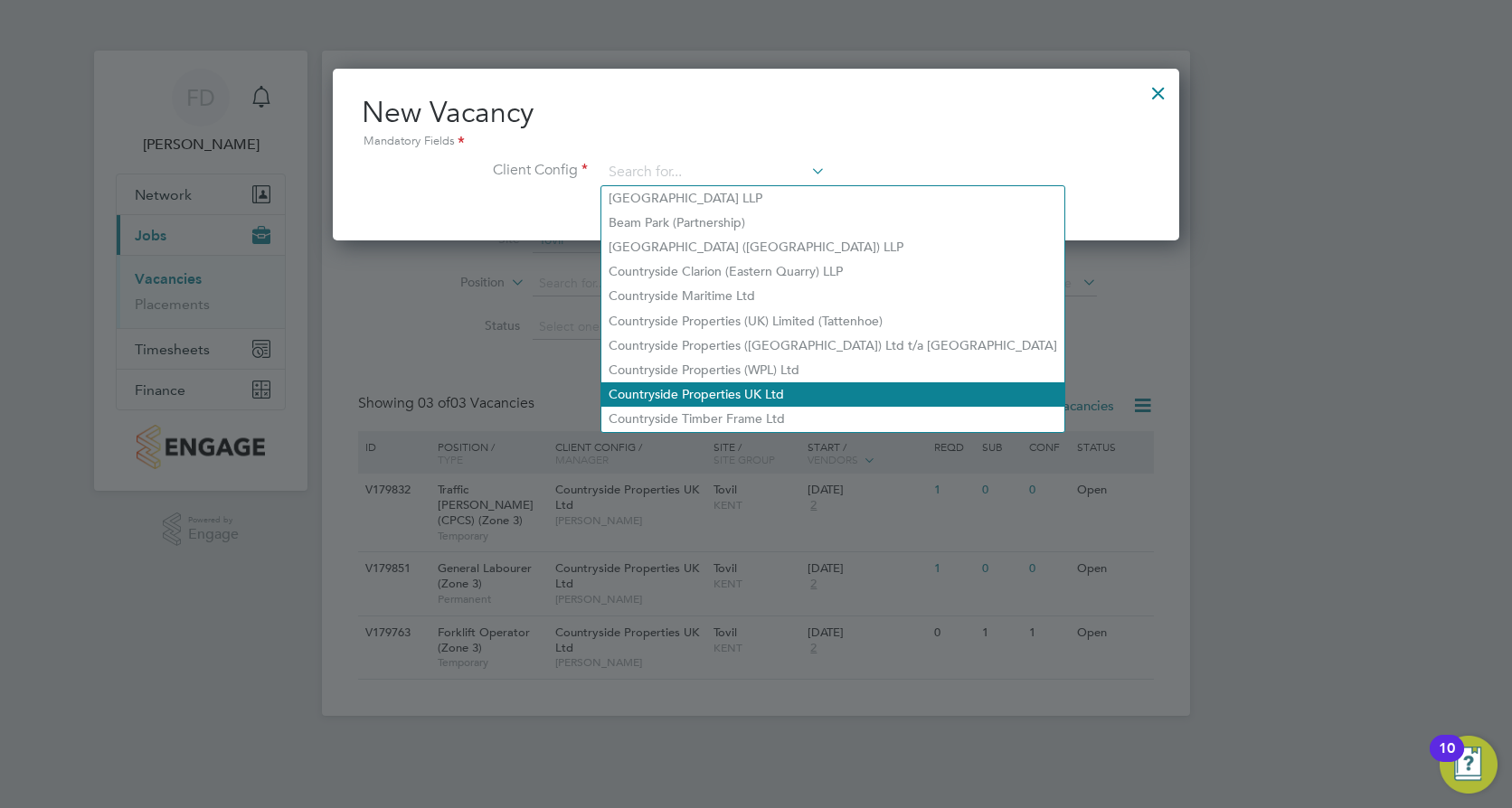
click at [749, 395] on li "Countryside Properties UK Ltd" at bounding box center [832, 395] width 463 height 25
type input "Countryside Properties UK Ltd"
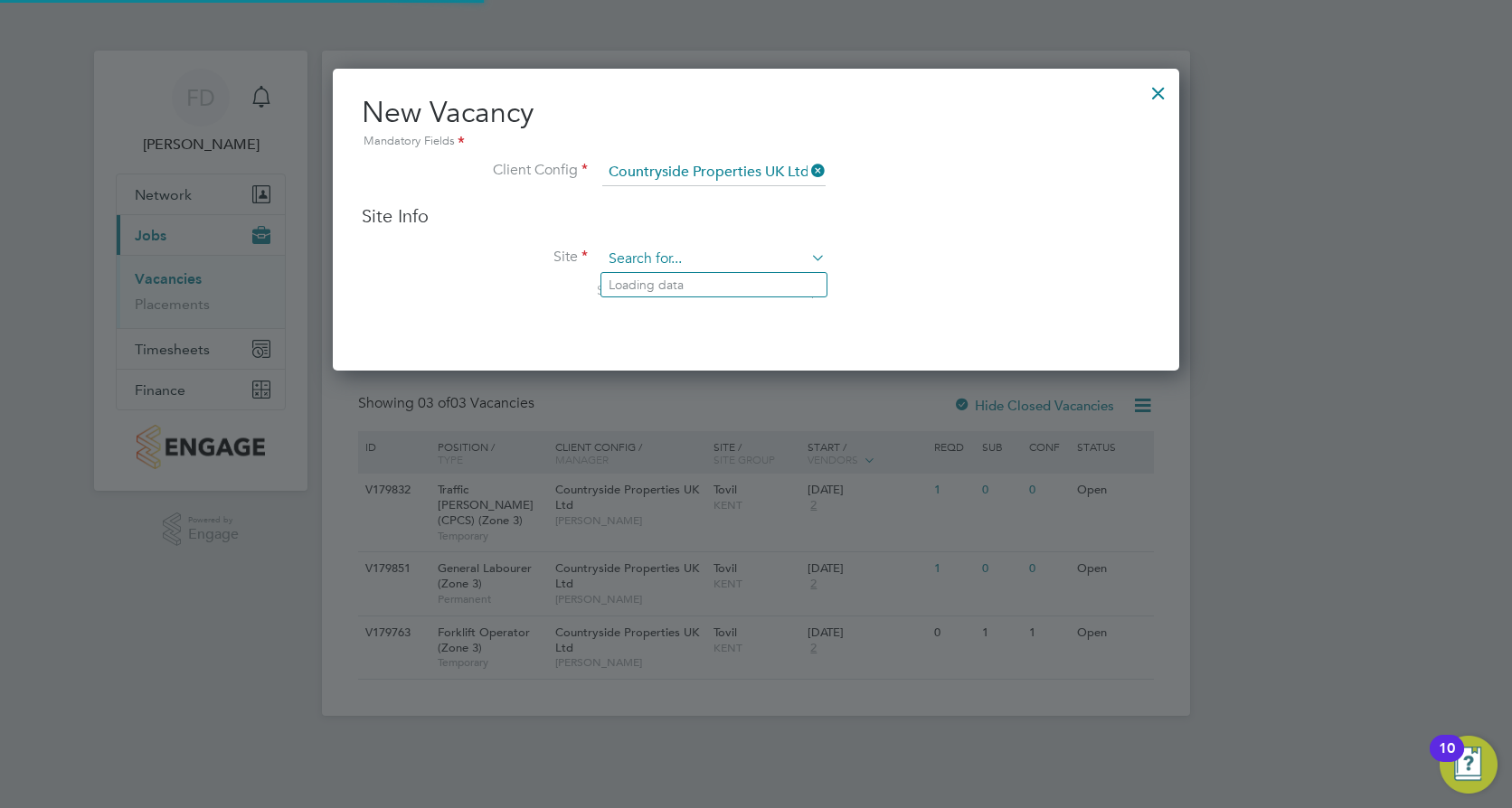
click at [698, 255] on input at bounding box center [714, 258] width 223 height 27
click at [697, 292] on li "Tovil" at bounding box center [714, 285] width 225 height 25
type input "Tovil"
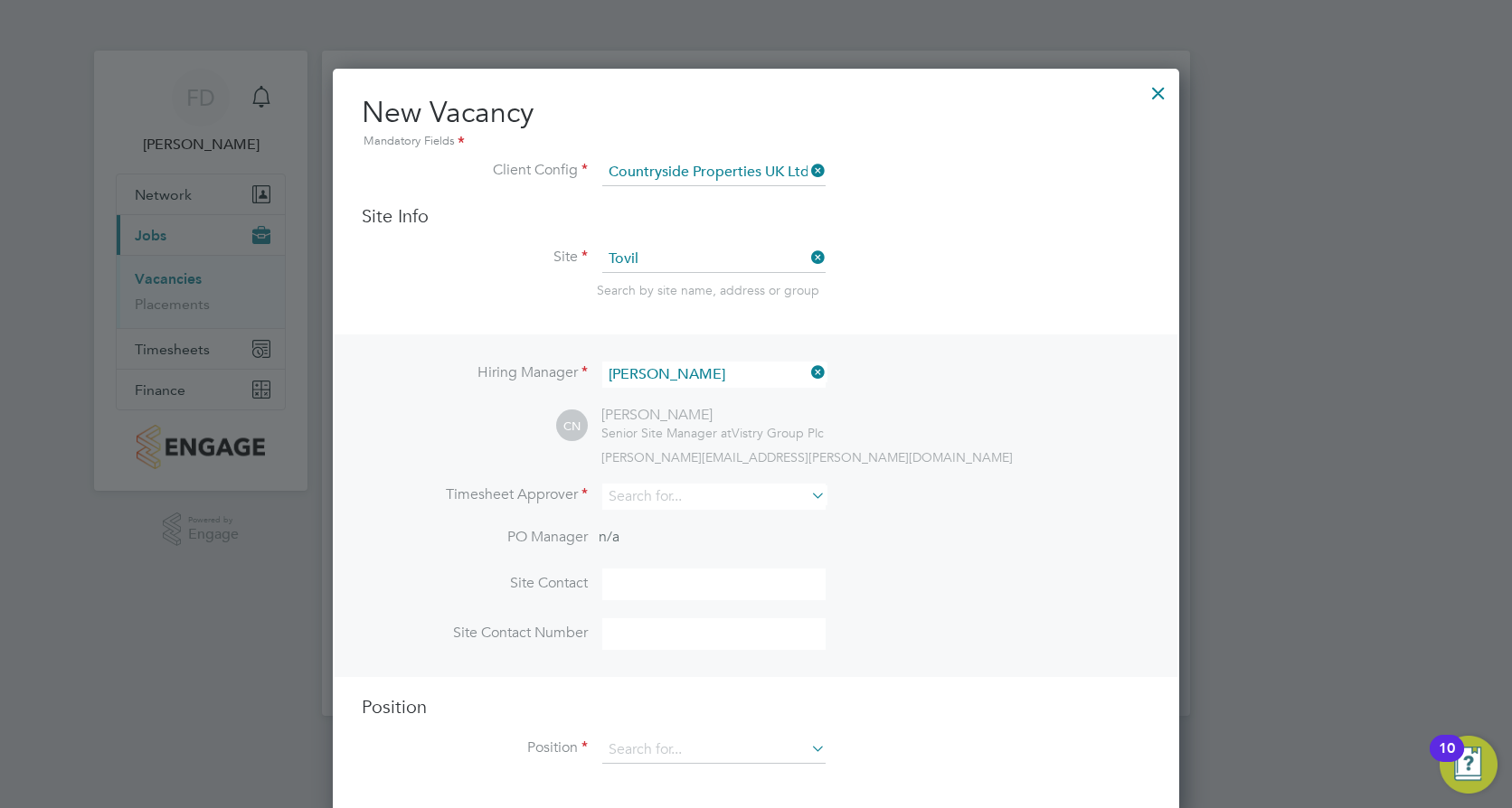
click at [807, 367] on icon at bounding box center [807, 373] width 0 height 26
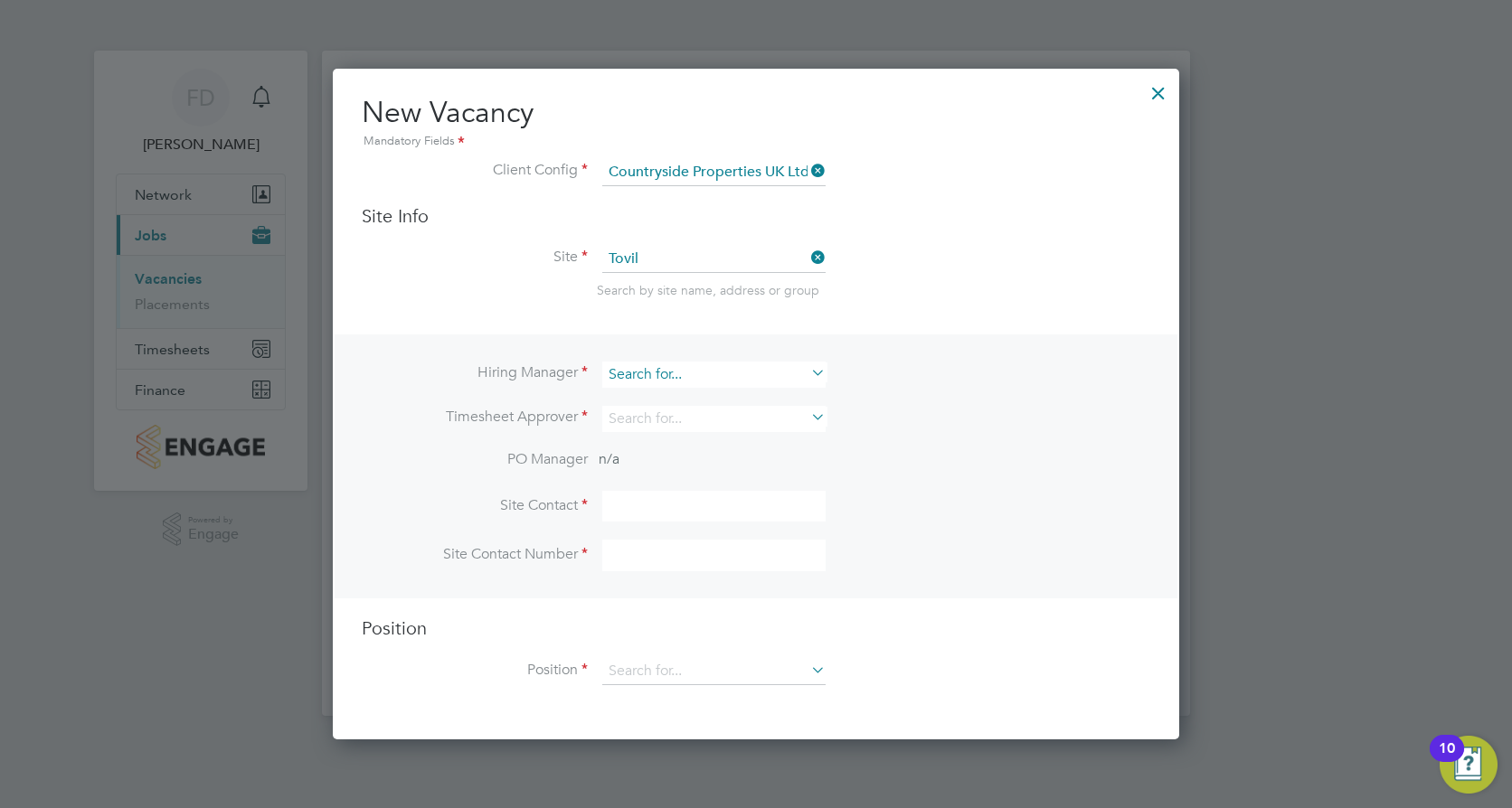
click at [764, 374] on input at bounding box center [714, 375] width 223 height 27
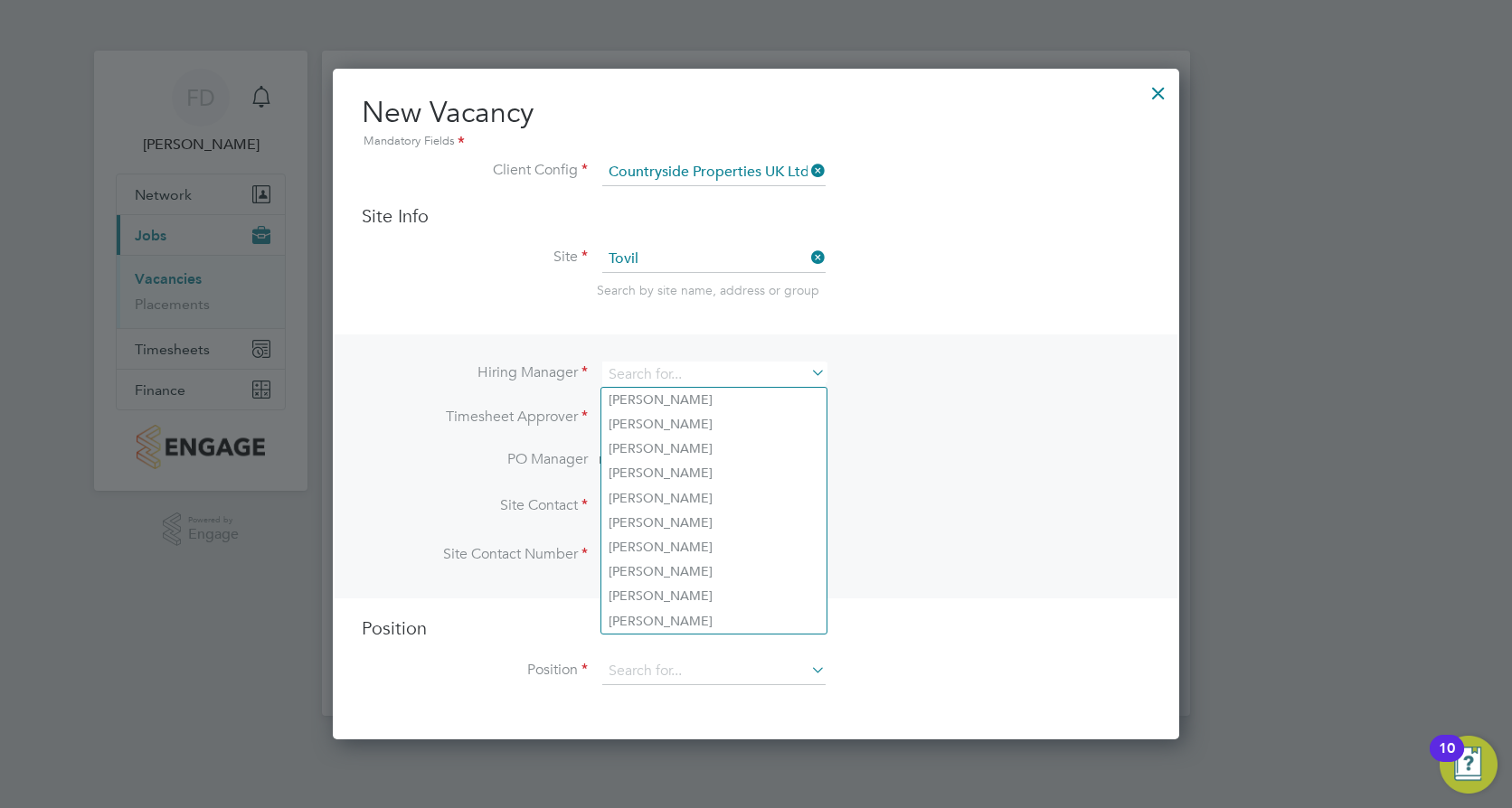
click at [807, 263] on icon at bounding box center [807, 257] width 0 height 26
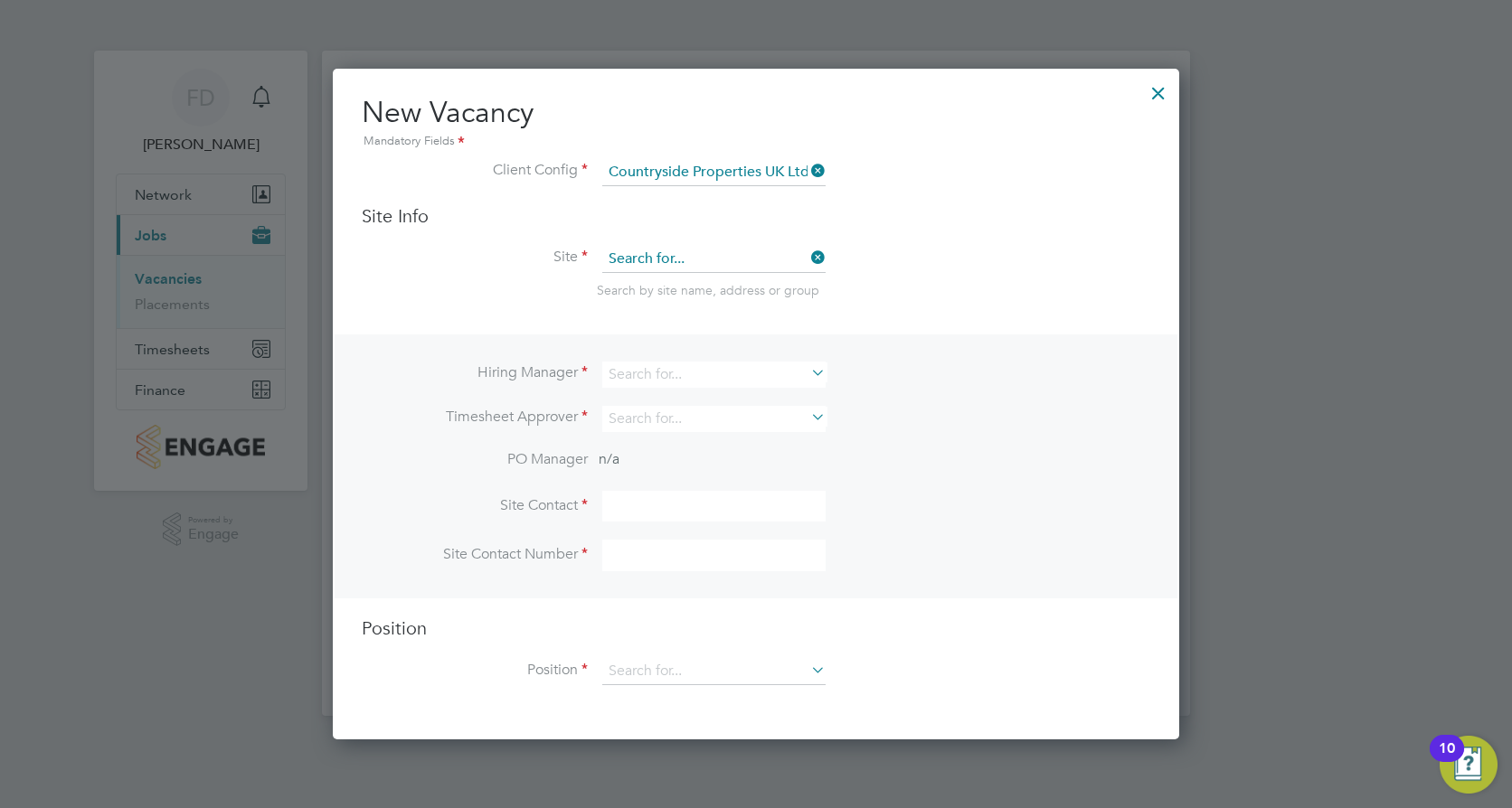
click at [706, 259] on input at bounding box center [714, 258] width 223 height 27
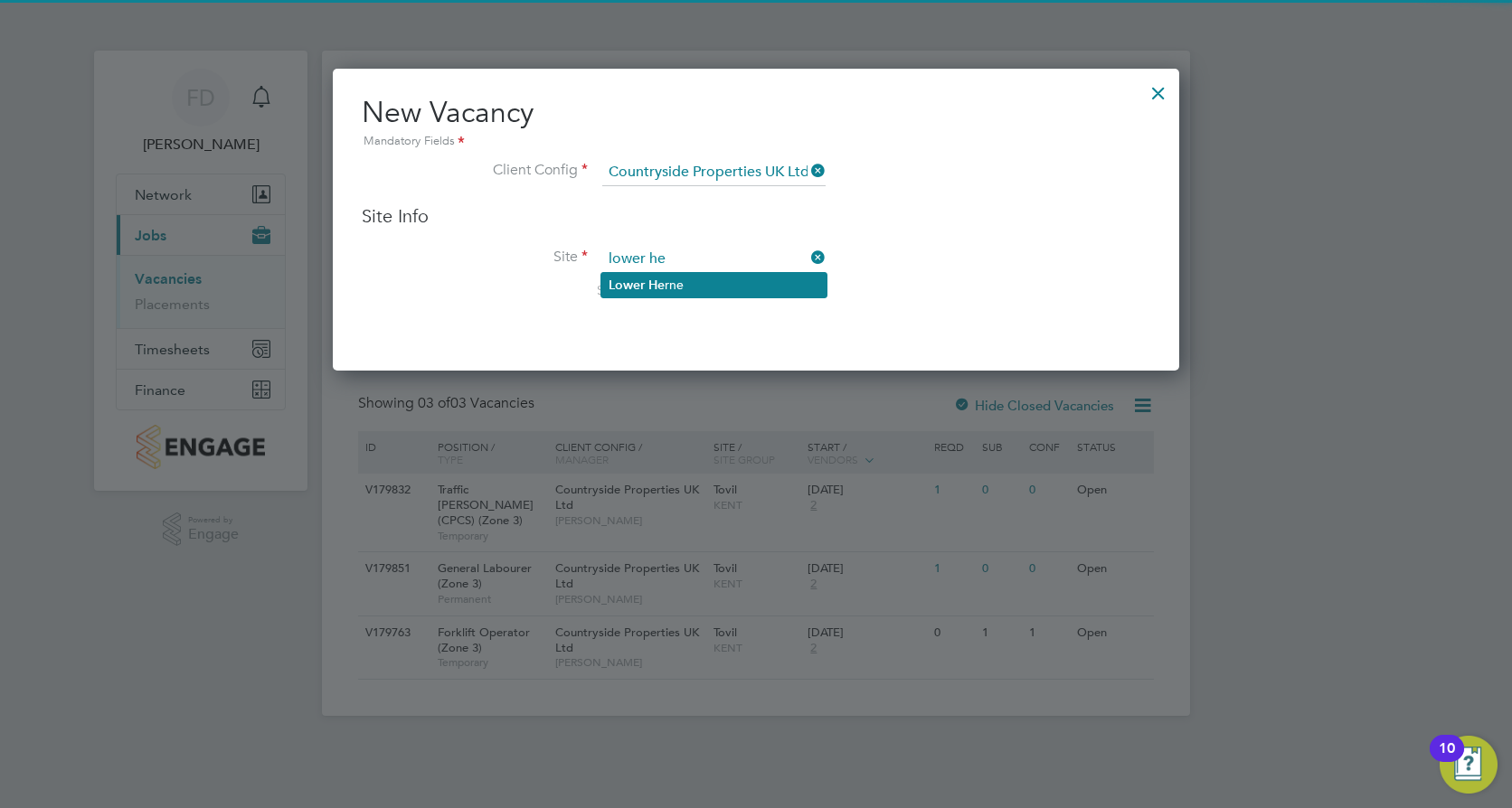
click at [679, 293] on li "Lower He rne" at bounding box center [714, 285] width 225 height 25
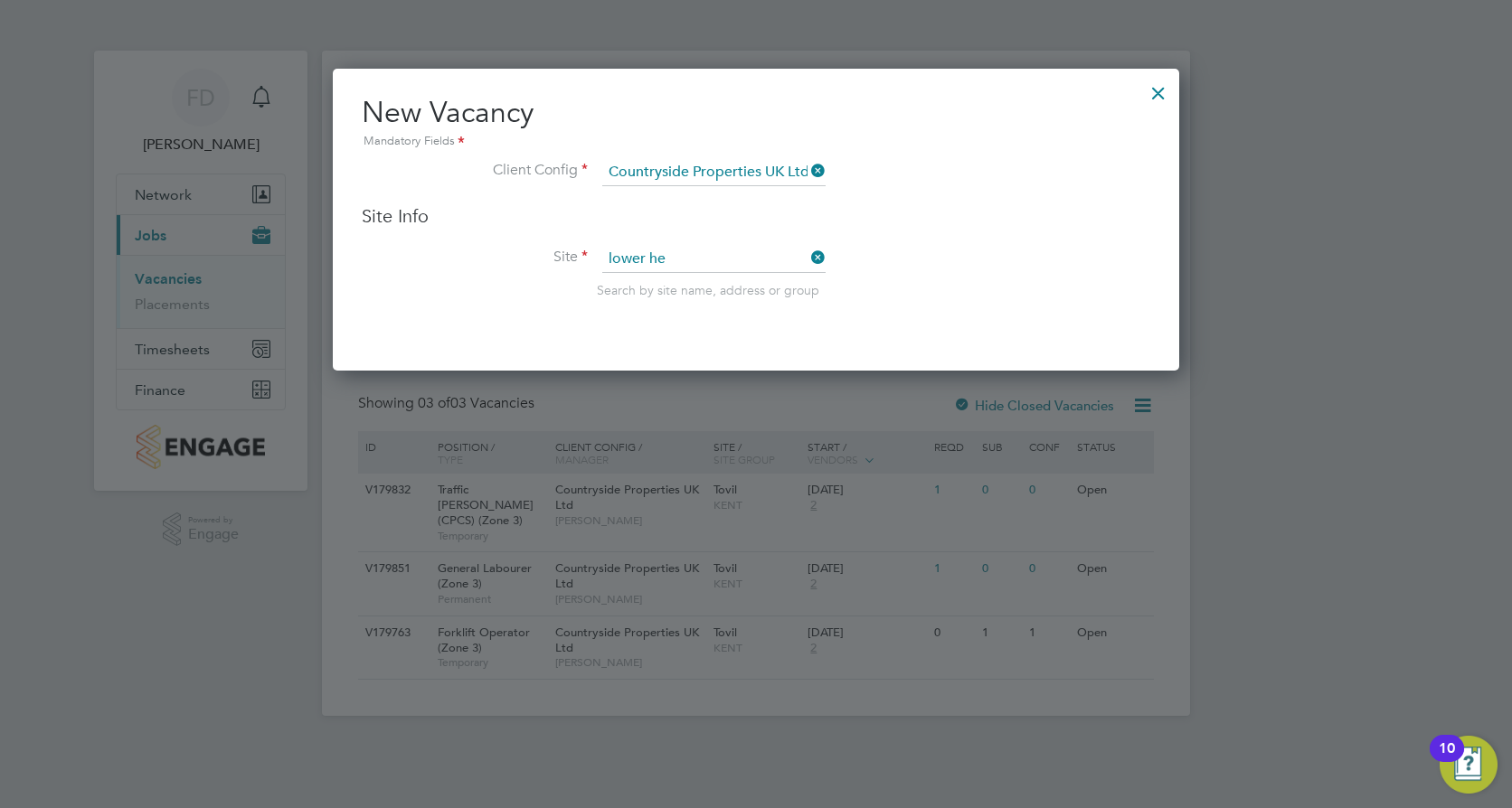
type input "Lower Herne"
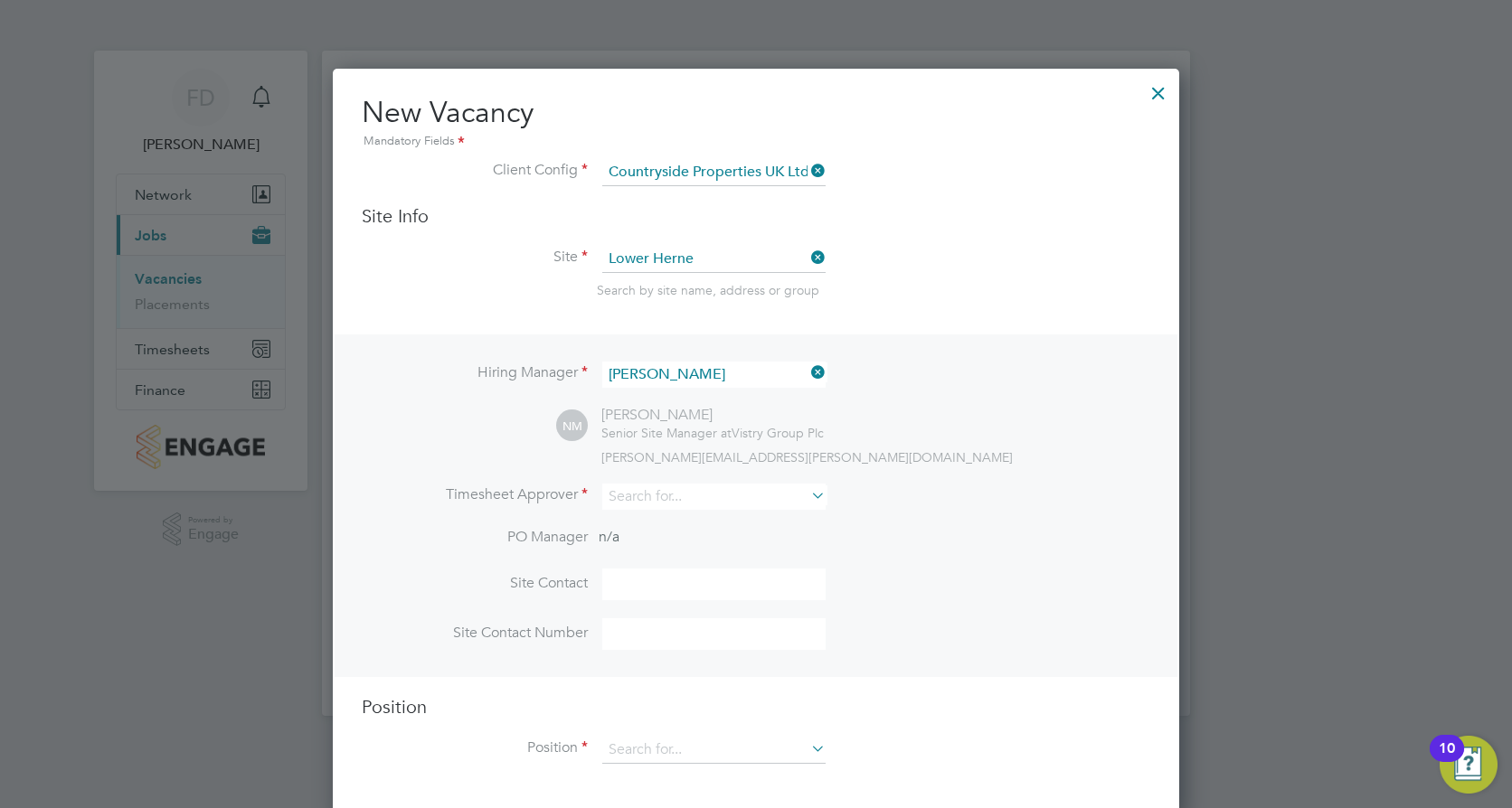
click at [807, 371] on icon at bounding box center [807, 373] width 0 height 26
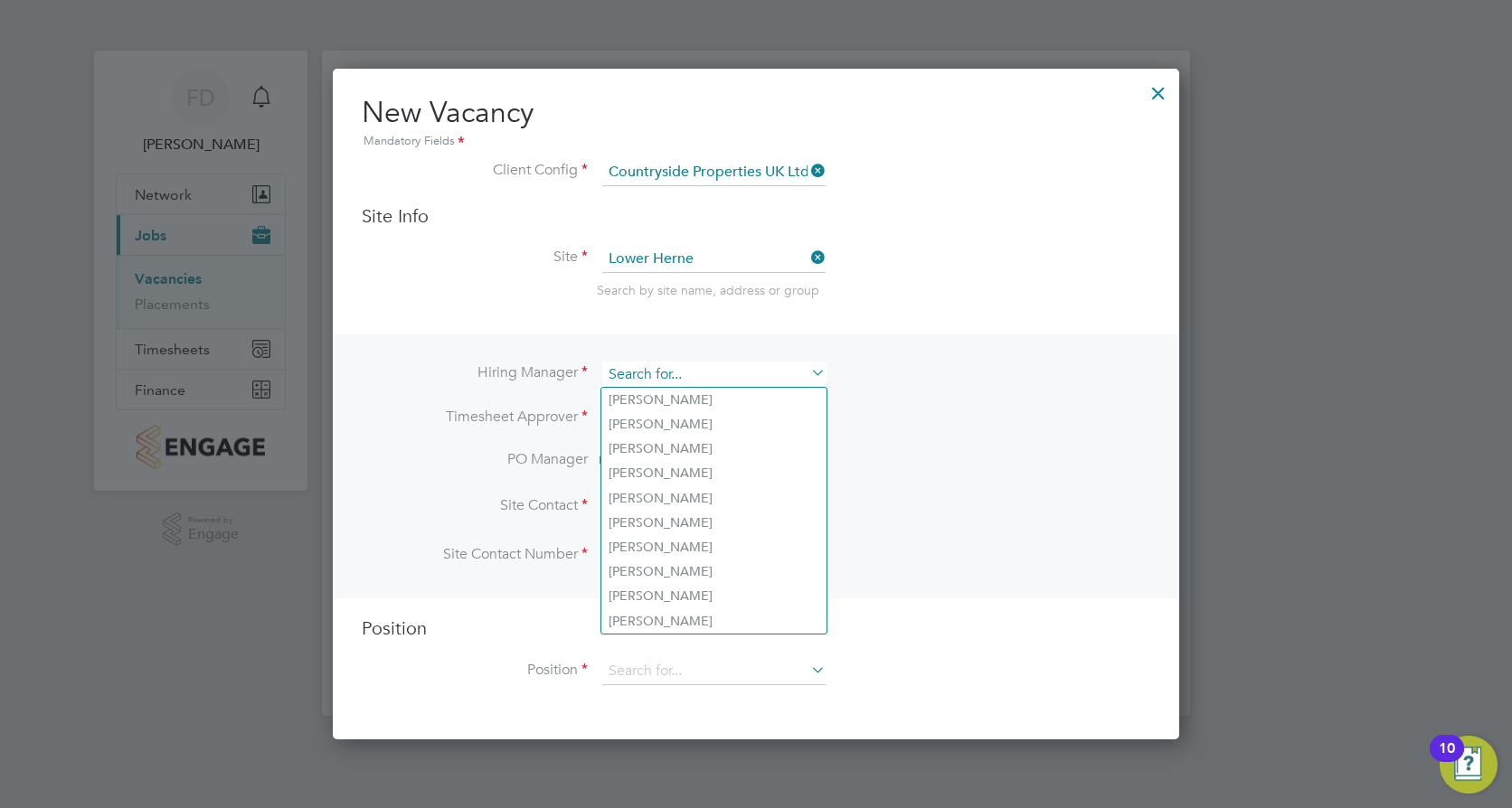
click at [784, 370] on input at bounding box center [714, 375] width 223 height 27
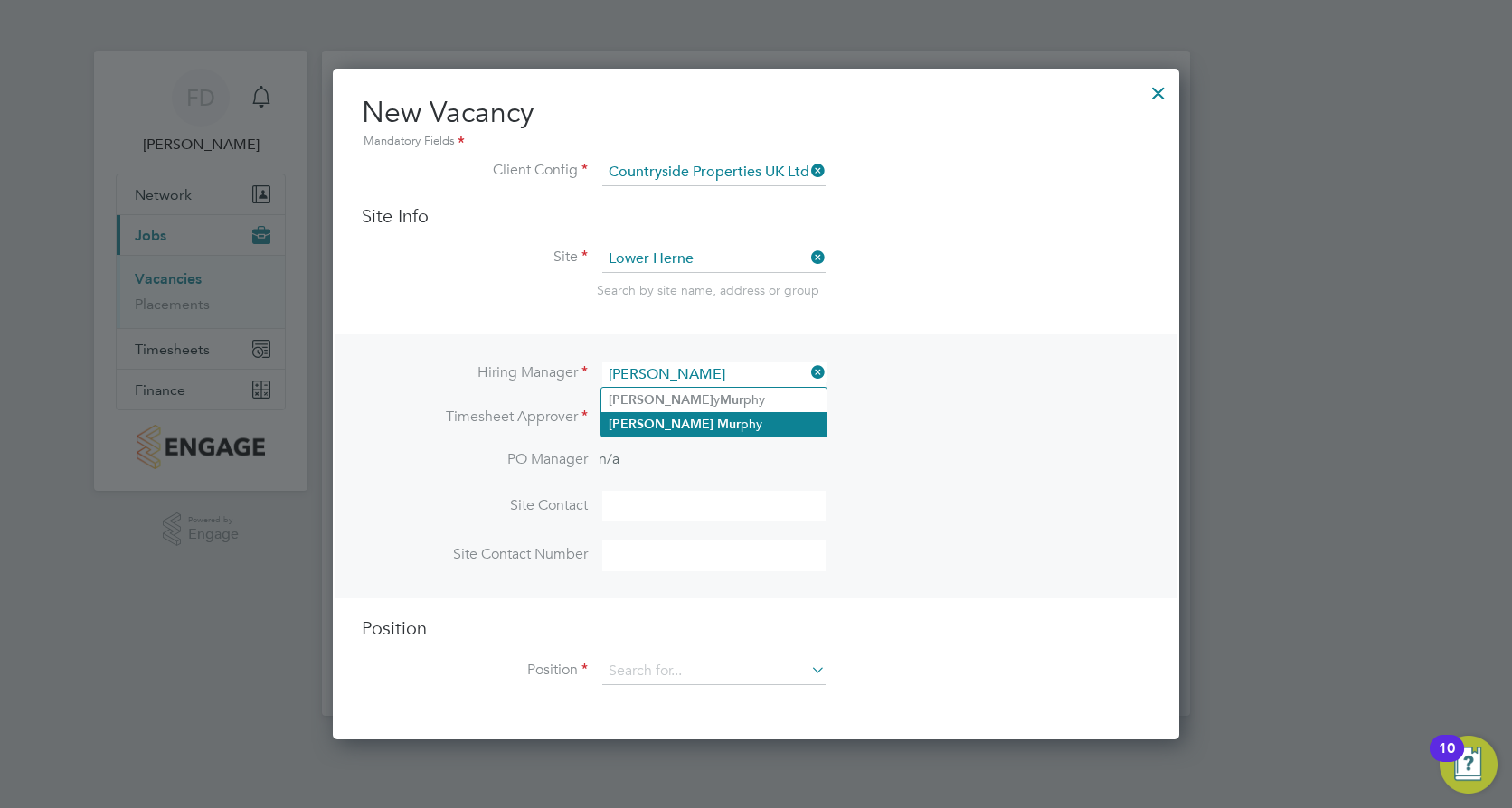
click at [741, 416] on li "[PERSON_NAME] phy" at bounding box center [714, 424] width 225 height 25
type input "[PERSON_NAME]"
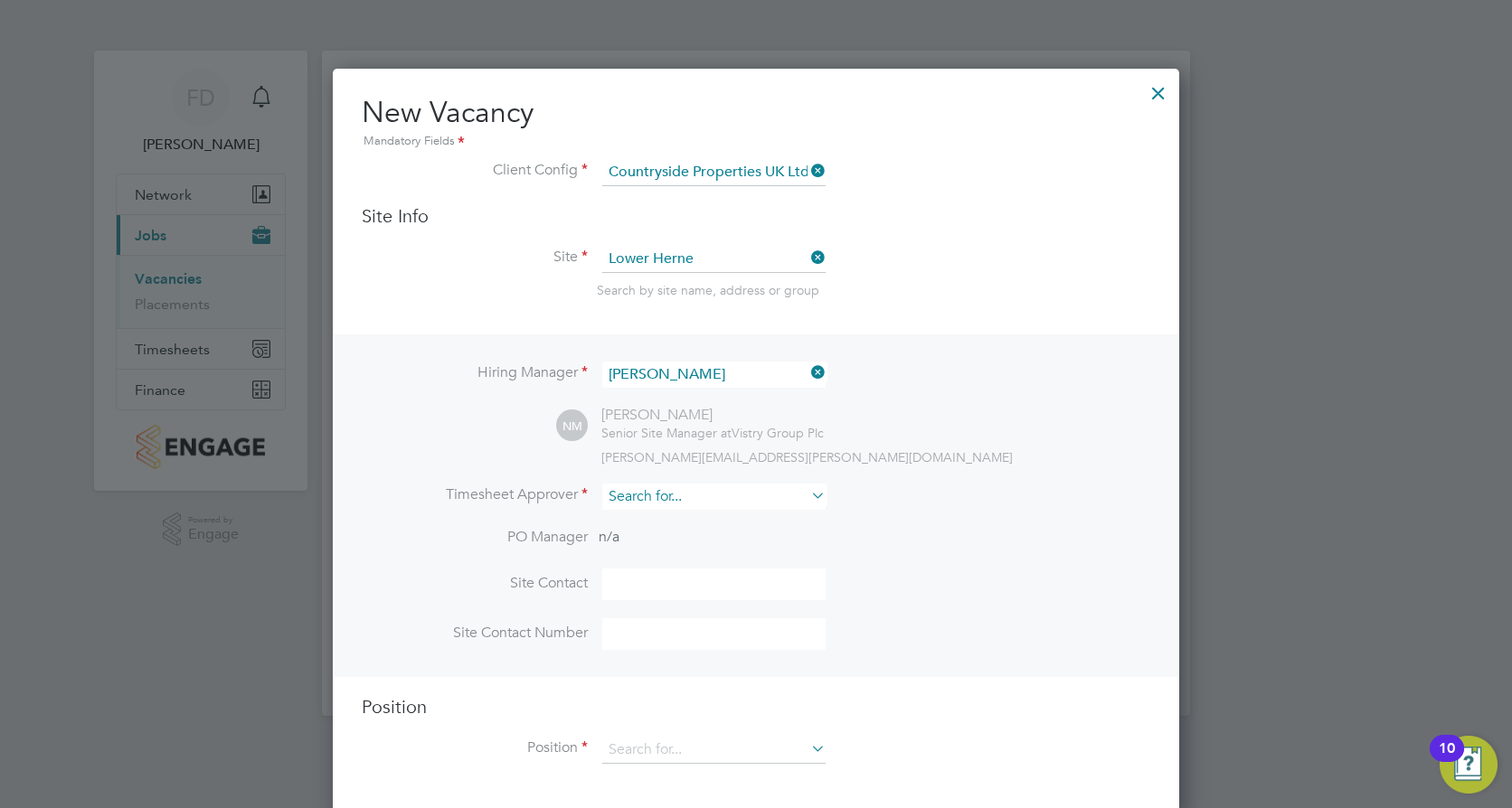
click at [729, 508] on input at bounding box center [714, 496] width 223 height 27
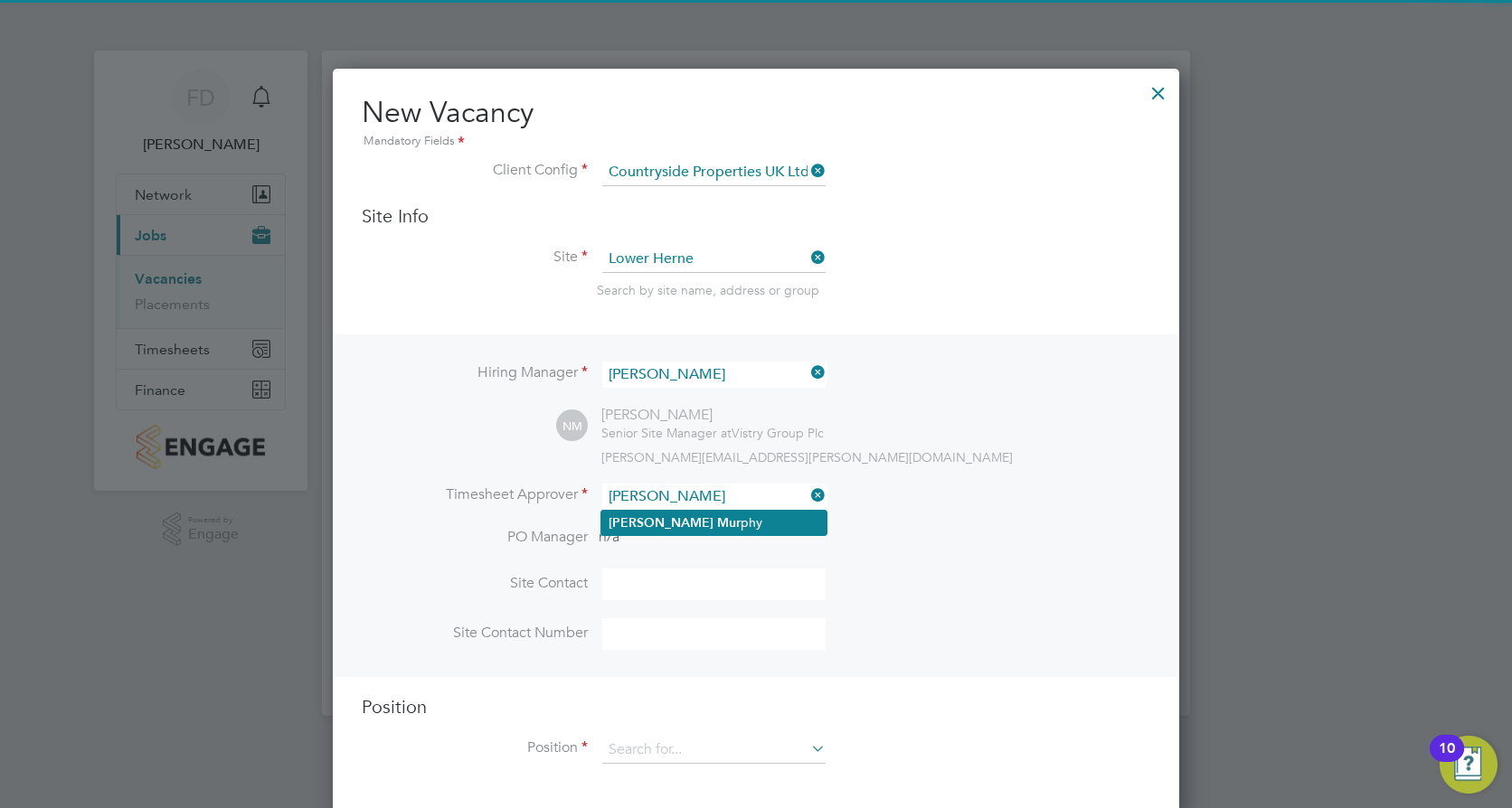
click at [719, 528] on li "[PERSON_NAME] phy" at bounding box center [714, 523] width 225 height 25
type input "[PERSON_NAME]"
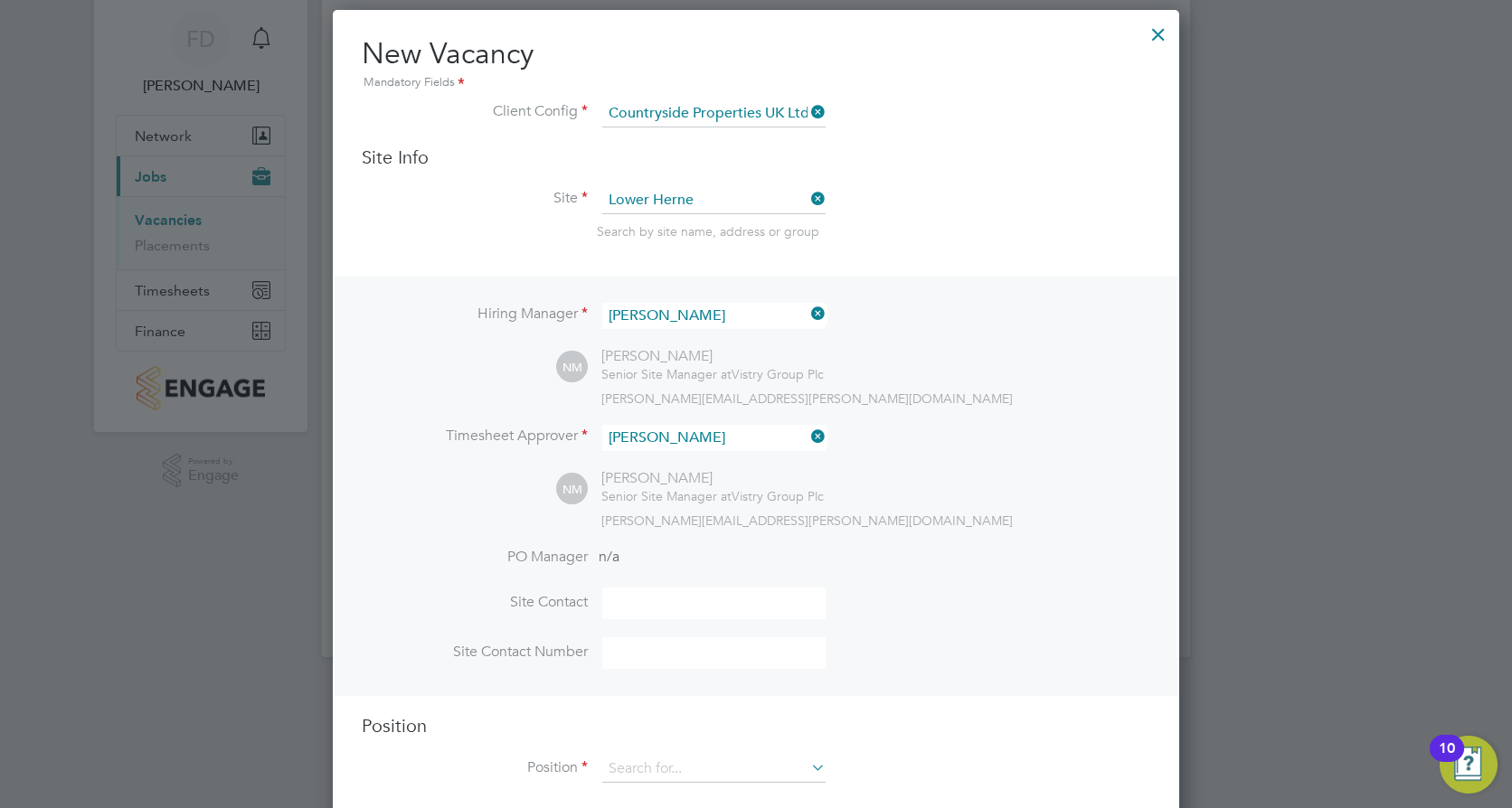
scroll to position [90, 0]
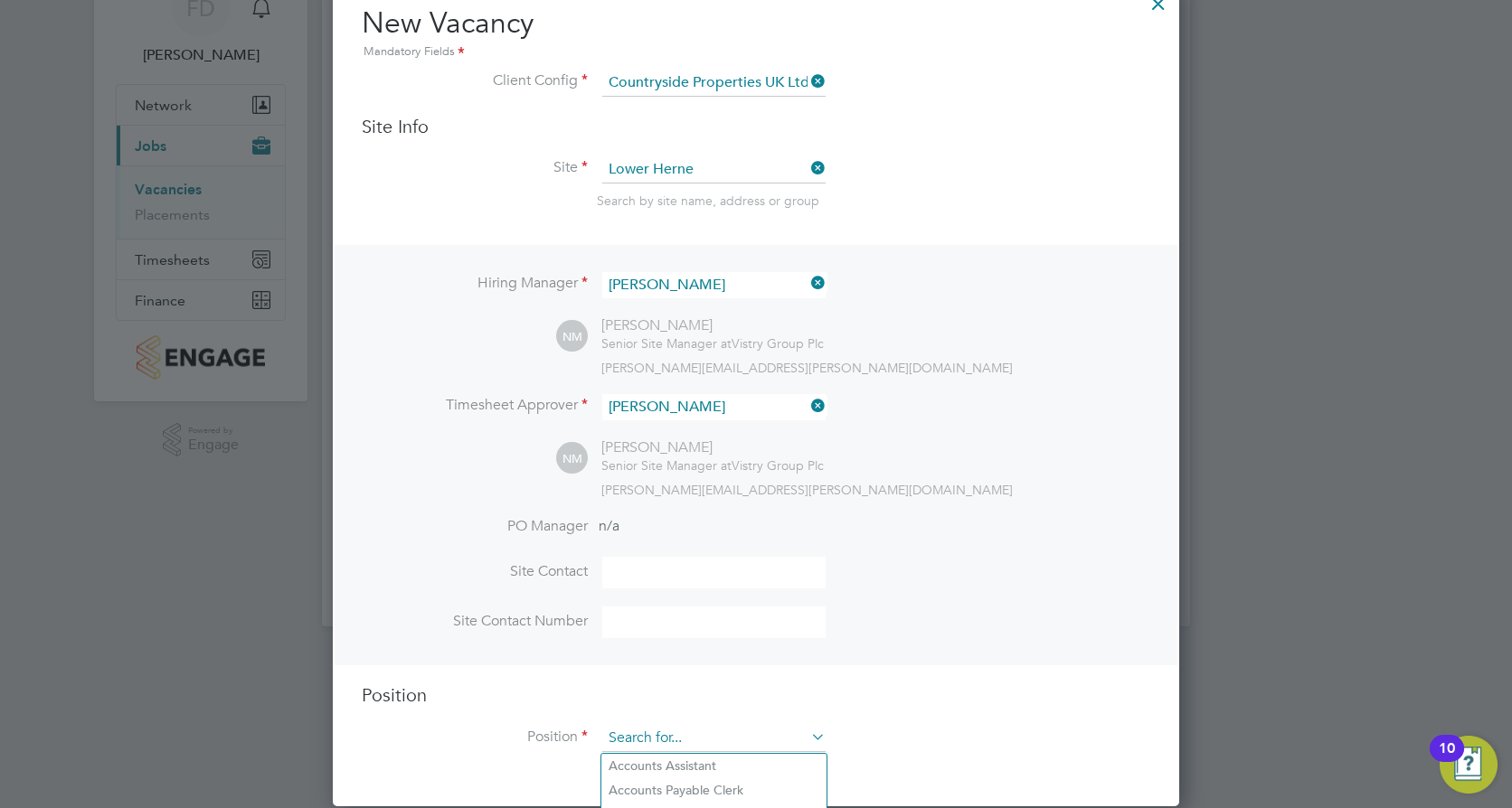
click at [767, 742] on input at bounding box center [714, 738] width 223 height 27
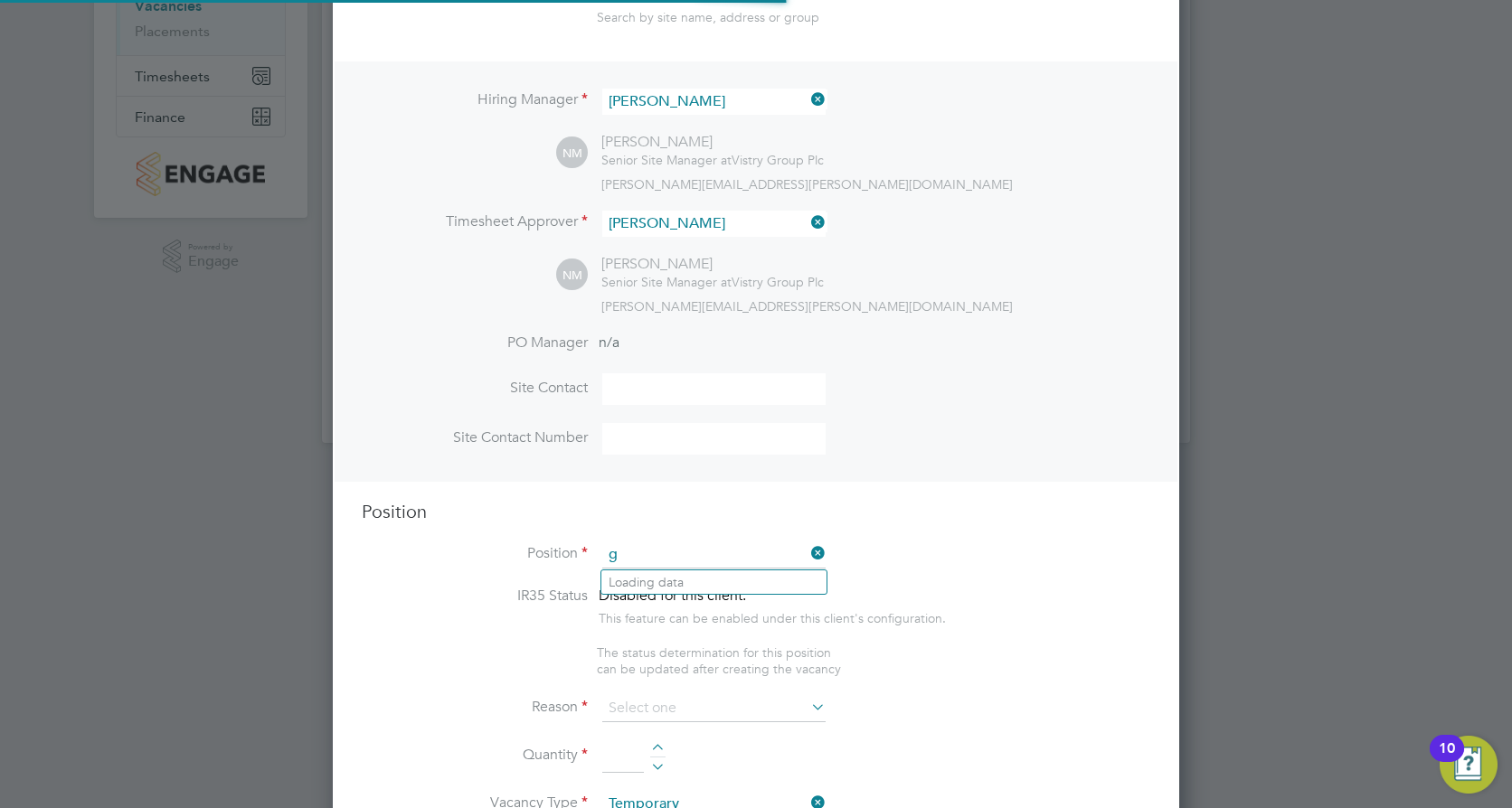
scroll to position [2599, 848]
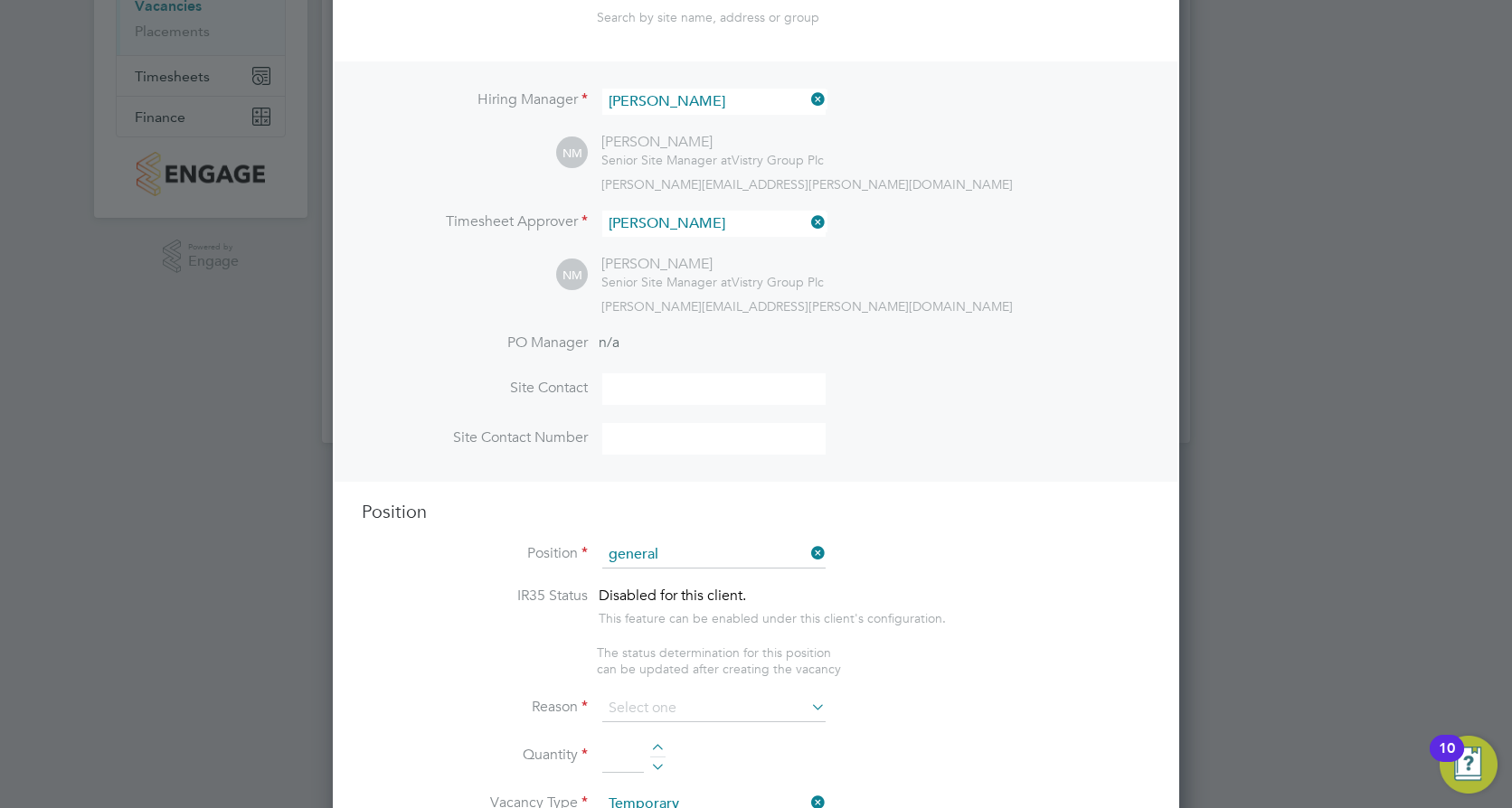
click at [764, 623] on li "General Labourer (Zone 3)" at bounding box center [714, 631] width 225 height 25
type input "General Labourer (Zone 3)"
type textarea "- General labouring duties - Supporting the trades on site - Moving materials a…"
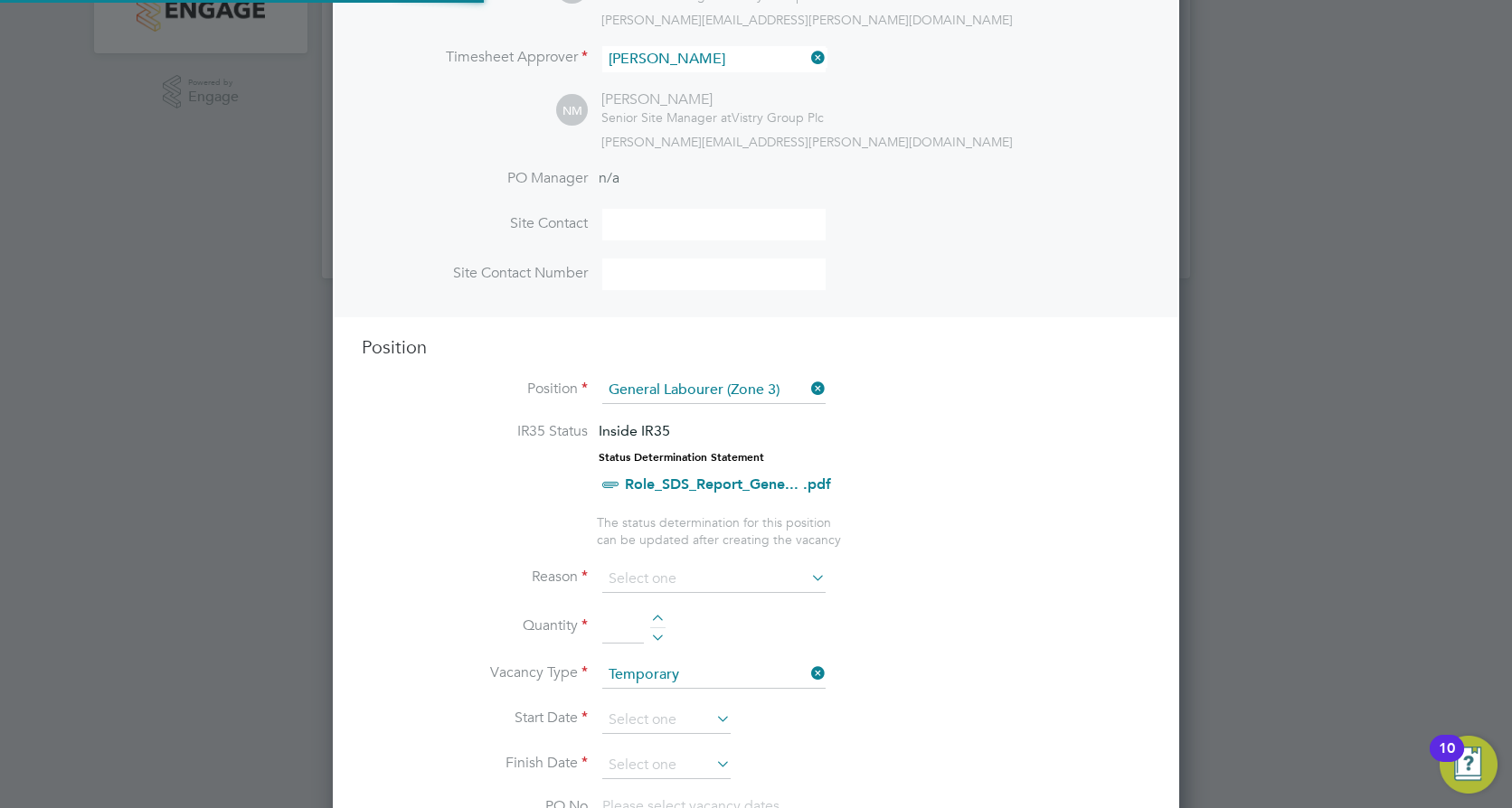
scroll to position [634, 0]
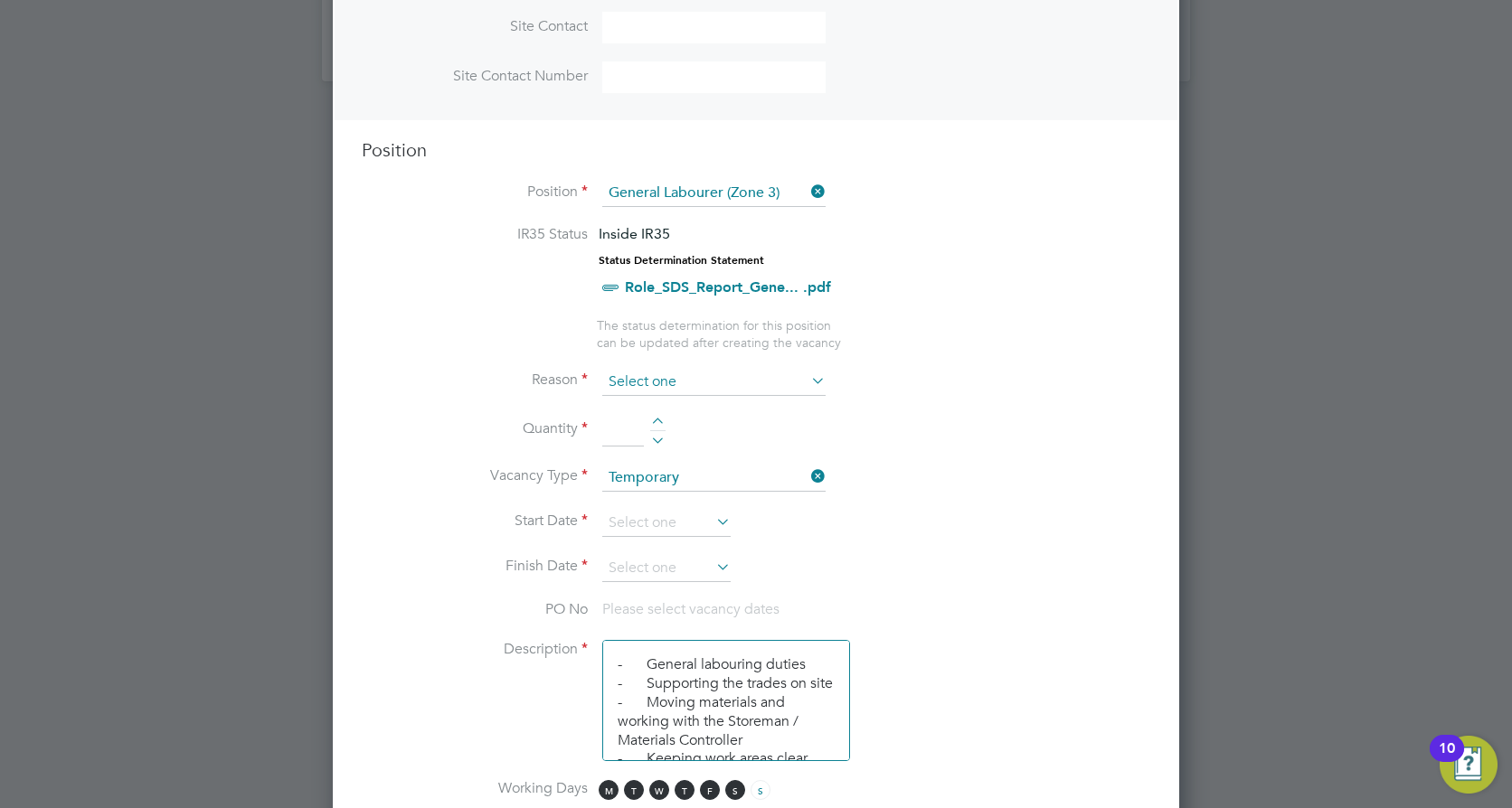
click at [746, 389] on input at bounding box center [714, 382] width 223 height 27
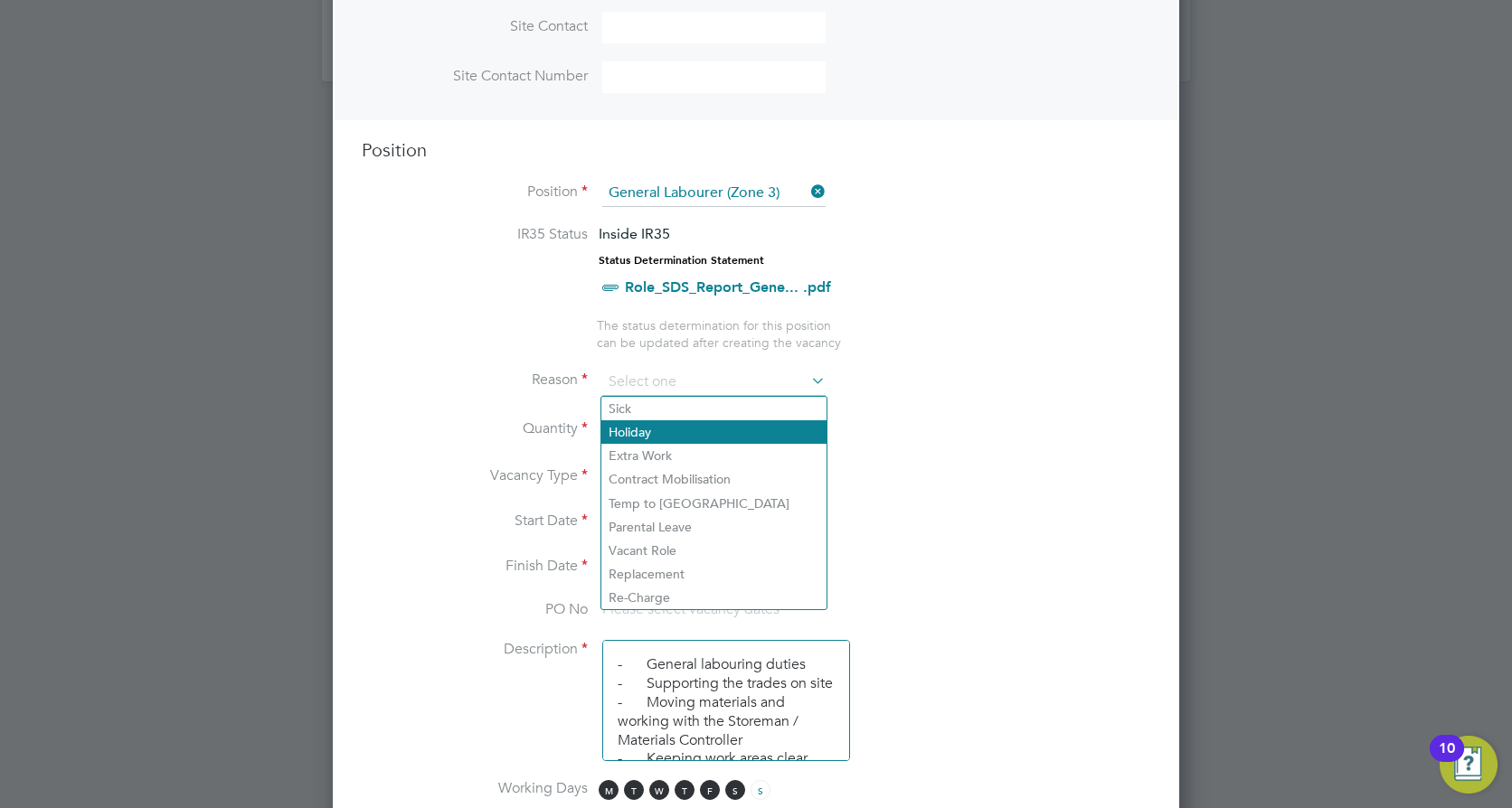
click at [716, 437] on li "Holiday" at bounding box center [714, 432] width 225 height 24
type input "Holiday"
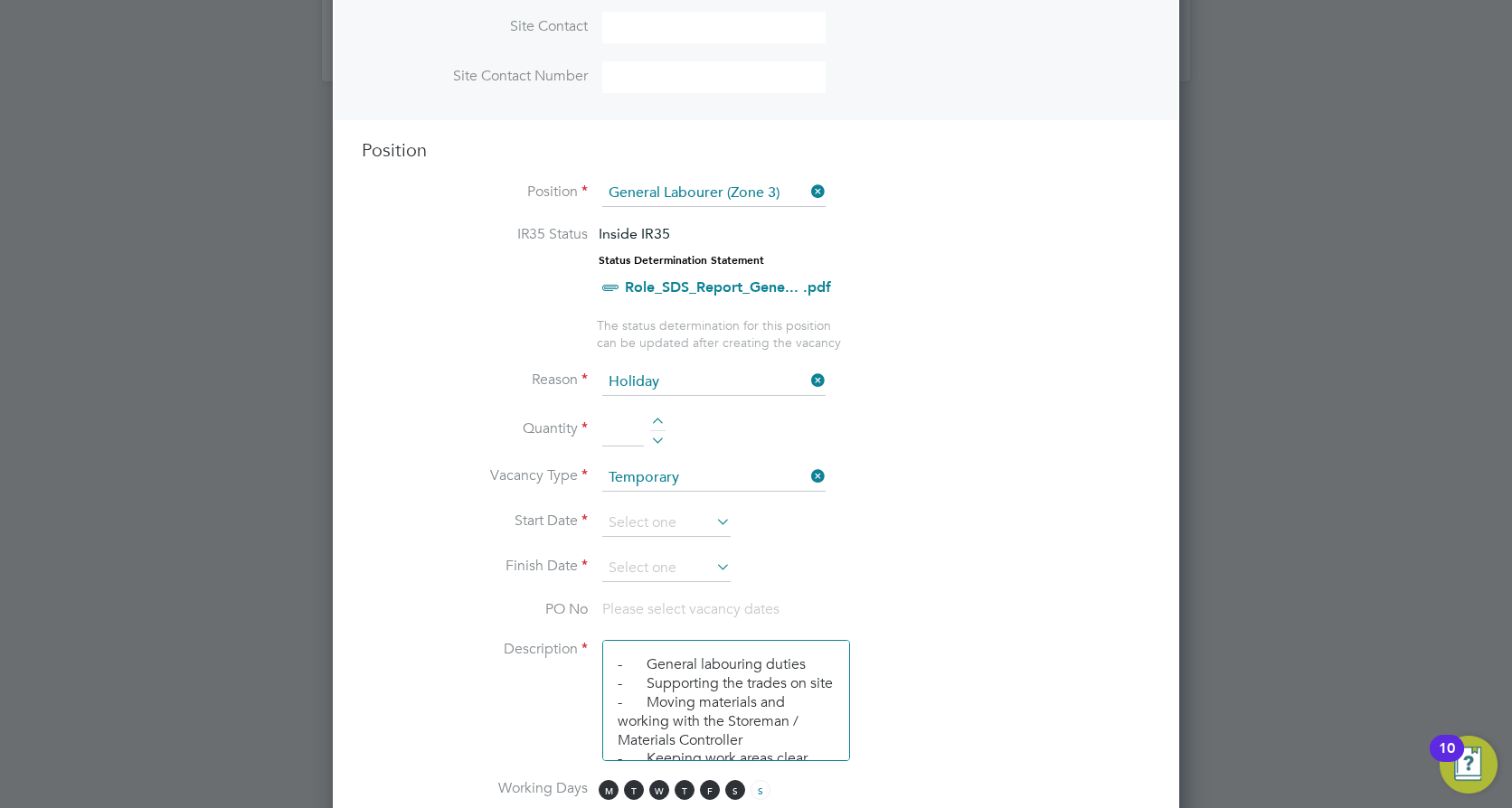
click at [655, 419] on div at bounding box center [658, 423] width 16 height 13
type input "1"
click at [706, 514] on input at bounding box center [666, 523] width 128 height 27
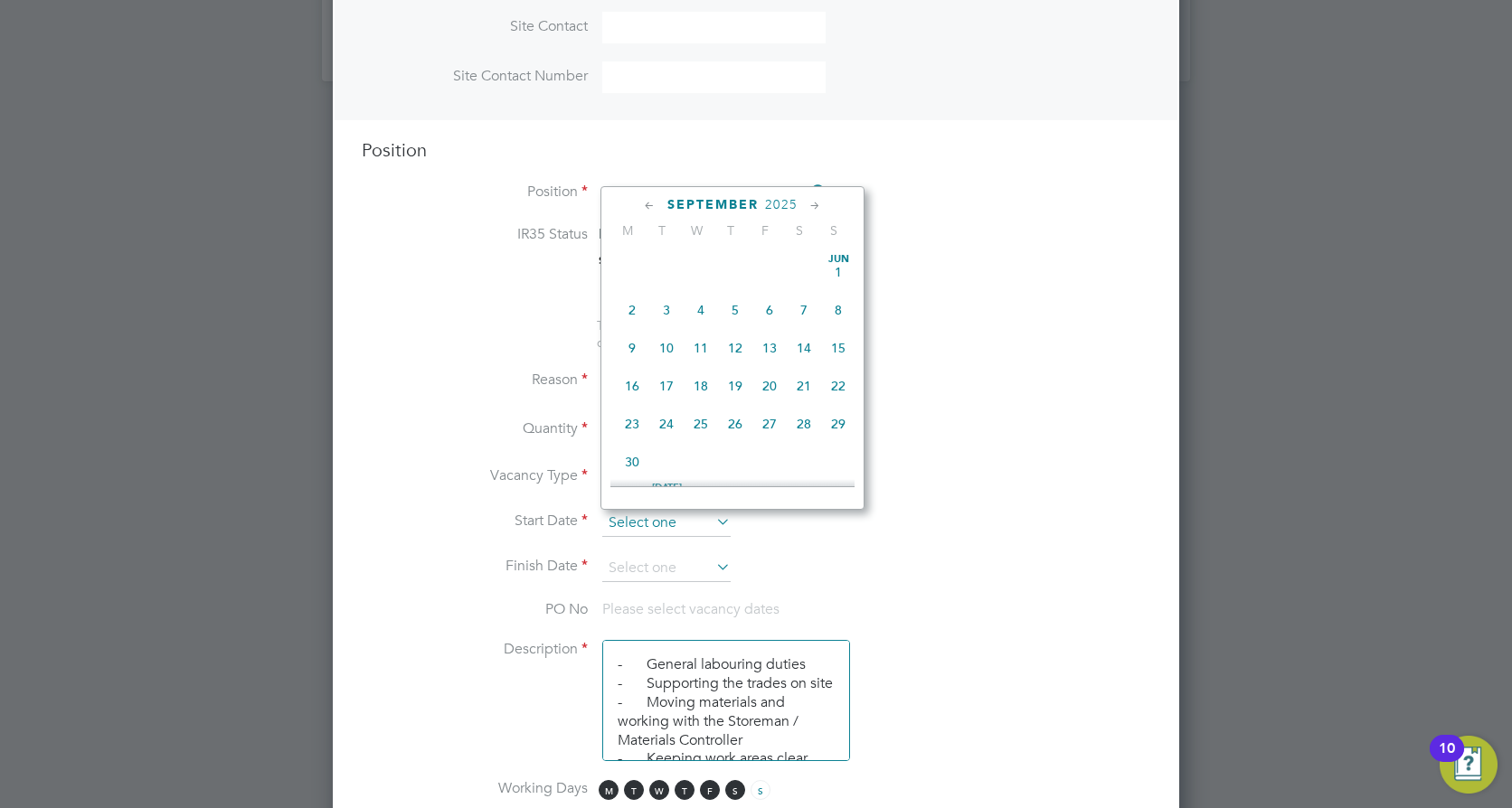
scroll to position [548, 0]
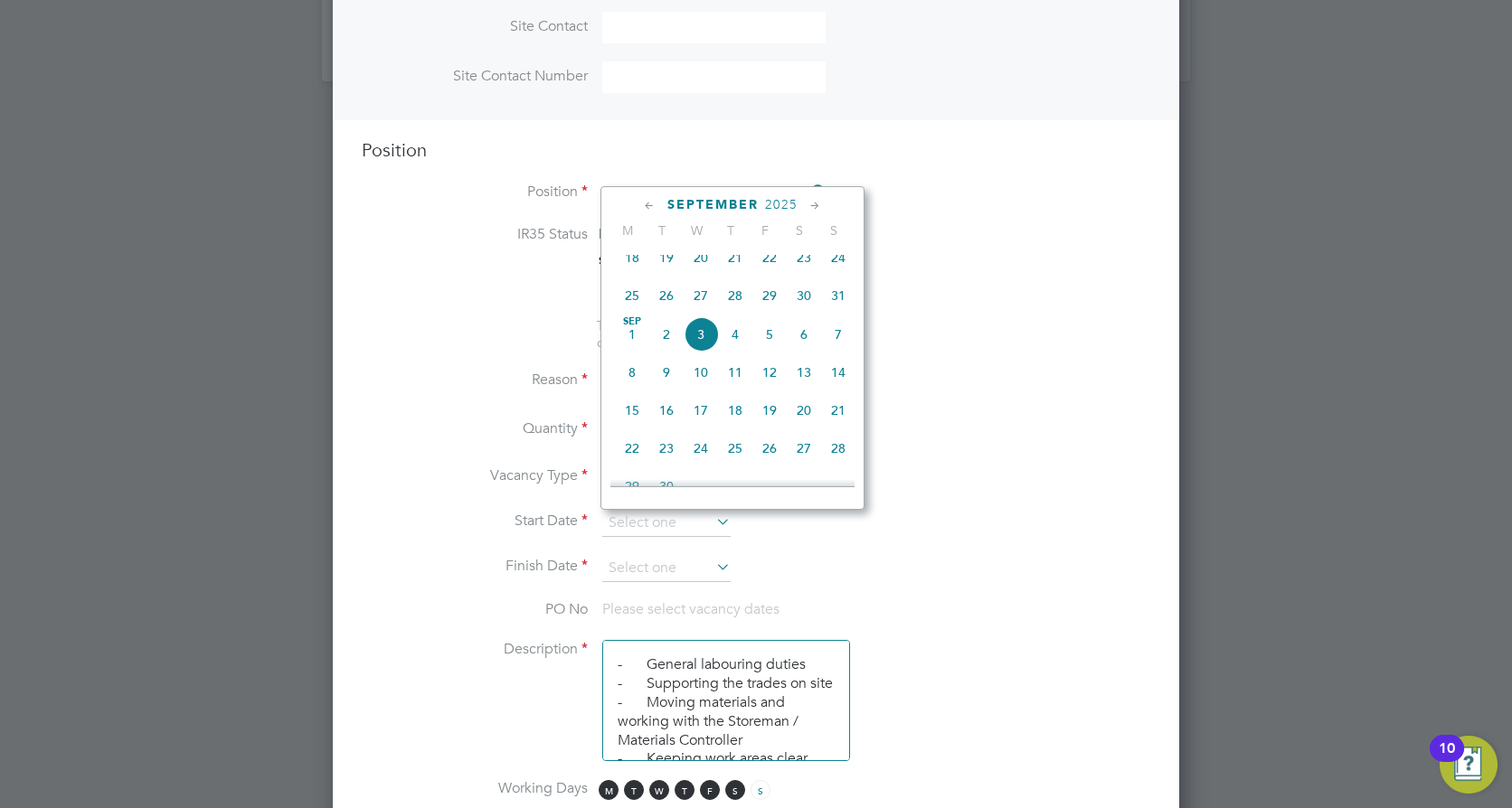
click at [664, 307] on span "26" at bounding box center [666, 295] width 35 height 35
type input "[DATE]"
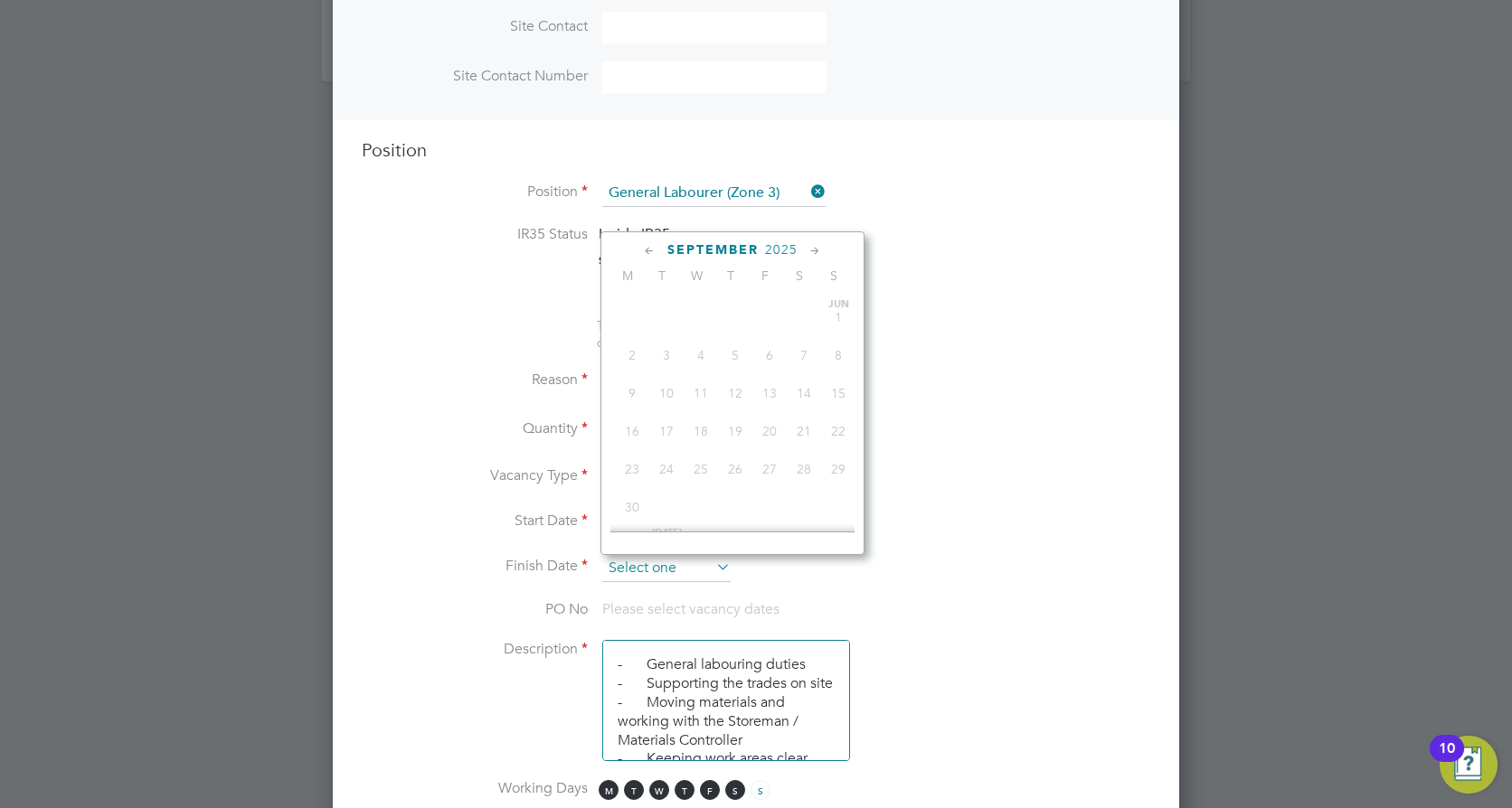
click at [694, 556] on input at bounding box center [666, 568] width 128 height 27
click at [745, 358] on span "28" at bounding box center [735, 340] width 35 height 35
type input "[DATE]"
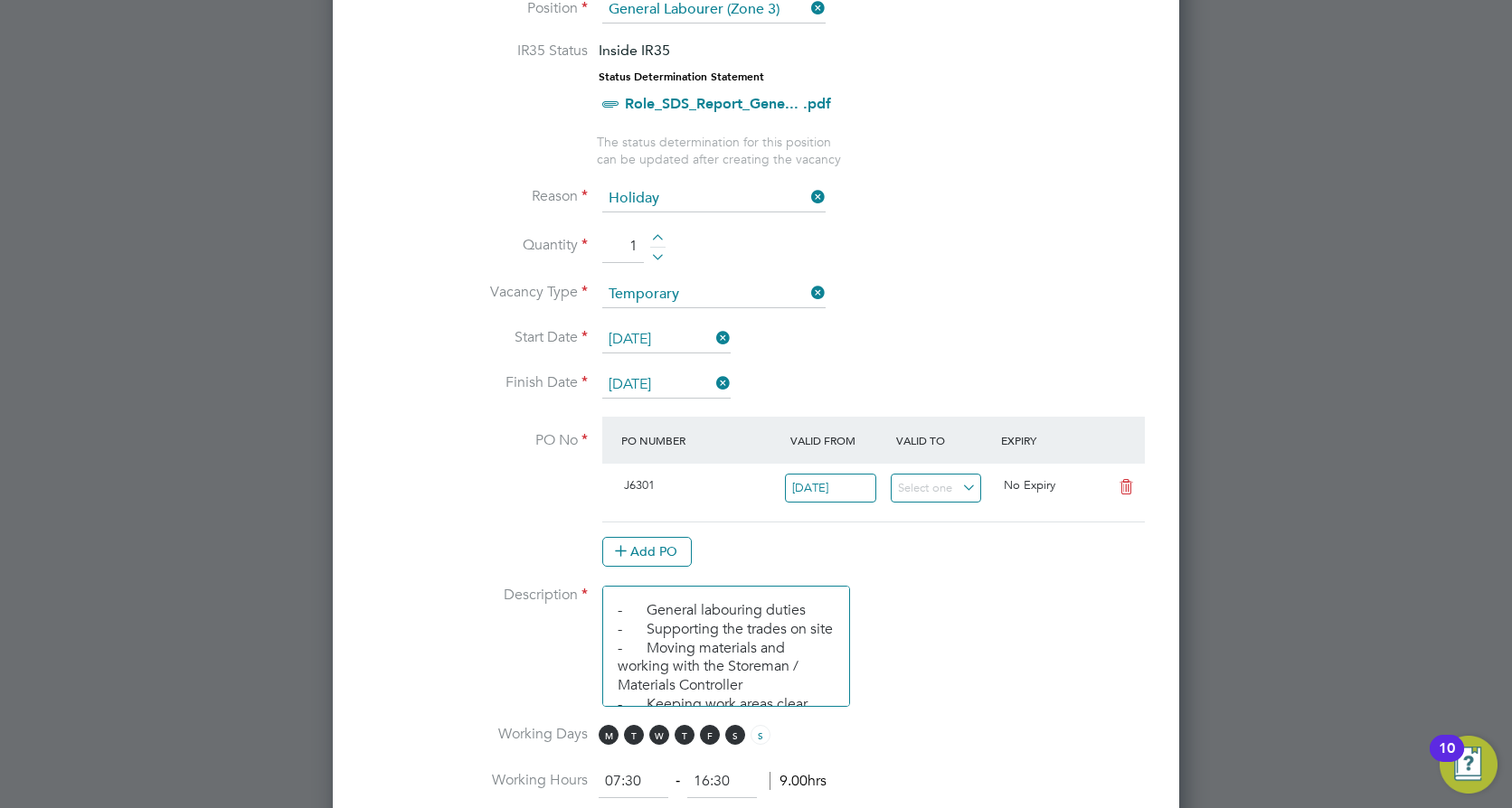
scroll to position [1087, 0]
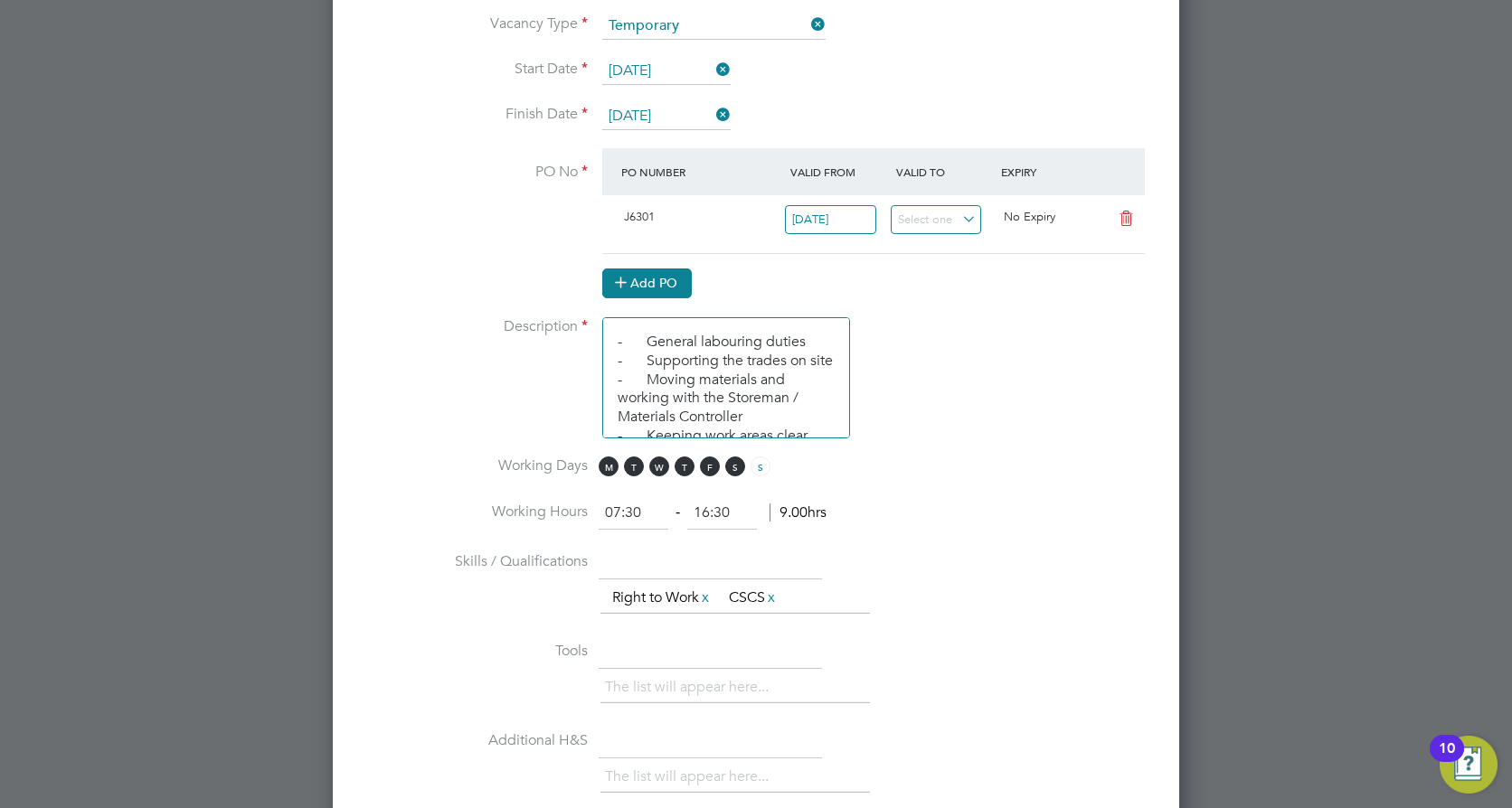
click at [643, 284] on button "Add PO" at bounding box center [646, 282] width 90 height 29
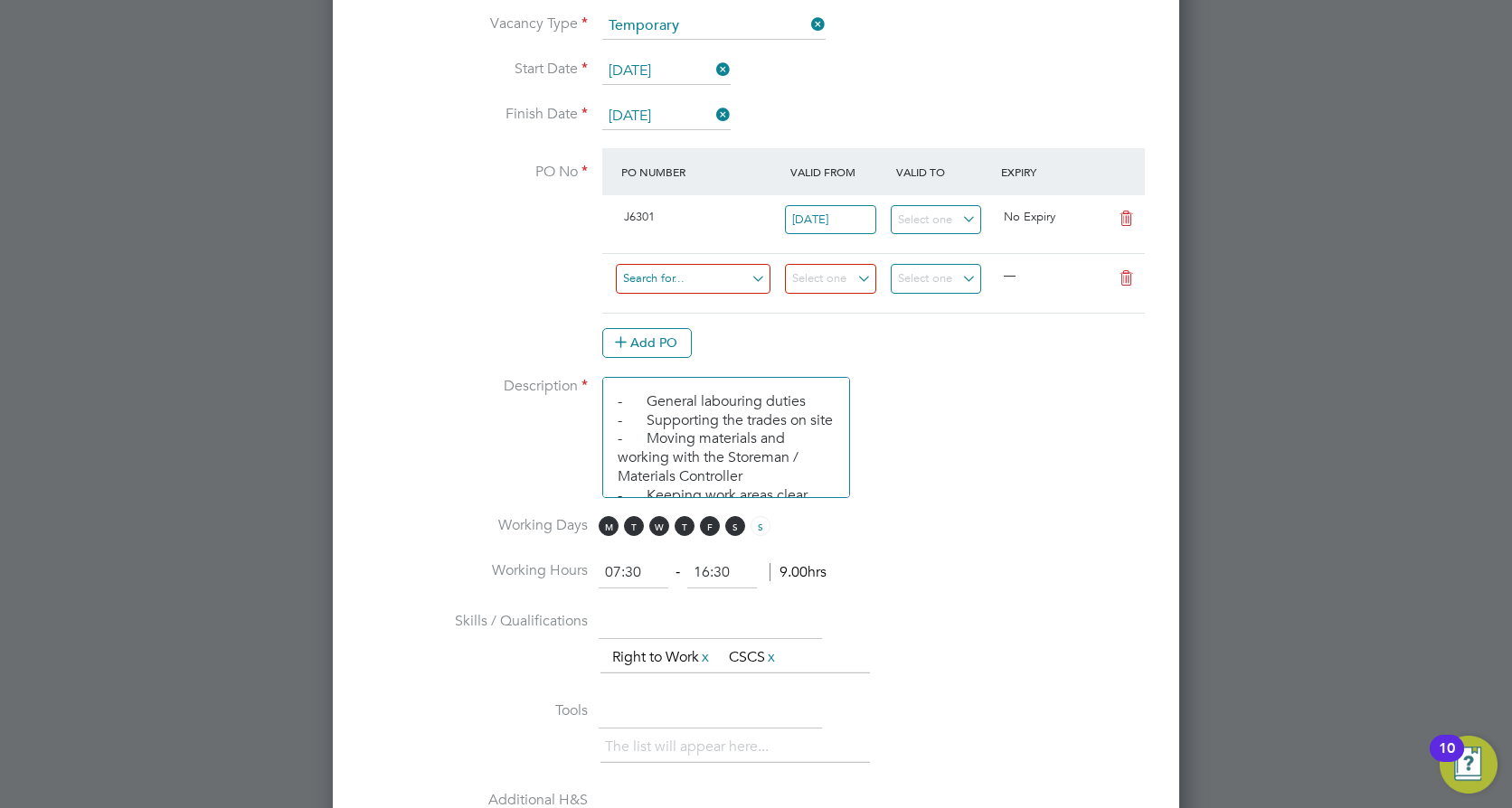
click at [701, 275] on input at bounding box center [693, 279] width 155 height 30
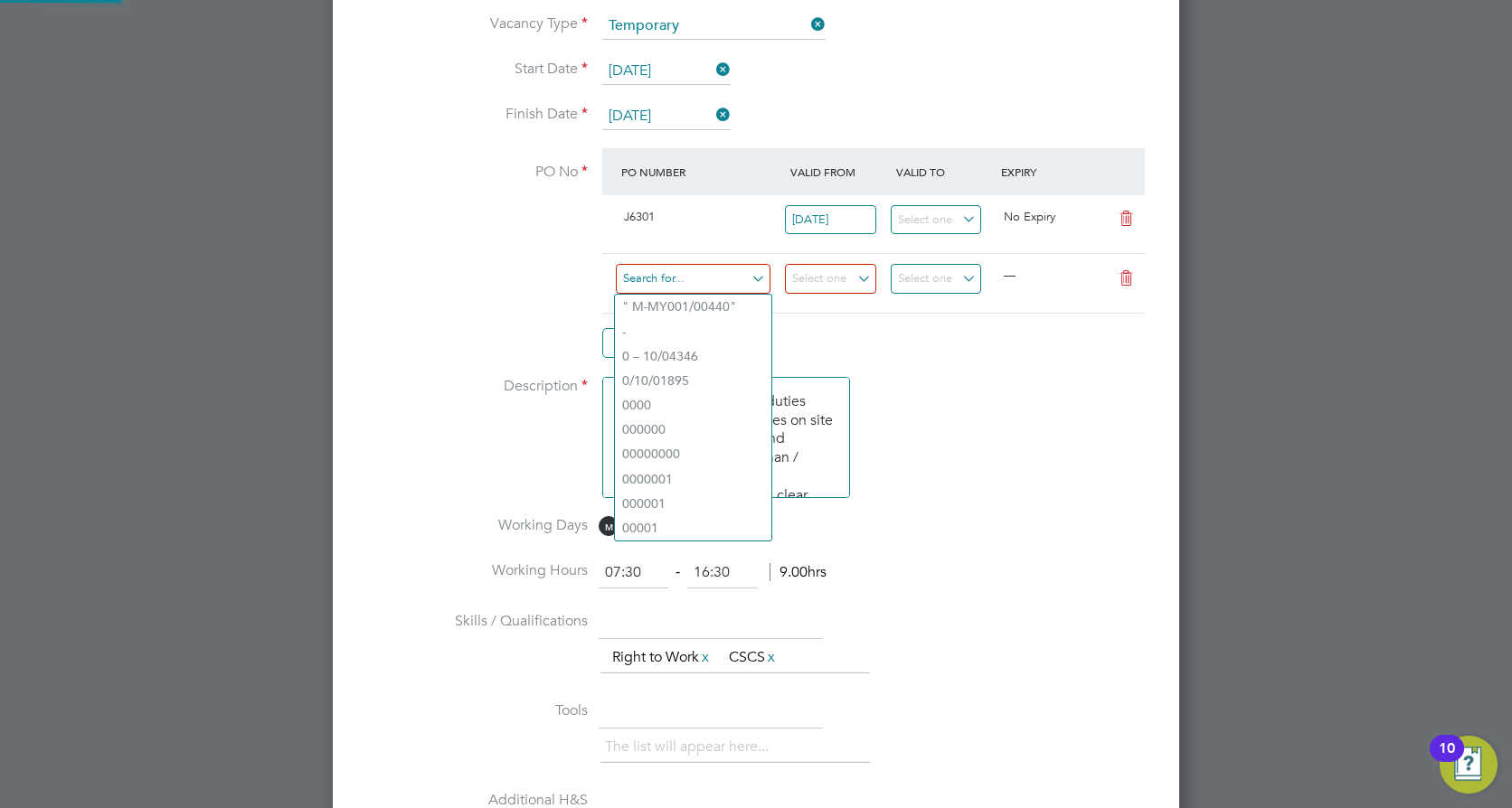
paste input "S-J6301/00075"
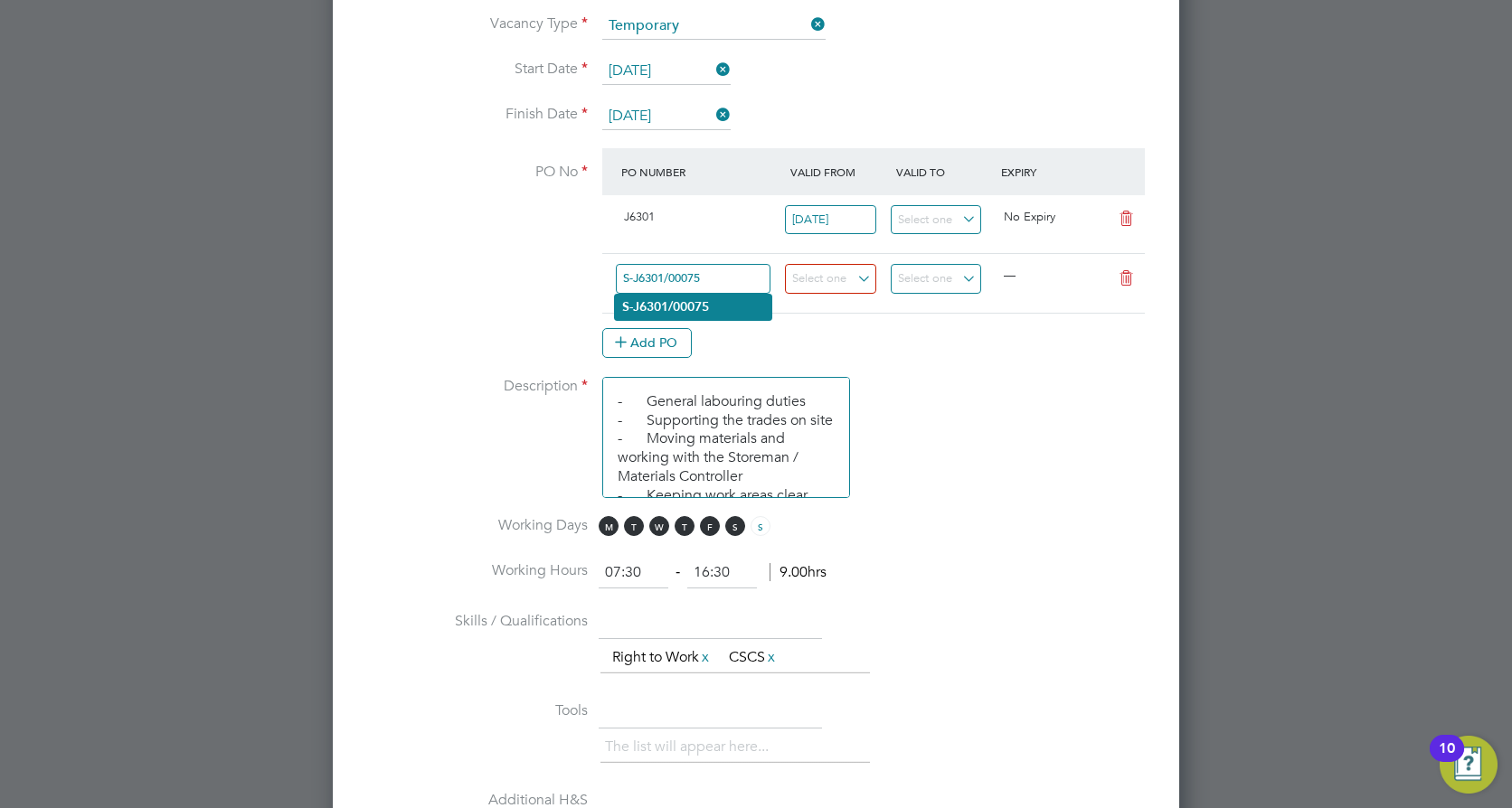
type input "S-J6301/00075"
click at [740, 298] on li "S-J6301/00075" at bounding box center [693, 307] width 157 height 25
type input "[DATE]"
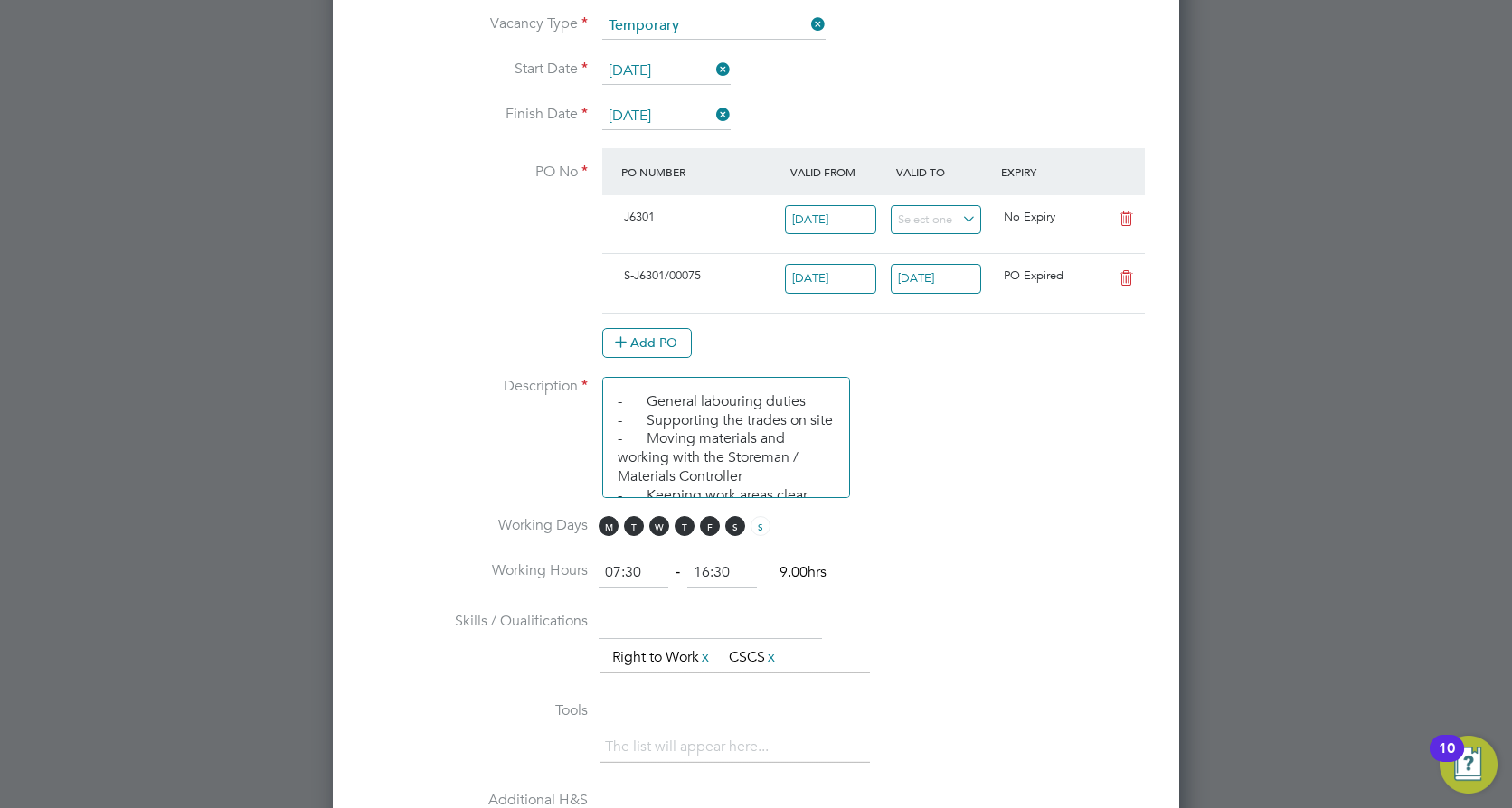
scroll to position [31, 170]
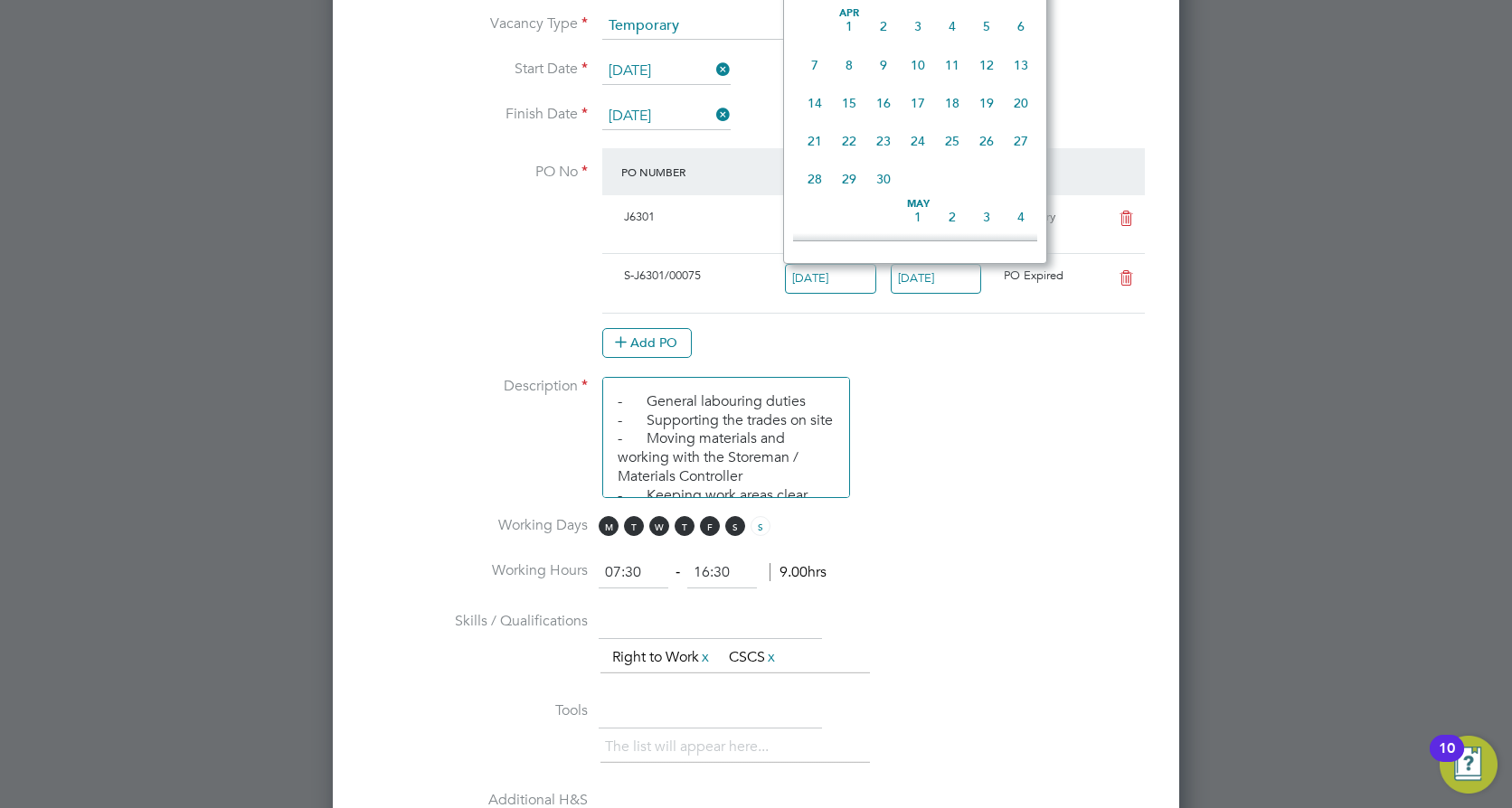
click at [849, 286] on input "[DATE]" at bounding box center [830, 279] width 92 height 30
click at [974, 411] on li "Description - General labouring duties - Supporting the trades on site - Moving…" at bounding box center [756, 446] width 789 height 139
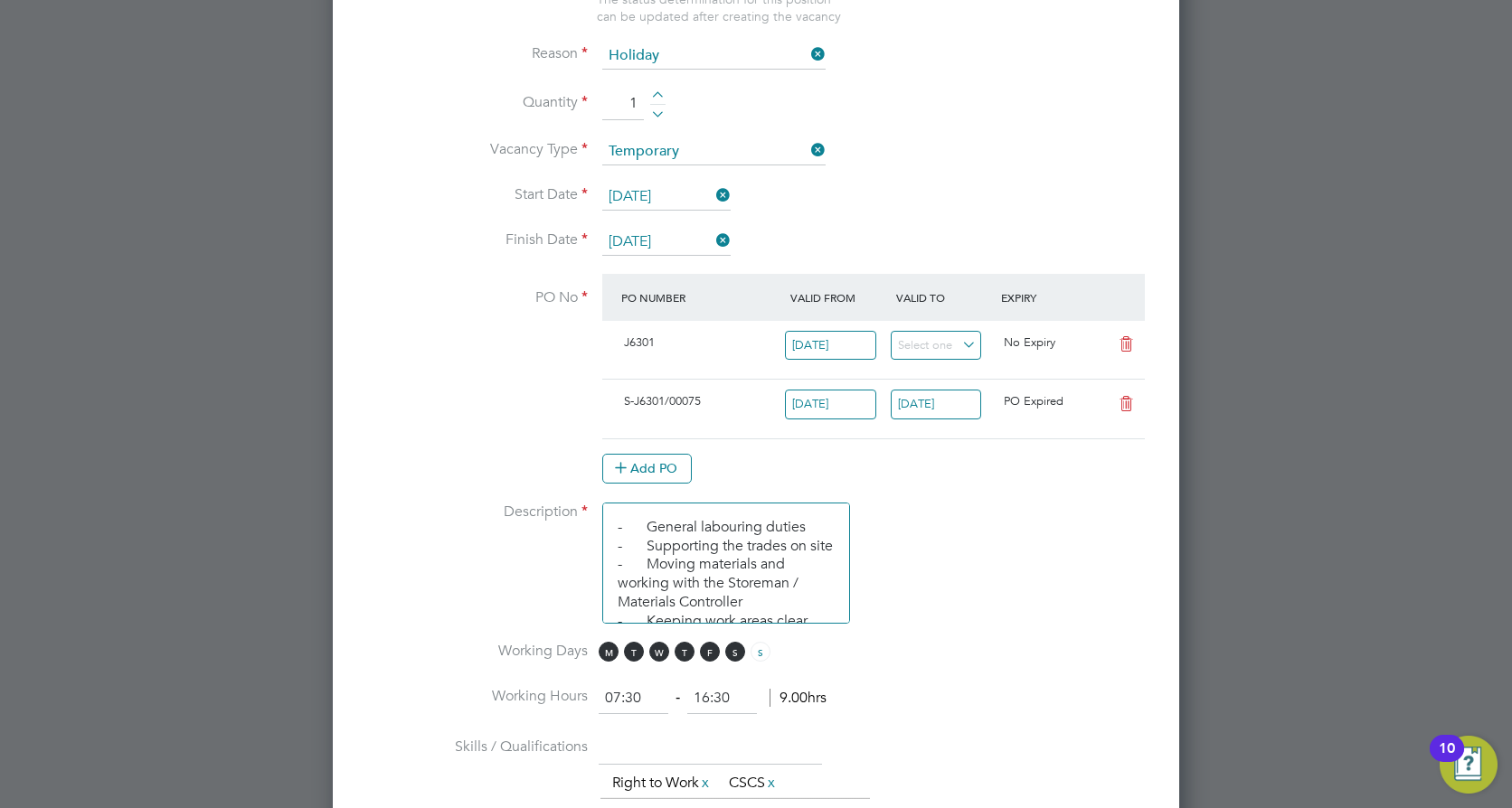
scroll to position [906, 0]
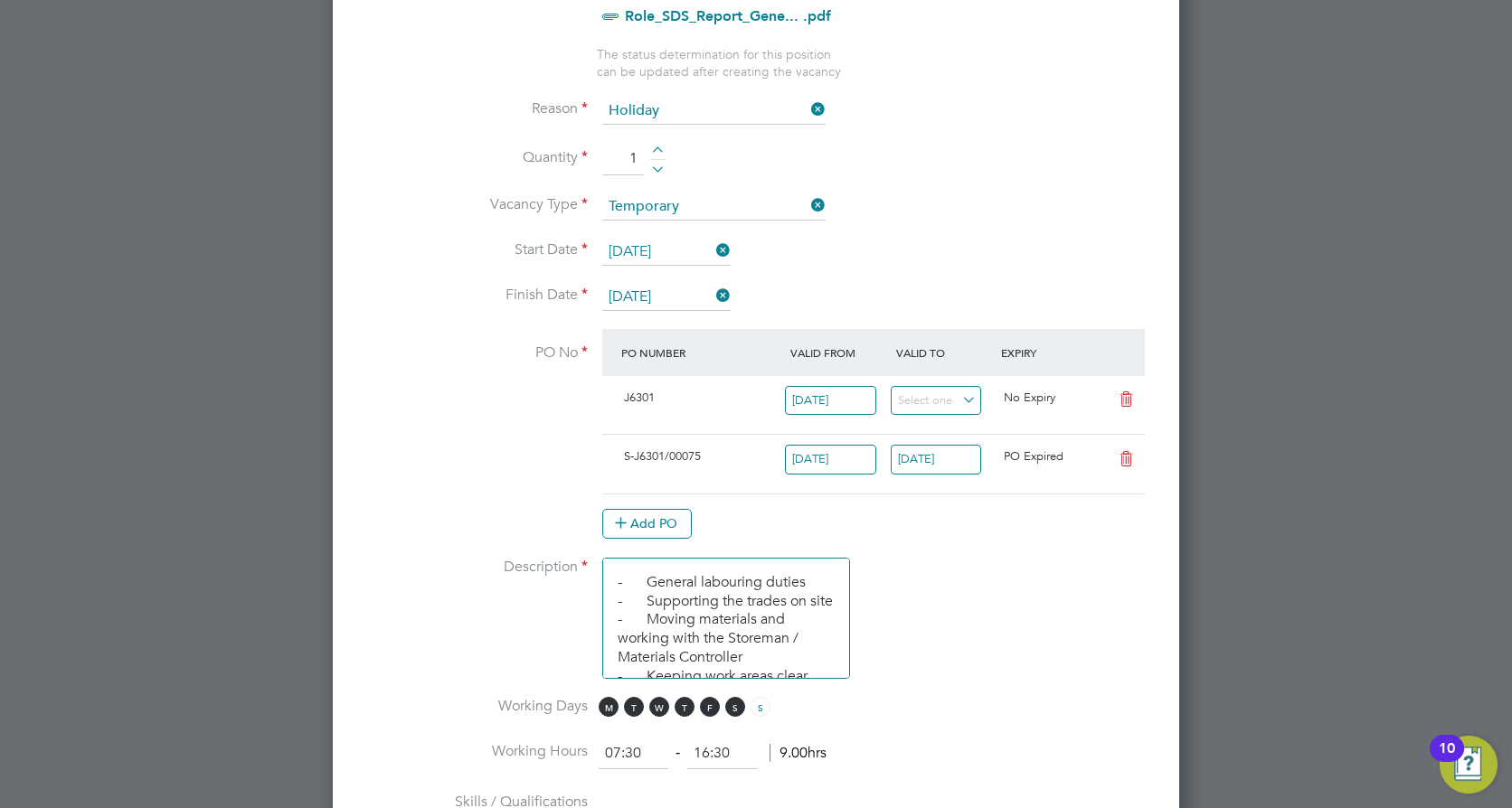
click at [920, 455] on input "[DATE]" at bounding box center [937, 460] width 92 height 30
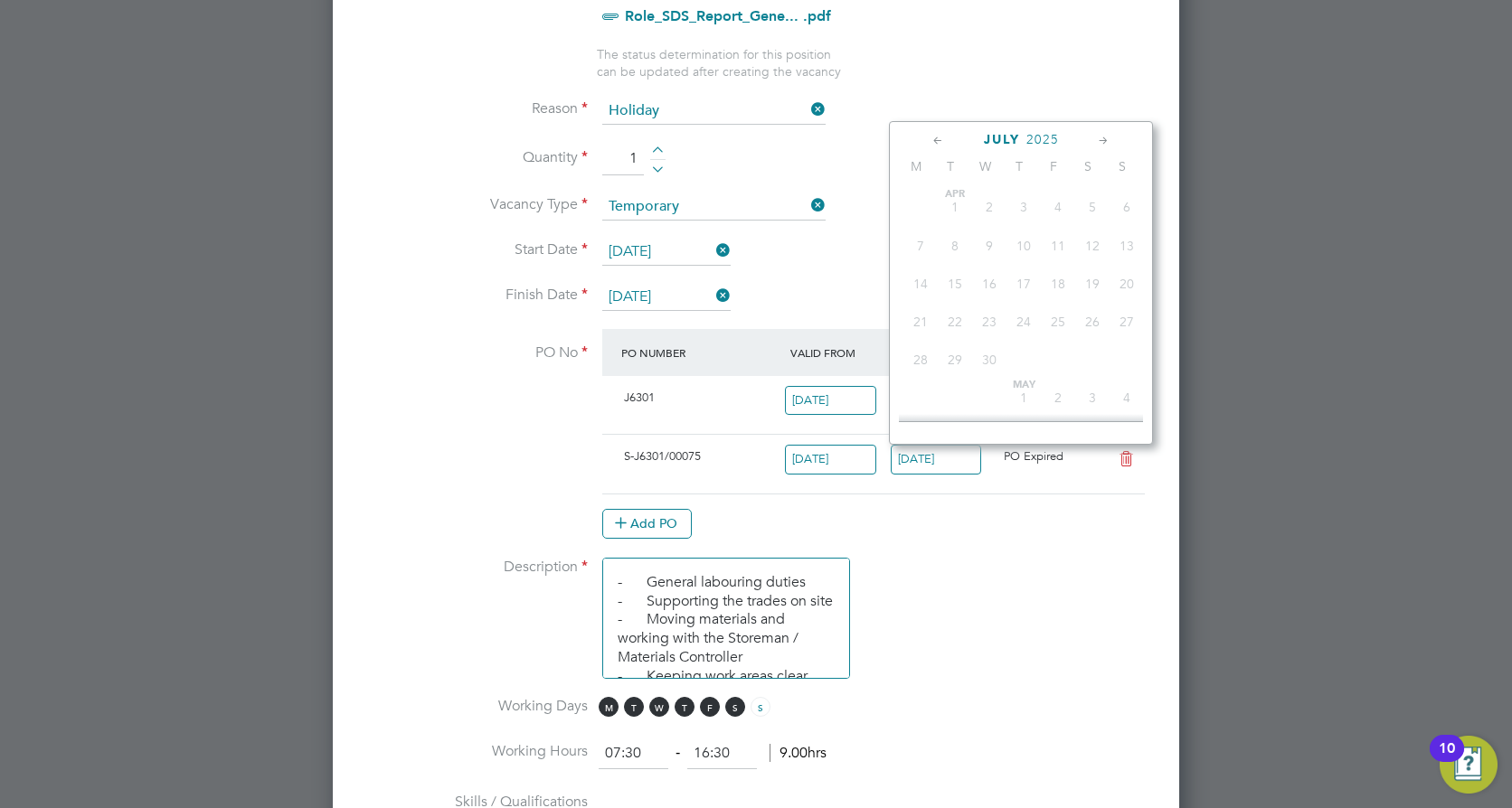
scroll to position [587, 0]
click at [1091, 137] on div "[DATE]" at bounding box center [1021, 139] width 244 height 17
click at [1097, 135] on icon at bounding box center [1103, 141] width 17 height 20
click at [1022, 358] on span "28" at bounding box center [1023, 340] width 35 height 35
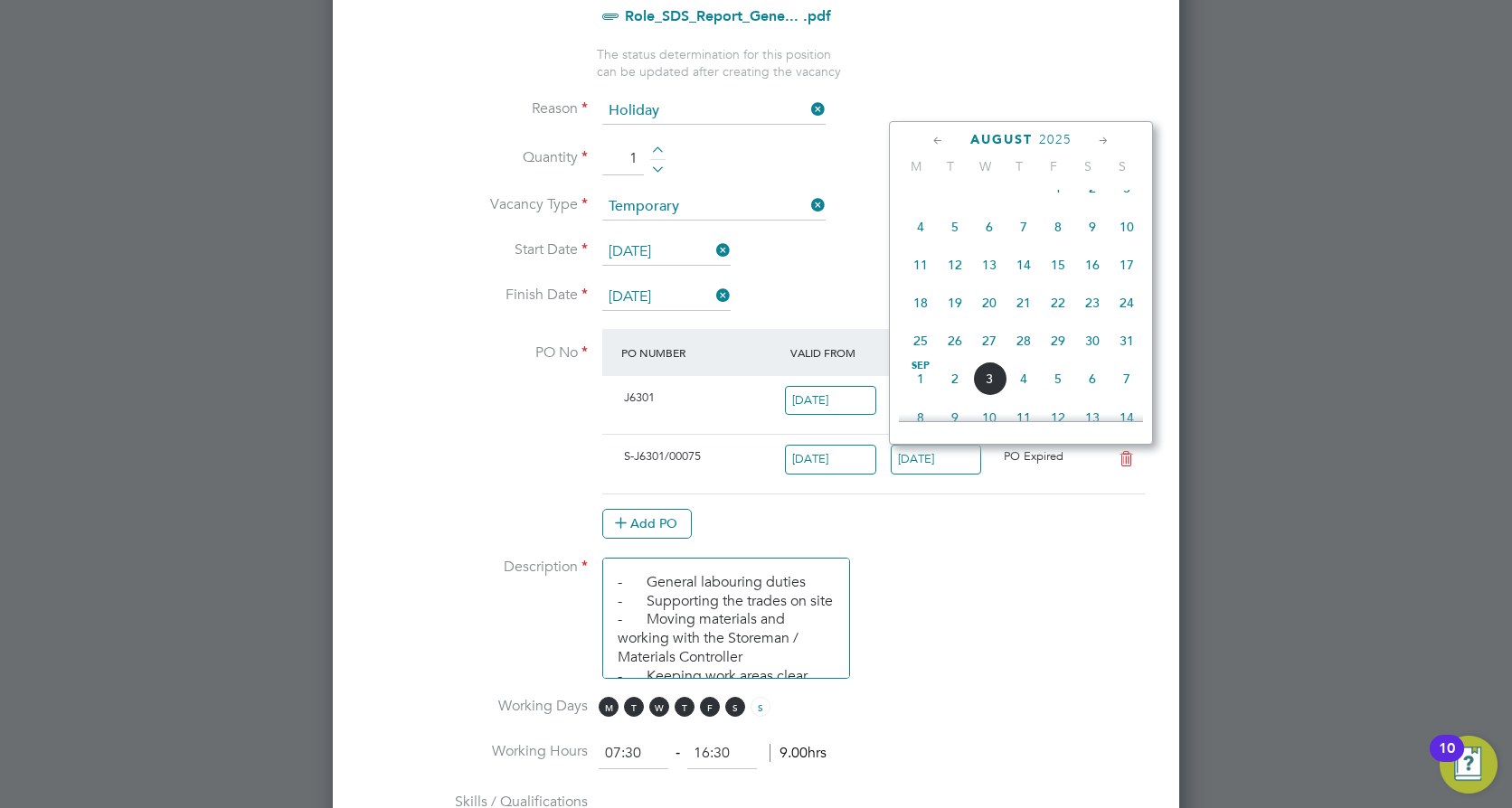
type input "[DATE]"
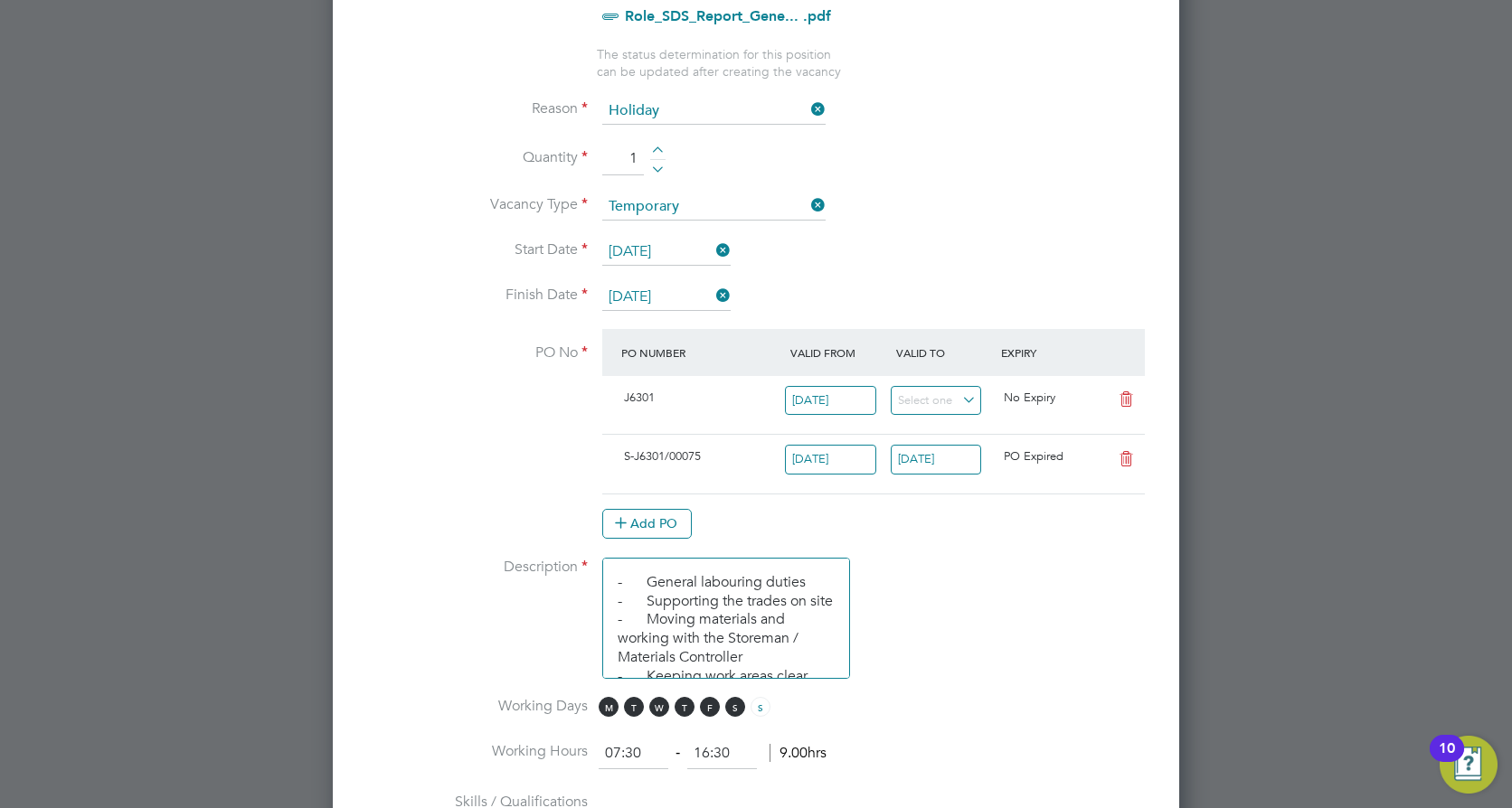
click at [842, 471] on input "[DATE]" at bounding box center [830, 460] width 92 height 30
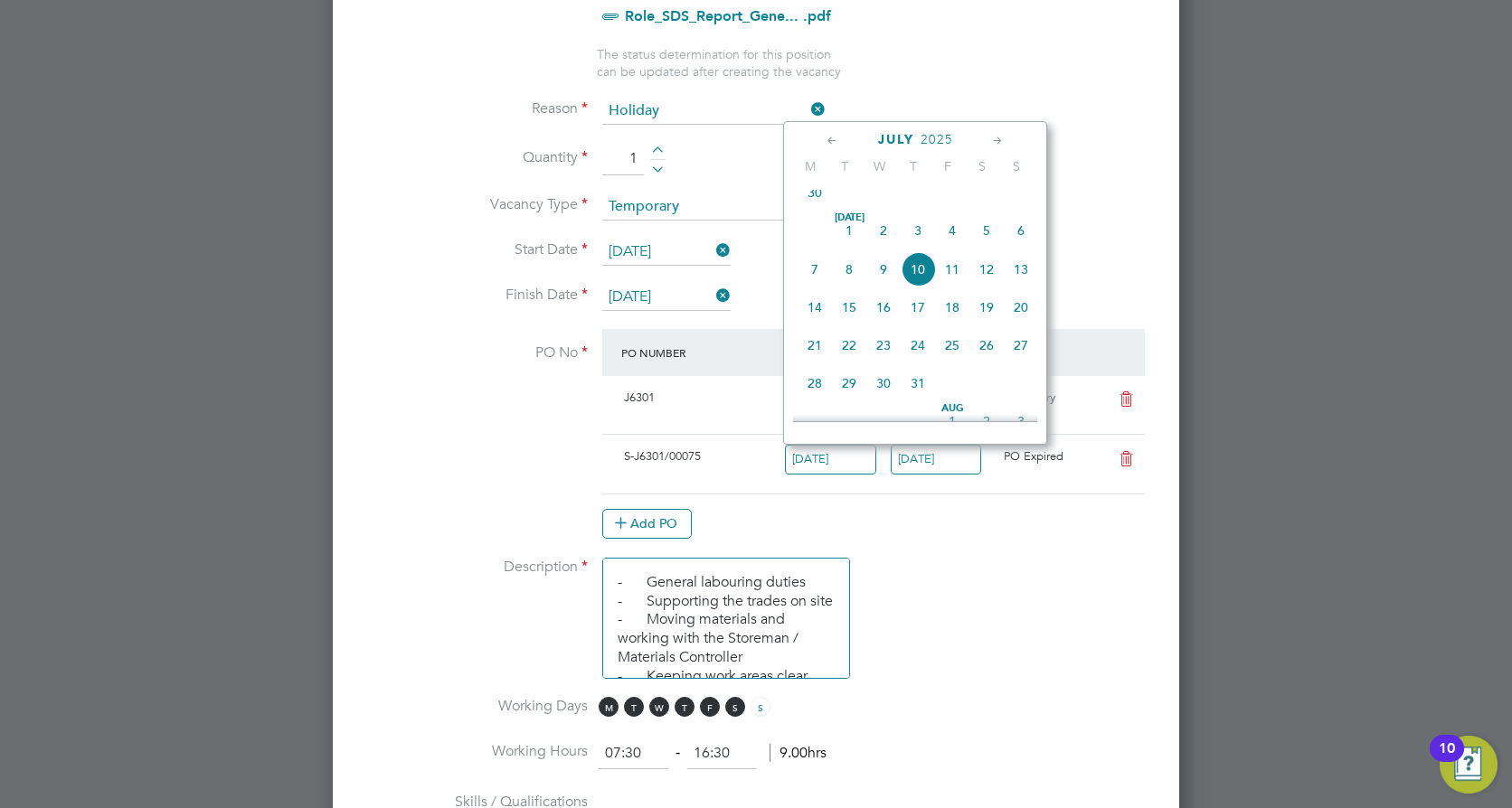
click at [992, 136] on icon at bounding box center [998, 141] width 17 height 20
click at [849, 358] on span "26" at bounding box center [849, 340] width 35 height 35
type input "[DATE]"
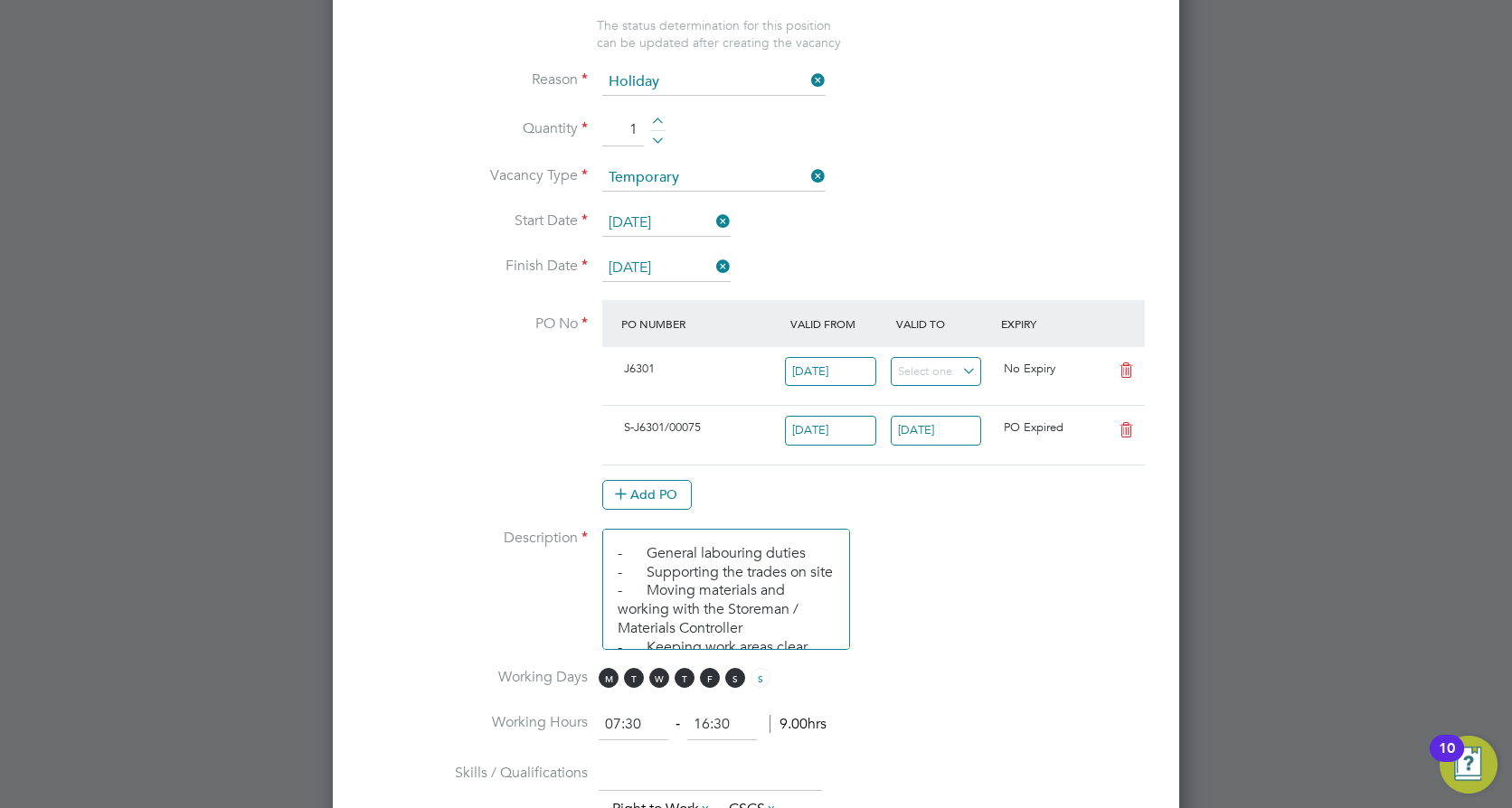
scroll to position [1087, 0]
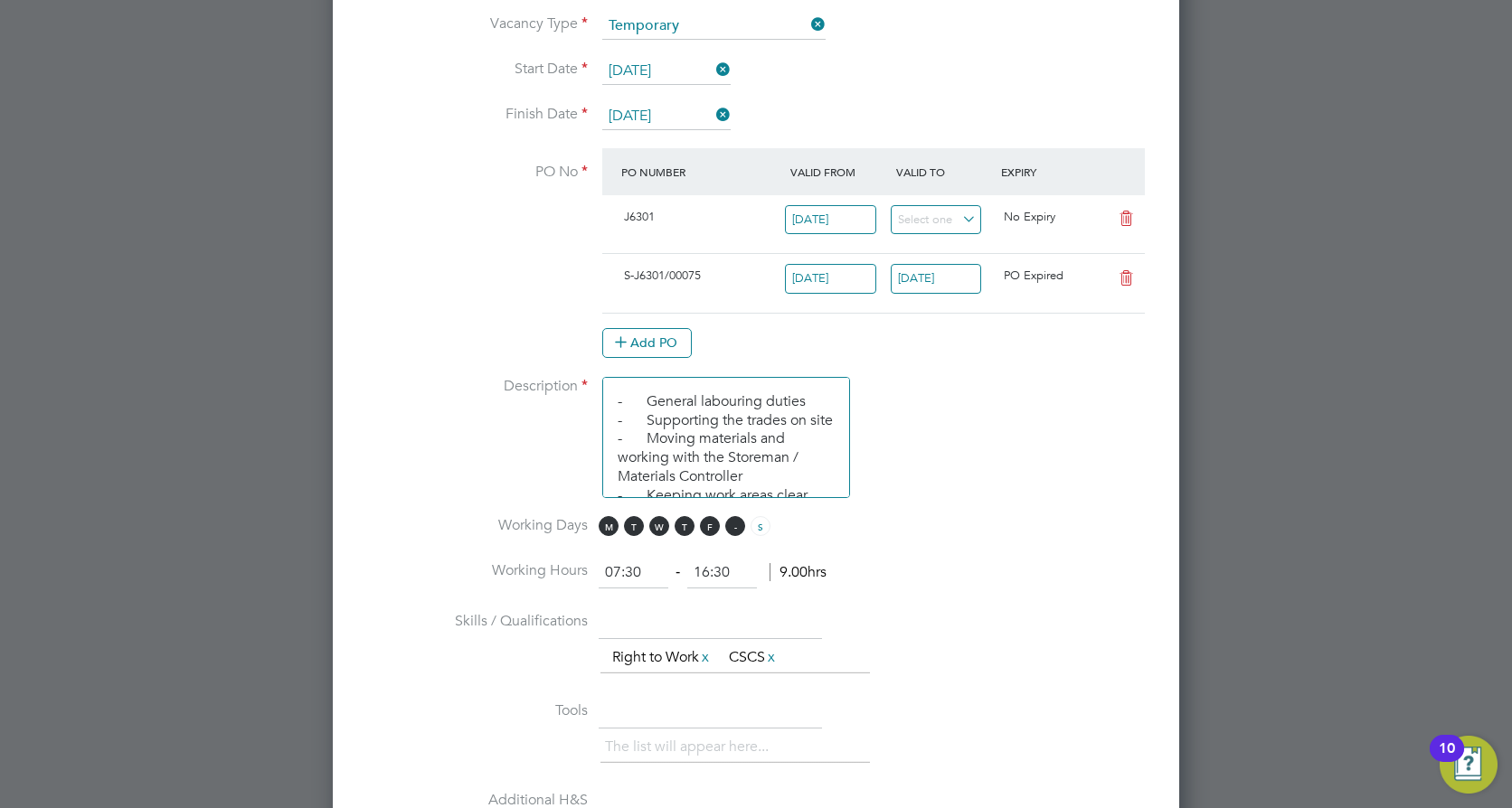
click at [742, 530] on span "S" at bounding box center [735, 526] width 20 height 20
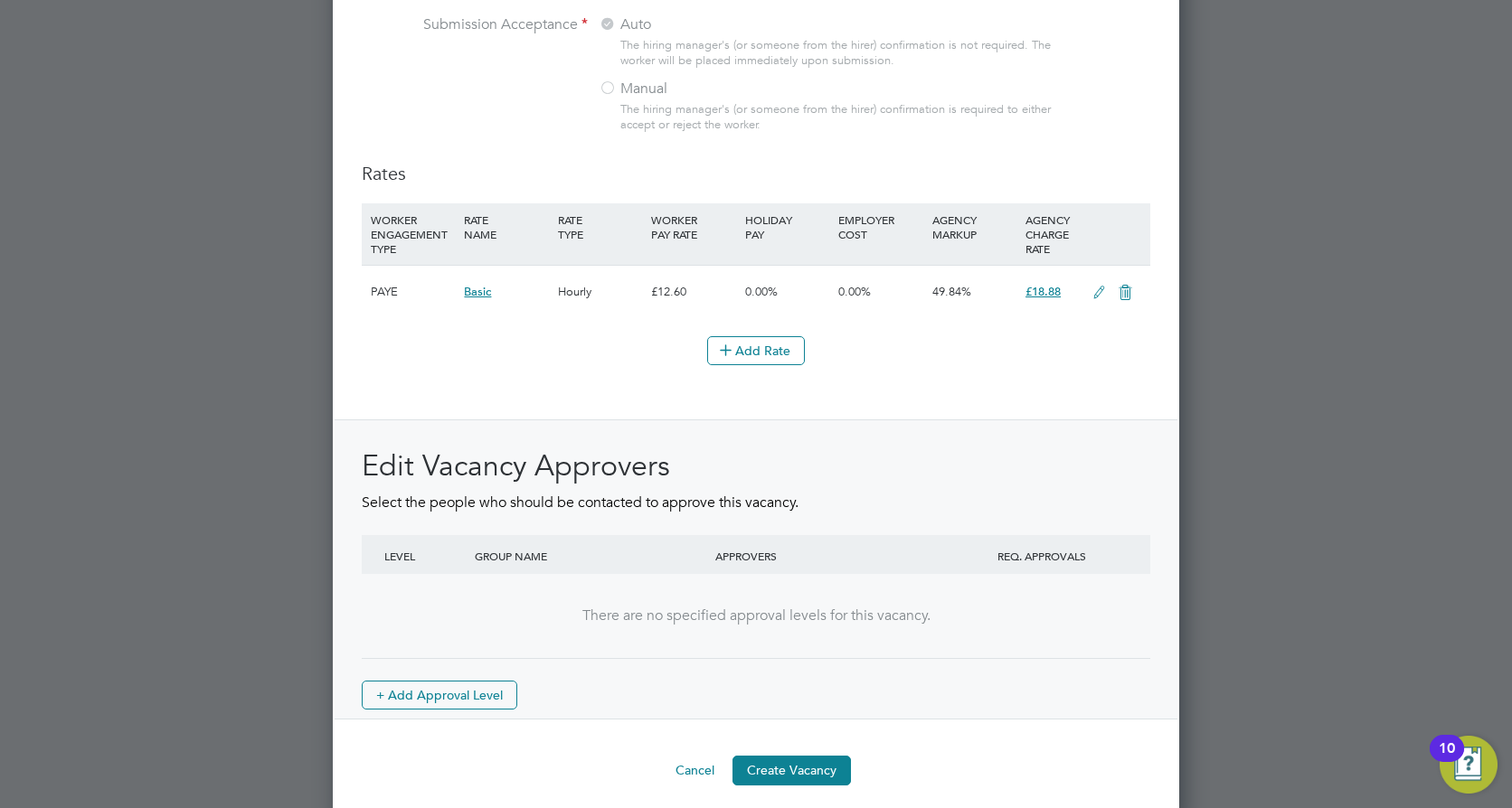
scroll to position [2049, 0]
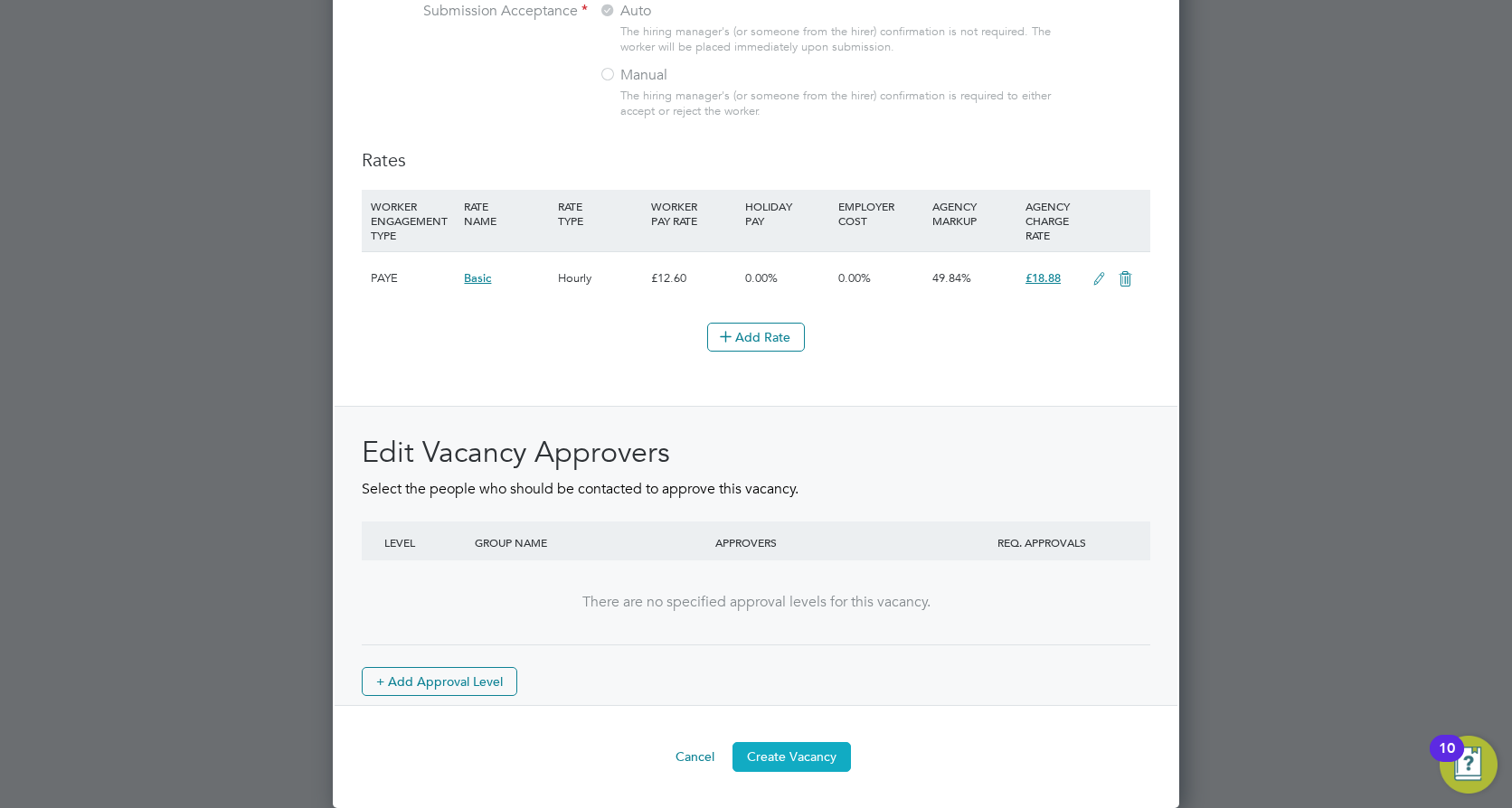
click at [805, 748] on button "Create Vacancy" at bounding box center [792, 756] width 118 height 29
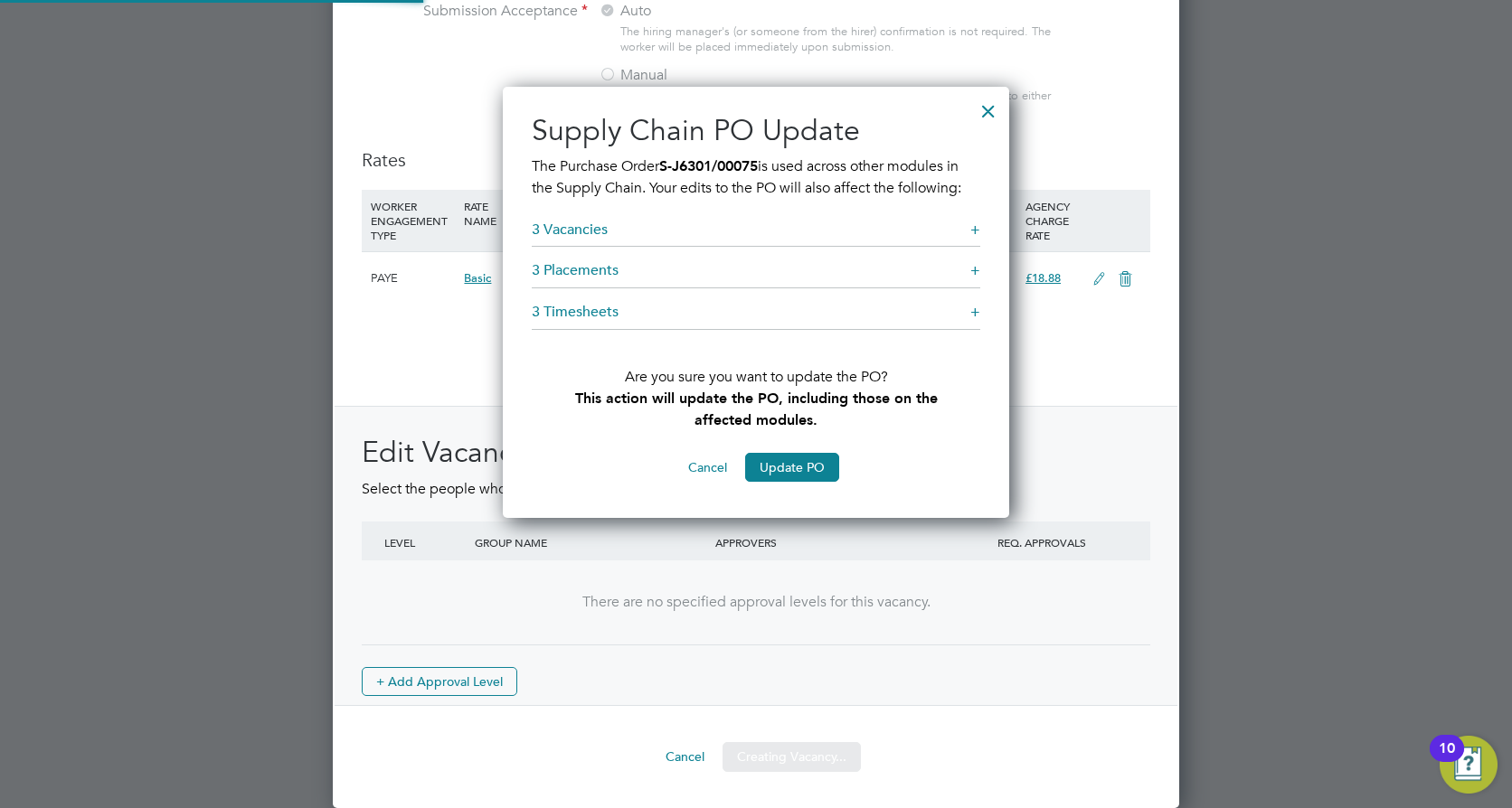
scroll to position [432, 507]
click at [811, 467] on button "Update PO" at bounding box center [792, 467] width 94 height 29
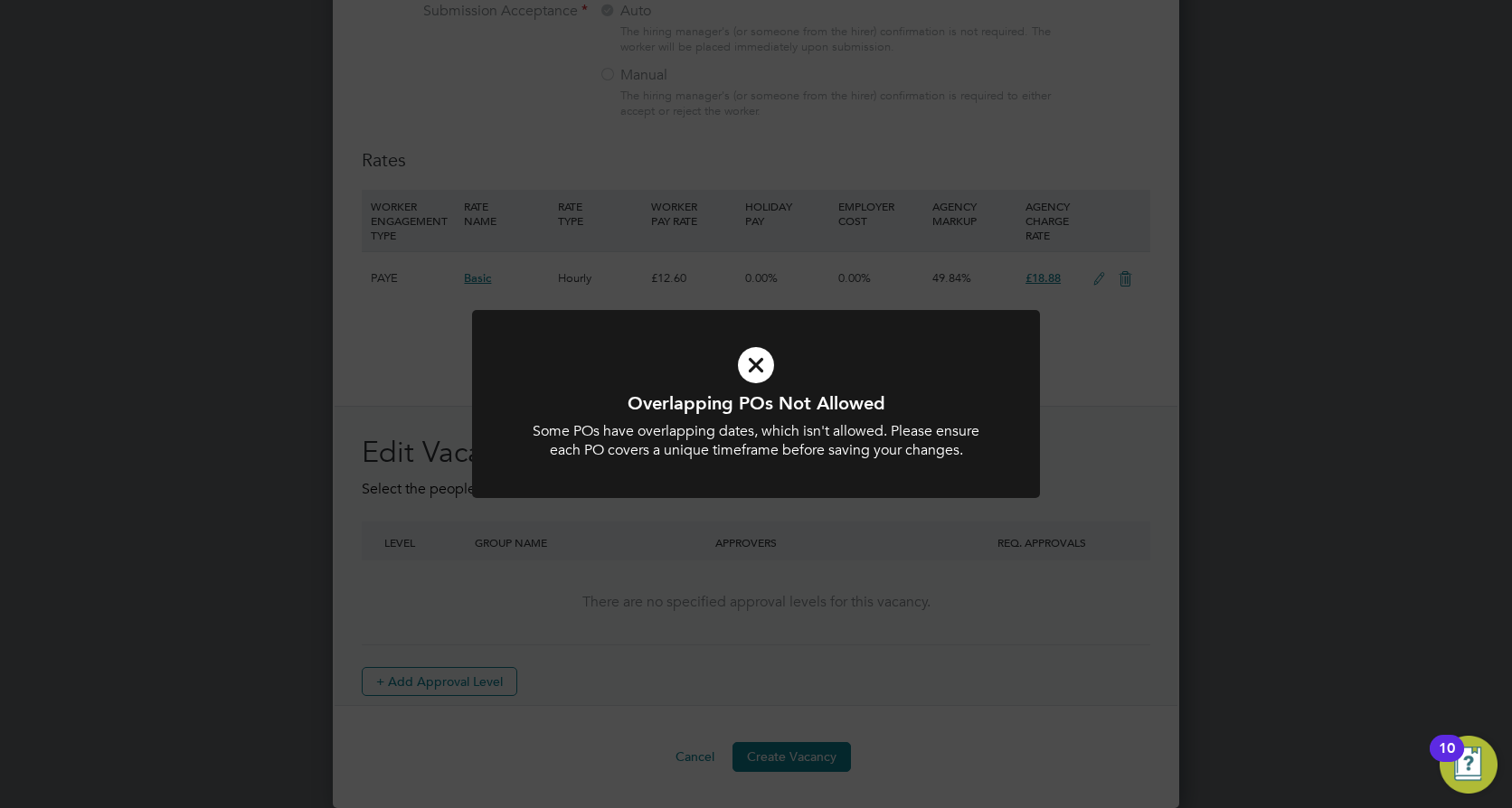
click at [864, 551] on div "Overlapping POs Not Allowed Some POs have overlapping dates, which isn't allowe…" at bounding box center [756, 404] width 1512 height 808
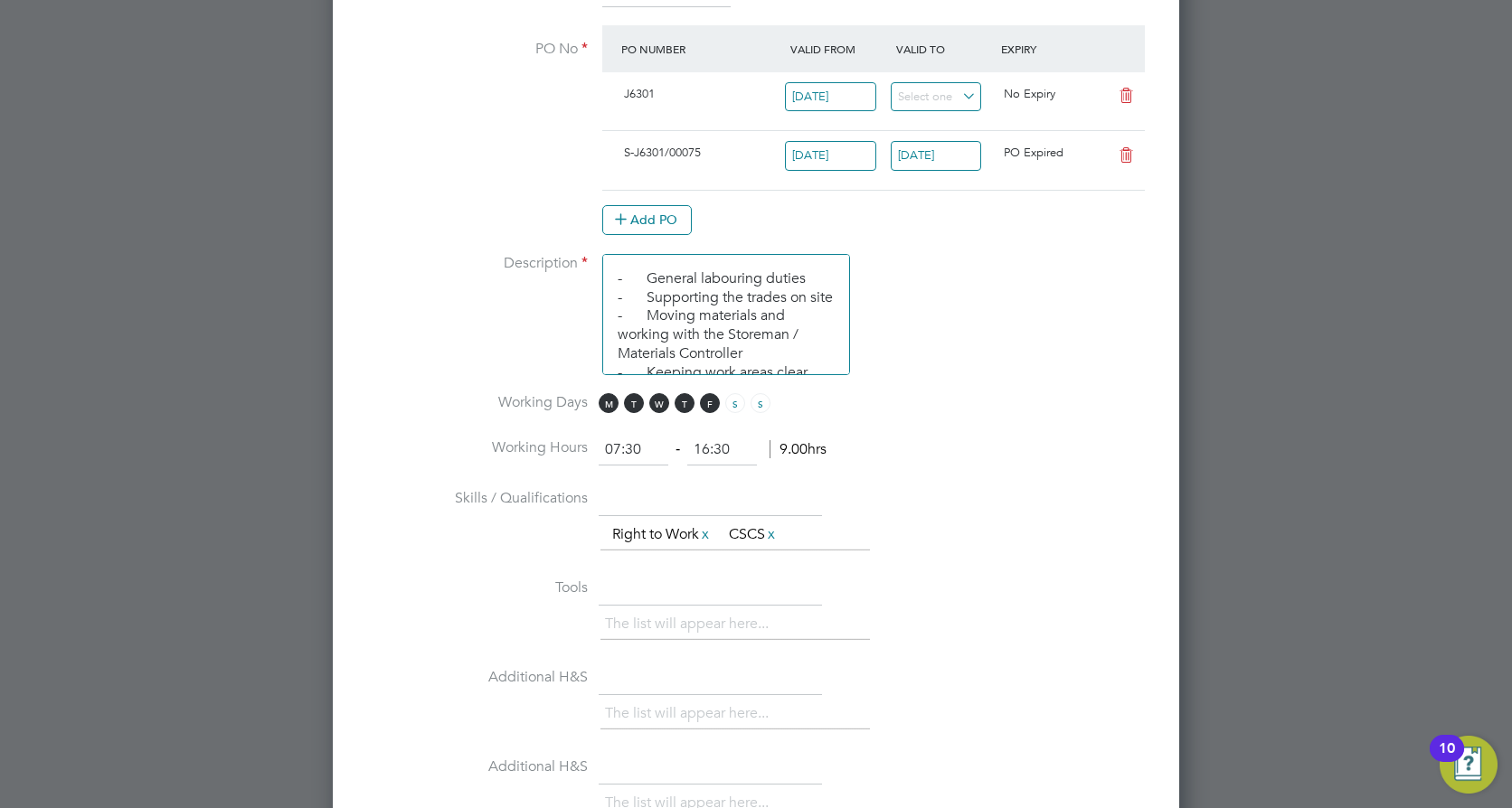
scroll to position [1055, 0]
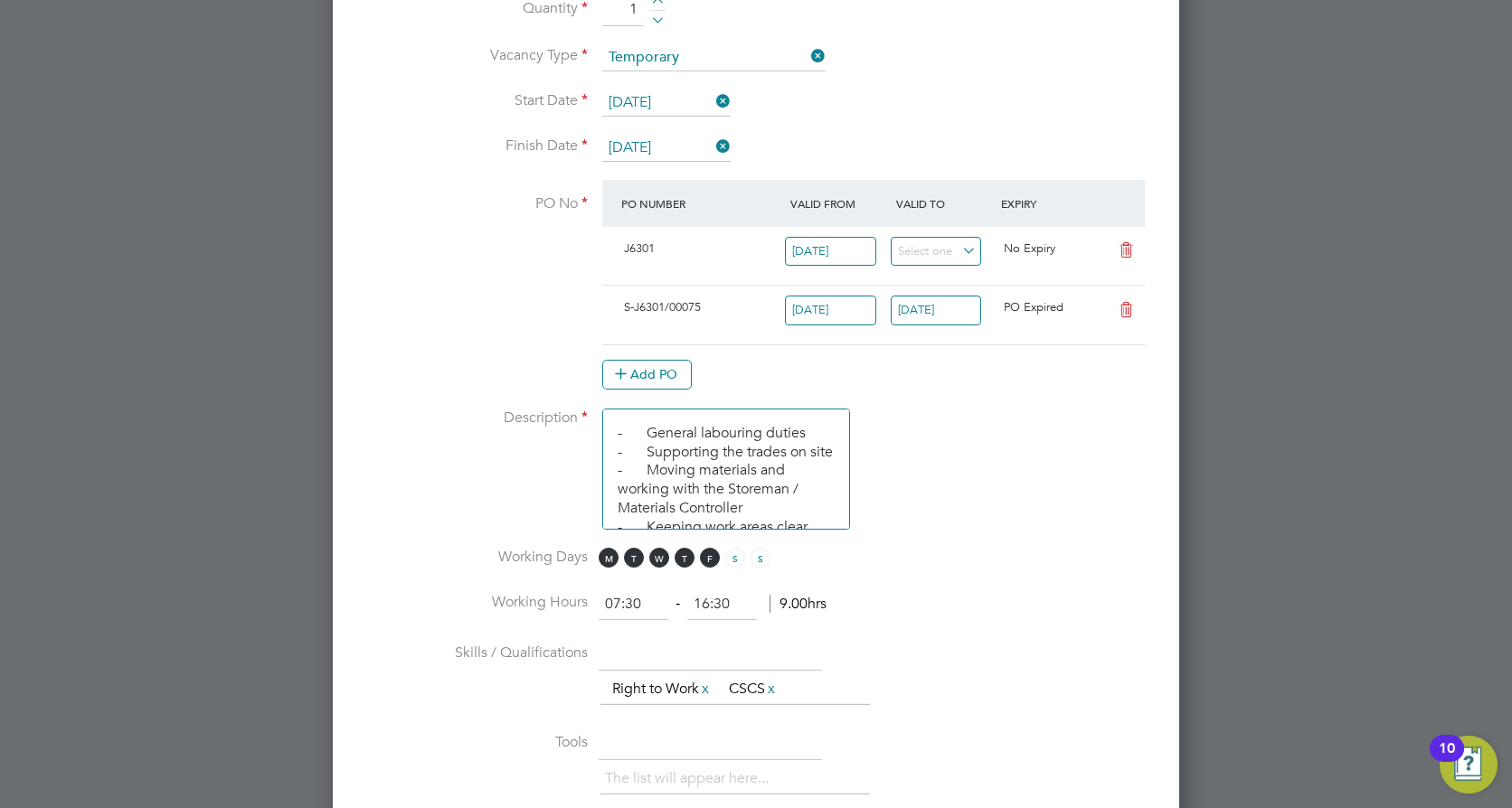
click at [1127, 244] on icon at bounding box center [1126, 251] width 23 height 15
type input "[DATE]"
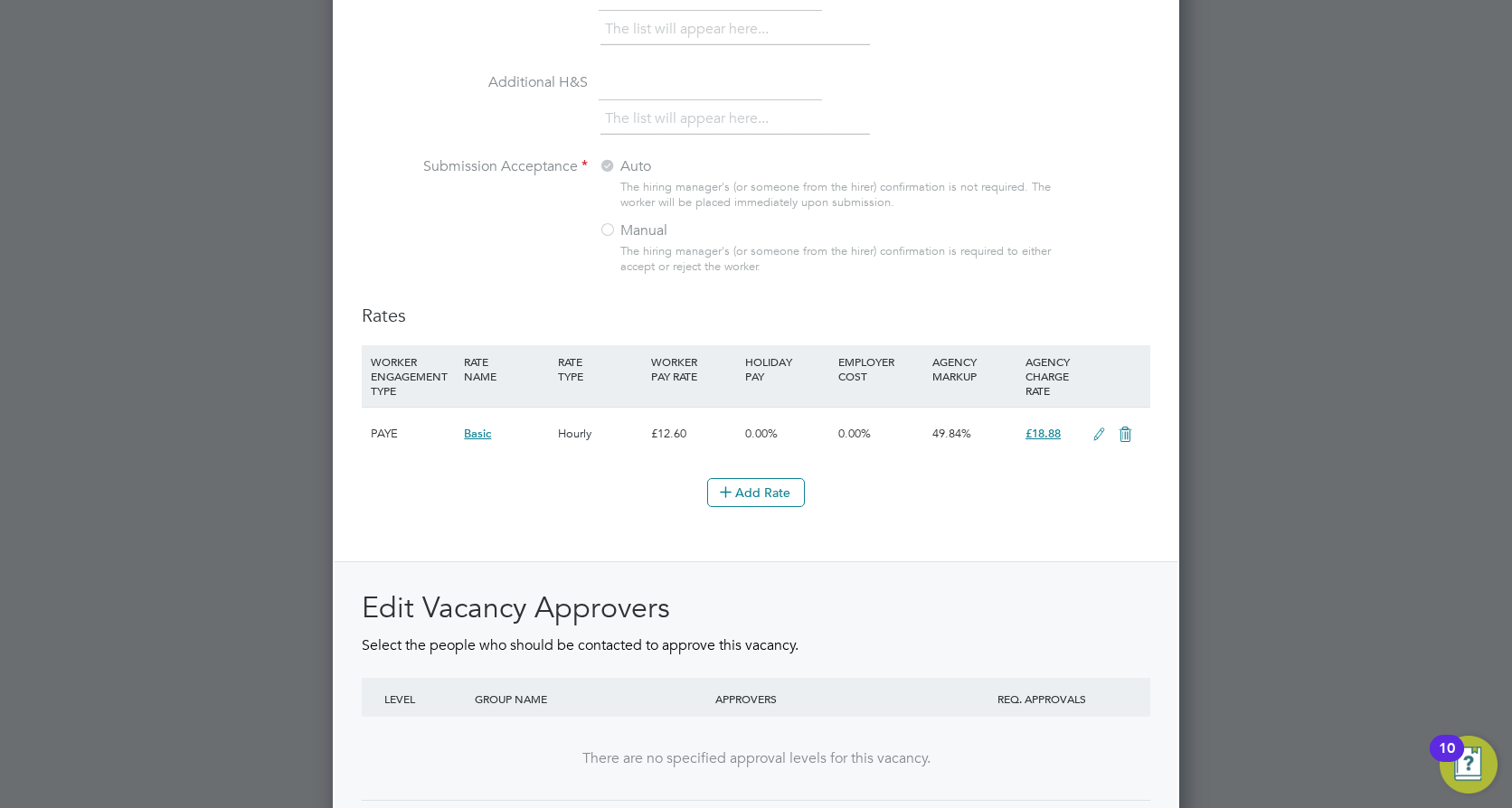
scroll to position [1990, 0]
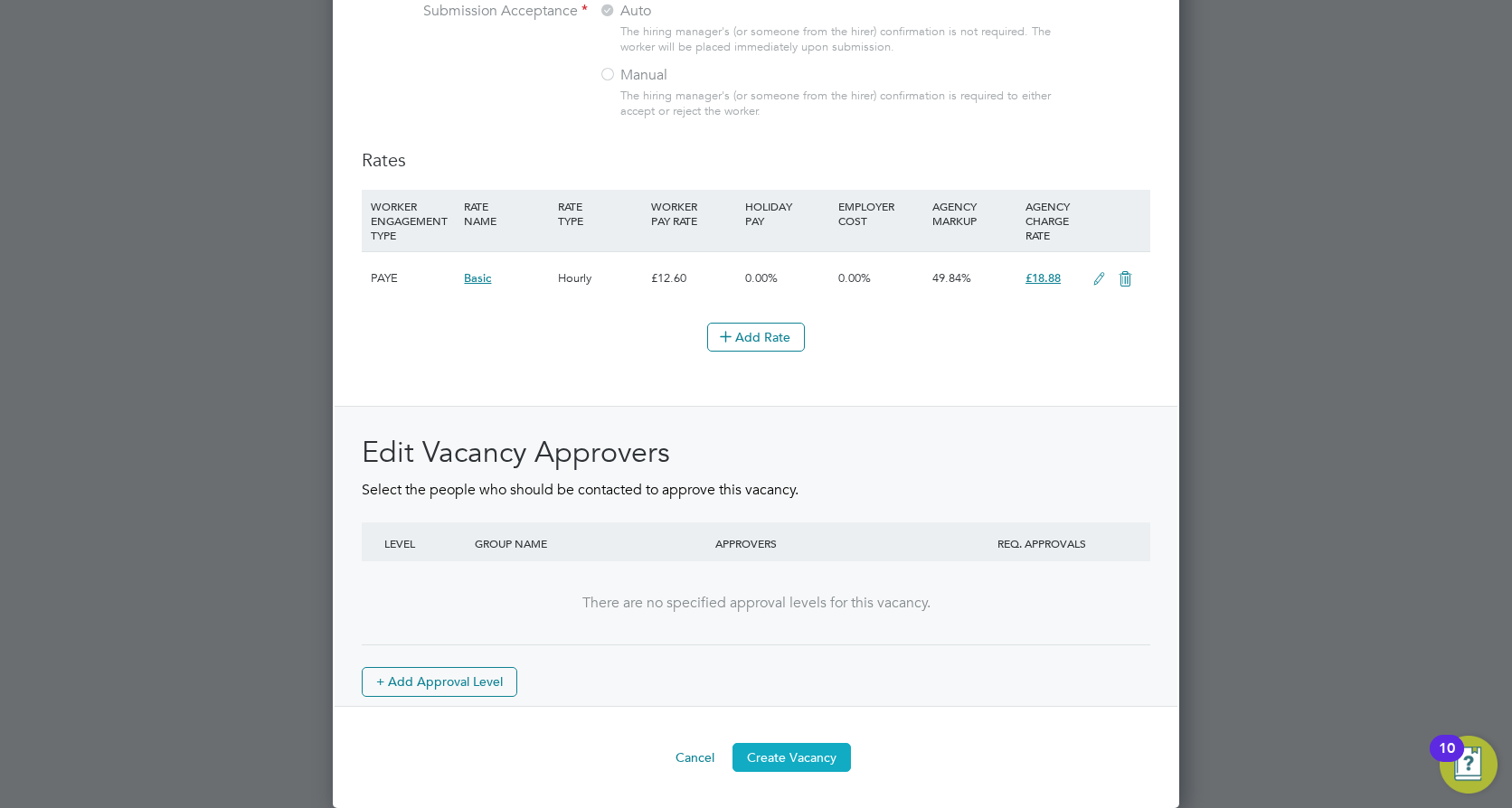
click at [816, 754] on button "Create Vacancy" at bounding box center [792, 757] width 118 height 29
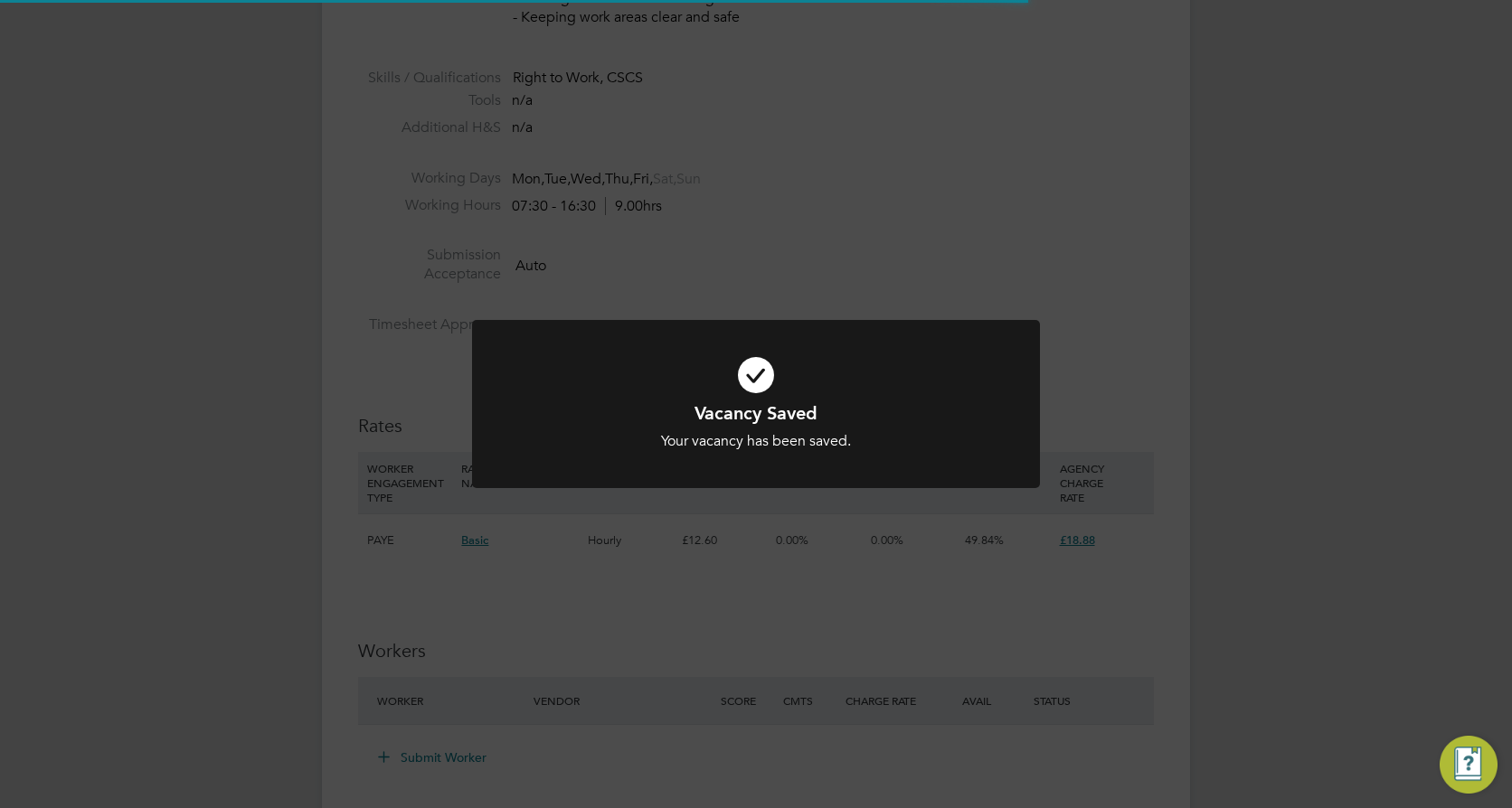
scroll to position [92, 0]
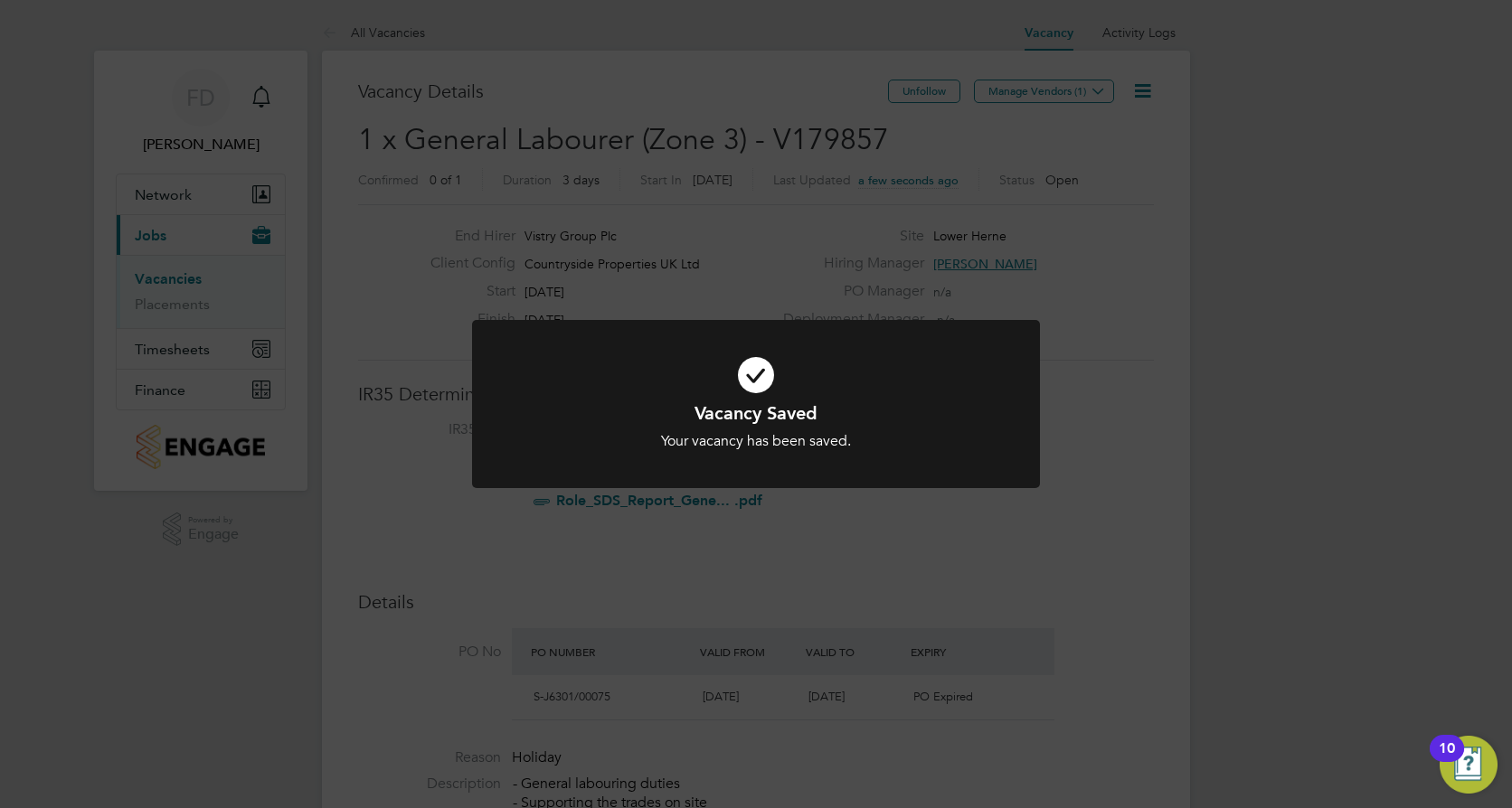
click at [977, 525] on div "Vacancy Saved Your vacancy has been saved. Cancel Okay" at bounding box center [756, 404] width 1512 height 808
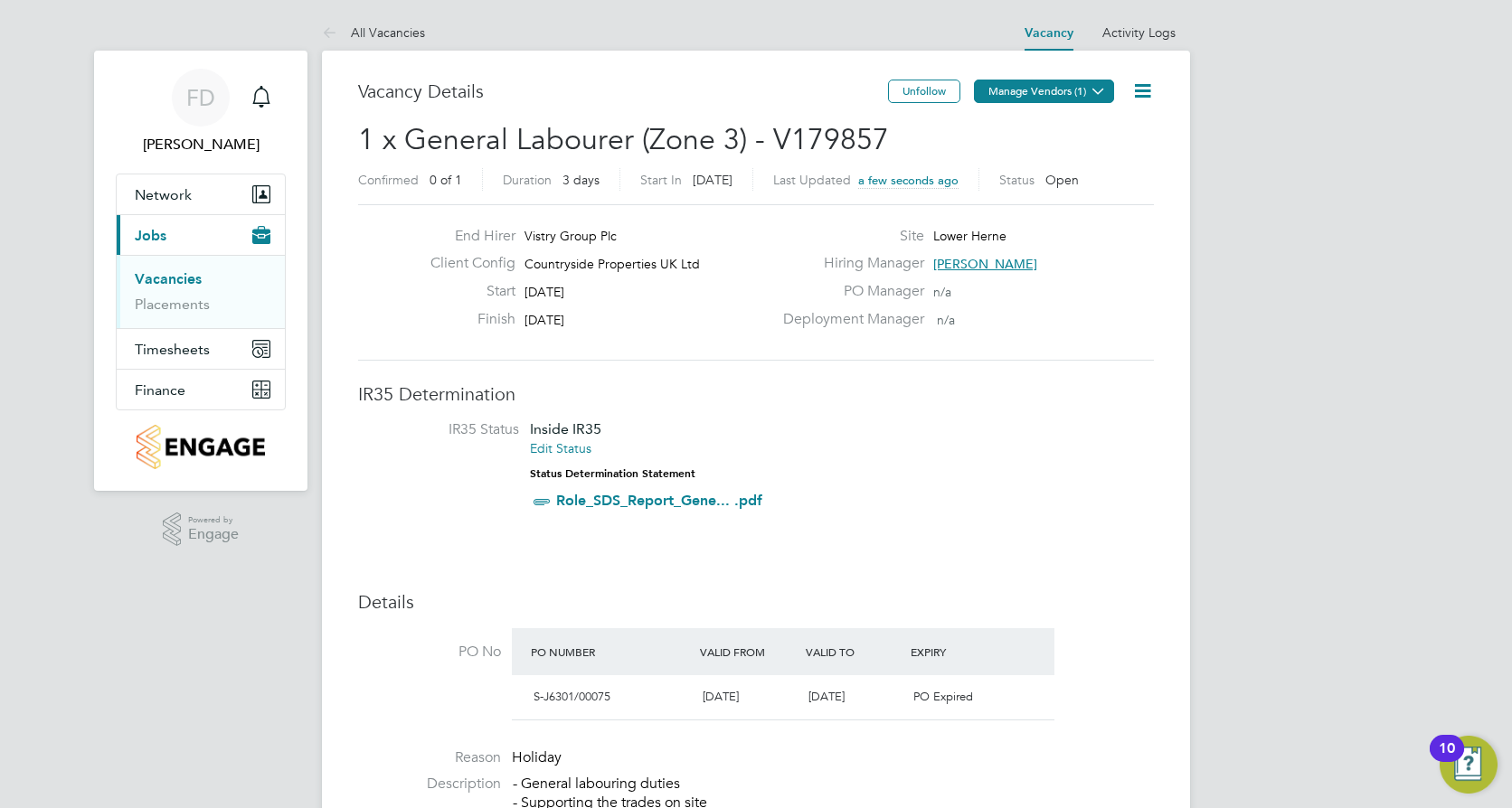
click at [1081, 90] on button "Manage Vendors (1)" at bounding box center [1044, 92] width 140 height 24
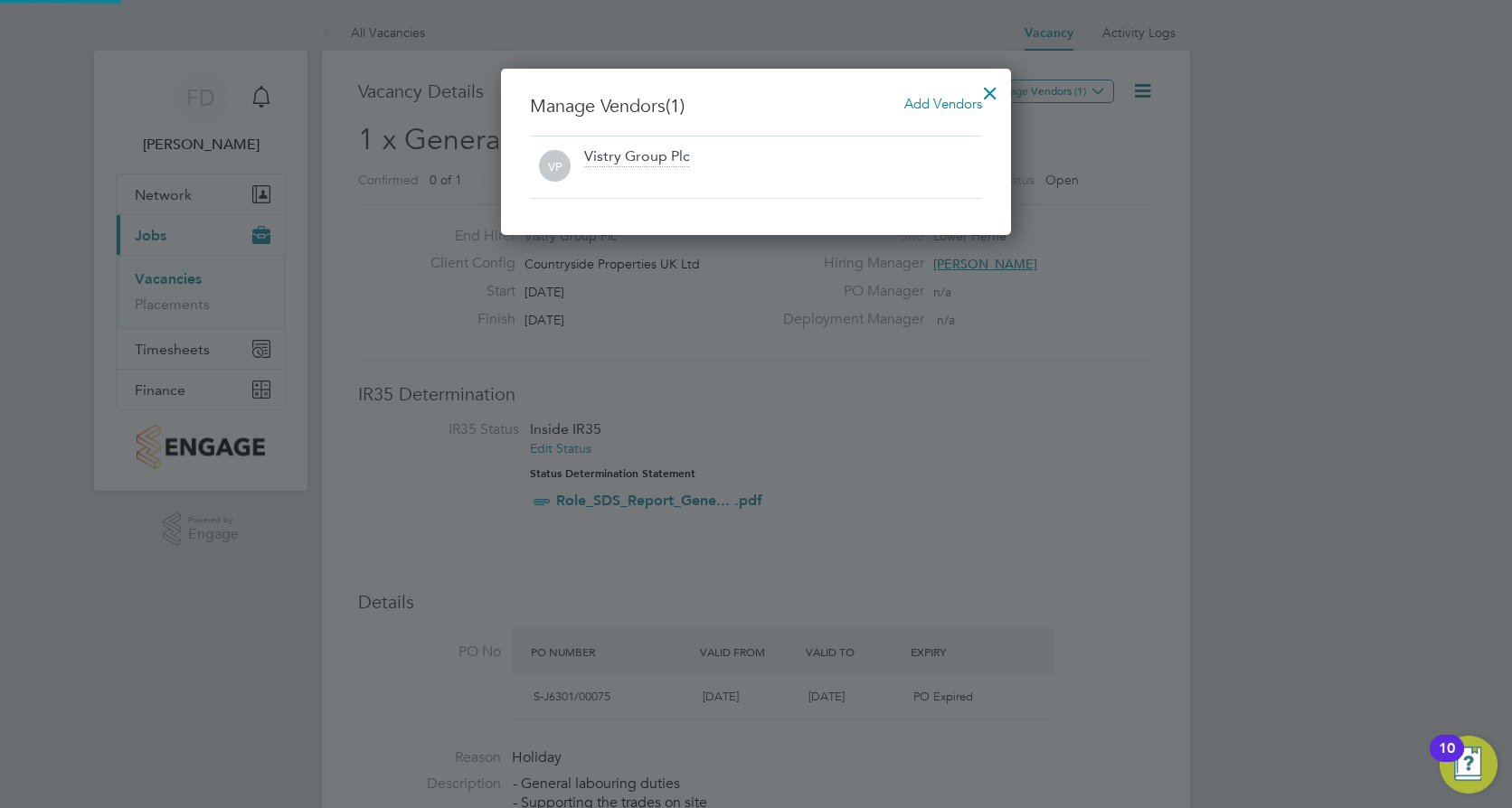
scroll to position [9, 9]
click at [914, 110] on span "Add Vendors" at bounding box center [943, 103] width 78 height 17
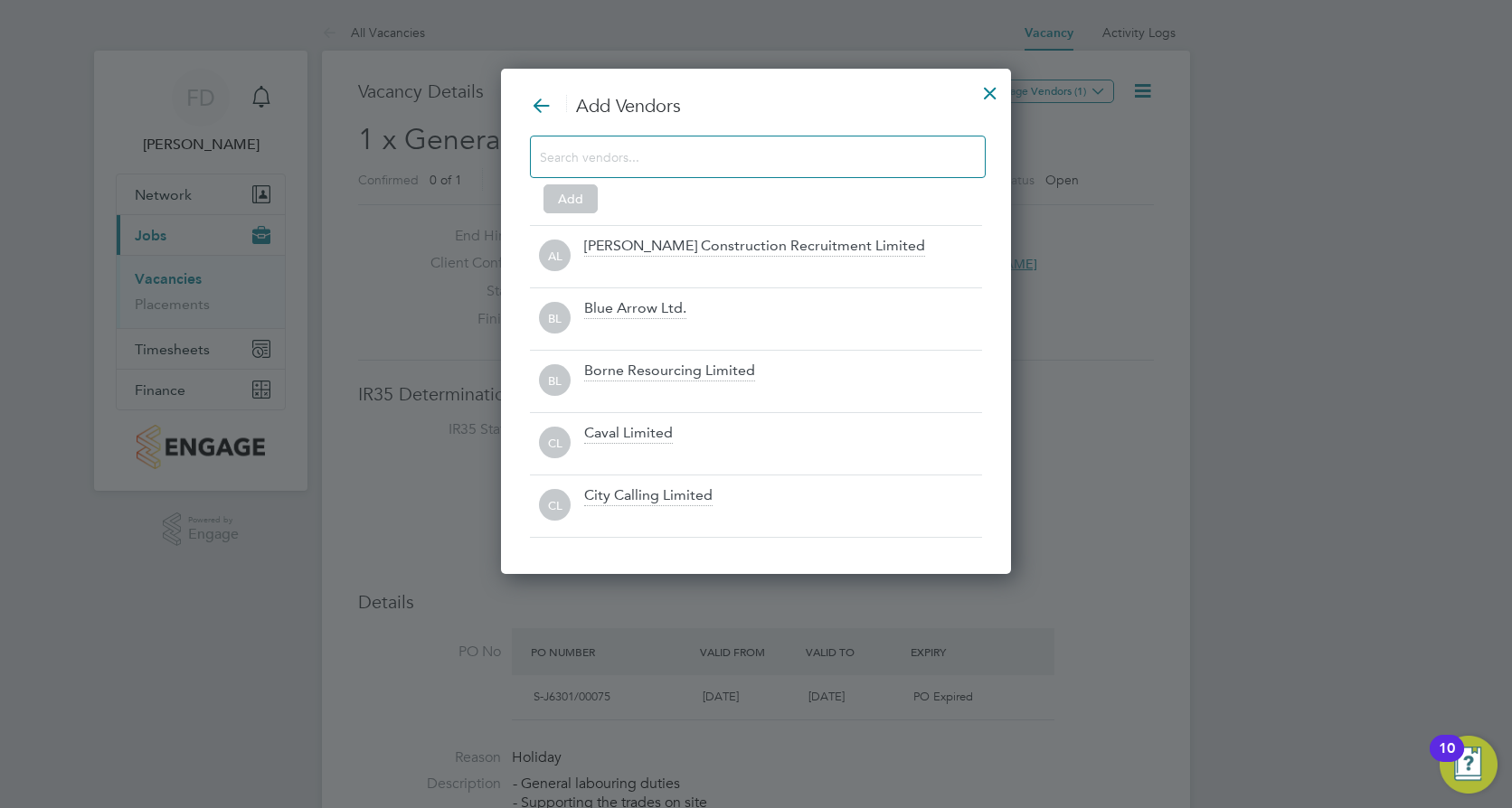
click at [643, 169] on div at bounding box center [758, 156] width 456 height 42
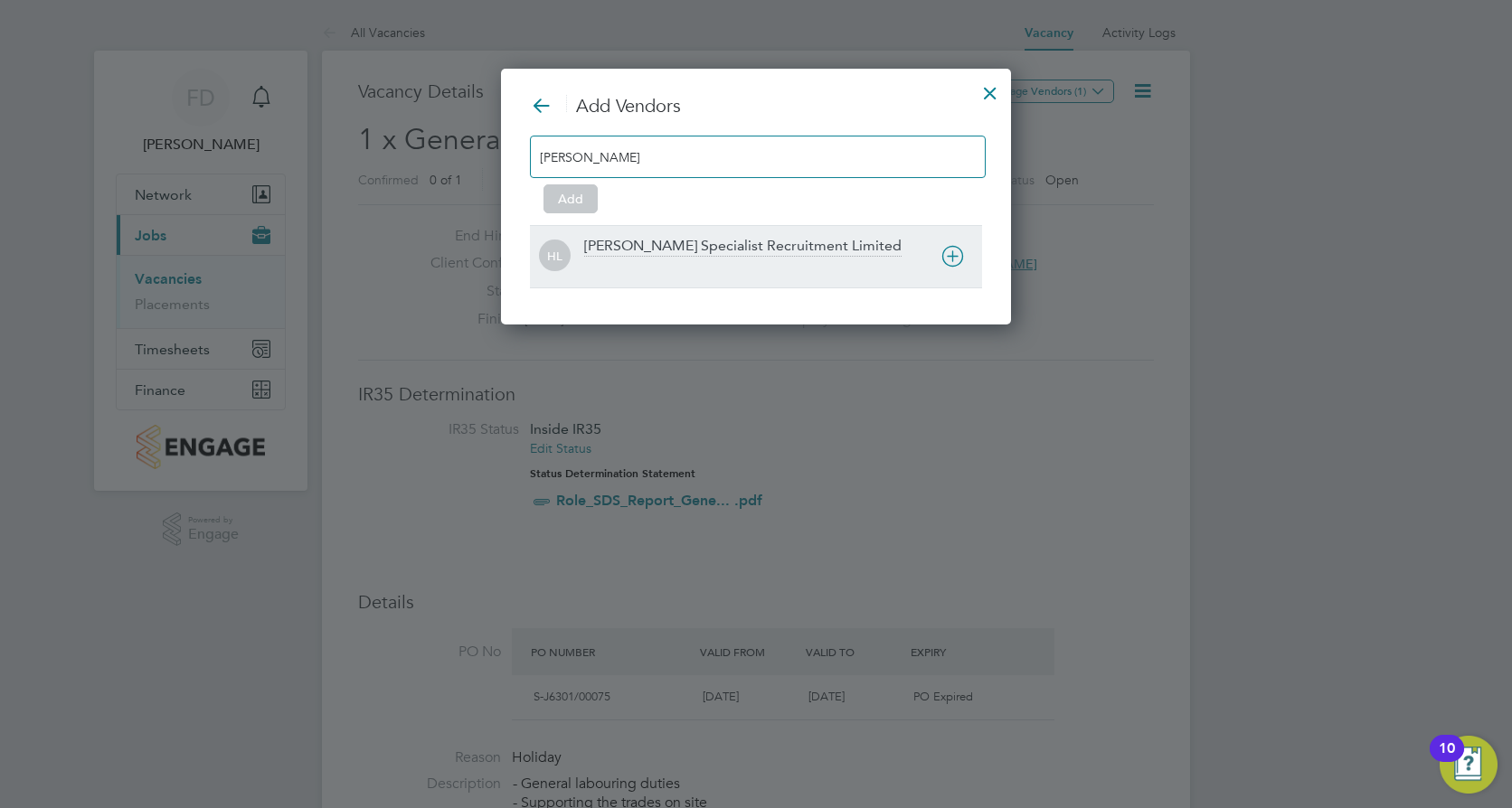
type input "[PERSON_NAME]"
click at [725, 275] on div at bounding box center [783, 268] width 398 height 18
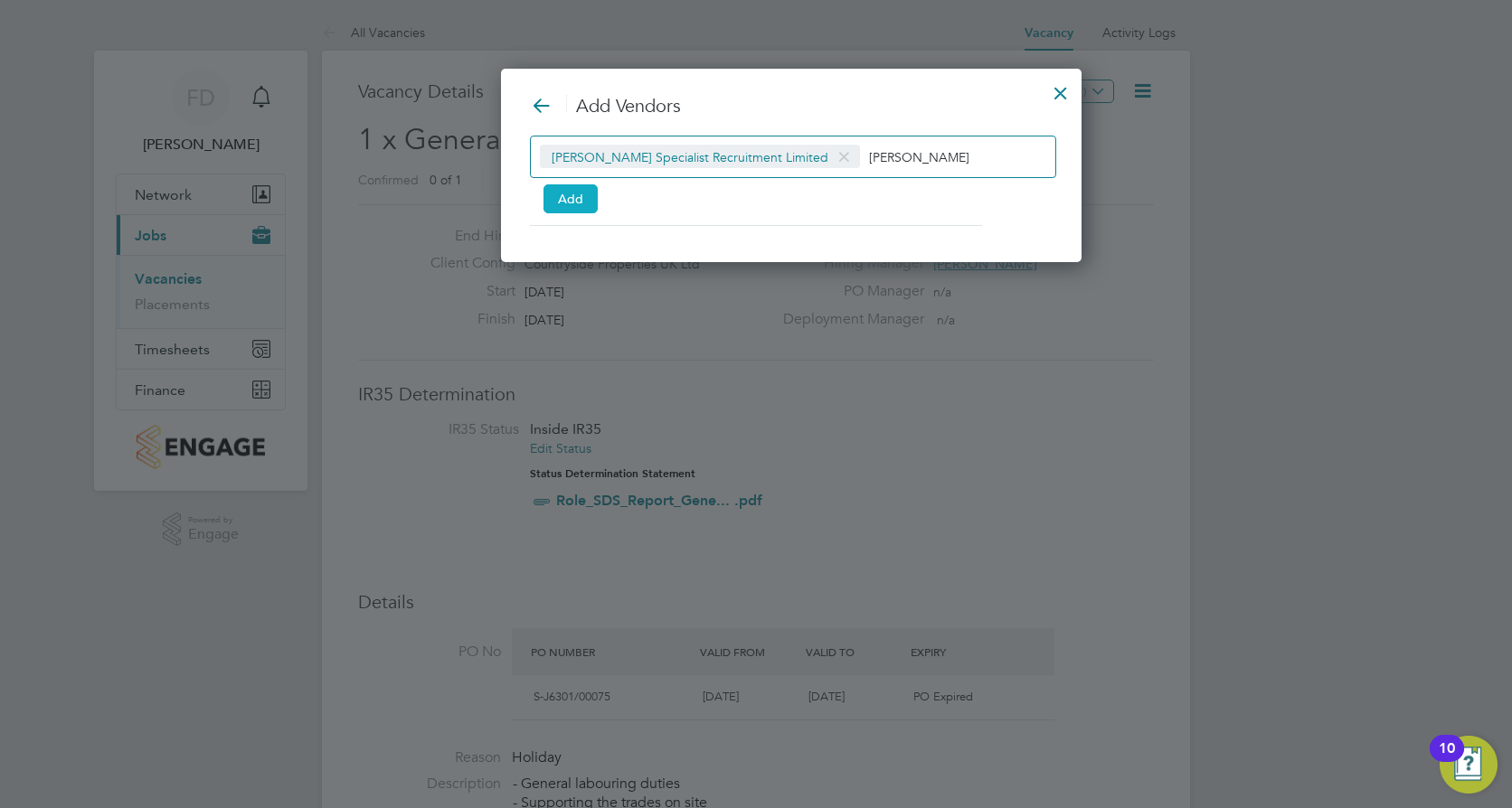
click at [584, 190] on button "Add" at bounding box center [570, 198] width 54 height 29
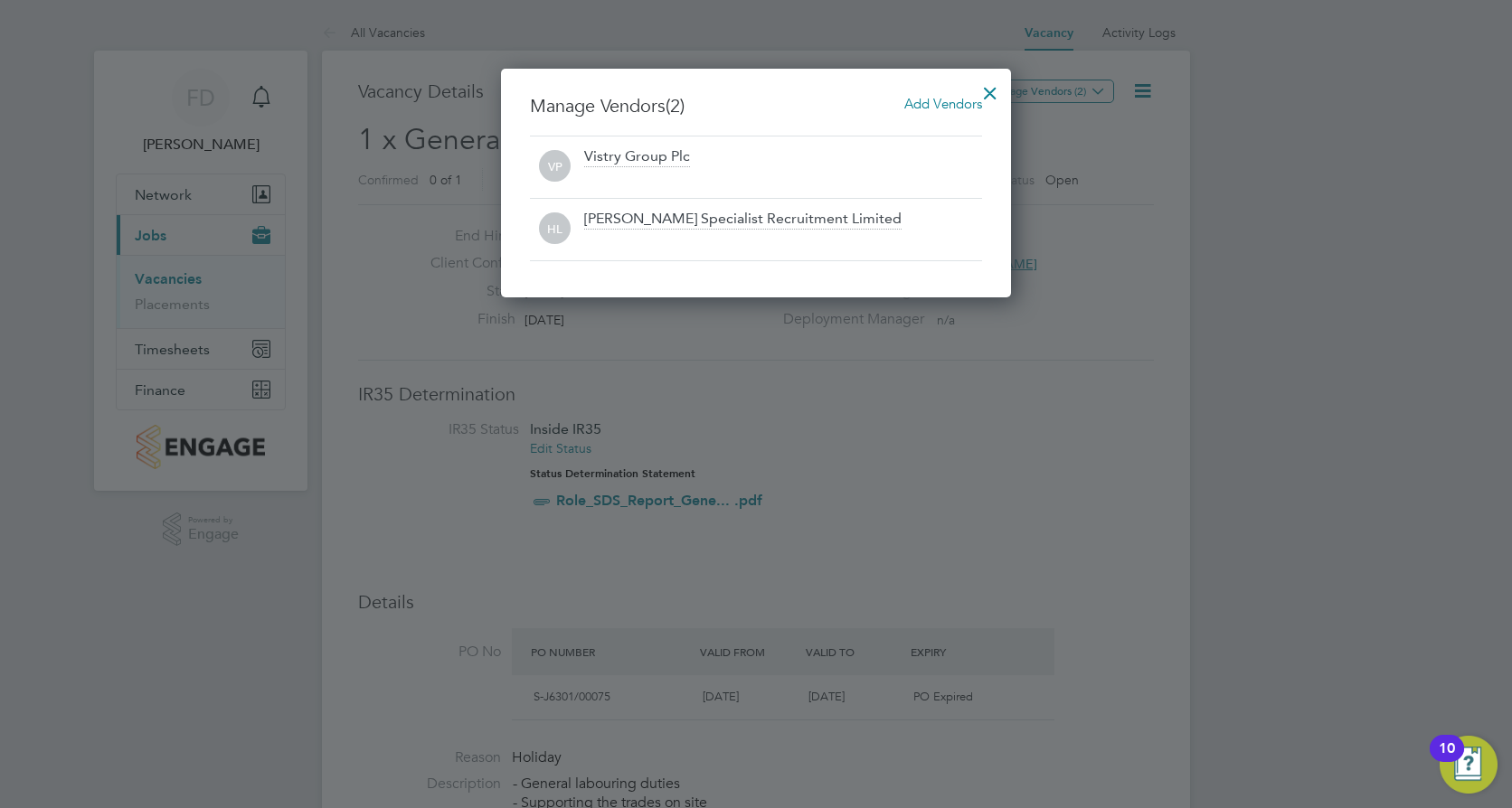
click at [1001, 92] on div at bounding box center [990, 88] width 33 height 33
